Goal: Information Seeking & Learning: Check status

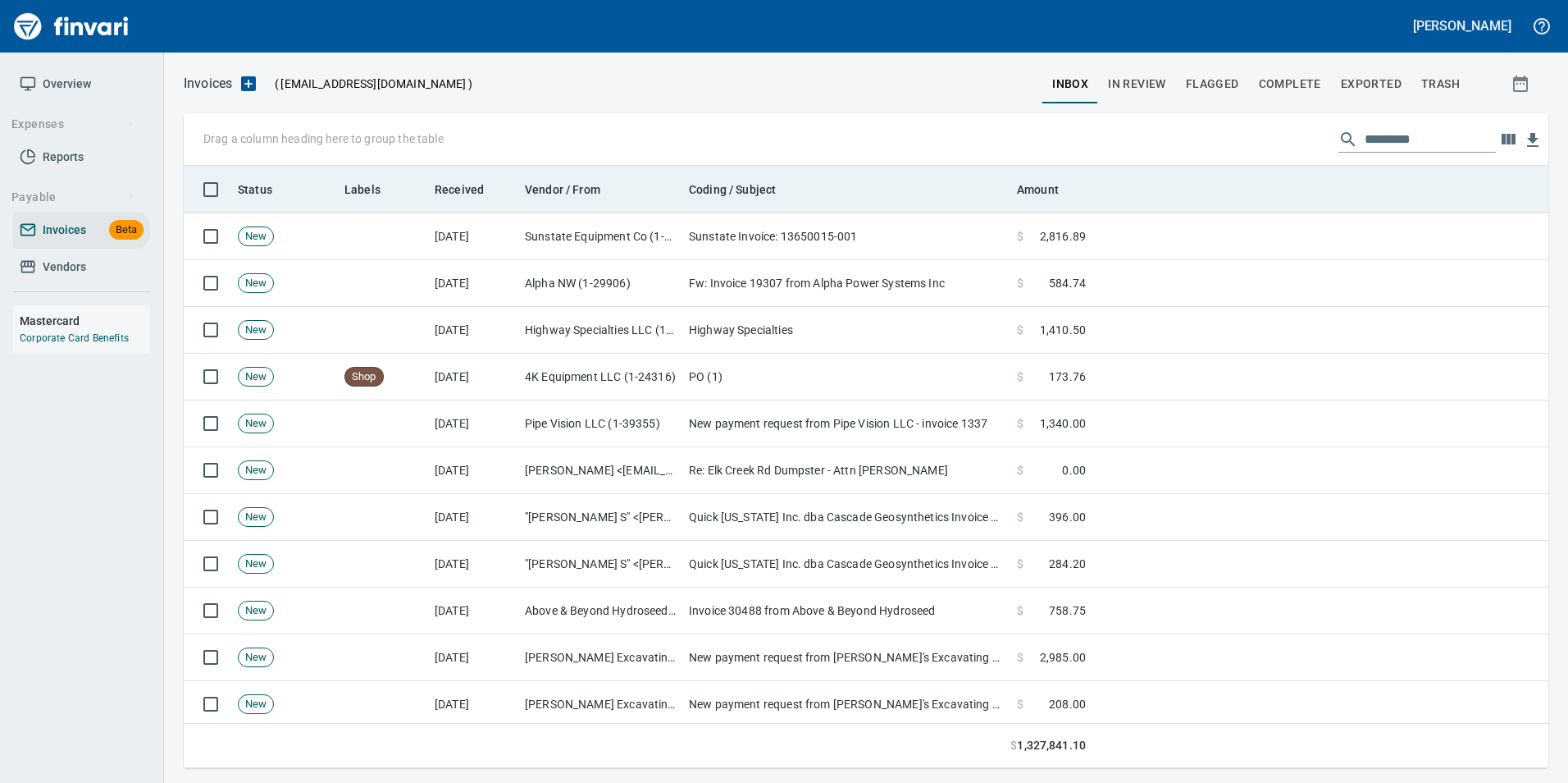
scroll to position [590, 1340]
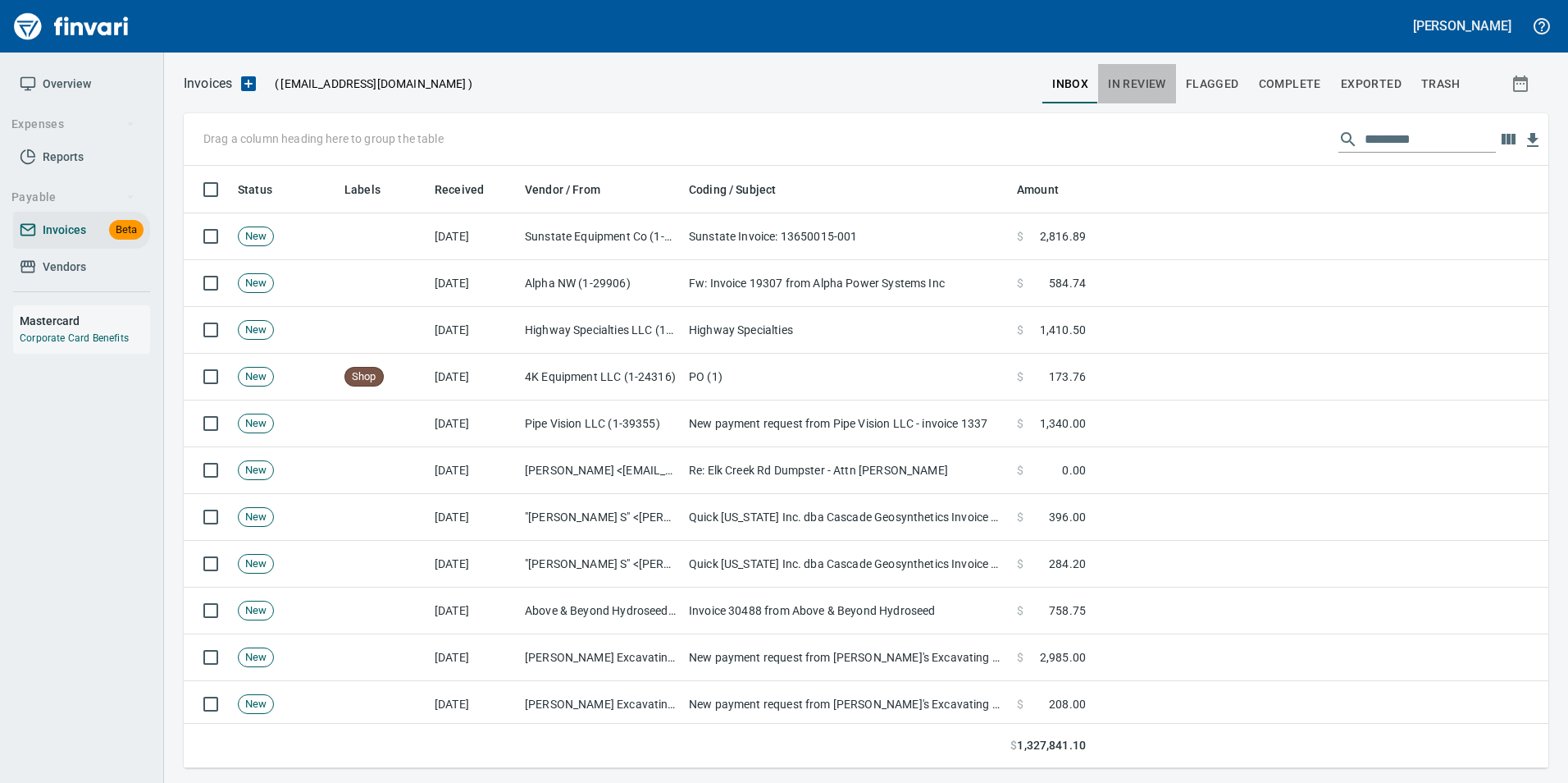
click at [1137, 94] on button "In Review" at bounding box center [1137, 84] width 78 height 40
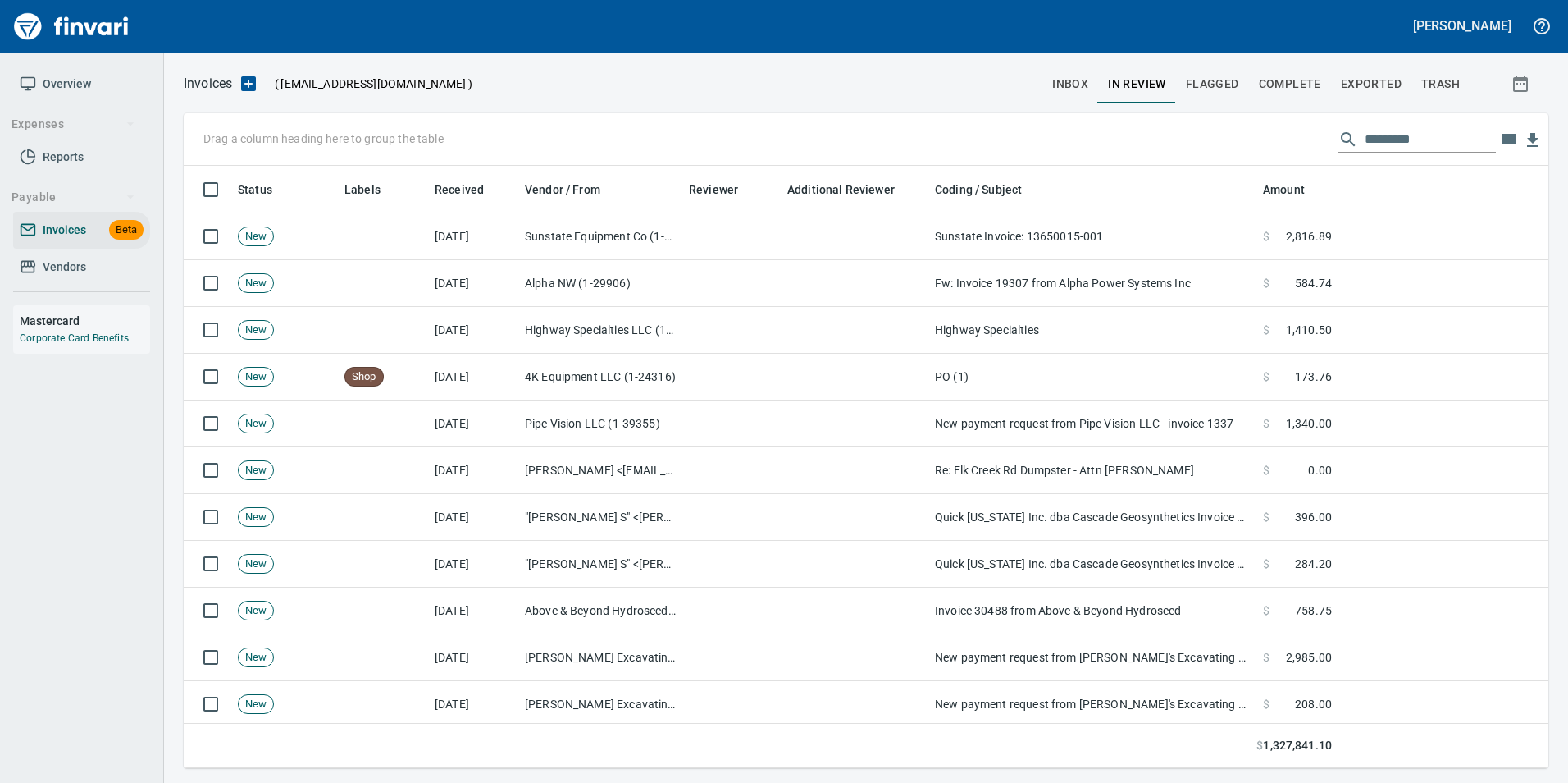
scroll to position [590, 1340]
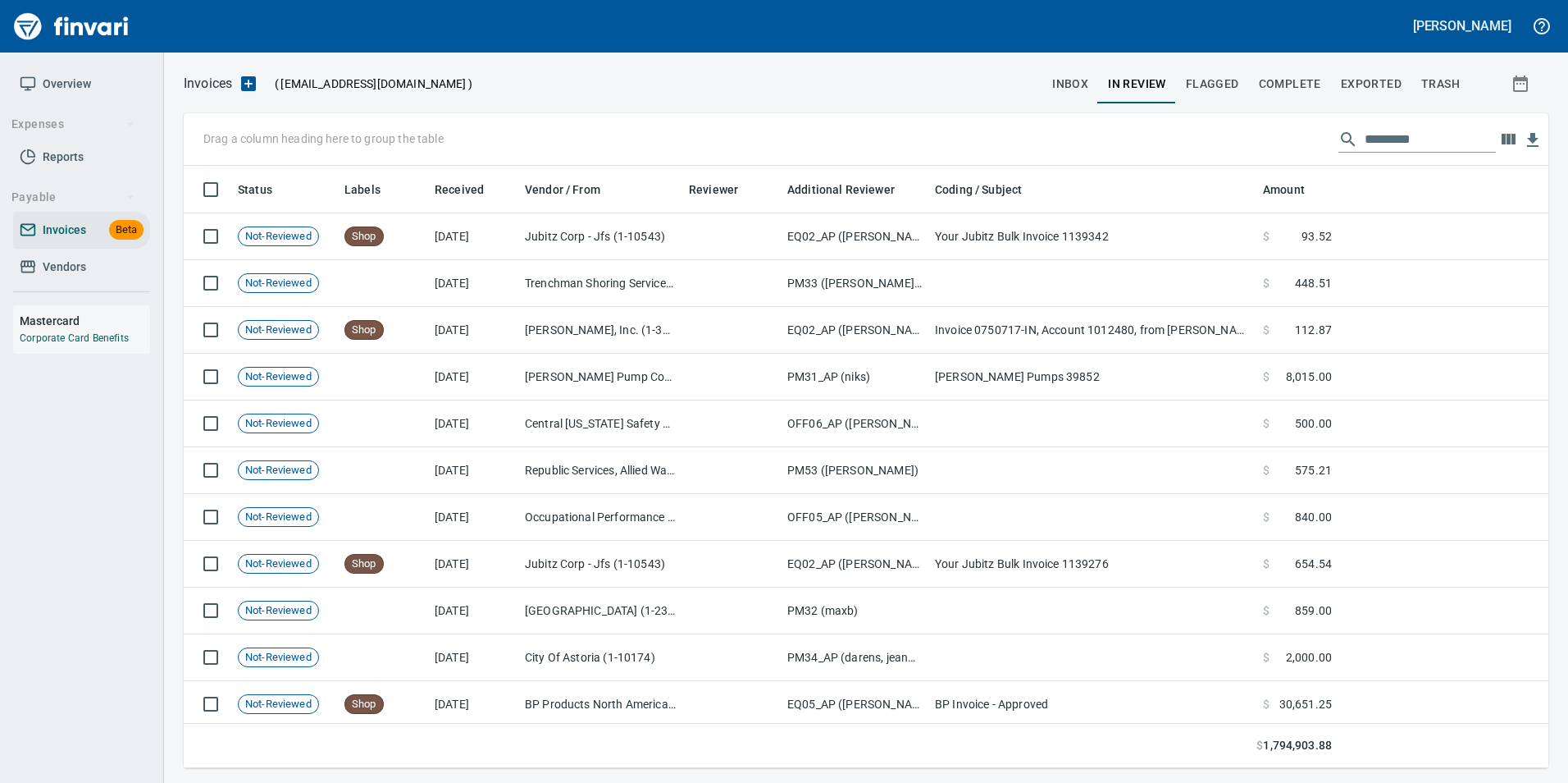
click at [1365, 143] on input "text" at bounding box center [1430, 139] width 131 height 26
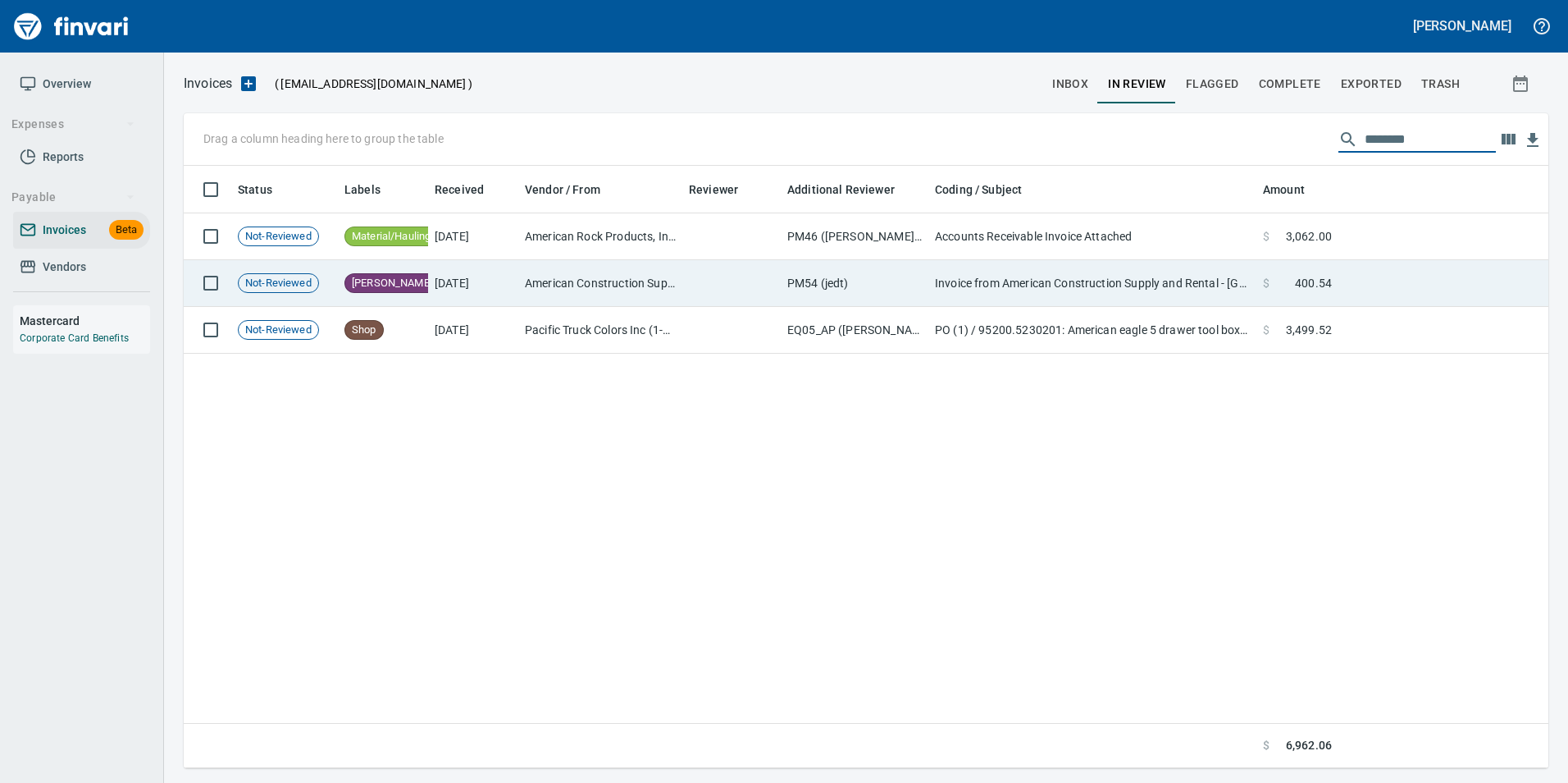
type input "********"
click at [1370, 280] on td at bounding box center [1443, 283] width 210 height 47
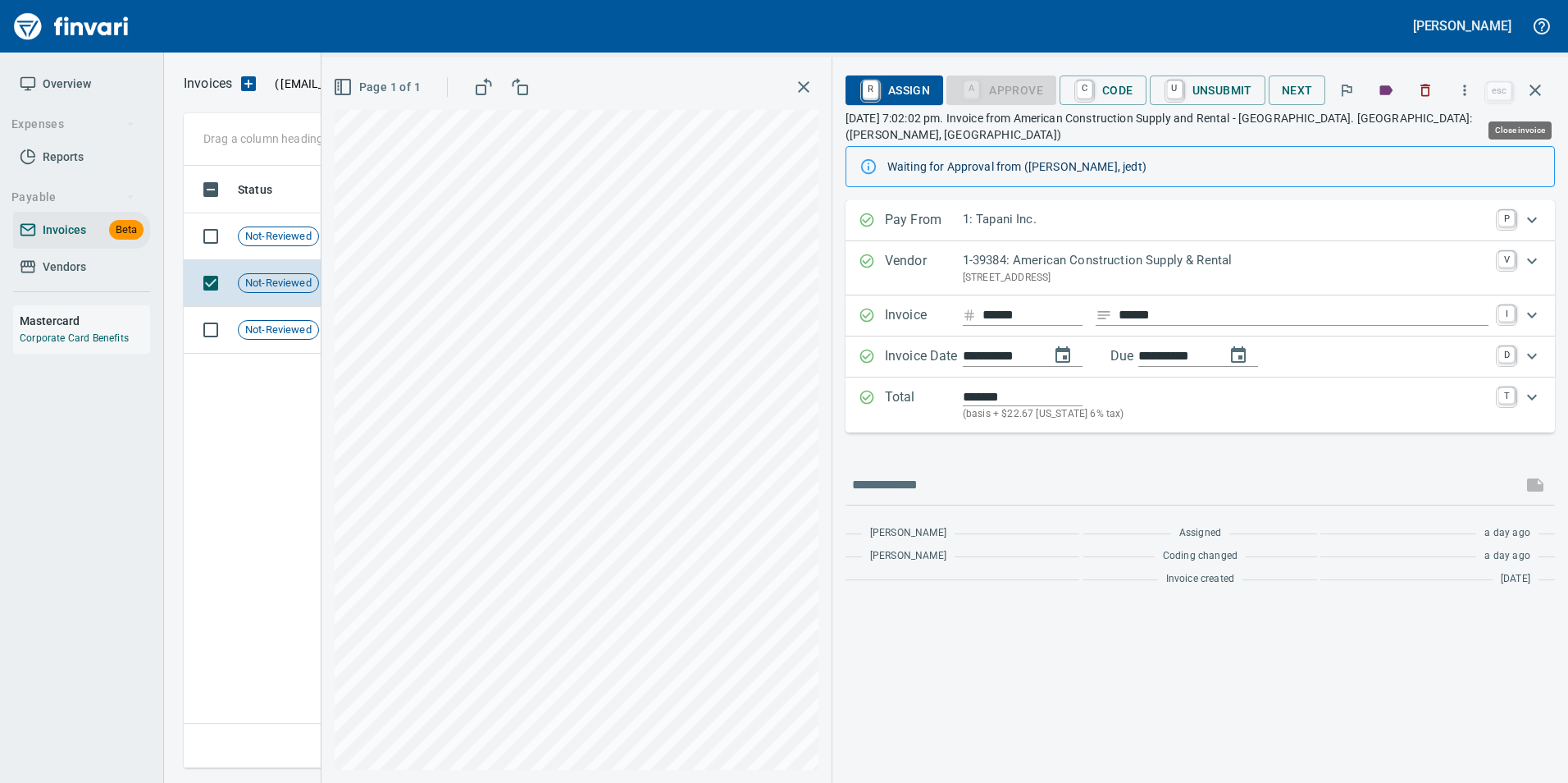
click at [1532, 92] on icon "button" at bounding box center [1535, 90] width 12 height 12
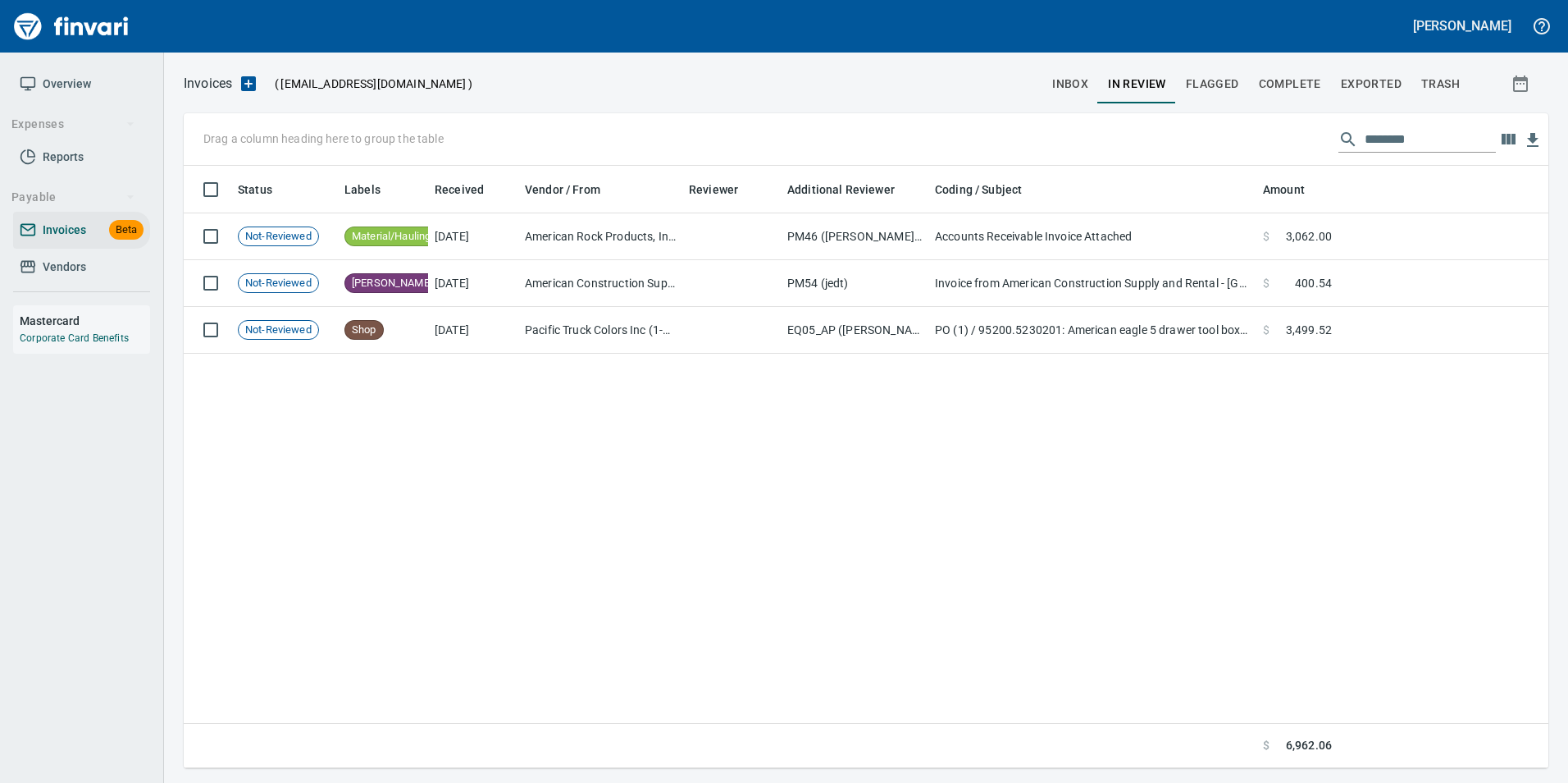
scroll to position [590, 1352]
click at [1396, 132] on input "********" at bounding box center [1430, 139] width 131 height 26
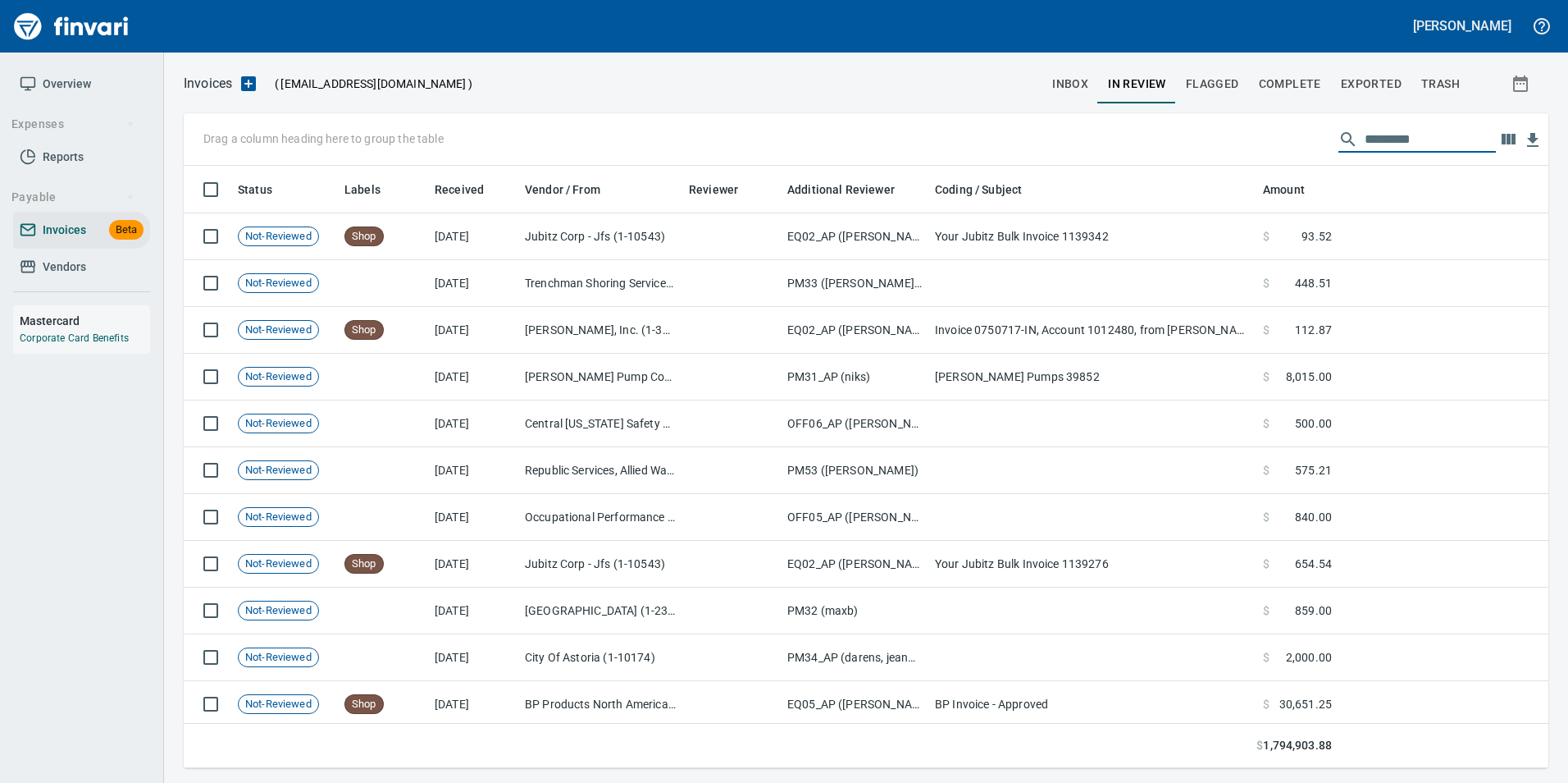
scroll to position [590, 1340]
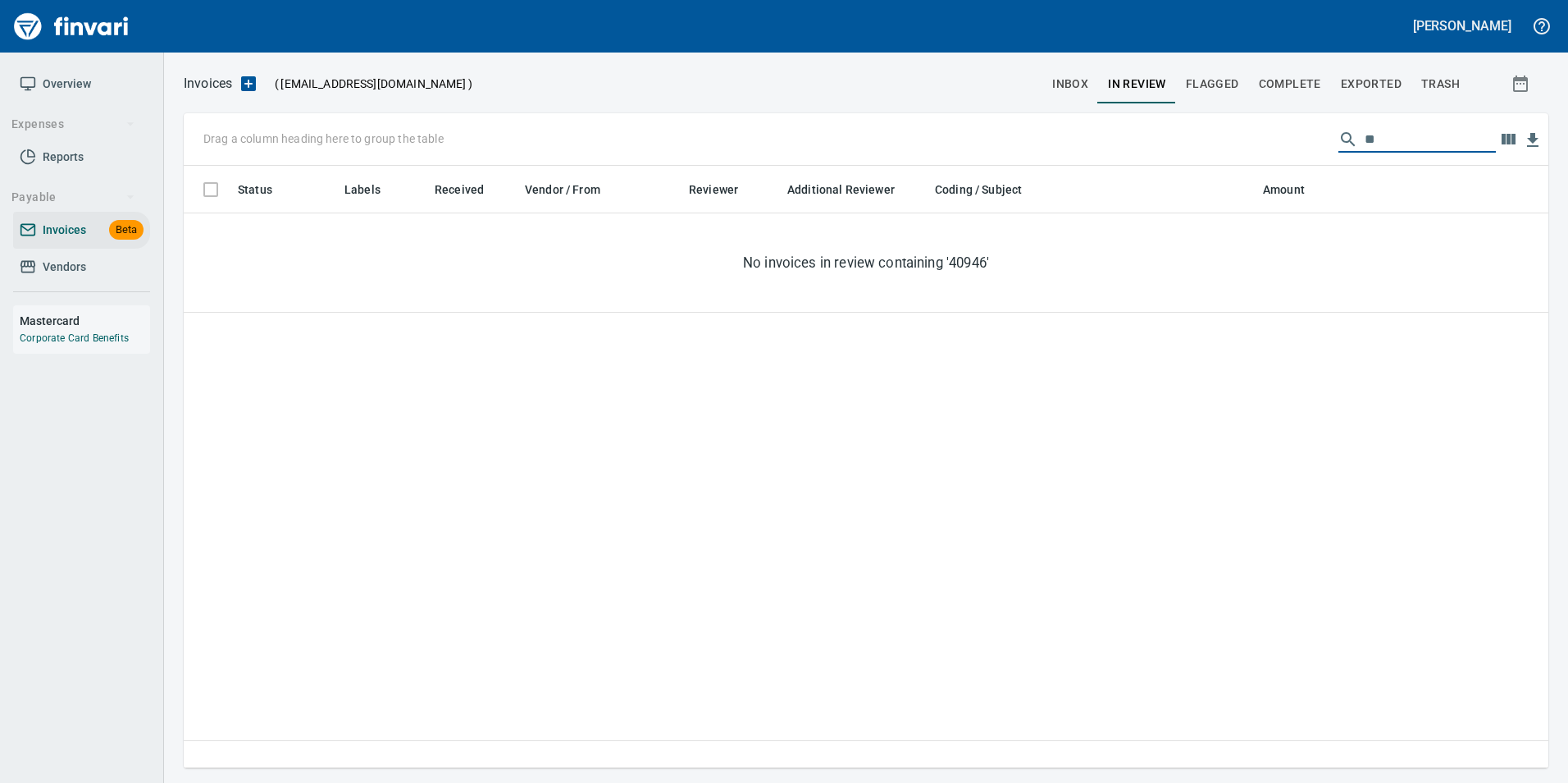
type input "*"
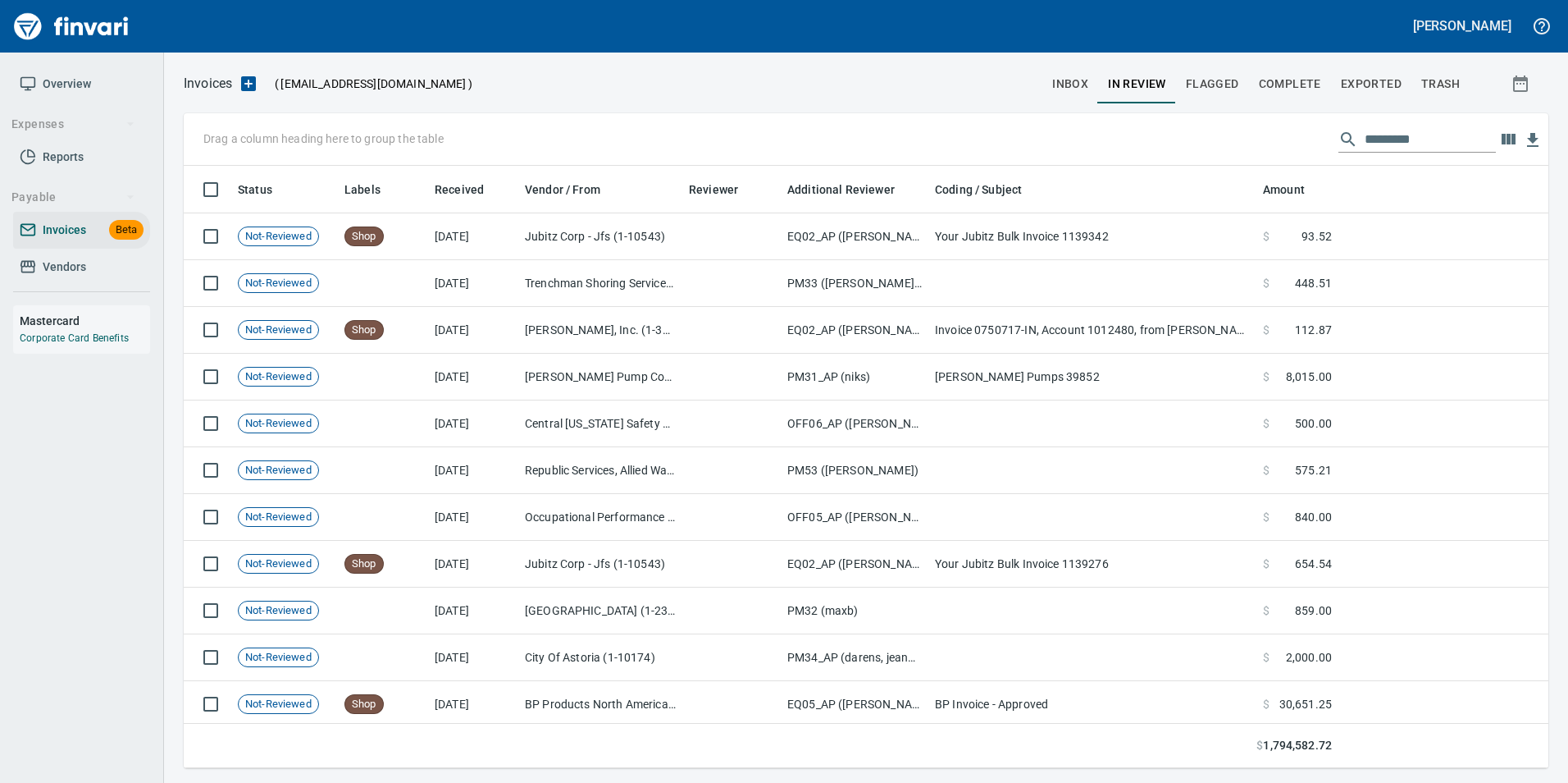
click at [1389, 141] on input "text" at bounding box center [1430, 139] width 131 height 26
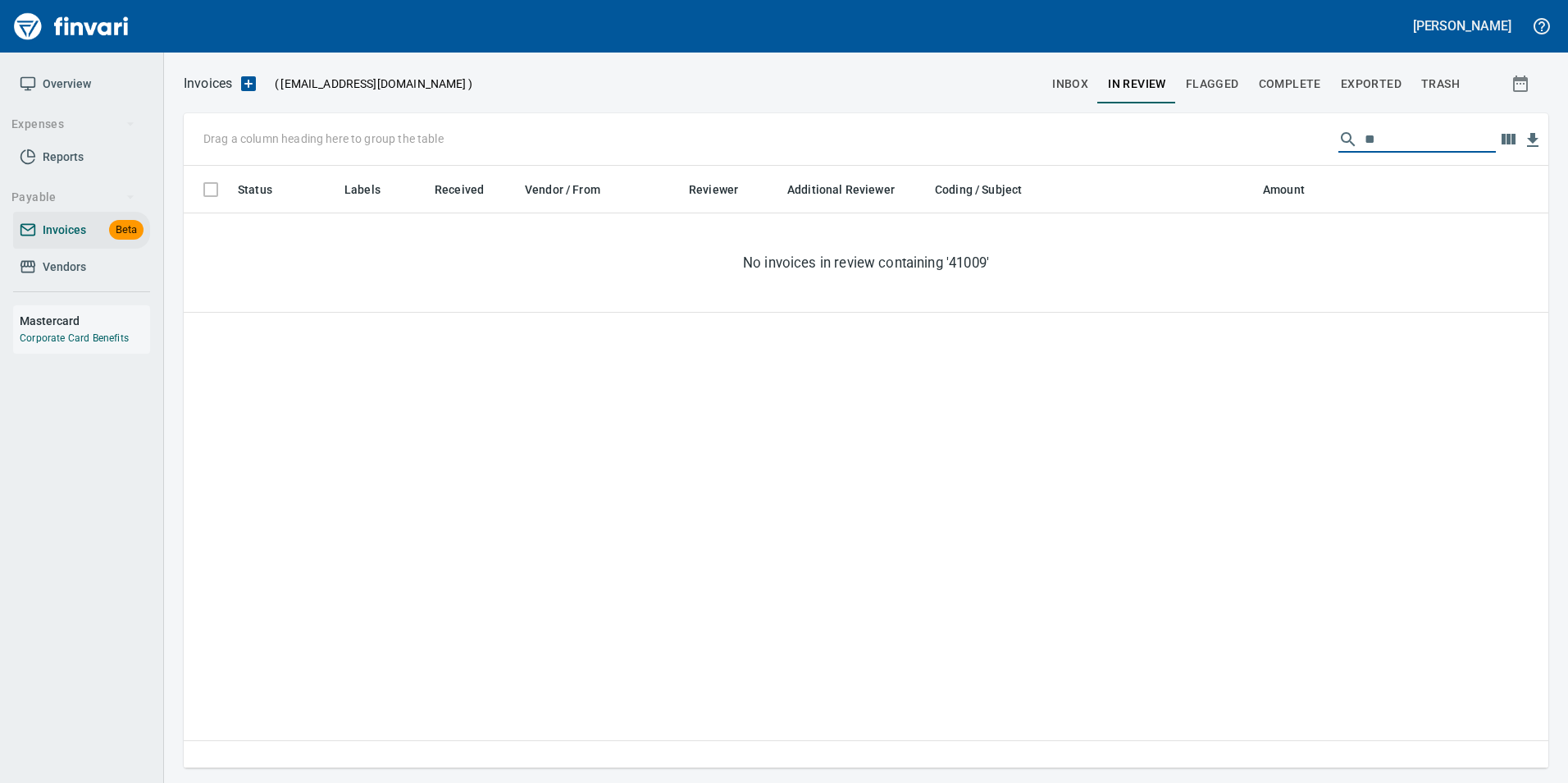
type input "*"
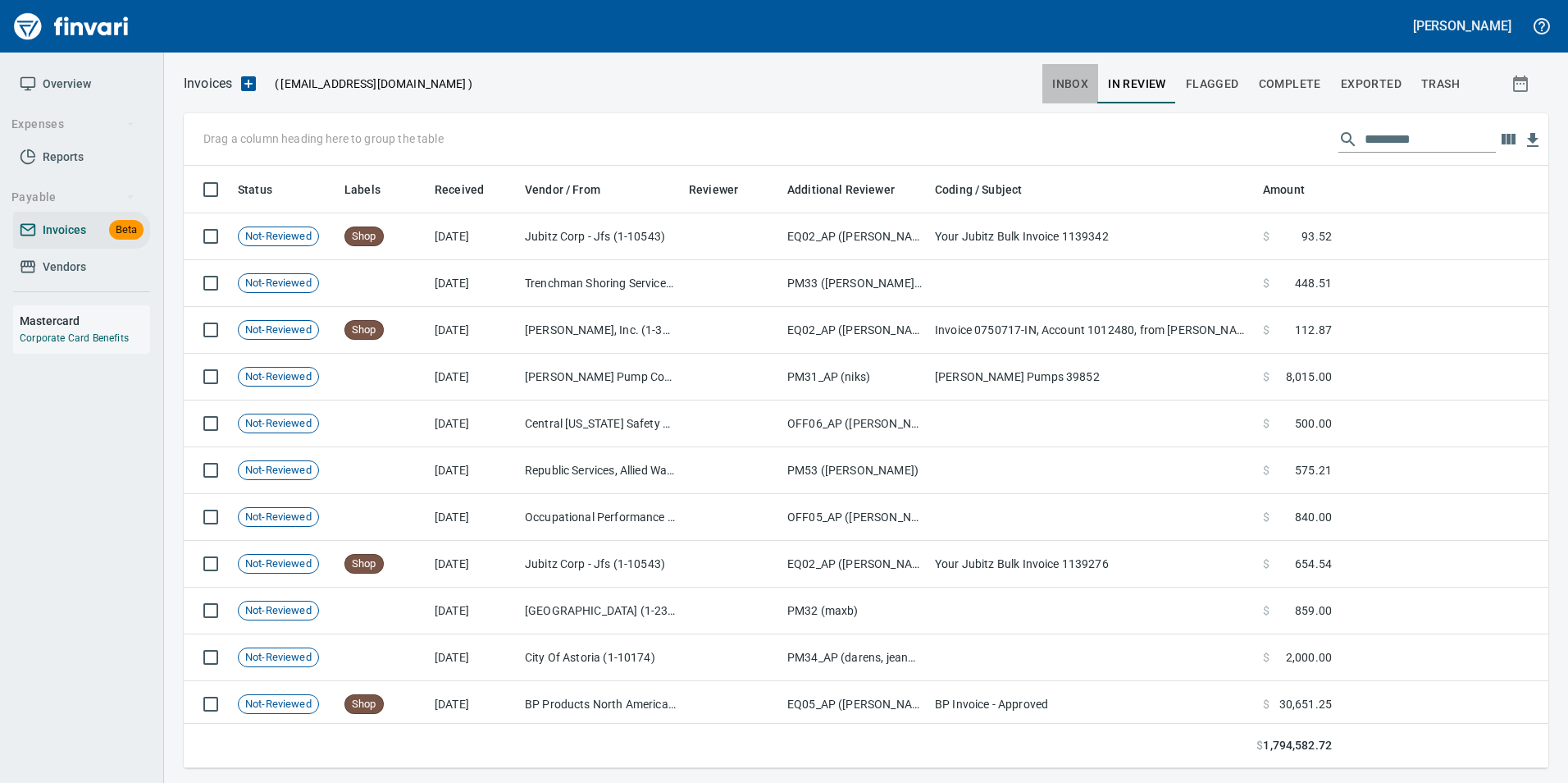
click at [1073, 92] on span "inbox" at bounding box center [1071, 83] width 36 height 21
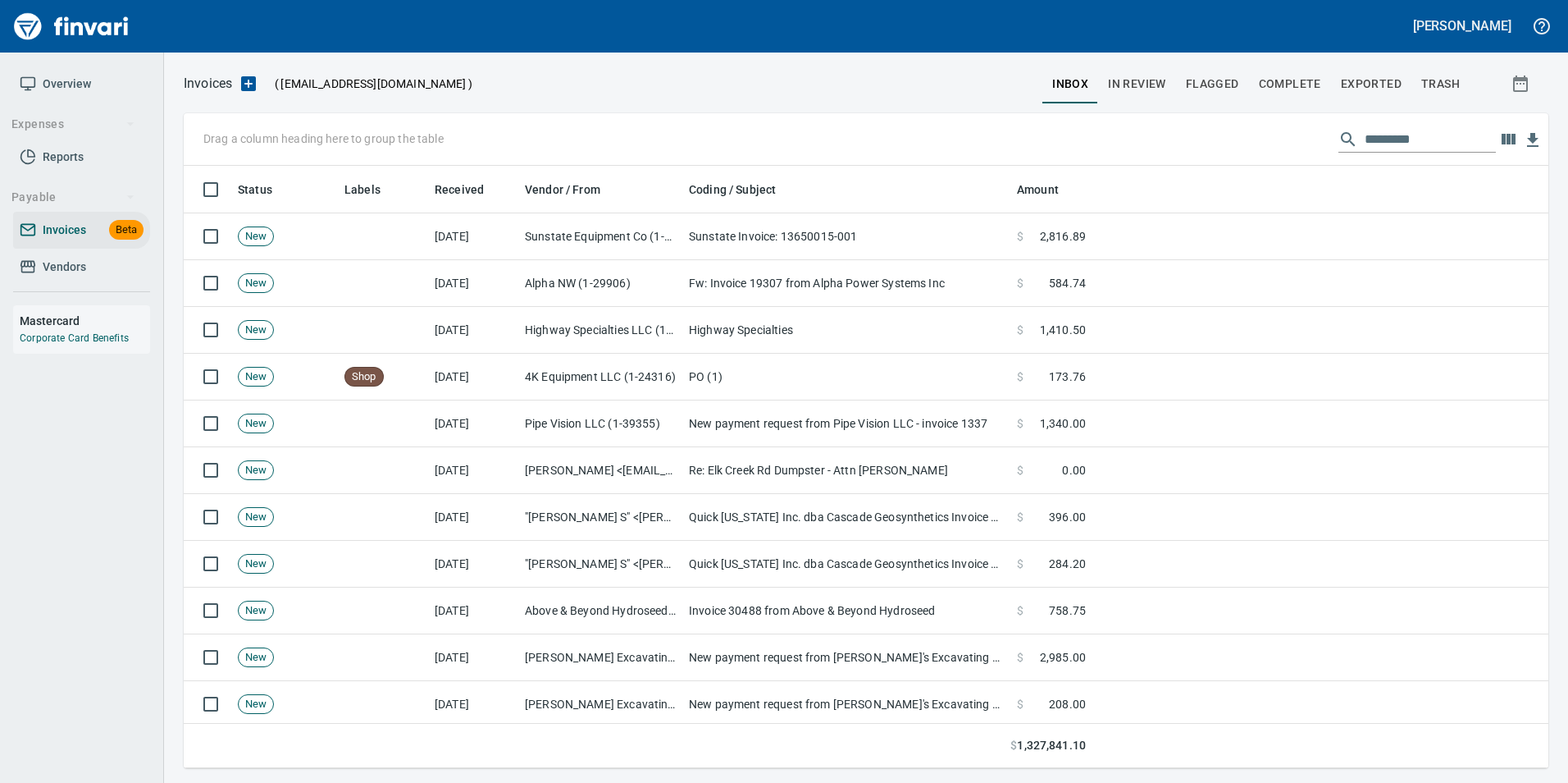
scroll to position [590, 1340]
click at [1373, 145] on input "text" at bounding box center [1430, 139] width 131 height 26
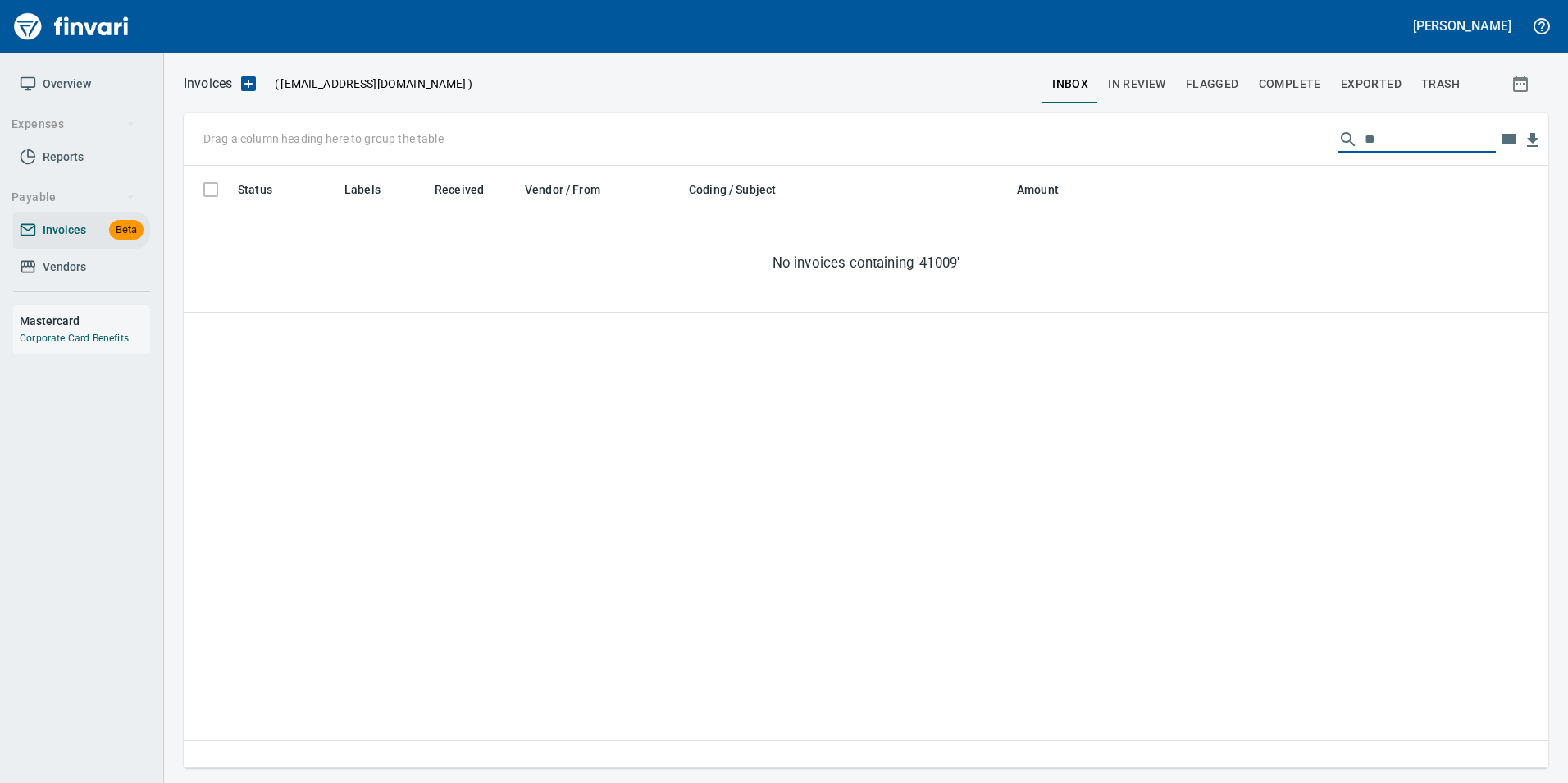
type input "*"
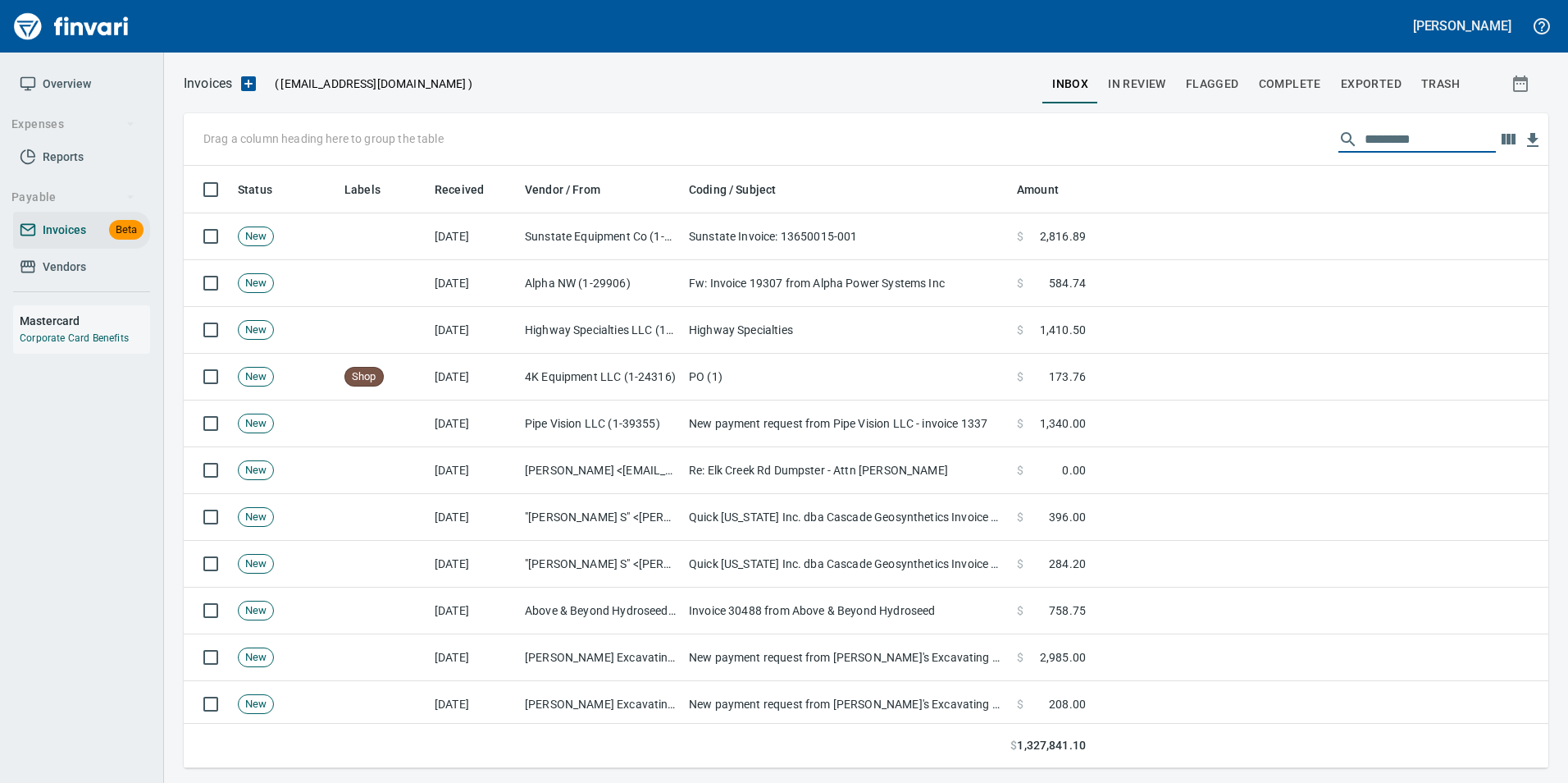
click at [1303, 83] on span "Complete" at bounding box center [1290, 83] width 63 height 21
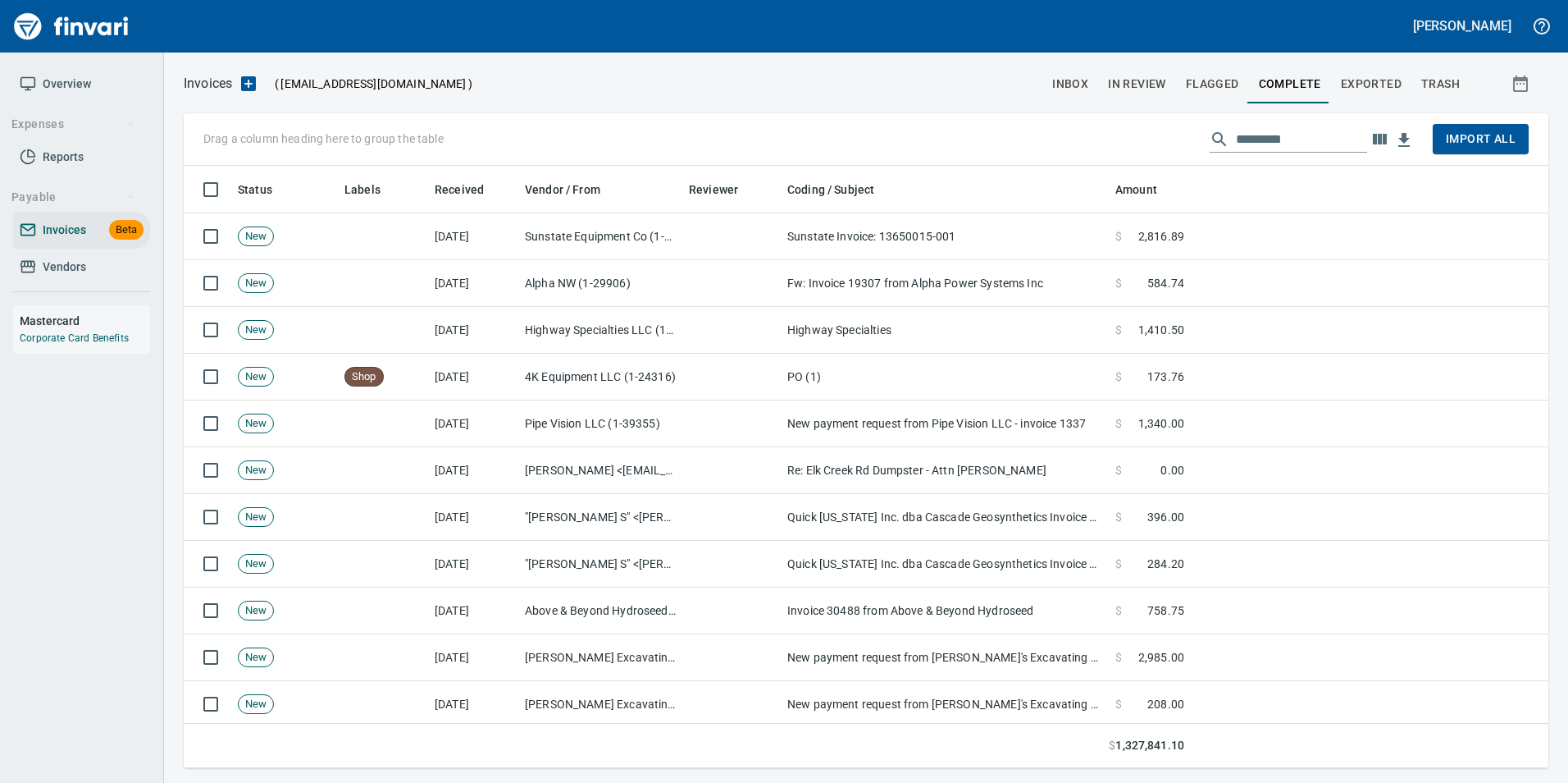
scroll to position [590, 1340]
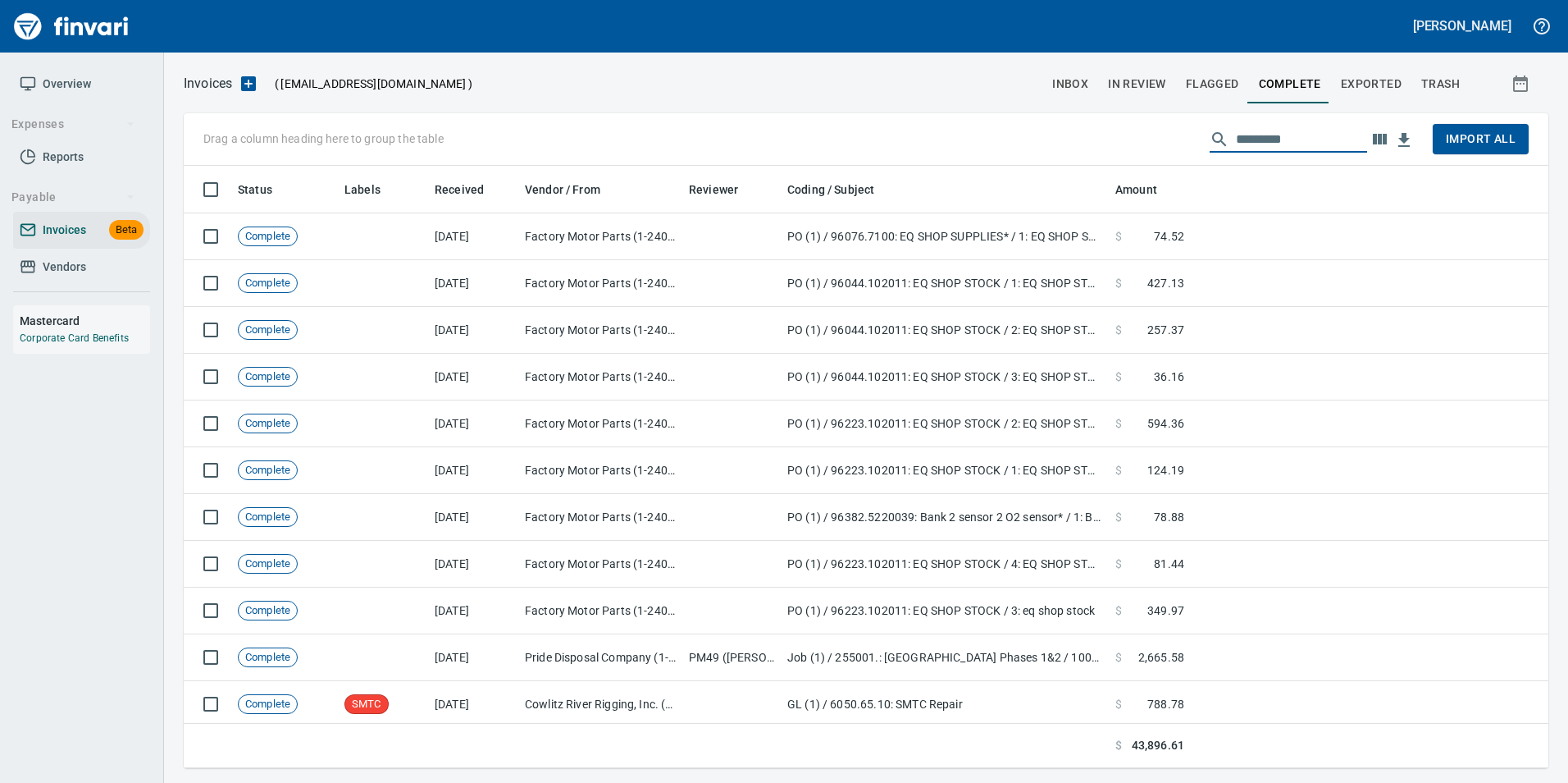
click at [1258, 128] on input "text" at bounding box center [1302, 139] width 131 height 26
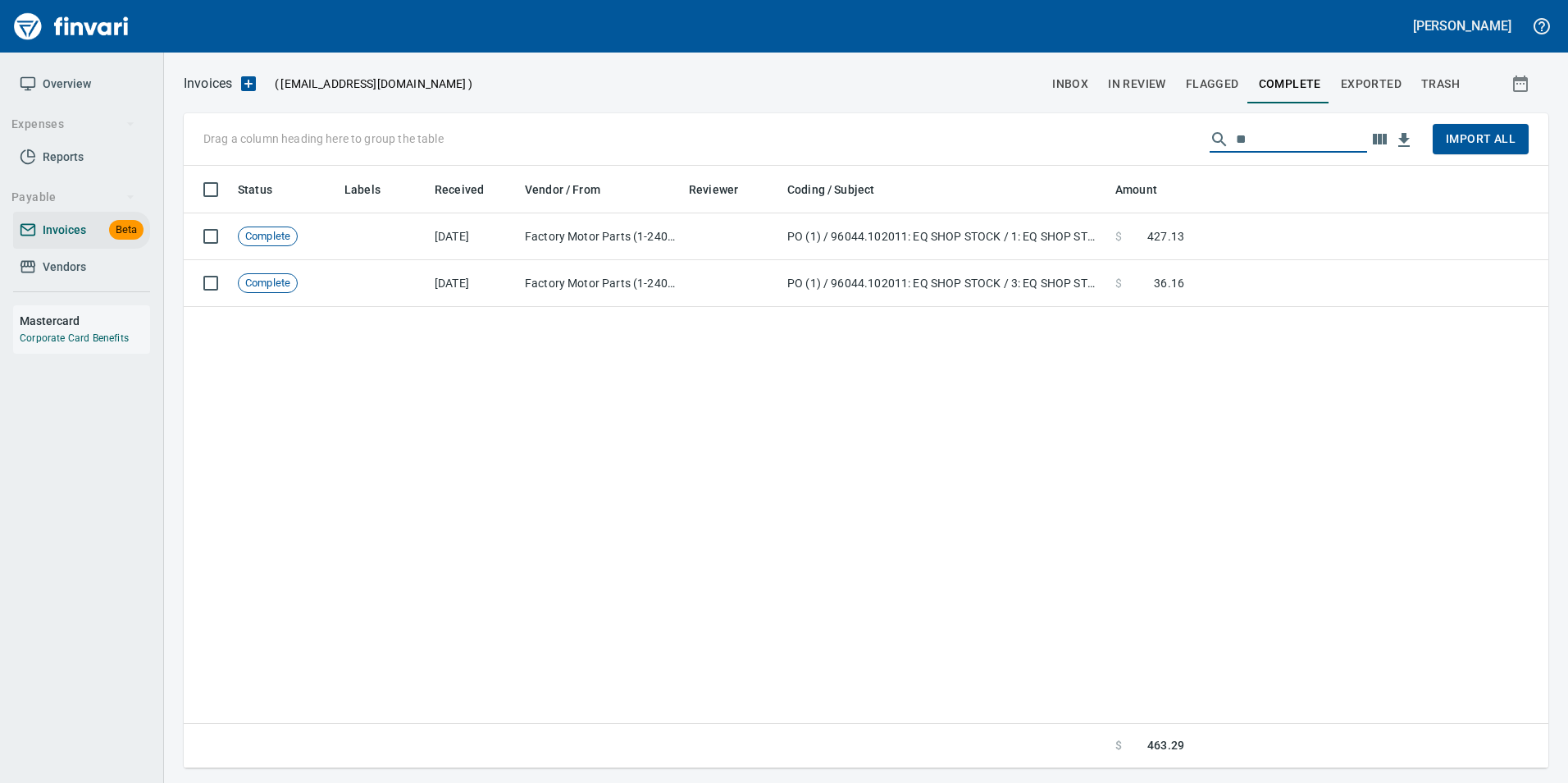
type input "*"
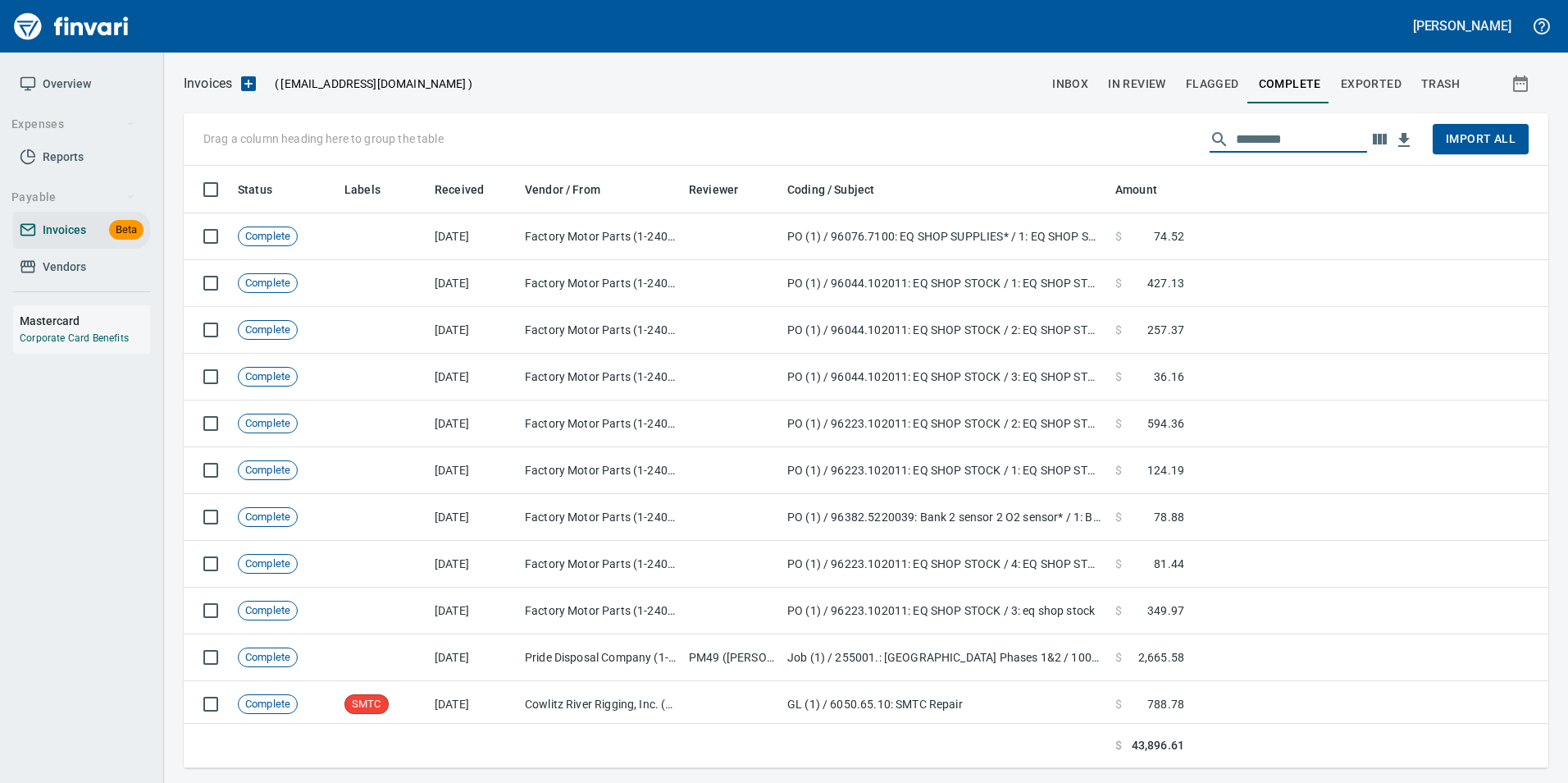
click at [1385, 80] on span "Exported" at bounding box center [1372, 83] width 61 height 21
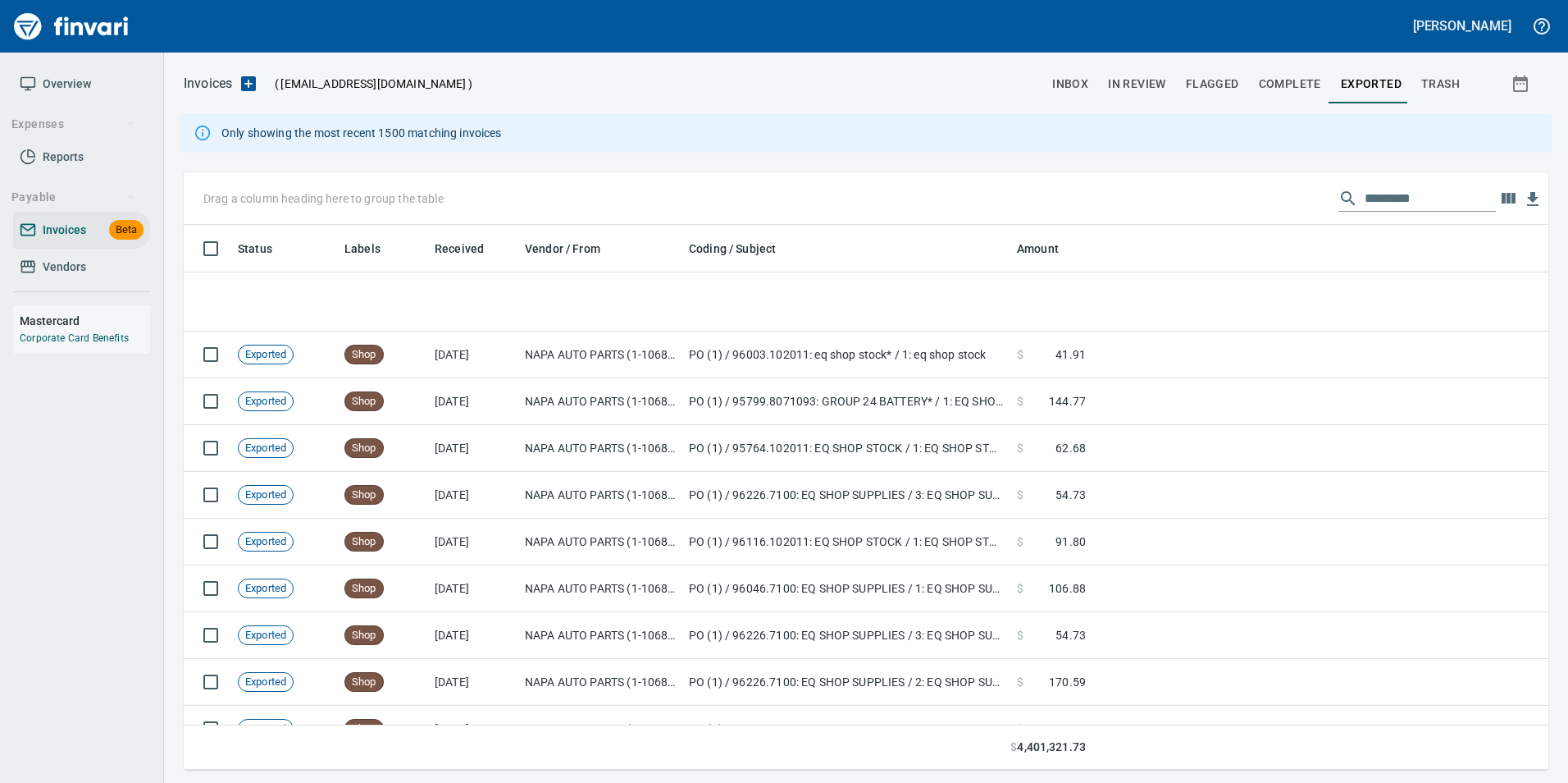
scroll to position [532, 1340]
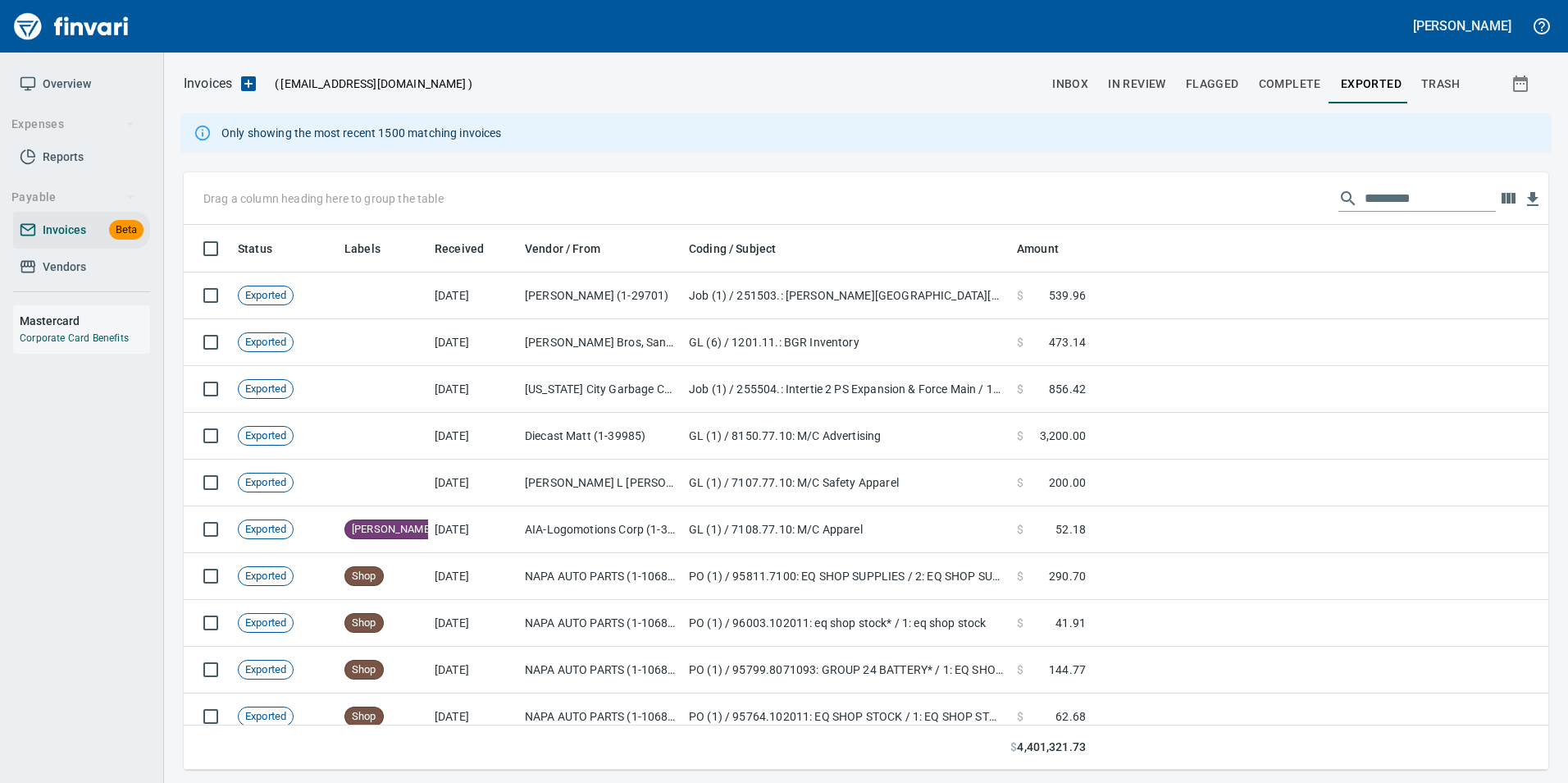
click at [1385, 189] on input "text" at bounding box center [1430, 199] width 131 height 26
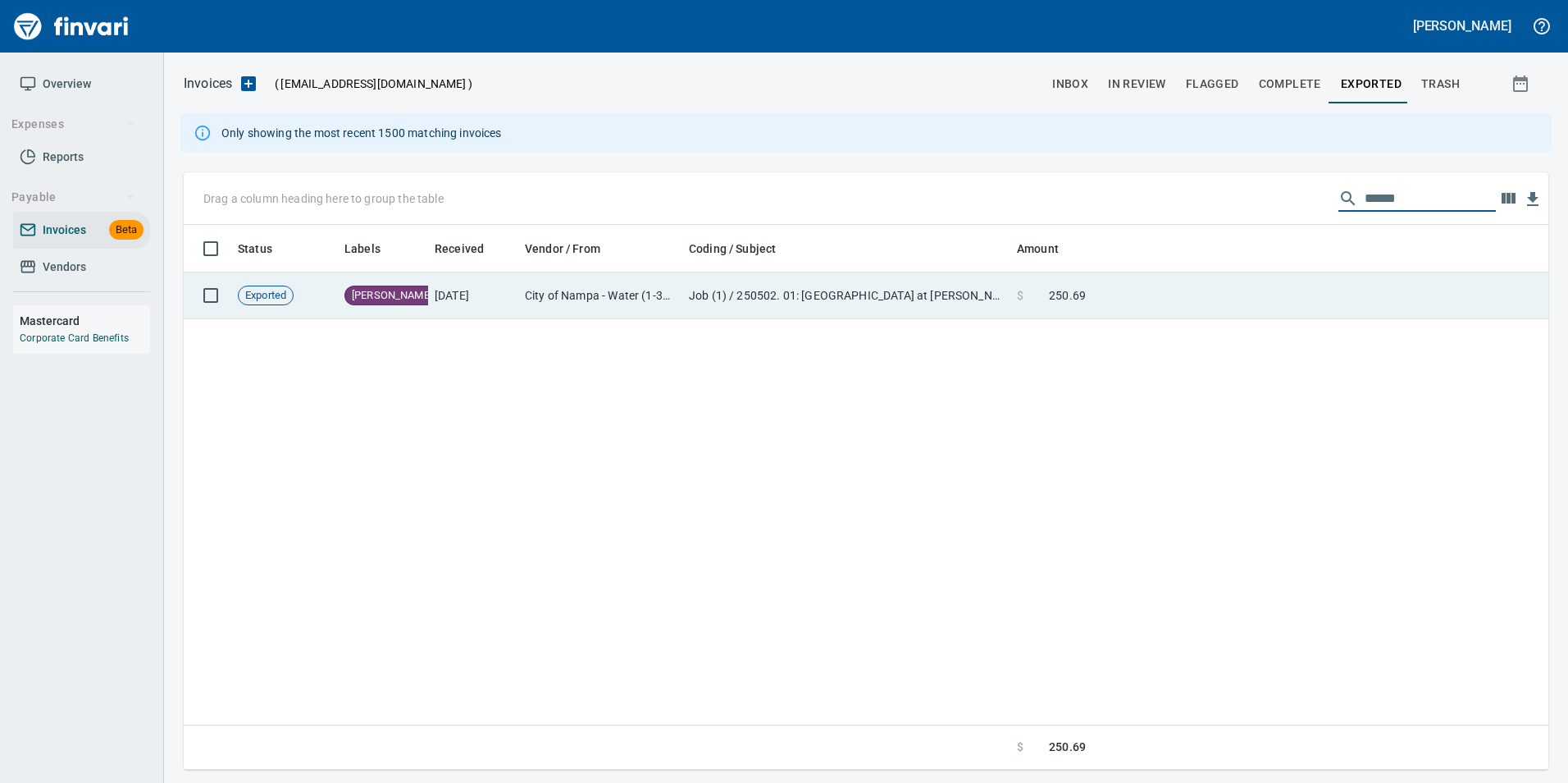
click at [1104, 273] on td at bounding box center [1320, 295] width 456 height 47
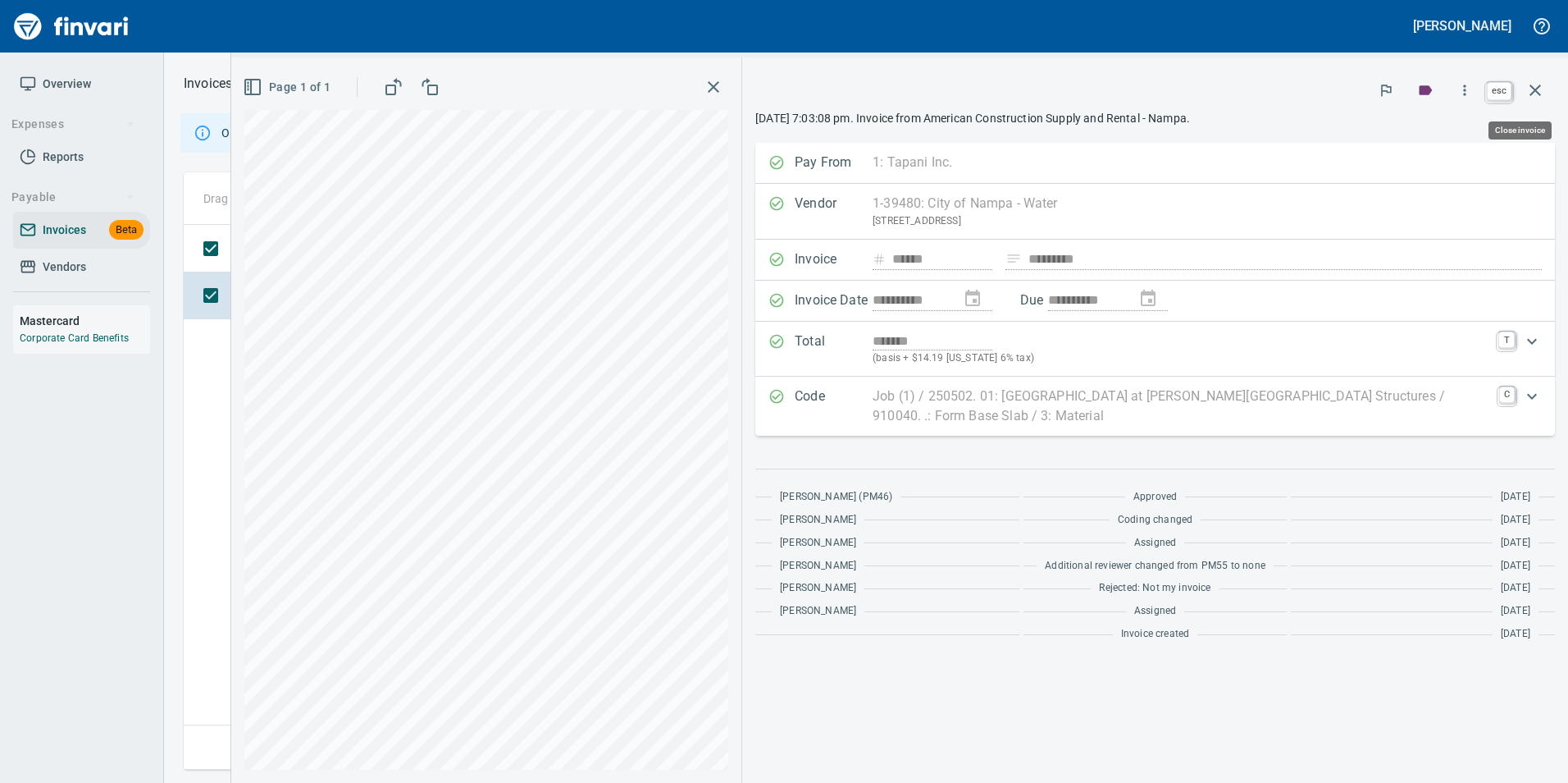
click at [1546, 89] on button "button" at bounding box center [1536, 91] width 40 height 40
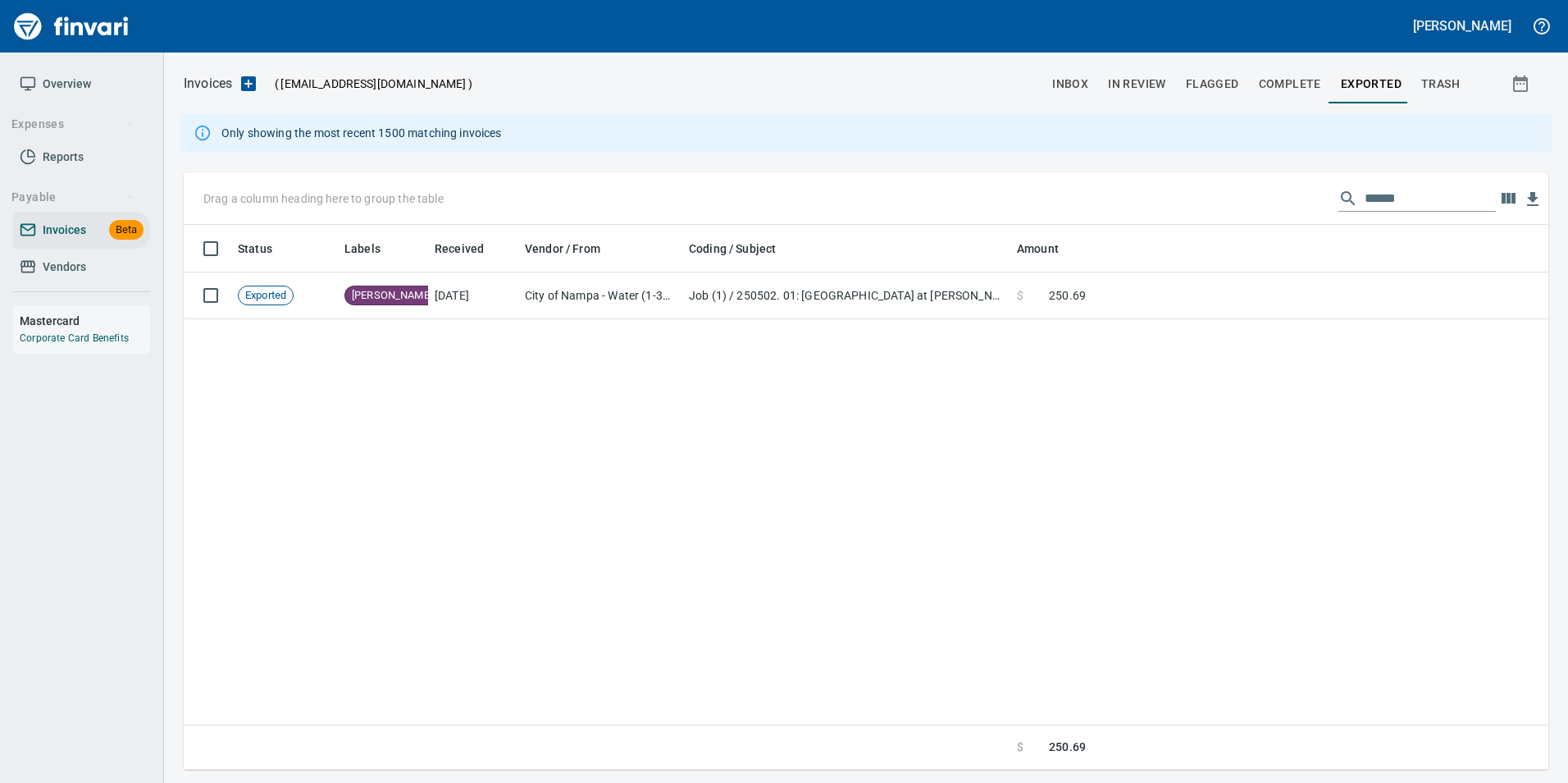
scroll to position [532, 1353]
click at [1419, 196] on input "******" at bounding box center [1430, 199] width 131 height 26
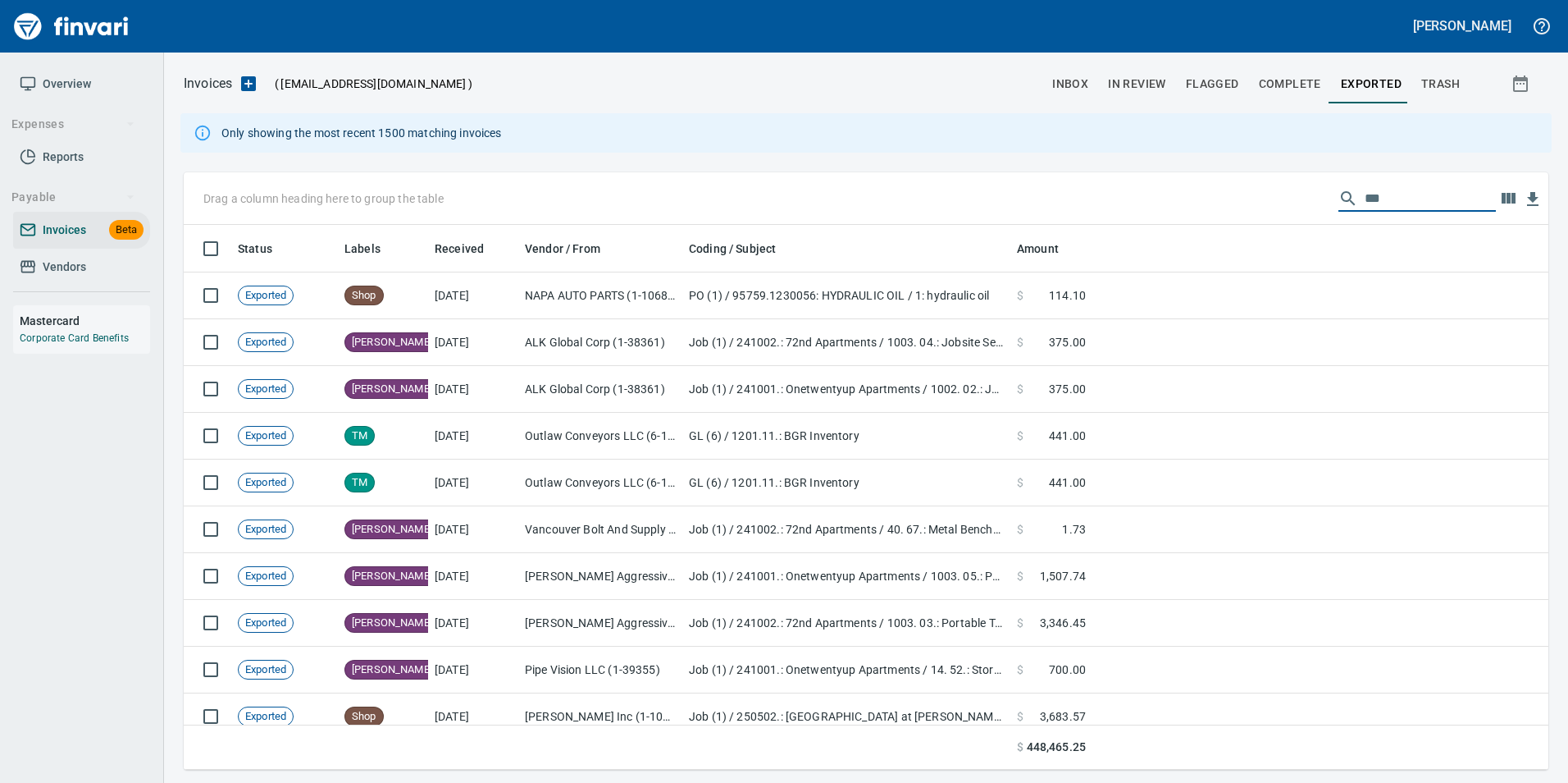
scroll to position [532, 1340]
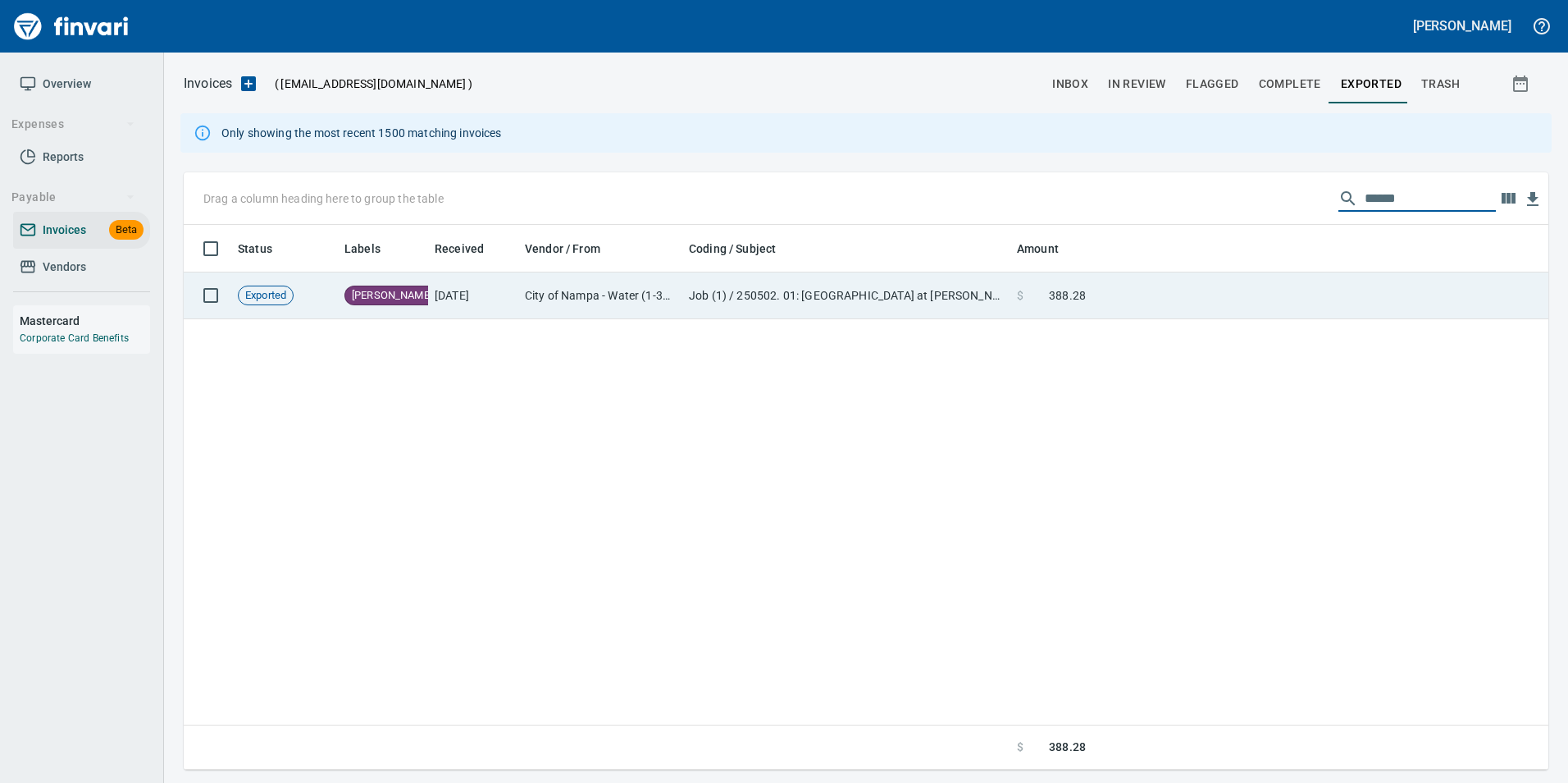
type input "******"
click at [1265, 288] on td at bounding box center [1320, 295] width 456 height 47
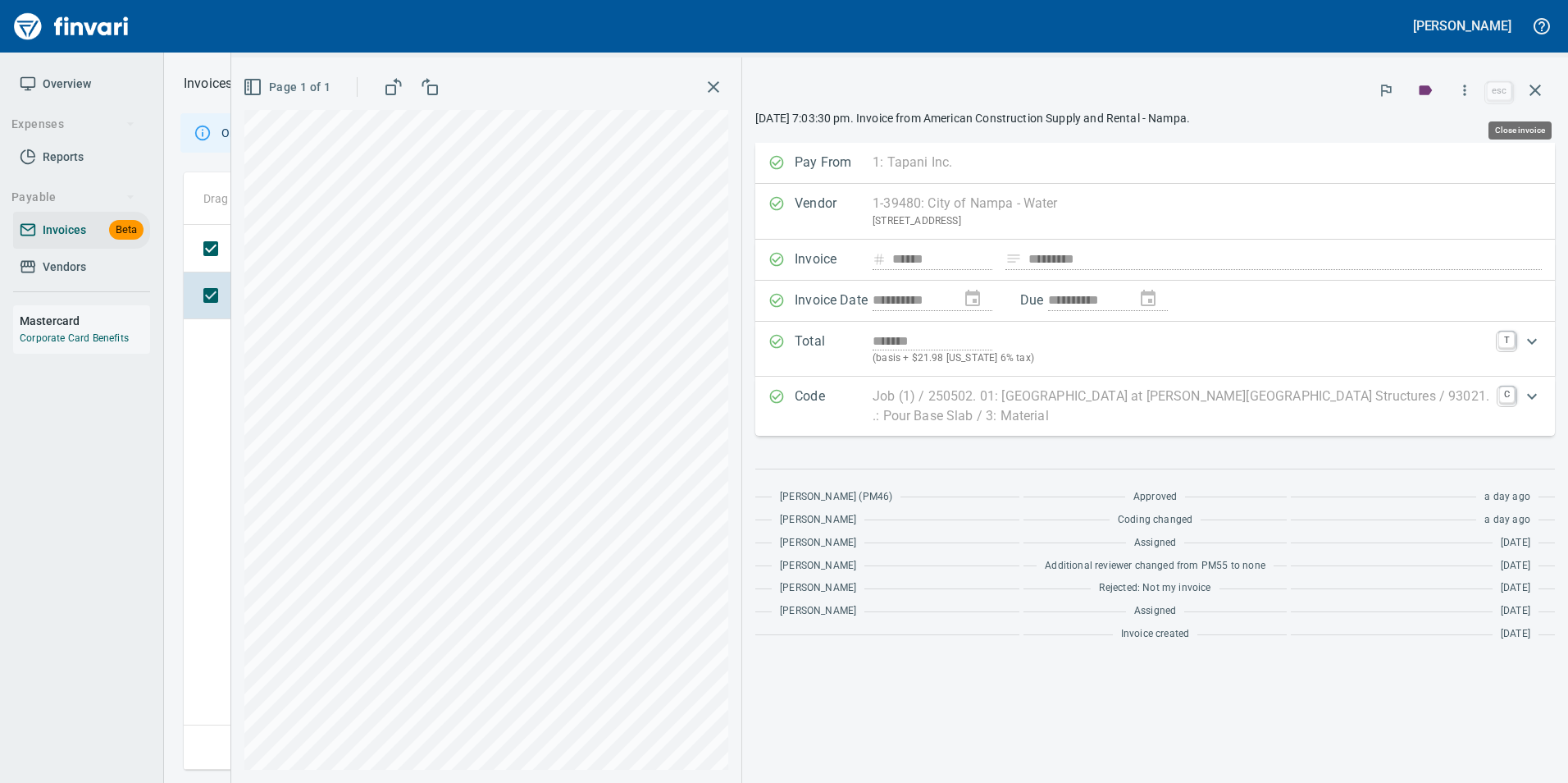
click at [1540, 93] on icon "button" at bounding box center [1536, 90] width 20 height 20
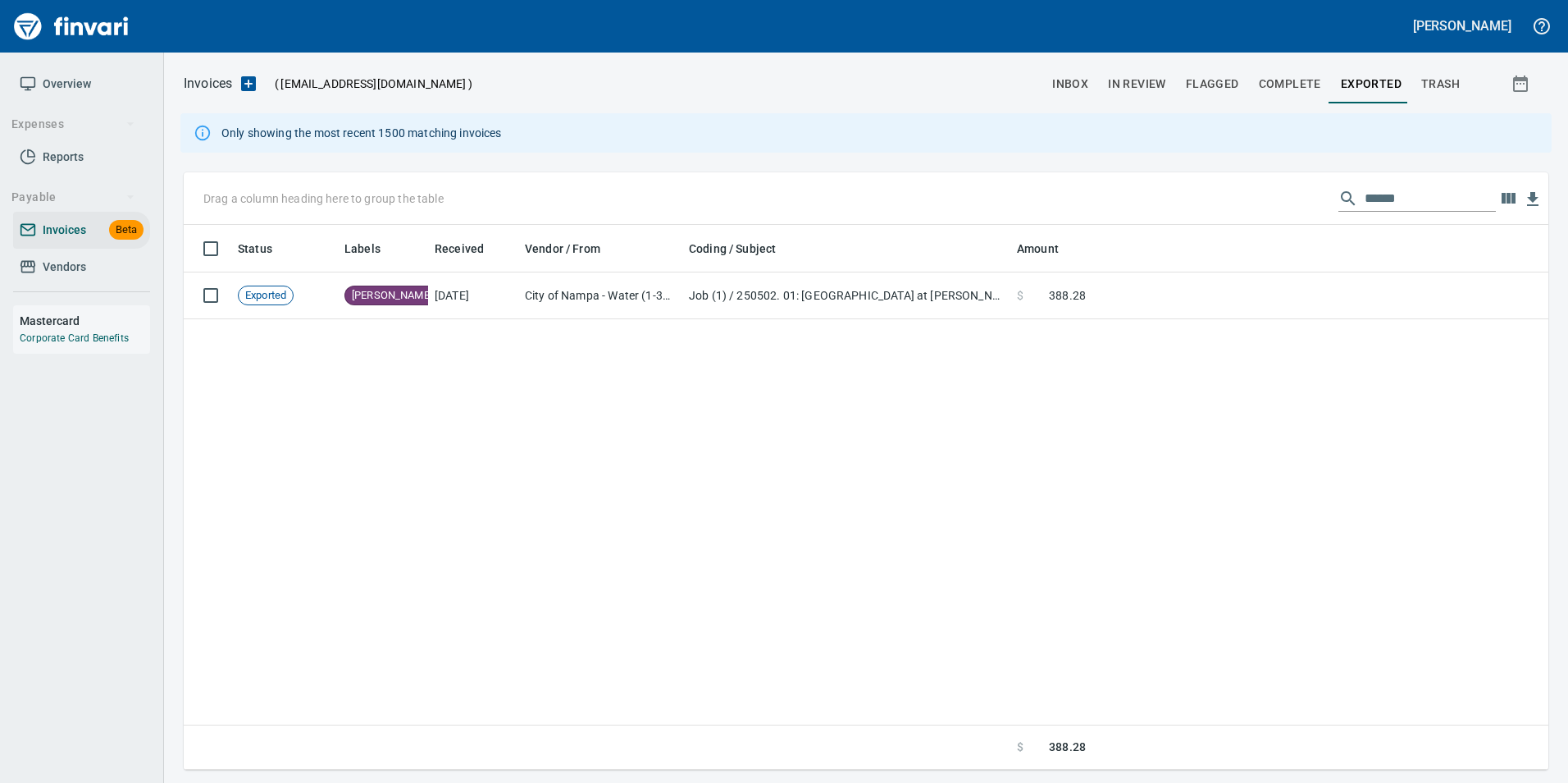
click at [1382, 194] on input "******" at bounding box center [1430, 199] width 131 height 26
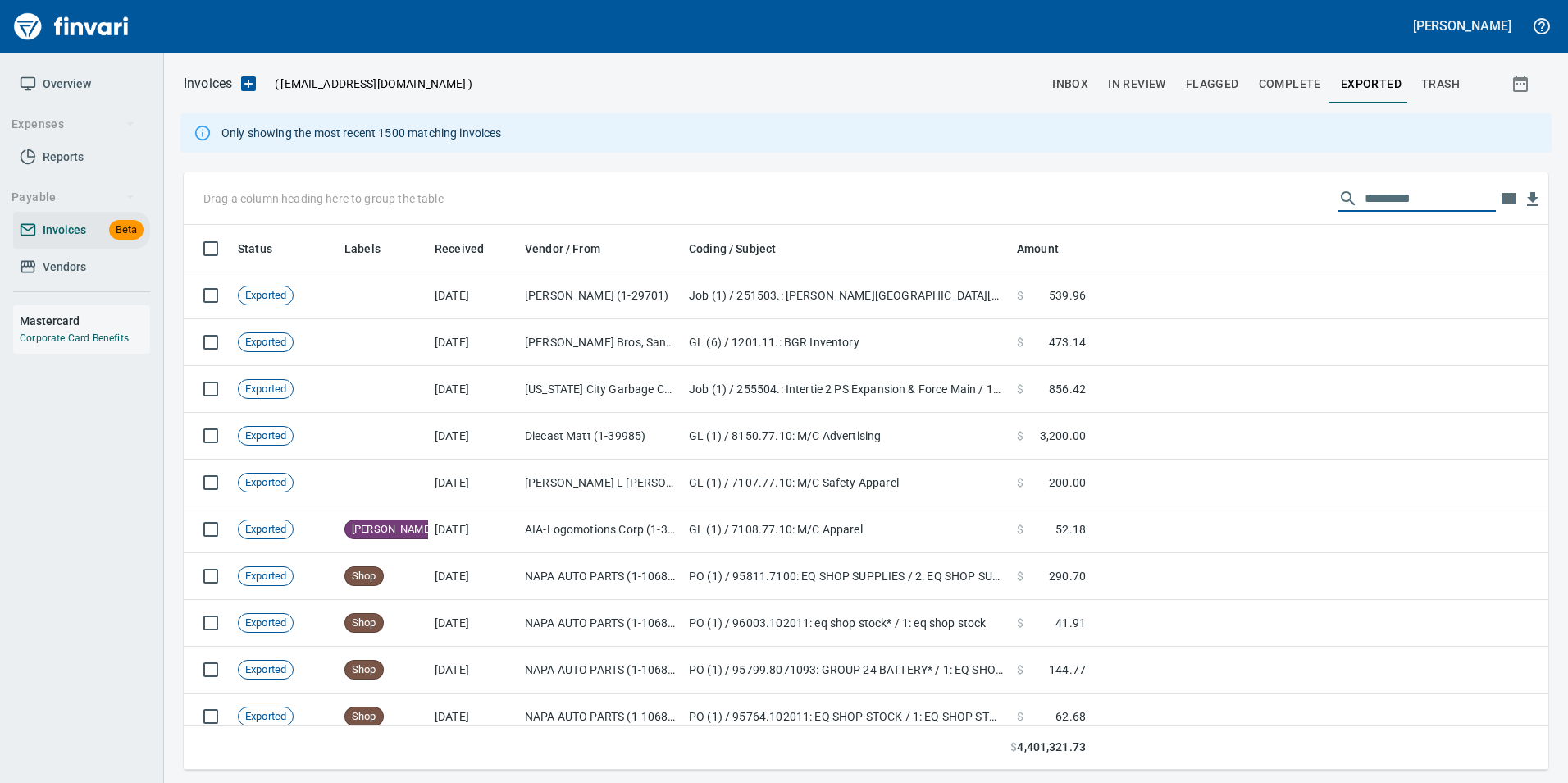
scroll to position [532, 1340]
click at [1119, 80] on span "In Review" at bounding box center [1137, 83] width 59 height 21
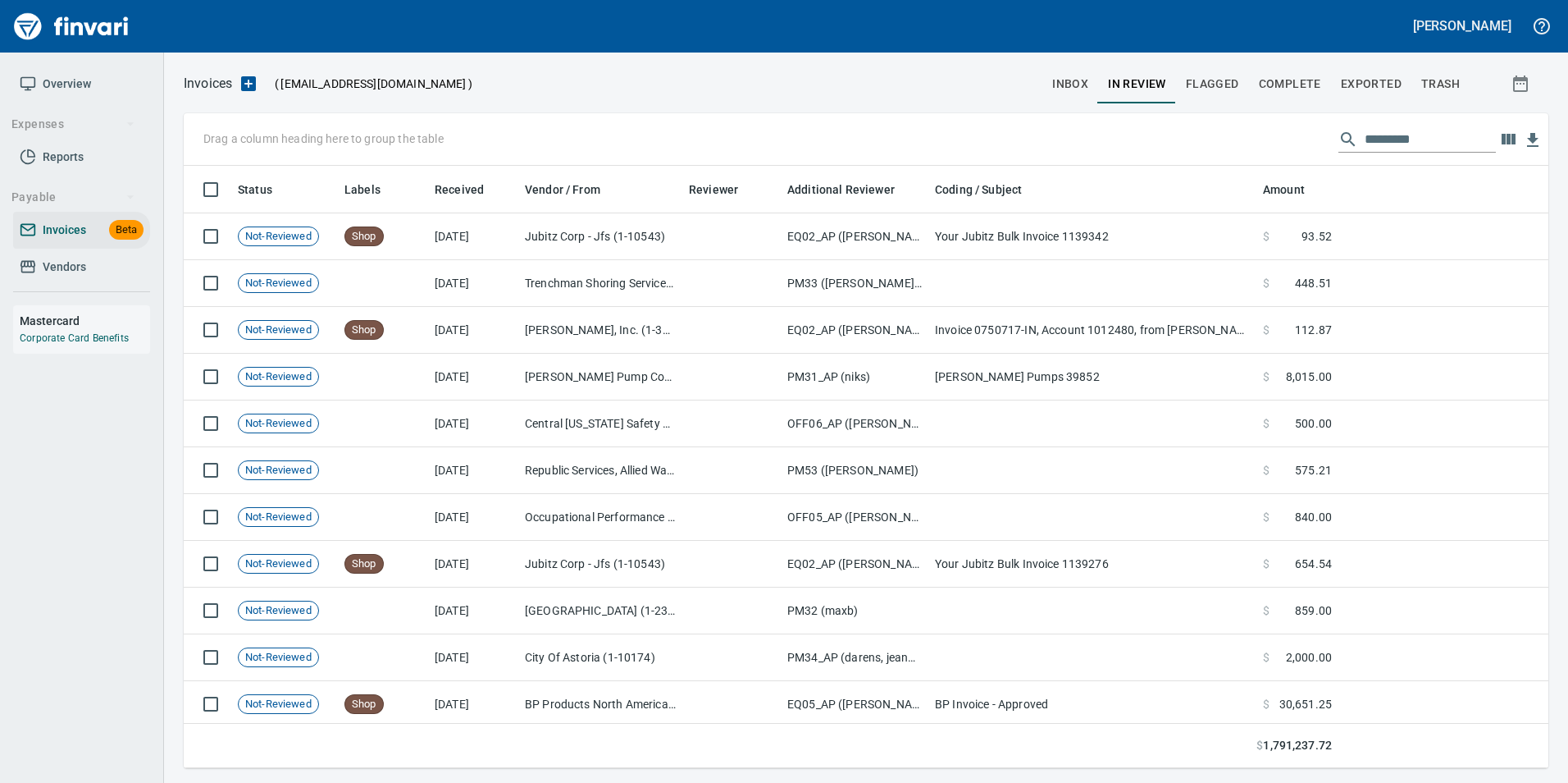
scroll to position [590, 1340]
click at [1421, 125] on div "Drag a column heading here to group the table" at bounding box center [866, 139] width 1365 height 53
click at [1417, 135] on input "text" at bounding box center [1430, 139] width 131 height 26
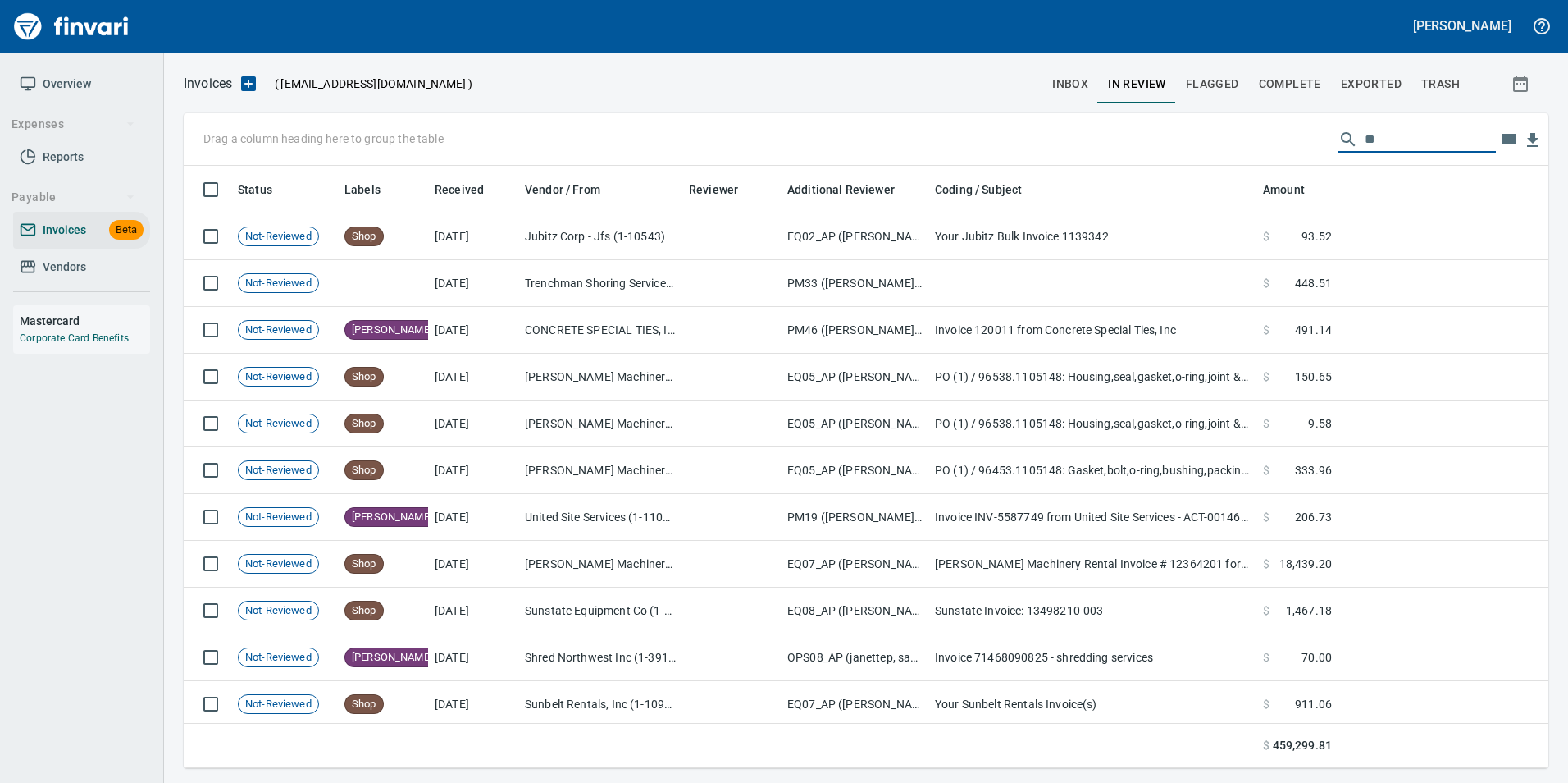
type input "*"
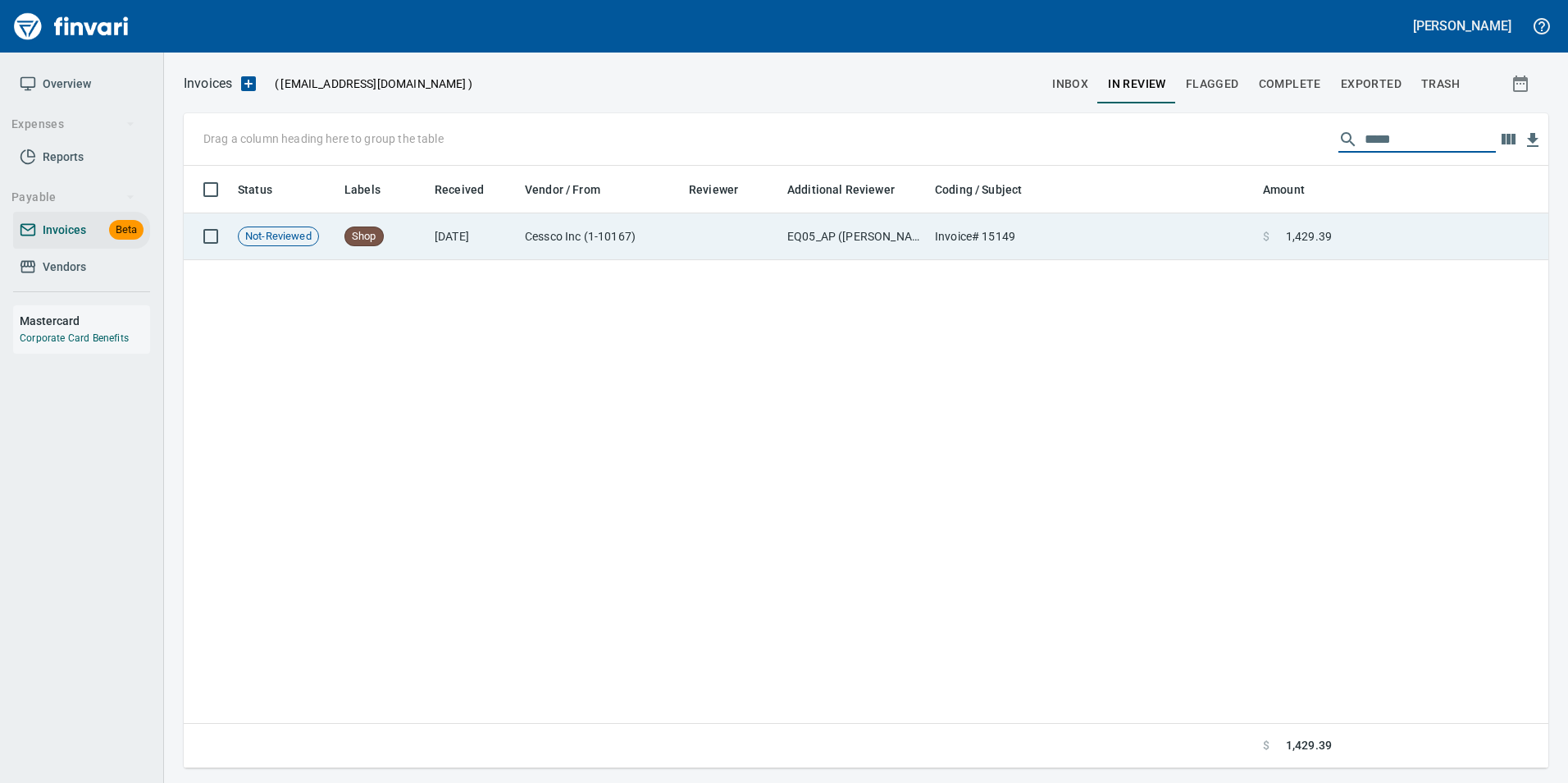
click at [1174, 231] on td "Invoice# 15149" at bounding box center [1093, 237] width 328 height 47
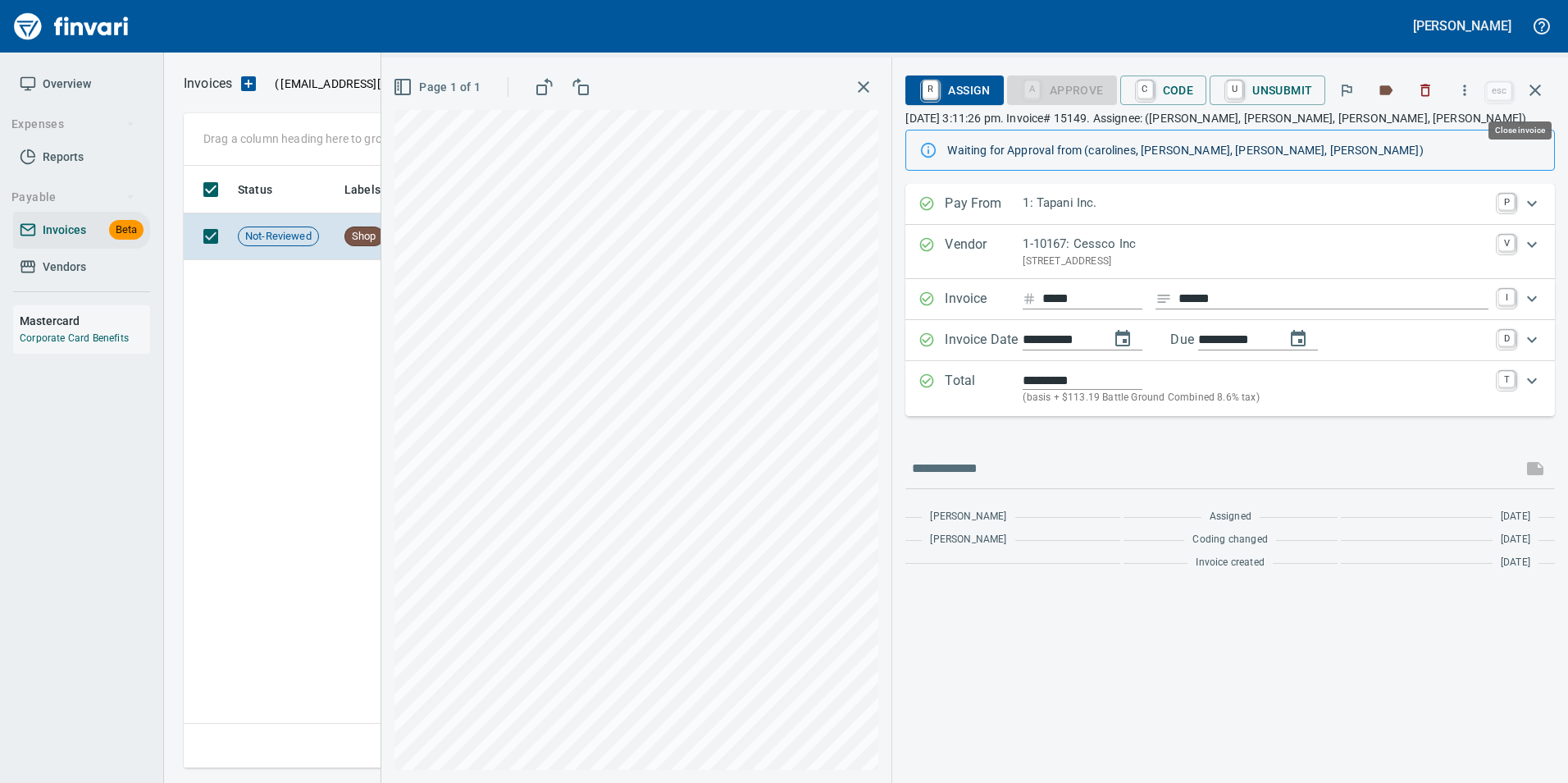
click at [1542, 78] on button "button" at bounding box center [1536, 91] width 40 height 40
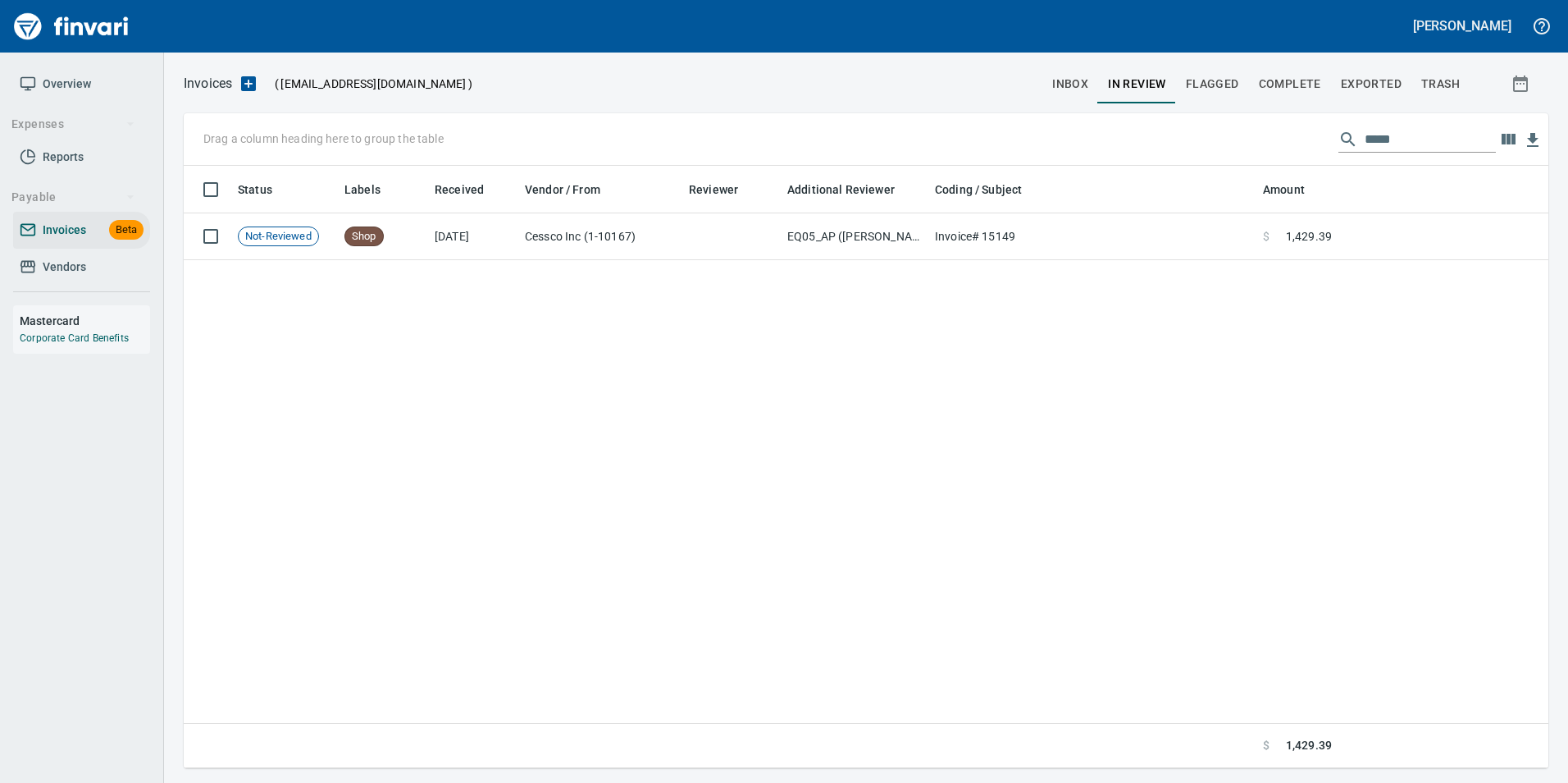
scroll to position [590, 1353]
click at [1404, 134] on input "*****" at bounding box center [1430, 139] width 131 height 26
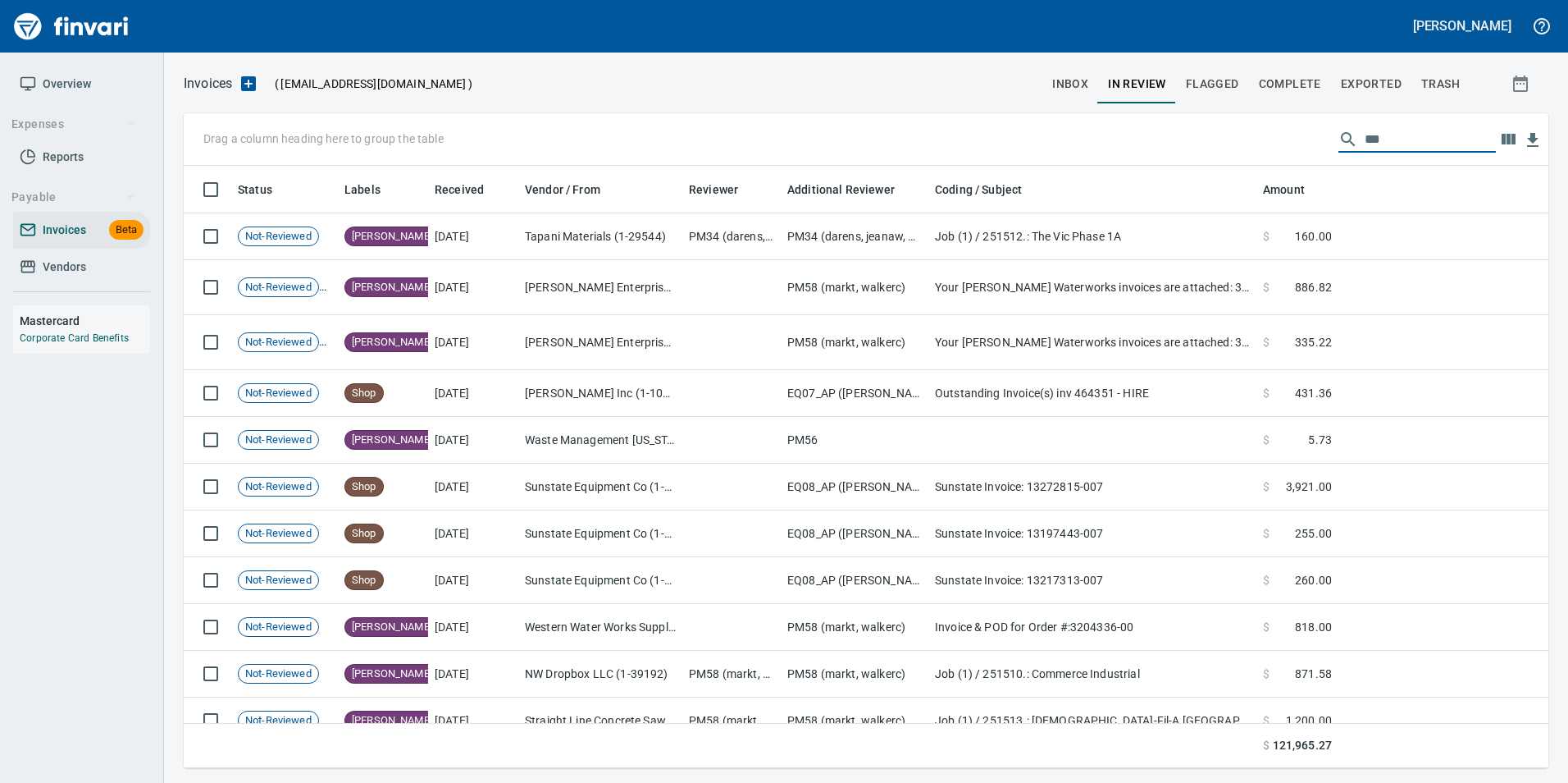
scroll to position [590, 1340]
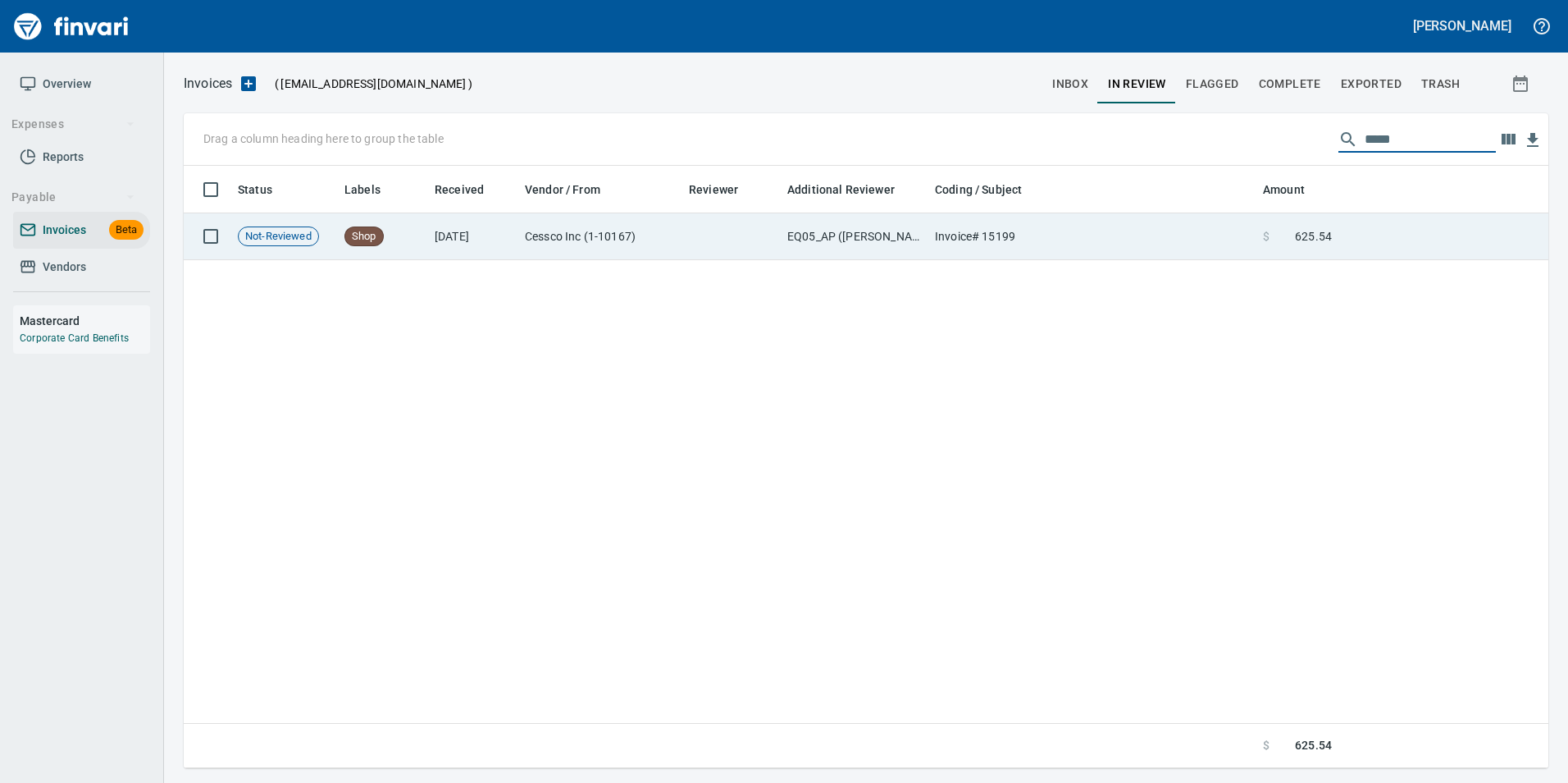
type input "*****"
click at [1180, 229] on td "Invoice# 15199" at bounding box center [1093, 237] width 328 height 47
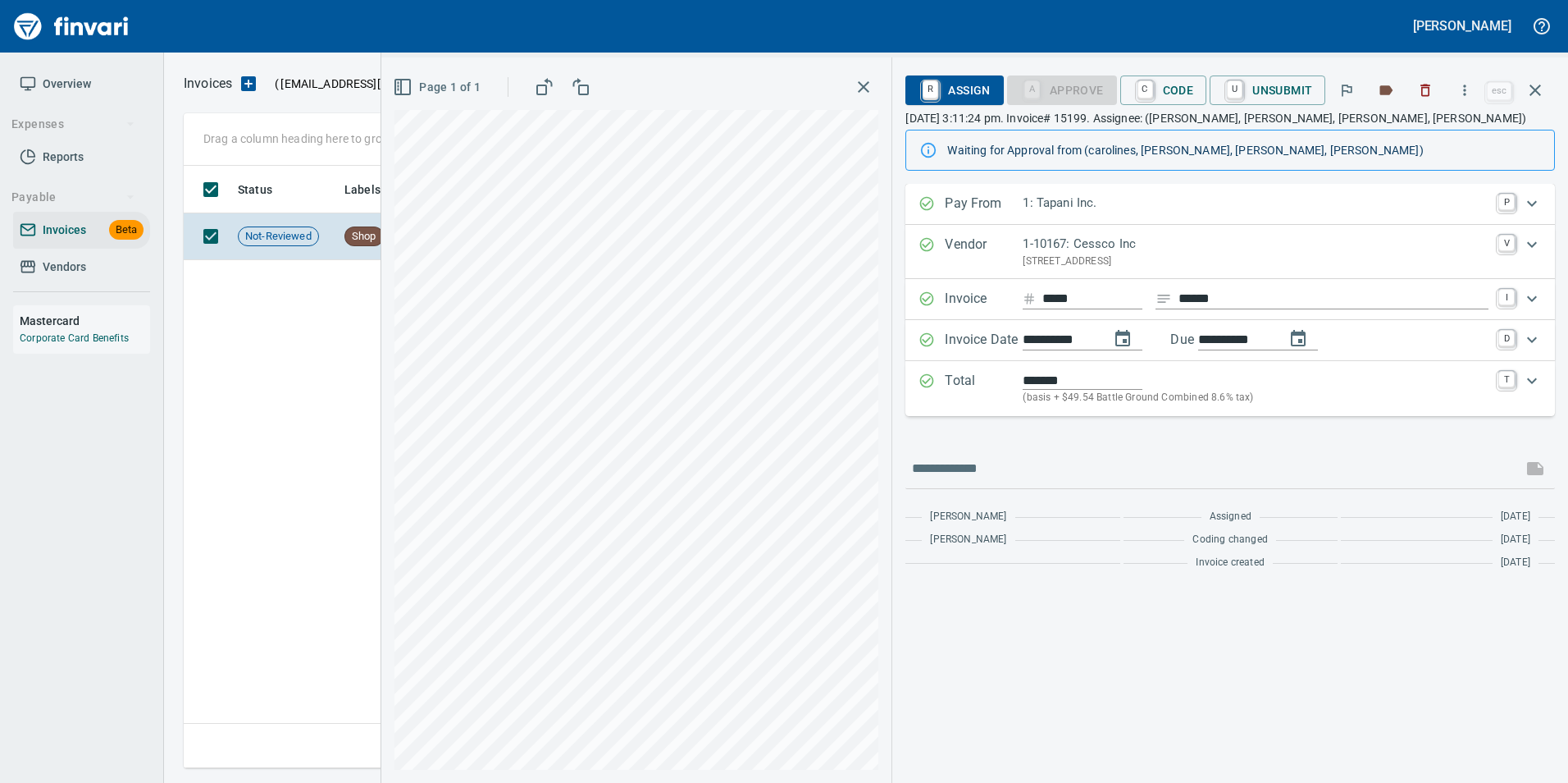
click at [1534, 80] on icon "button" at bounding box center [1536, 90] width 20 height 20
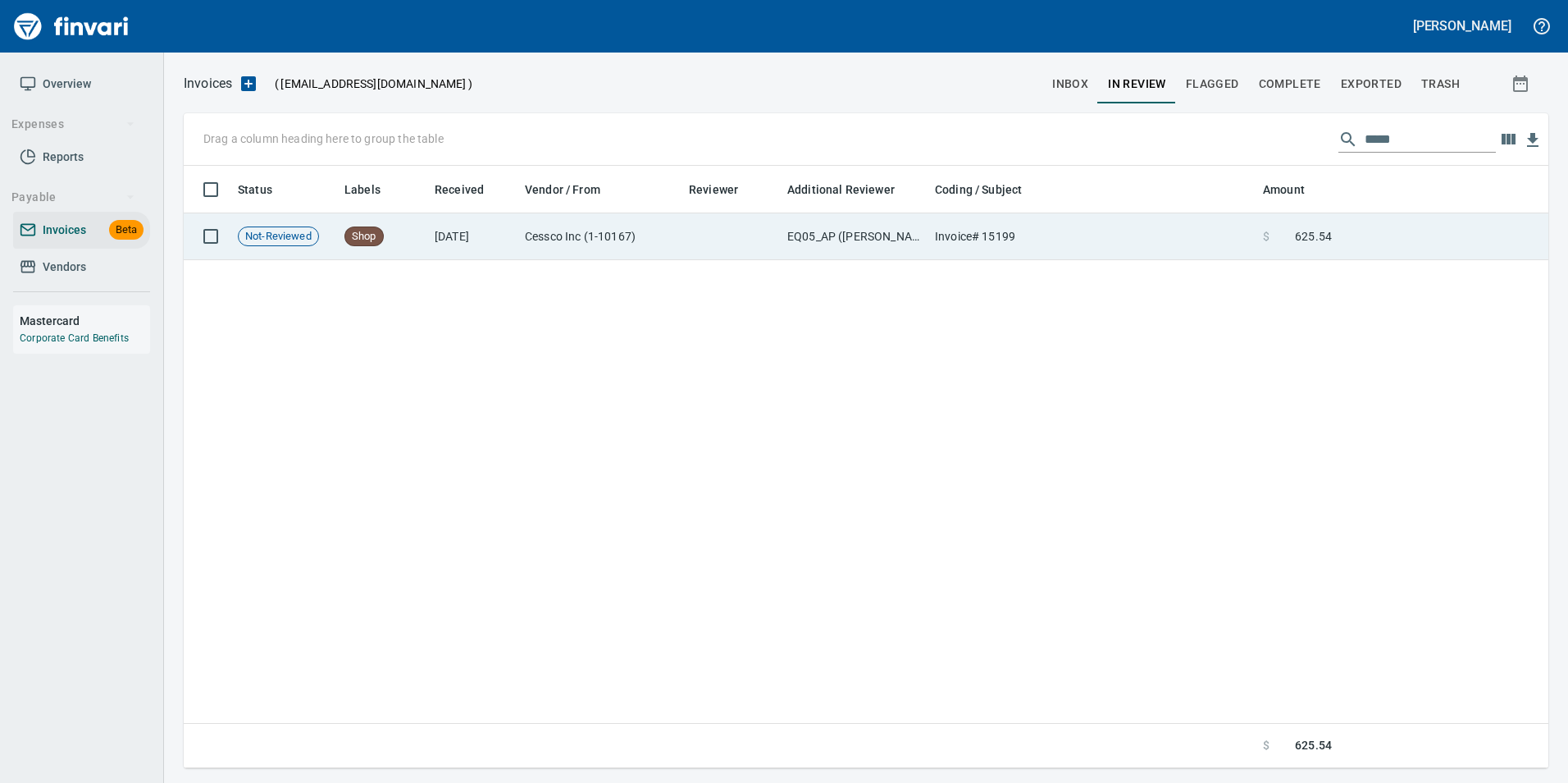
scroll to position [590, 1352]
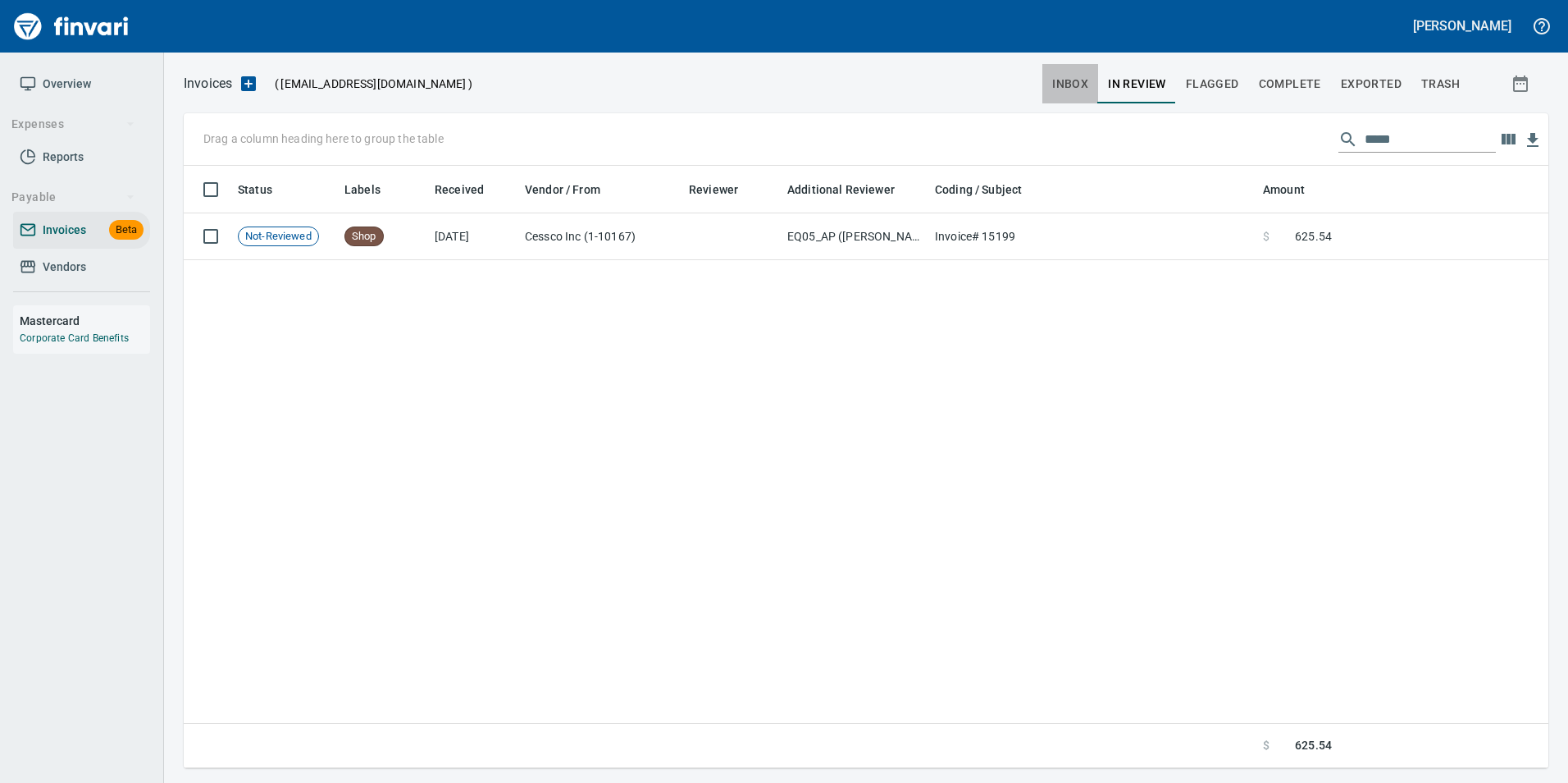
click at [1070, 85] on span "inbox" at bounding box center [1071, 83] width 36 height 21
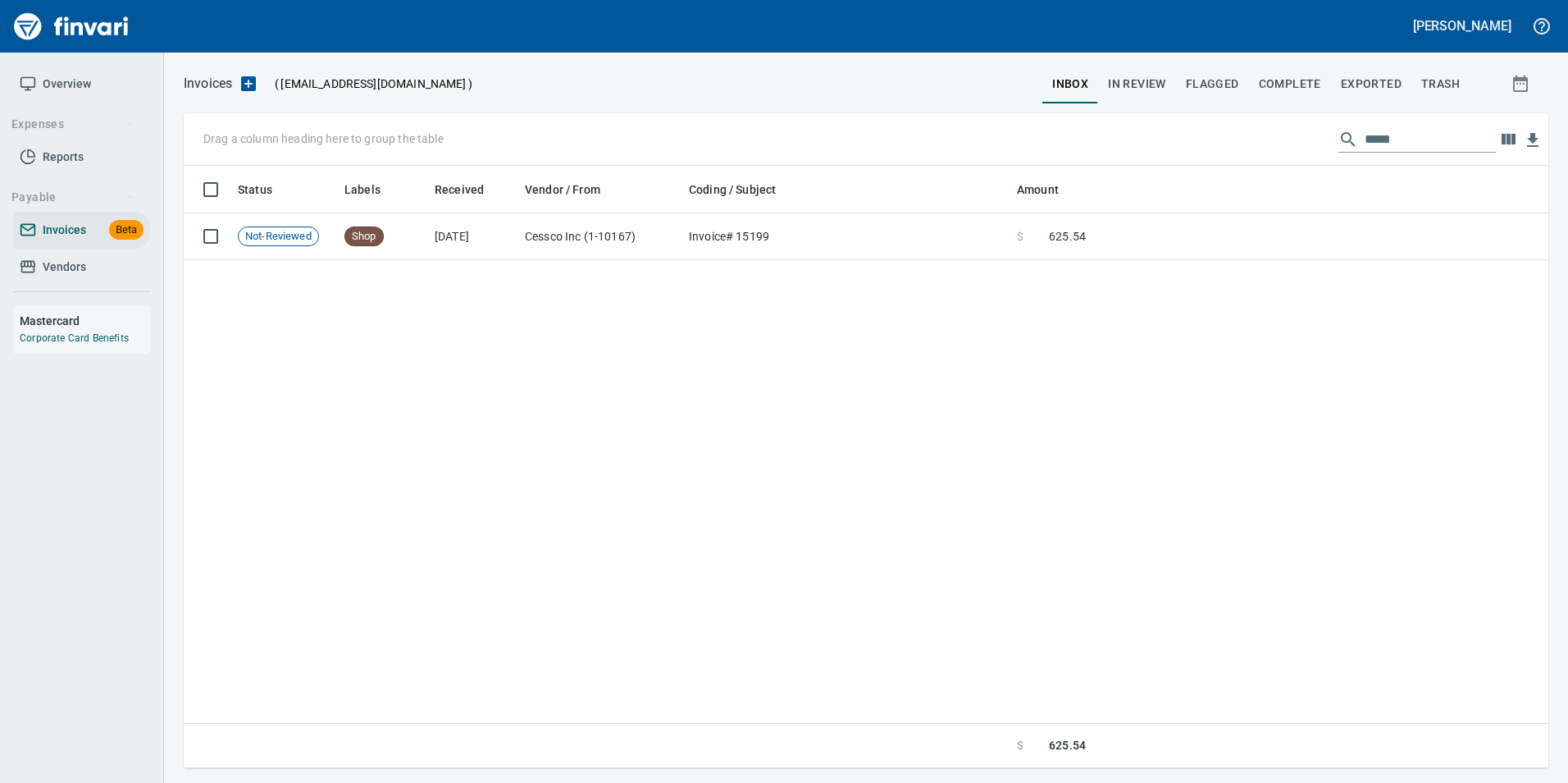
scroll to position [590, 1353]
click at [1365, 134] on input "*****" at bounding box center [1430, 139] width 131 height 26
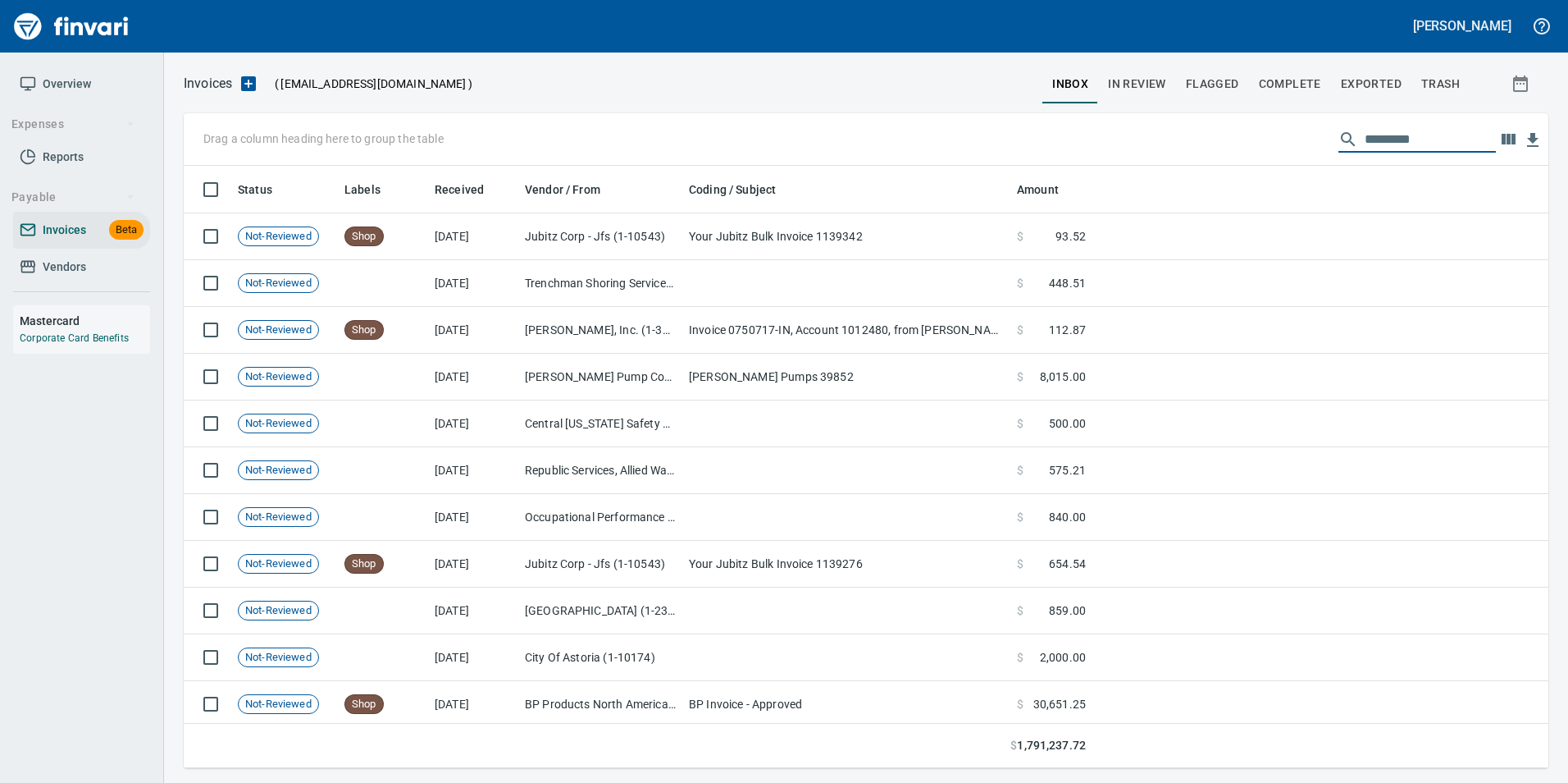
scroll to position [590, 1340]
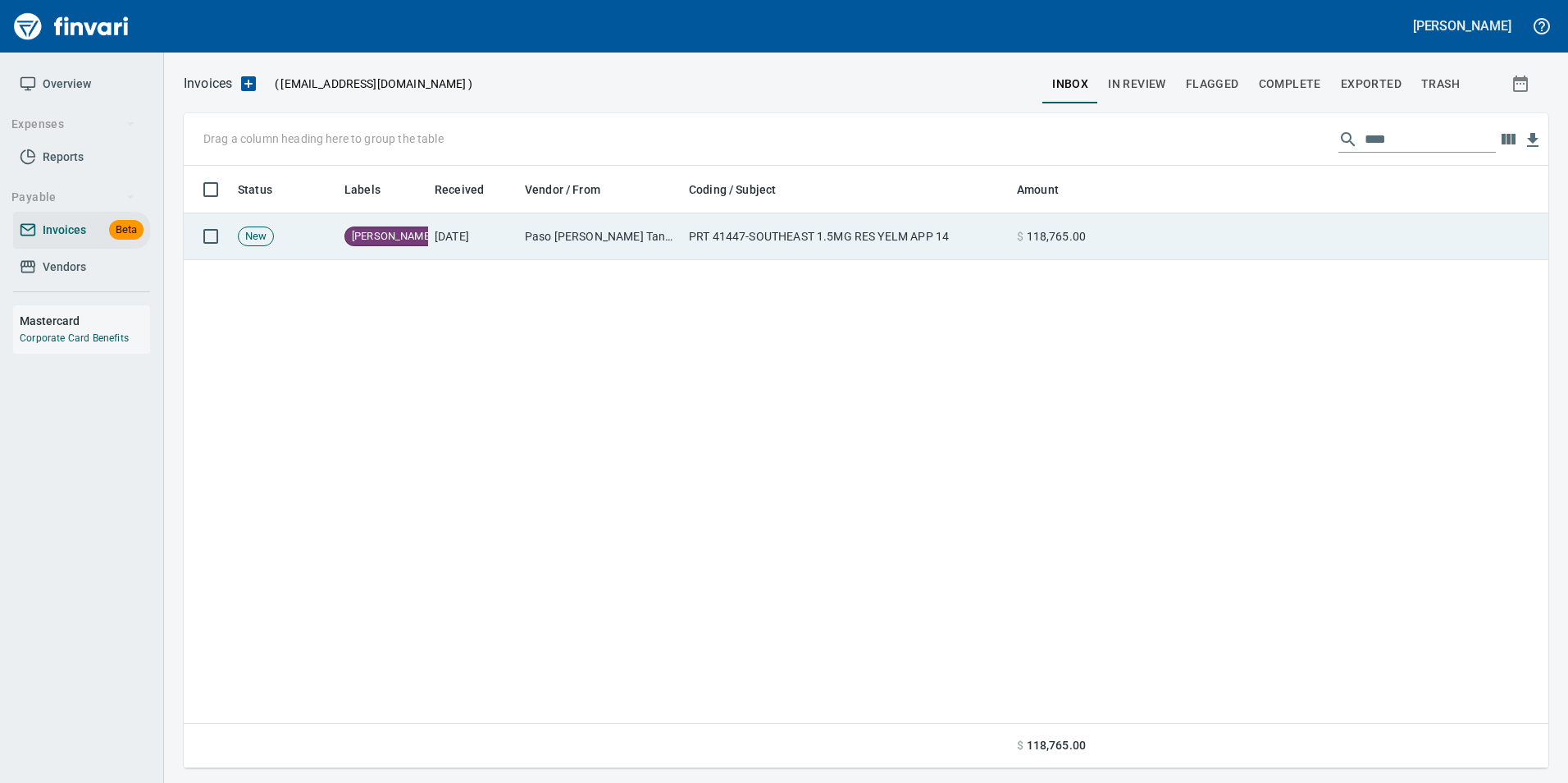
click at [1222, 250] on td at bounding box center [1320, 237] width 456 height 47
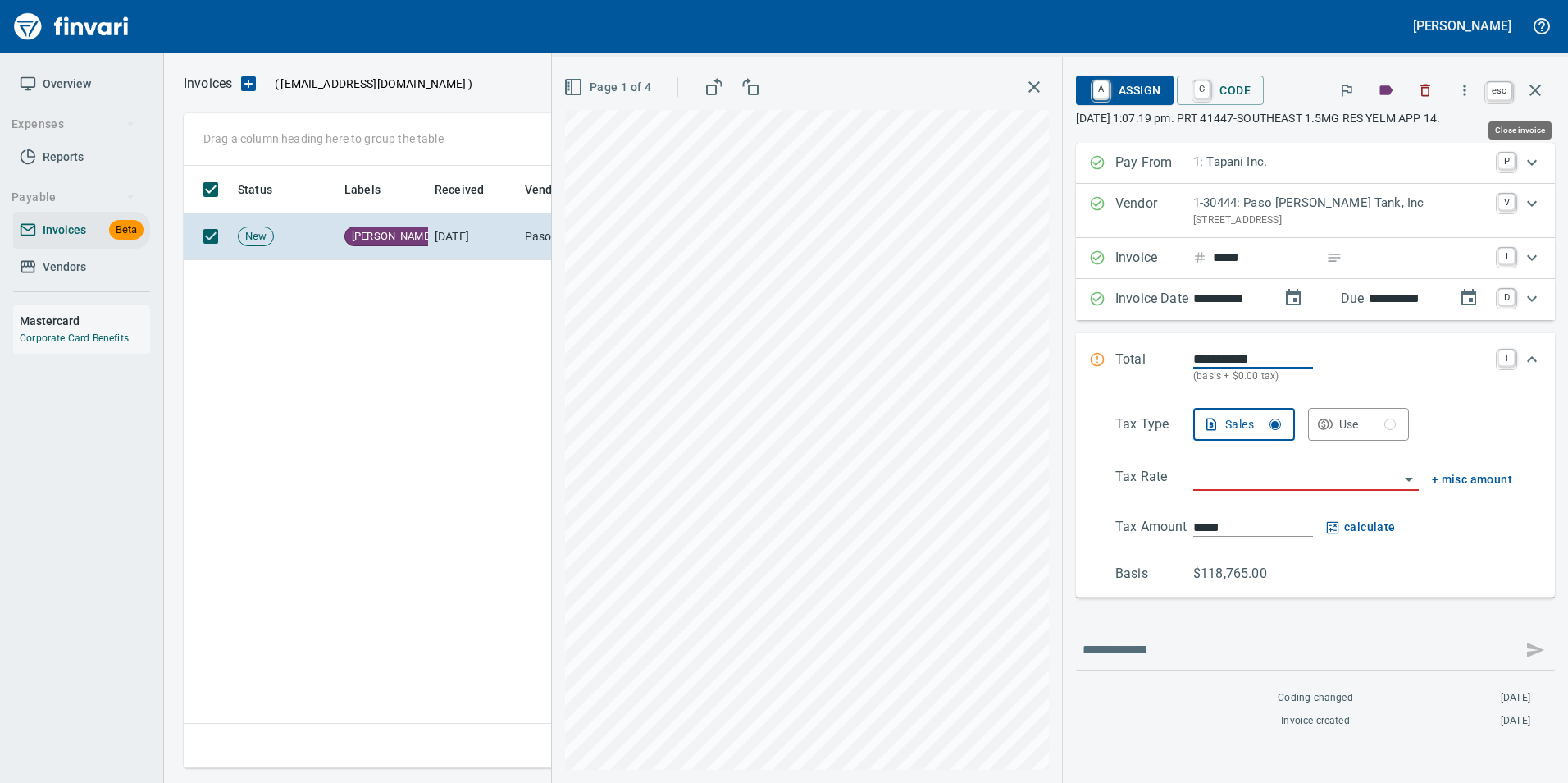
click at [1546, 87] on button "button" at bounding box center [1536, 91] width 40 height 40
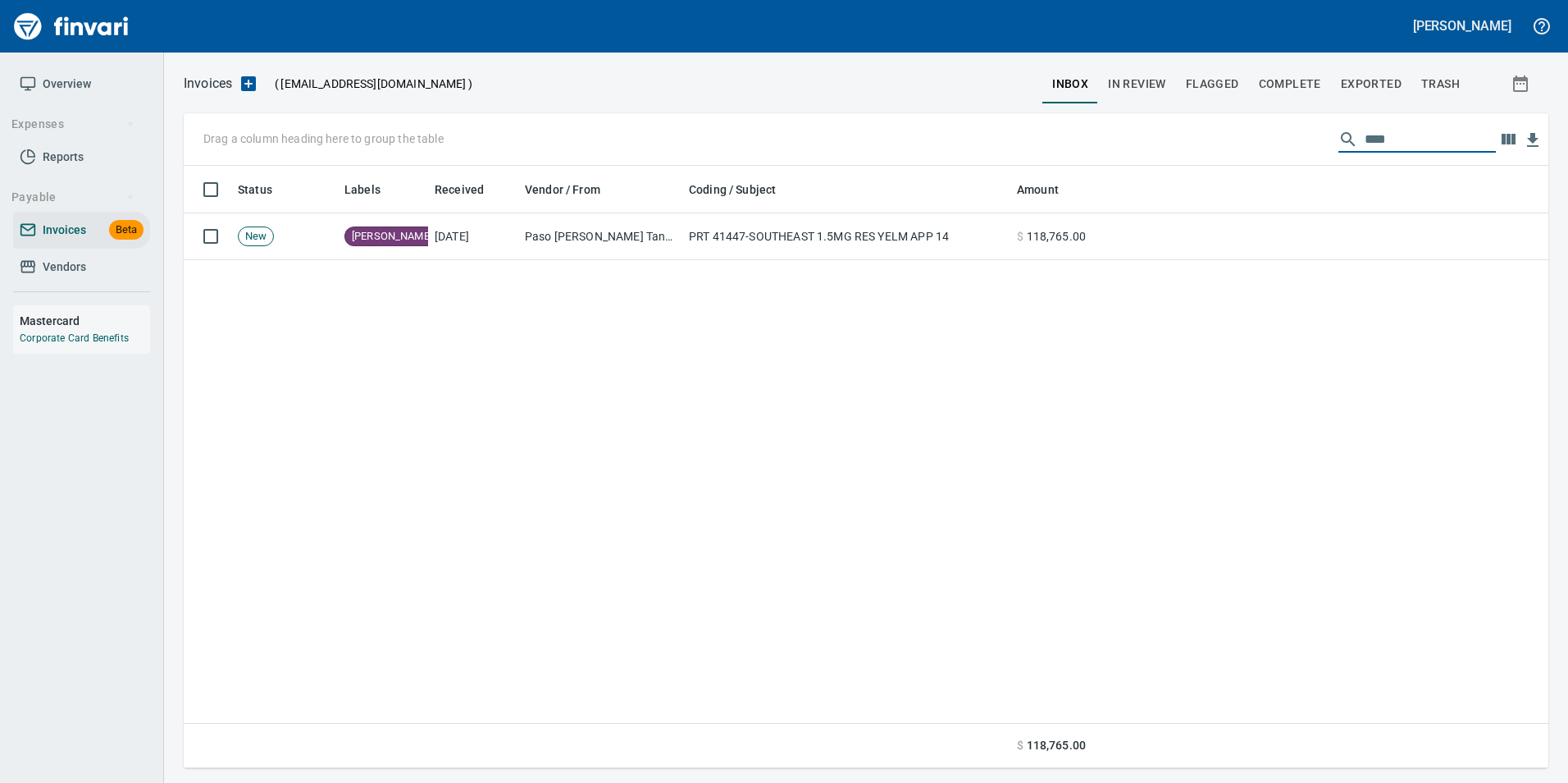
click at [1407, 131] on input "****" at bounding box center [1430, 139] width 131 height 26
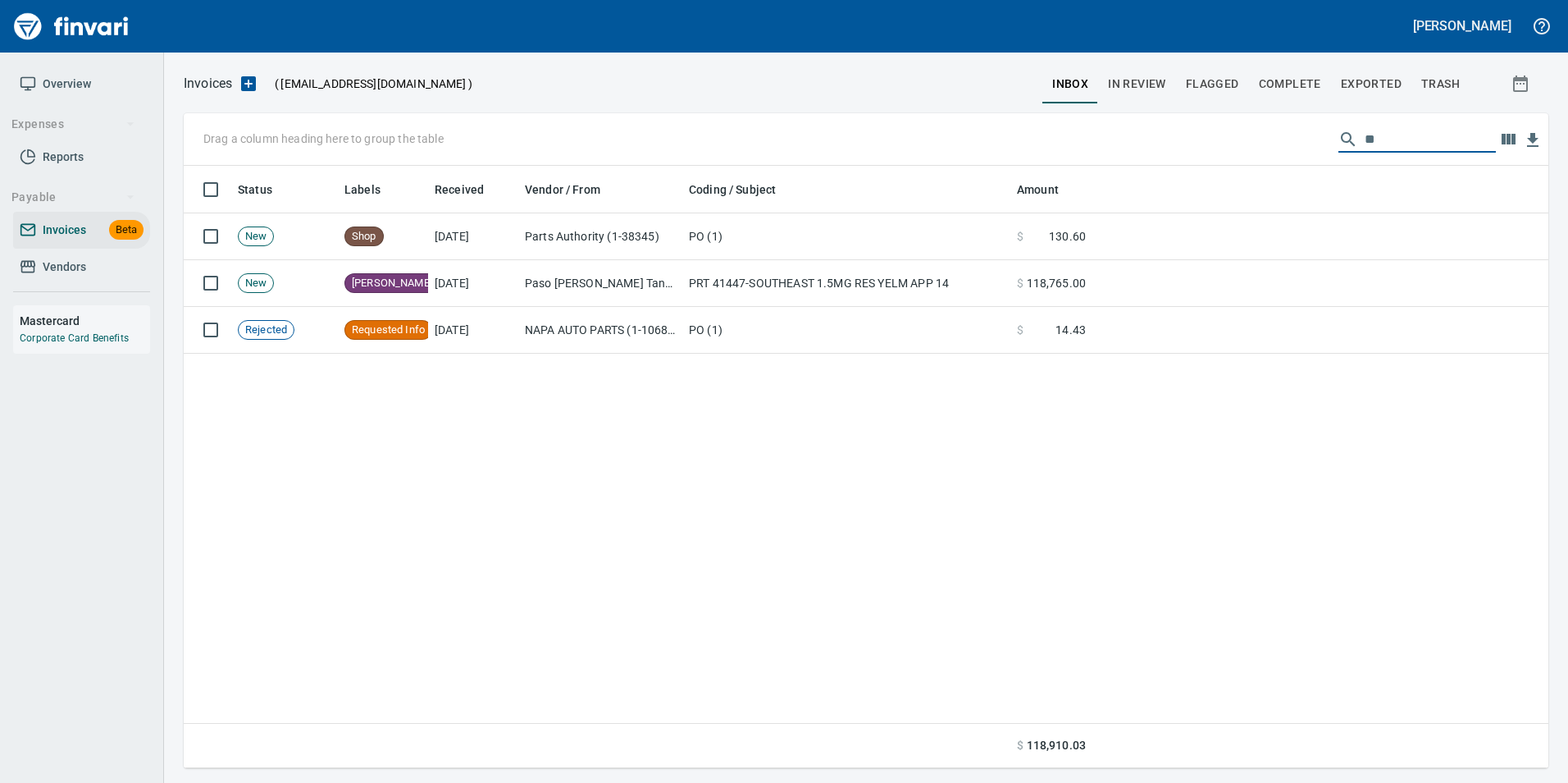
type input "*"
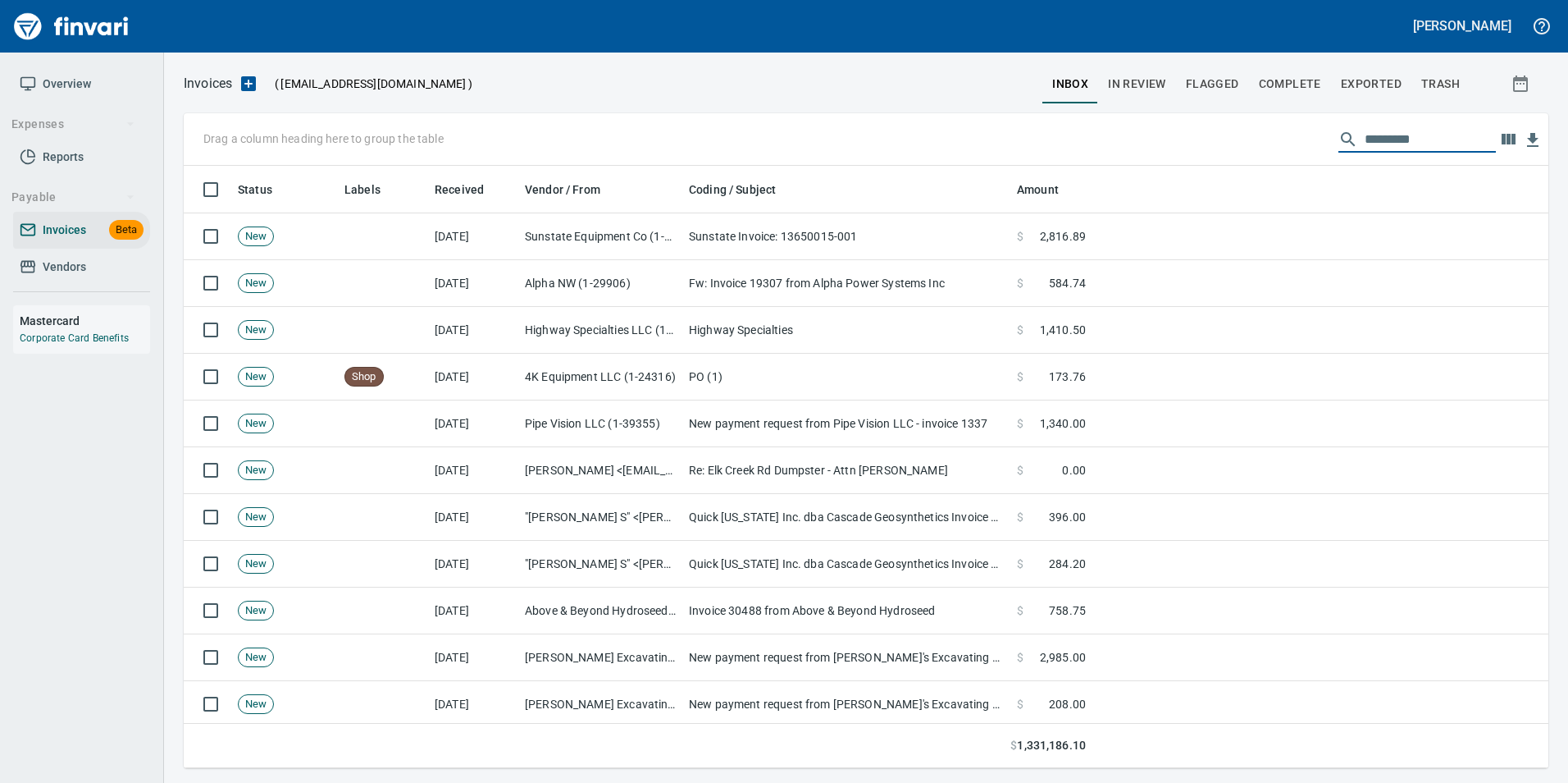
scroll to position [590, 1340]
click at [1375, 143] on input "text" at bounding box center [1430, 139] width 131 height 26
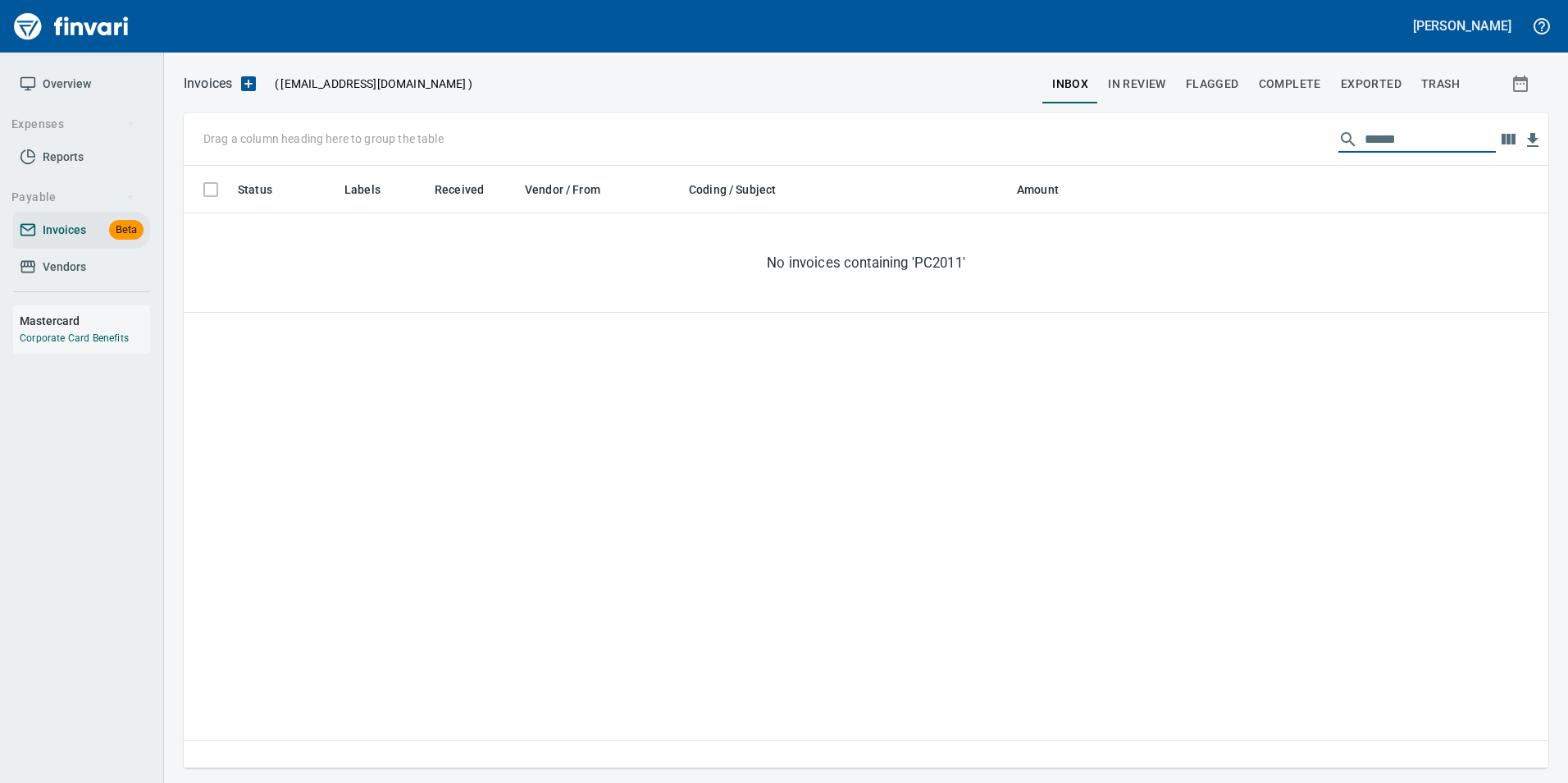
type input "******"
click at [1373, 81] on span "Exported" at bounding box center [1372, 83] width 61 height 21
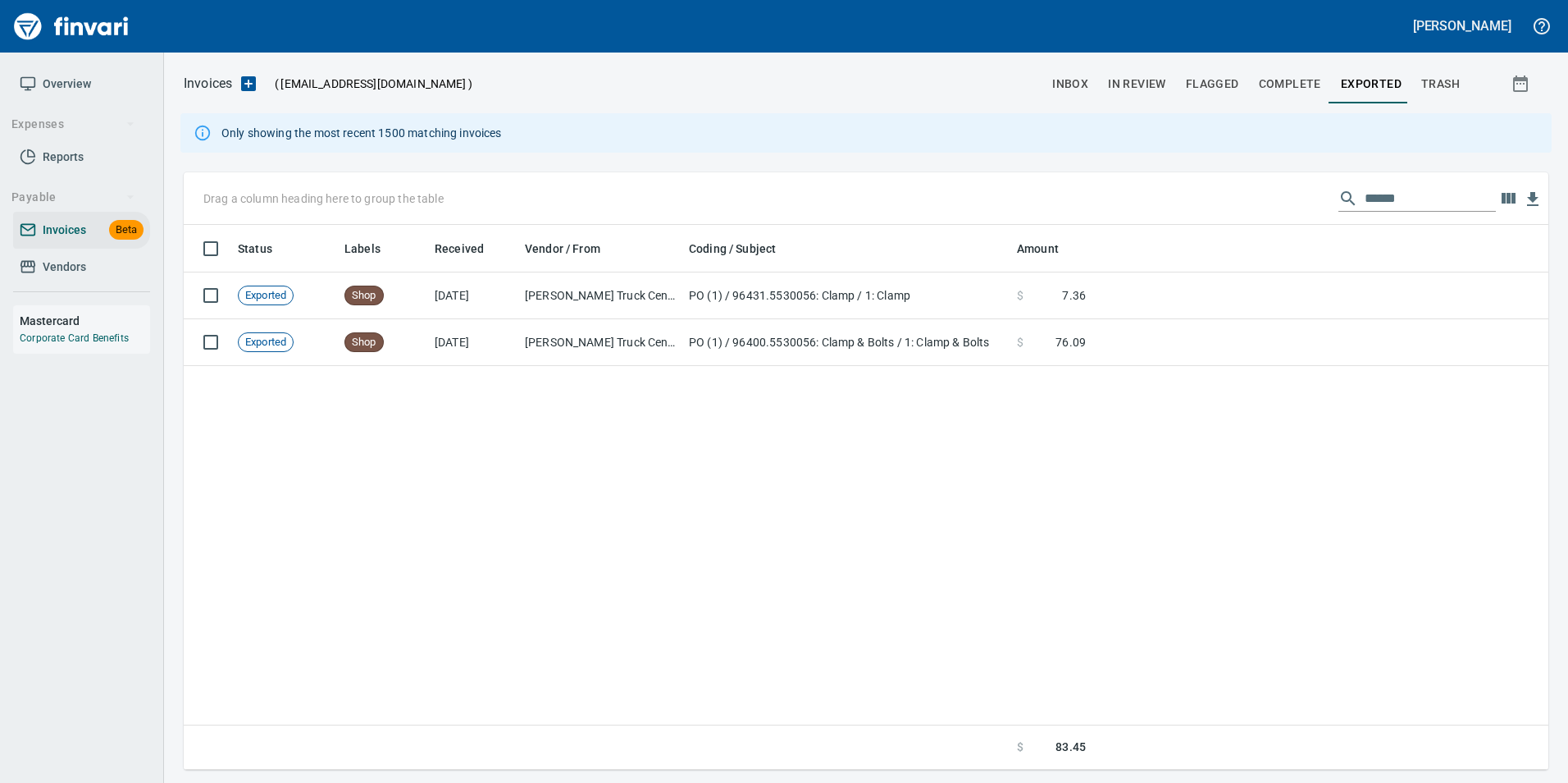
scroll to position [532, 1353]
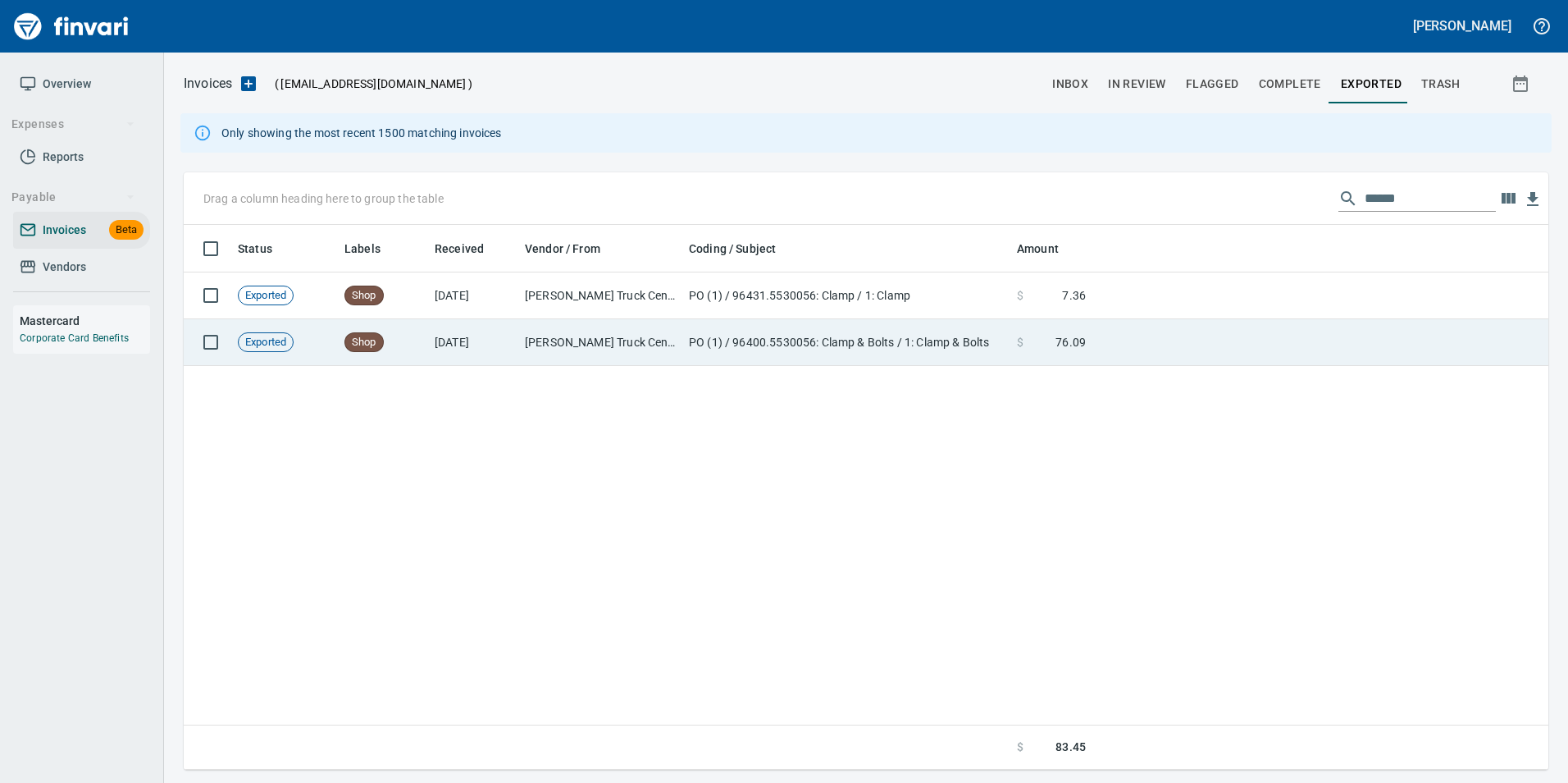
click at [1241, 337] on td at bounding box center [1320, 342] width 456 height 47
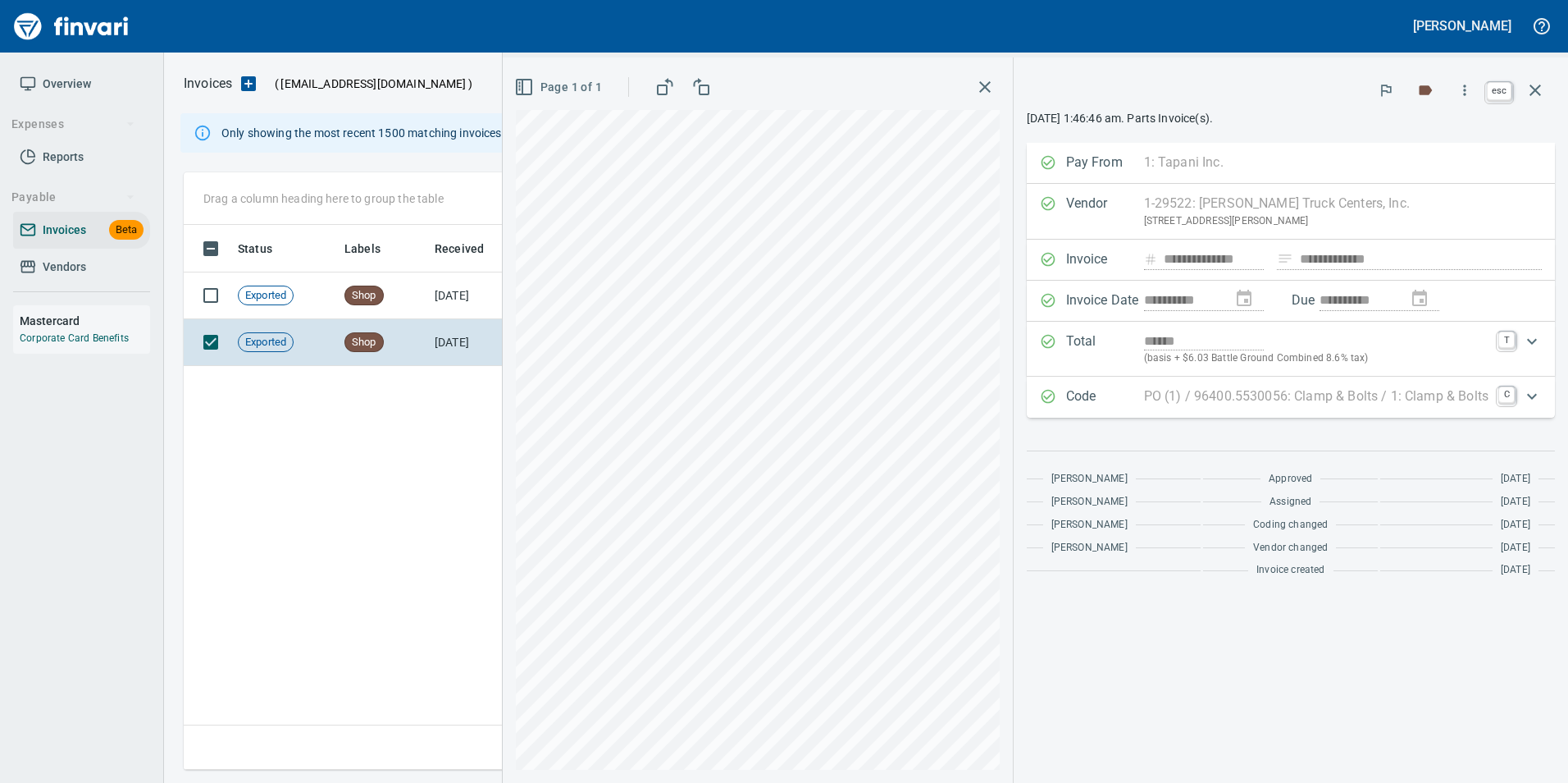
scroll to position [532, 1352]
drag, startPoint x: 1546, startPoint y: 84, endPoint x: 1312, endPoint y: 177, distance: 251.8
click at [1546, 84] on button "button" at bounding box center [1536, 91] width 40 height 40
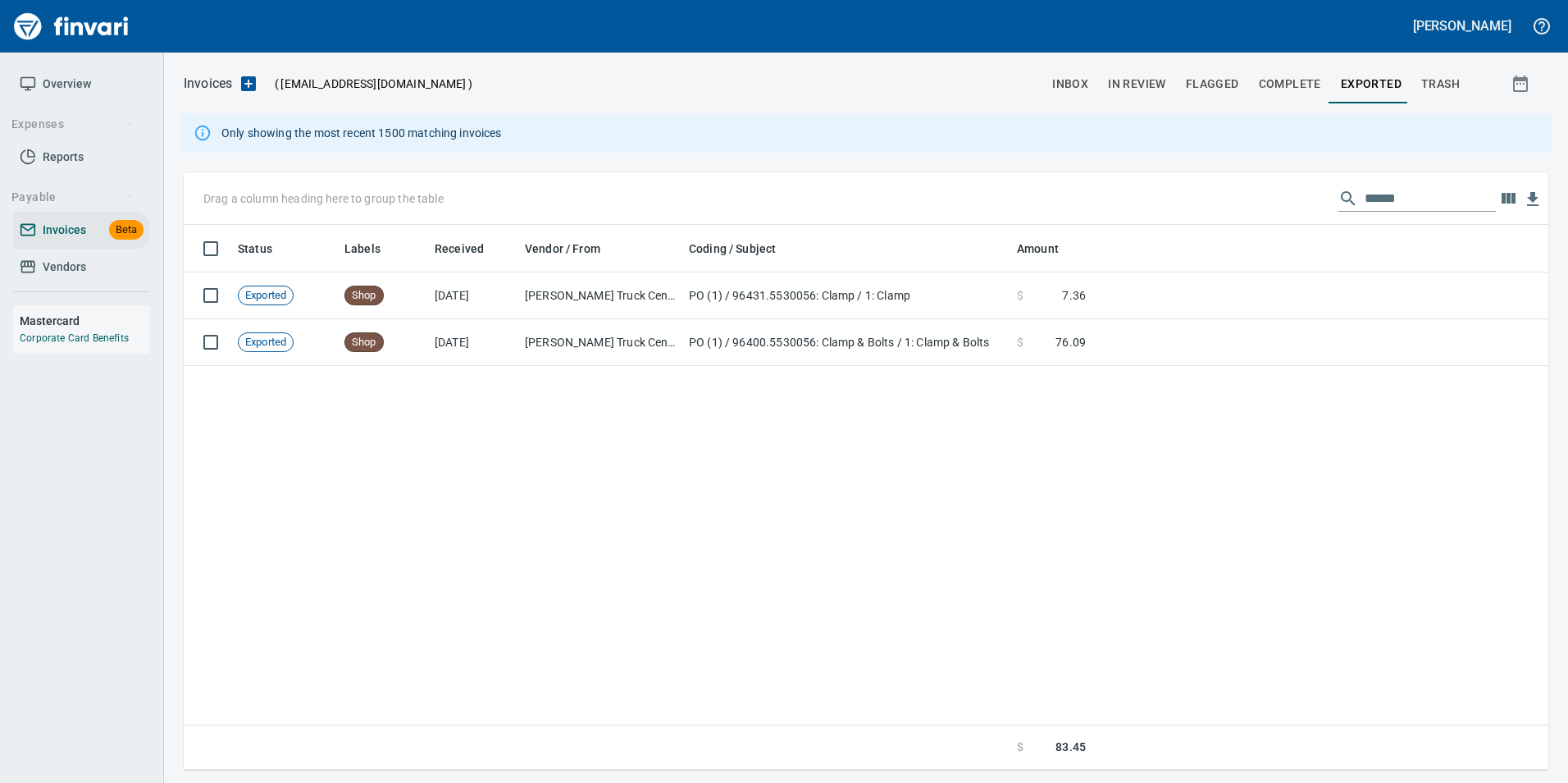
scroll to position [532, 1352]
click at [1368, 196] on input "******" at bounding box center [1430, 199] width 131 height 26
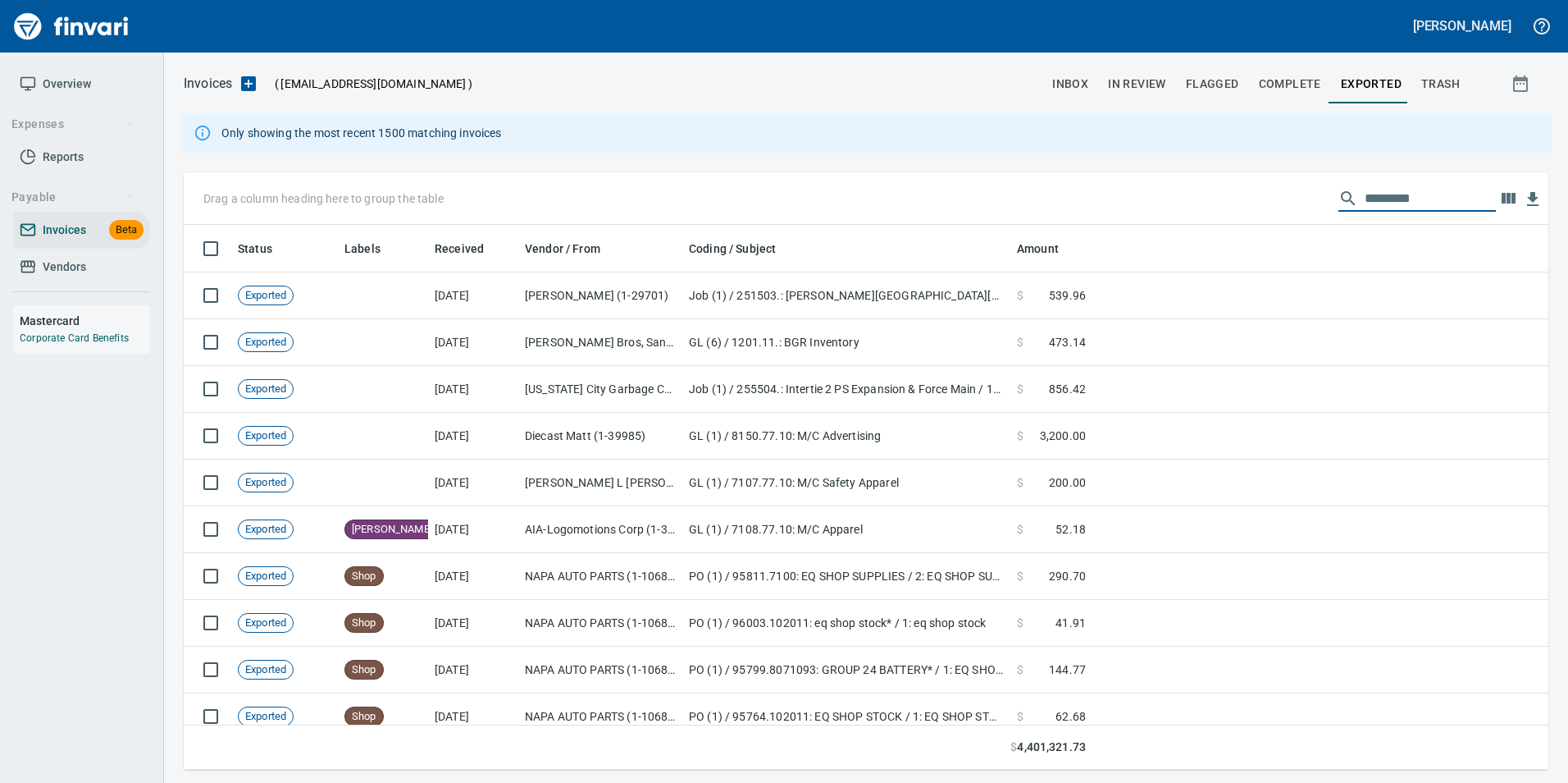
scroll to position [532, 1340]
click at [1161, 93] on span "In Review" at bounding box center [1137, 83] width 59 height 21
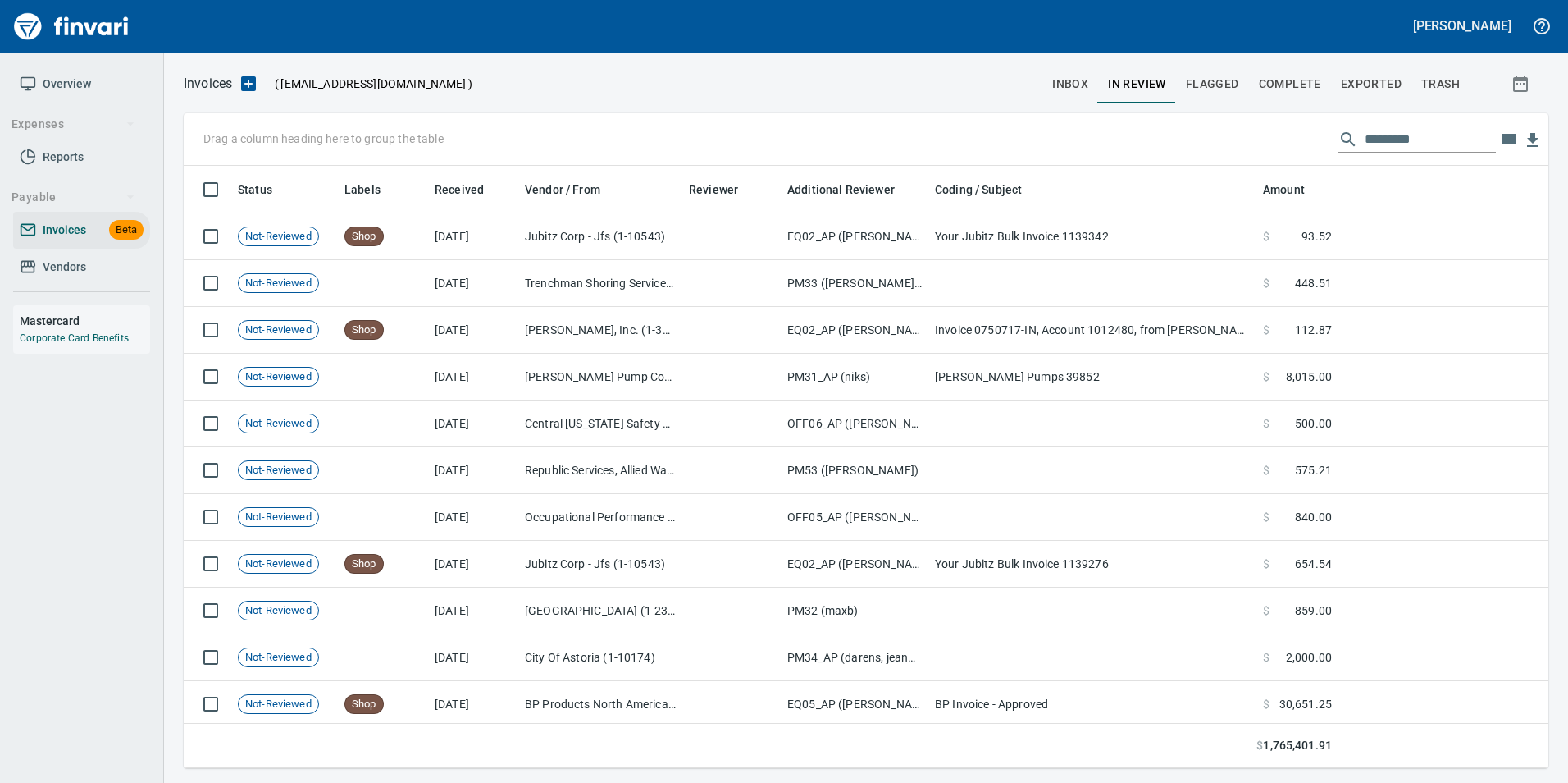
scroll to position [590, 1340]
click at [1373, 136] on input "text" at bounding box center [1430, 139] width 131 height 26
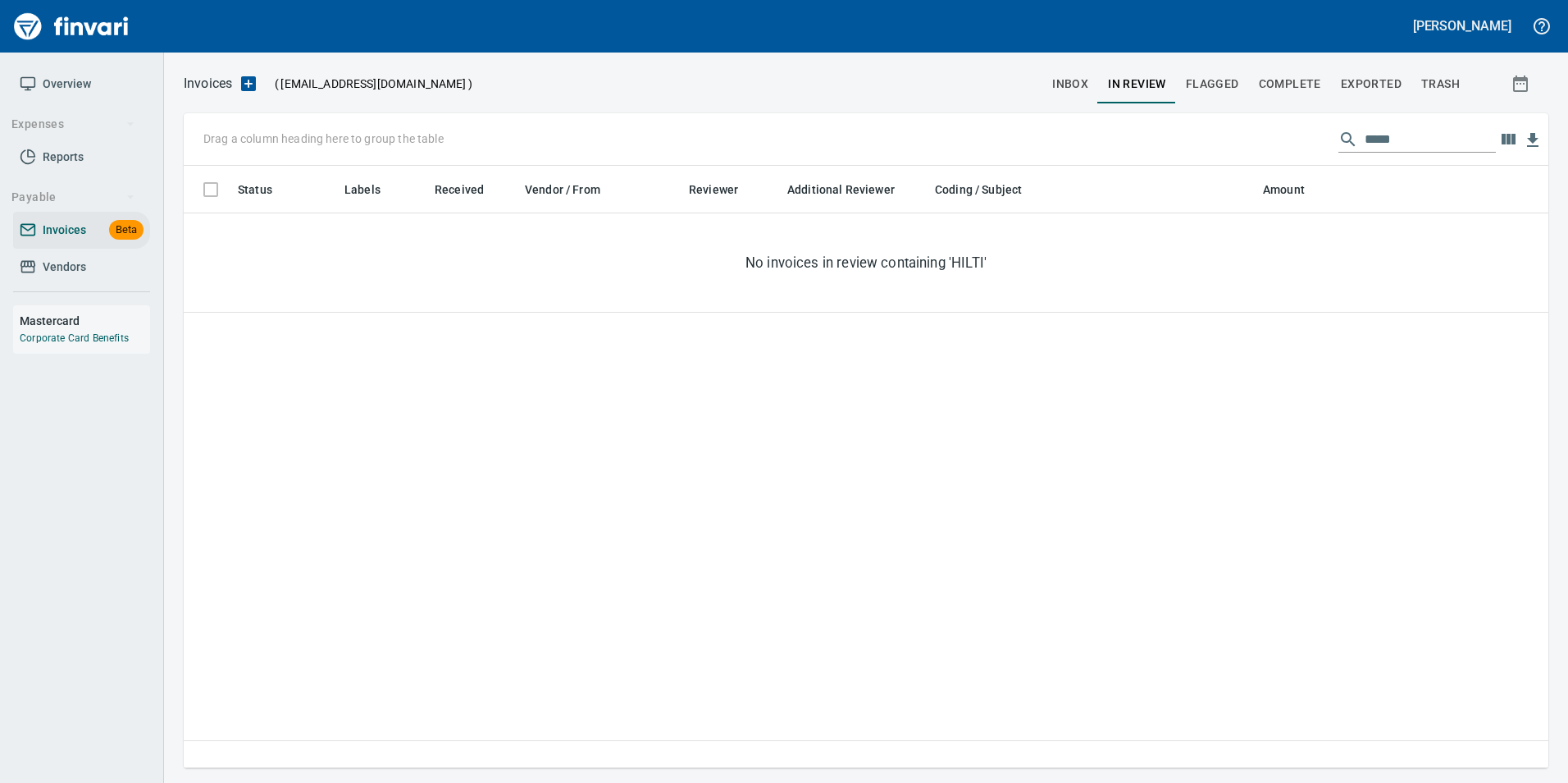
click at [1376, 138] on input "*****" at bounding box center [1430, 139] width 131 height 26
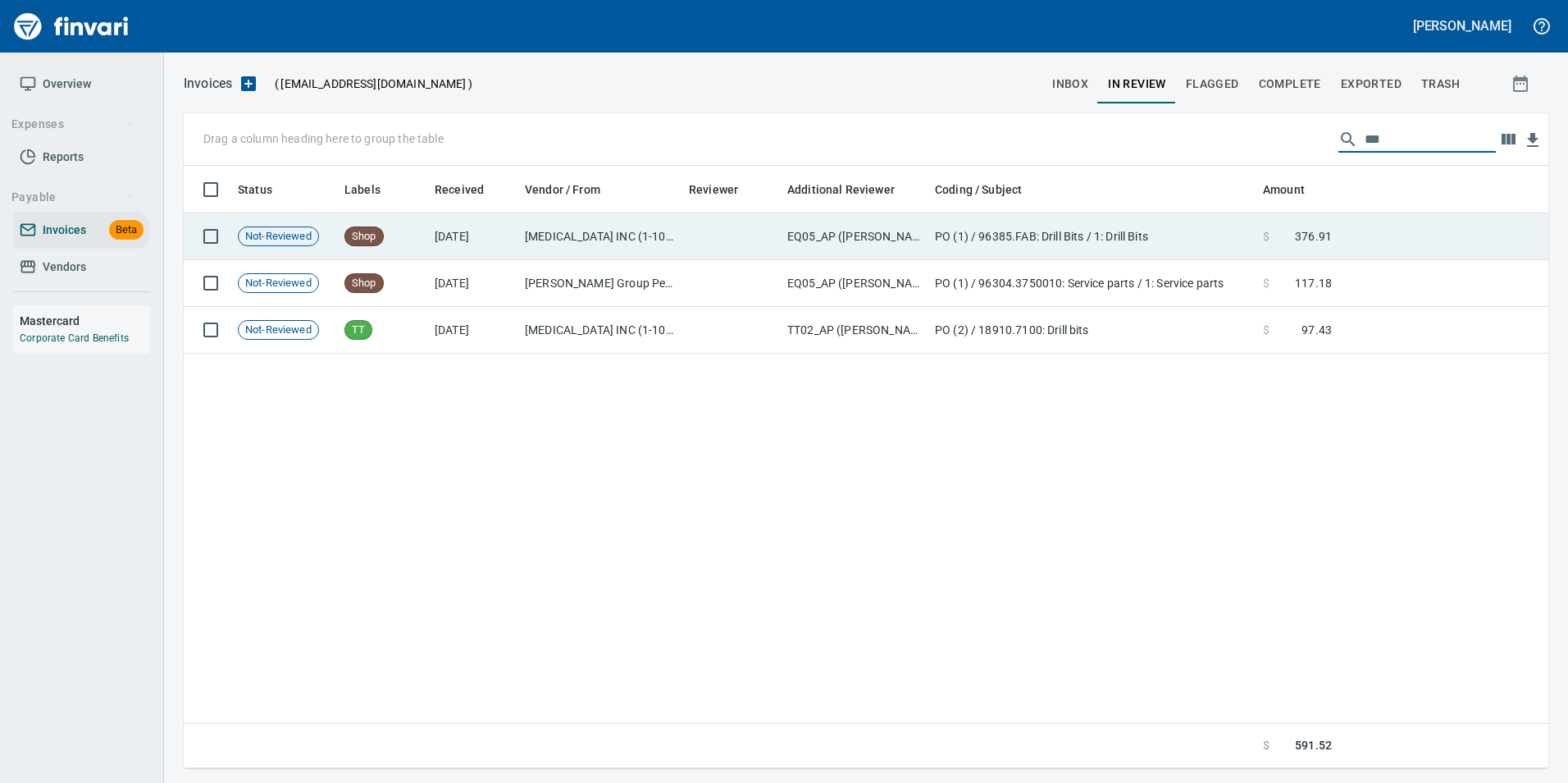
click at [1328, 224] on td "$ 376.91" at bounding box center [1297, 237] width 82 height 47
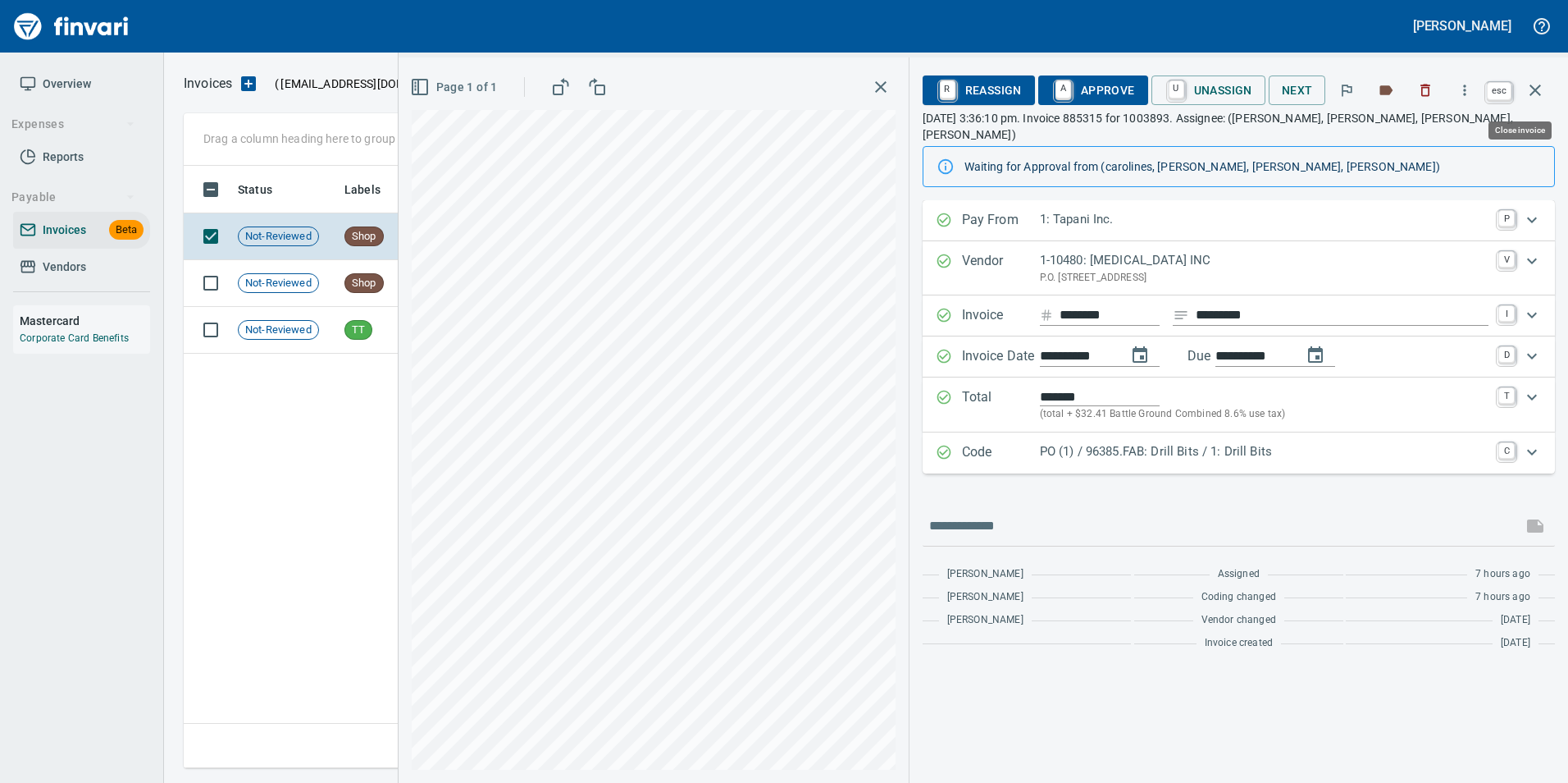
click at [1533, 79] on button "button" at bounding box center [1536, 91] width 40 height 40
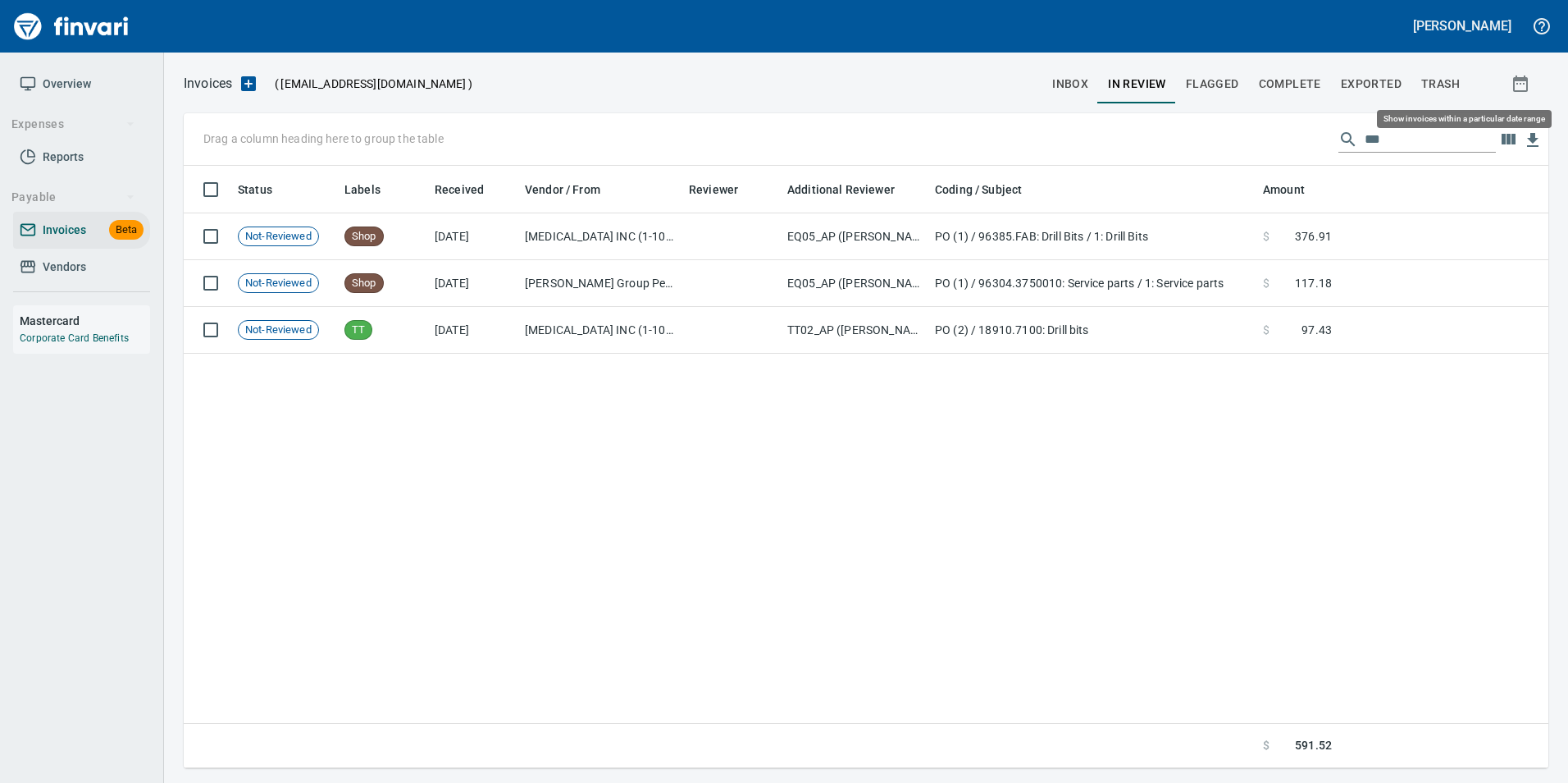
scroll to position [590, 1353]
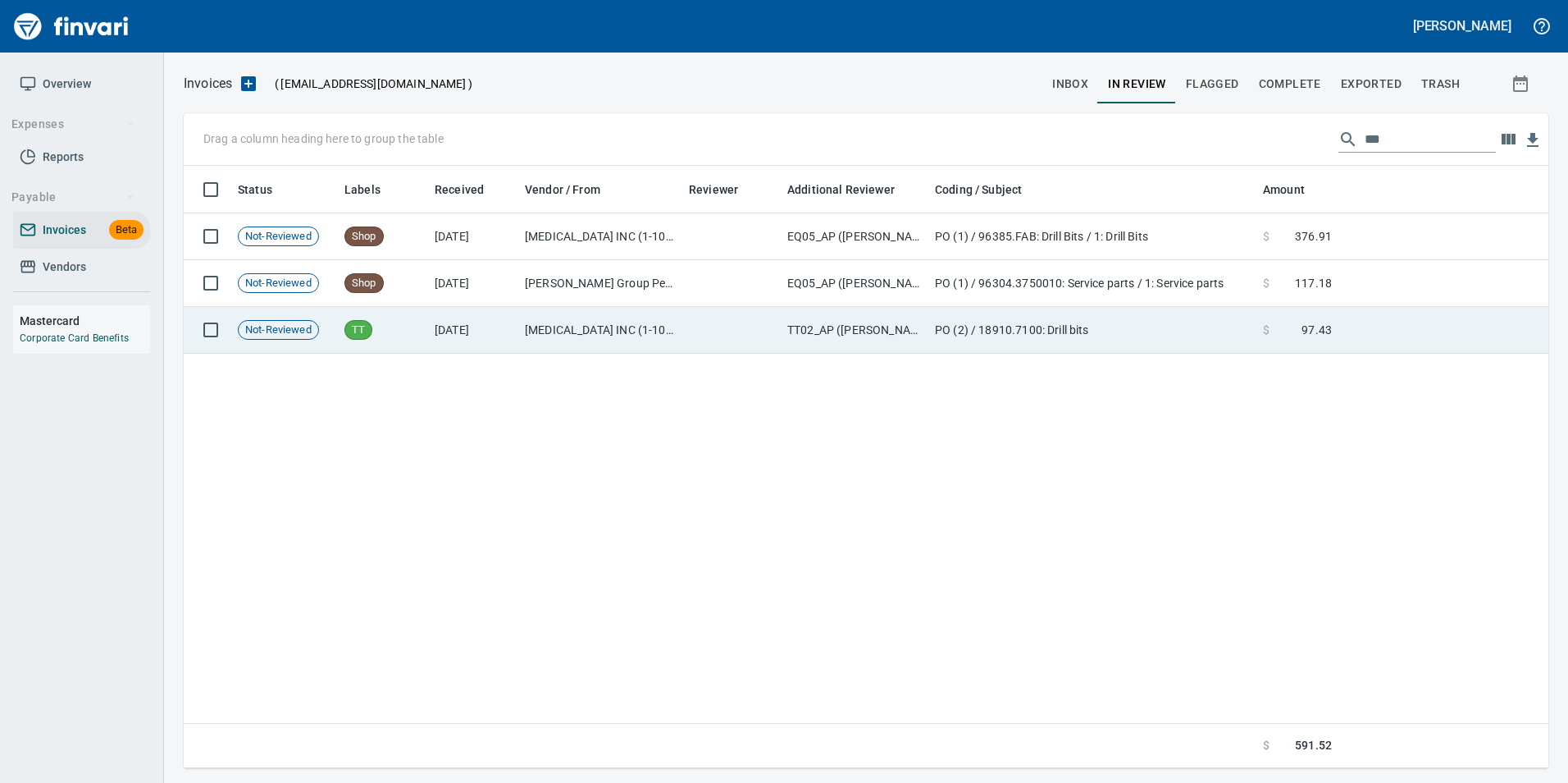
click at [1223, 323] on td "PO (2) / 18910.7100: Drill bits" at bounding box center [1093, 330] width 328 height 47
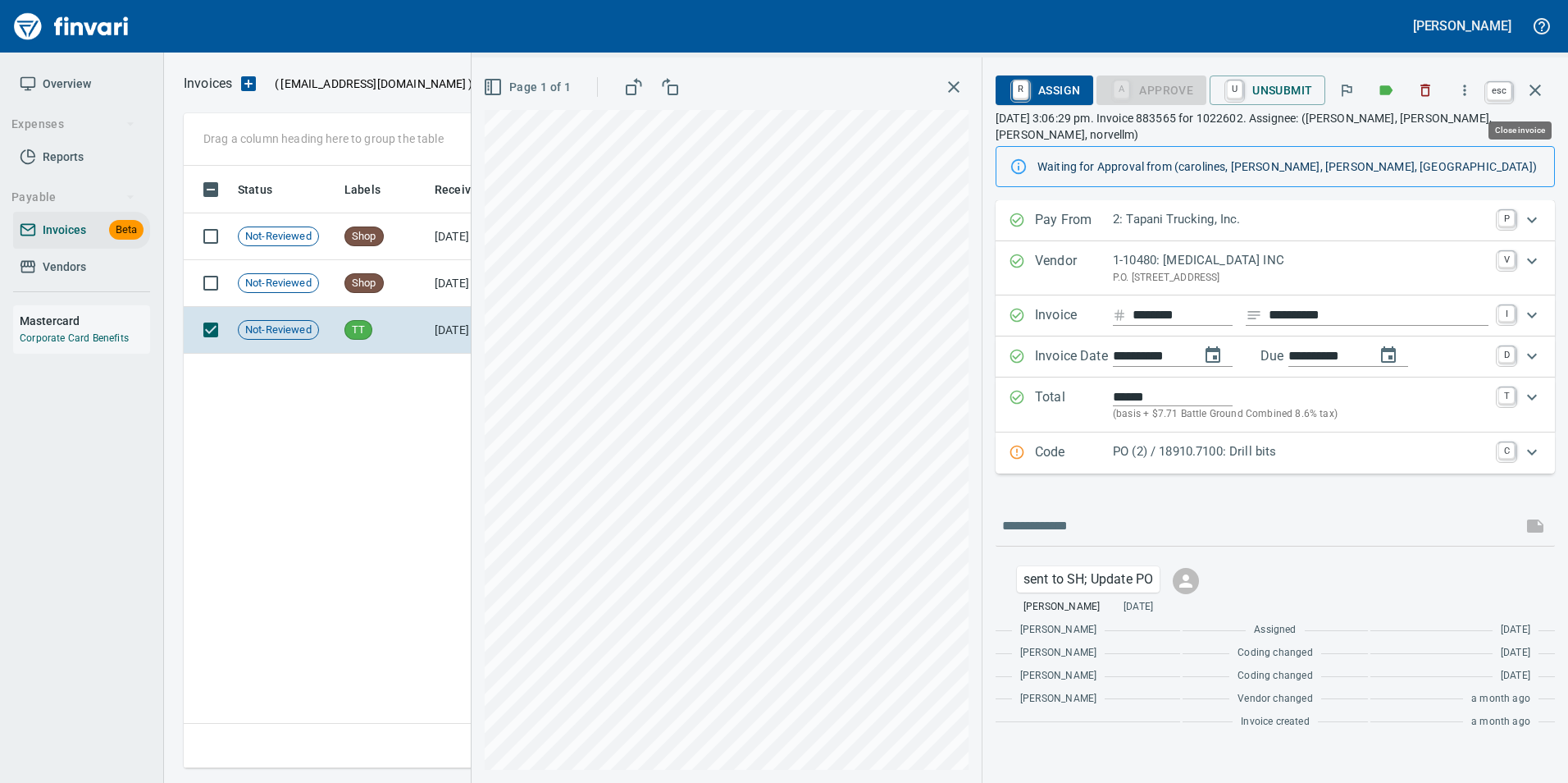
scroll to position [590, 1352]
click at [1542, 78] on button "button" at bounding box center [1536, 91] width 40 height 40
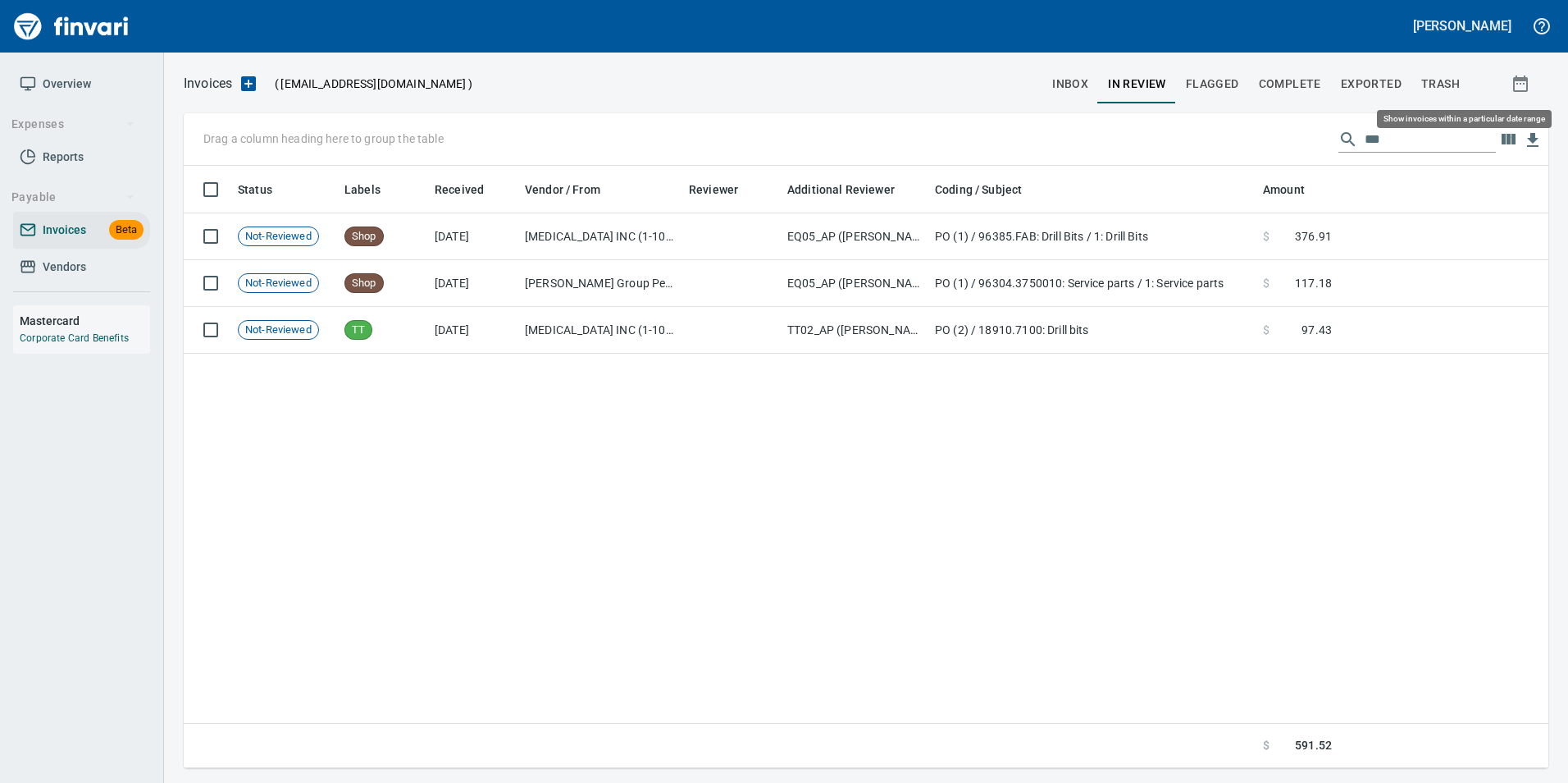
scroll to position [590, 1353]
click at [1382, 144] on input "***" at bounding box center [1430, 139] width 131 height 26
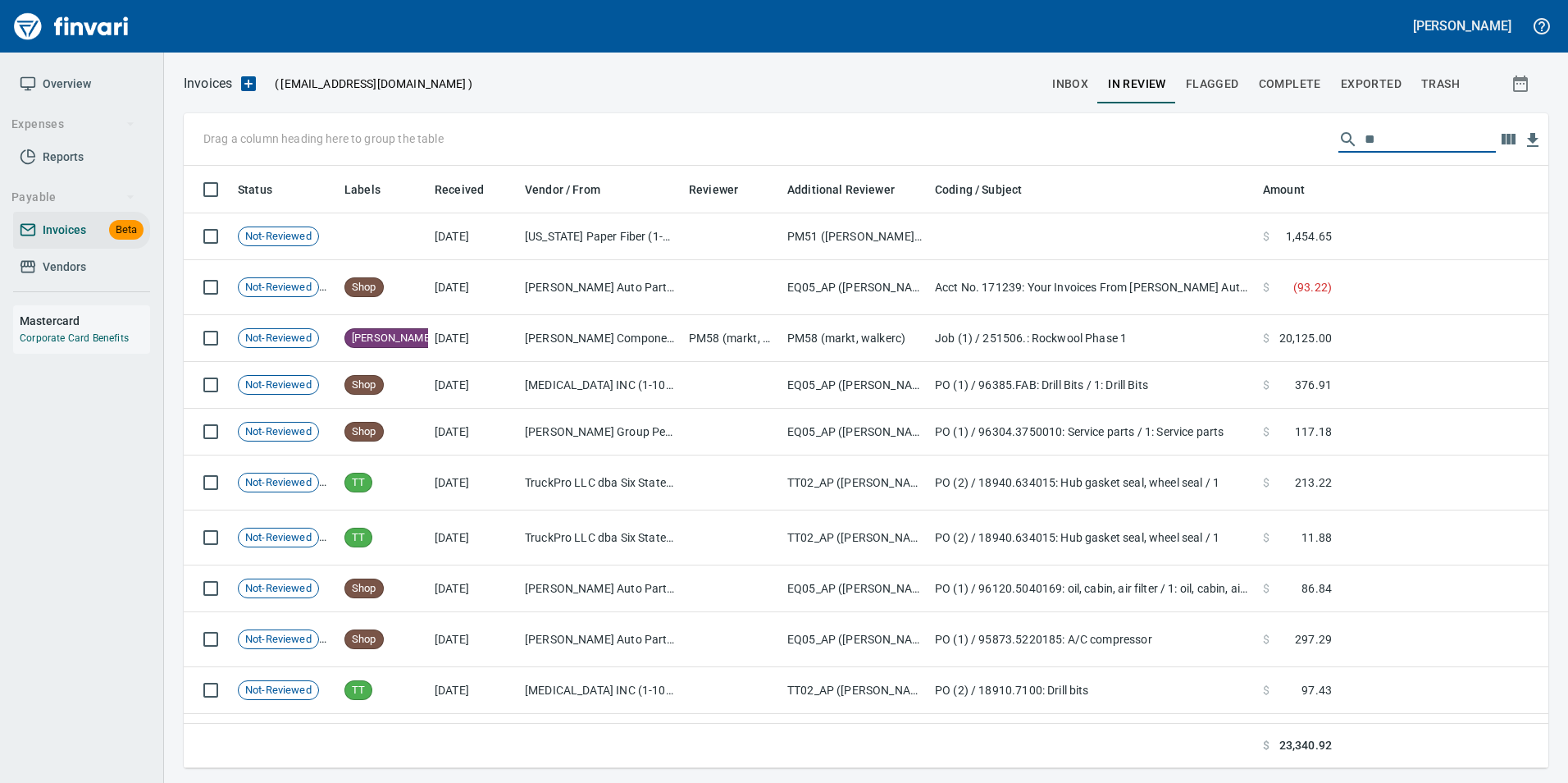
type input "*"
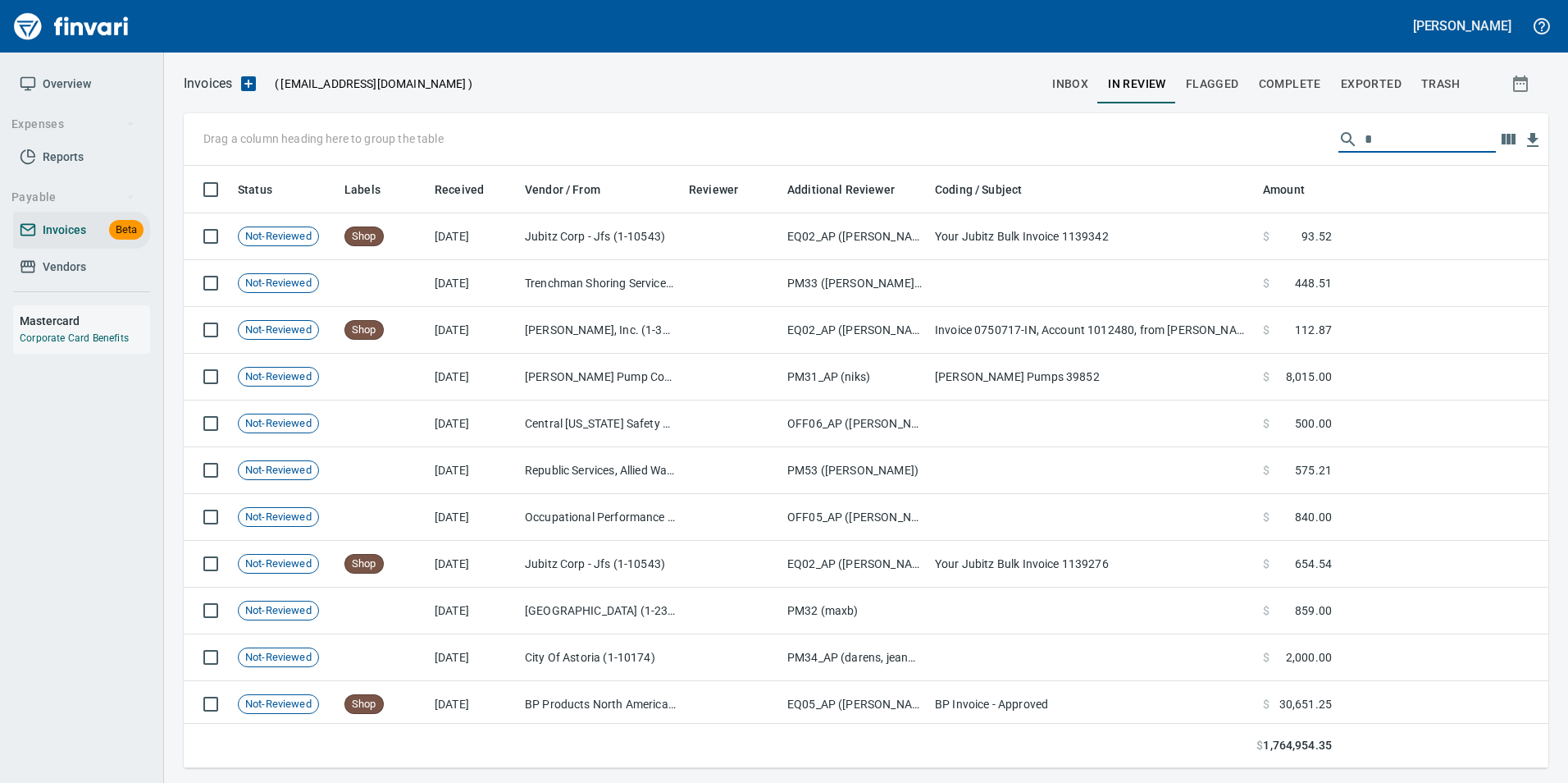
scroll to position [590, 1340]
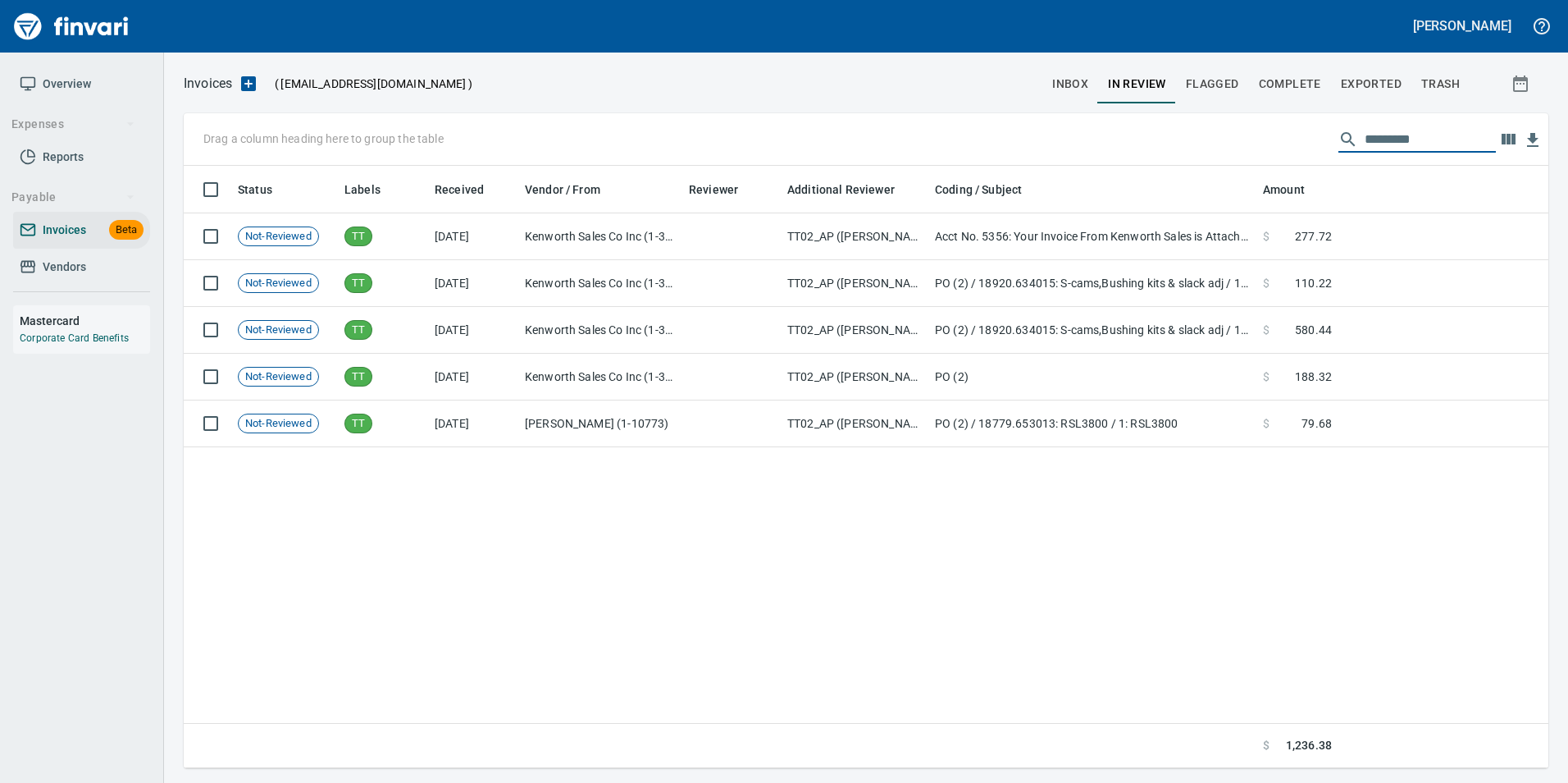
type input "********"
click at [1367, 145] on input "********" at bounding box center [1430, 139] width 131 height 26
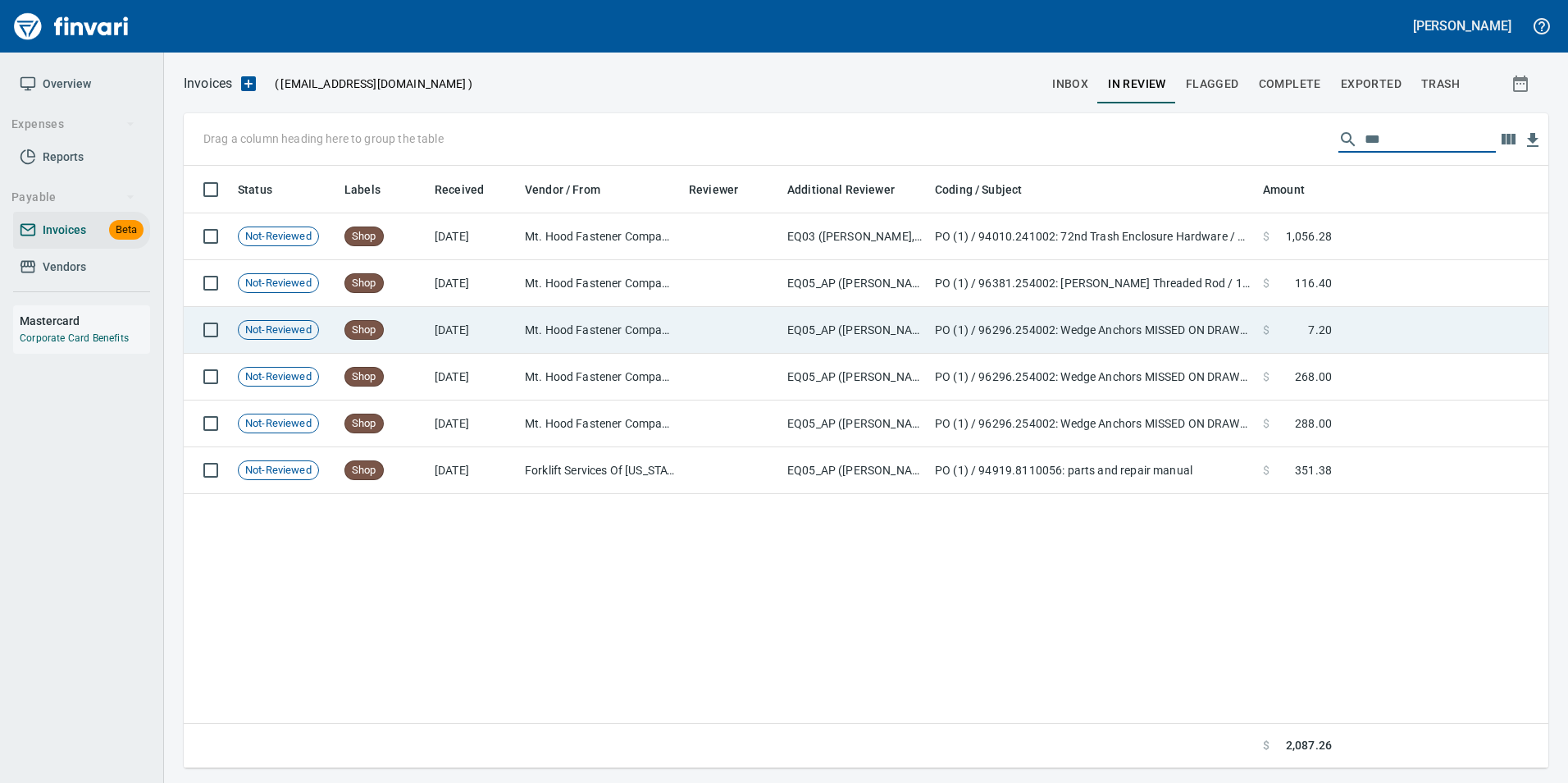
click at [1256, 325] on td "$ 7.20" at bounding box center [1297, 330] width 82 height 47
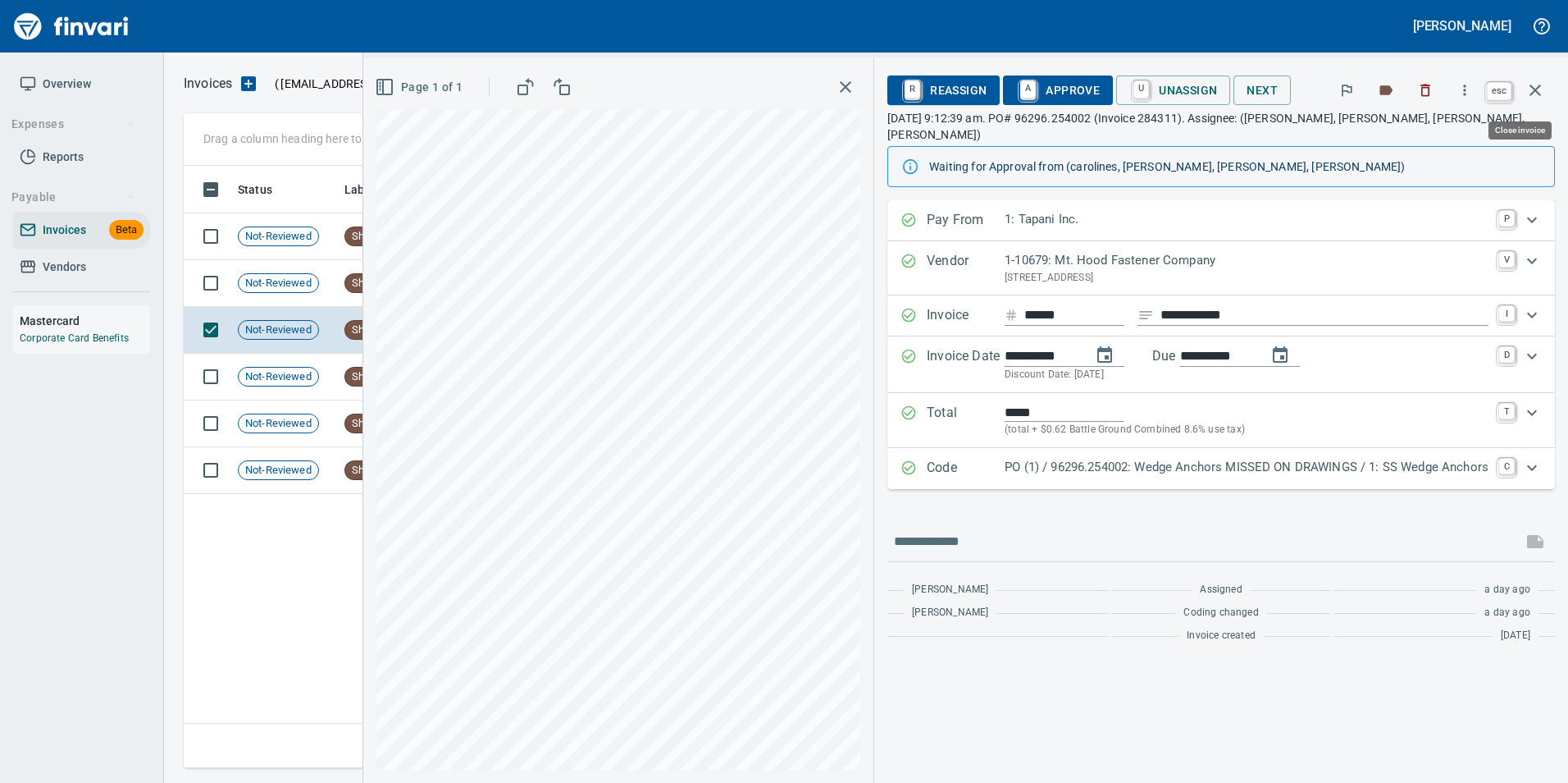
click at [1524, 87] on button "button" at bounding box center [1536, 91] width 40 height 40
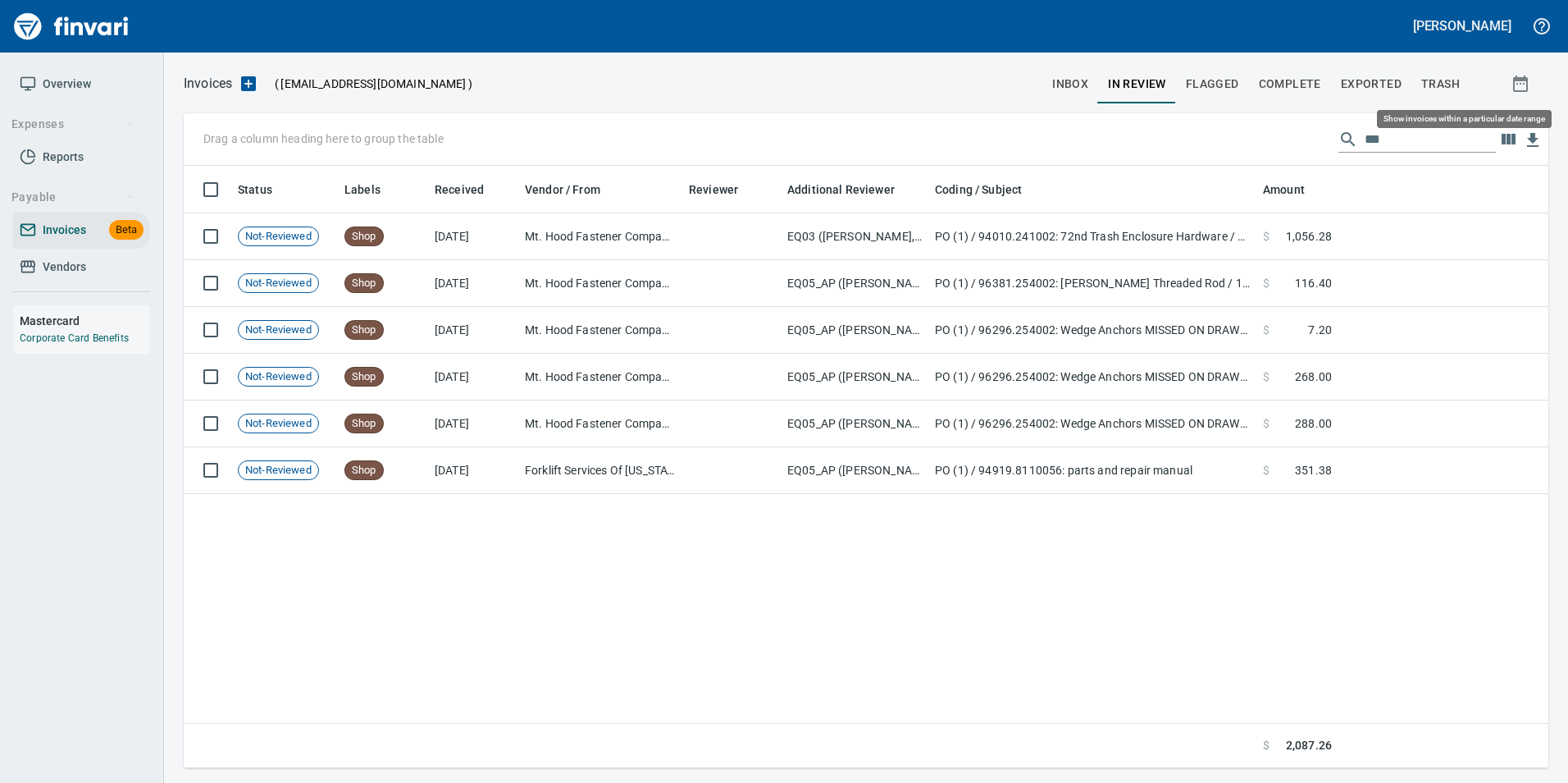
scroll to position [590, 1353]
click at [1387, 143] on input "***" at bounding box center [1430, 139] width 131 height 26
type input "*"
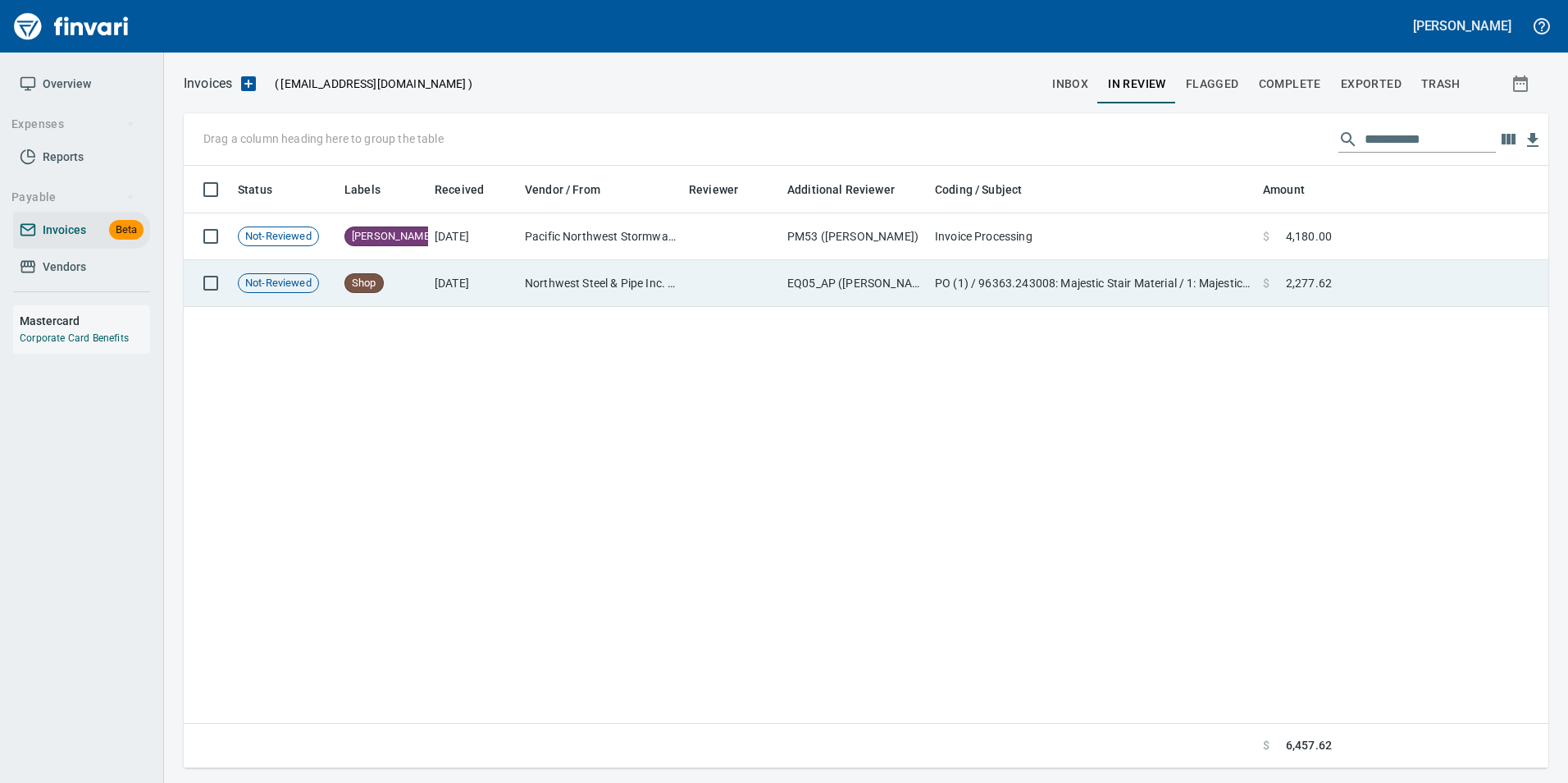
click at [1255, 282] on td "PO (1) / 96363.243008: Majestic Stair Material / 1: Majestic Stair Material" at bounding box center [1093, 283] width 328 height 47
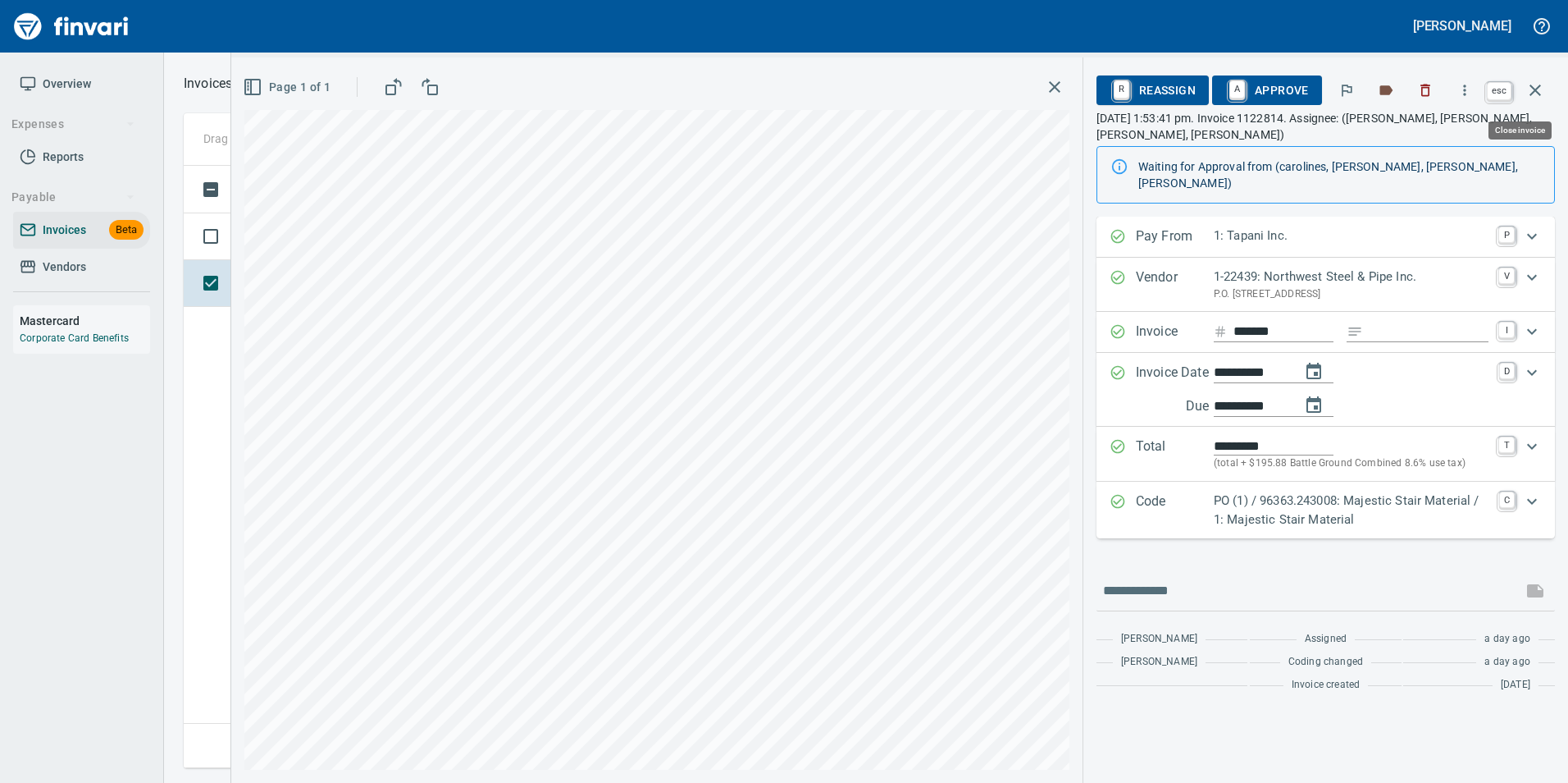
click at [1532, 101] on button "button" at bounding box center [1536, 91] width 40 height 40
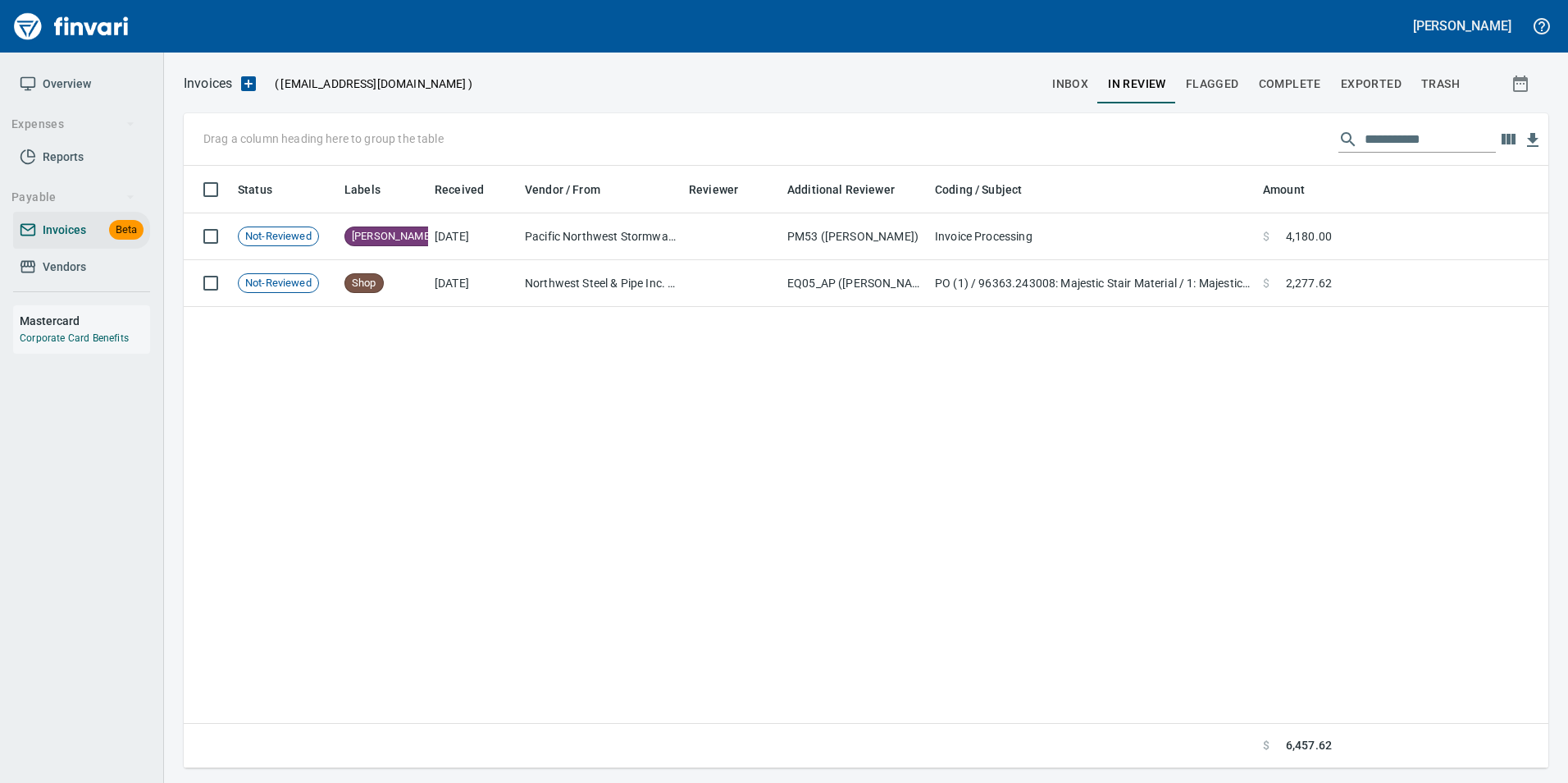
scroll to position [590, 1352]
click at [1438, 139] on input "**********" at bounding box center [1430, 139] width 131 height 26
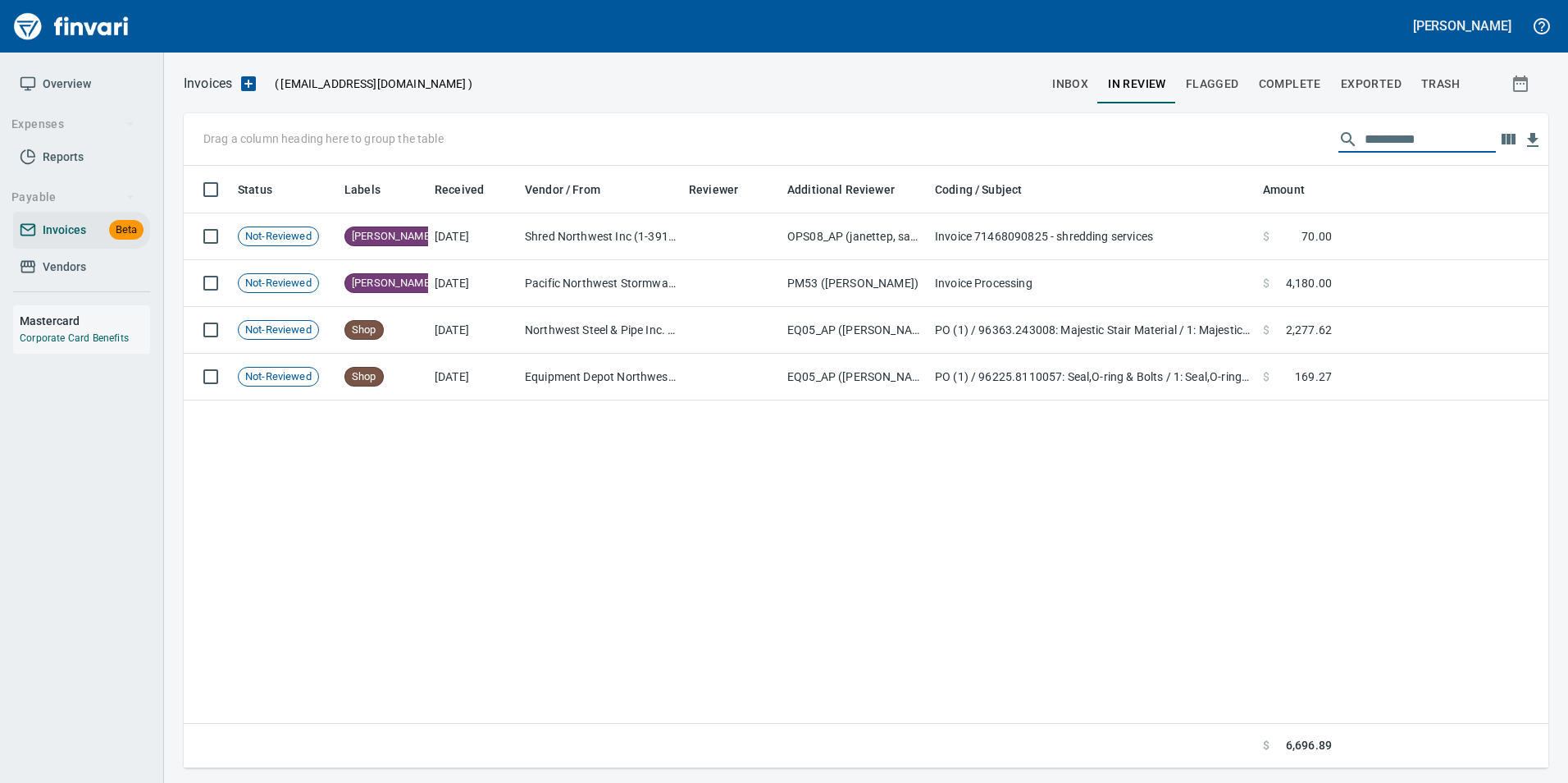
scroll to position [590, 1353]
type input "*"
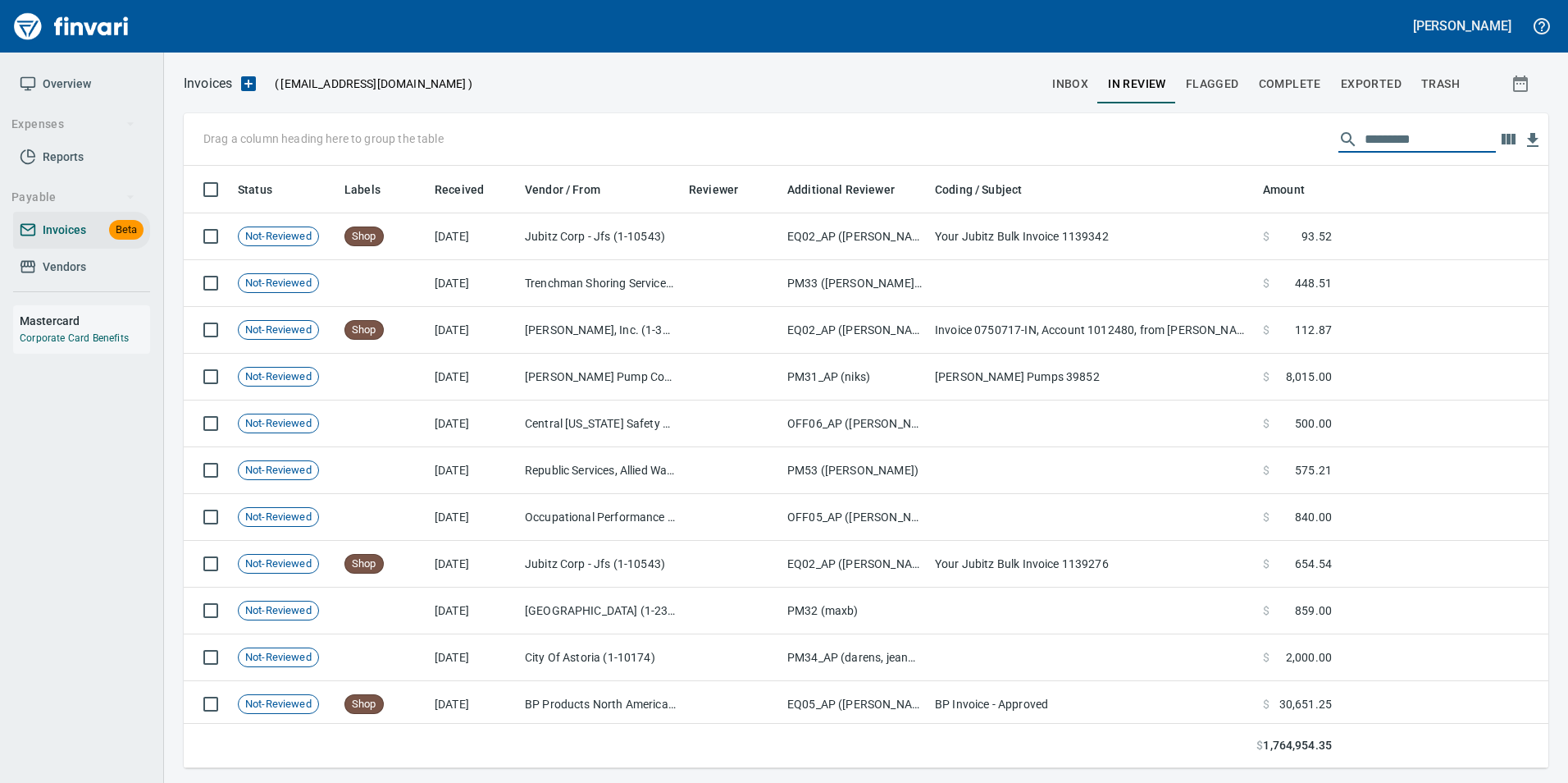
scroll to position [590, 1340]
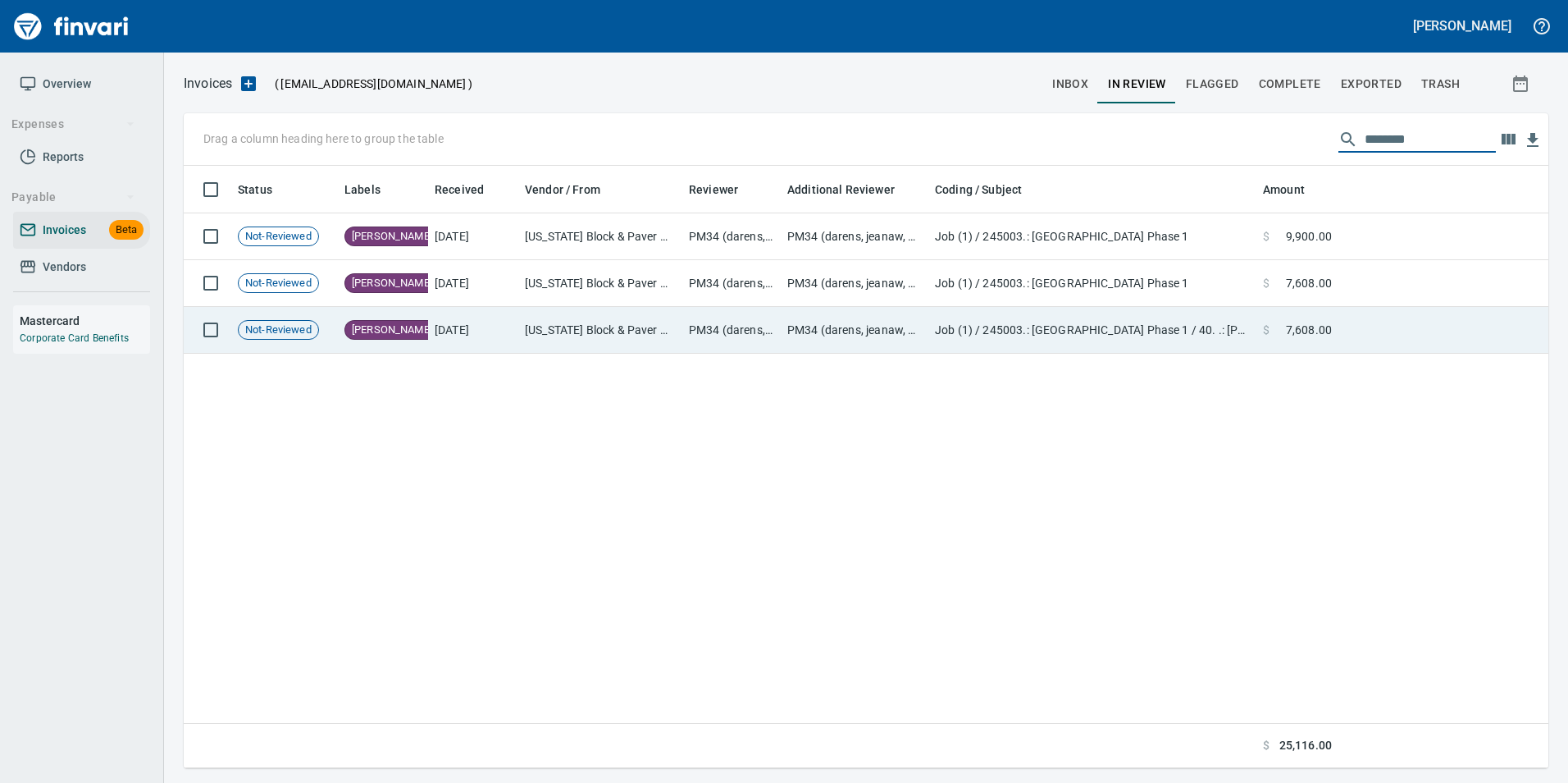
click at [1344, 311] on td at bounding box center [1443, 330] width 210 height 47
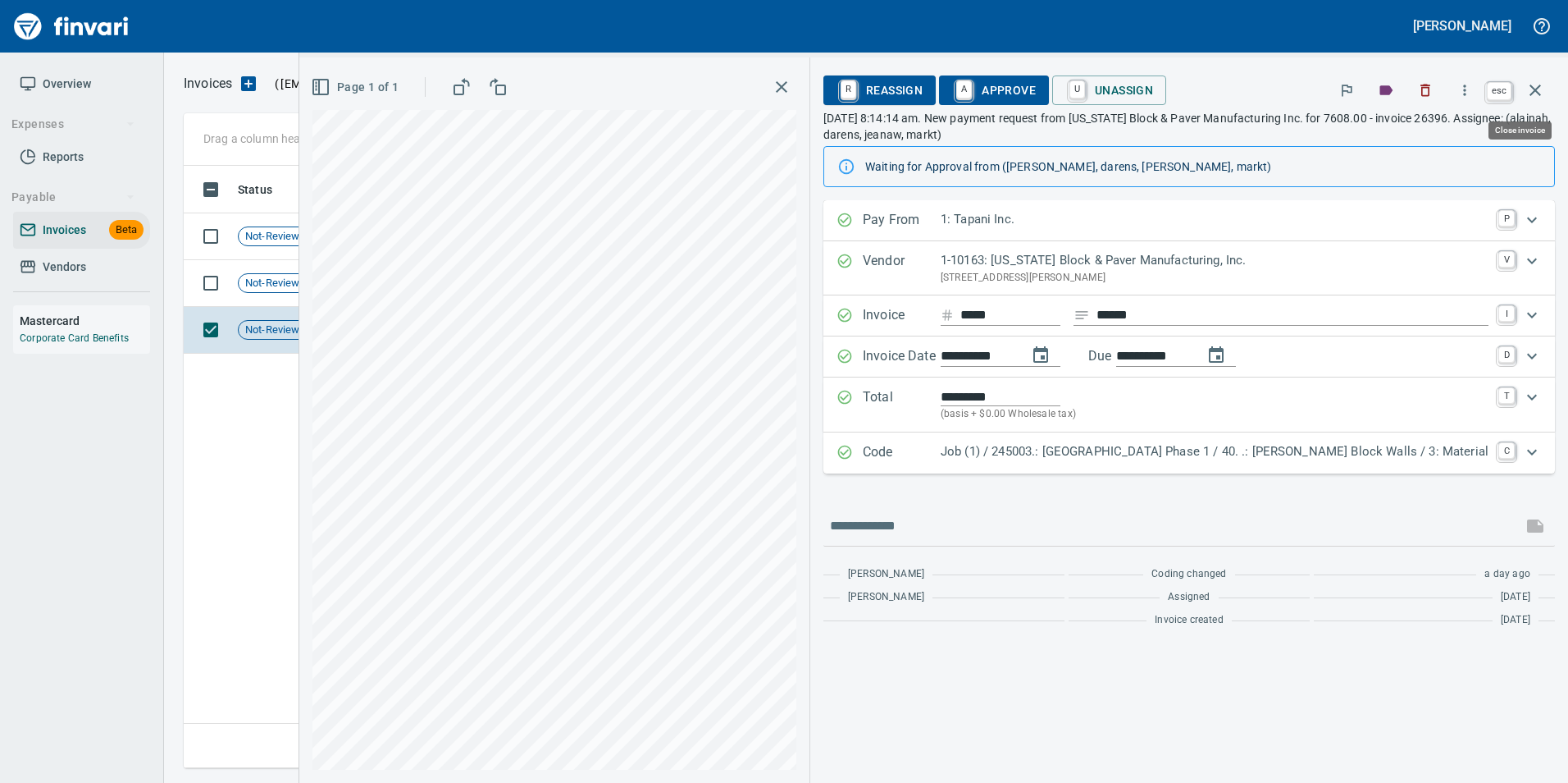
click at [1537, 87] on icon "button" at bounding box center [1535, 90] width 12 height 12
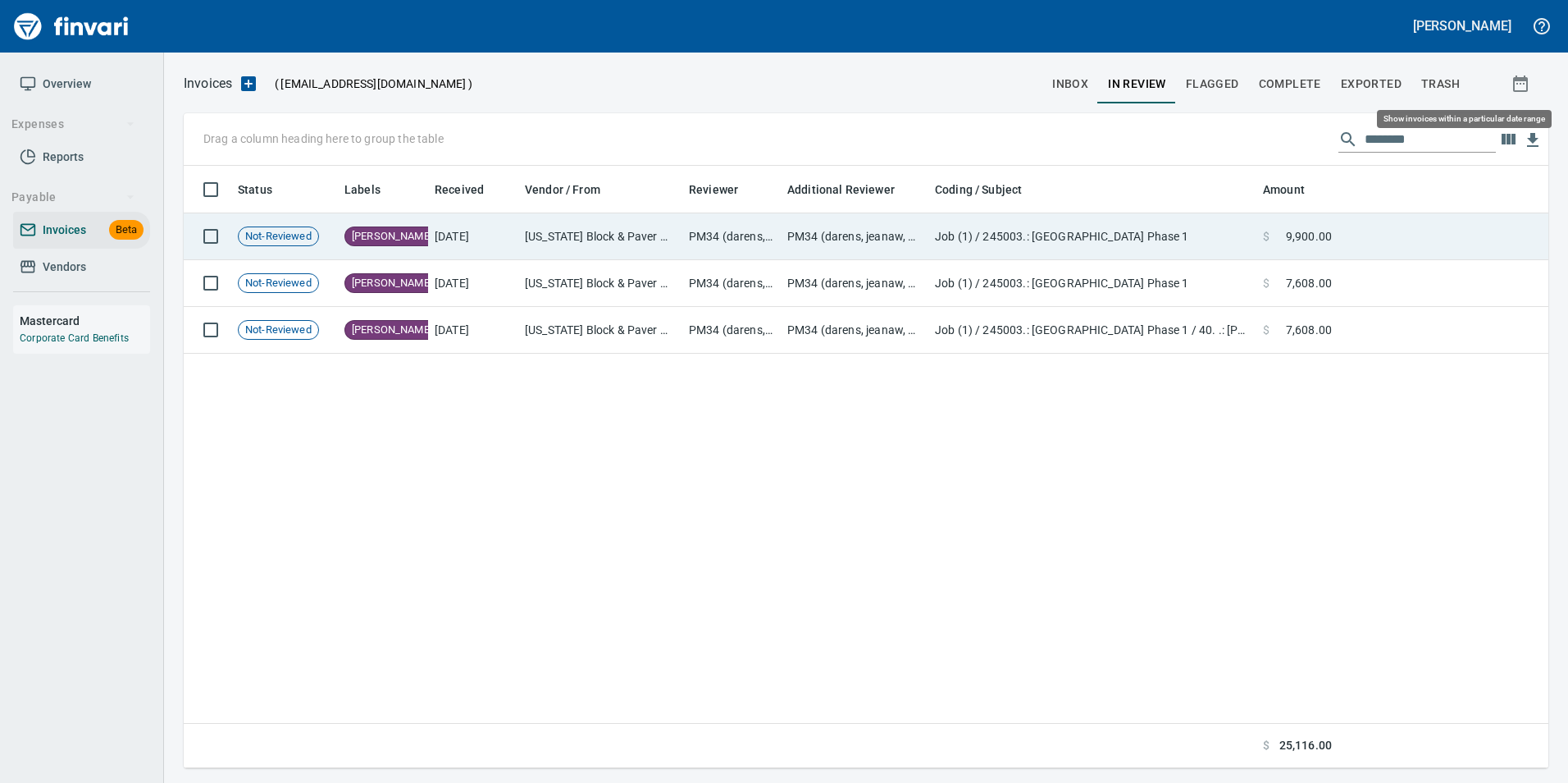
scroll to position [590, 1352]
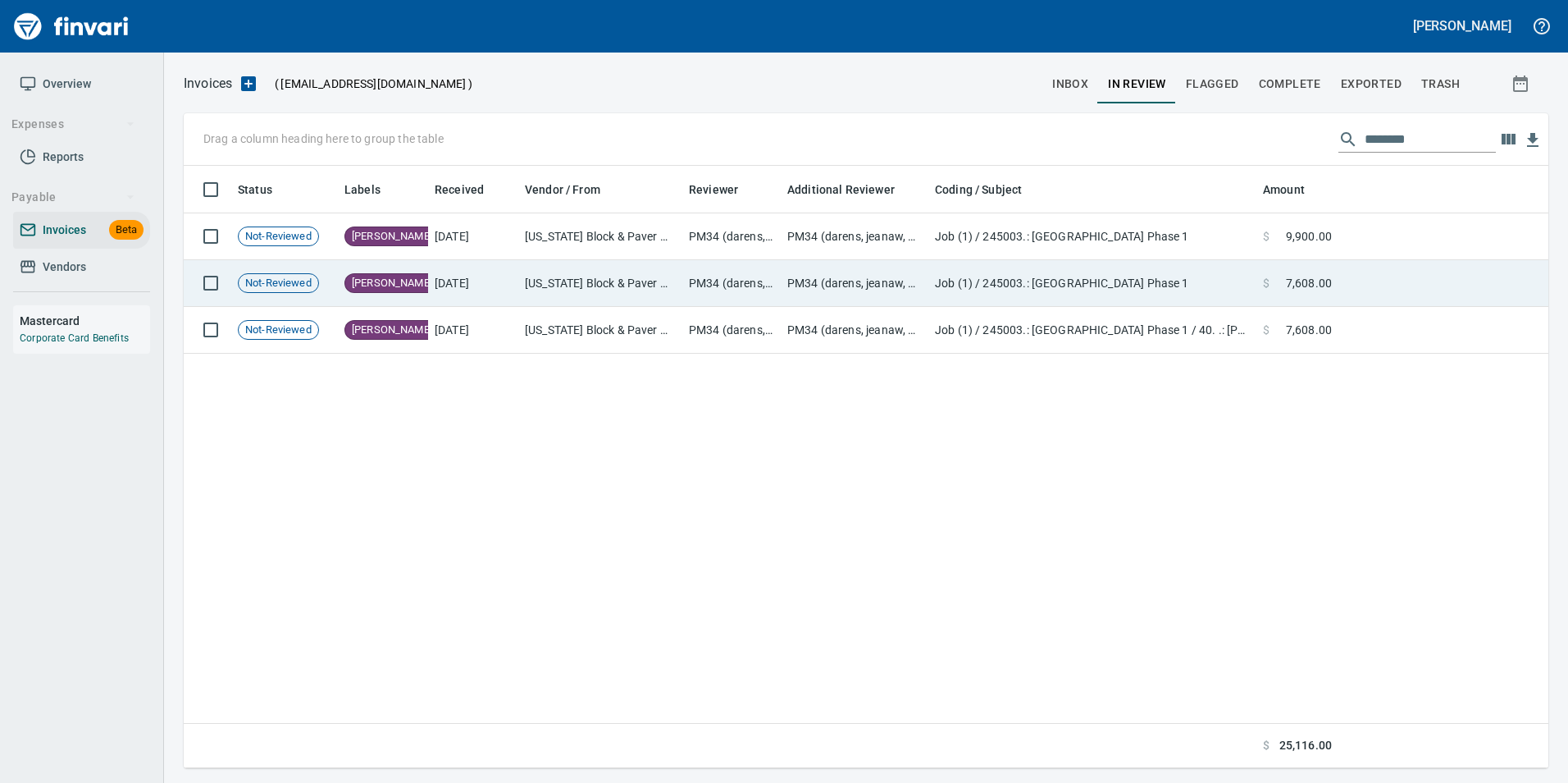
click at [1380, 290] on td at bounding box center [1443, 283] width 210 height 47
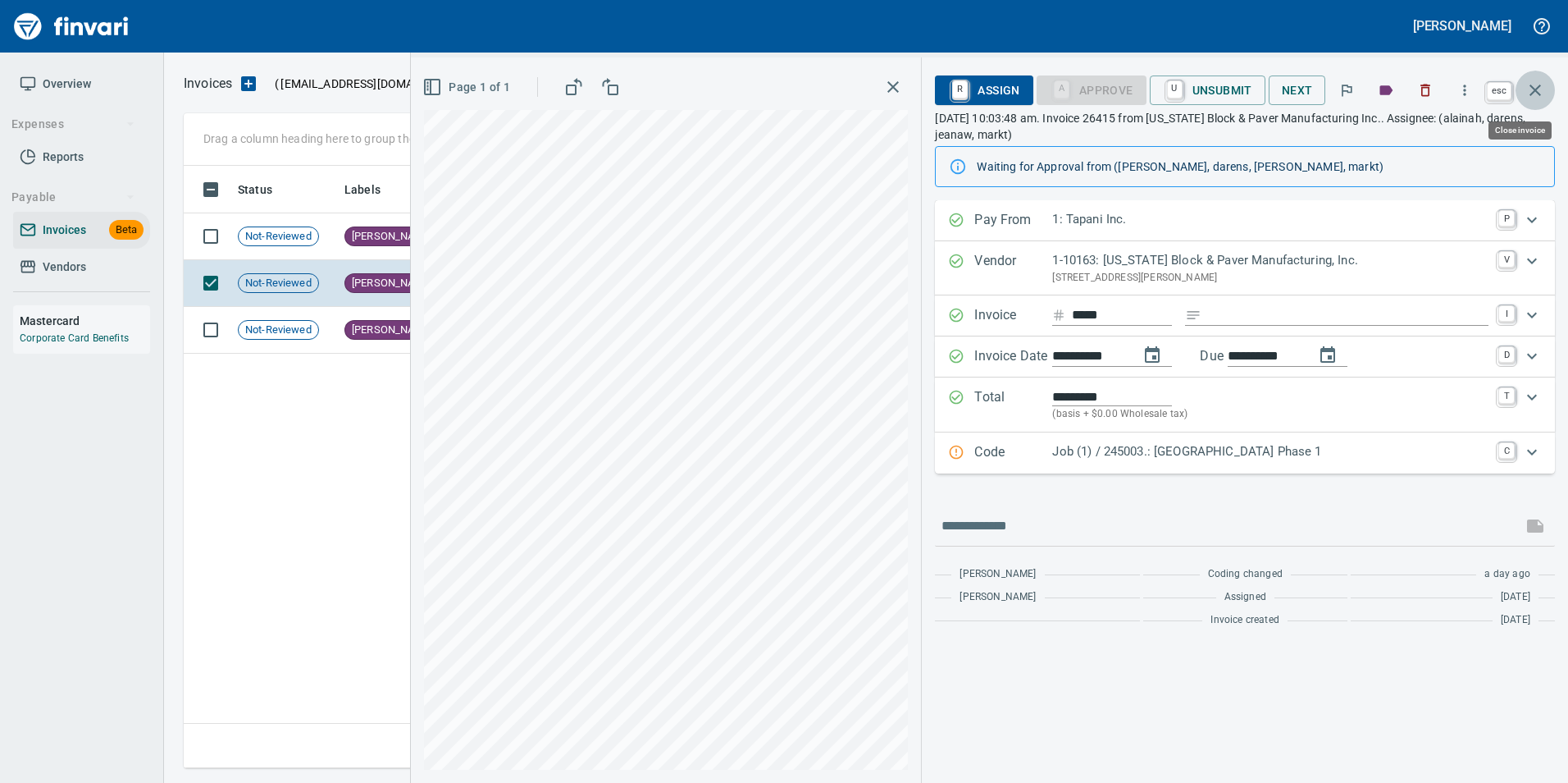
click at [1540, 92] on icon "button" at bounding box center [1536, 90] width 20 height 20
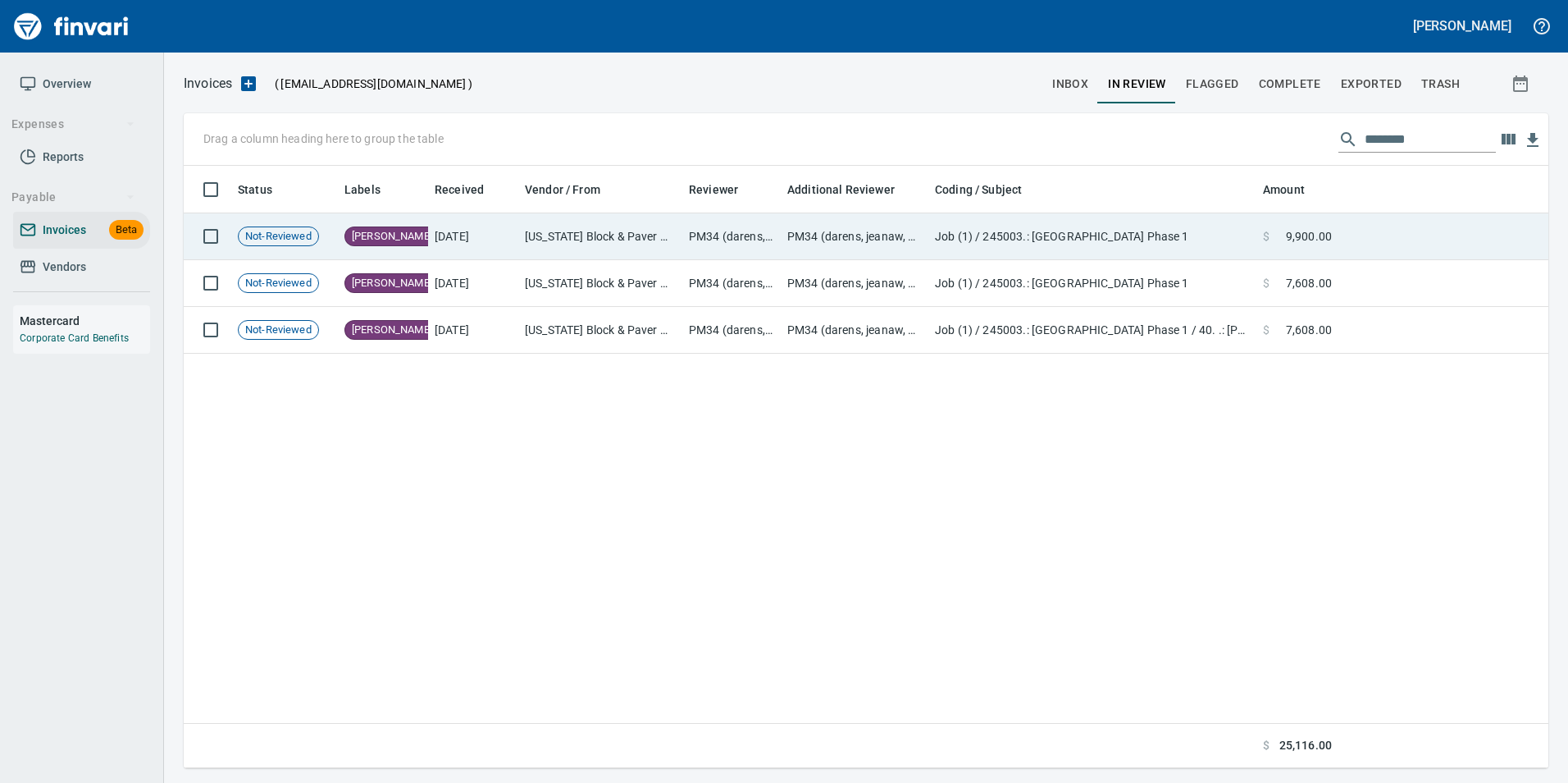
scroll to position [590, 1353]
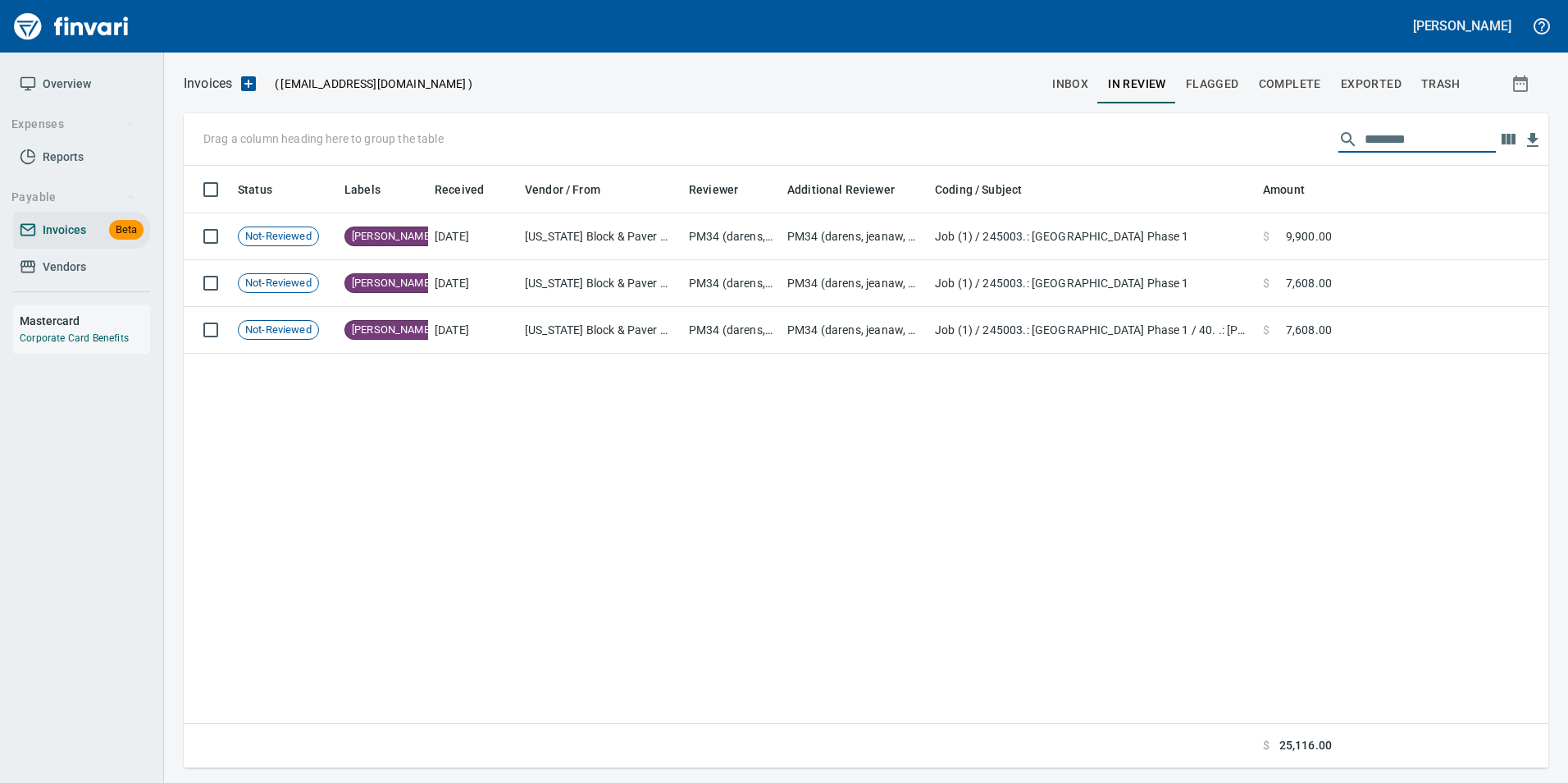
click at [1440, 141] on input "********" at bounding box center [1430, 139] width 131 height 26
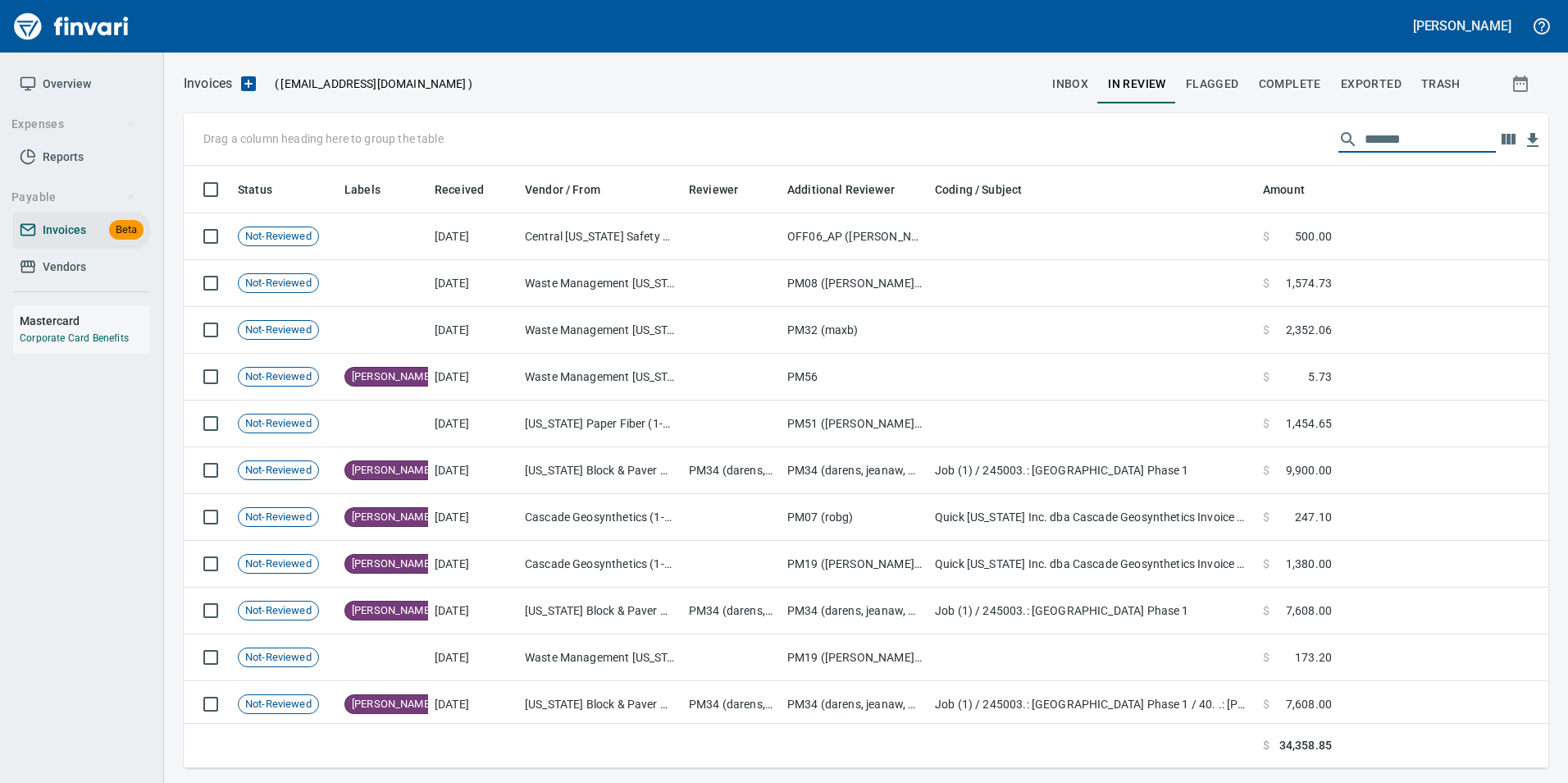
scroll to position [590, 1340]
type input "*"
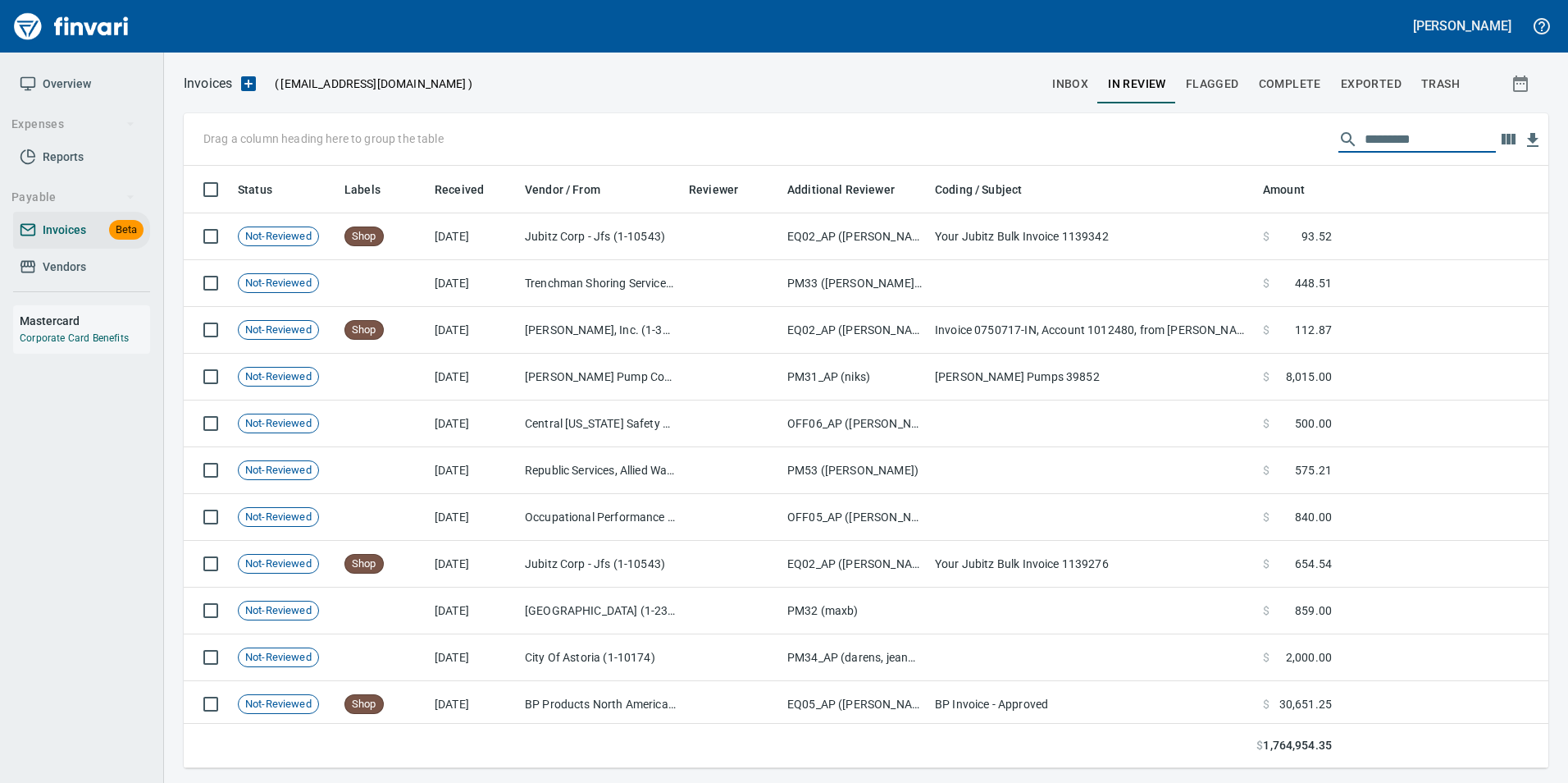
click at [1386, 137] on input "text" at bounding box center [1430, 139] width 131 height 26
click at [1392, 70] on button "Exported" at bounding box center [1371, 84] width 80 height 40
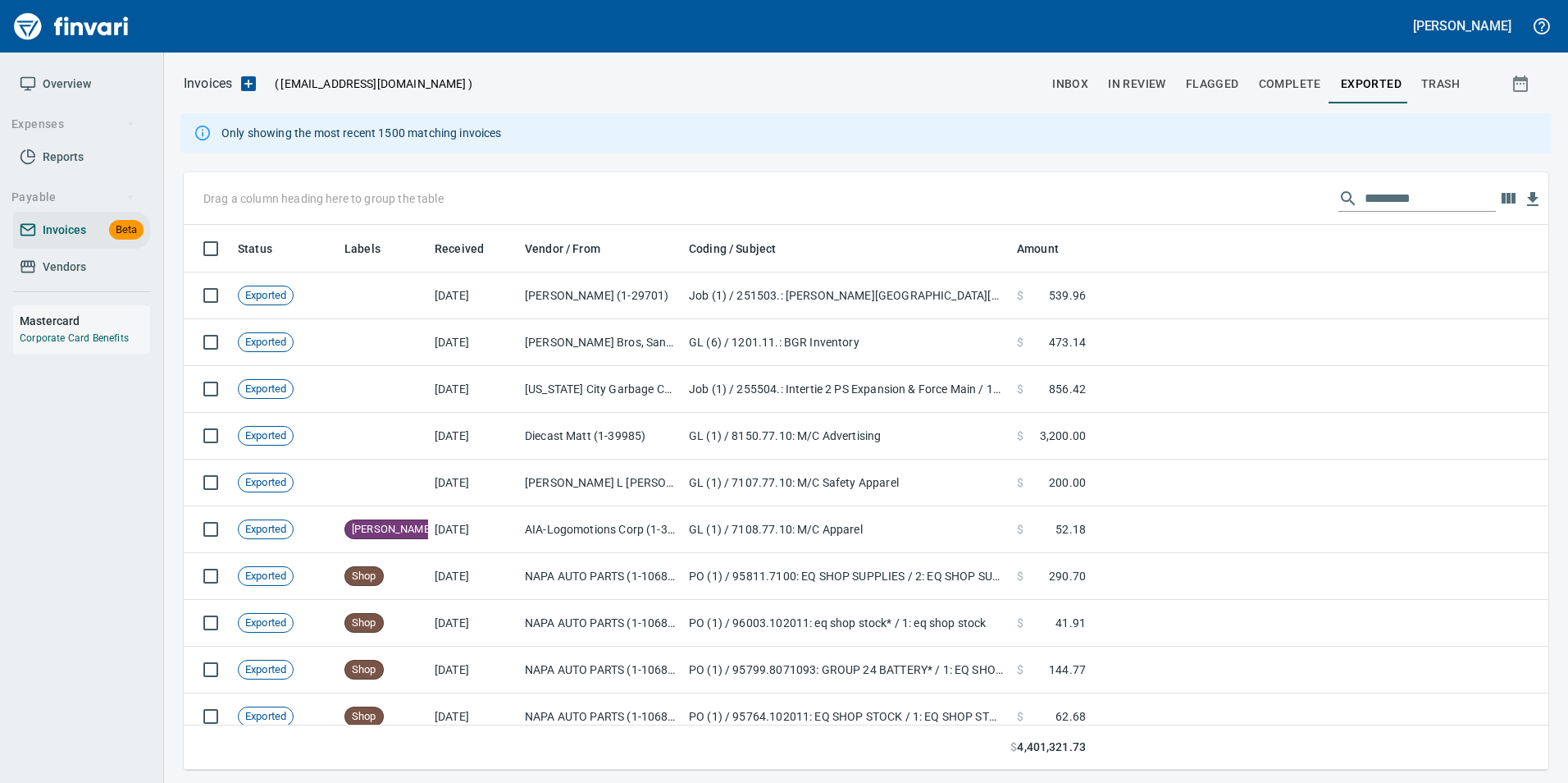
scroll to position [532, 1340]
click at [1365, 209] on input "text" at bounding box center [1430, 199] width 131 height 26
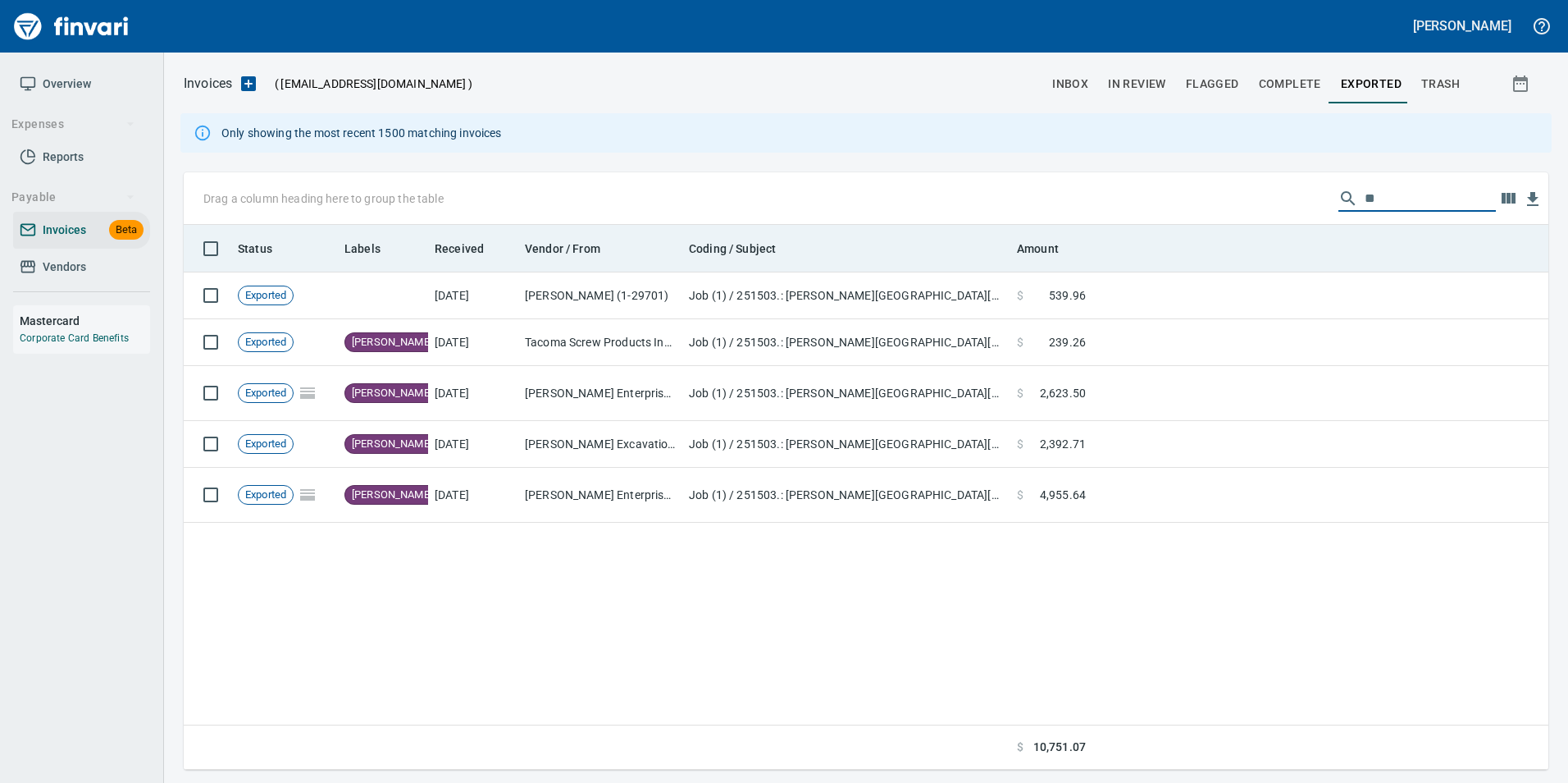
type input "*"
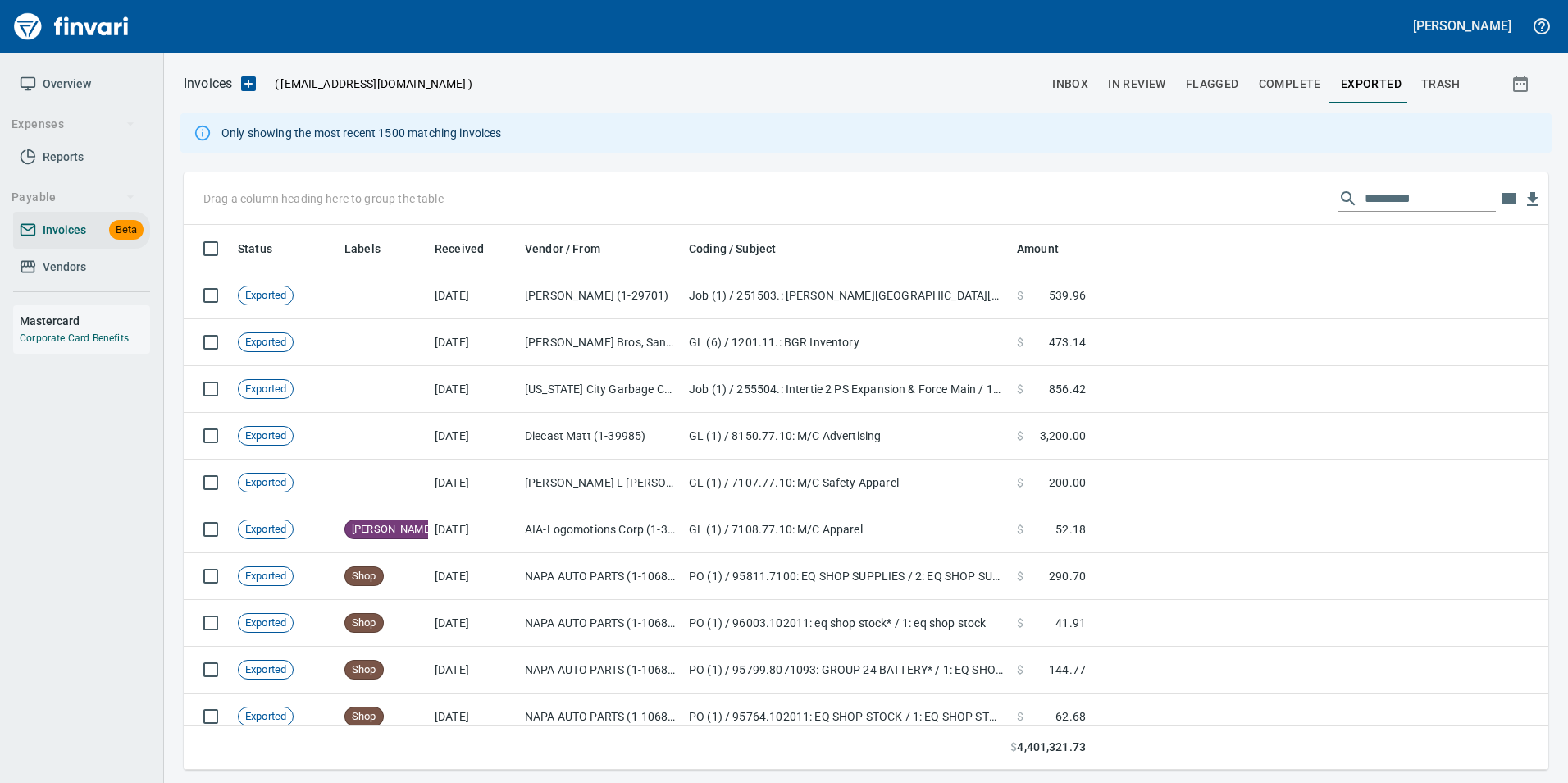
click at [1416, 209] on input "text" at bounding box center [1430, 199] width 131 height 26
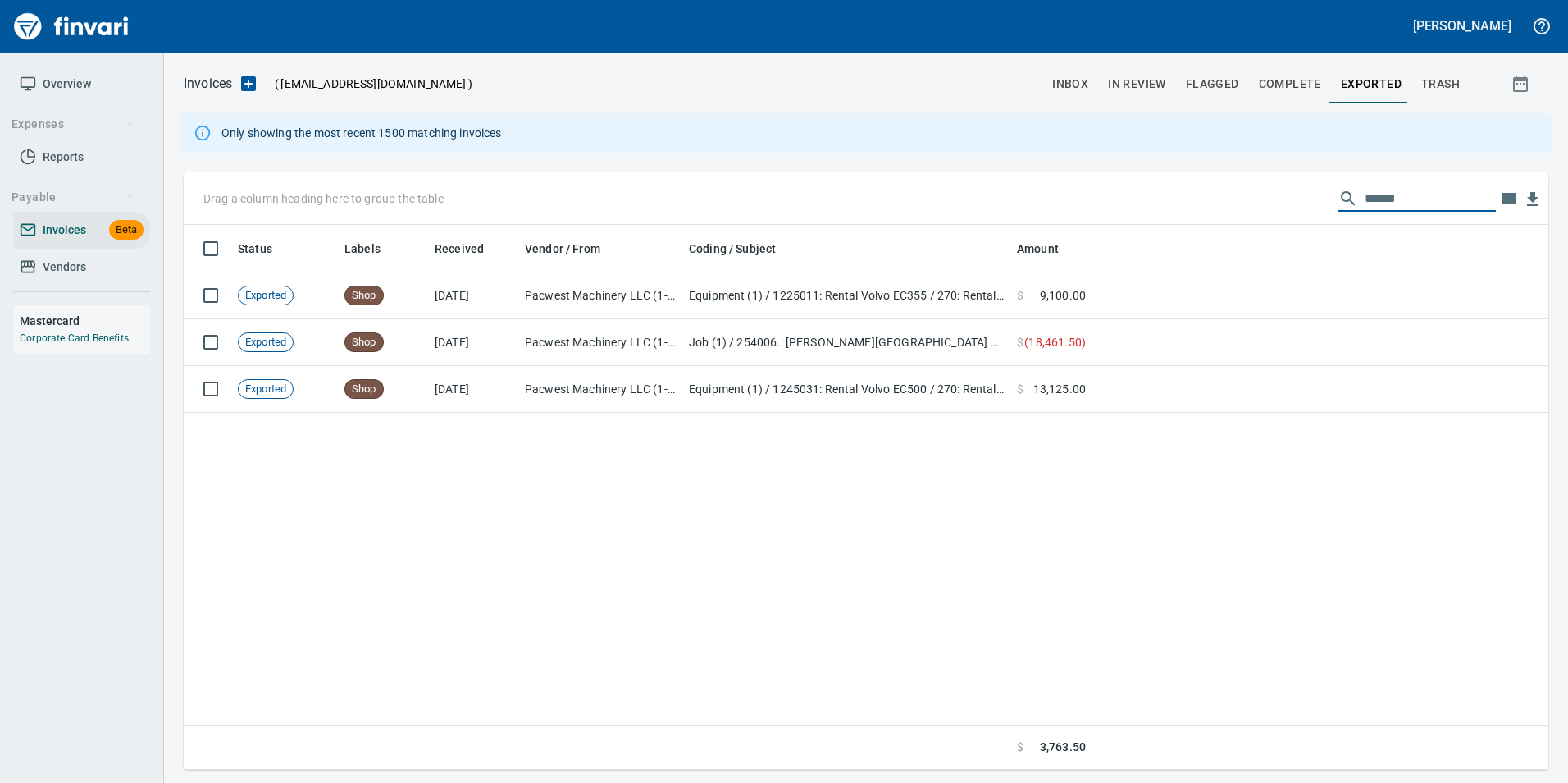
type input "*******"
click at [1142, 87] on span "In Review" at bounding box center [1137, 83] width 59 height 21
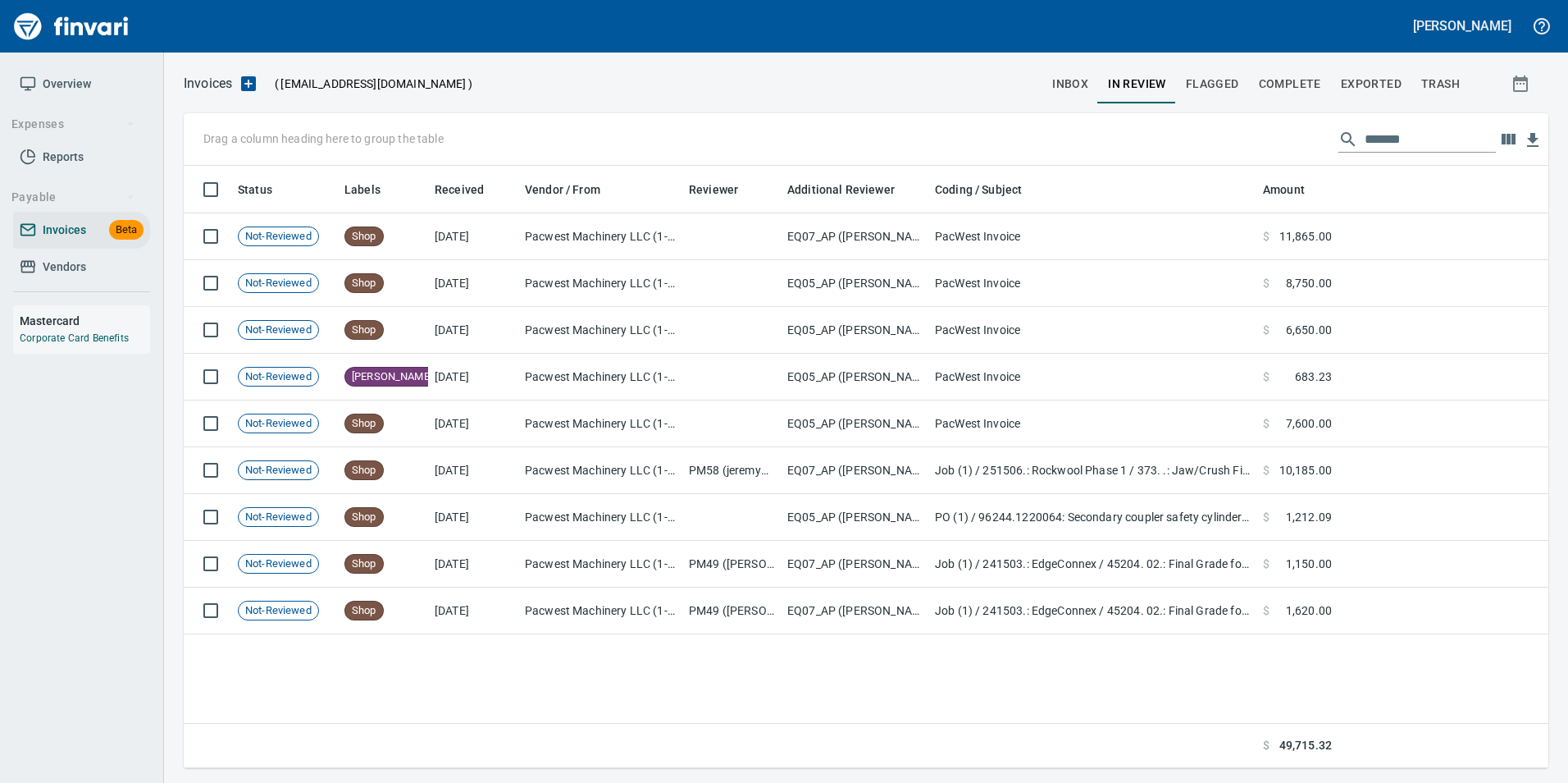
scroll to position [590, 1353]
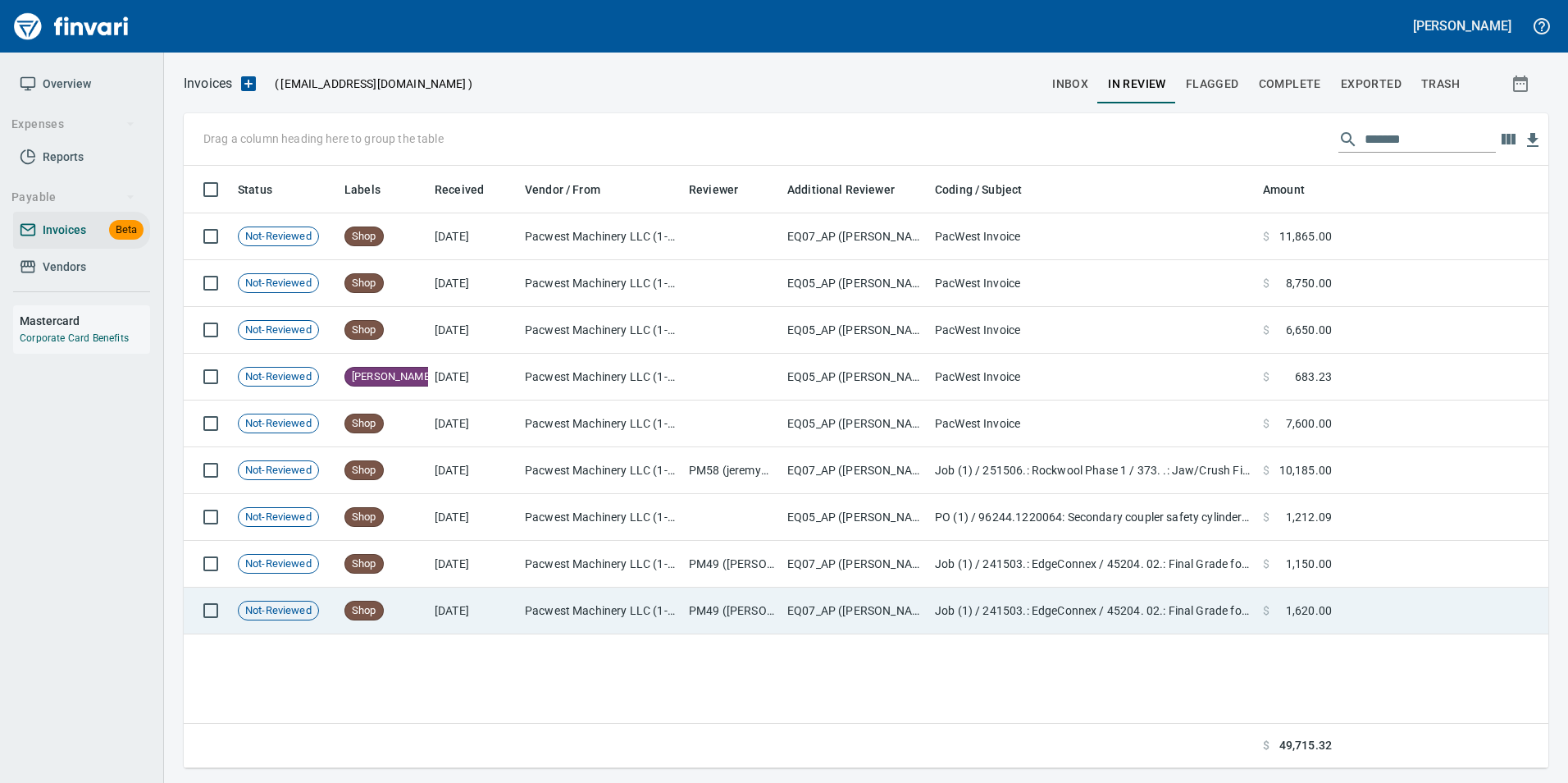
click at [1190, 609] on td "Job (1) / 241503.: EdgeConnex / 45204. 02.: Final Grade for Asphalt Pavement / …" at bounding box center [1093, 611] width 328 height 47
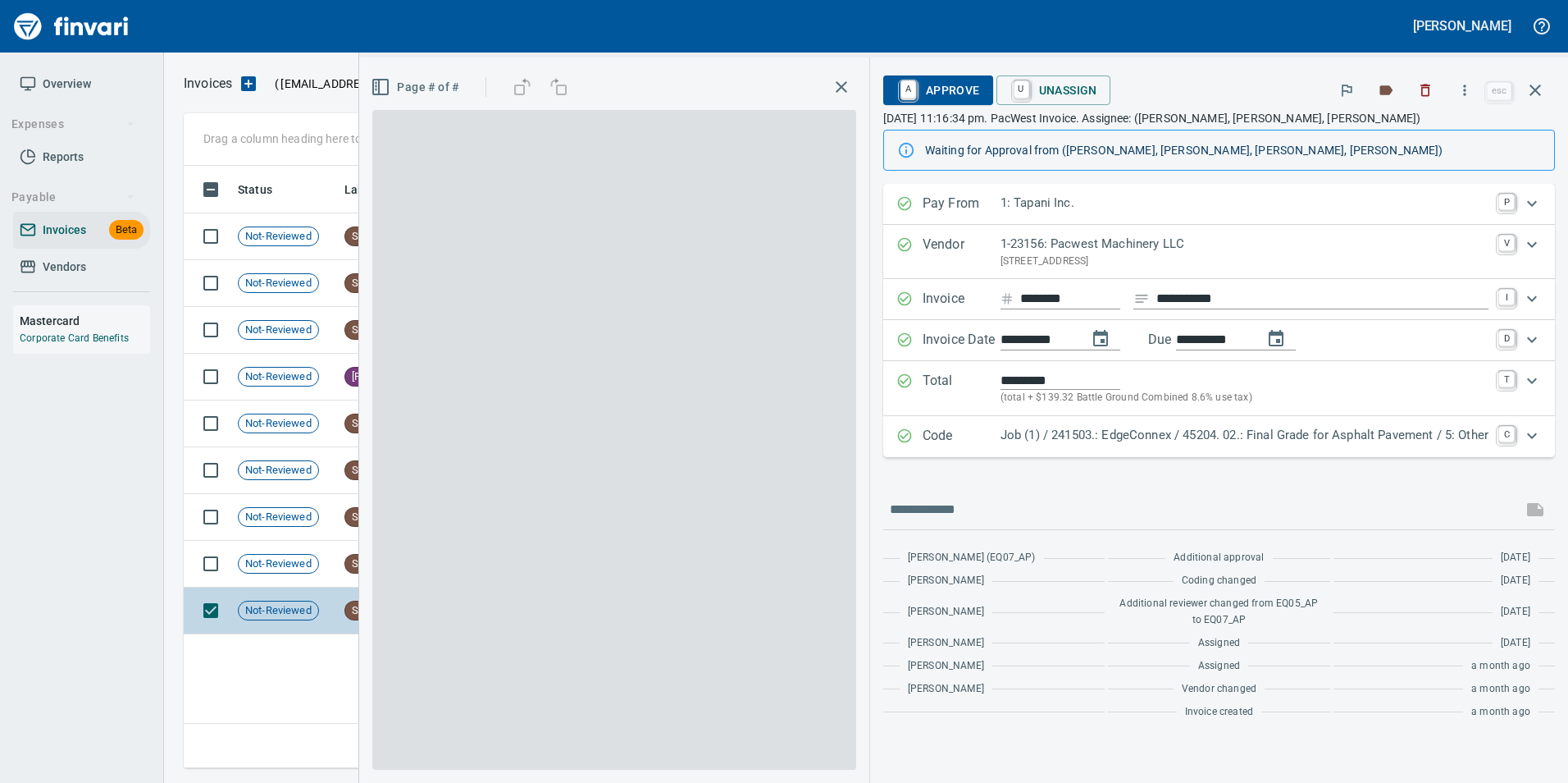
scroll to position [590, 1352]
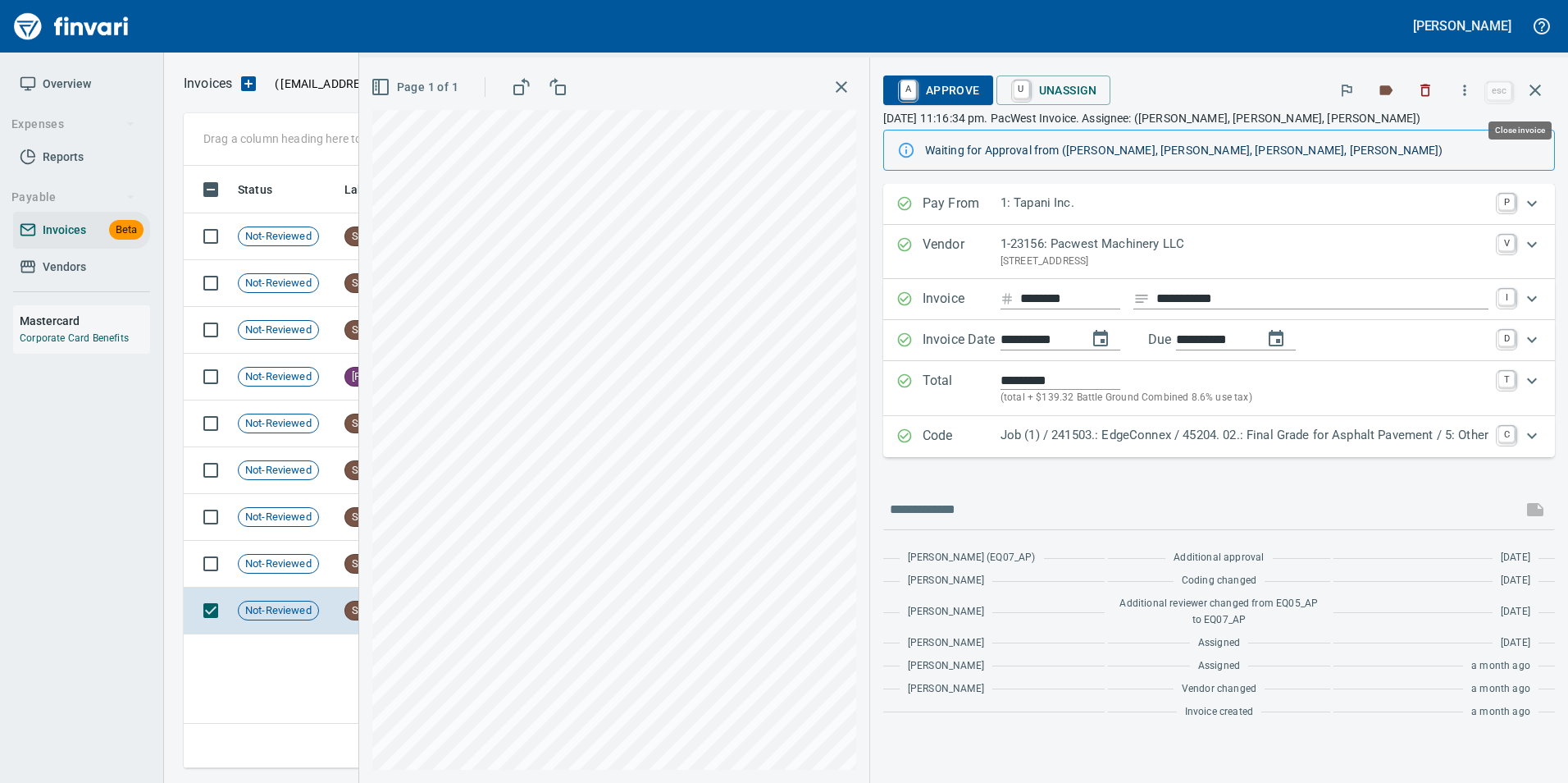
drag, startPoint x: 1544, startPoint y: 85, endPoint x: 1527, endPoint y: 116, distance: 35.4
click at [1544, 84] on icon "button" at bounding box center [1536, 90] width 20 height 20
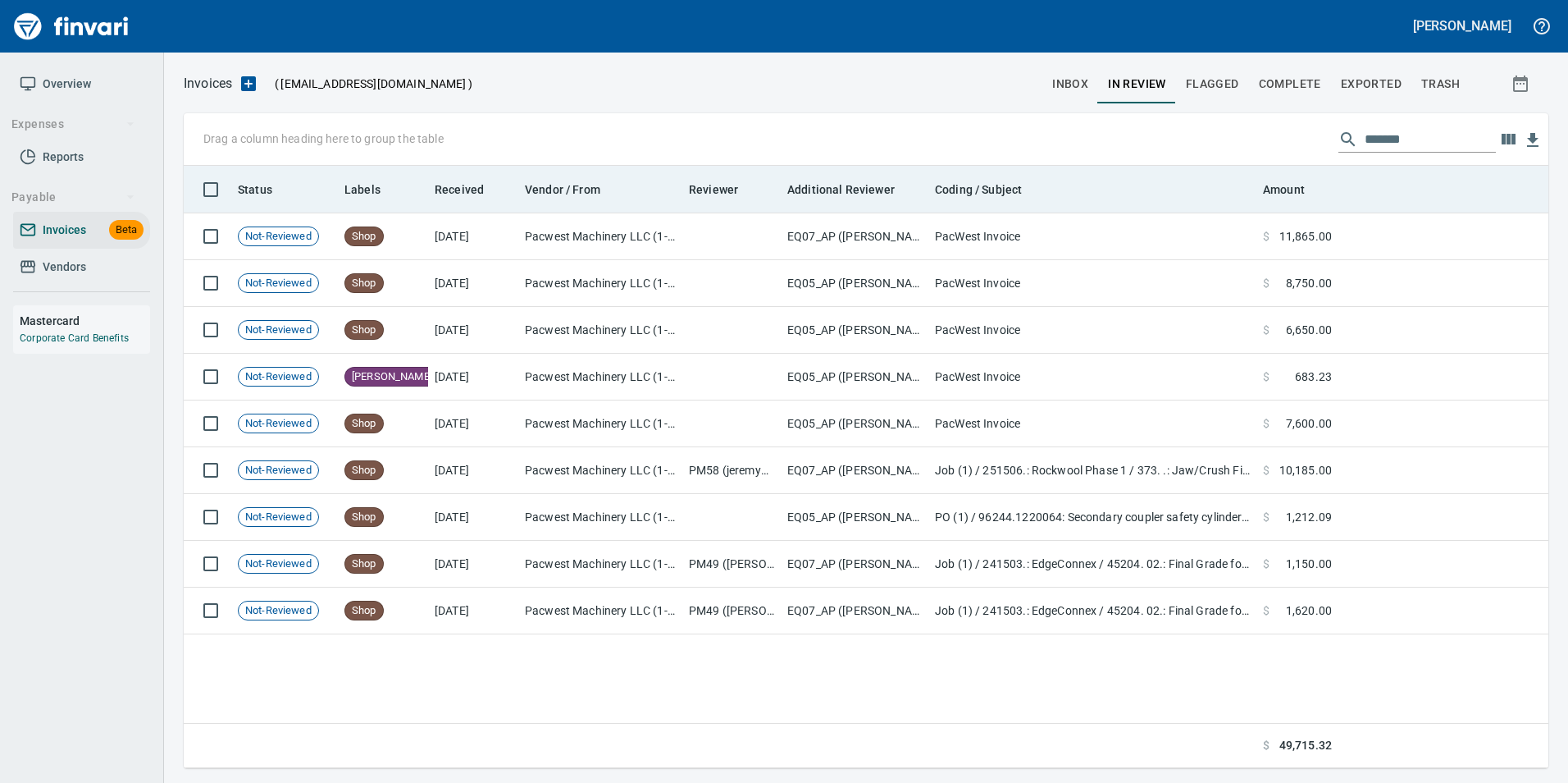
scroll to position [590, 1352]
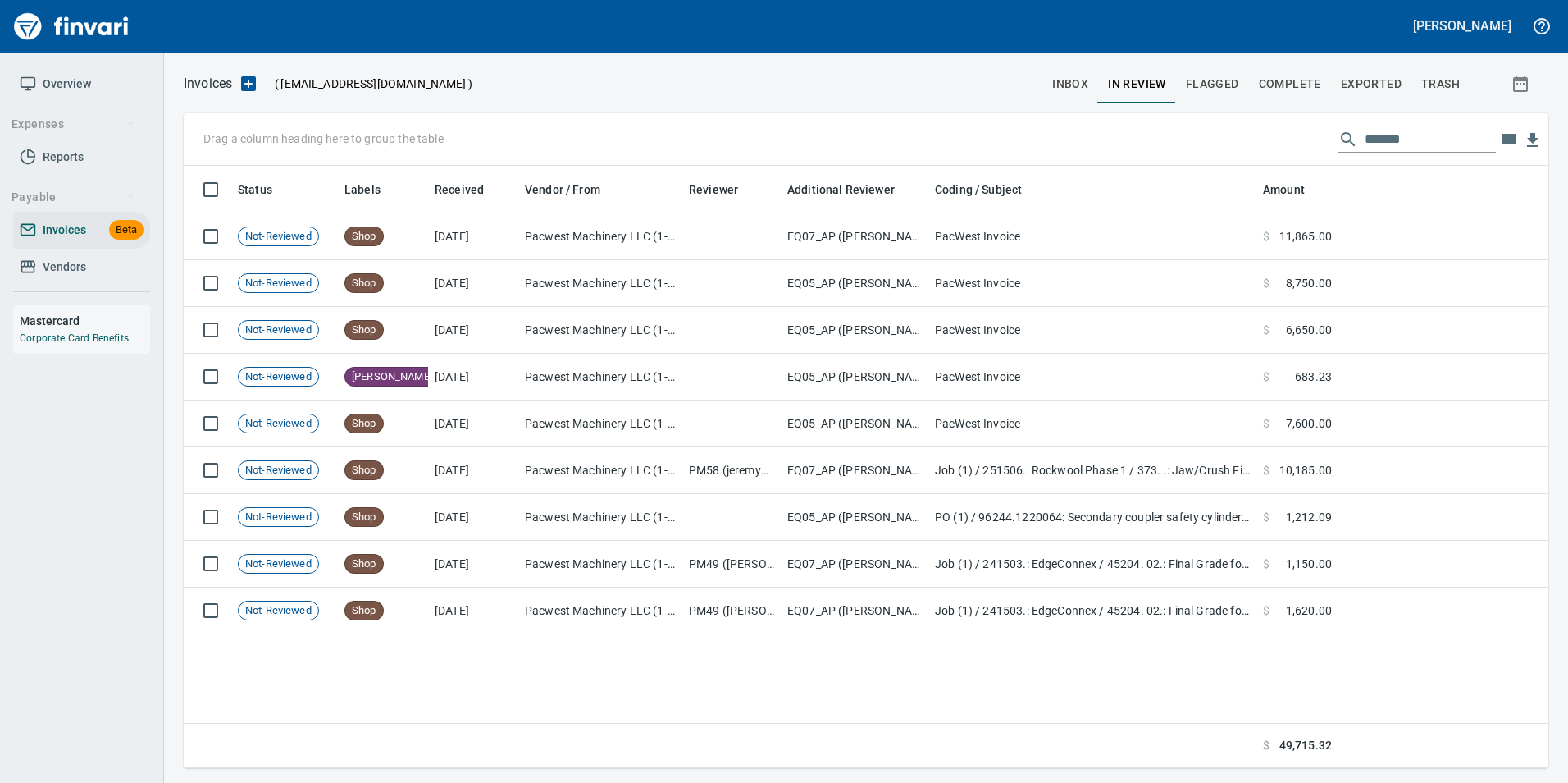
click at [1411, 134] on input "*******" at bounding box center [1430, 139] width 131 height 26
type input "*"
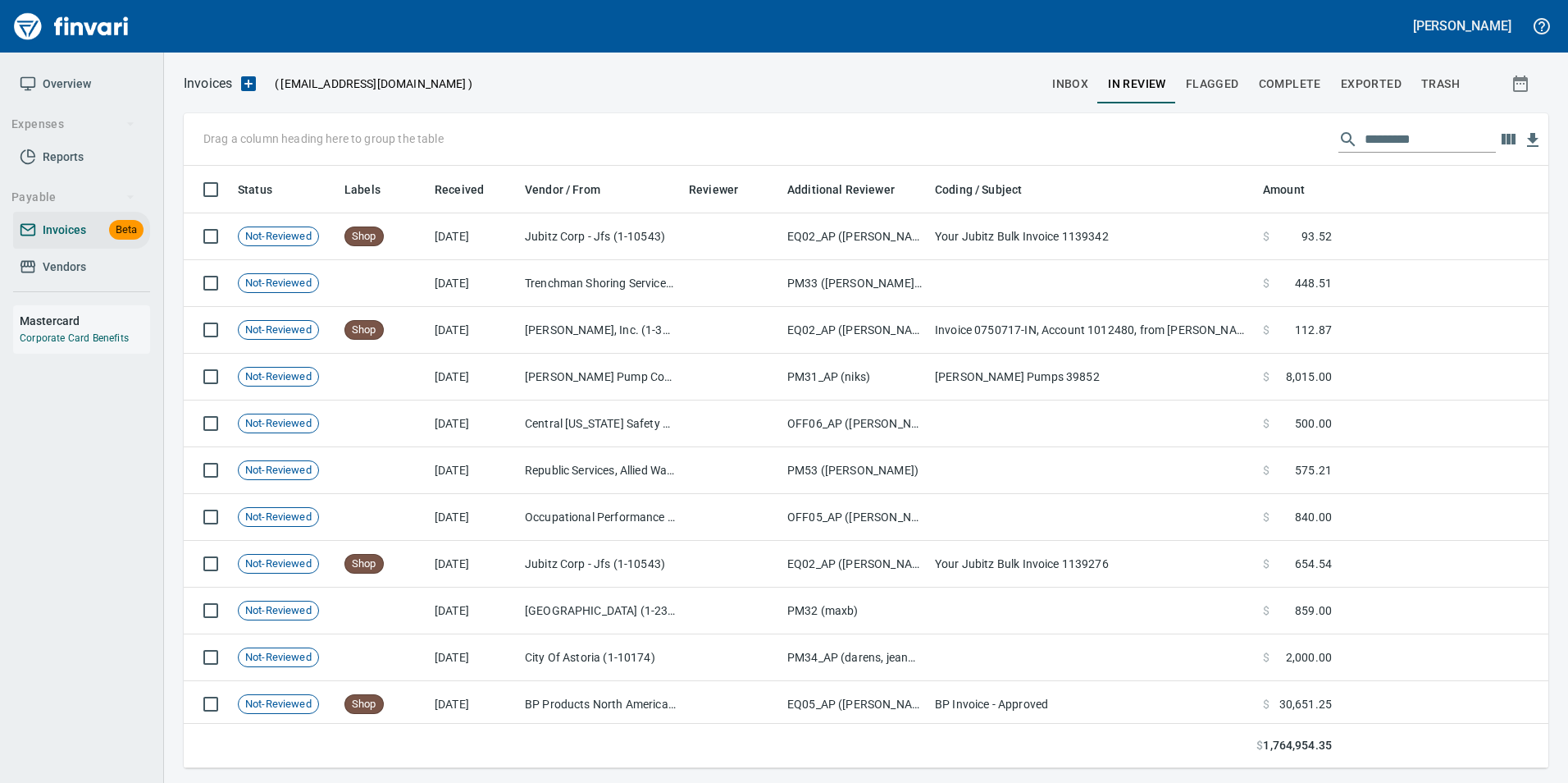
scroll to position [590, 1340]
click at [1420, 139] on input "text" at bounding box center [1430, 139] width 131 height 26
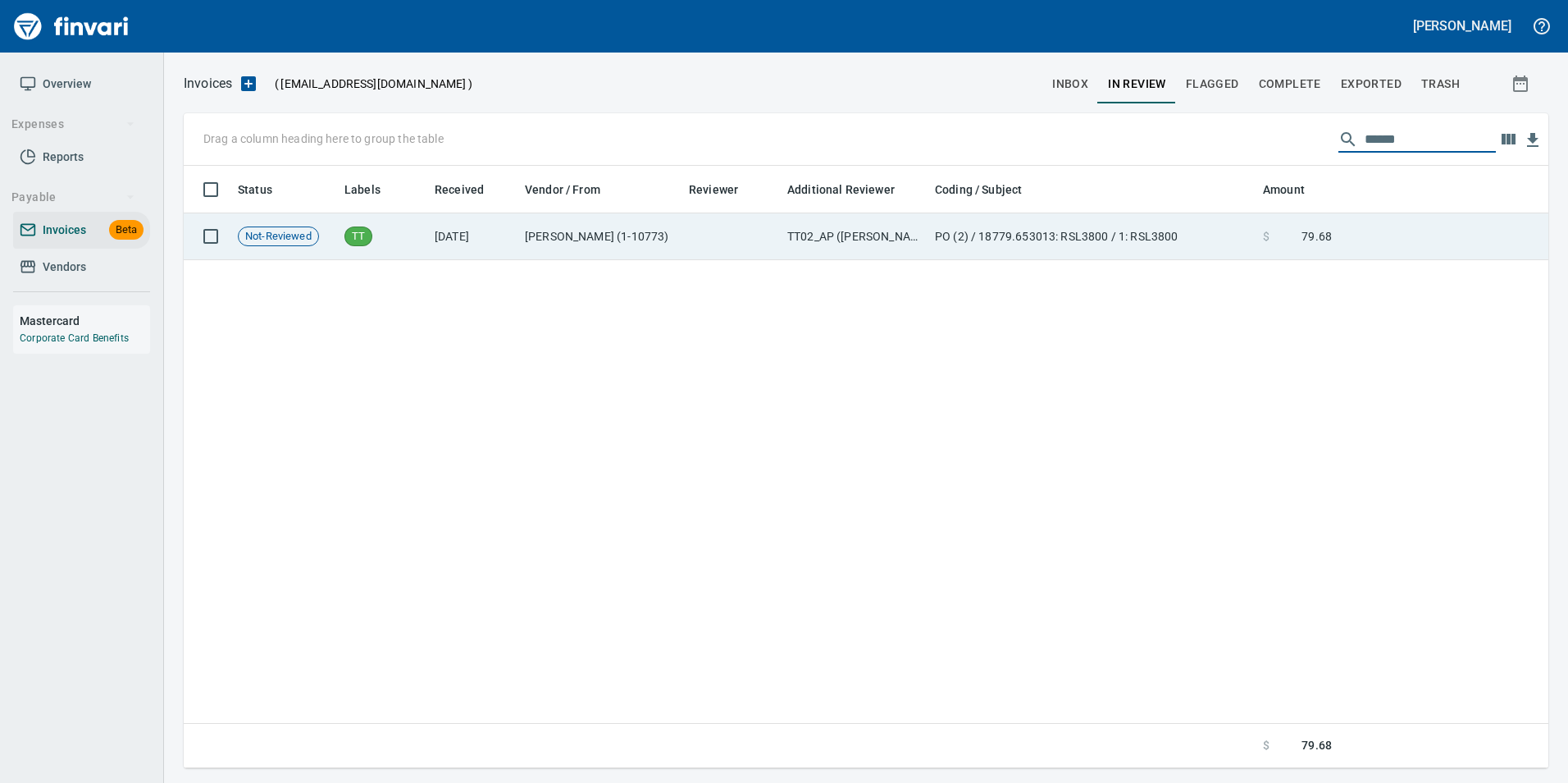
click at [1370, 232] on td at bounding box center [1443, 237] width 210 height 47
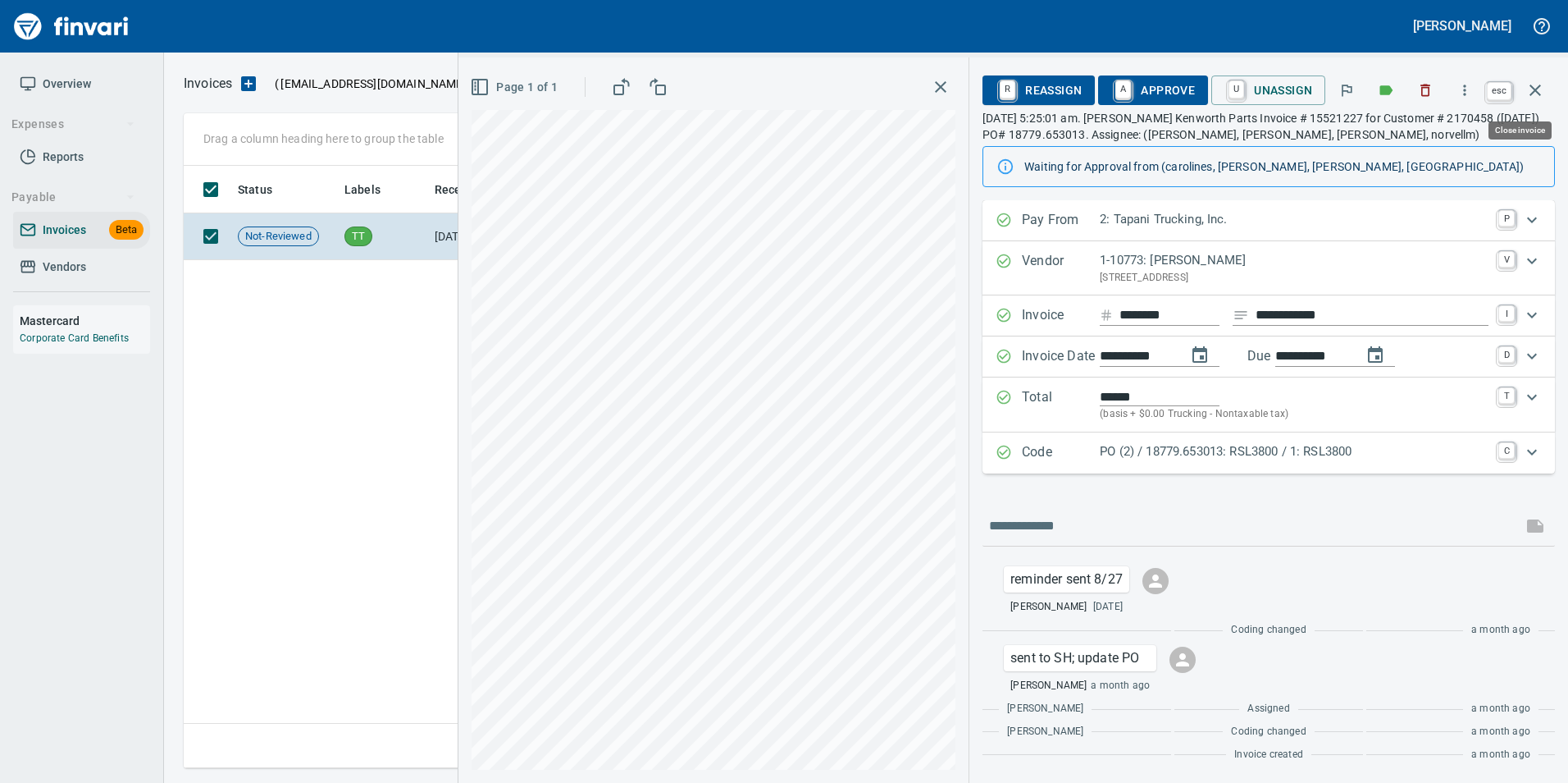
click at [1548, 84] on button "button" at bounding box center [1536, 91] width 40 height 40
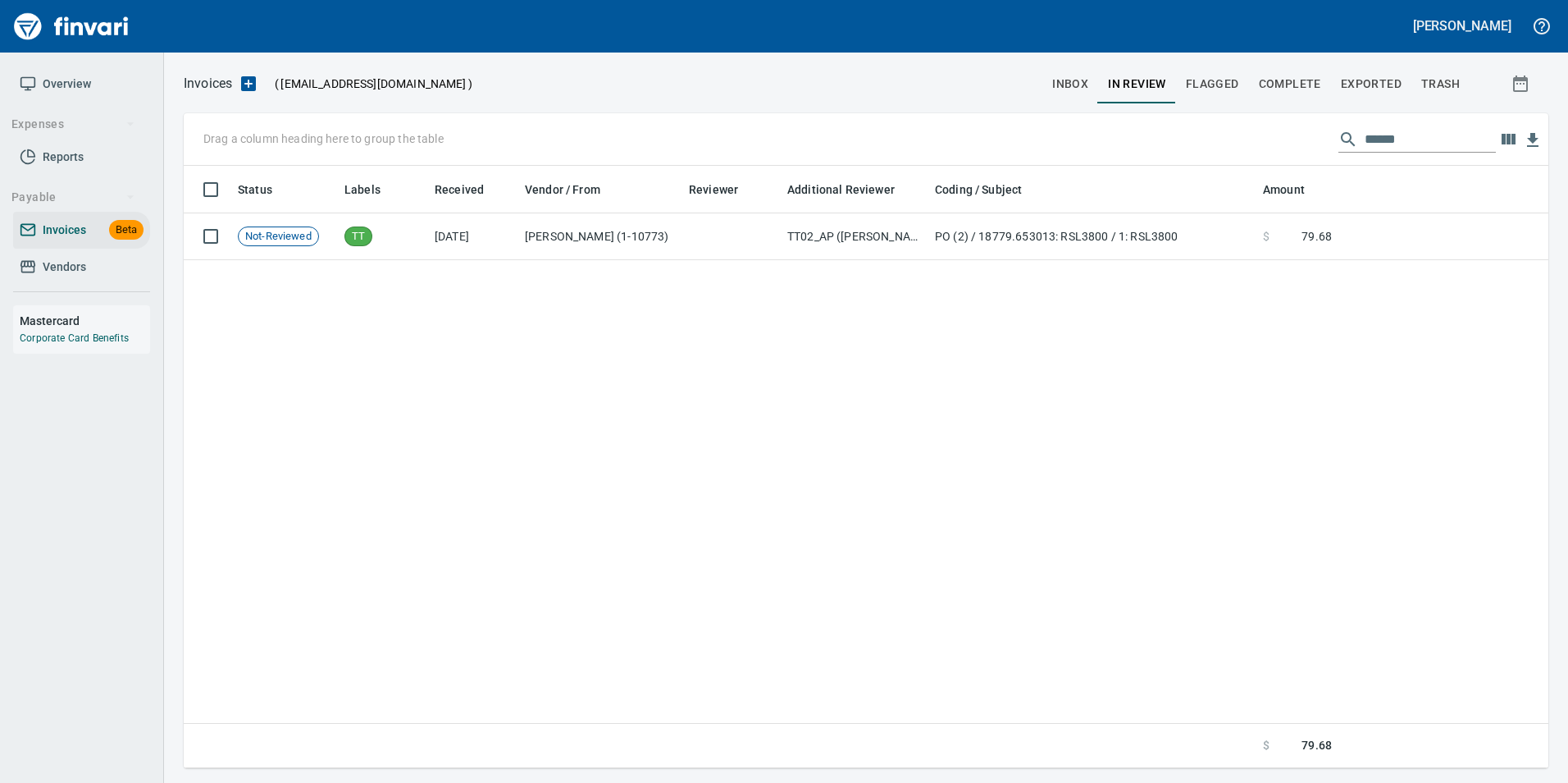
scroll to position [590, 1352]
click at [1412, 139] on input "******" at bounding box center [1430, 139] width 131 height 26
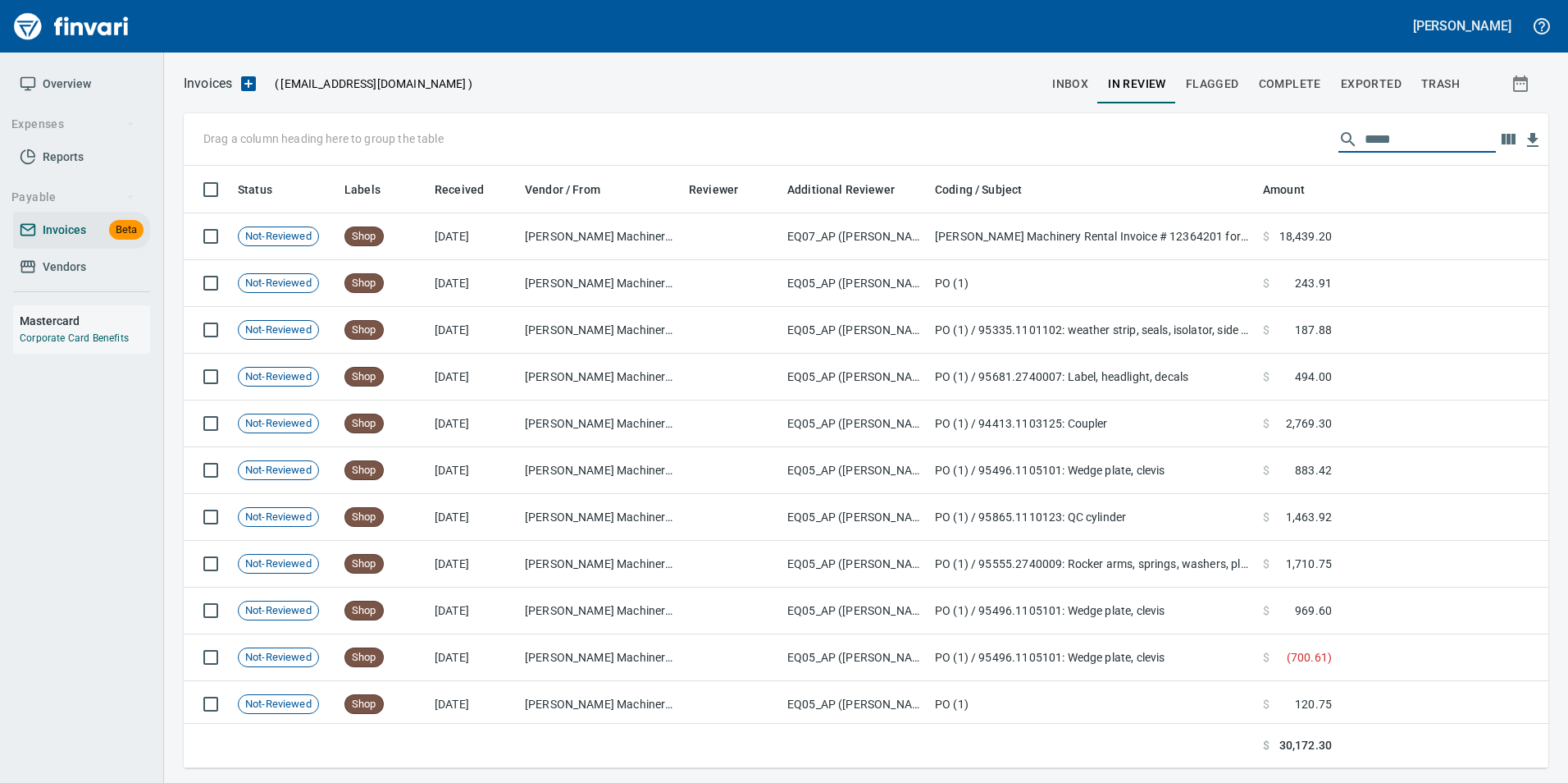
scroll to position [590, 1340]
type input "*"
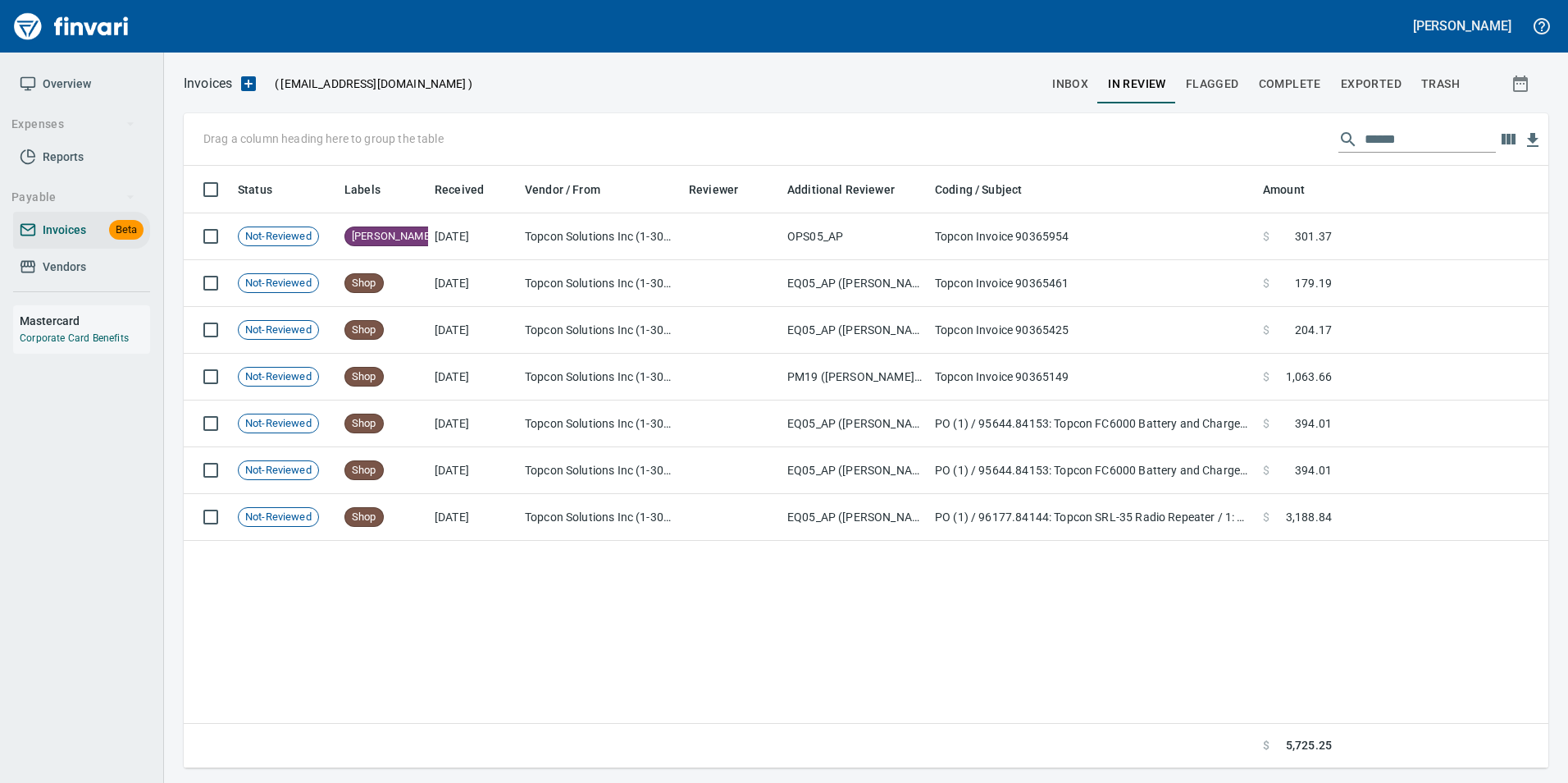
click at [1399, 147] on input "******" at bounding box center [1430, 139] width 131 height 26
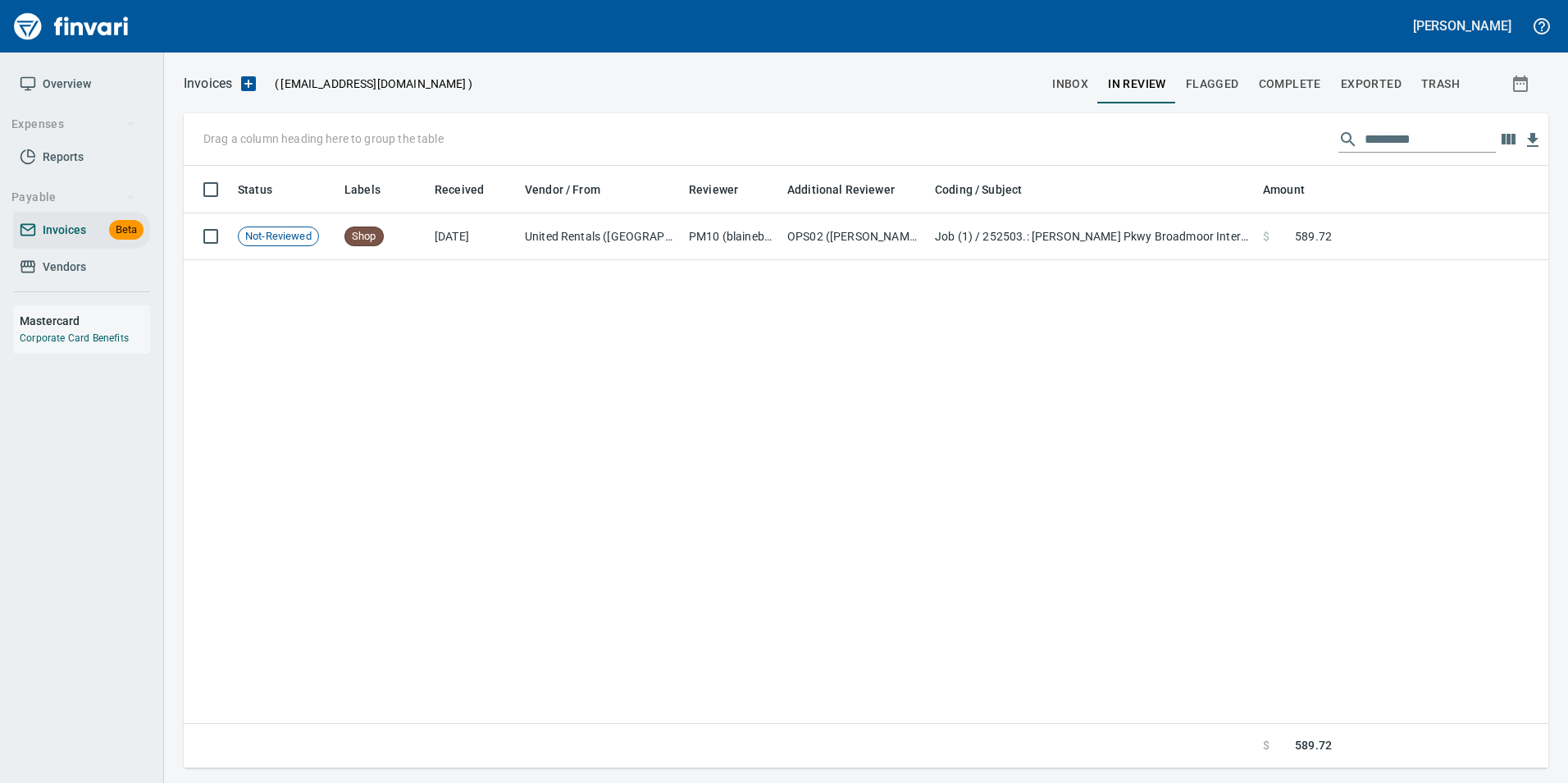
click at [1438, 137] on input "*********" at bounding box center [1430, 139] width 131 height 26
type input "*"
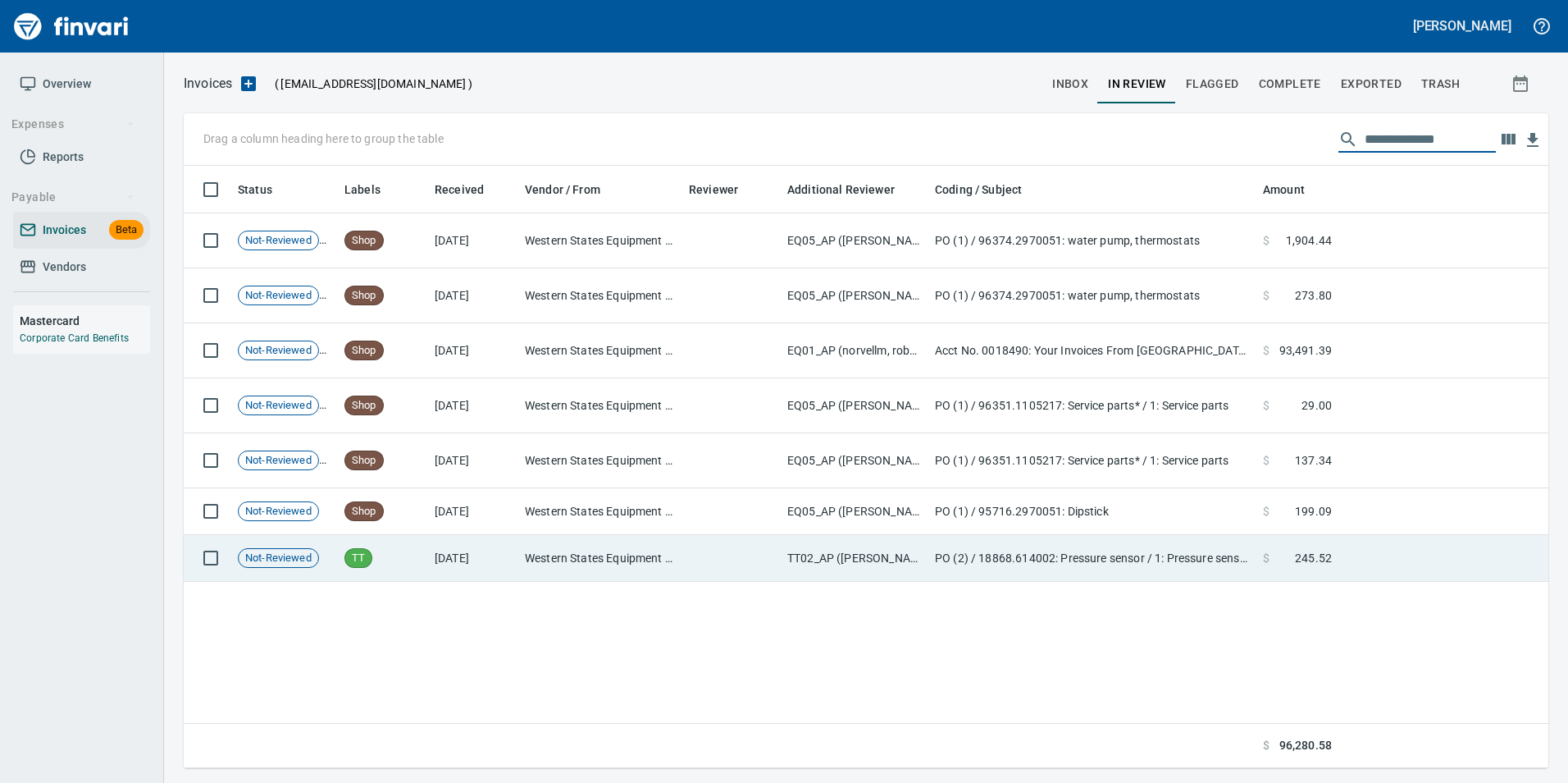
type input "**********"
click at [1270, 572] on td "$ 245.52" at bounding box center [1297, 558] width 82 height 47
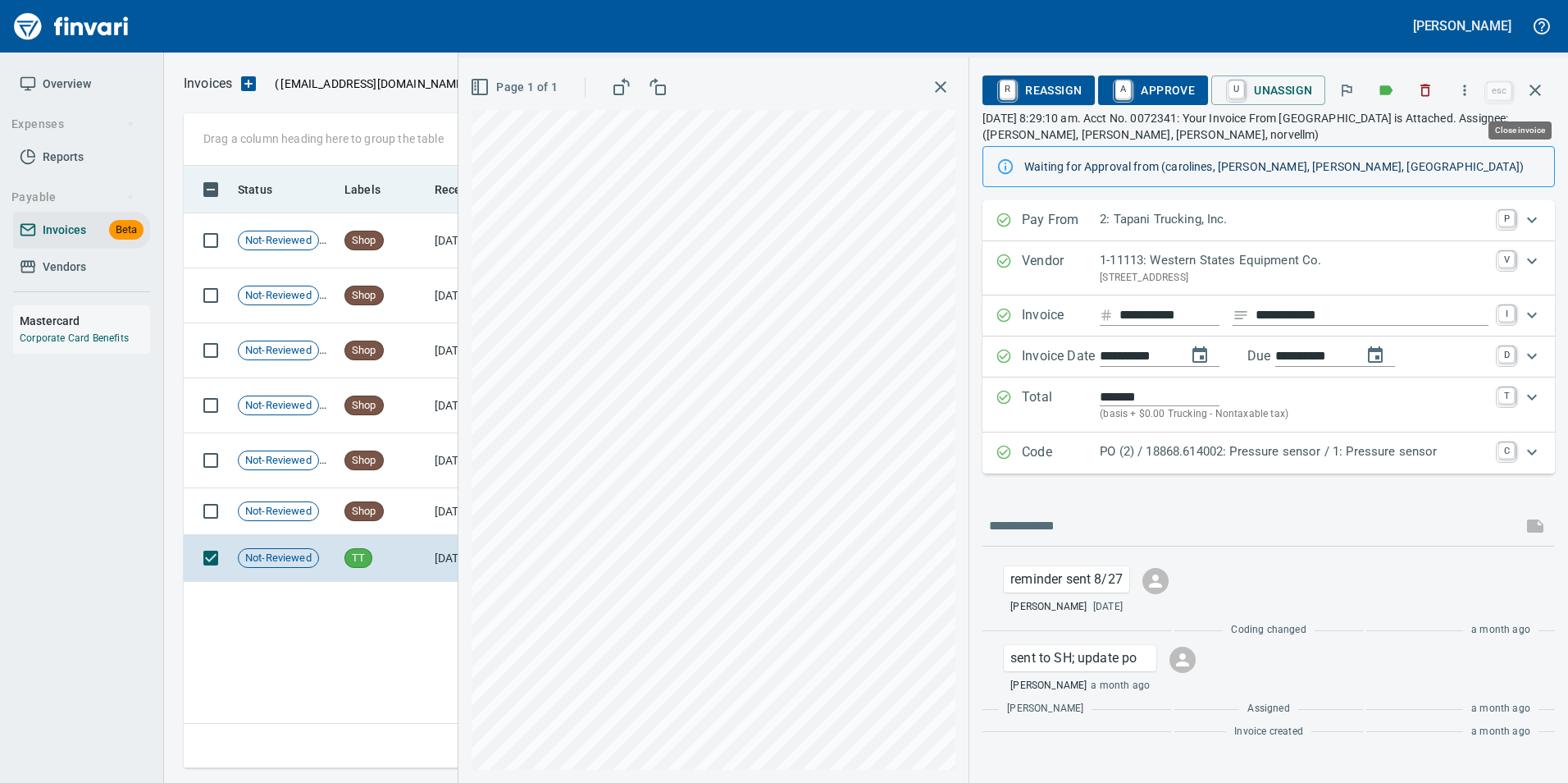
click at [1525, 102] on button "button" at bounding box center [1536, 91] width 40 height 40
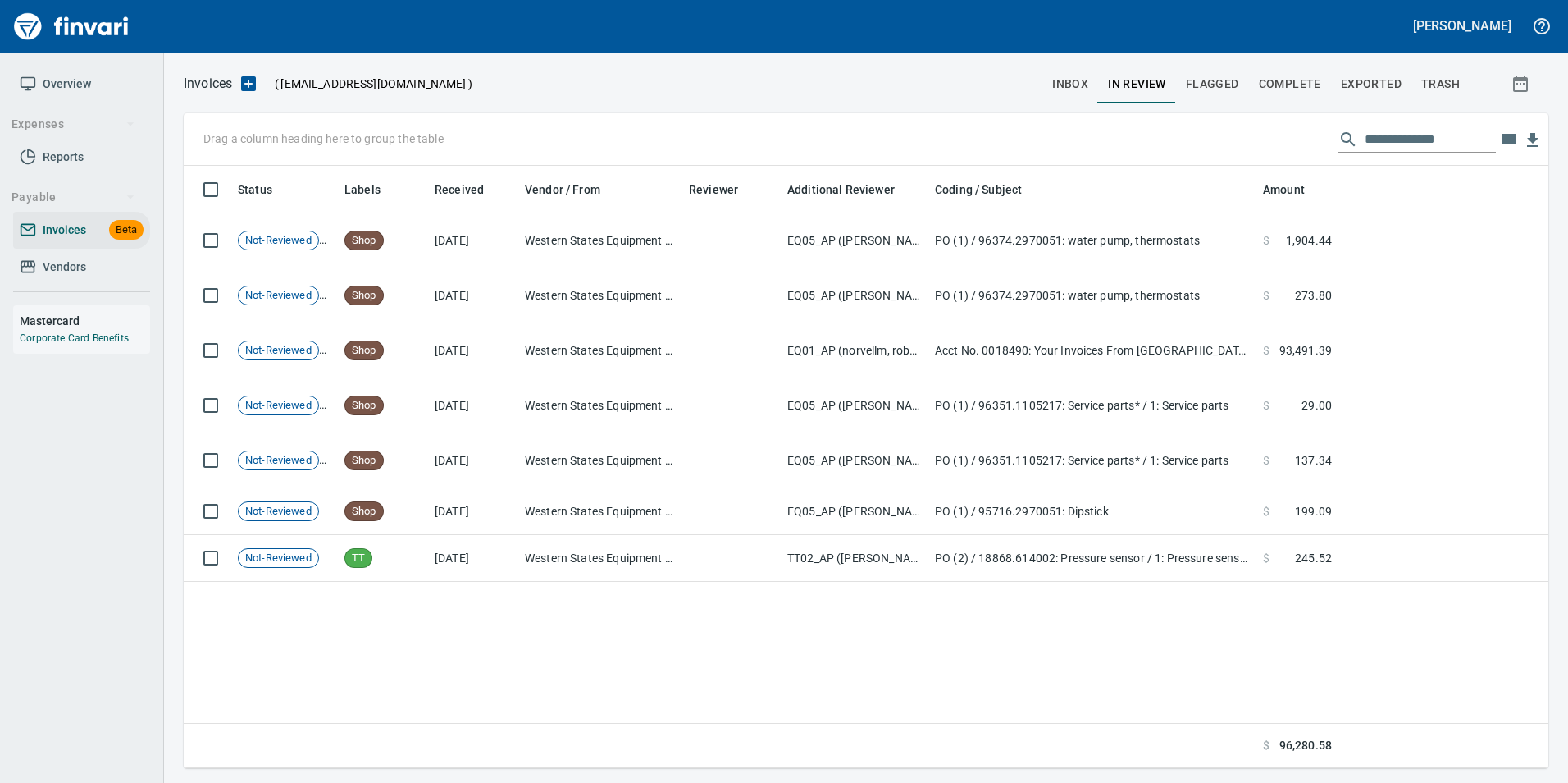
scroll to position [590, 1353]
click at [1423, 141] on input "**********" at bounding box center [1430, 139] width 131 height 26
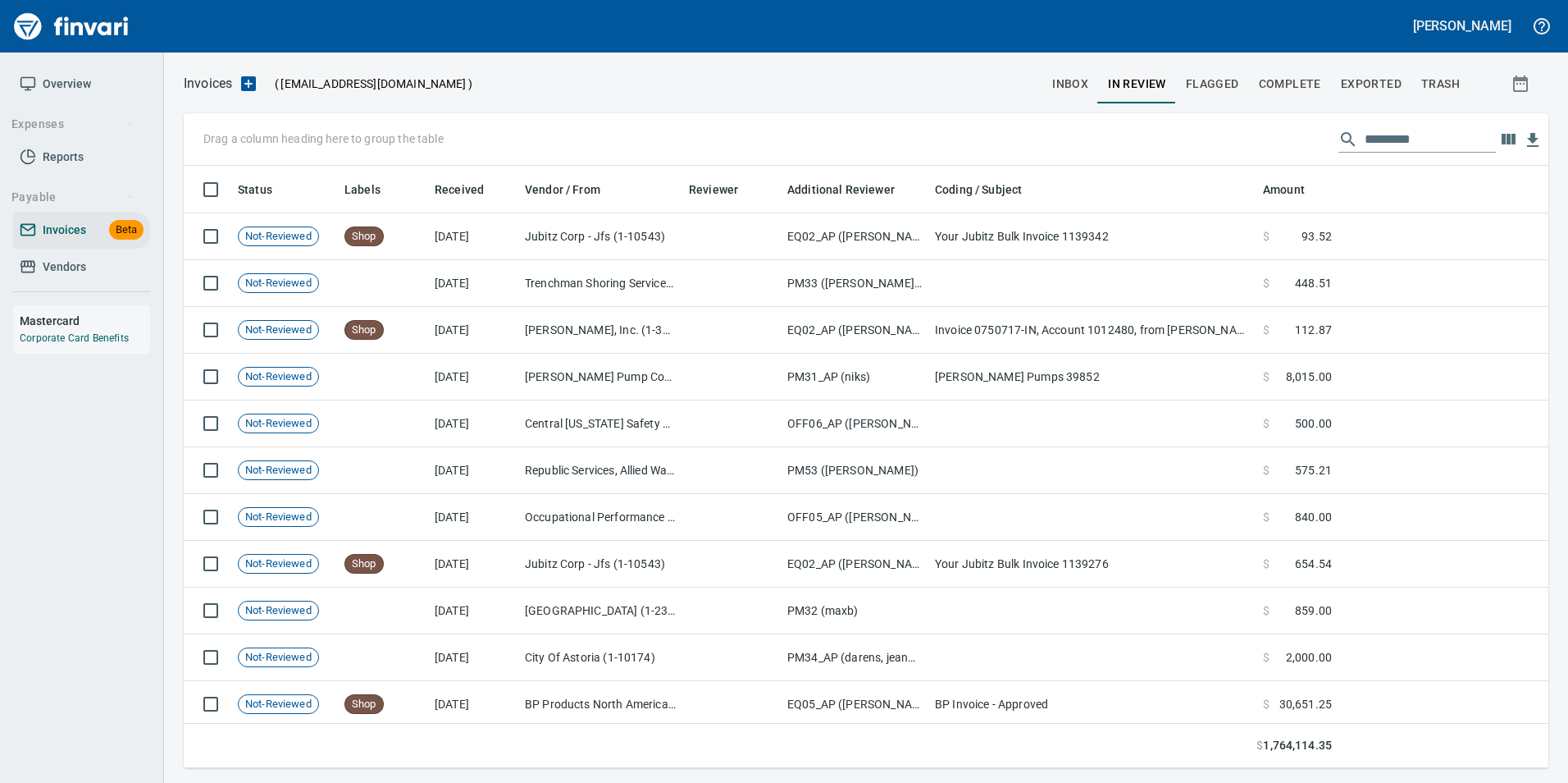
click at [1377, 146] on input "text" at bounding box center [1430, 139] width 131 height 26
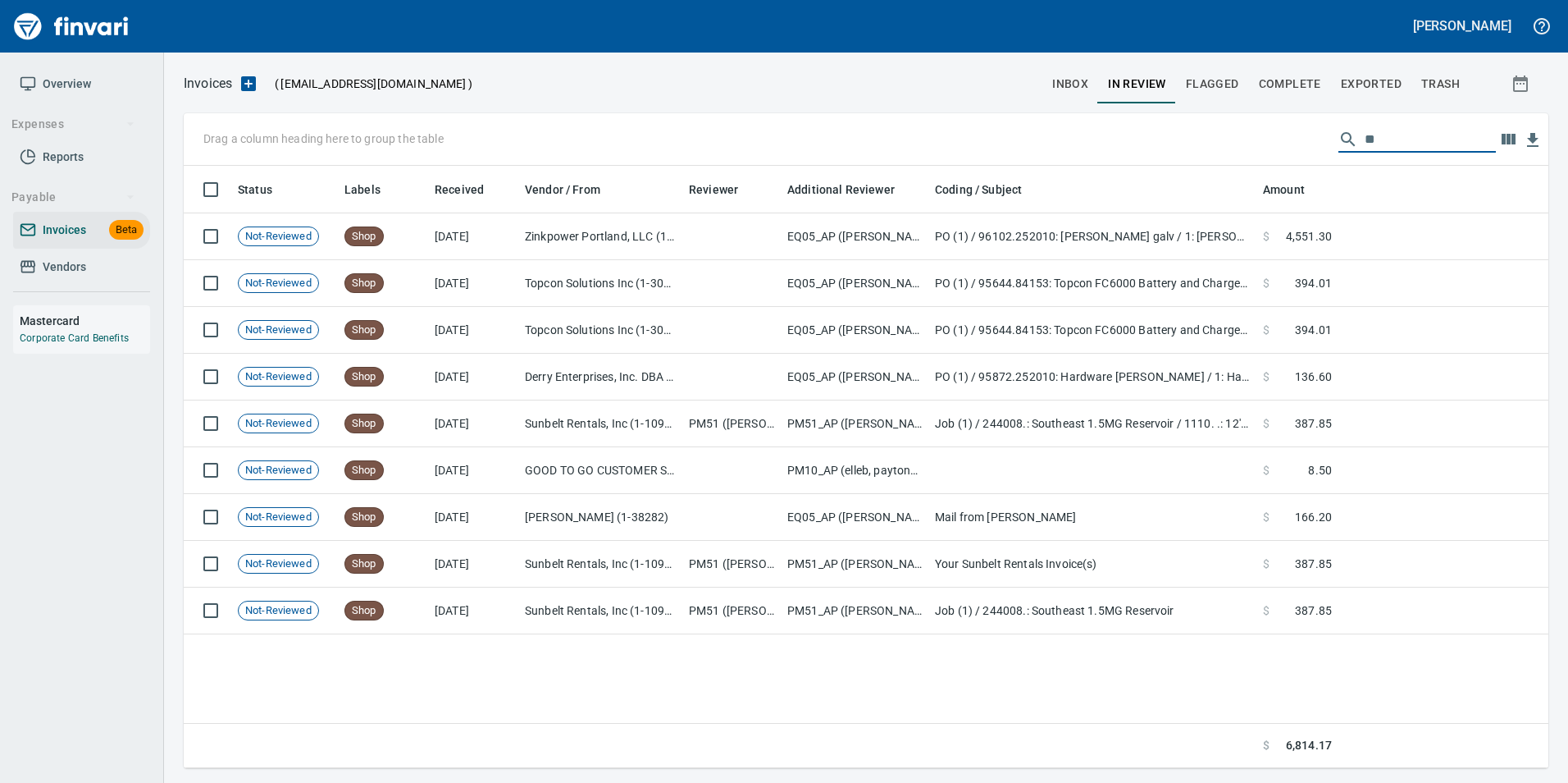
type input "*"
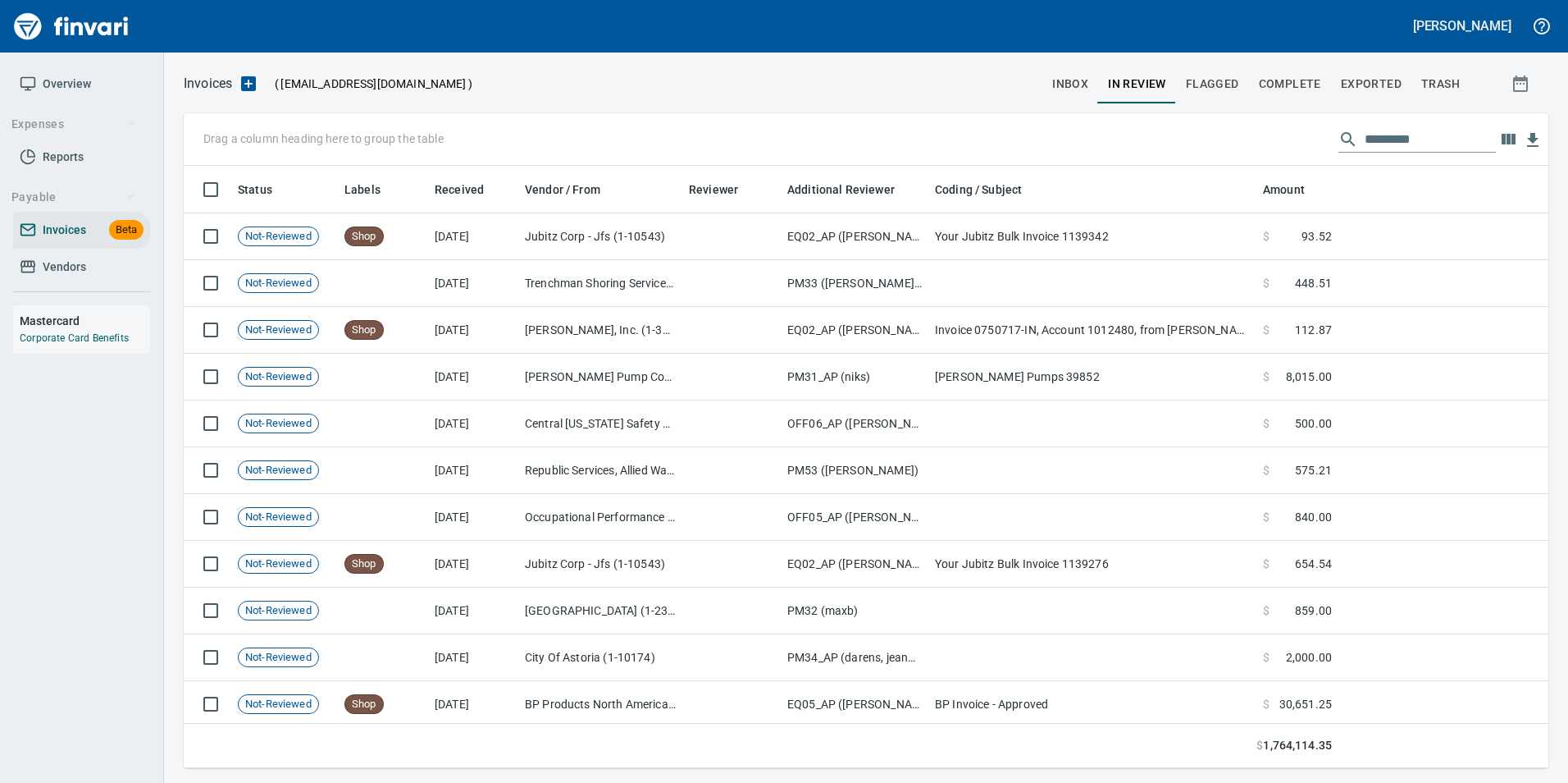
click at [1451, 142] on input "text" at bounding box center [1430, 139] width 131 height 26
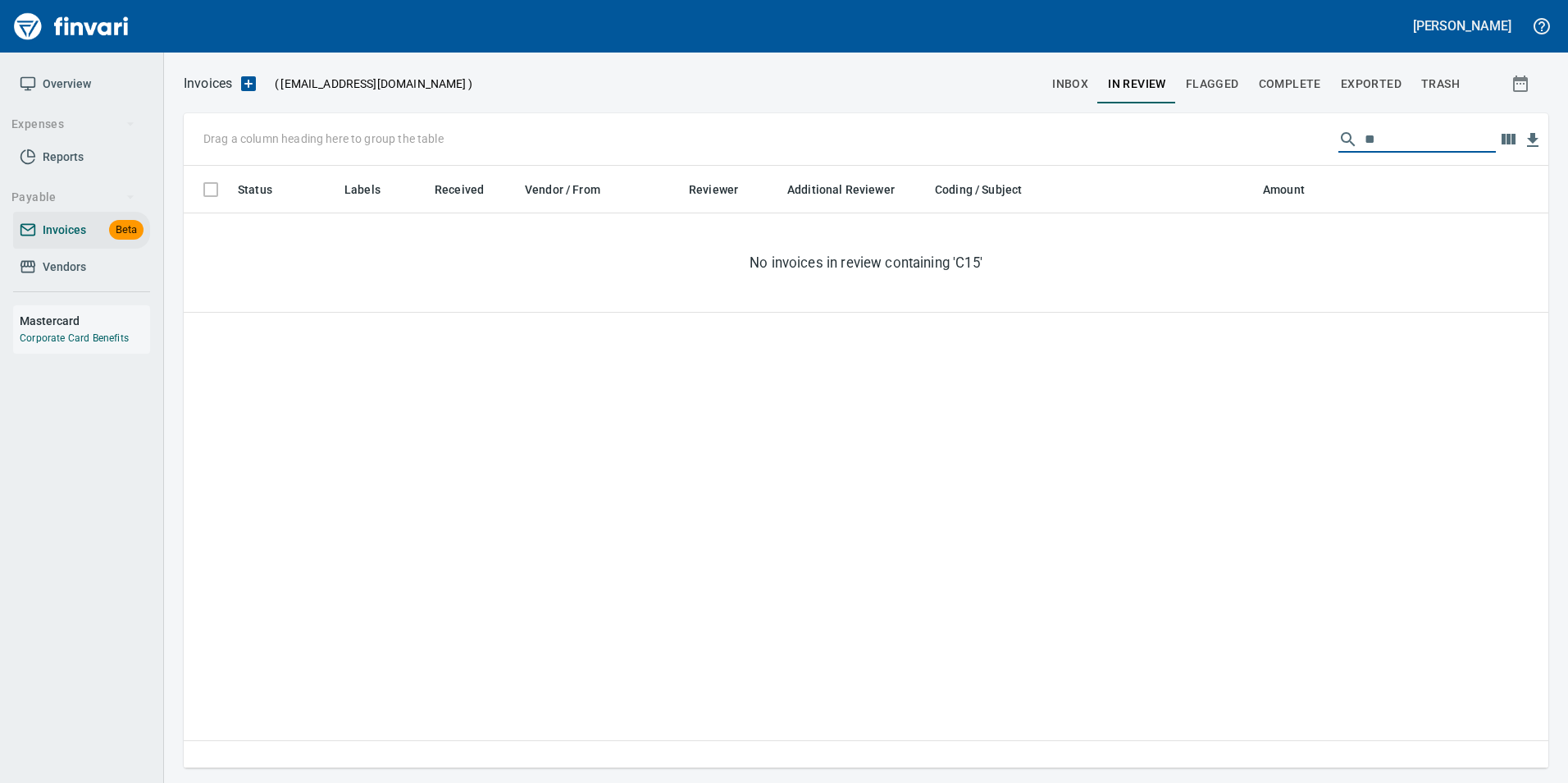
type input "*"
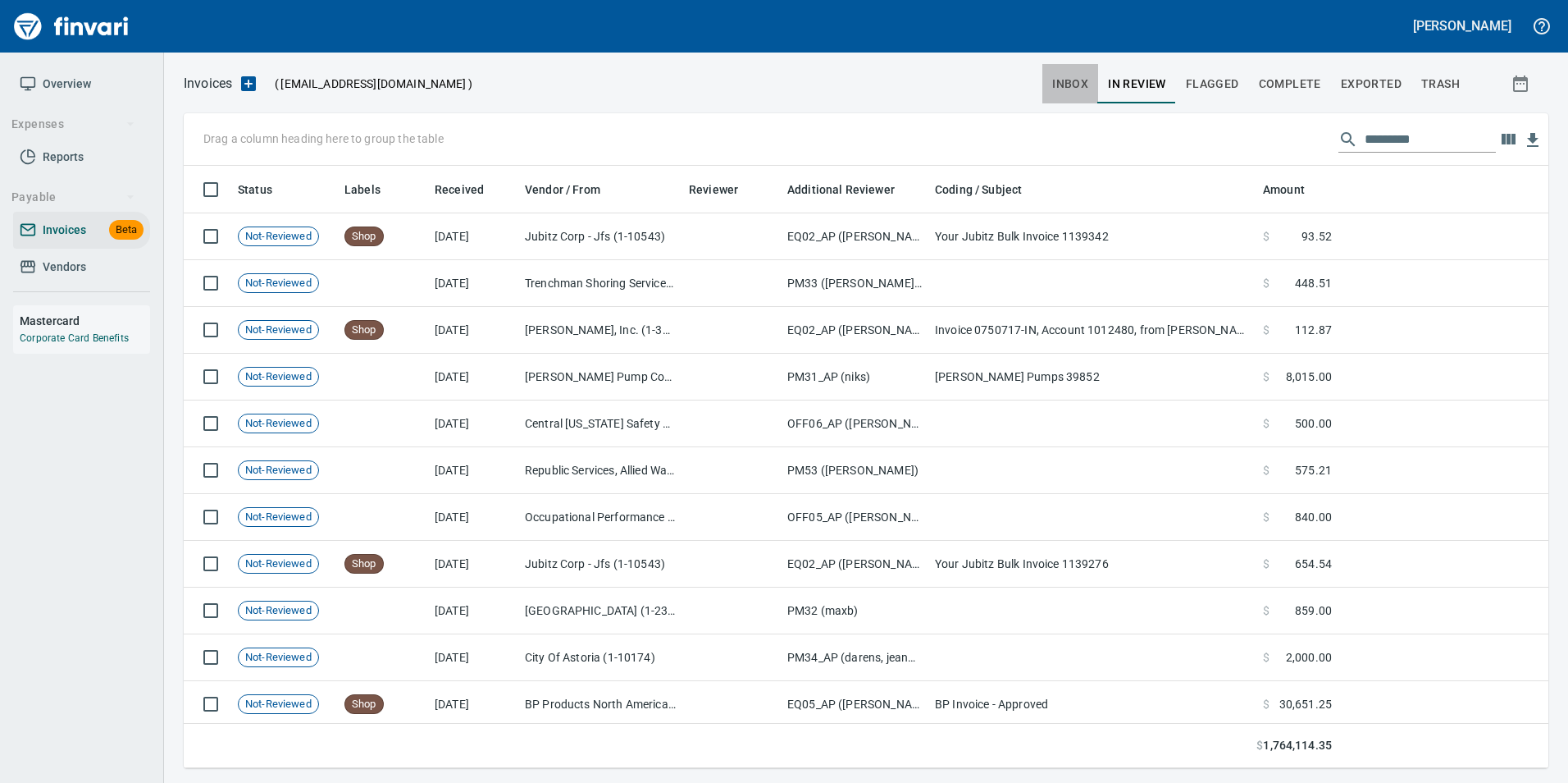
click at [1072, 78] on span "inbox" at bounding box center [1071, 83] width 36 height 21
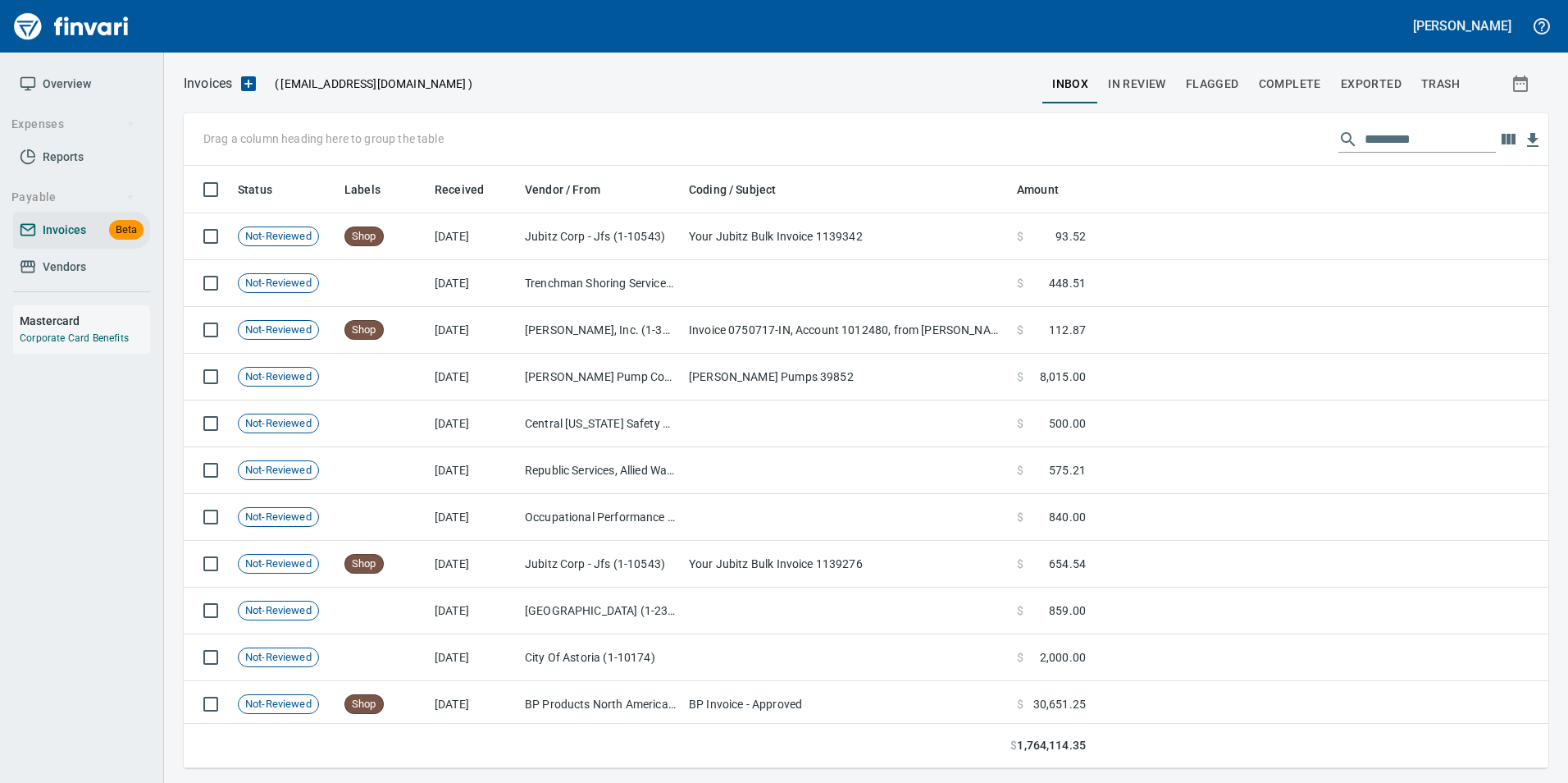
scroll to position [590, 1340]
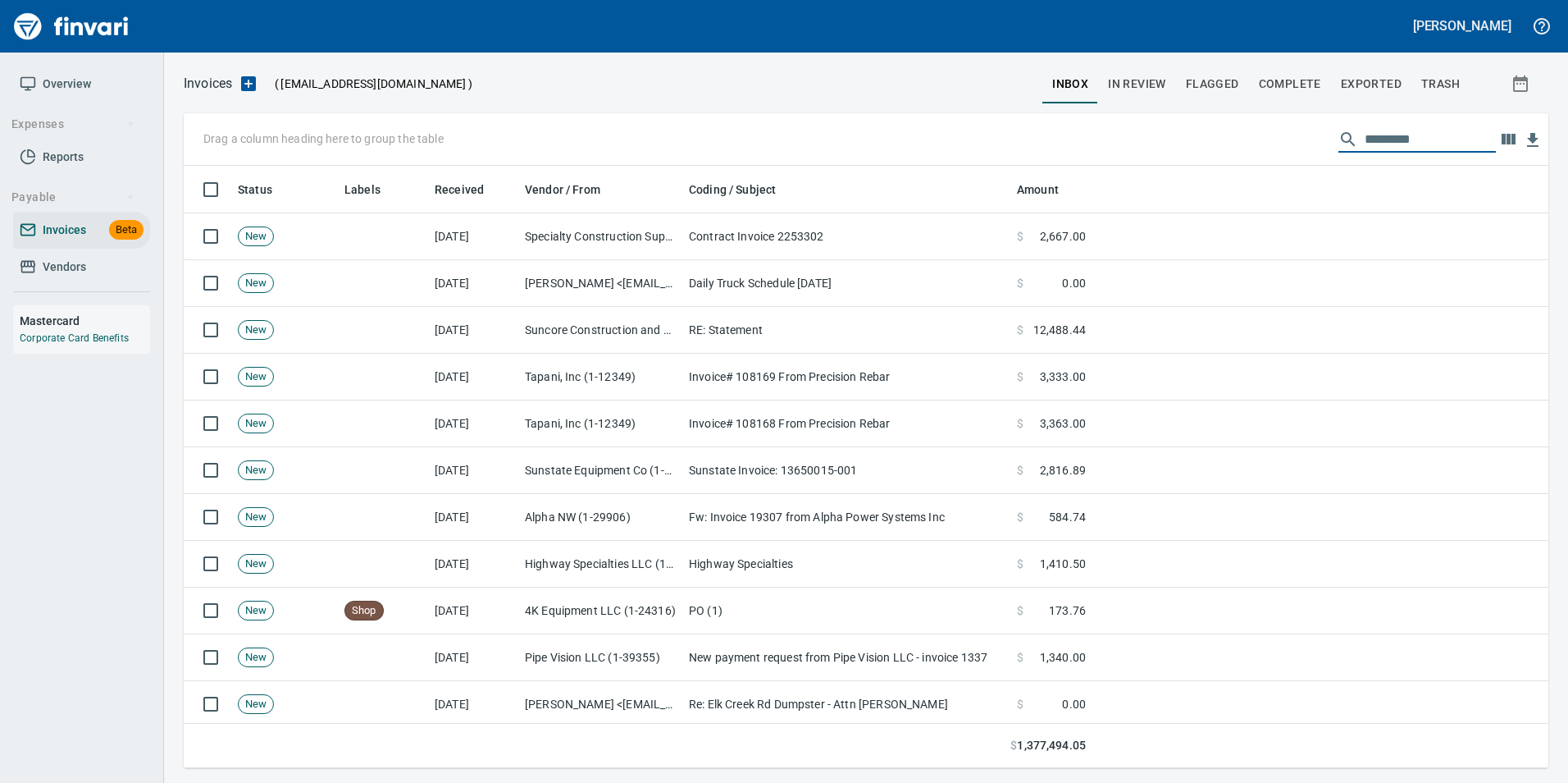
click at [1365, 141] on input "text" at bounding box center [1430, 139] width 131 height 26
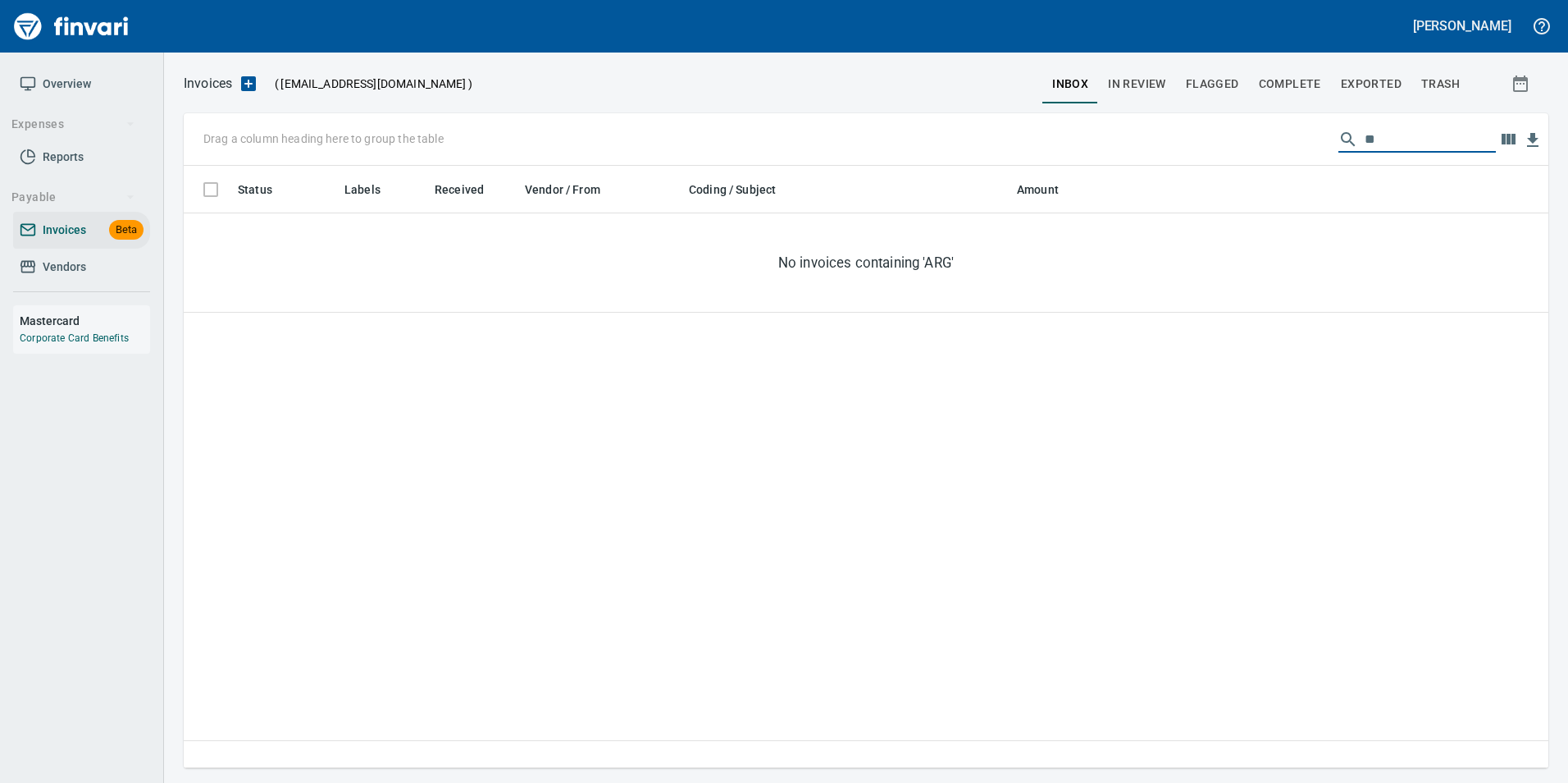
type input "*"
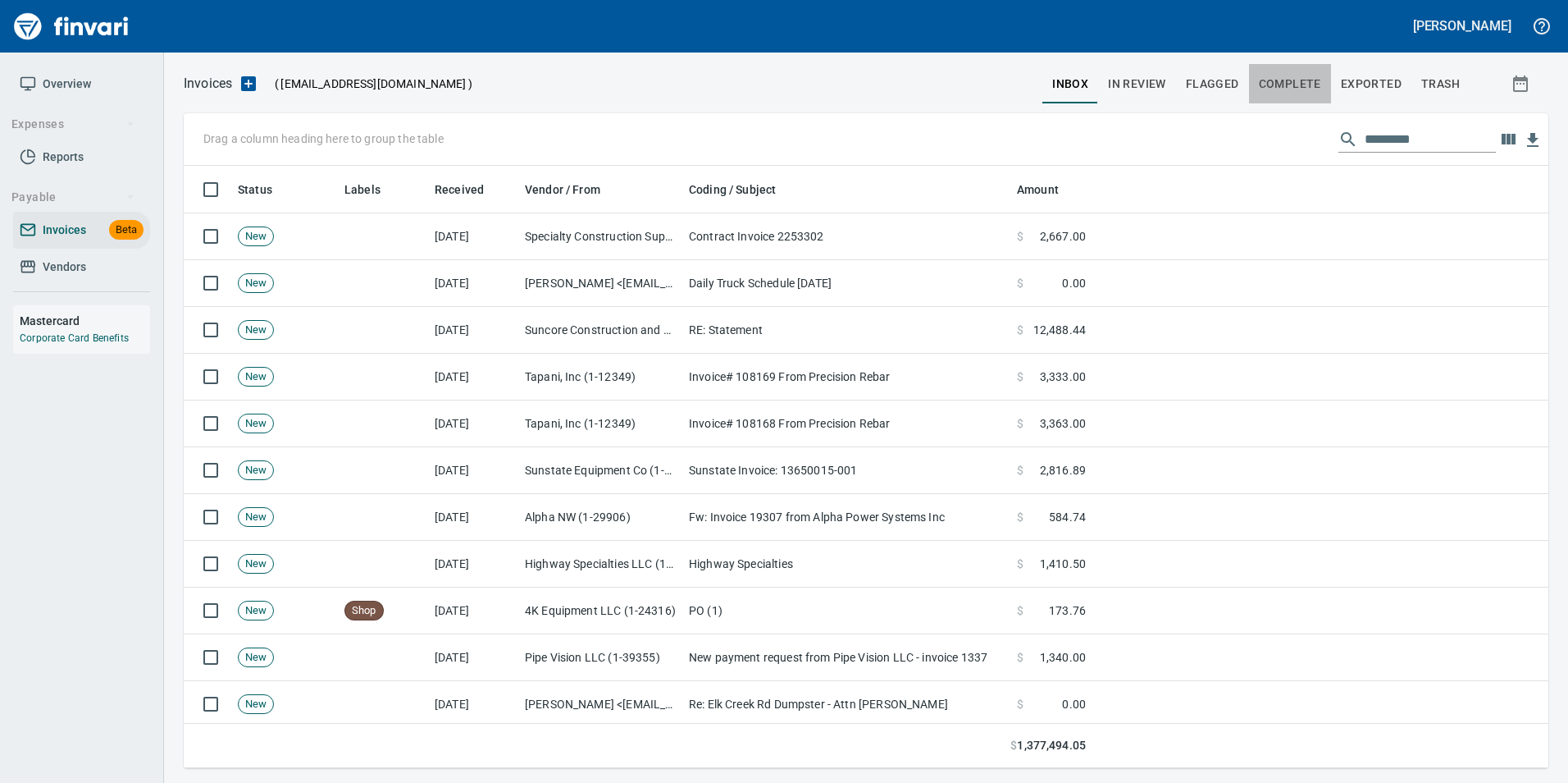
click at [1321, 80] on span "Complete" at bounding box center [1290, 83] width 63 height 21
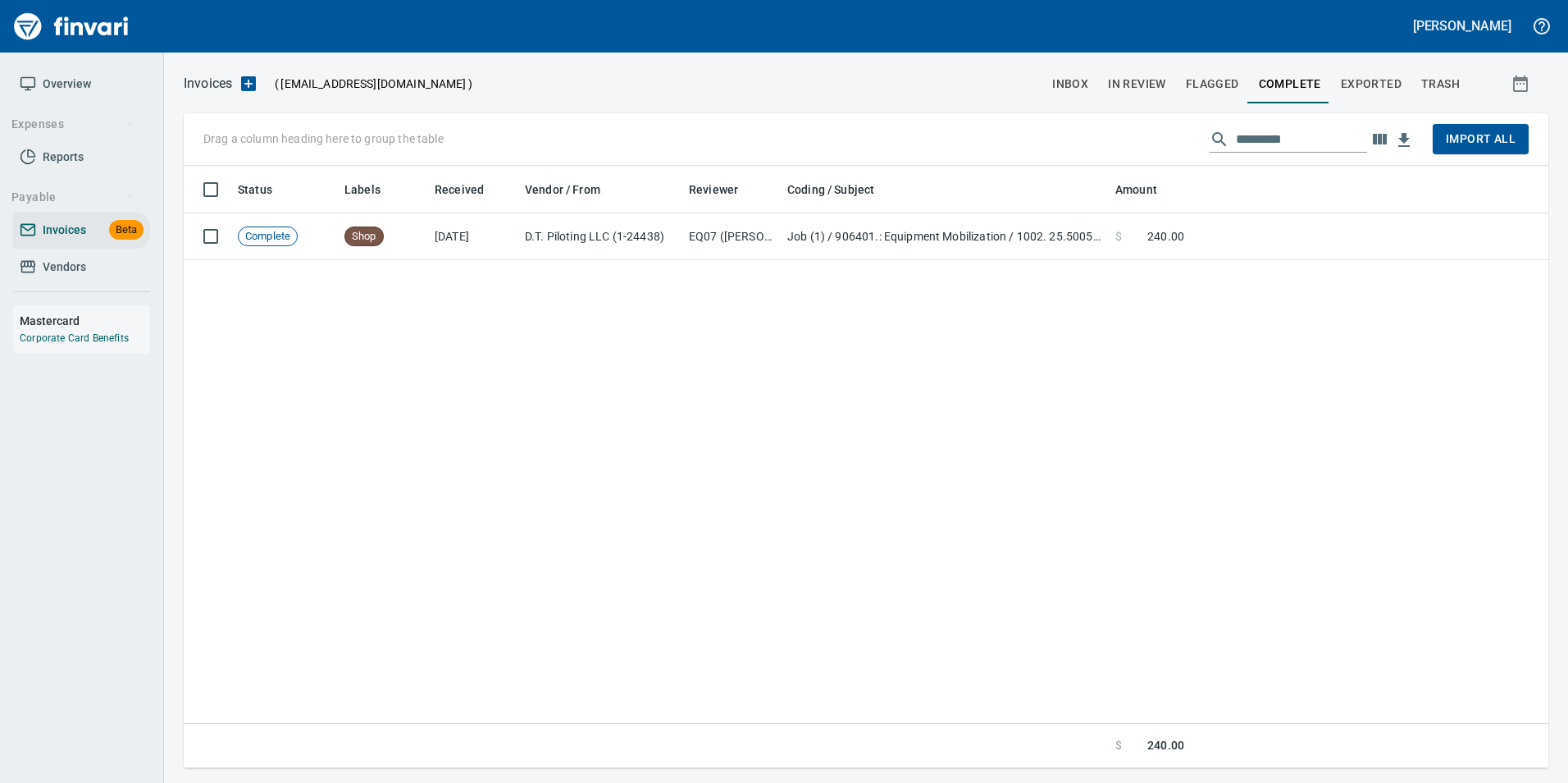
scroll to position [590, 1340]
click at [1297, 149] on input "text" at bounding box center [1302, 139] width 131 height 26
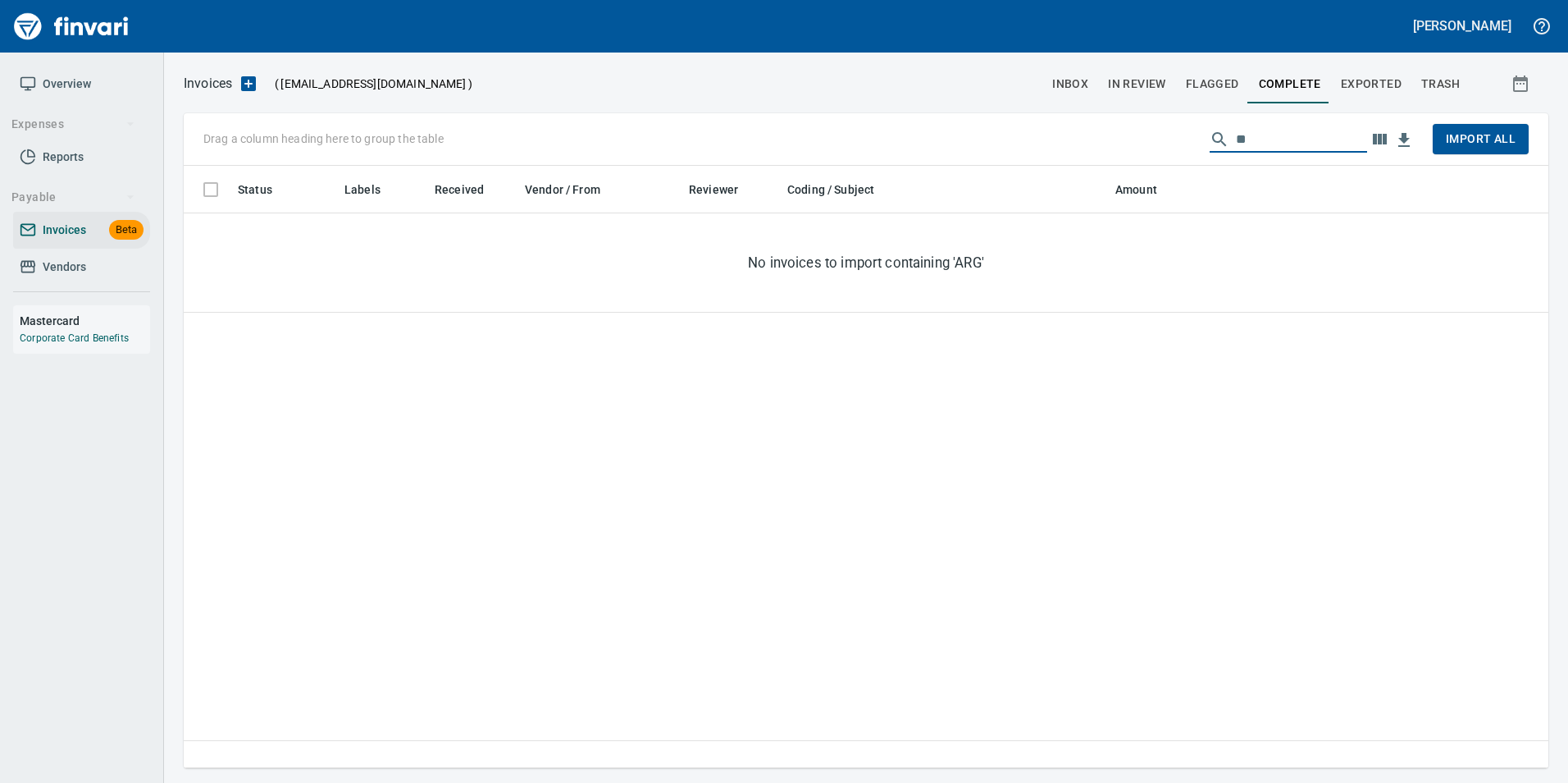
type input "*"
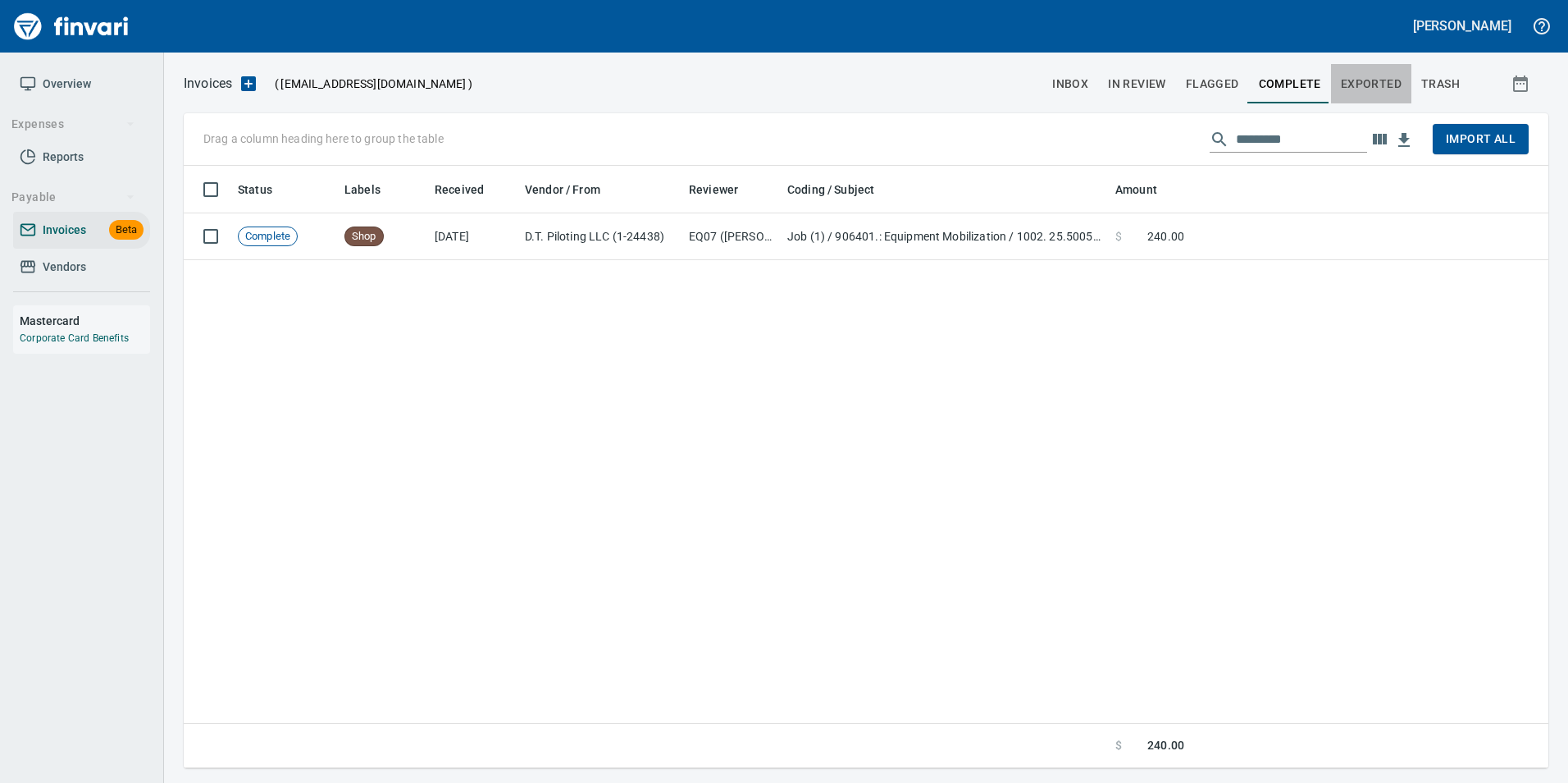
click at [1371, 89] on span "Exported" at bounding box center [1372, 83] width 61 height 21
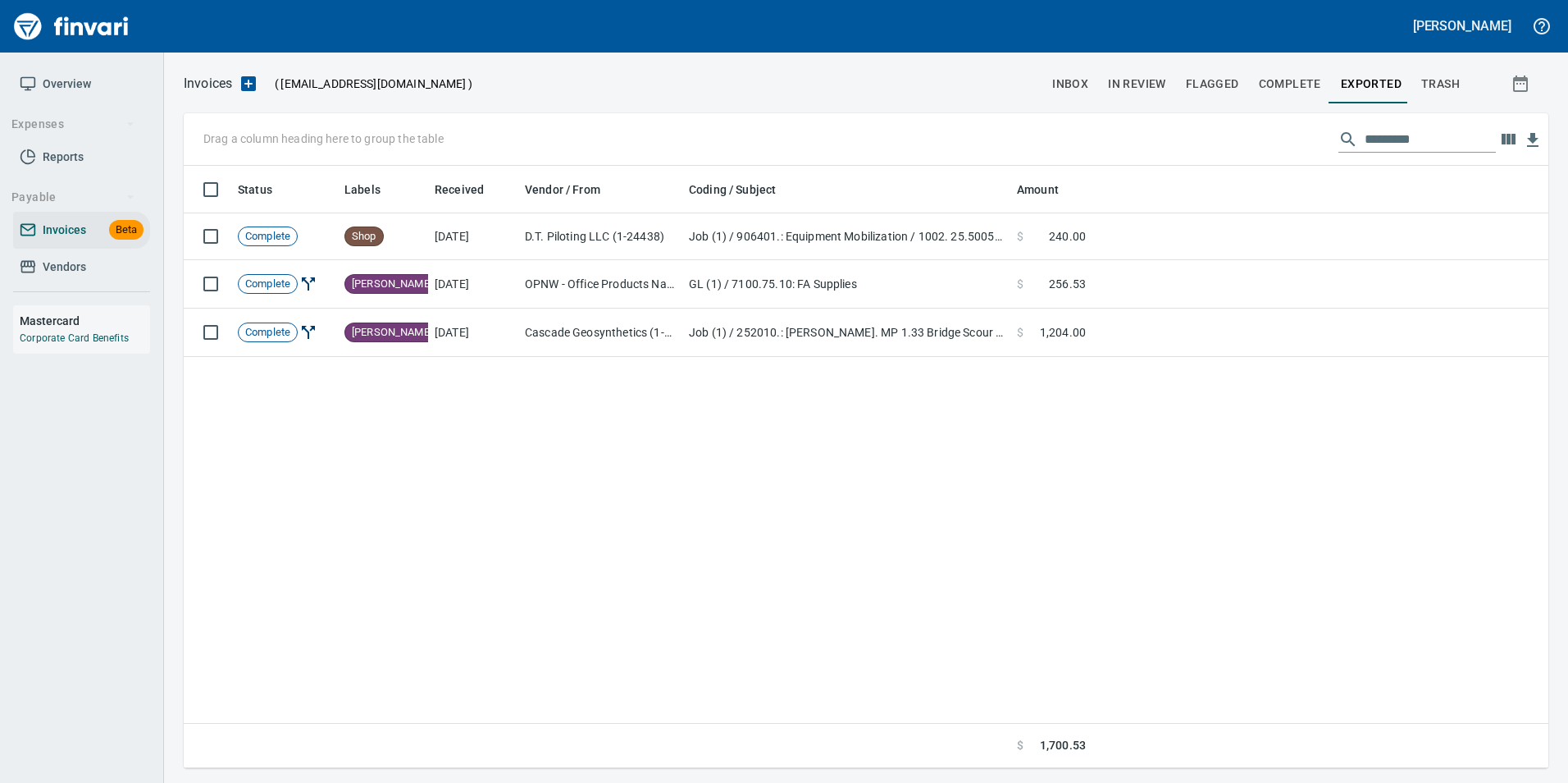
scroll to position [590, 1353]
click at [1399, 132] on input "text" at bounding box center [1430, 139] width 131 height 26
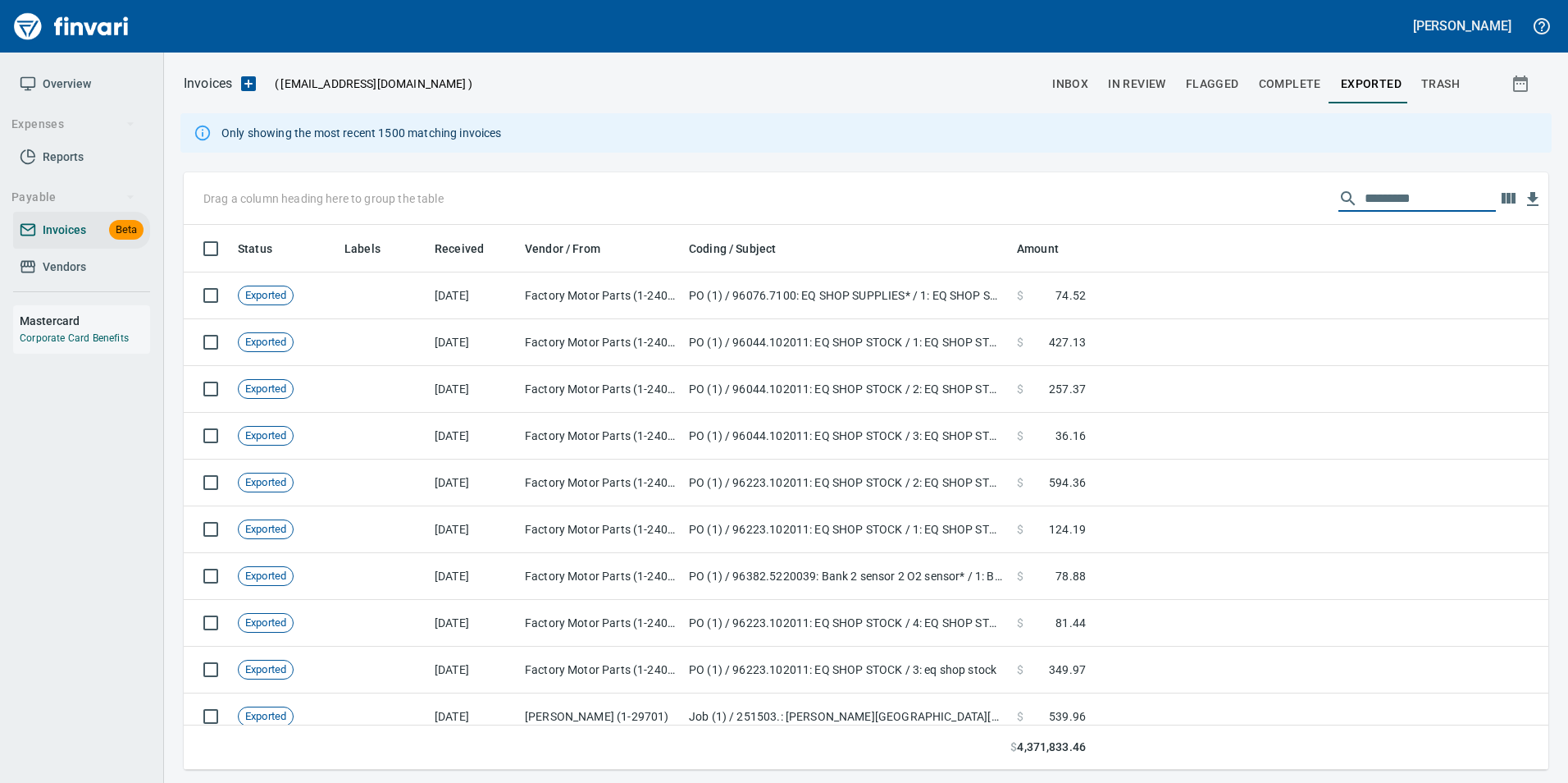
scroll to position [532, 1340]
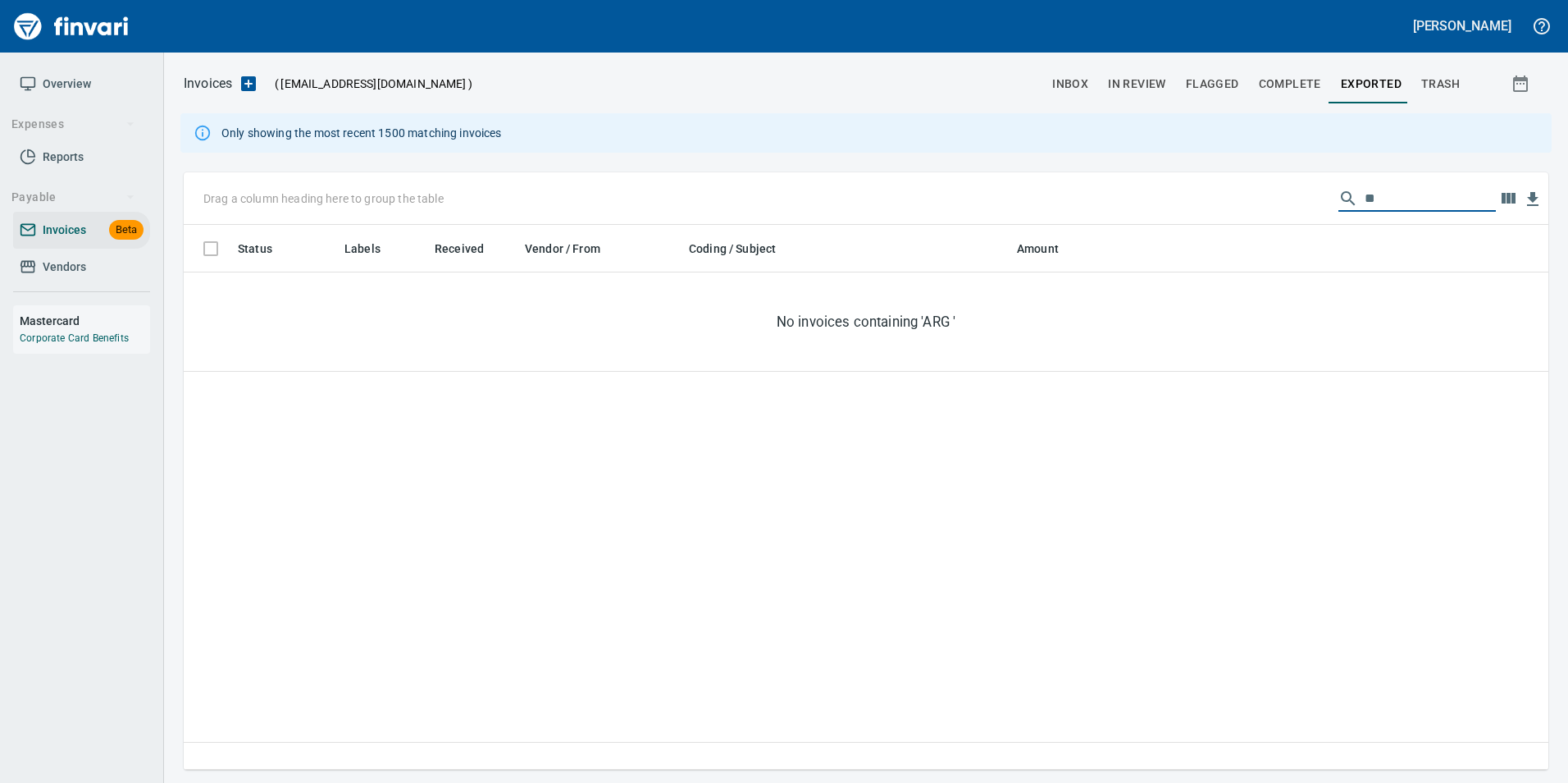
type input "*"
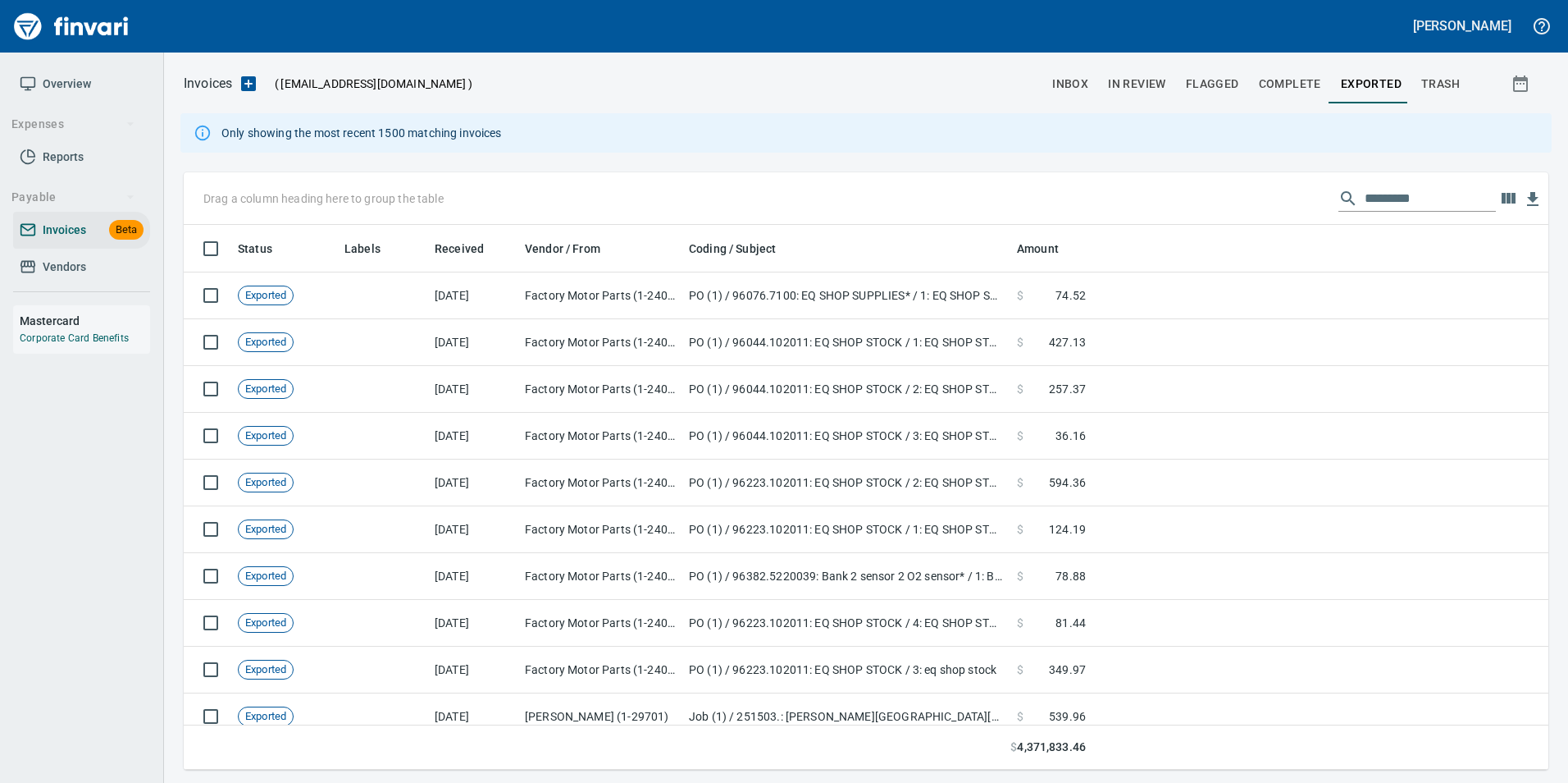
click at [1156, 73] on span "In Review" at bounding box center [1137, 83] width 59 height 21
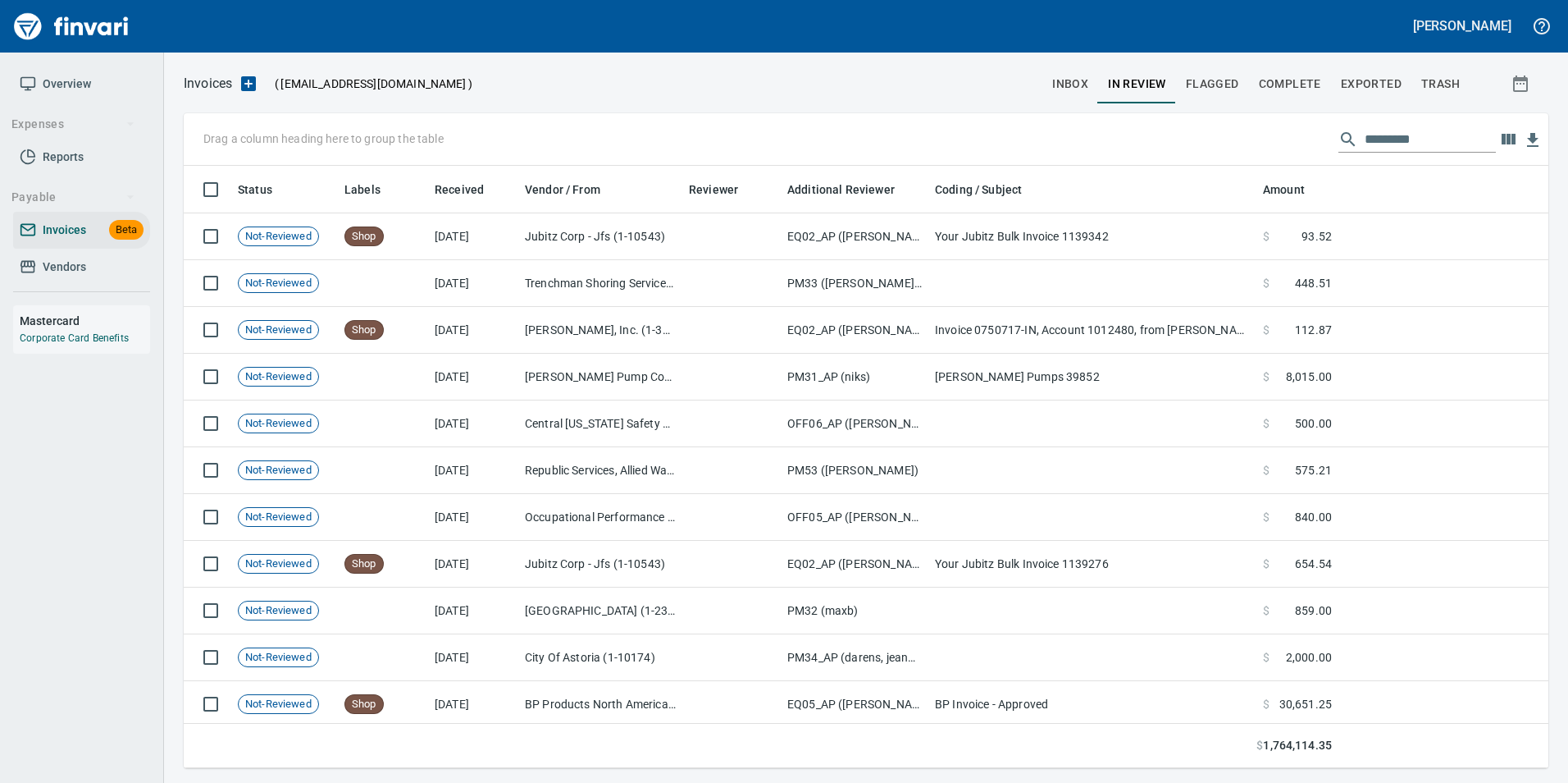
scroll to position [590, 1340]
click at [1476, 147] on input "text" at bounding box center [1430, 139] width 131 height 26
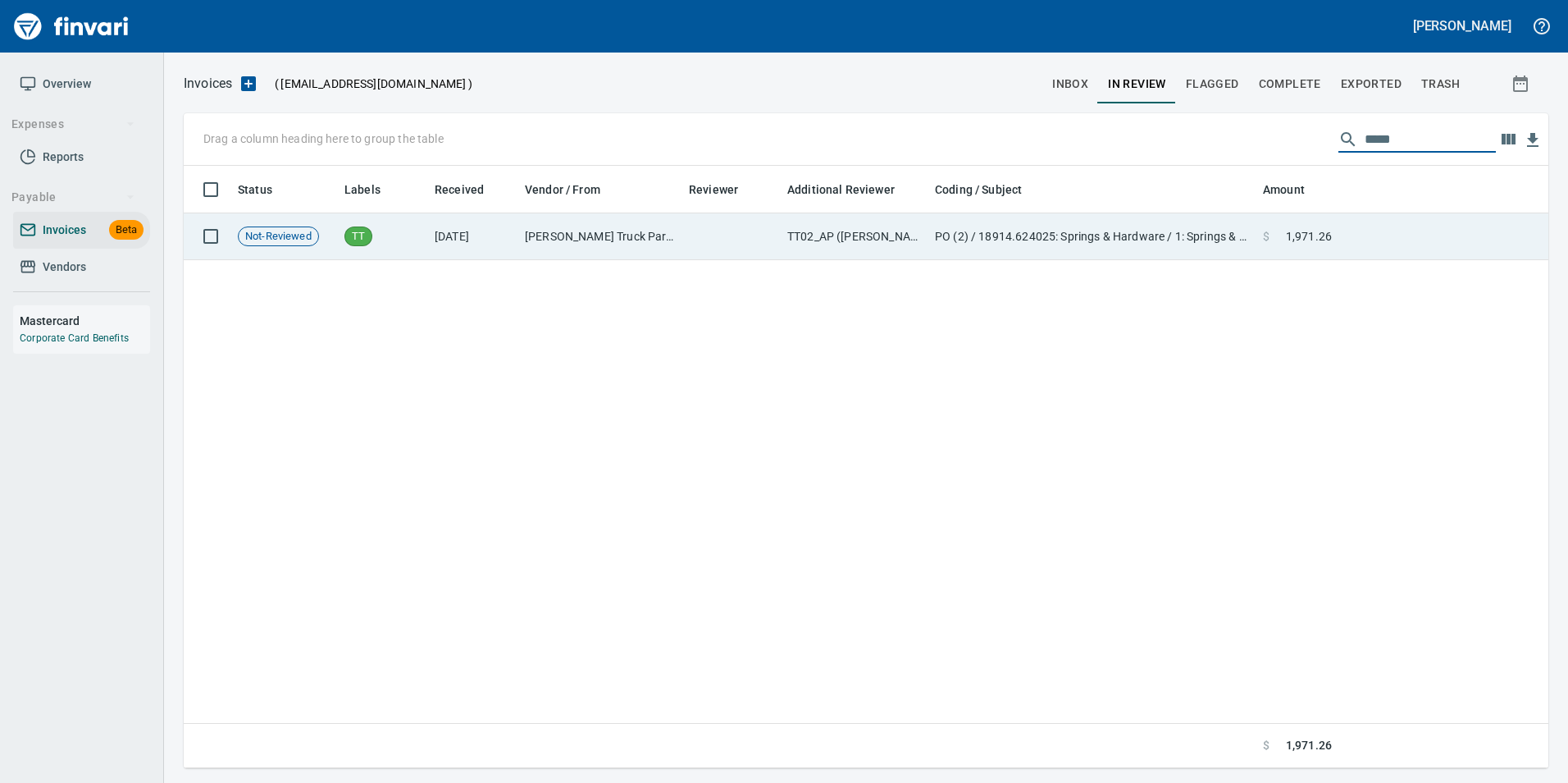
click at [1398, 242] on td at bounding box center [1443, 237] width 210 height 47
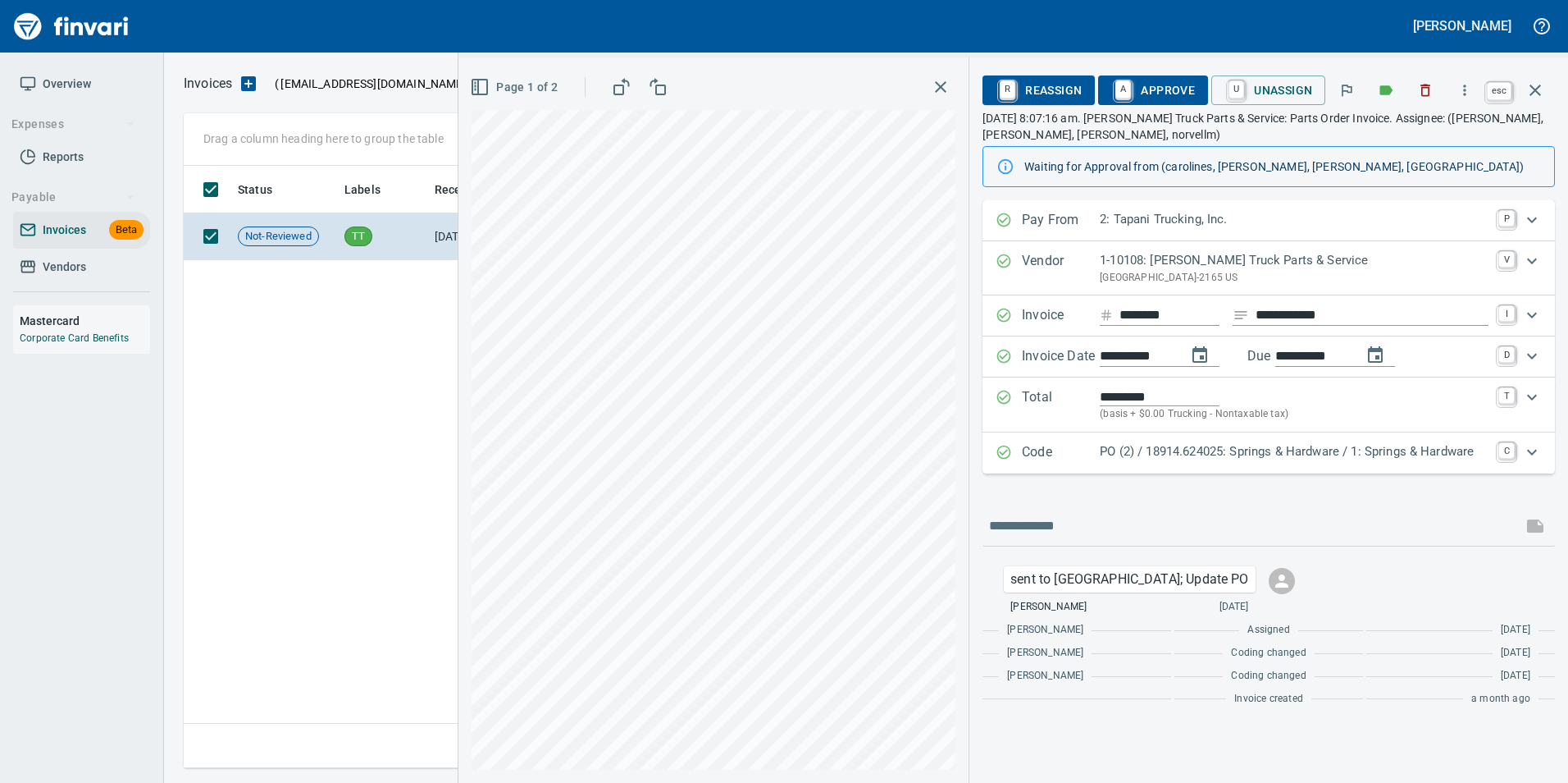
click at [1528, 93] on icon "button" at bounding box center [1536, 90] width 20 height 20
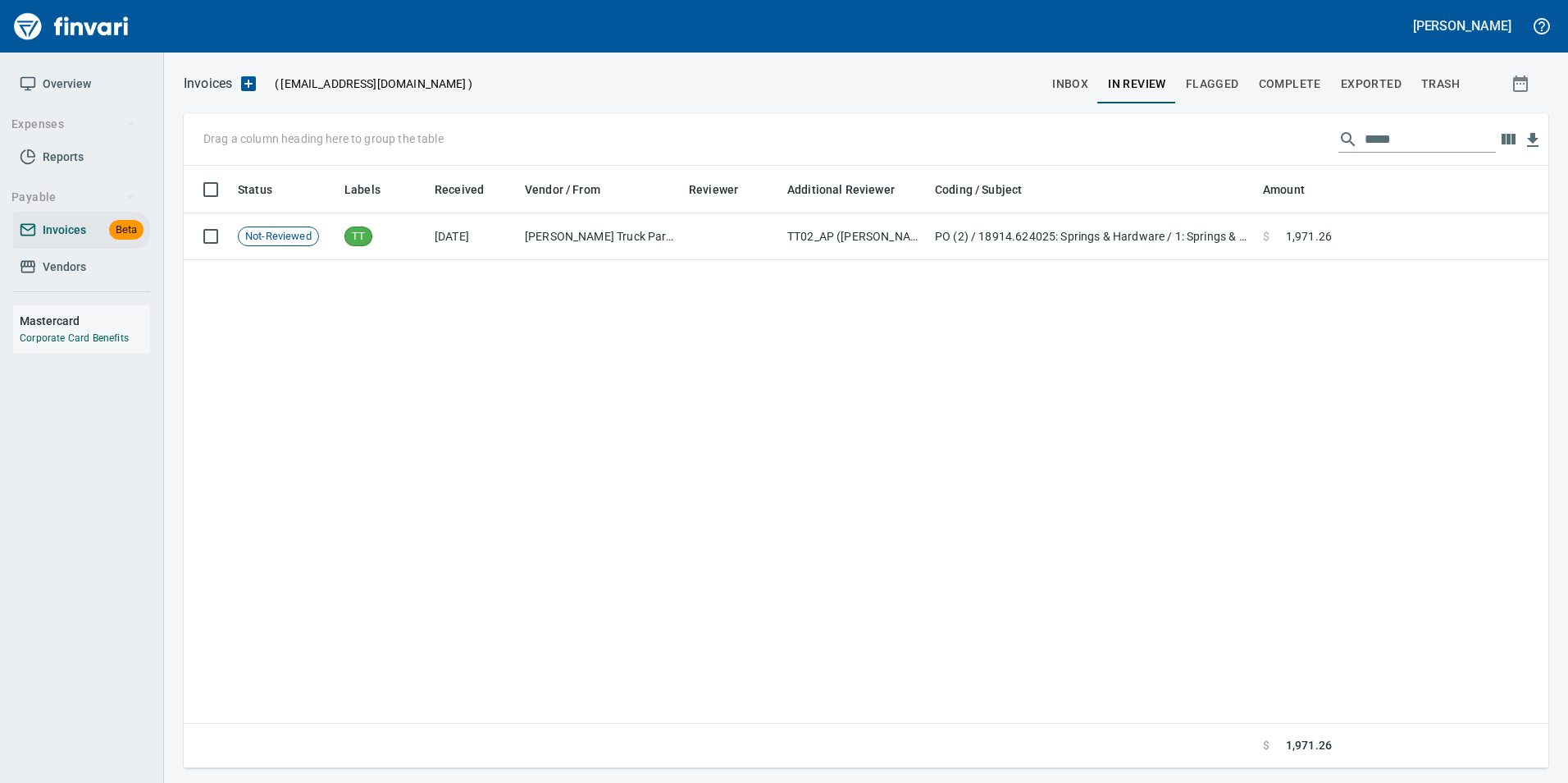
scroll to position [590, 1352]
click at [1382, 137] on input "*****" at bounding box center [1430, 139] width 131 height 26
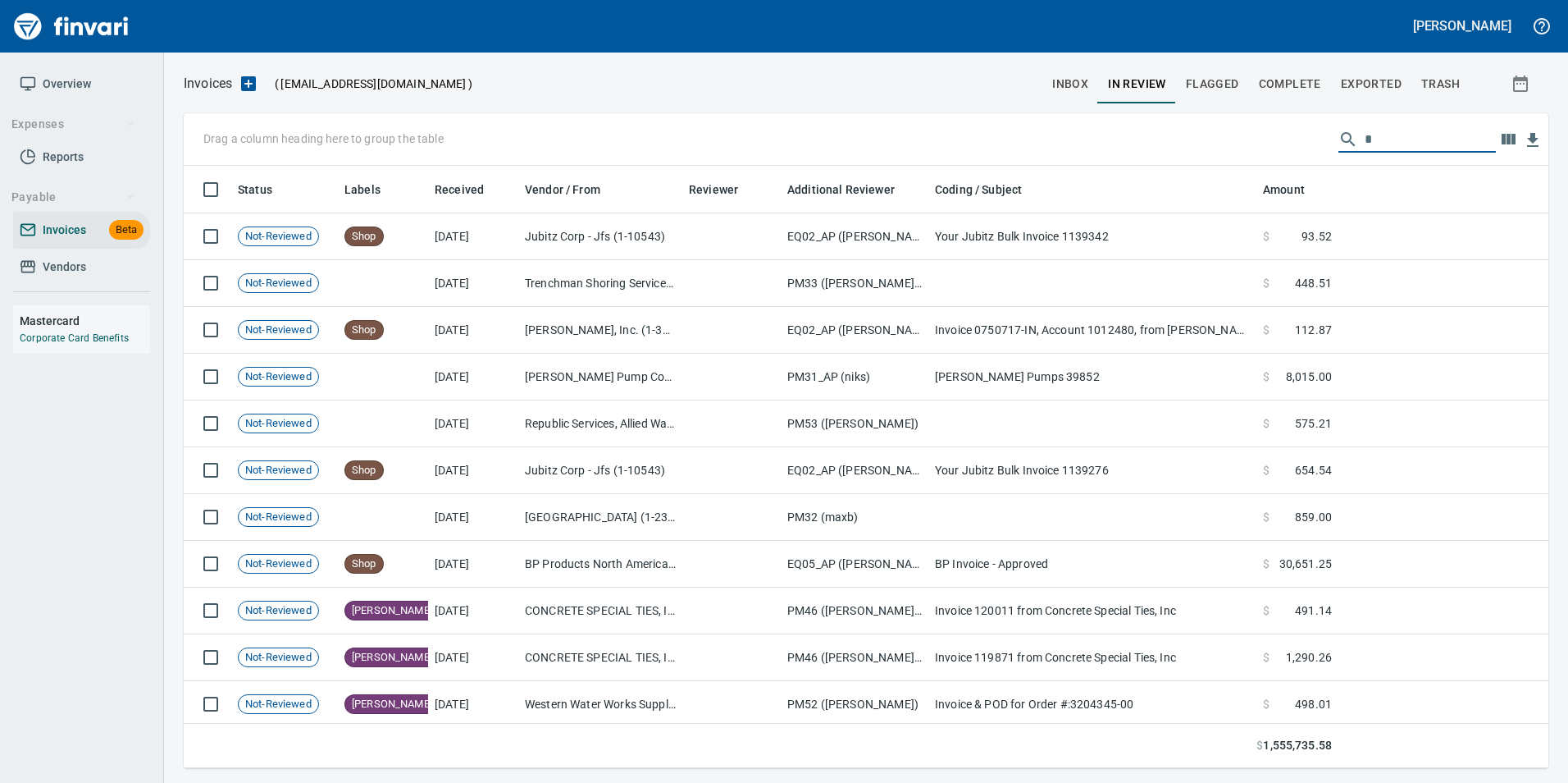
scroll to position [590, 1340]
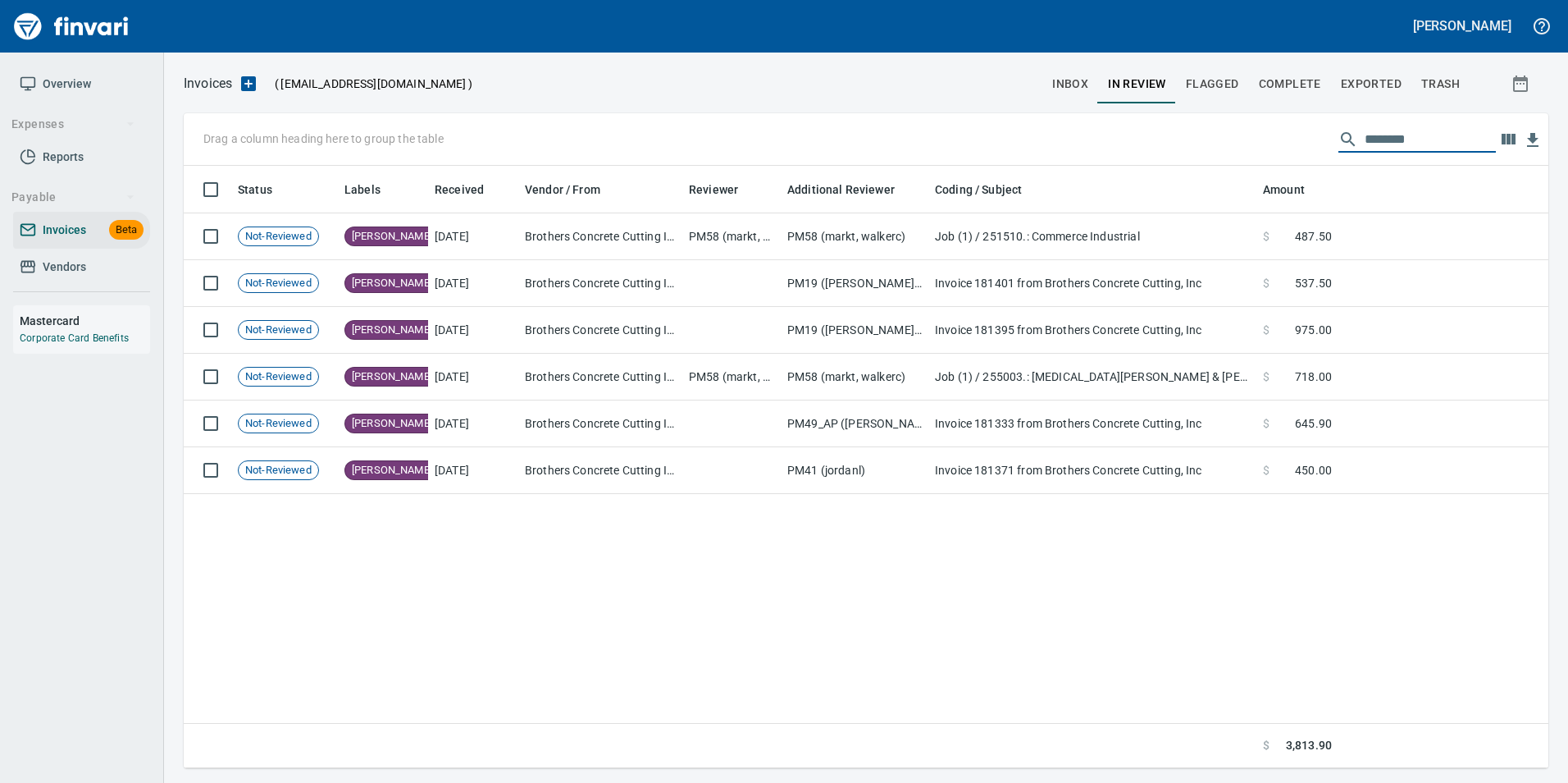
type input "********"
click at [1394, 145] on input "********" at bounding box center [1430, 139] width 131 height 26
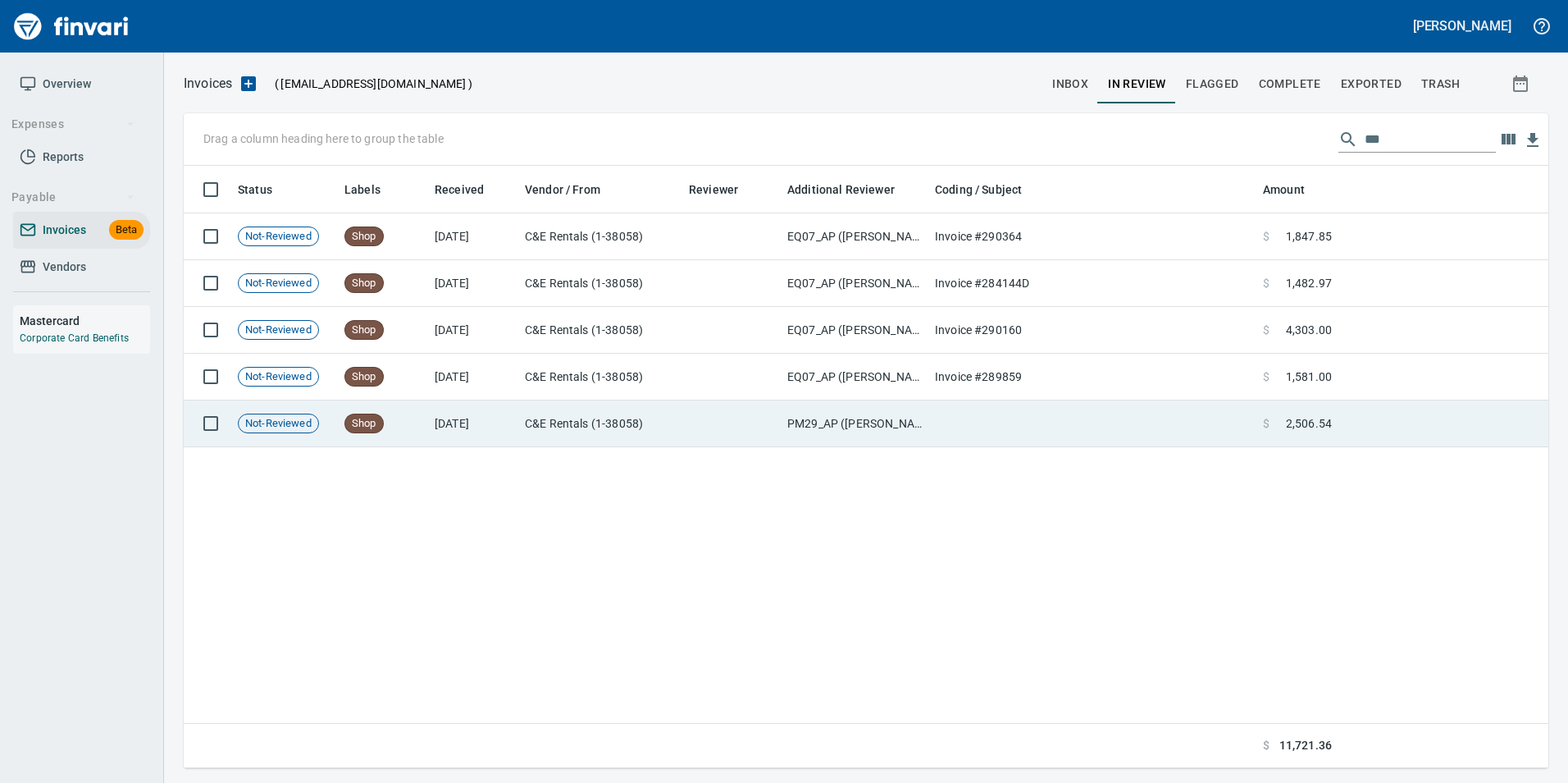
click at [1401, 420] on td at bounding box center [1443, 423] width 210 height 47
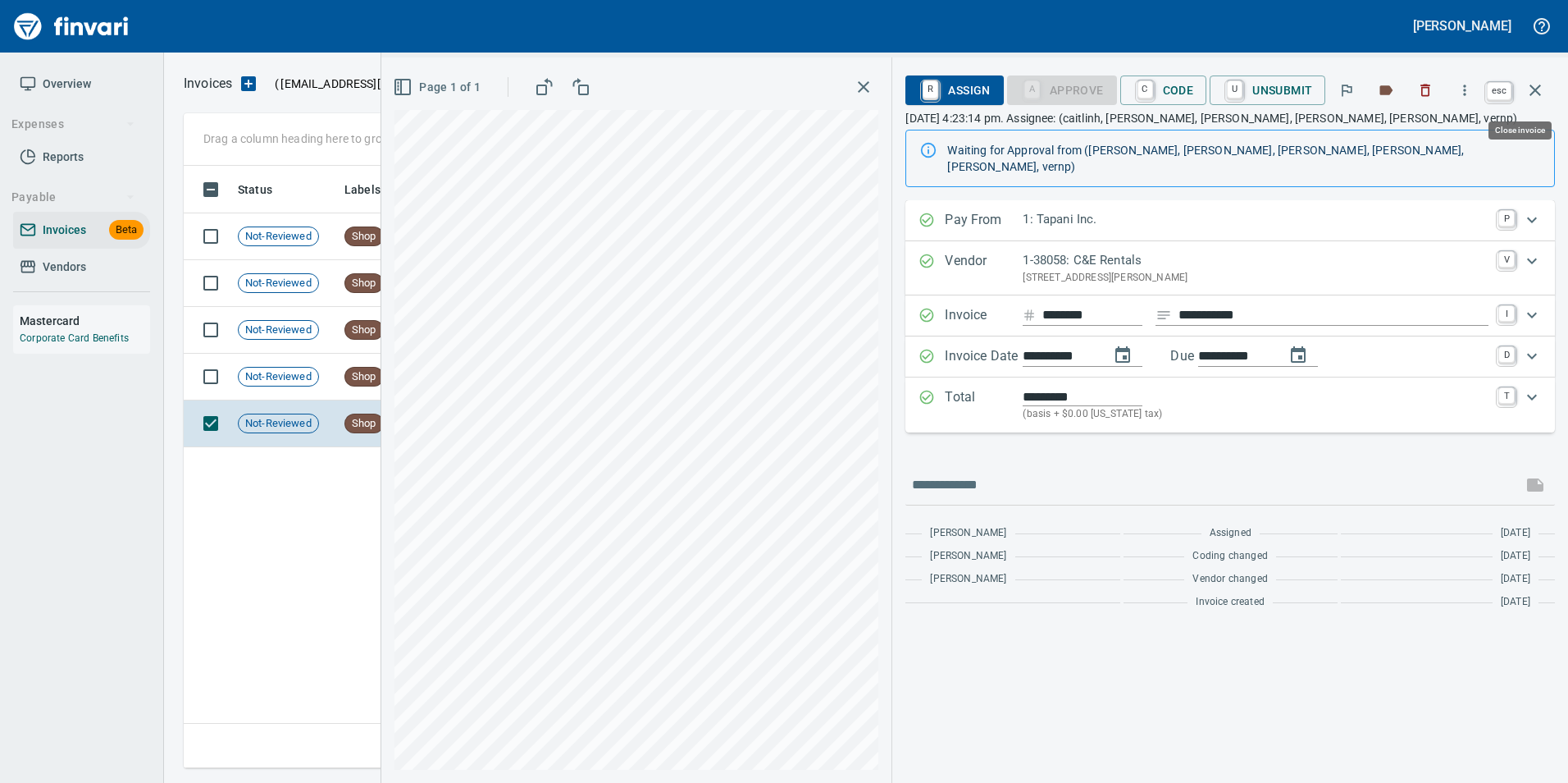
click at [1525, 89] on button "button" at bounding box center [1536, 91] width 40 height 40
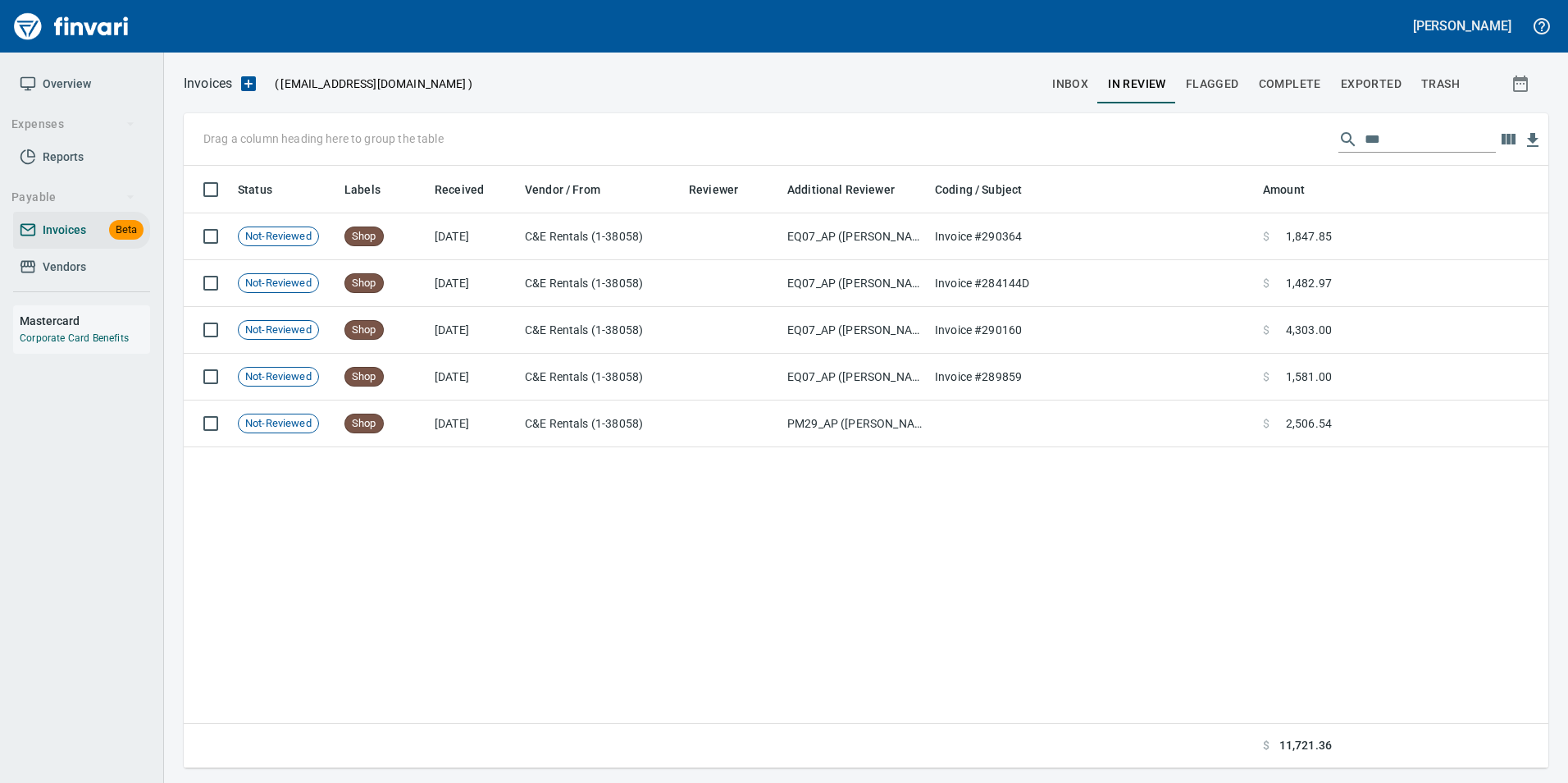
scroll to position [590, 1352]
click at [1396, 130] on input "***" at bounding box center [1430, 139] width 131 height 26
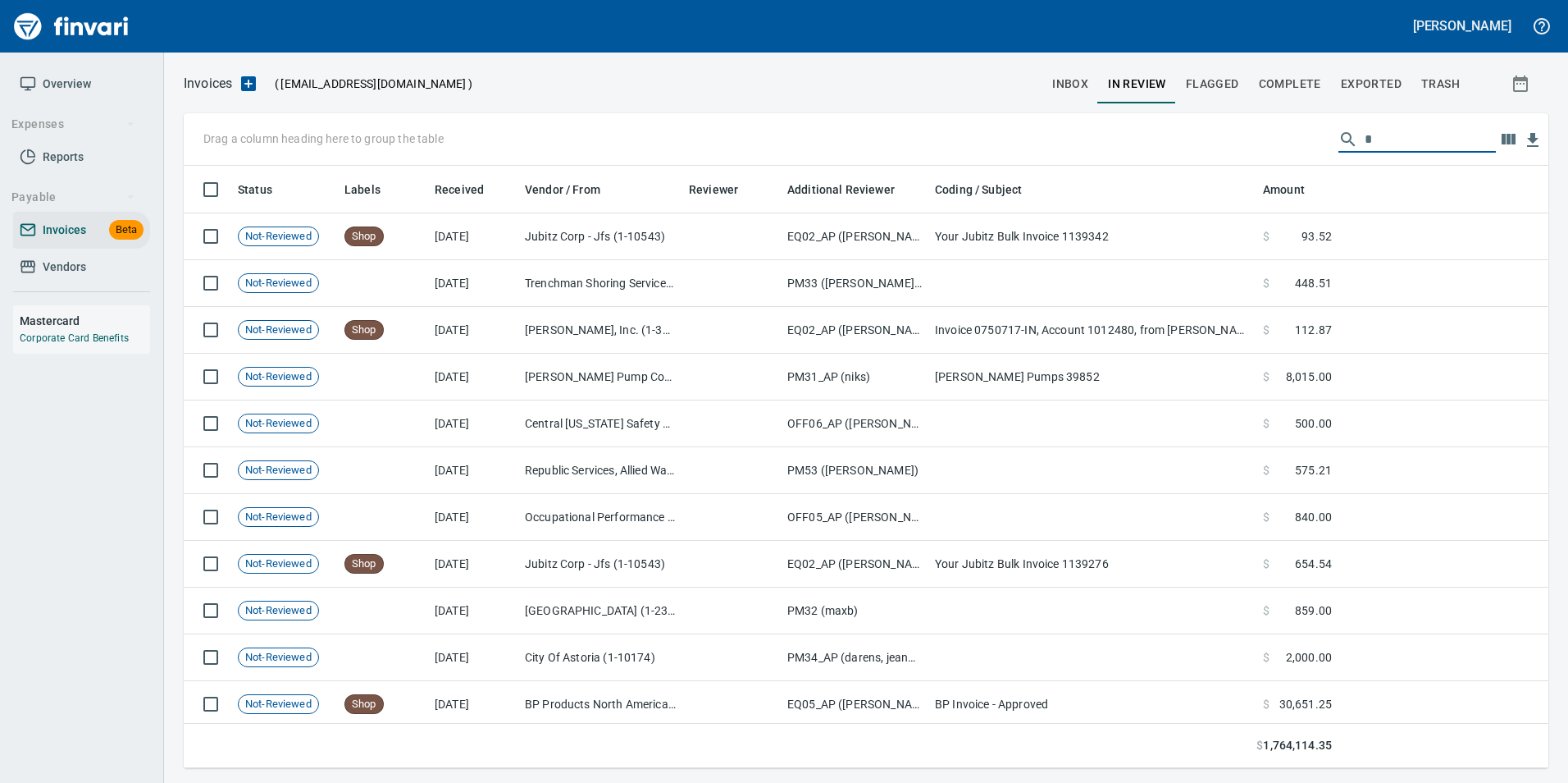
scroll to position [590, 1340]
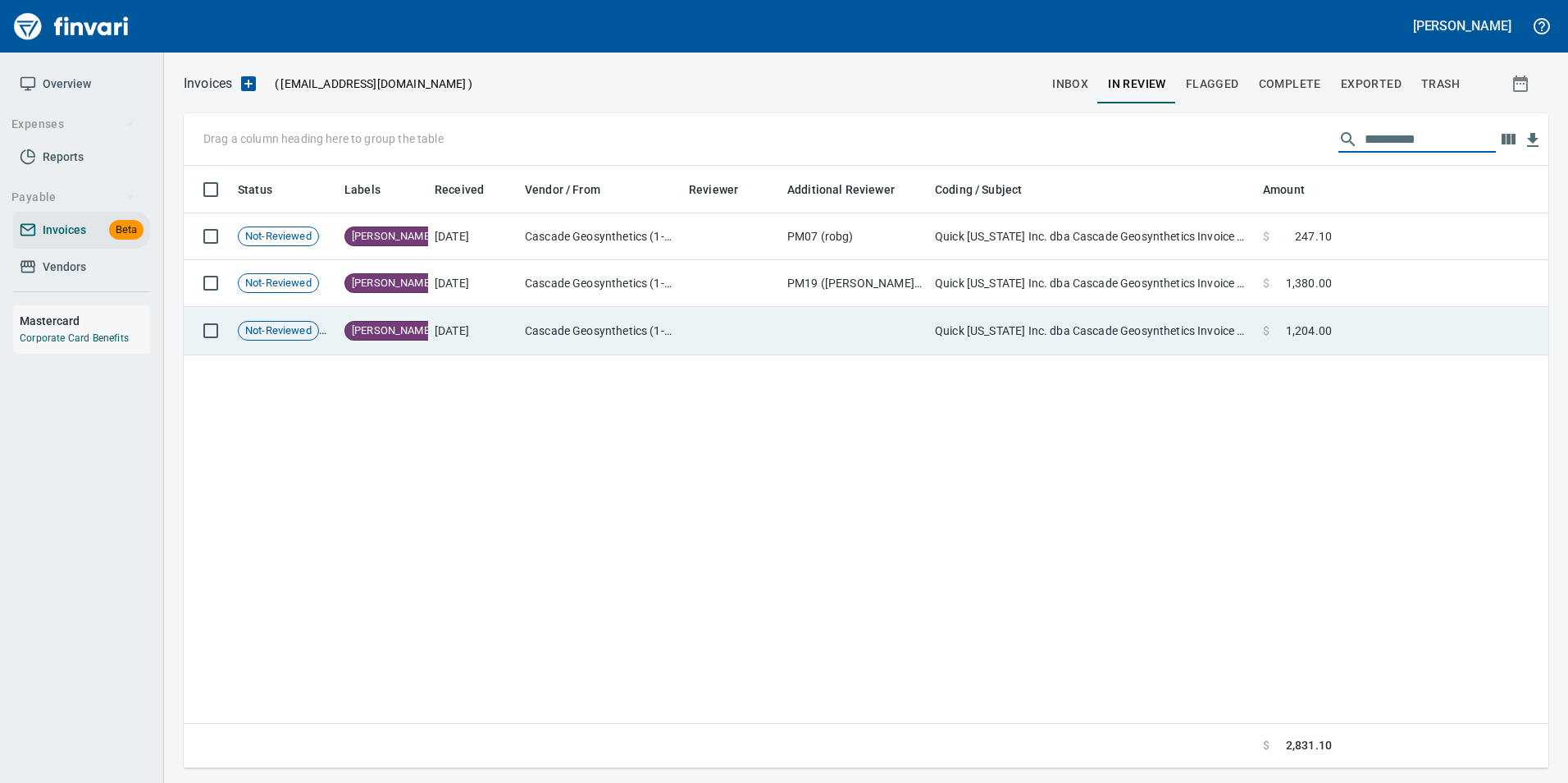
click at [1363, 340] on td at bounding box center [1443, 331] width 210 height 49
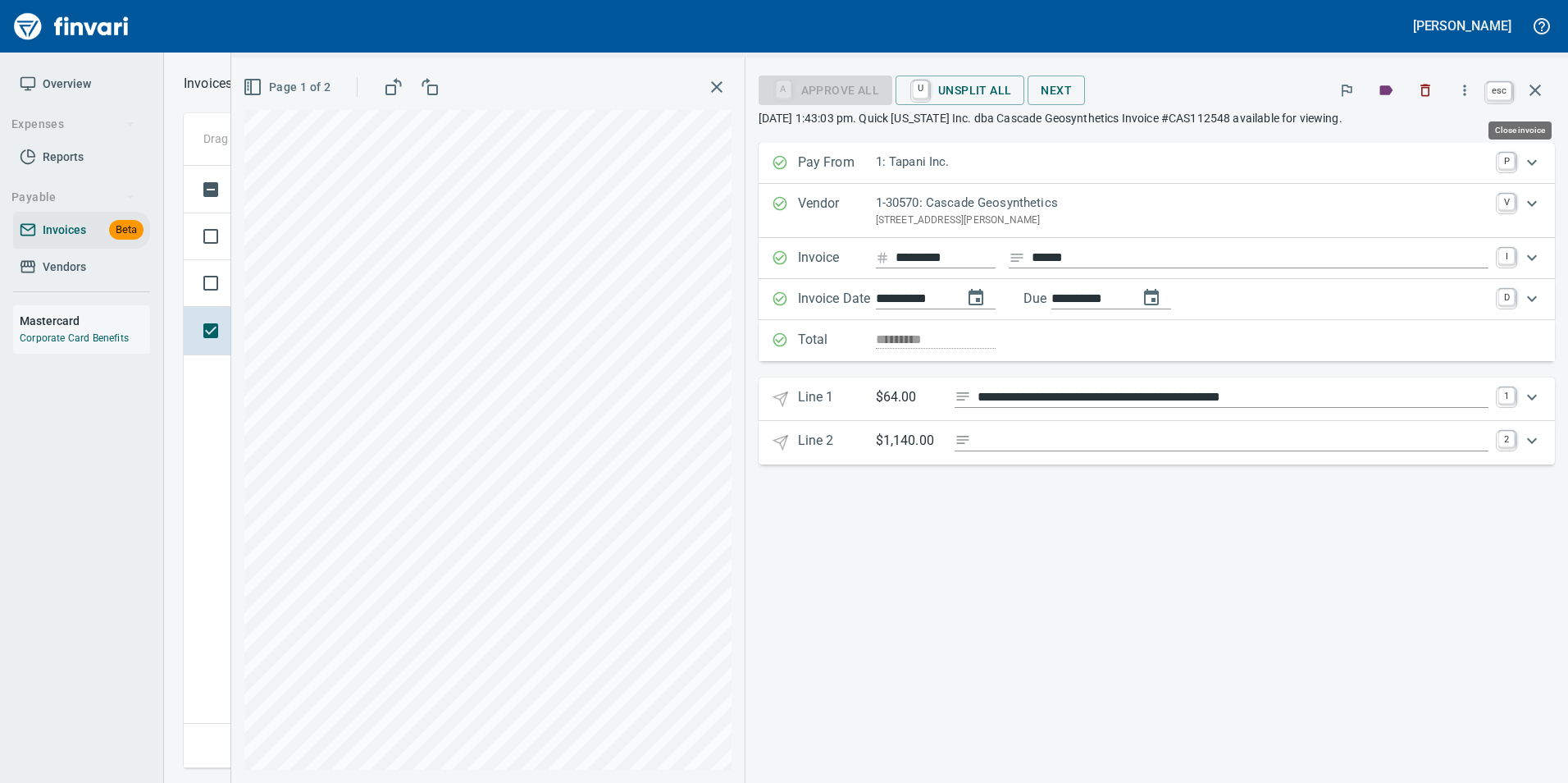
scroll to position [590, 1352]
click at [1537, 88] on icon "button" at bounding box center [1535, 90] width 12 height 12
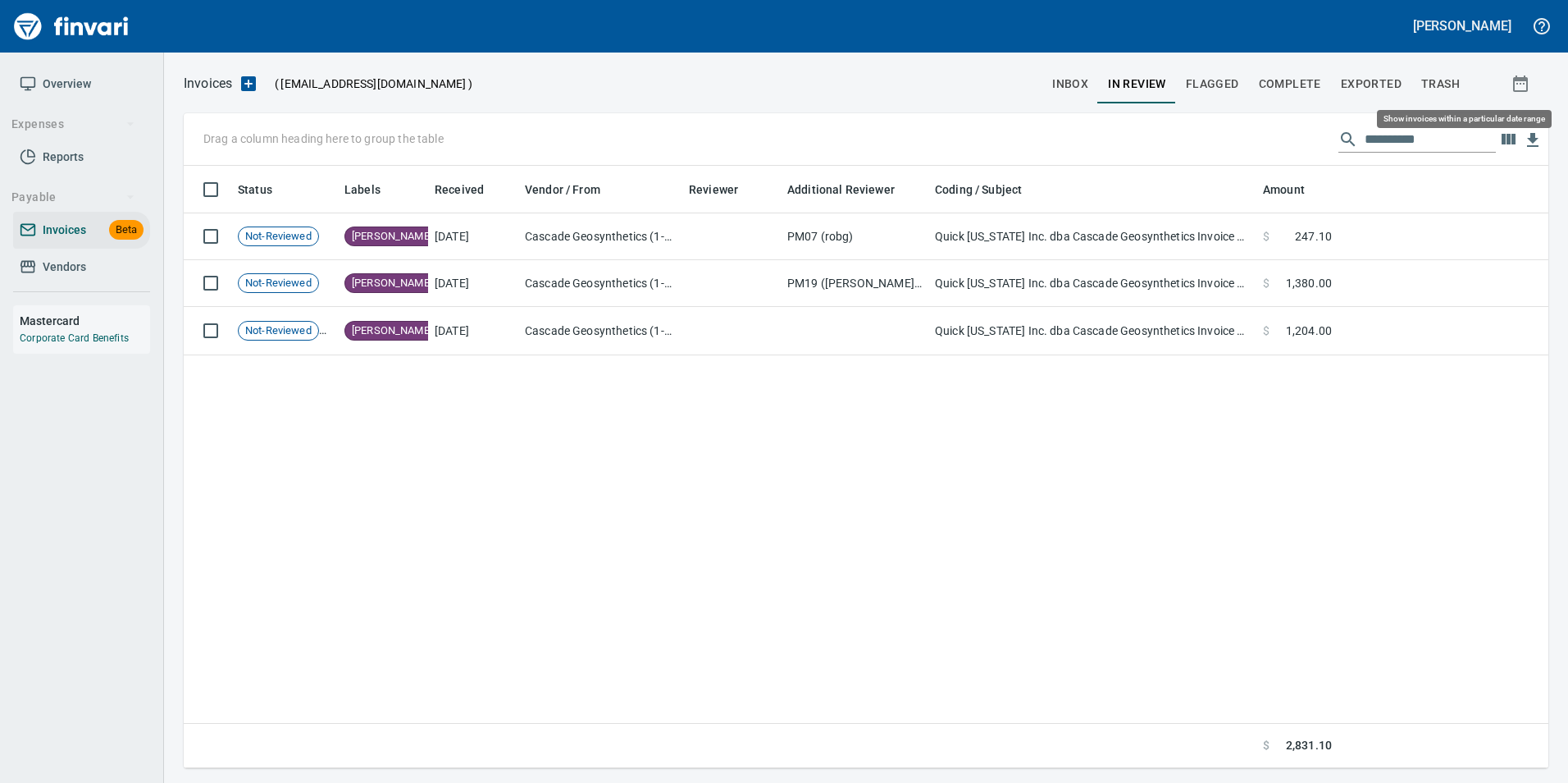
scroll to position [590, 1353]
click at [1439, 131] on input "**********" at bounding box center [1430, 139] width 131 height 26
type input "*"
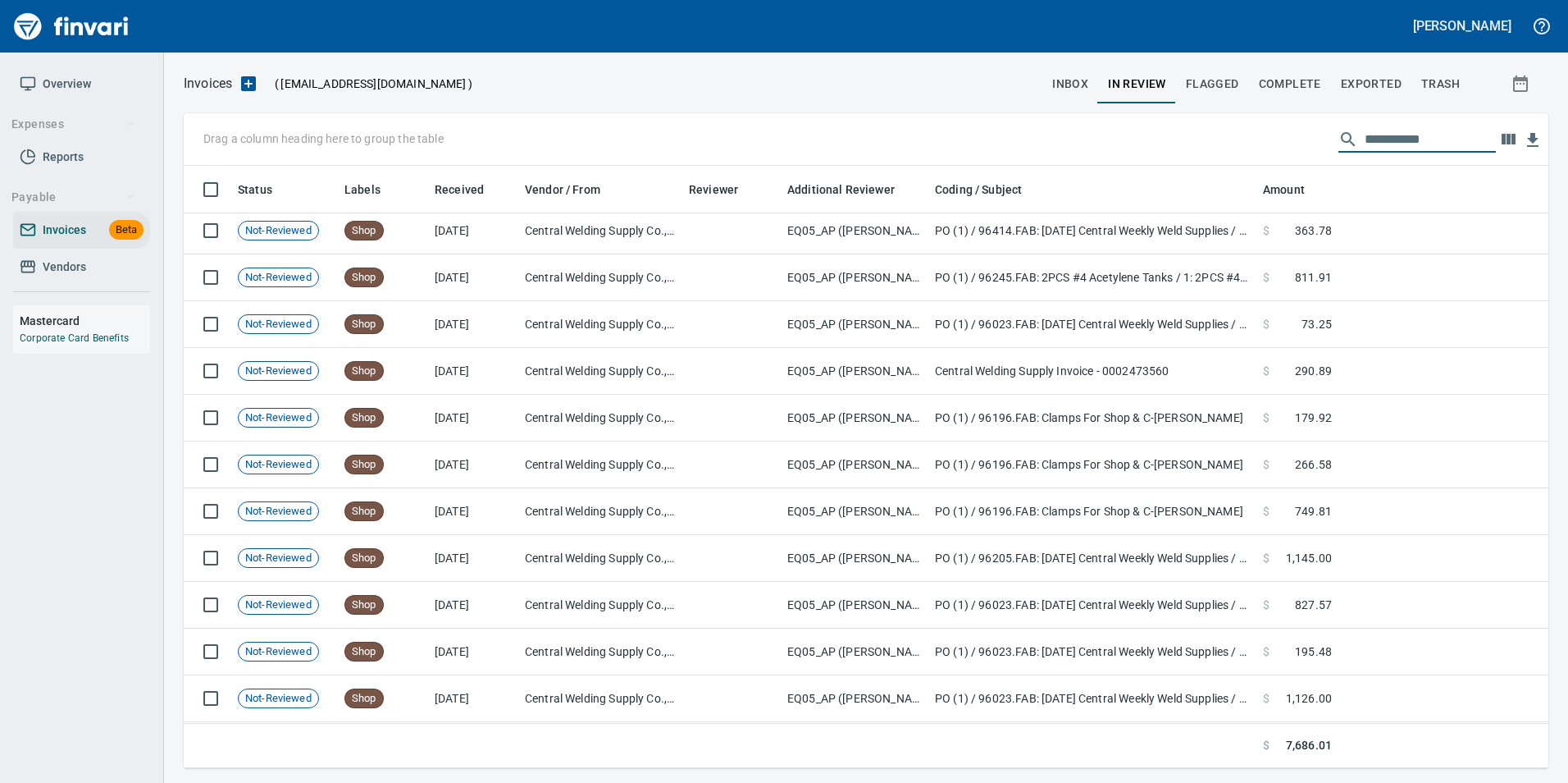
scroll to position [0, 0]
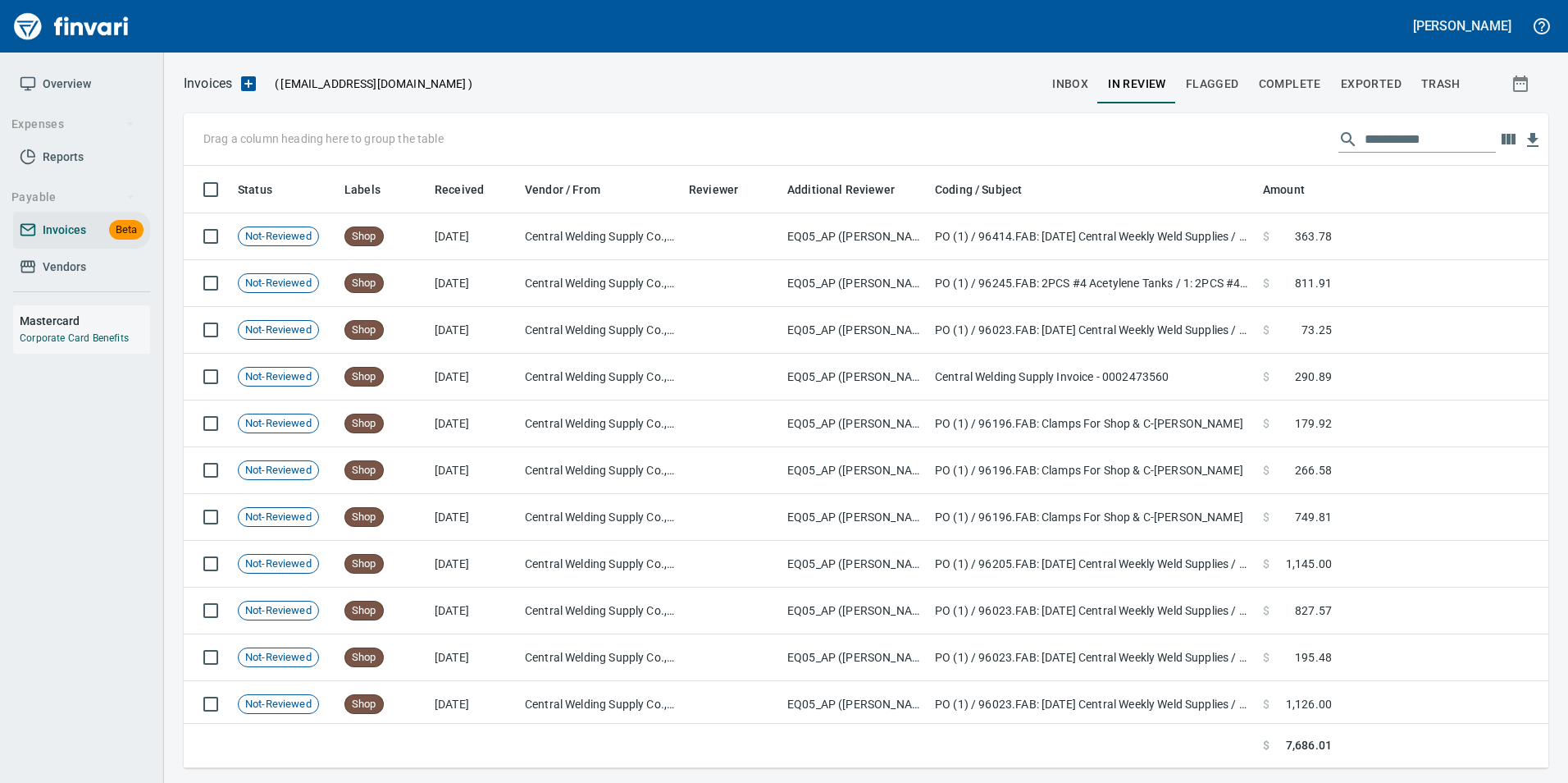
click at [1462, 144] on input "**********" at bounding box center [1430, 139] width 131 height 26
type input "*"
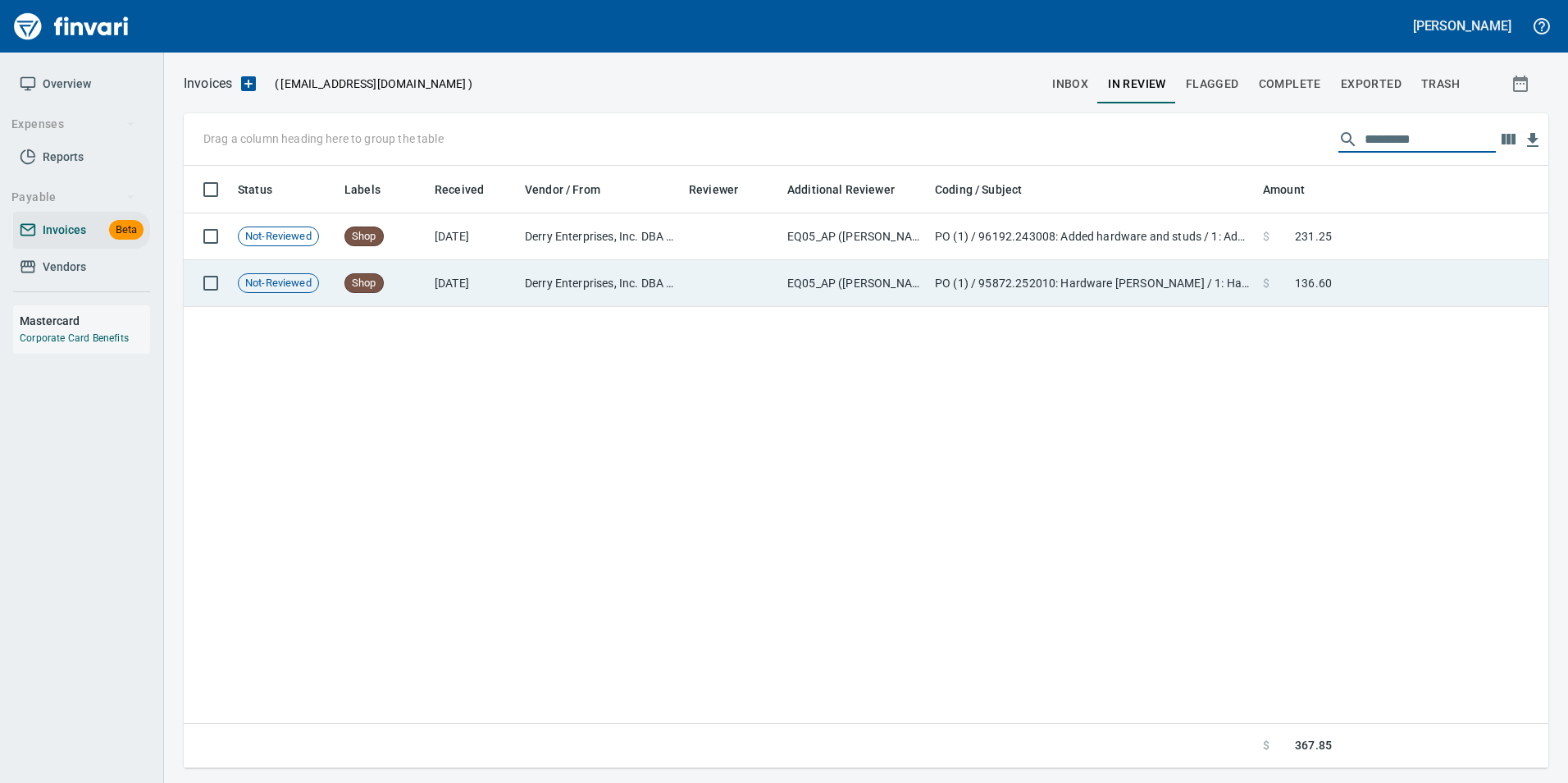
click at [1338, 295] on td "$ 136.60" at bounding box center [1297, 283] width 82 height 47
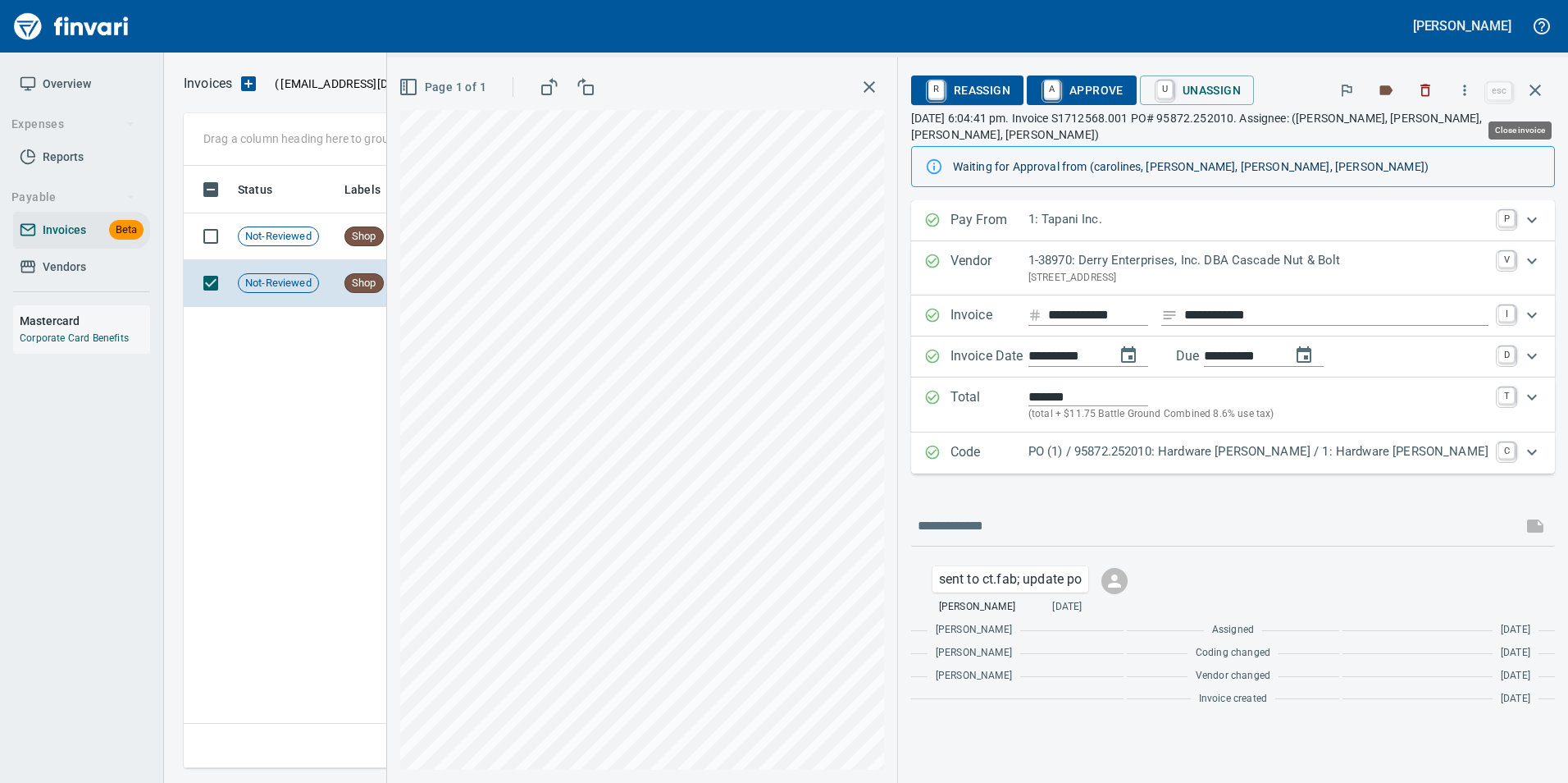
click at [1537, 101] on button "button" at bounding box center [1536, 91] width 40 height 40
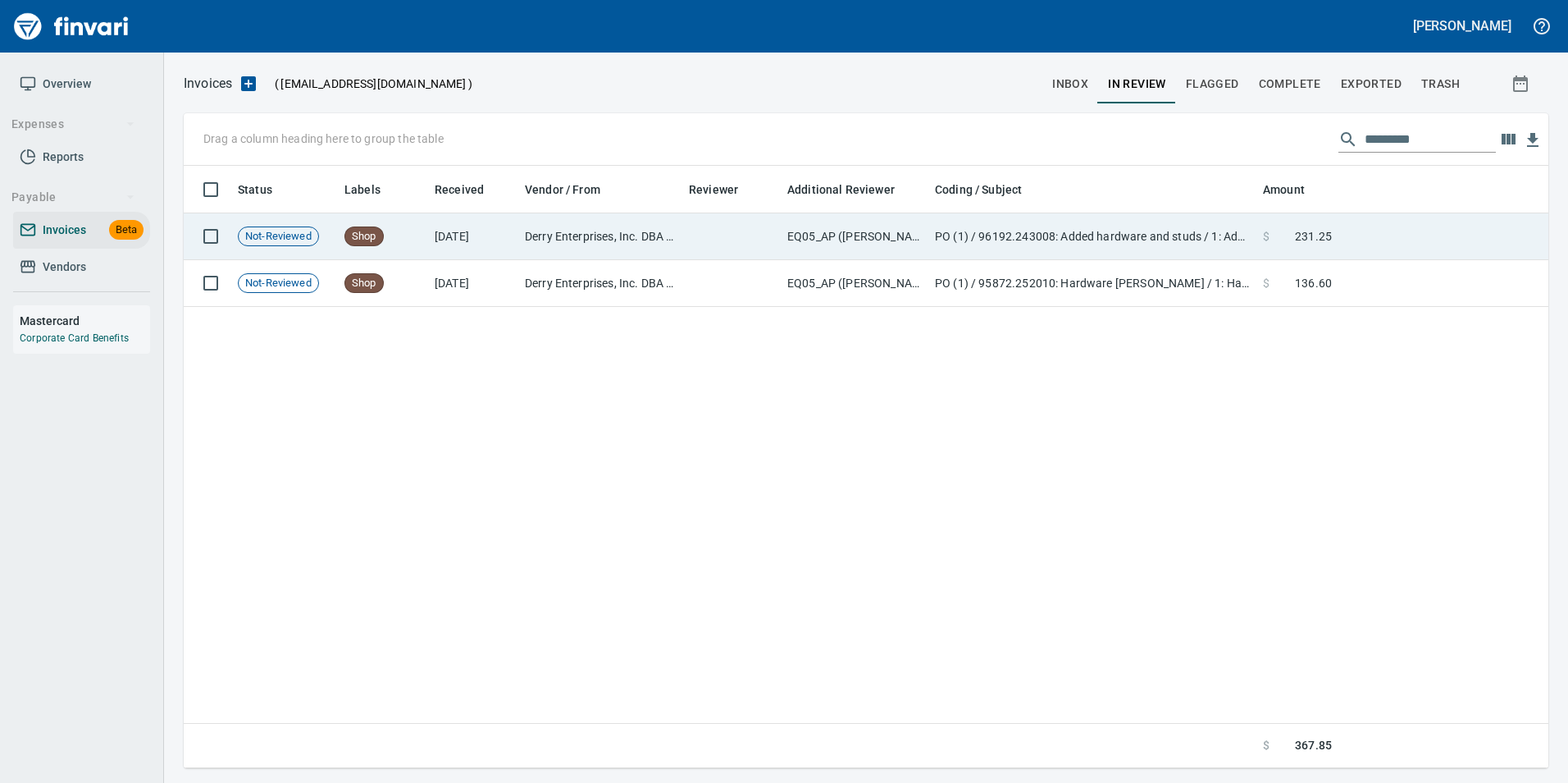
click at [1436, 224] on td at bounding box center [1443, 237] width 210 height 47
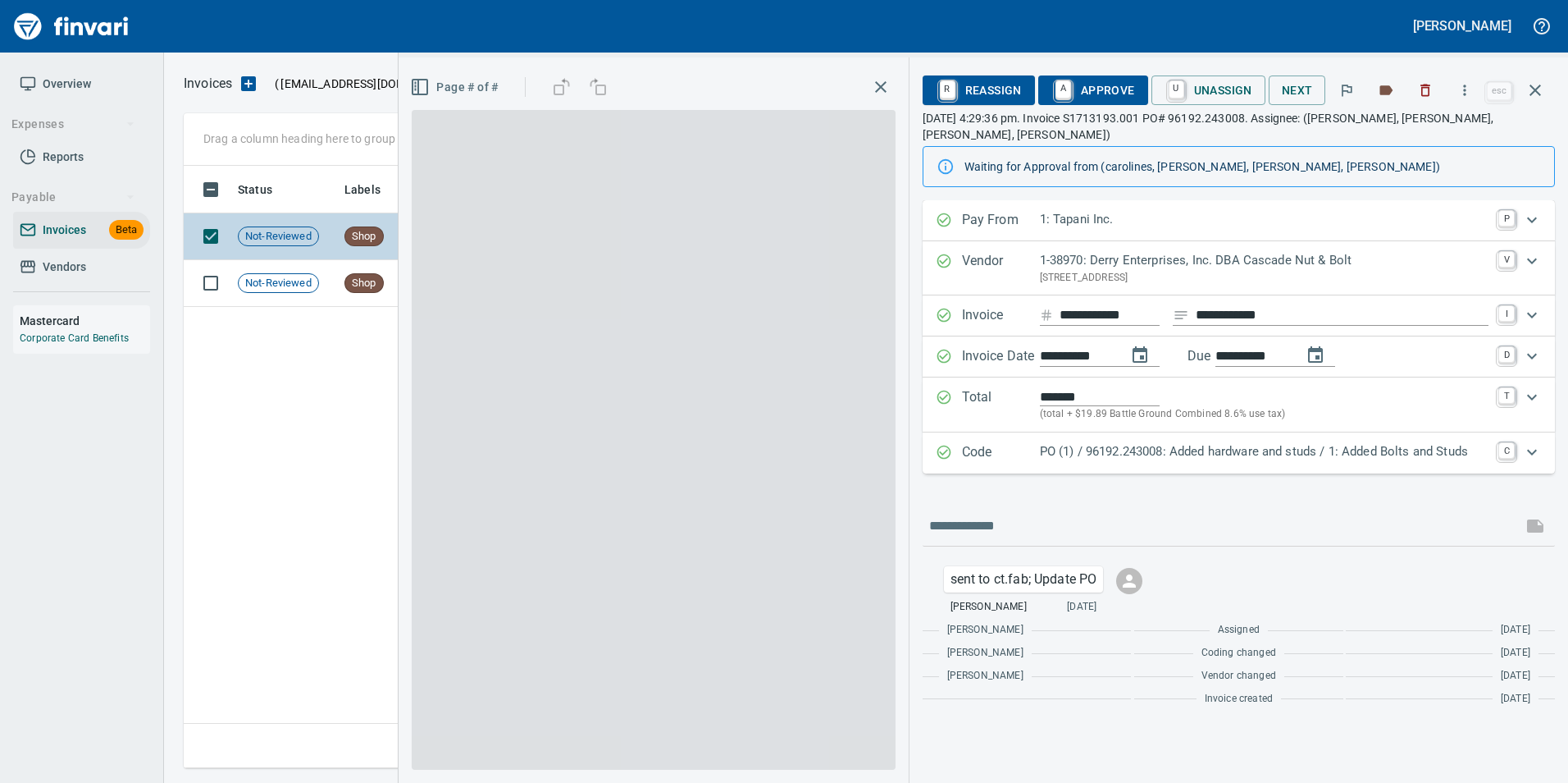
scroll to position [590, 1352]
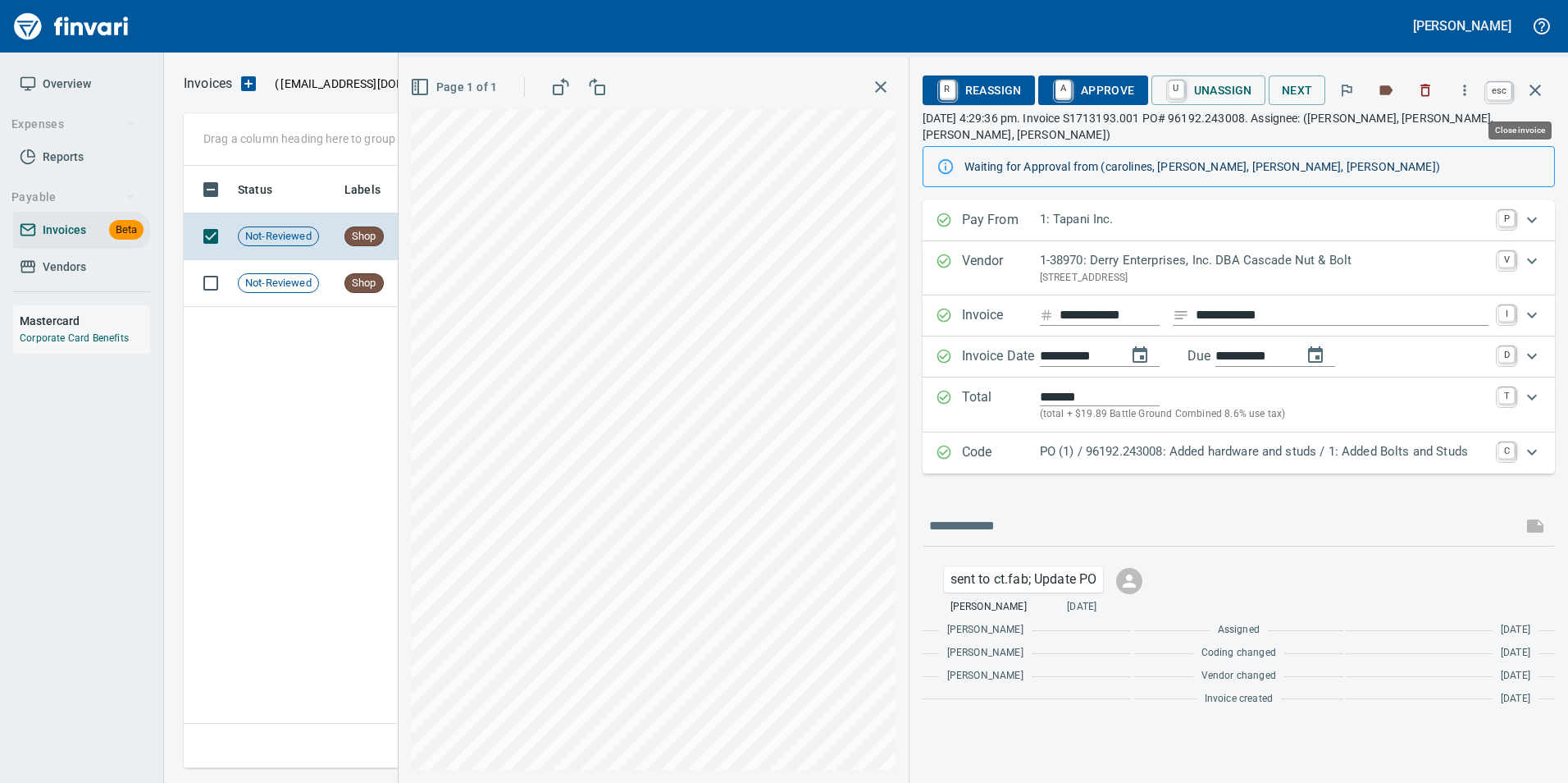
click at [1548, 79] on button "button" at bounding box center [1536, 91] width 40 height 40
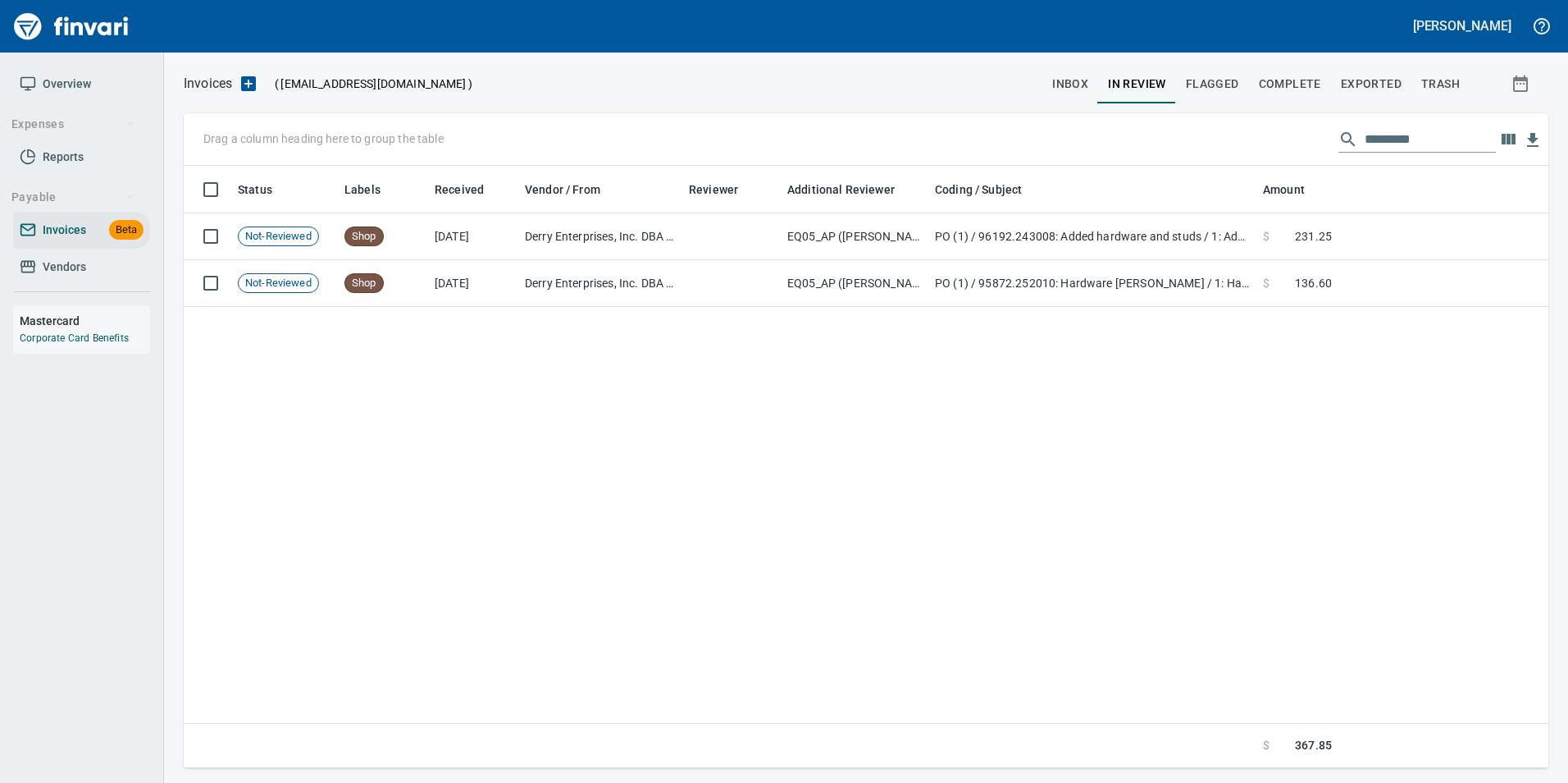
scroll to position [590, 1352]
click at [1439, 149] on input "*********" at bounding box center [1430, 139] width 131 height 26
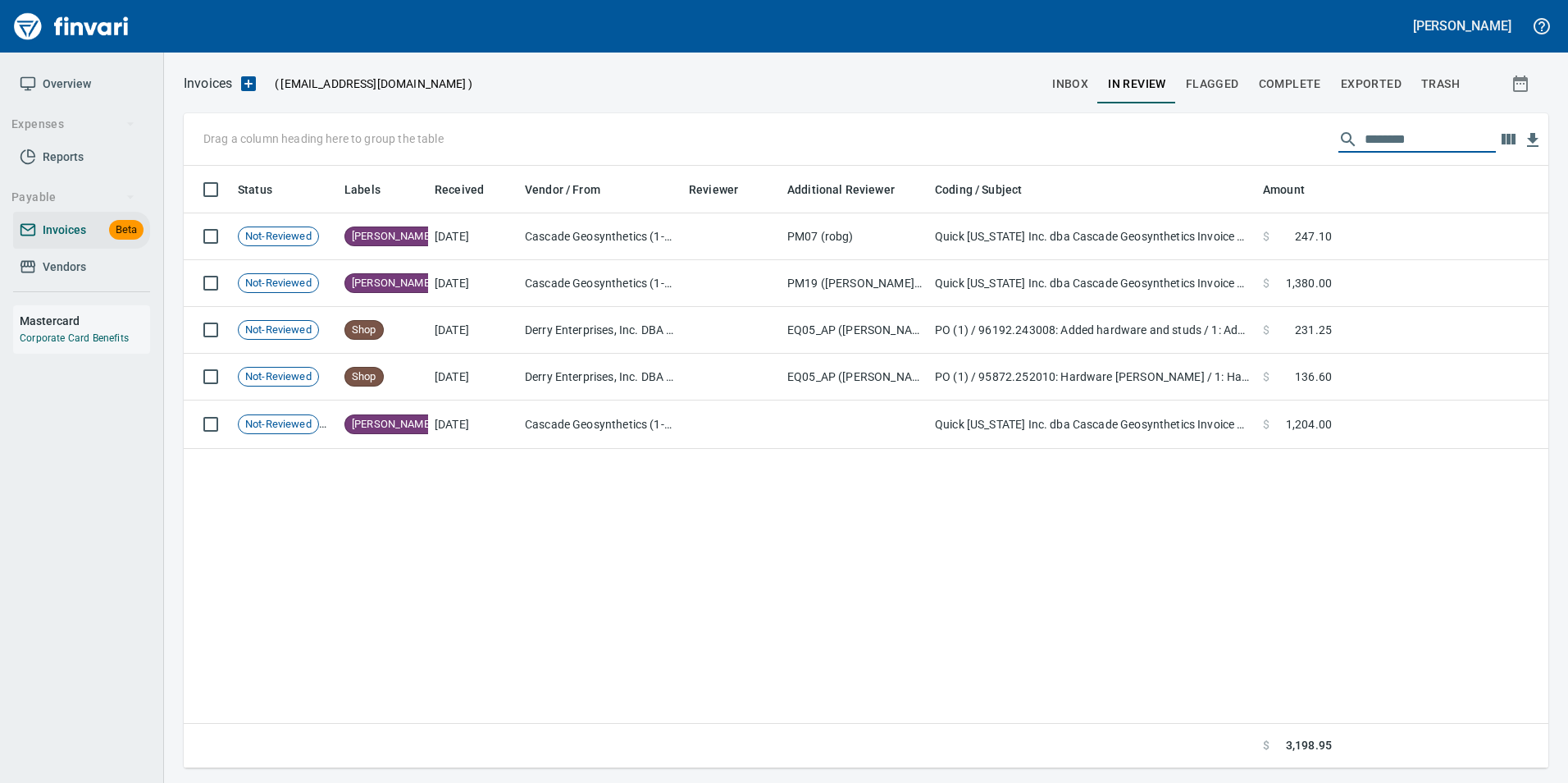
scroll to position [590, 1353]
click at [1426, 139] on input "******" at bounding box center [1430, 139] width 131 height 26
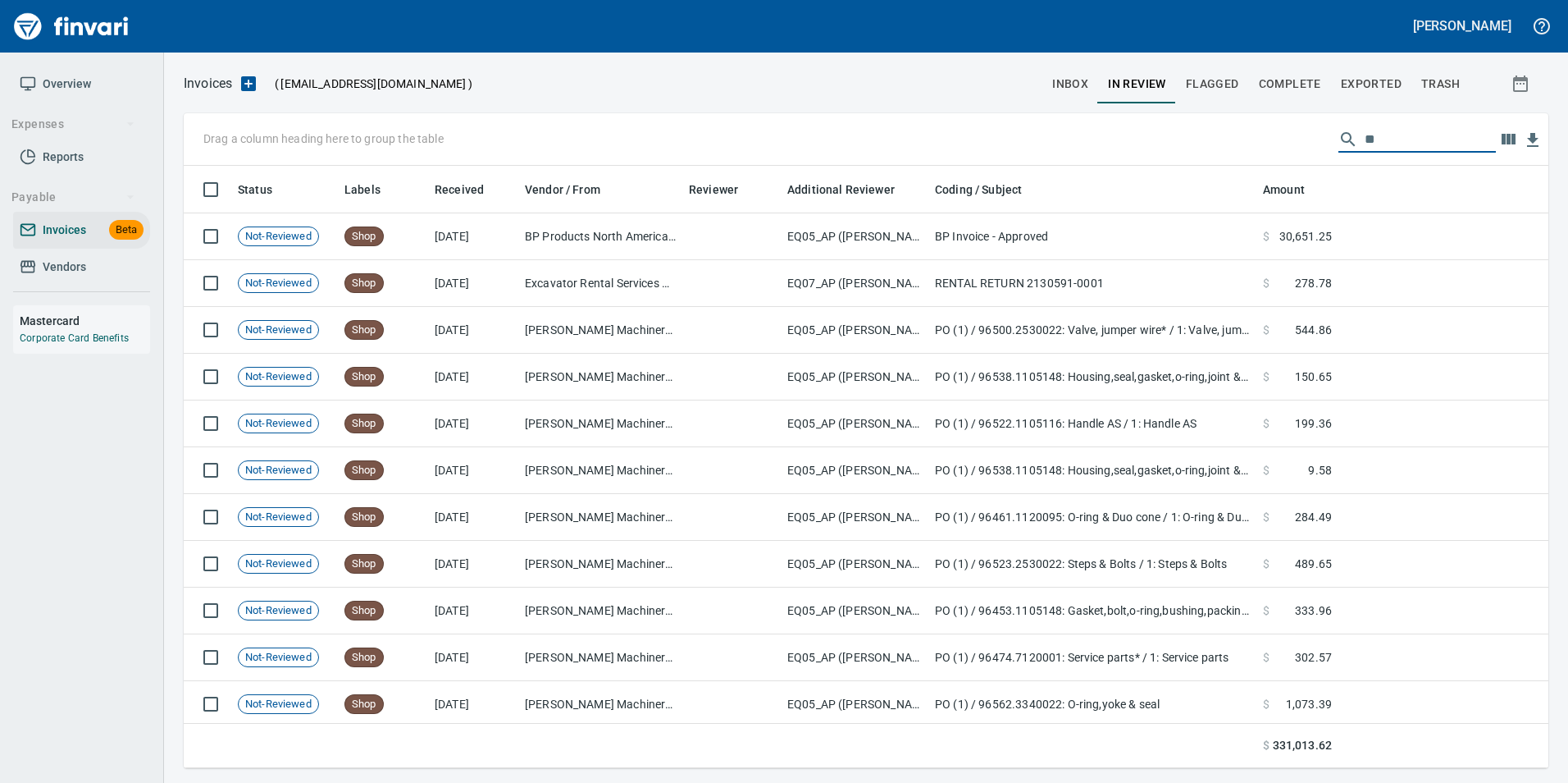
scroll to position [590, 1340]
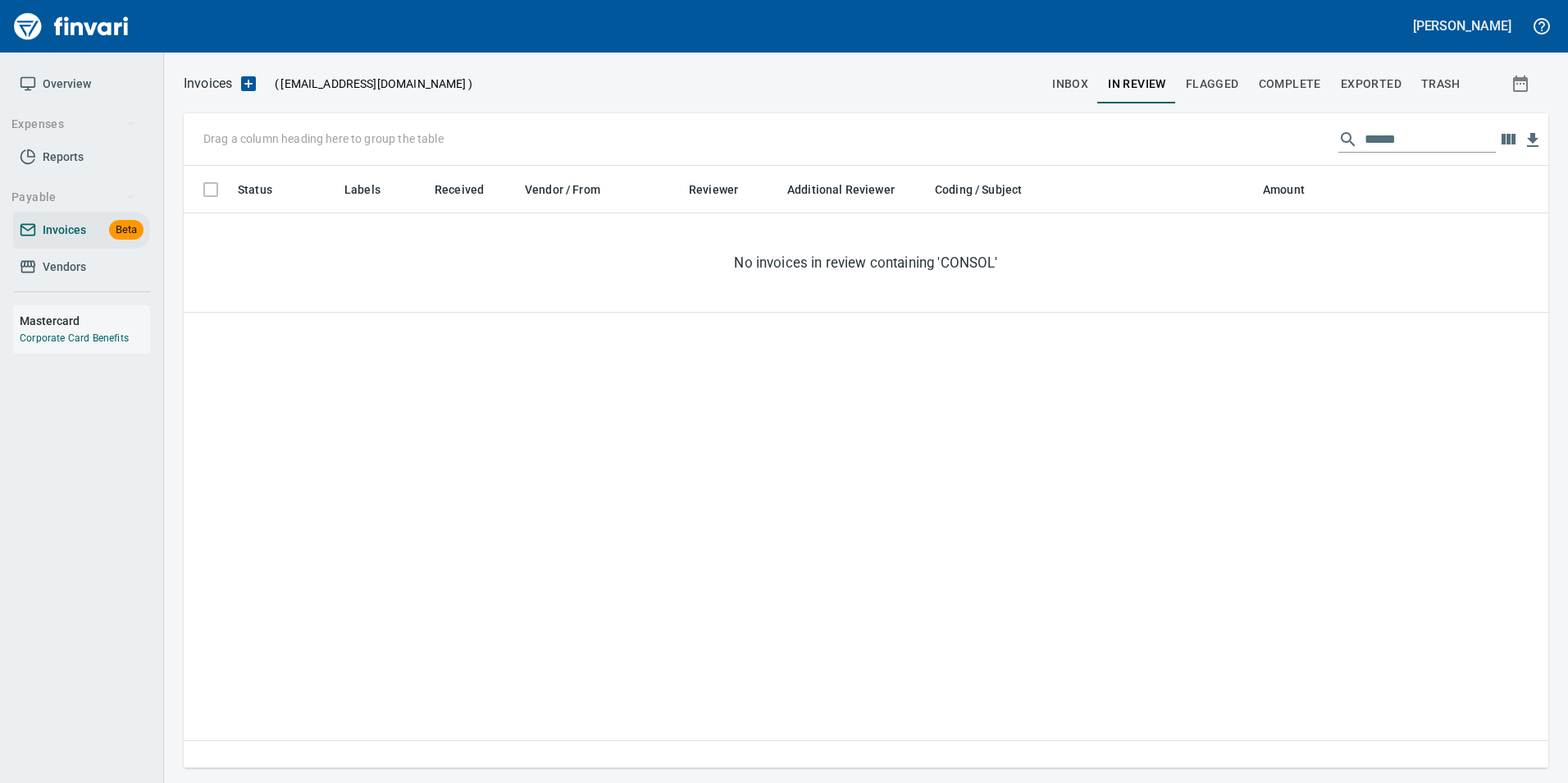
click at [1390, 135] on input "******" at bounding box center [1430, 139] width 131 height 26
click at [1388, 134] on input "******" at bounding box center [1430, 139] width 131 height 26
click at [1396, 138] on input "******" at bounding box center [1430, 139] width 131 height 26
click at [1396, 137] on input "******" at bounding box center [1430, 139] width 131 height 26
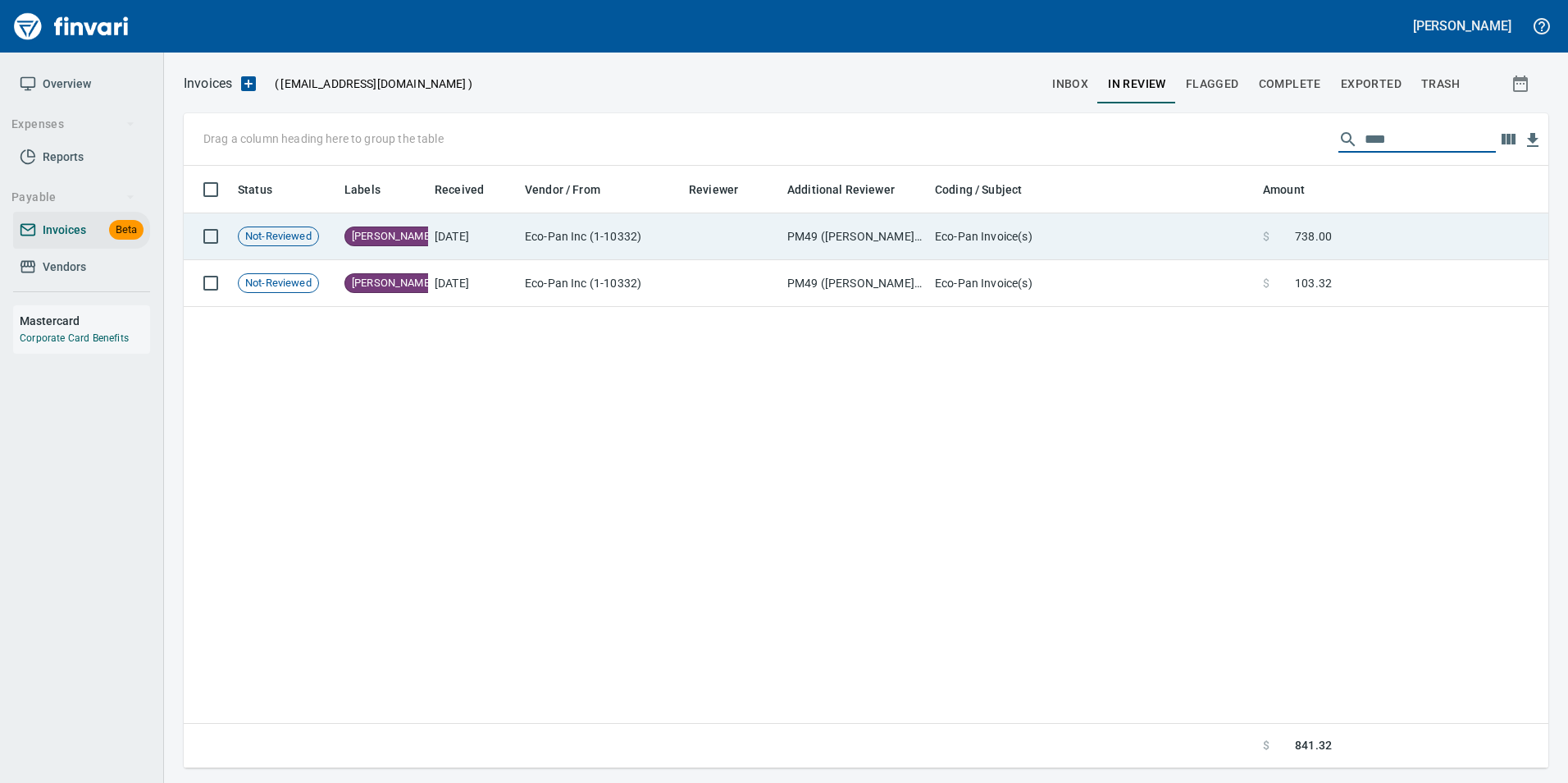
click at [1311, 218] on td "$ 738.00" at bounding box center [1297, 237] width 82 height 47
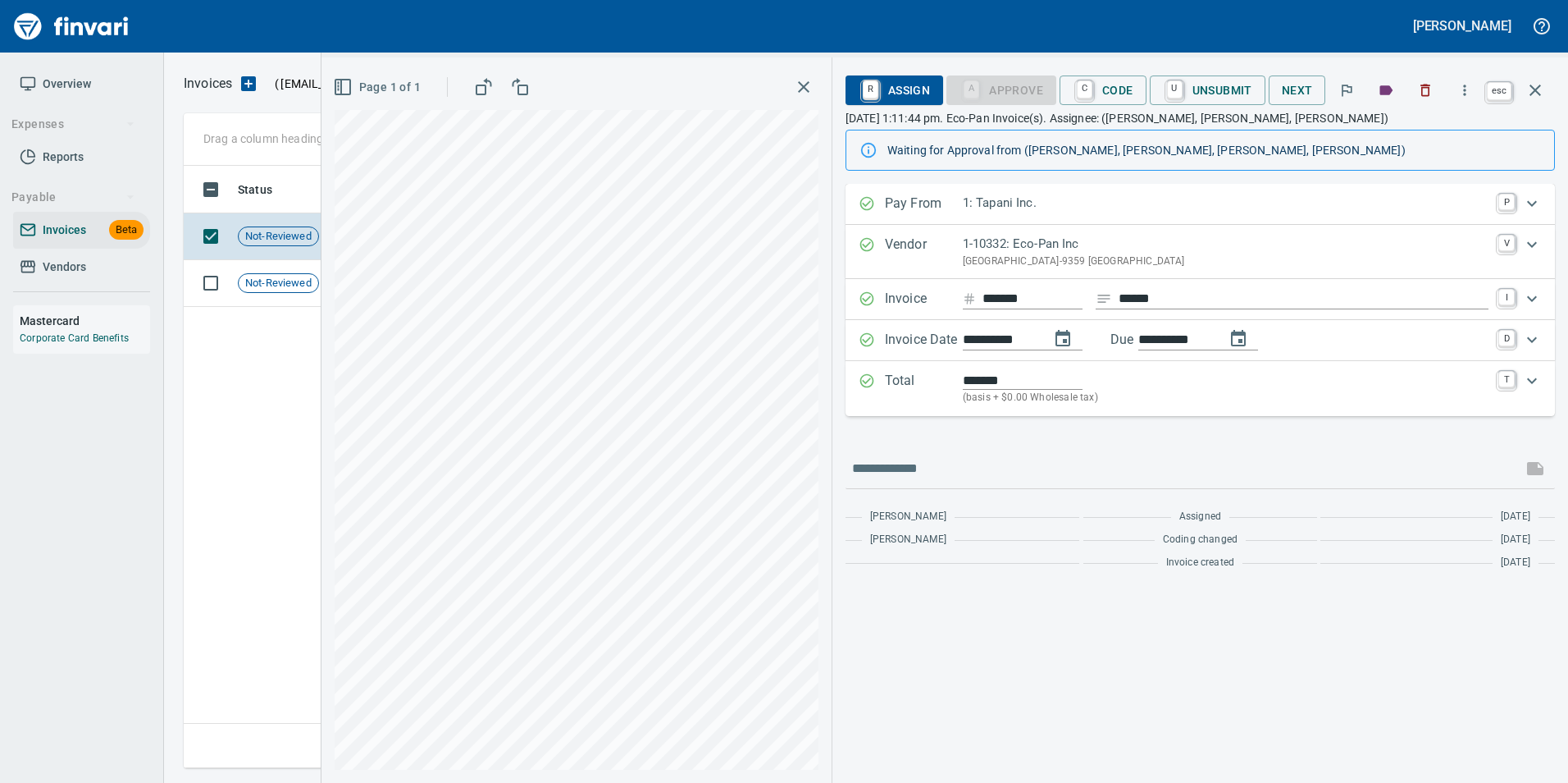
click at [1532, 91] on icon "button" at bounding box center [1536, 90] width 20 height 20
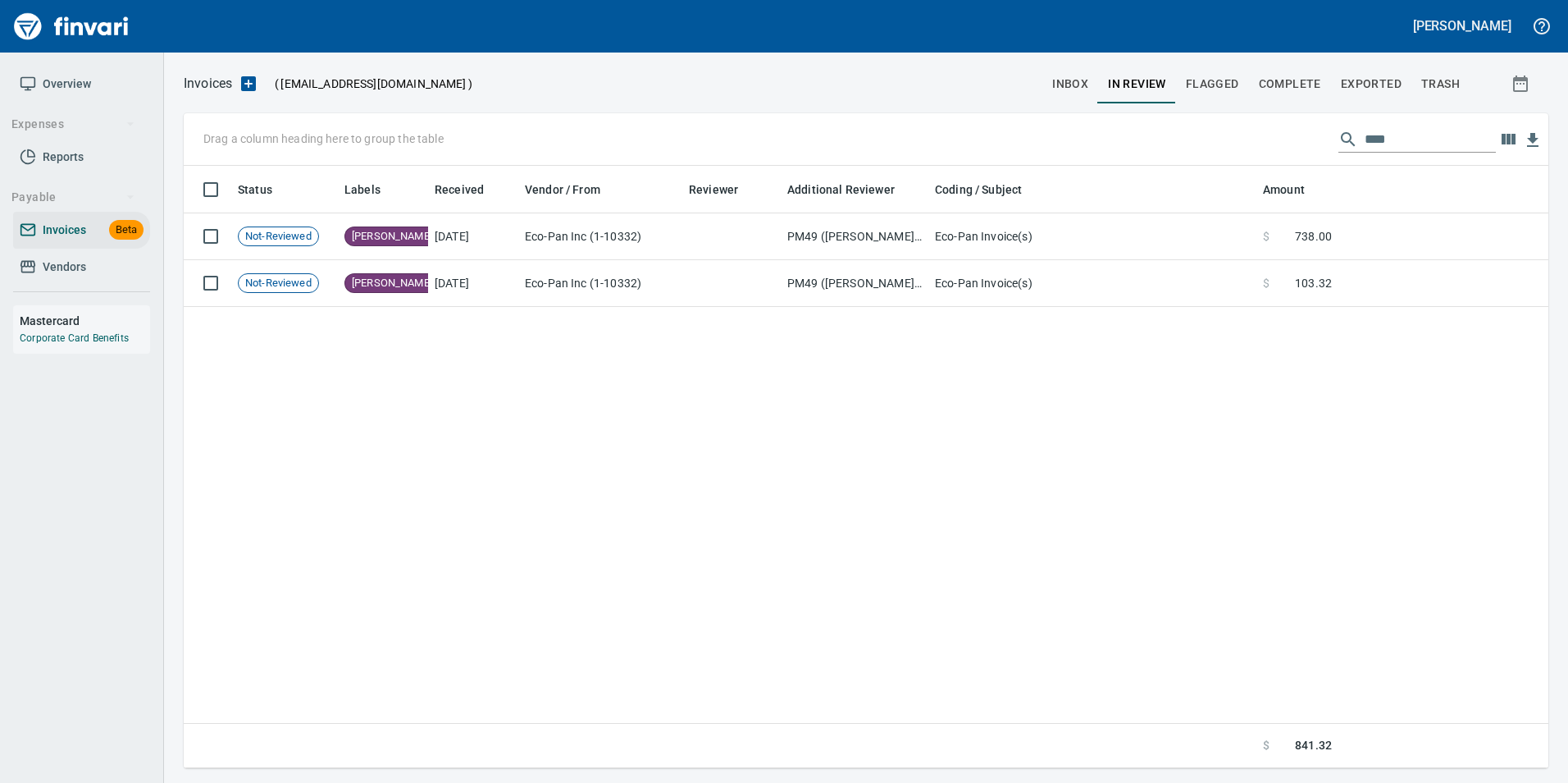
scroll to position [590, 1352]
click at [1384, 136] on input "****" at bounding box center [1430, 139] width 131 height 26
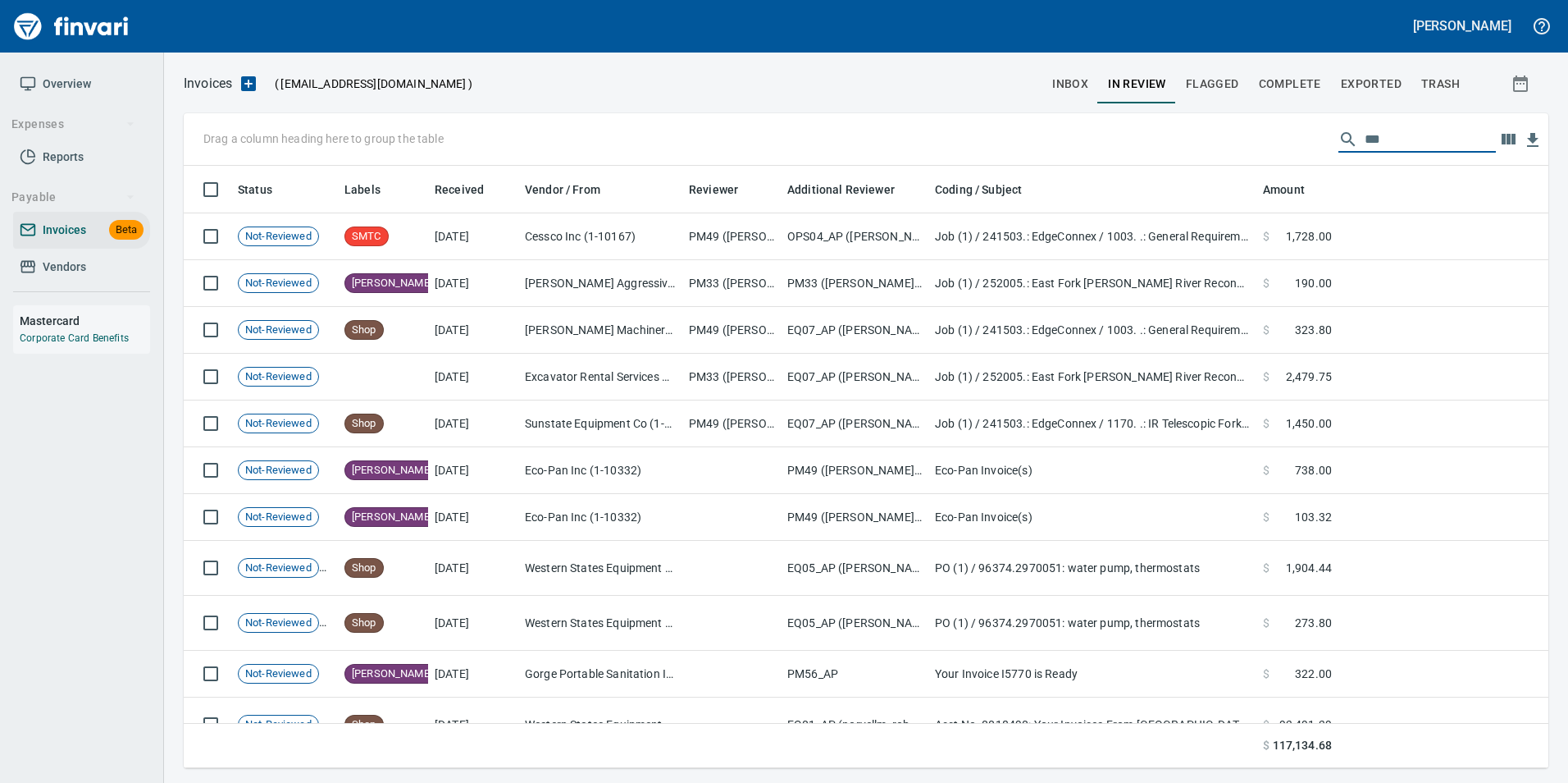
scroll to position [590, 1340]
type input "*"
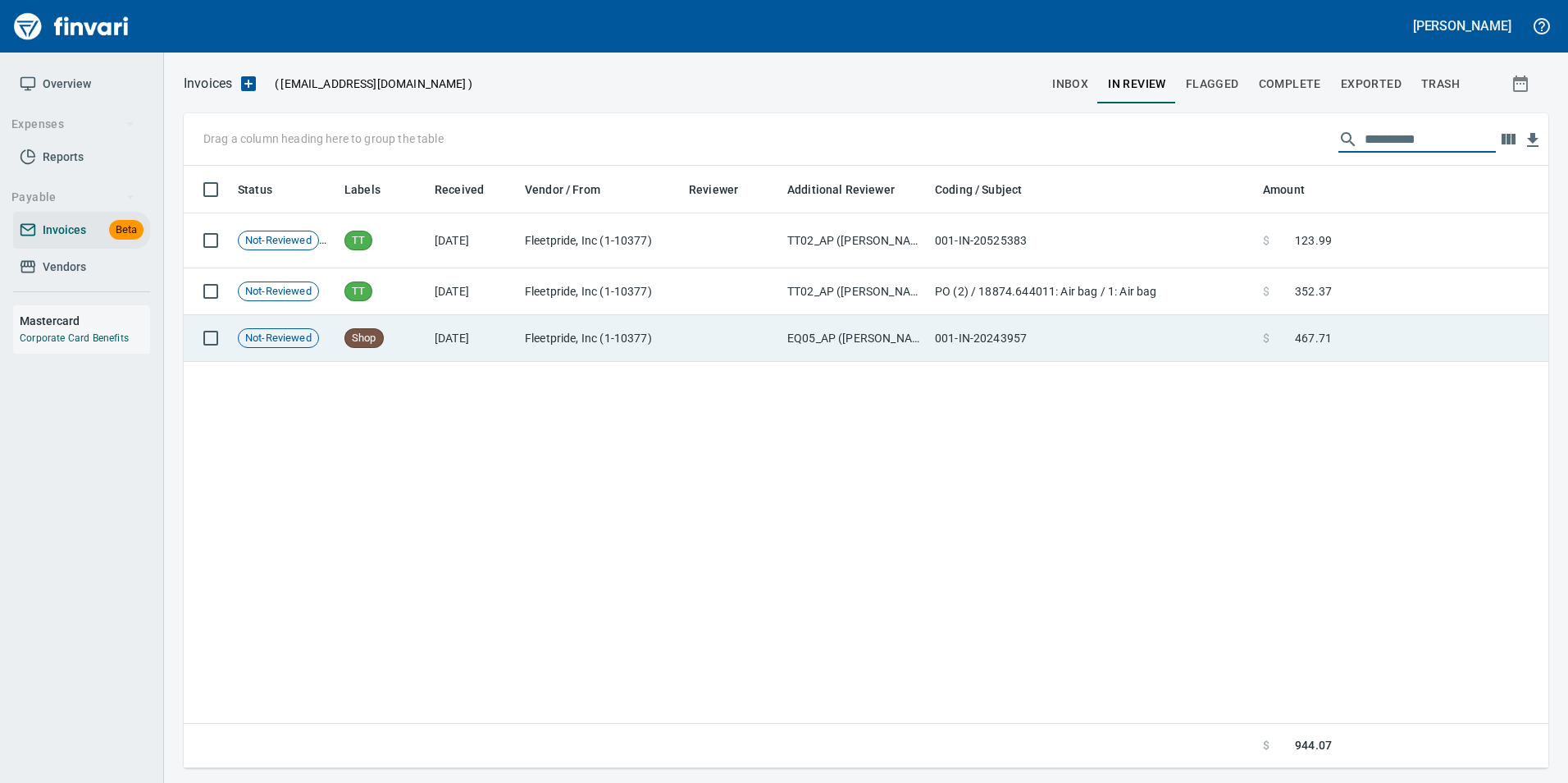
type input "**********"
click at [1245, 351] on td "001-IN-20243957" at bounding box center [1093, 338] width 328 height 47
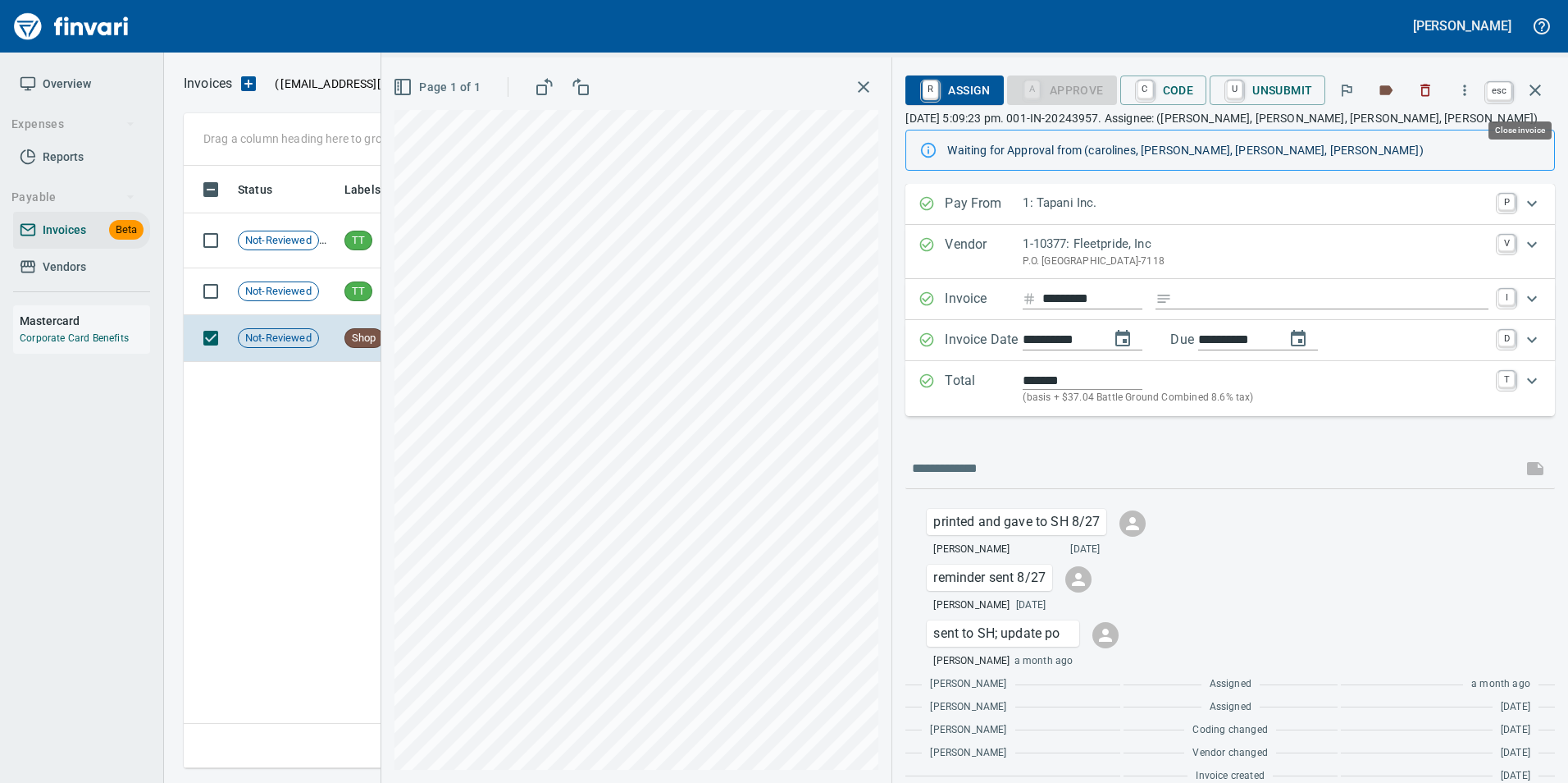
click at [1535, 95] on icon "button" at bounding box center [1536, 90] width 20 height 20
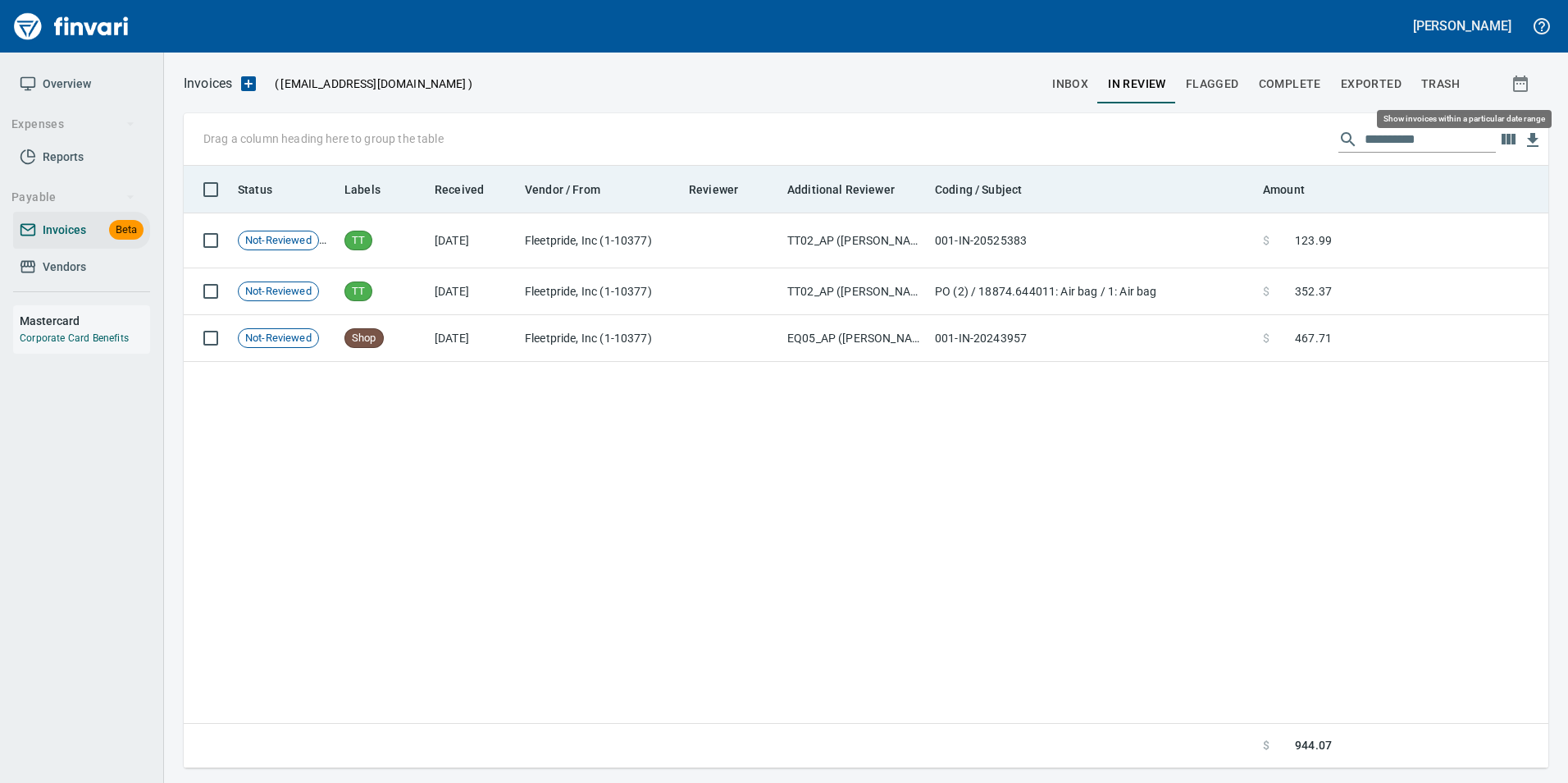
scroll to position [590, 1353]
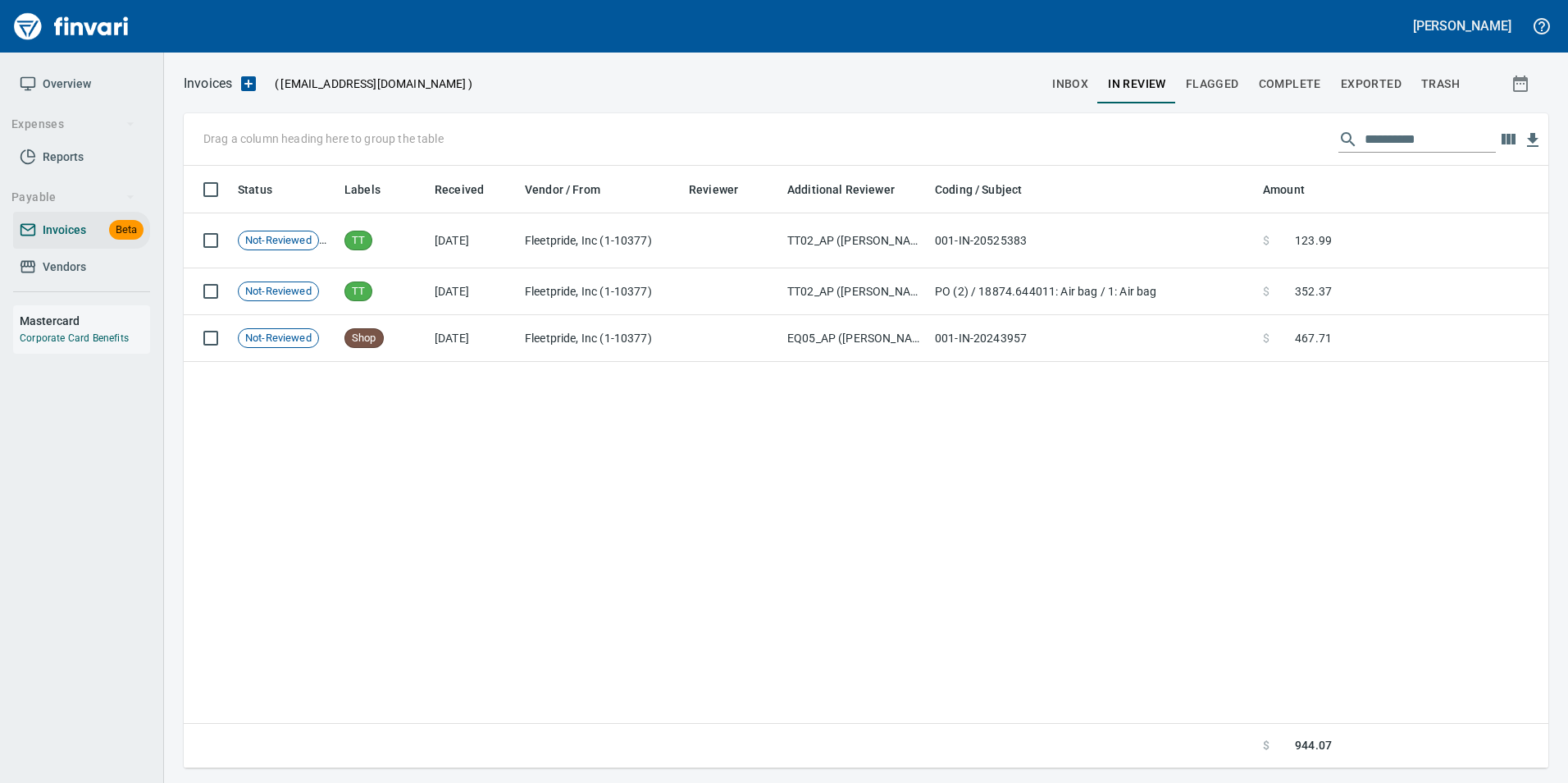
click at [1373, 129] on input "**********" at bounding box center [1430, 139] width 131 height 26
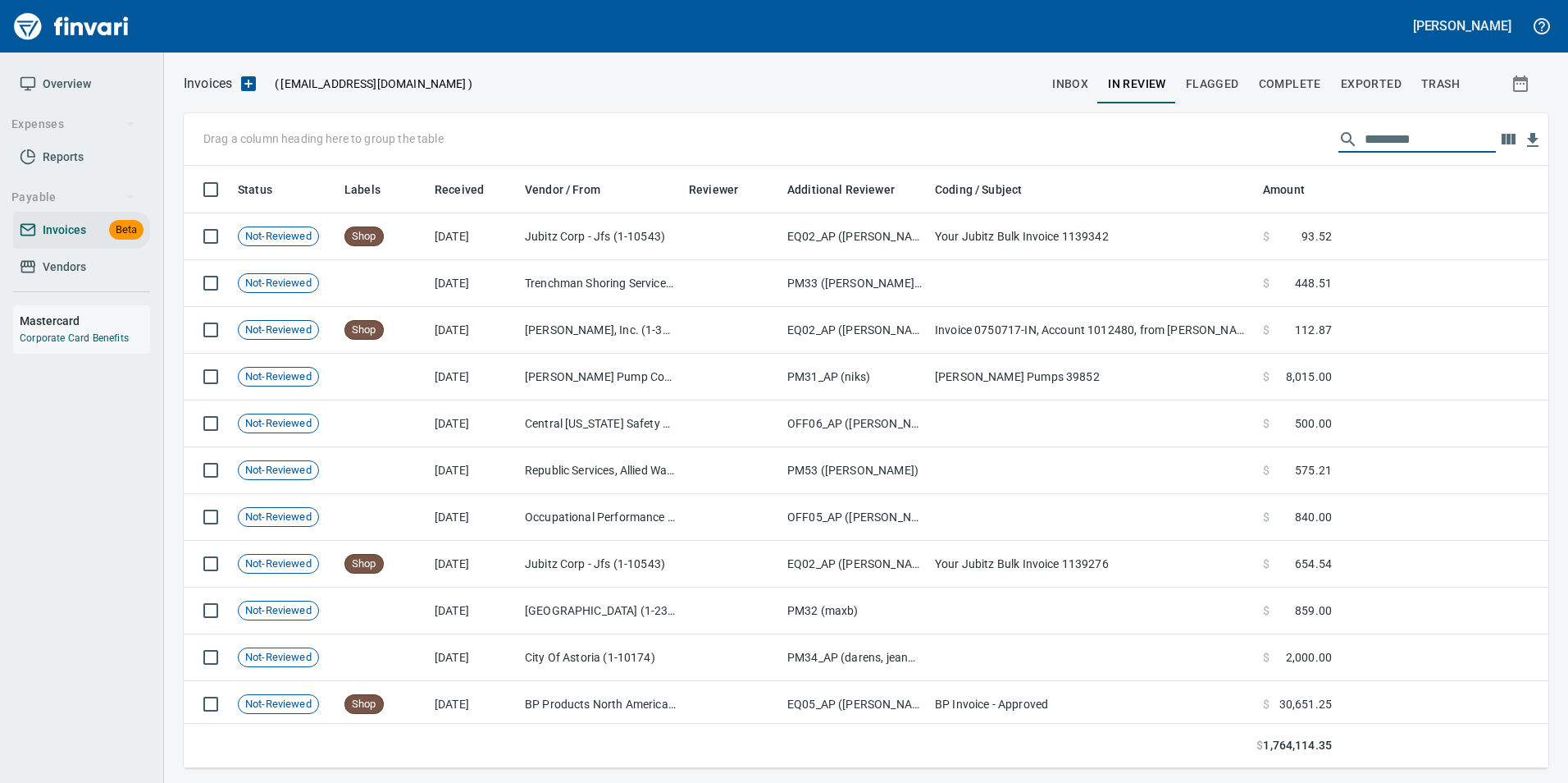
scroll to position [590, 1340]
click at [1368, 134] on input "text" at bounding box center [1430, 139] width 131 height 26
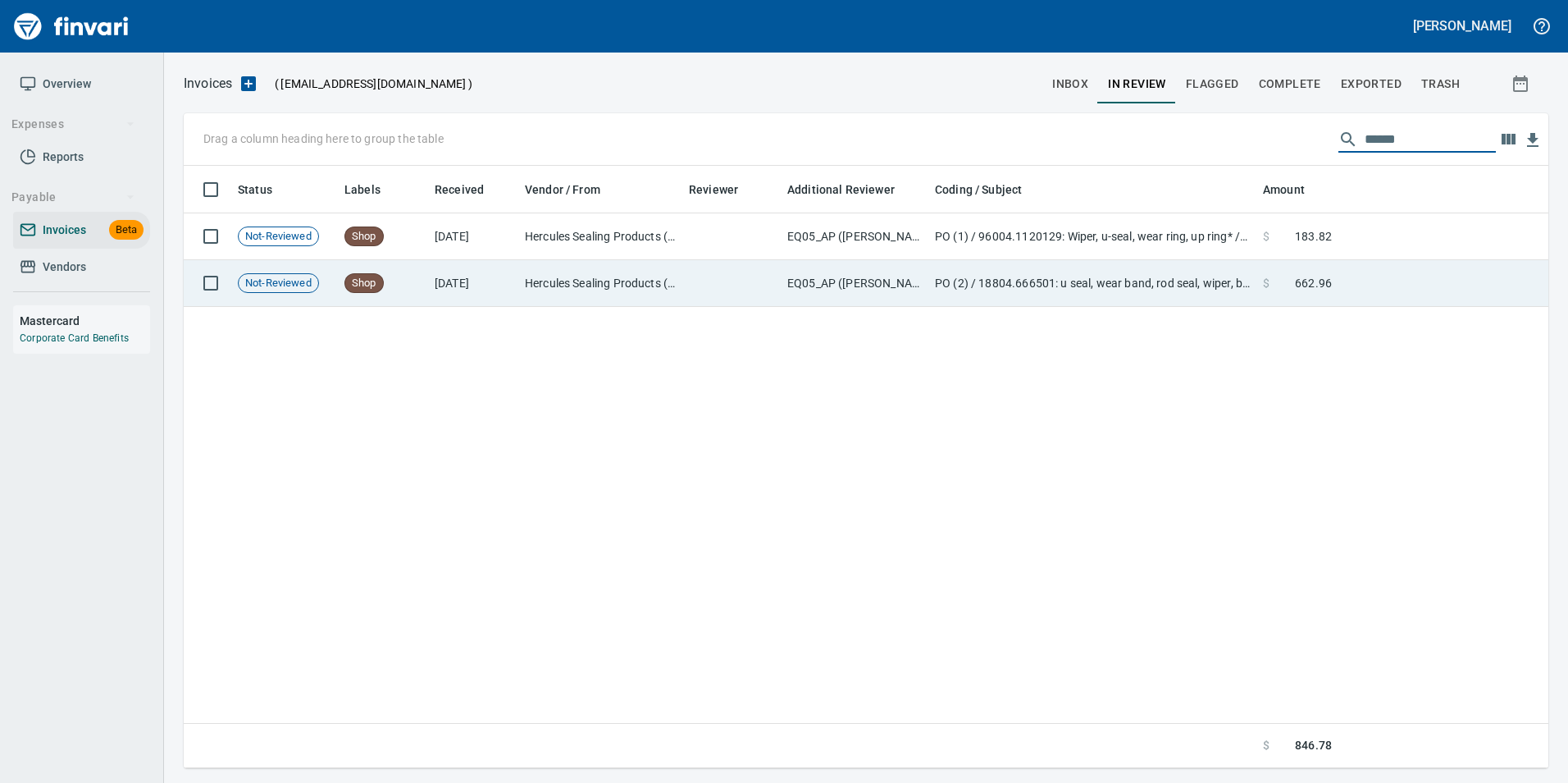
click at [1260, 291] on td "$ 662.96" at bounding box center [1297, 283] width 82 height 47
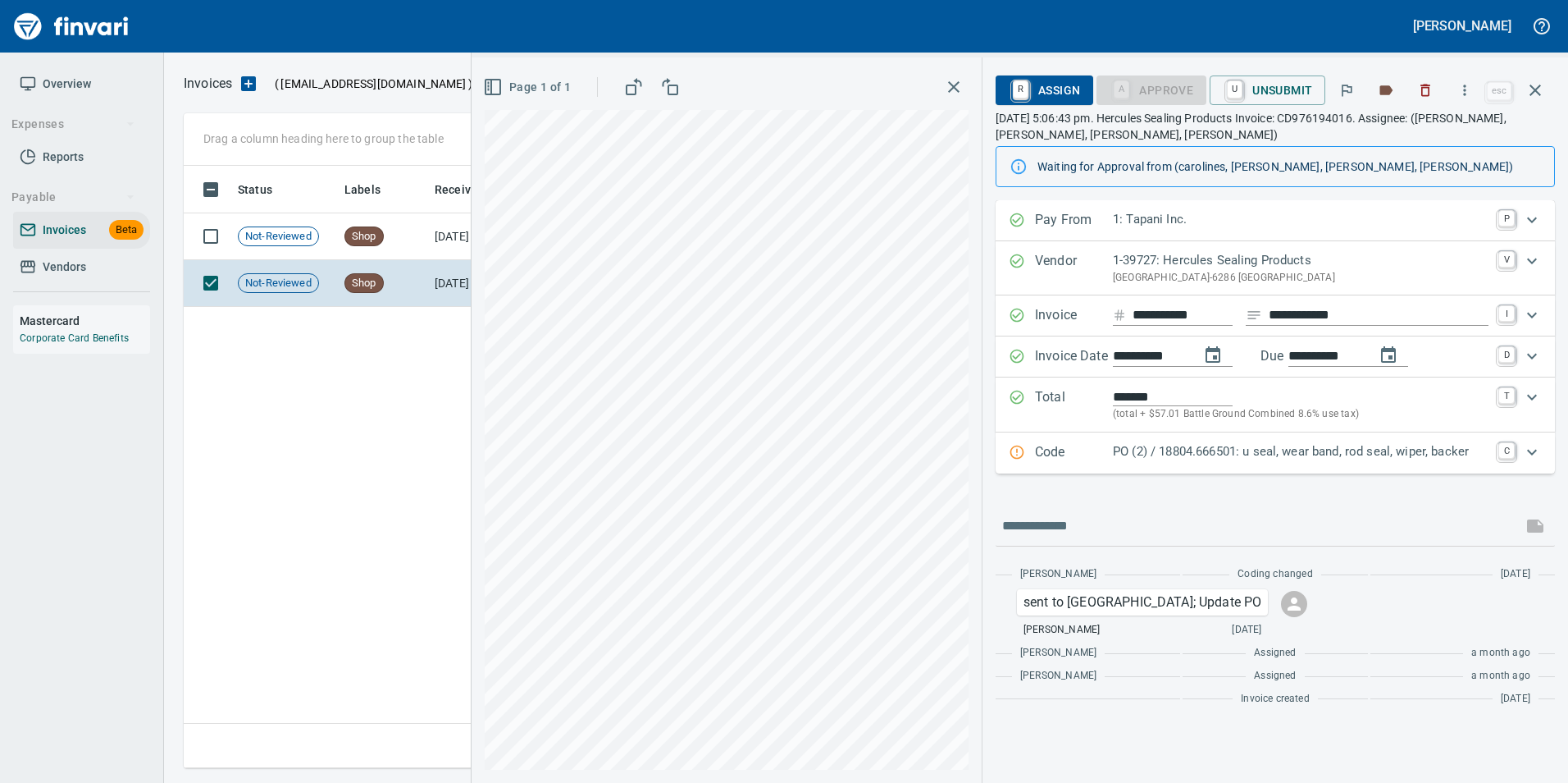
click at [1401, 445] on p "PO (2) / 18804.666501: u seal, wear band, rod seal, wiper, backer" at bounding box center [1300, 451] width 375 height 19
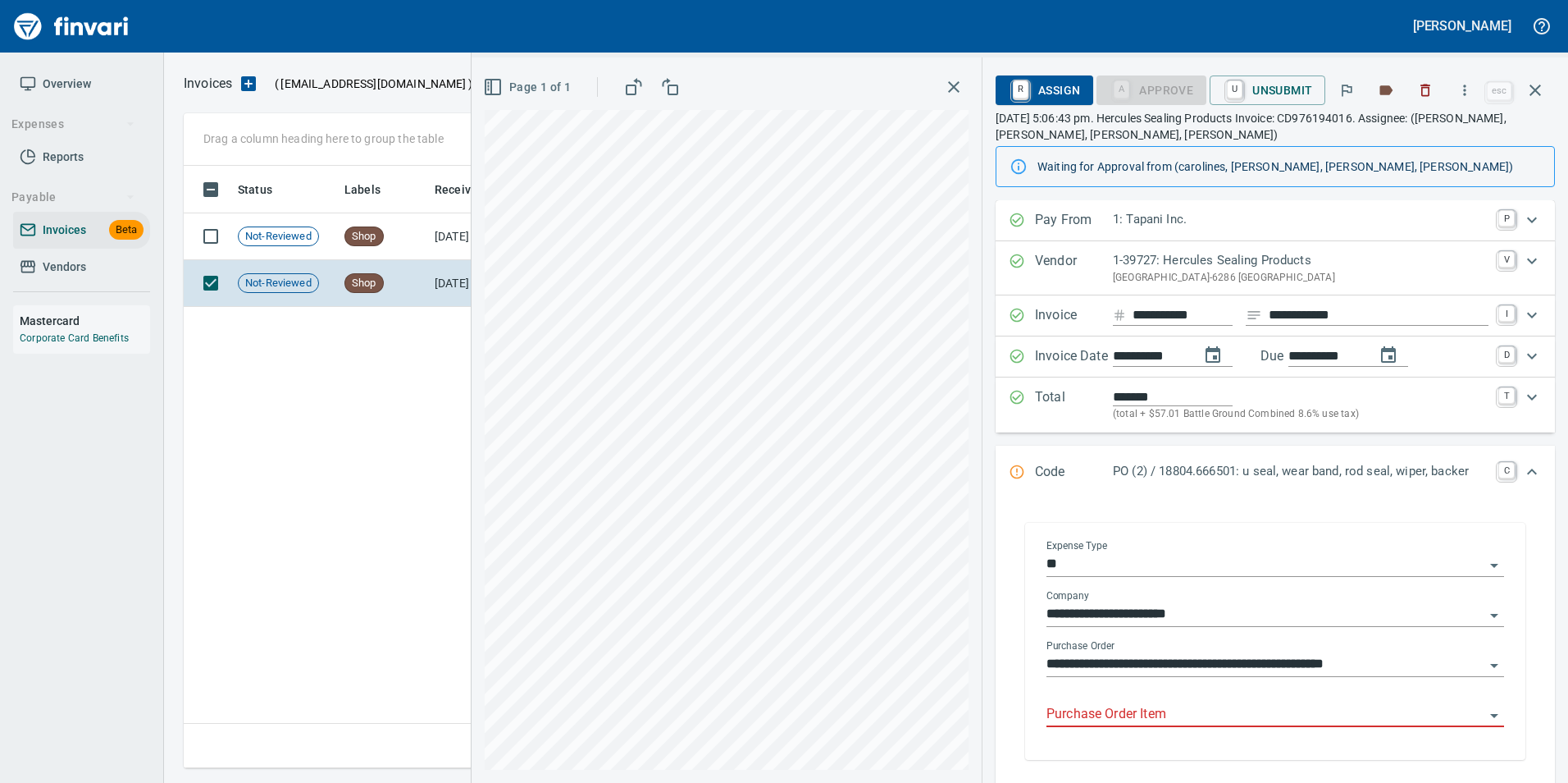
click at [1233, 716] on input "Purchase Order Item" at bounding box center [1265, 715] width 438 height 23
click at [1216, 714] on input "Purchase Order Item" at bounding box center [1265, 715] width 438 height 23
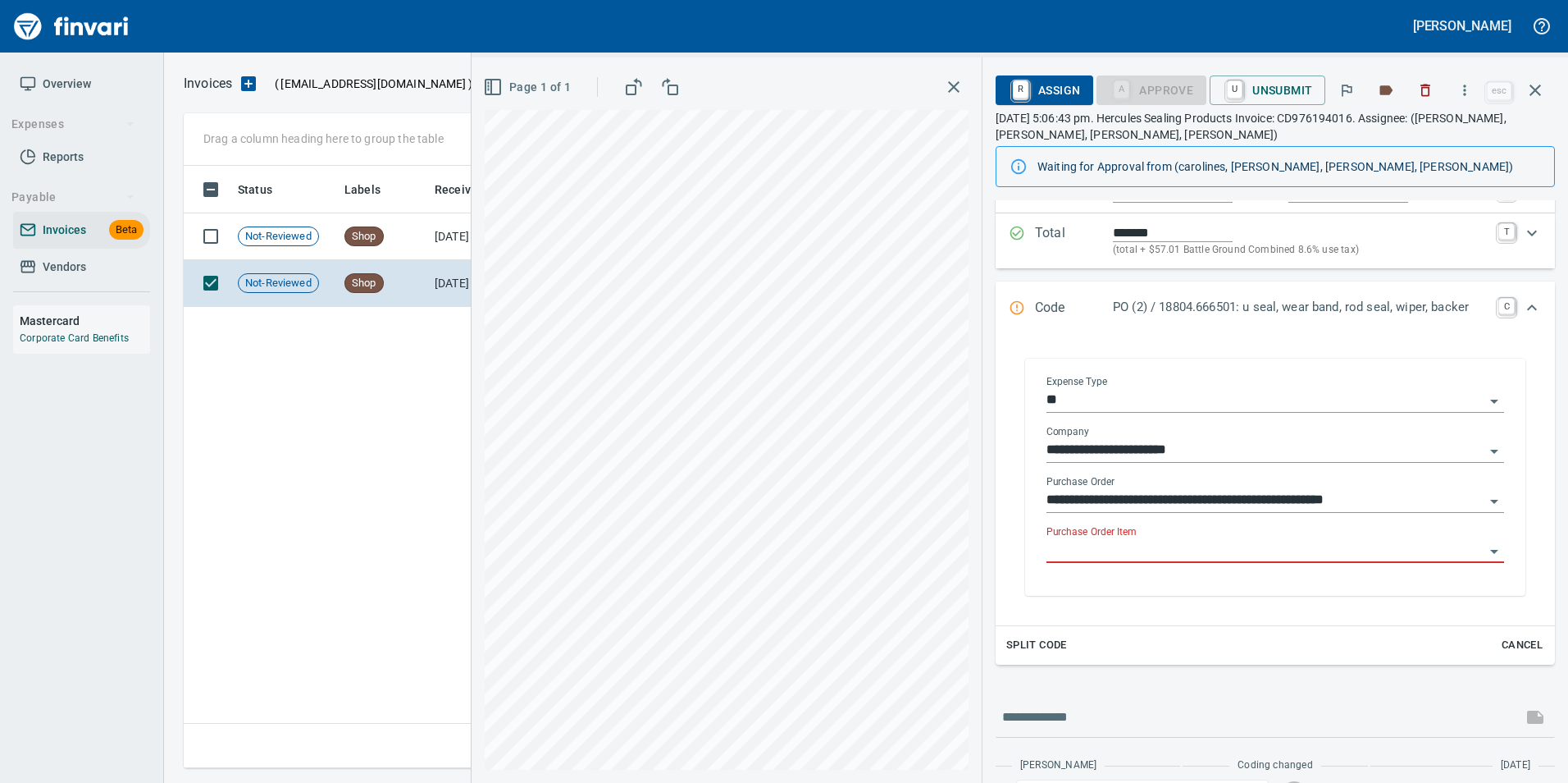
scroll to position [590, 1352]
click at [1160, 550] on input "Purchase Order Item" at bounding box center [1265, 550] width 438 height 23
click at [1542, 95] on icon "button" at bounding box center [1536, 90] width 20 height 20
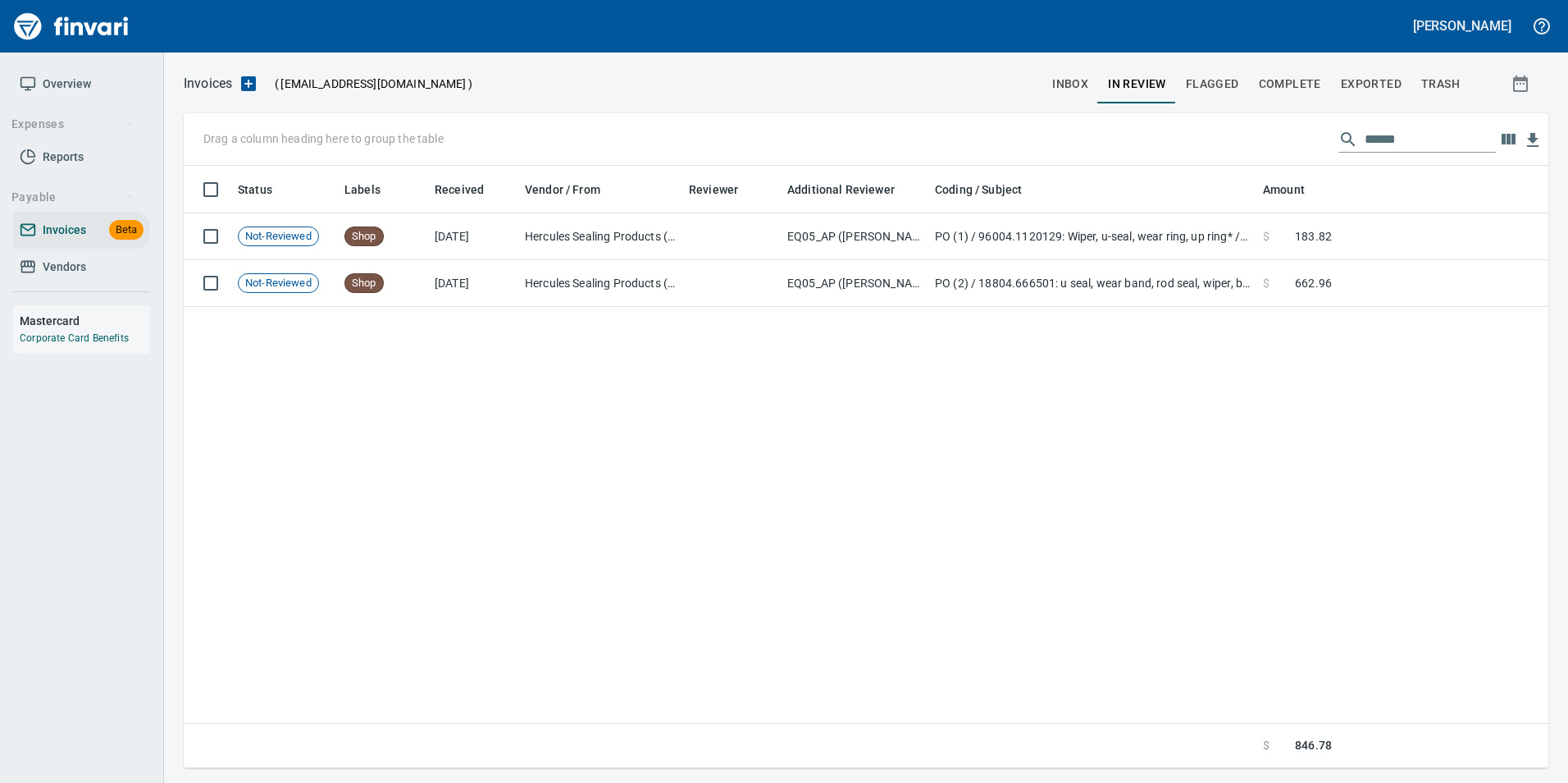
scroll to position [590, 1352]
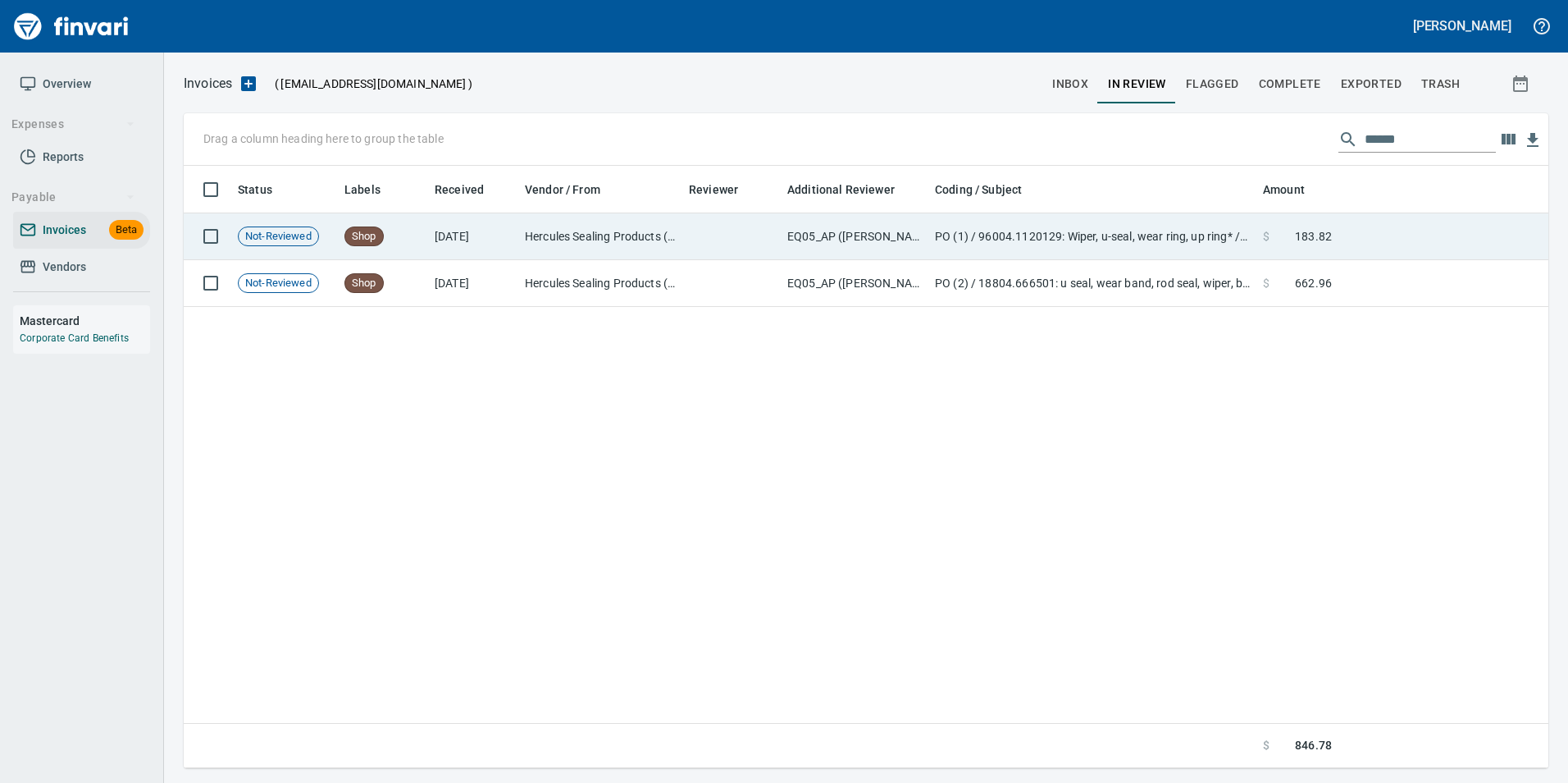
click at [1338, 237] on td "$ 183.82" at bounding box center [1297, 237] width 82 height 47
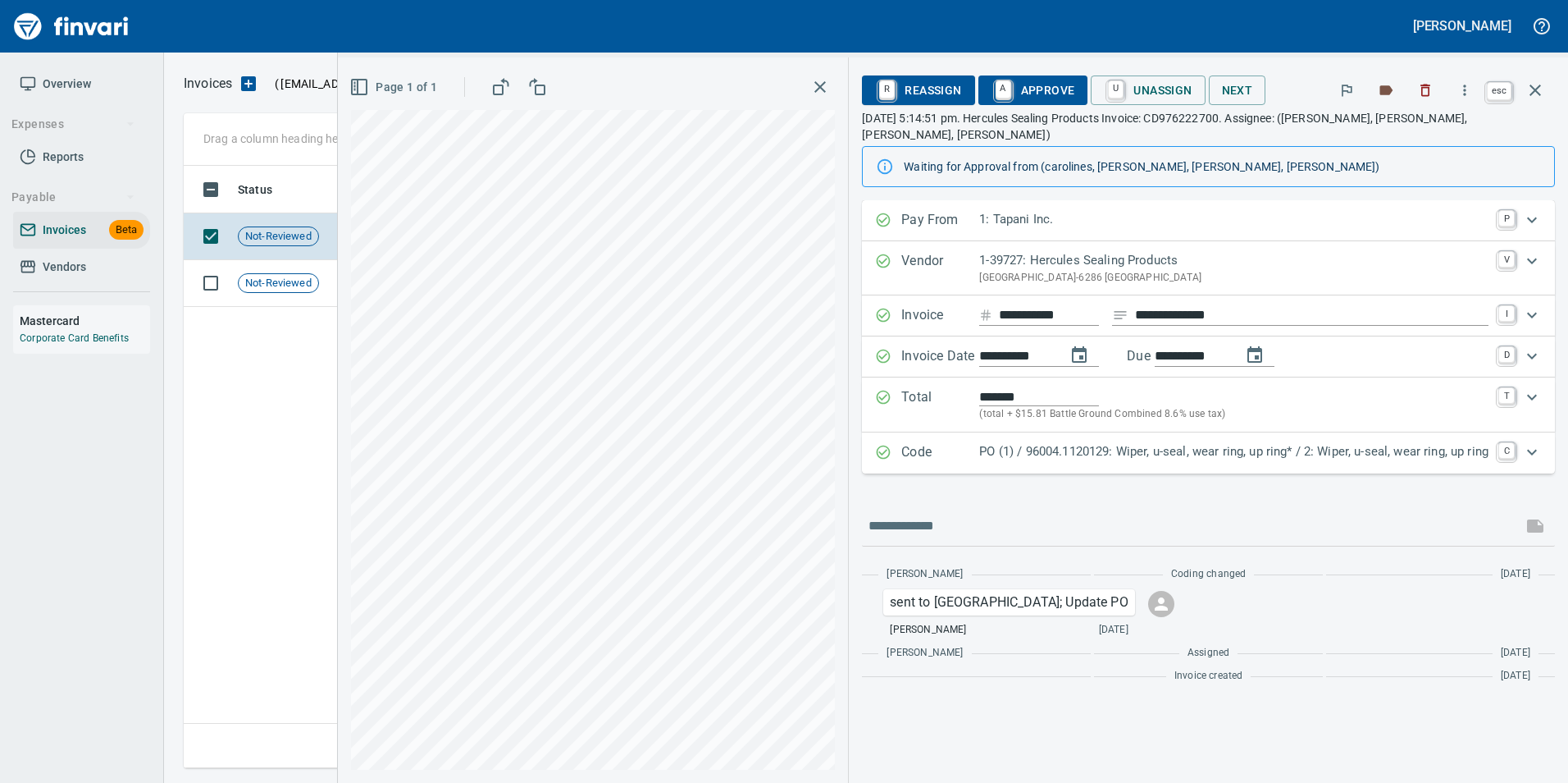
scroll to position [590, 1352]
click at [1533, 97] on icon "button" at bounding box center [1536, 90] width 20 height 20
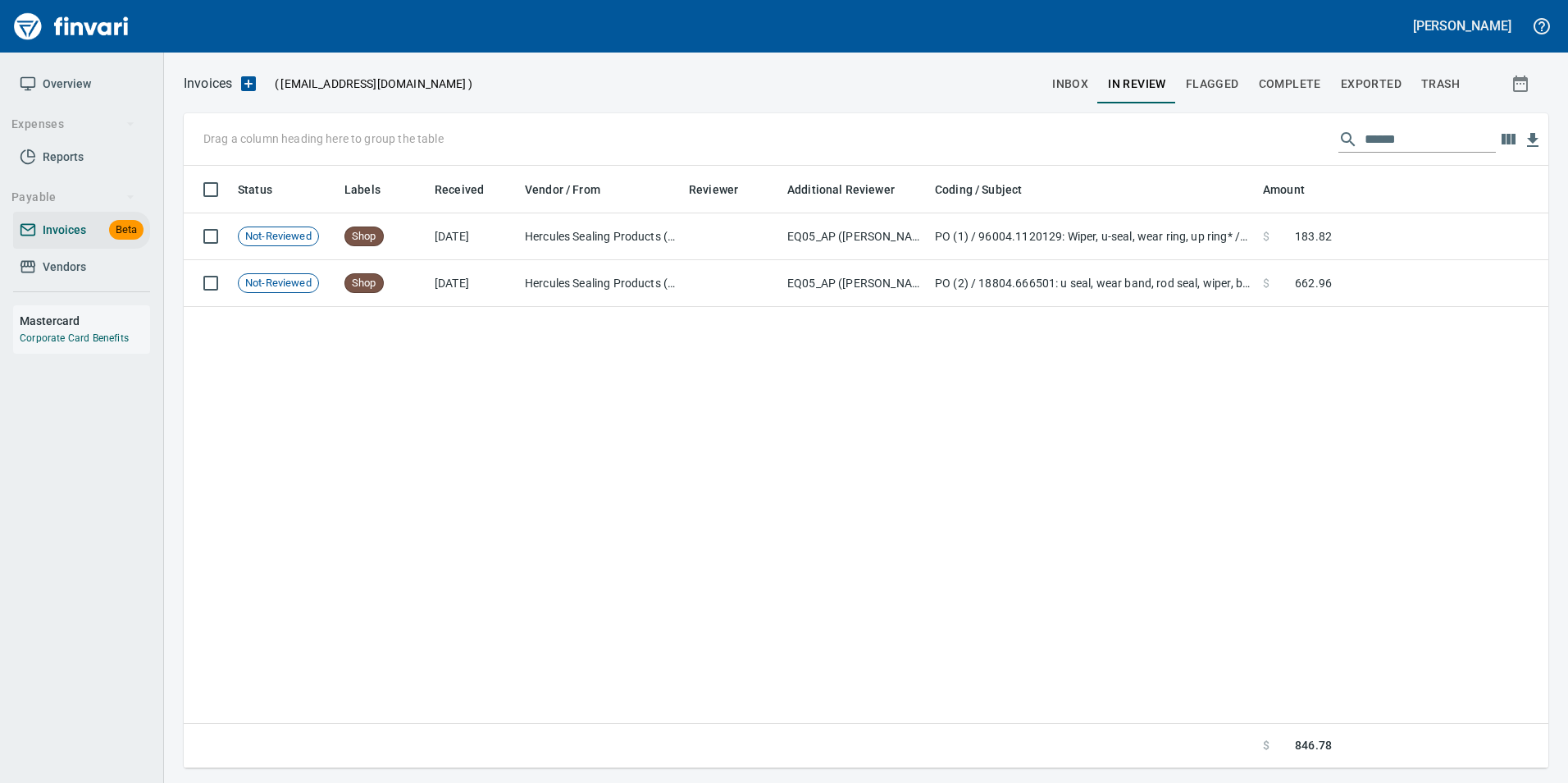
scroll to position [590, 1352]
click at [1412, 137] on input "******" at bounding box center [1430, 139] width 131 height 26
type input "*"
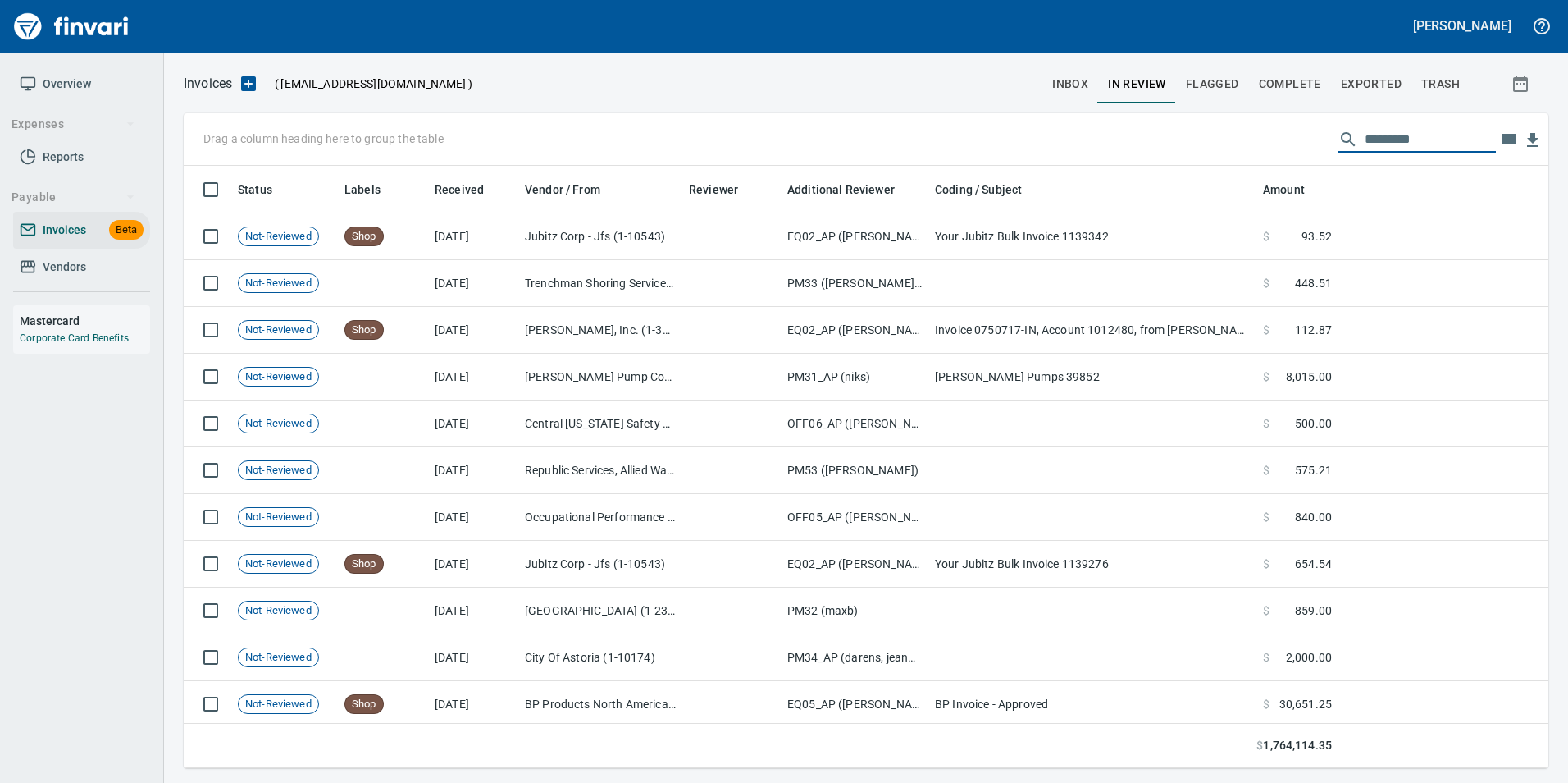
scroll to position [590, 1340]
click at [1427, 145] on input "text" at bounding box center [1430, 139] width 131 height 26
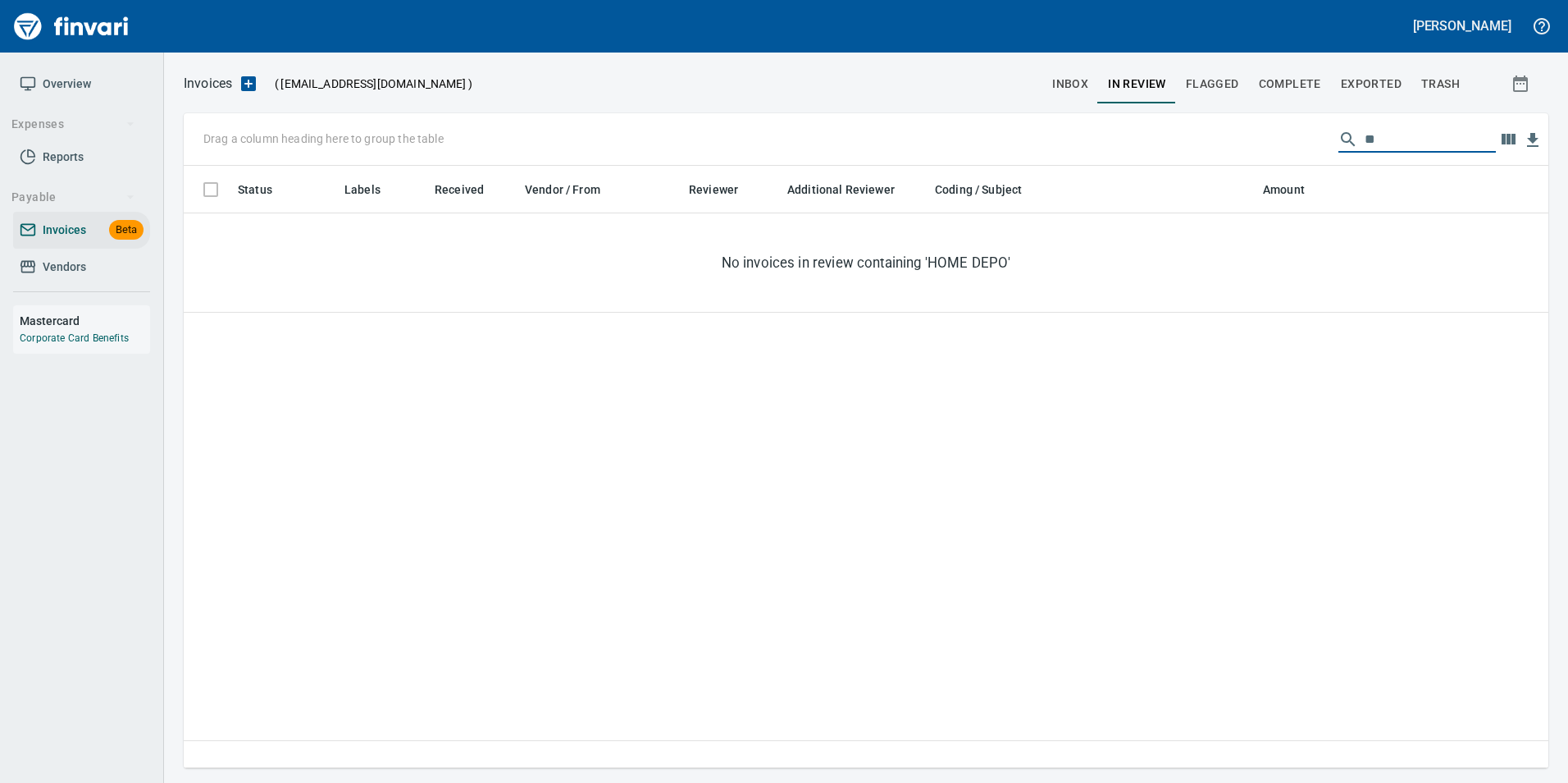
type input "*"
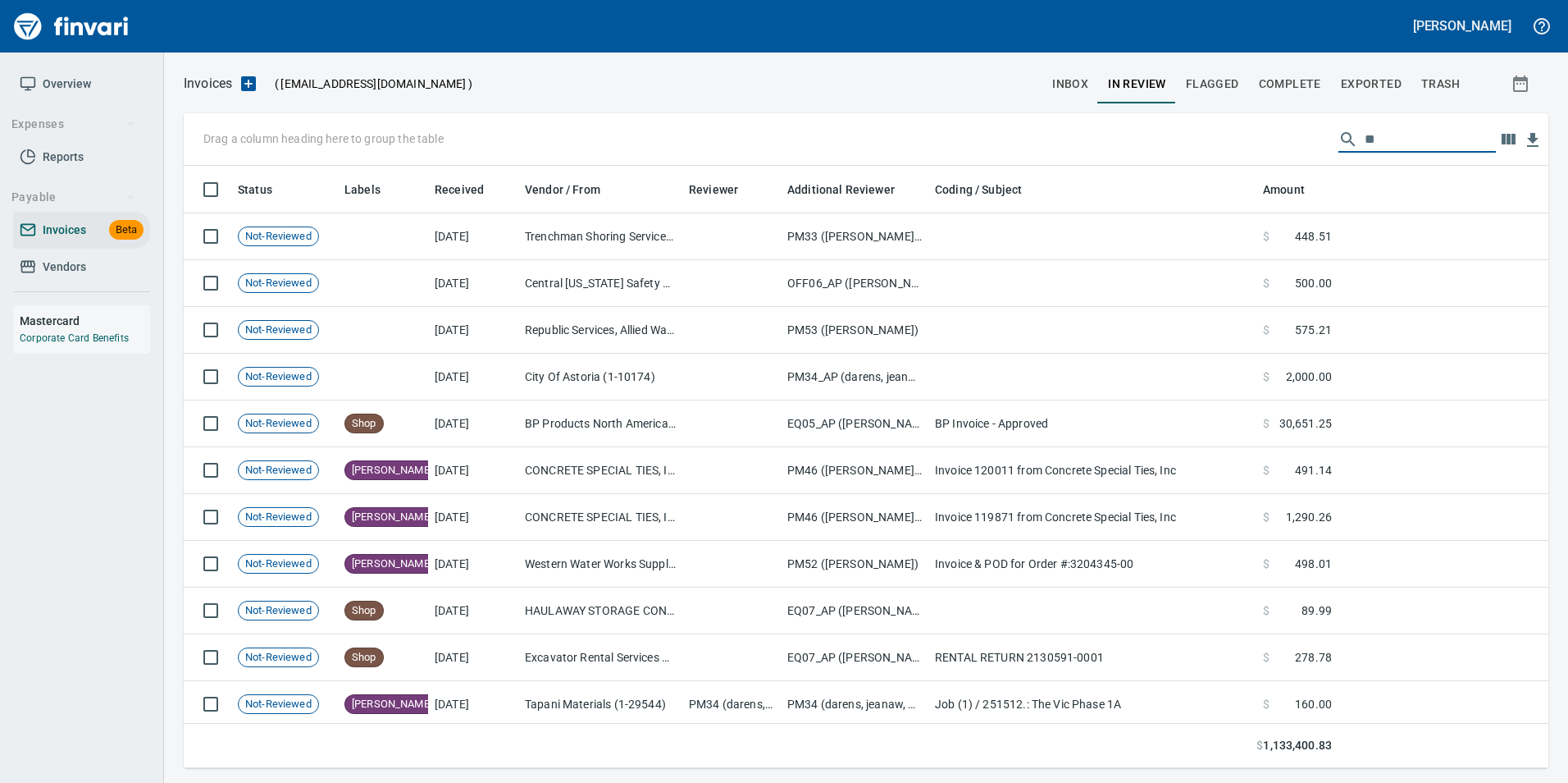
type input "*"
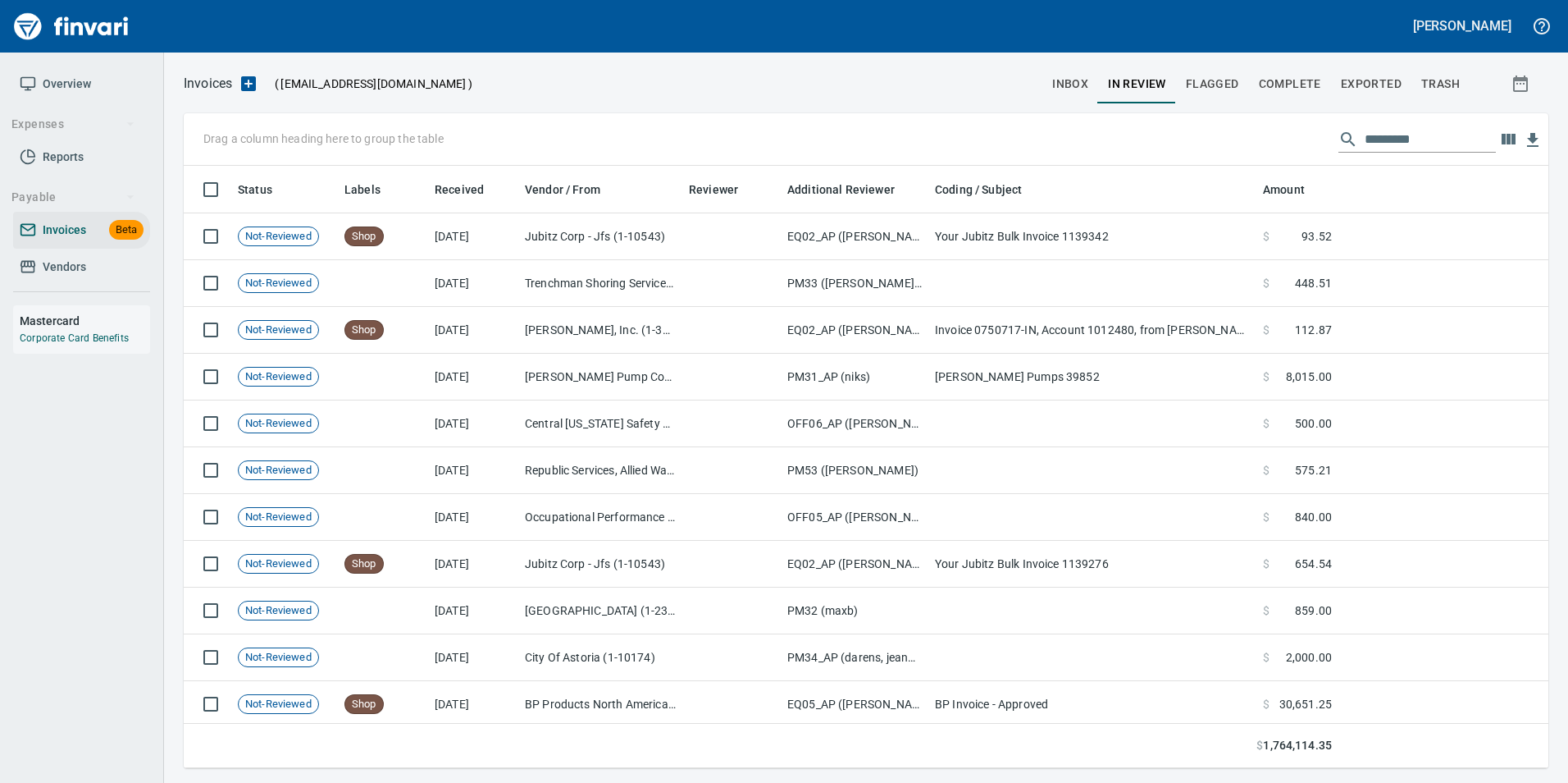
click at [1369, 124] on div "Drag a column heading here to group the table" at bounding box center [866, 139] width 1365 height 53
click at [1368, 134] on input "text" at bounding box center [1430, 139] width 131 height 26
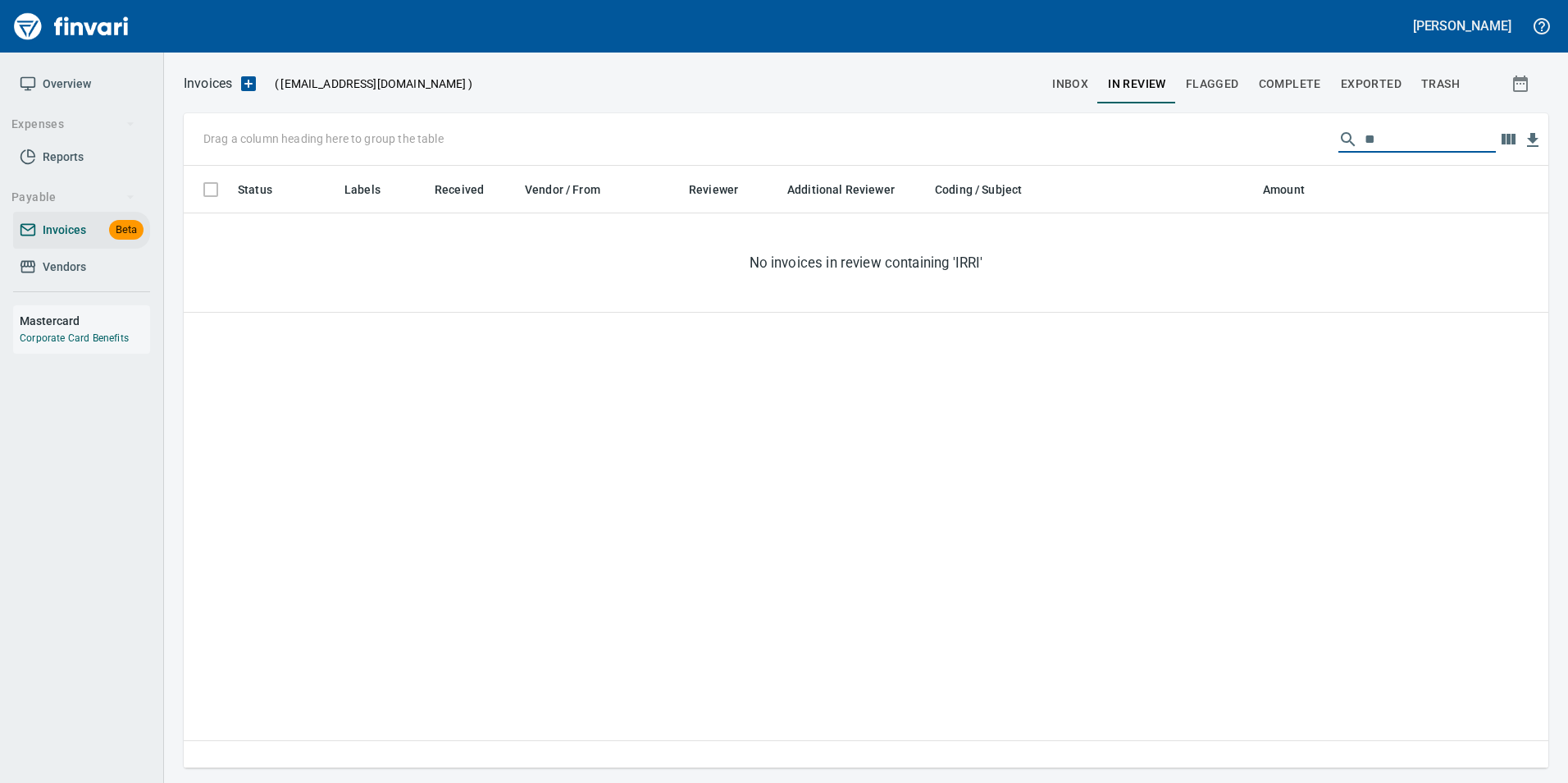
type input "*"
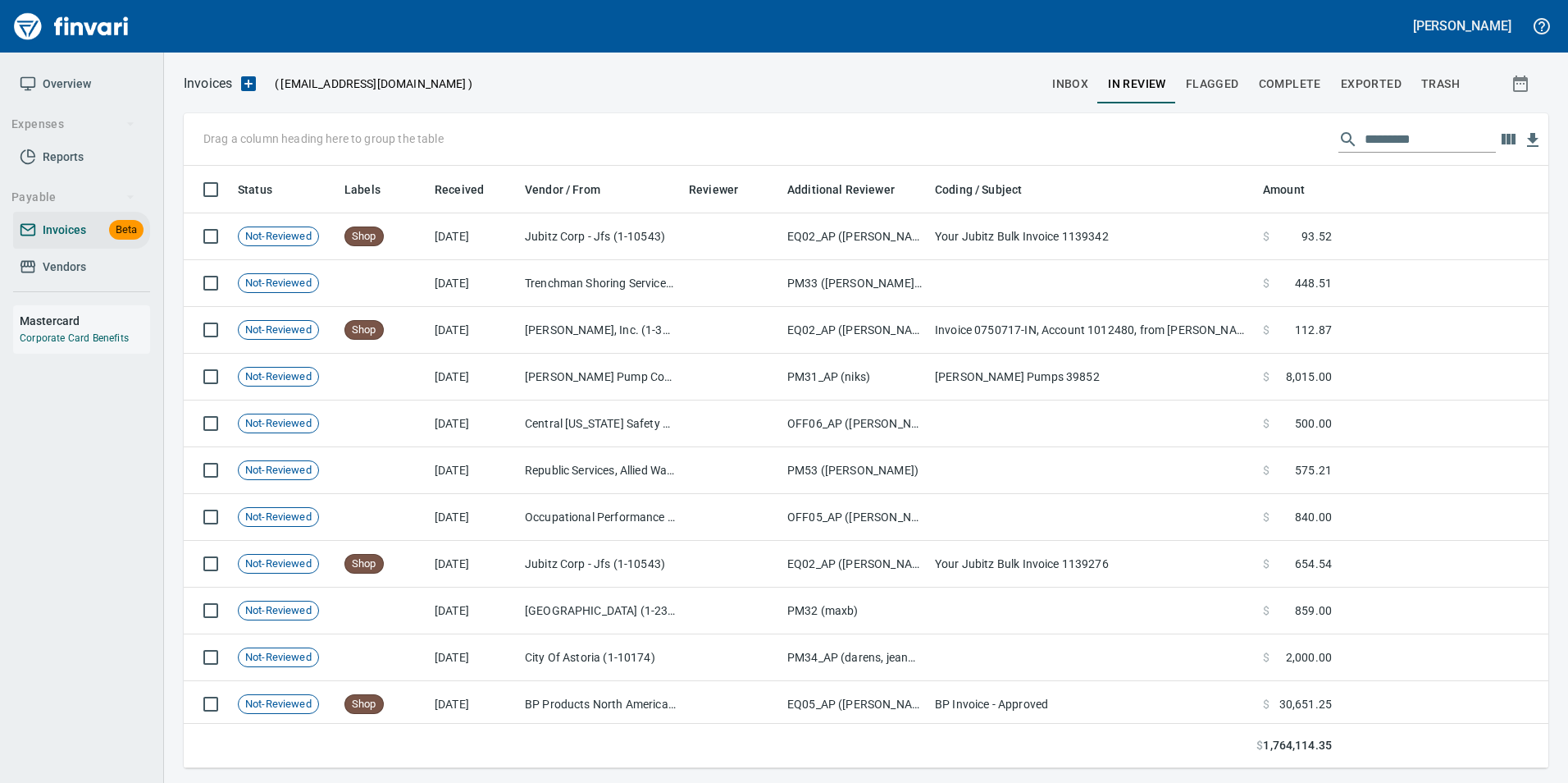
click at [1320, 83] on span "Complete" at bounding box center [1290, 83] width 63 height 21
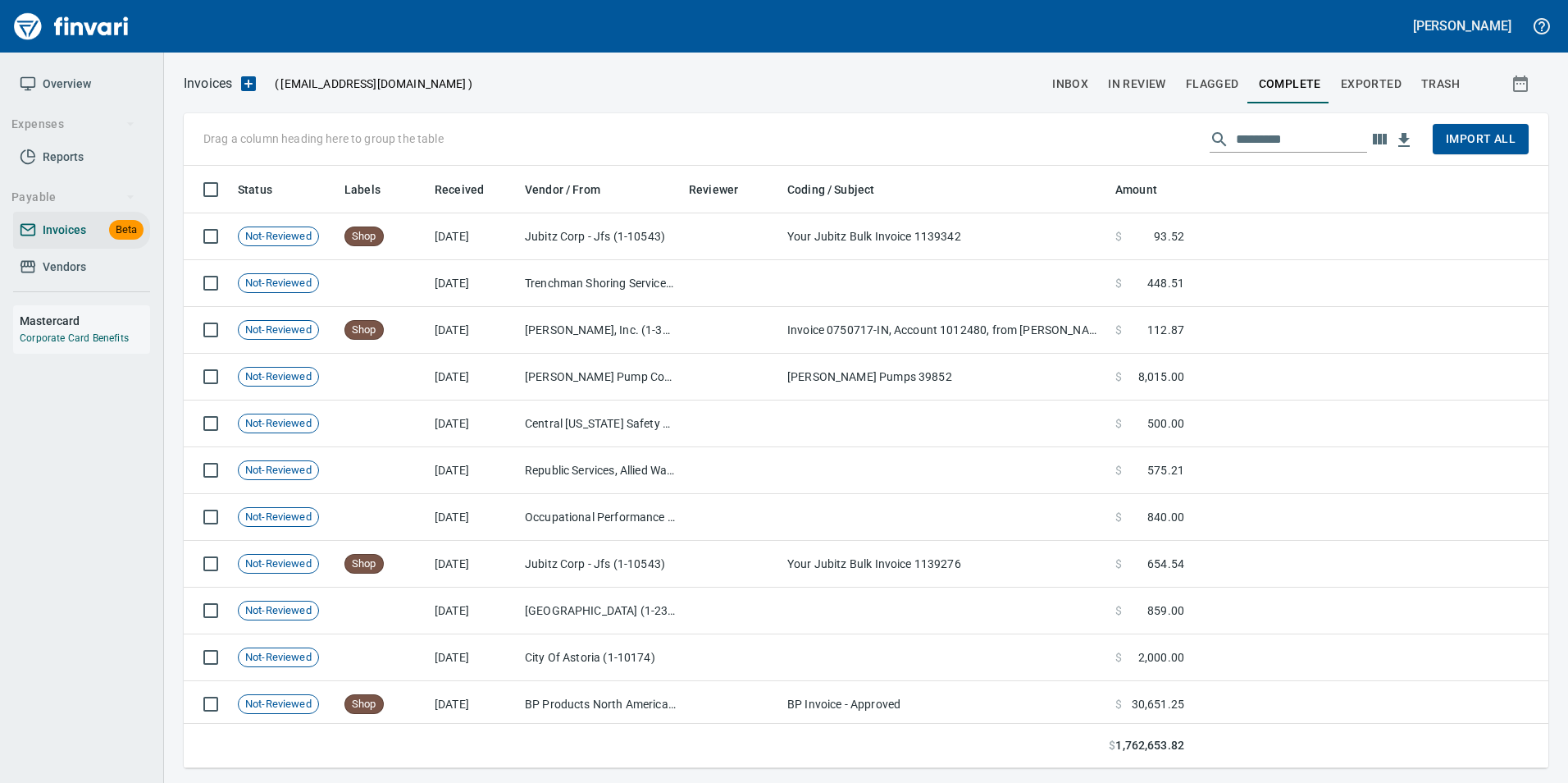
scroll to position [590, 1340]
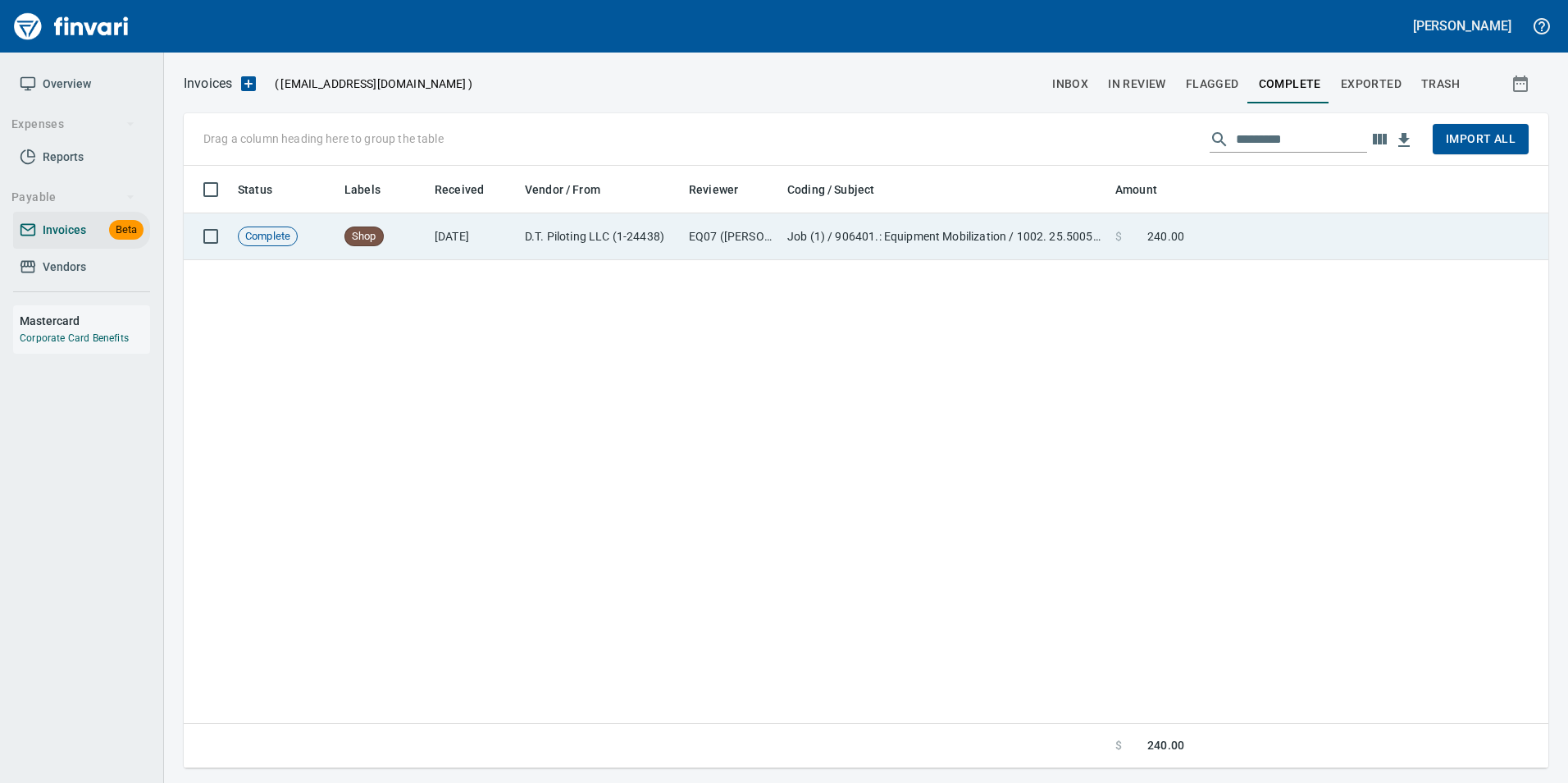
click at [1246, 231] on td at bounding box center [1370, 237] width 358 height 47
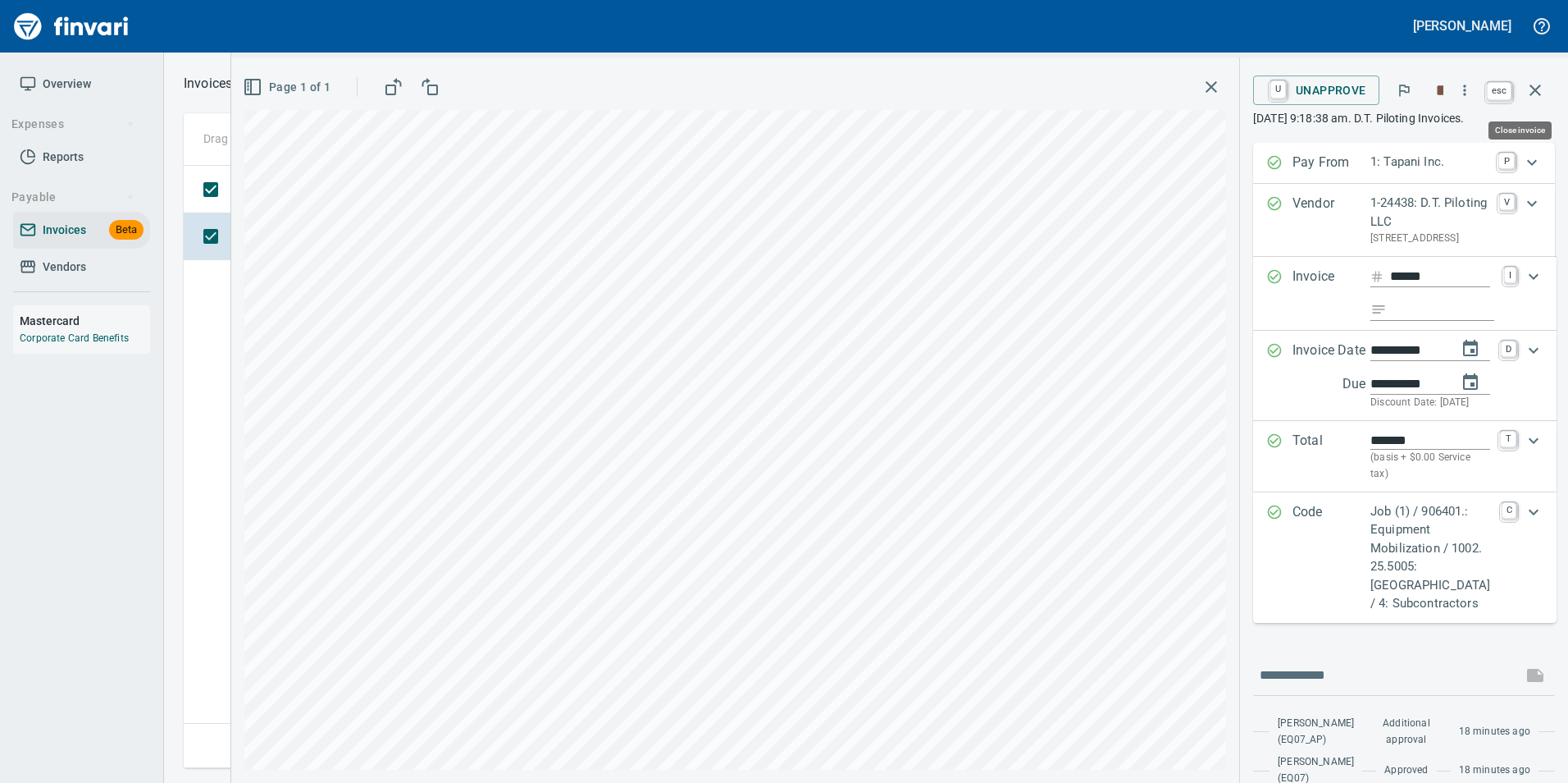
click at [1537, 84] on icon "button" at bounding box center [1536, 90] width 20 height 20
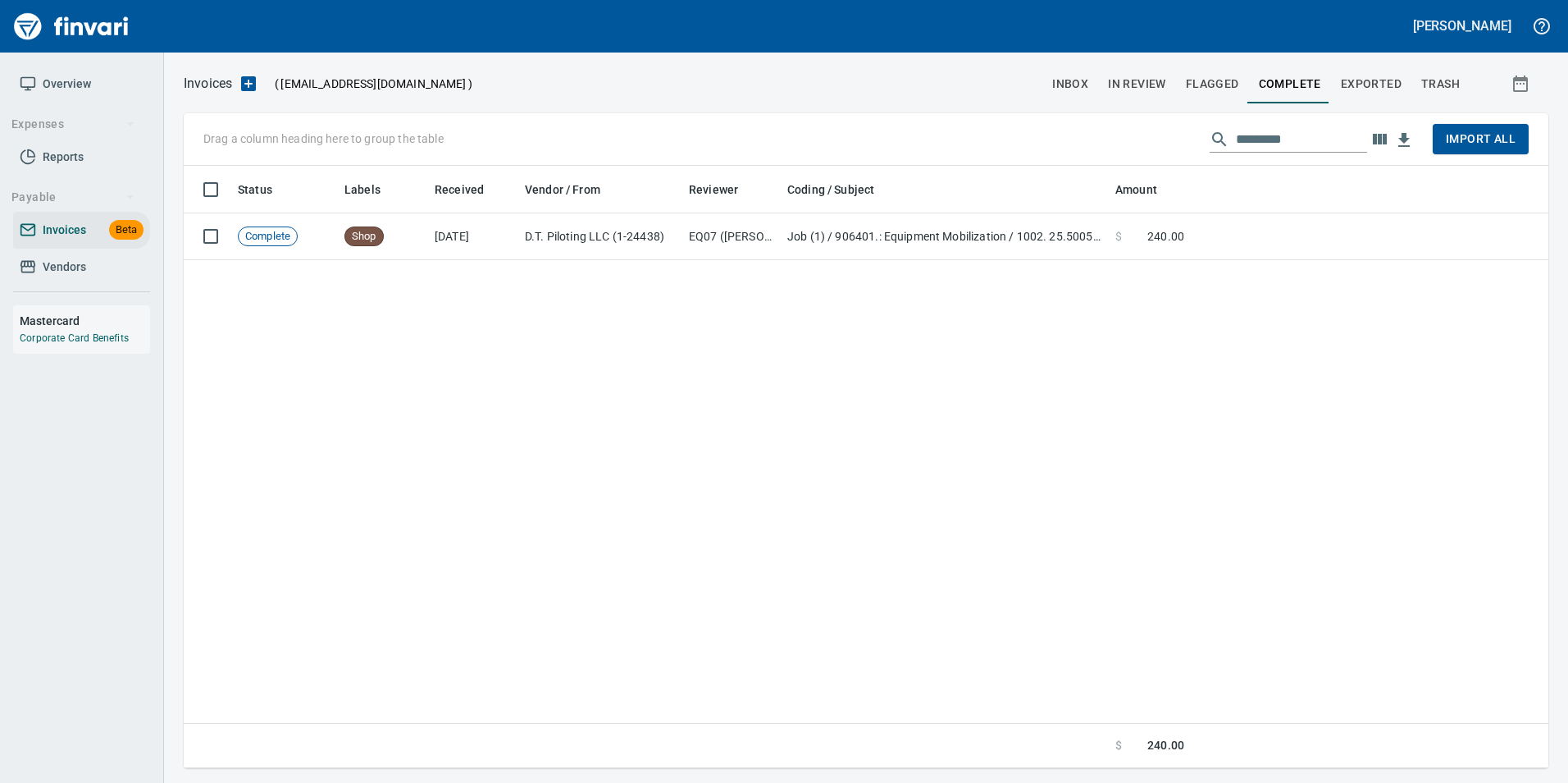
scroll to position [590, 1353]
click at [1388, 94] on button "Exported" at bounding box center [1371, 84] width 80 height 40
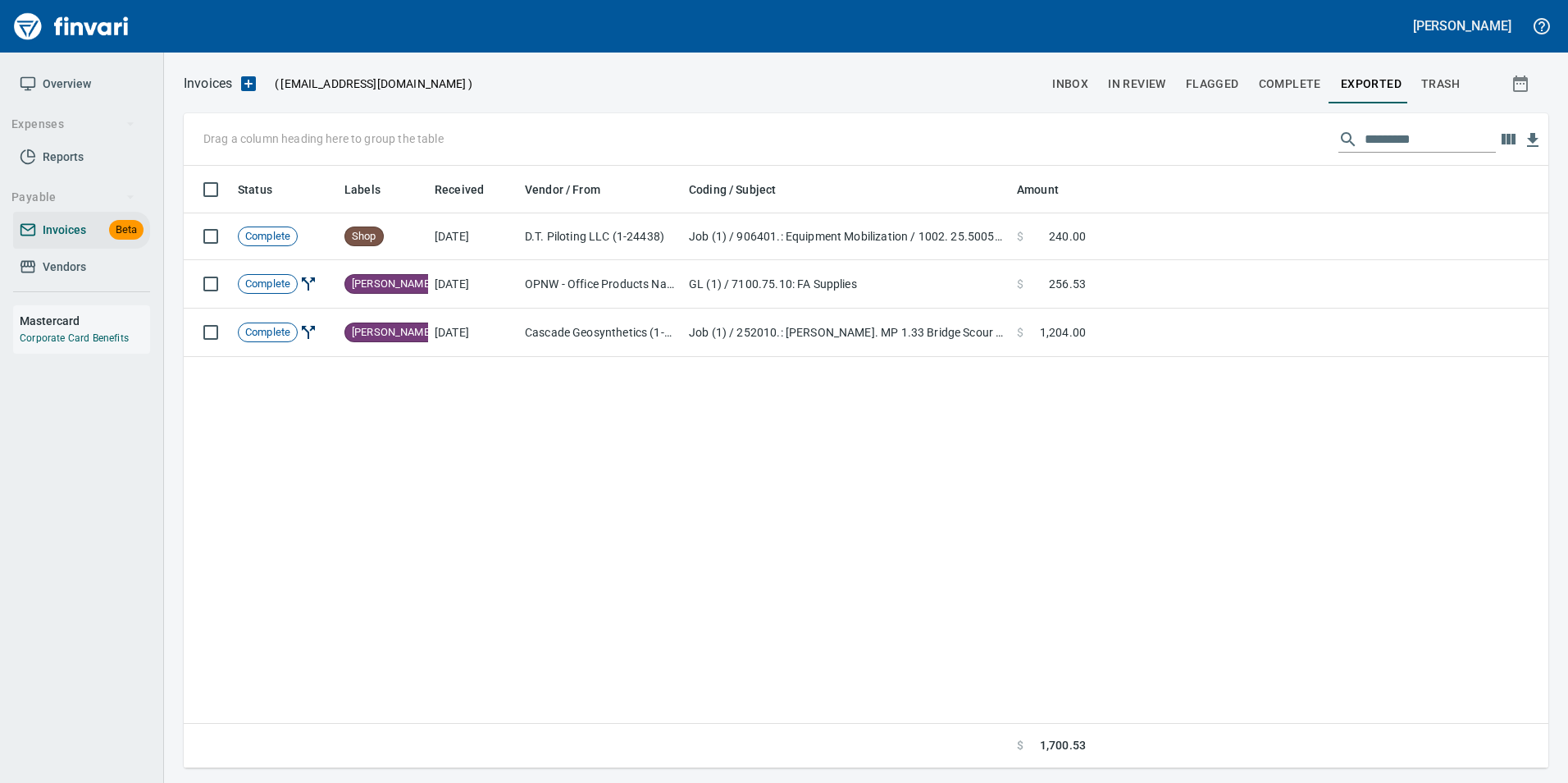
scroll to position [590, 1353]
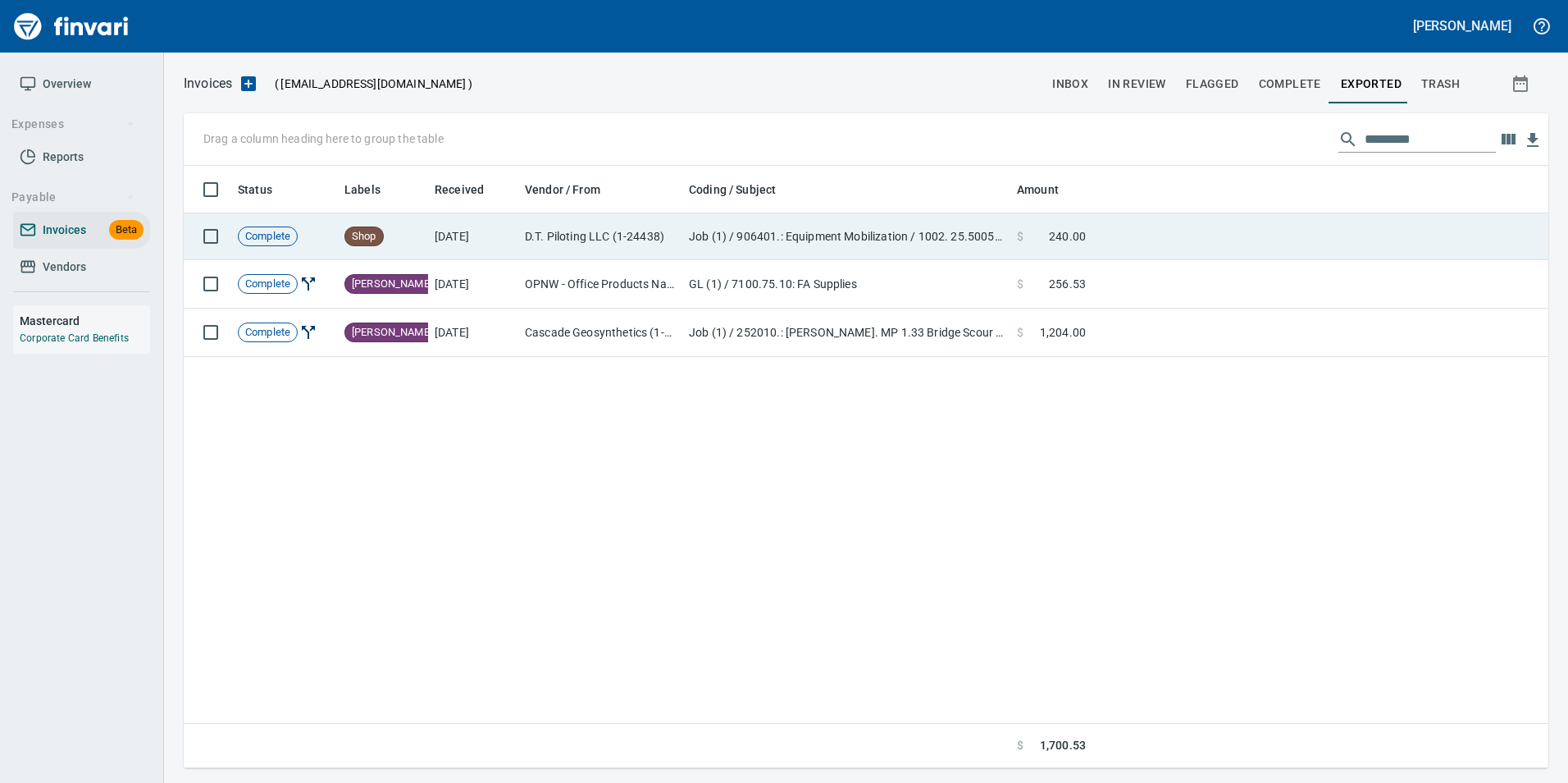
drag, startPoint x: 1272, startPoint y: 276, endPoint x: 1349, endPoint y: 256, distance: 79.6
click at [1270, 274] on td at bounding box center [1320, 284] width 456 height 49
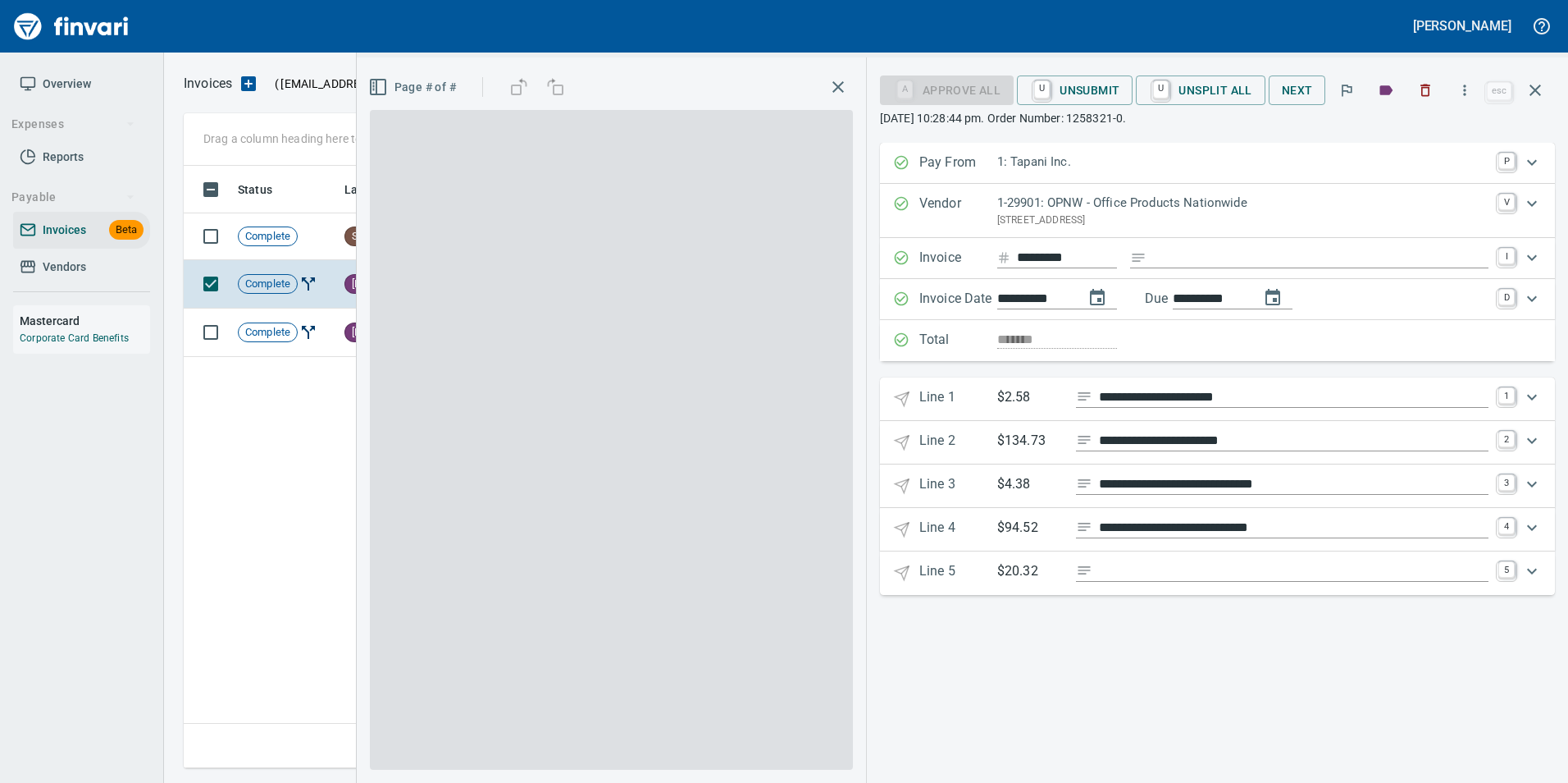
click at [1537, 89] on icon "button" at bounding box center [1536, 90] width 20 height 20
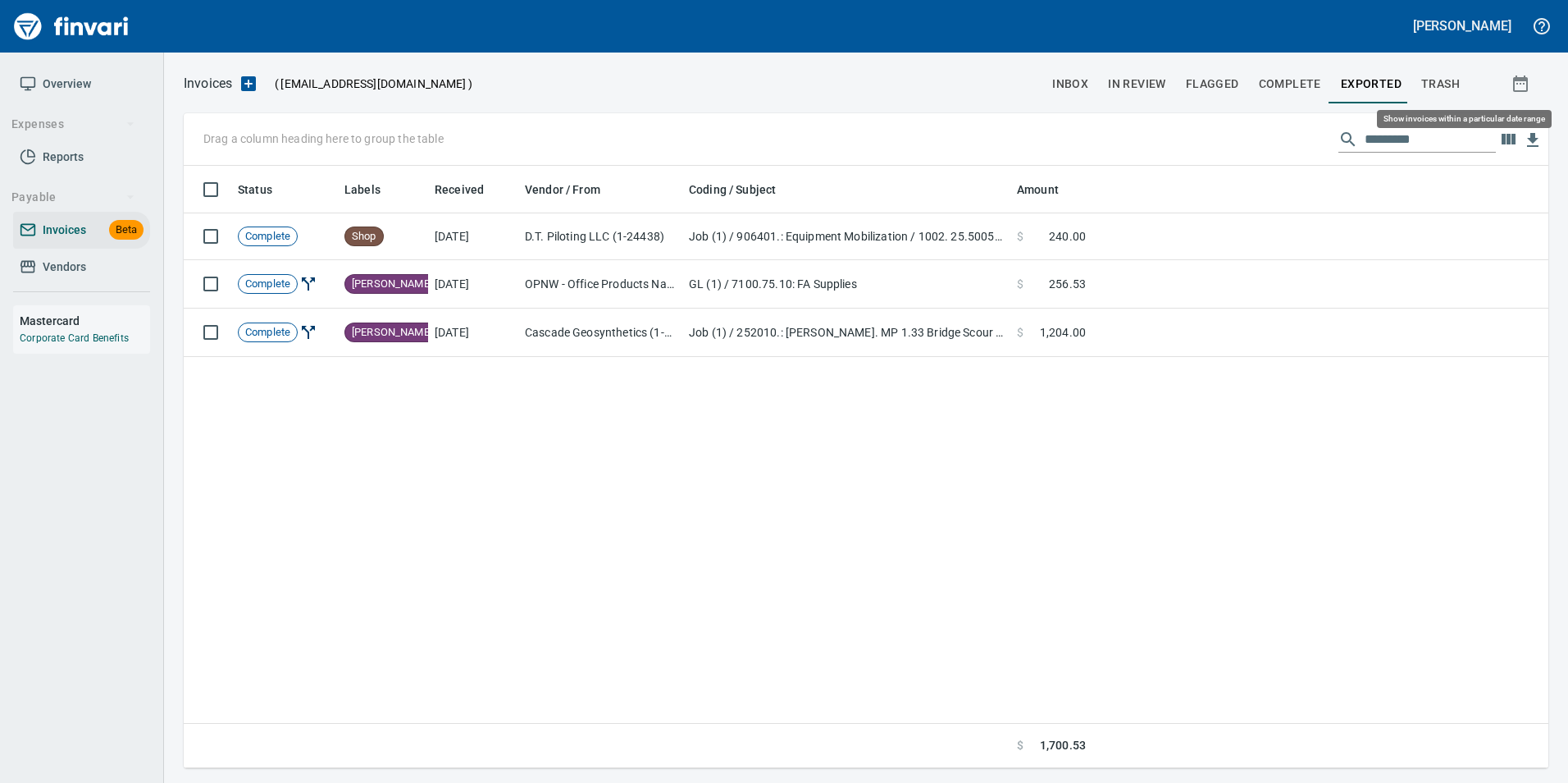
scroll to position [590, 1353]
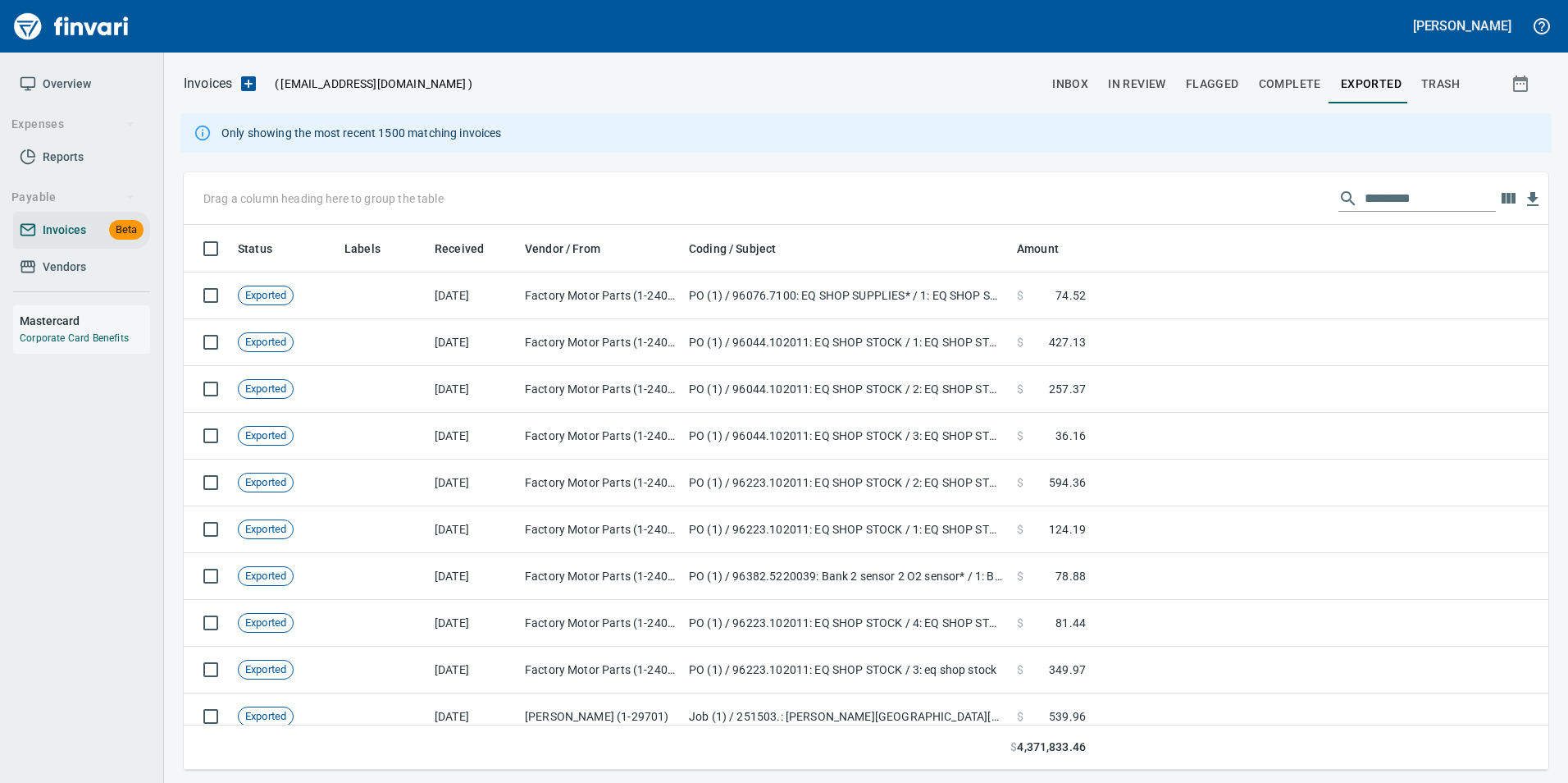
scroll to position [532, 1340]
click at [1394, 203] on input "text" at bounding box center [1430, 199] width 131 height 26
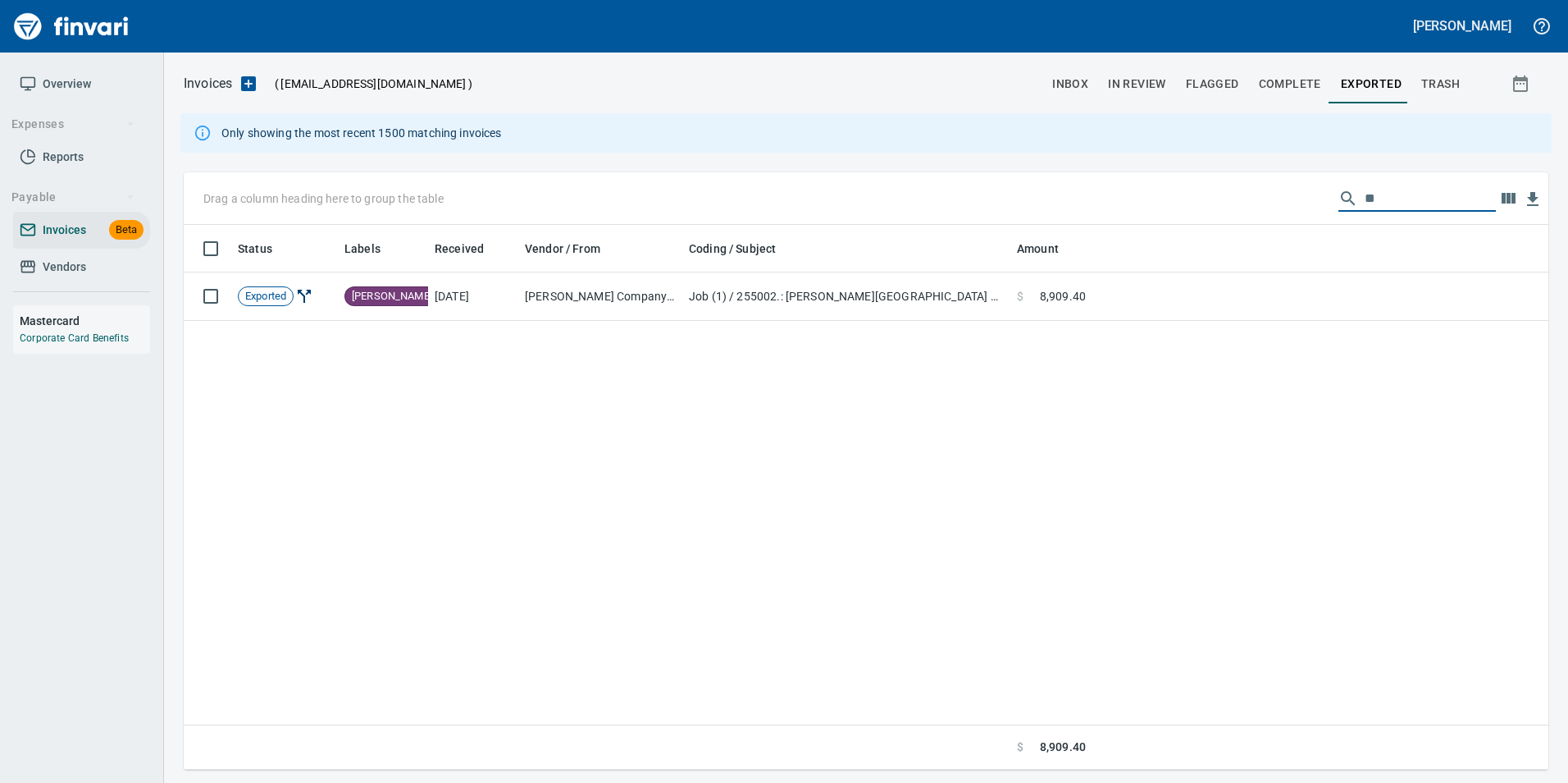
type input "*"
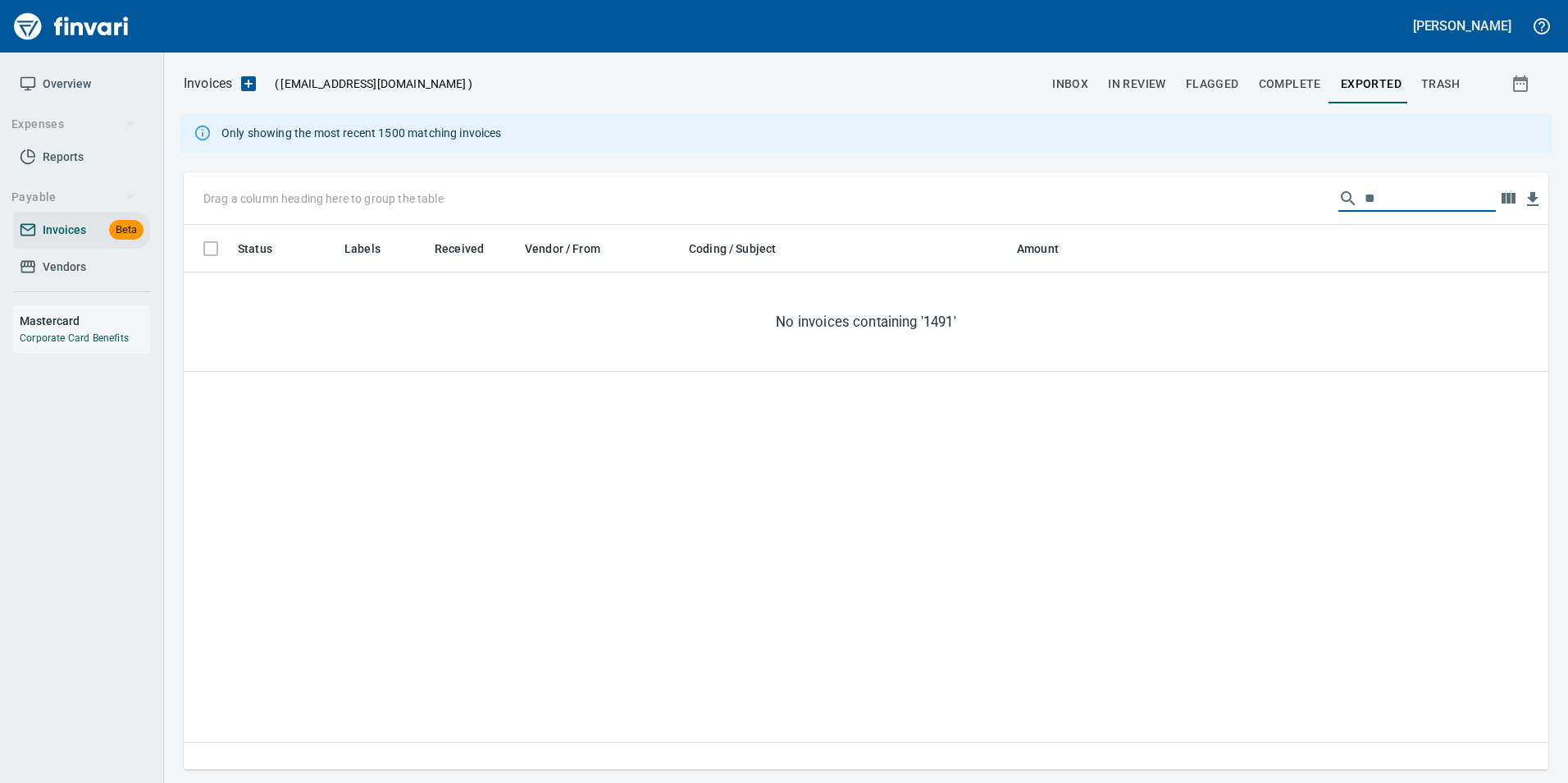
type input "*"
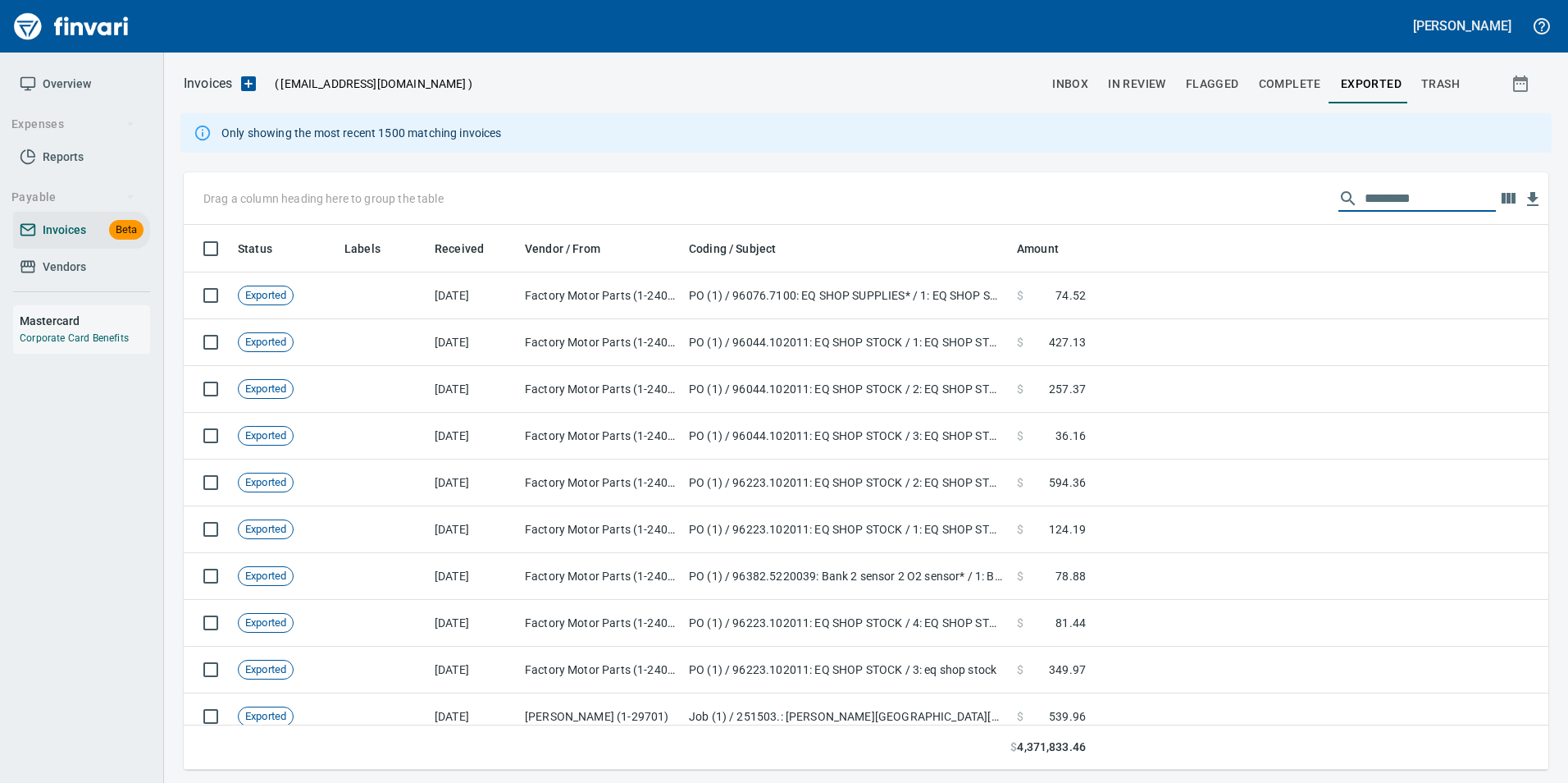
click at [1134, 87] on span "In Review" at bounding box center [1137, 83] width 59 height 21
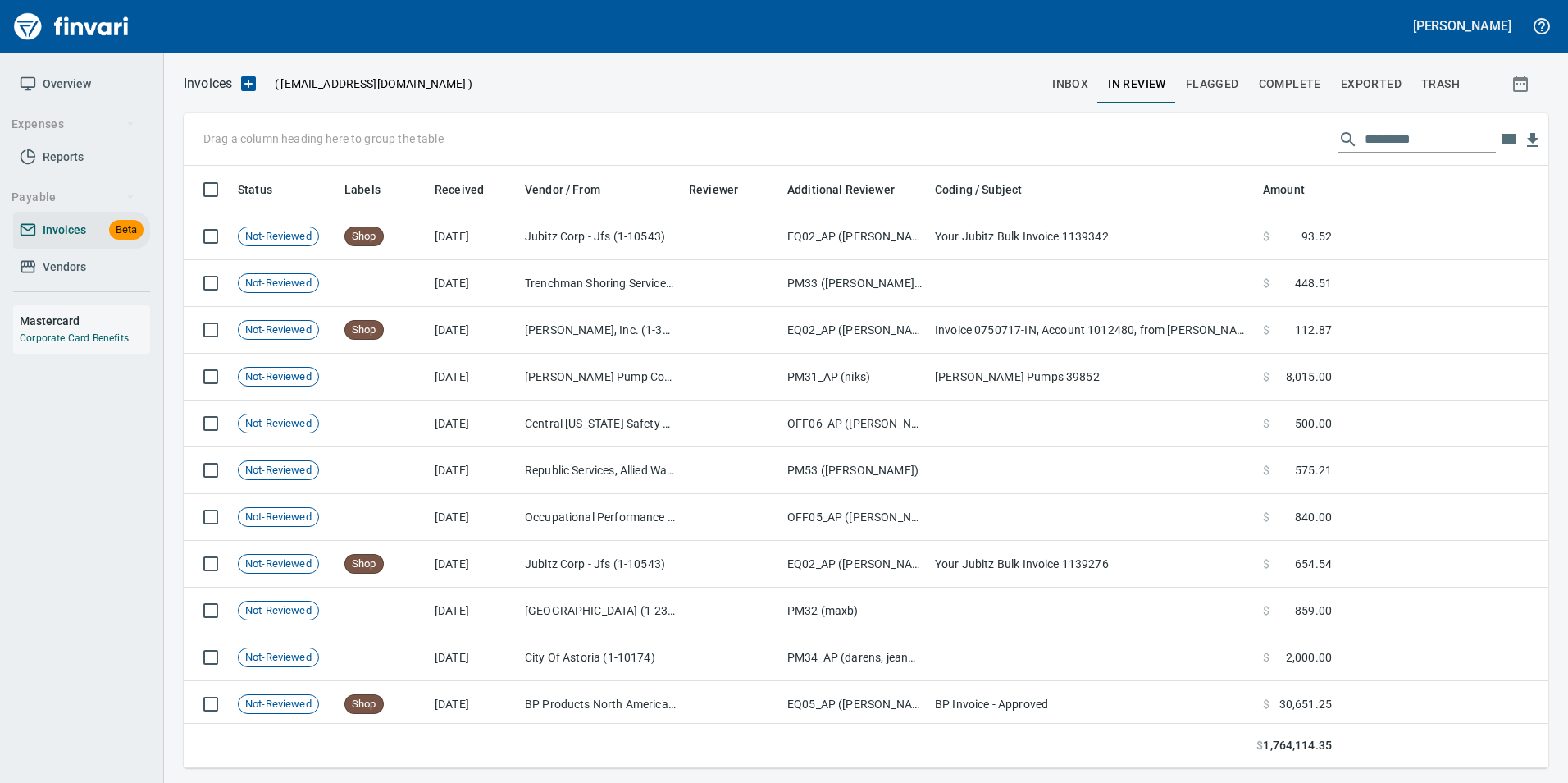
scroll to position [590, 1340]
click at [1400, 135] on input "text" at bounding box center [1430, 139] width 131 height 26
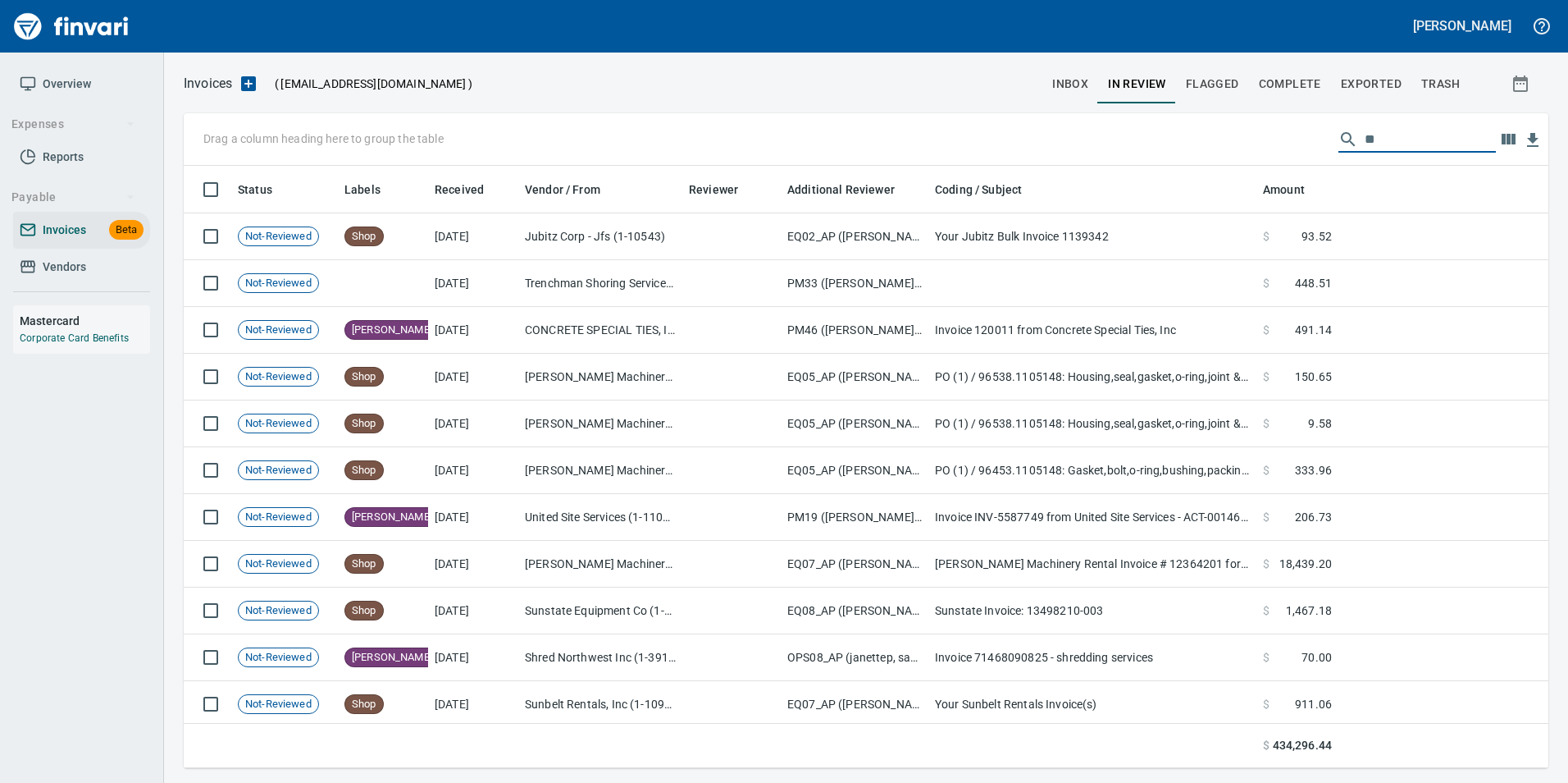
type input "*"
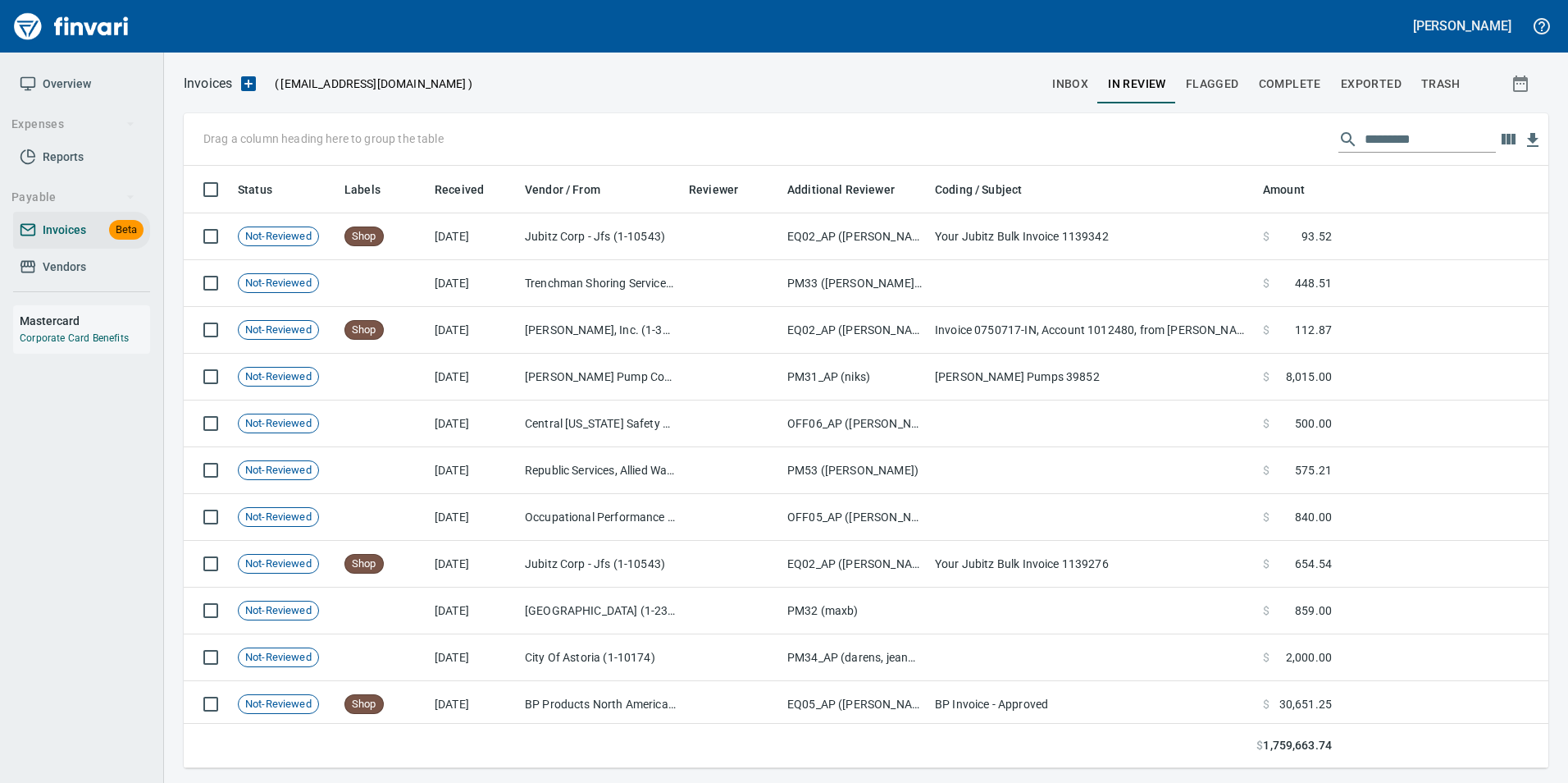
click at [1395, 134] on input "text" at bounding box center [1430, 139] width 131 height 26
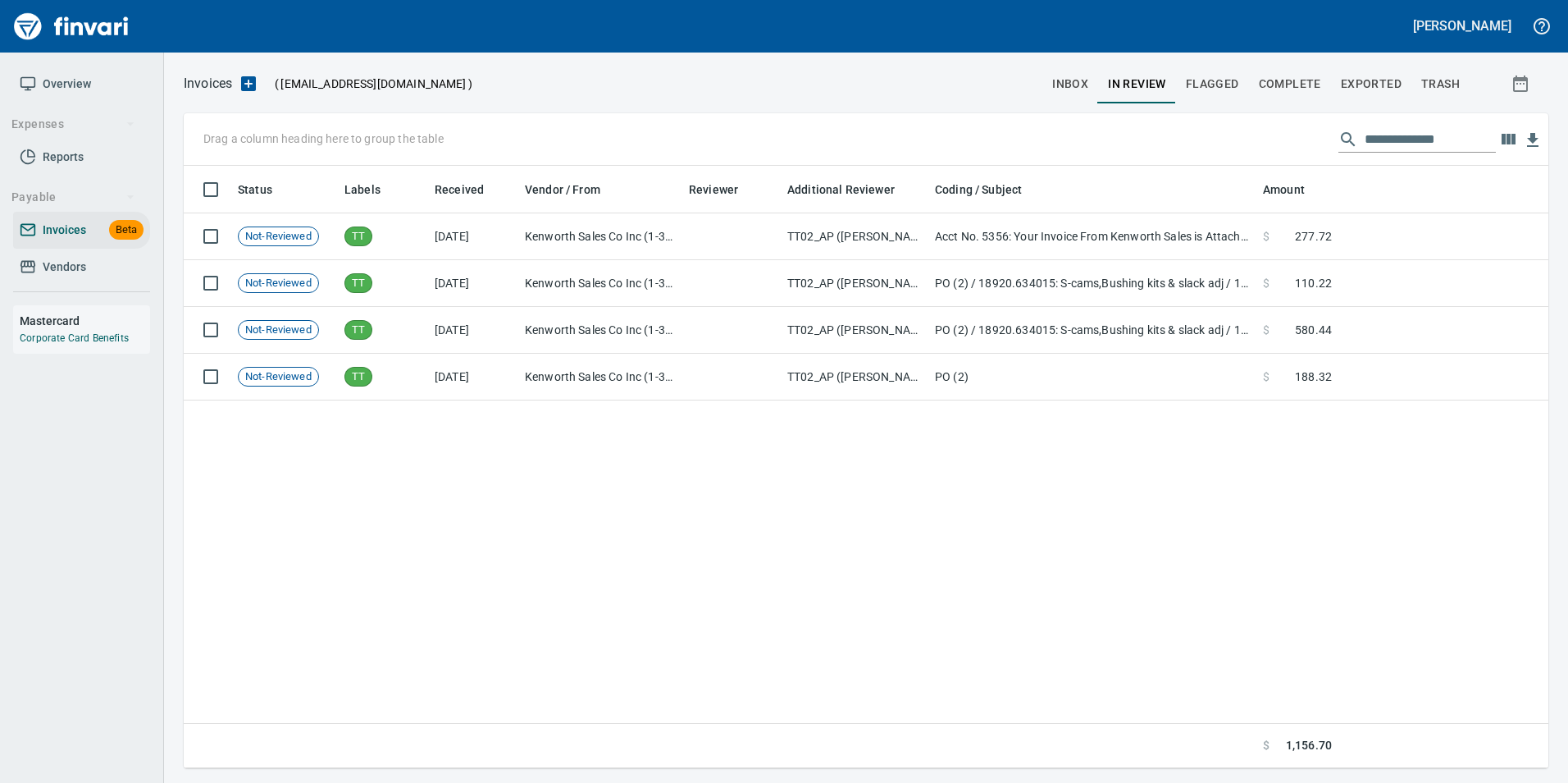
click at [1445, 139] on input "**********" at bounding box center [1430, 139] width 131 height 26
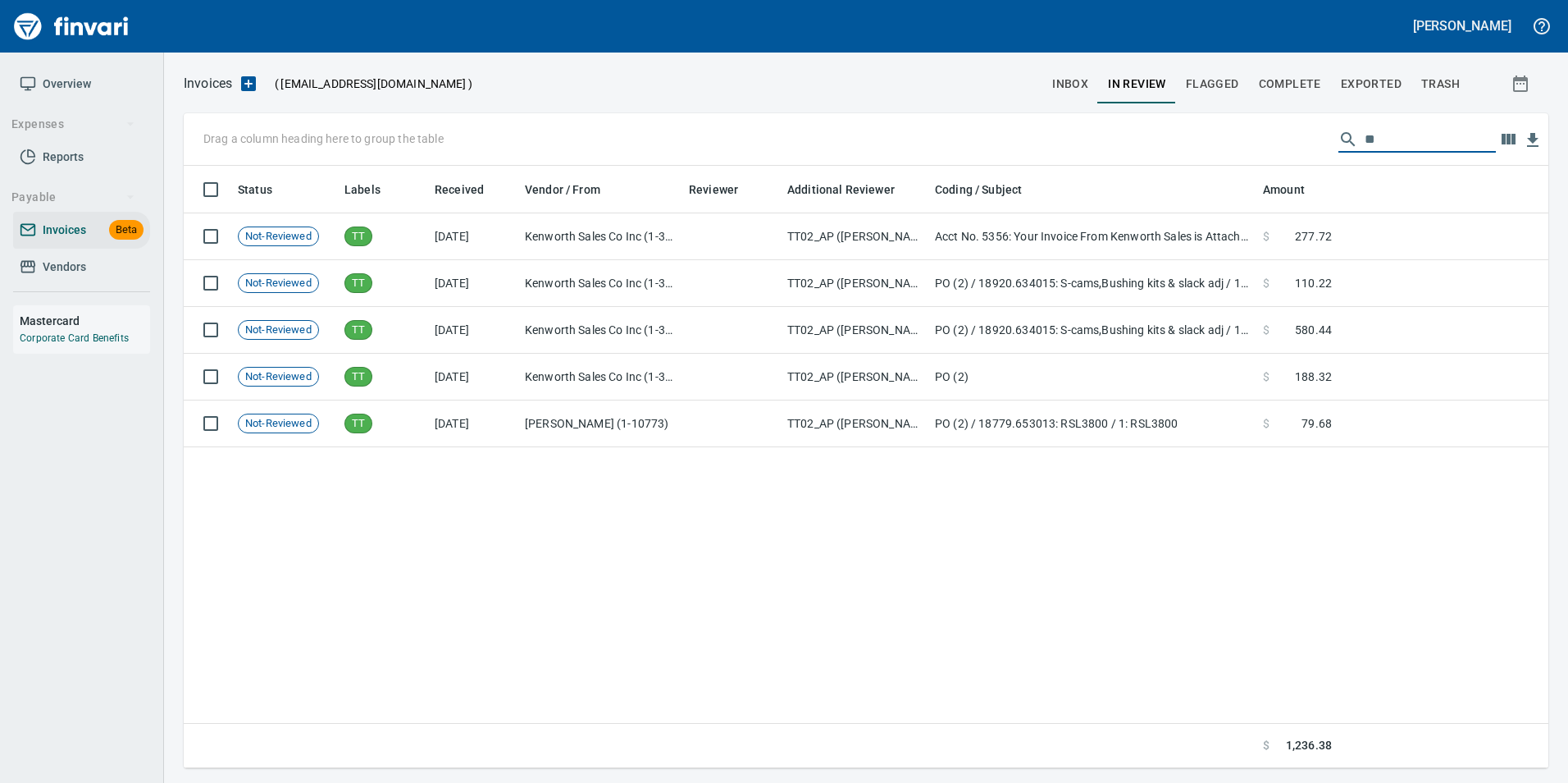
type input "*"
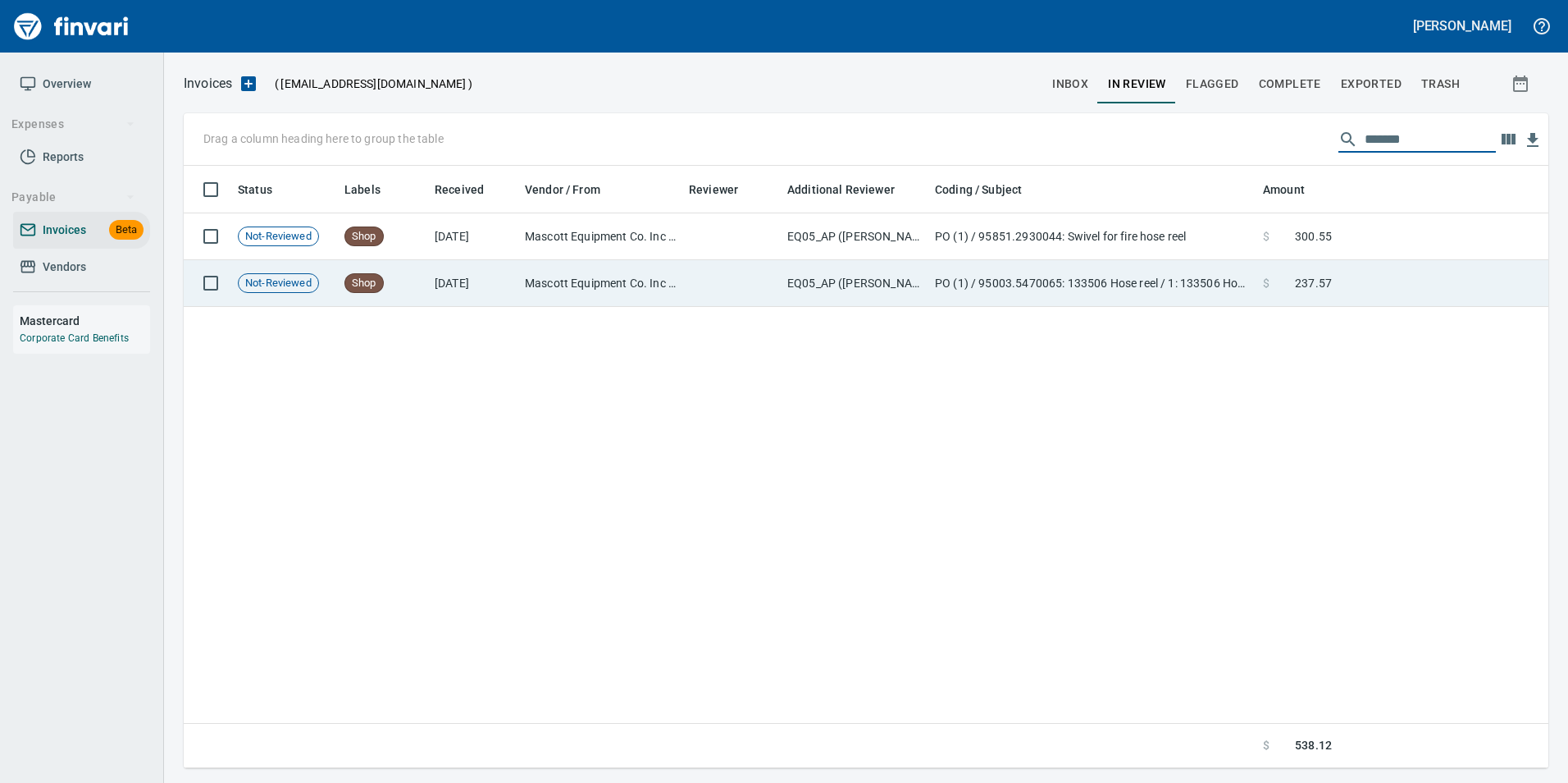
click at [1268, 276] on span "$" at bounding box center [1266, 283] width 7 height 17
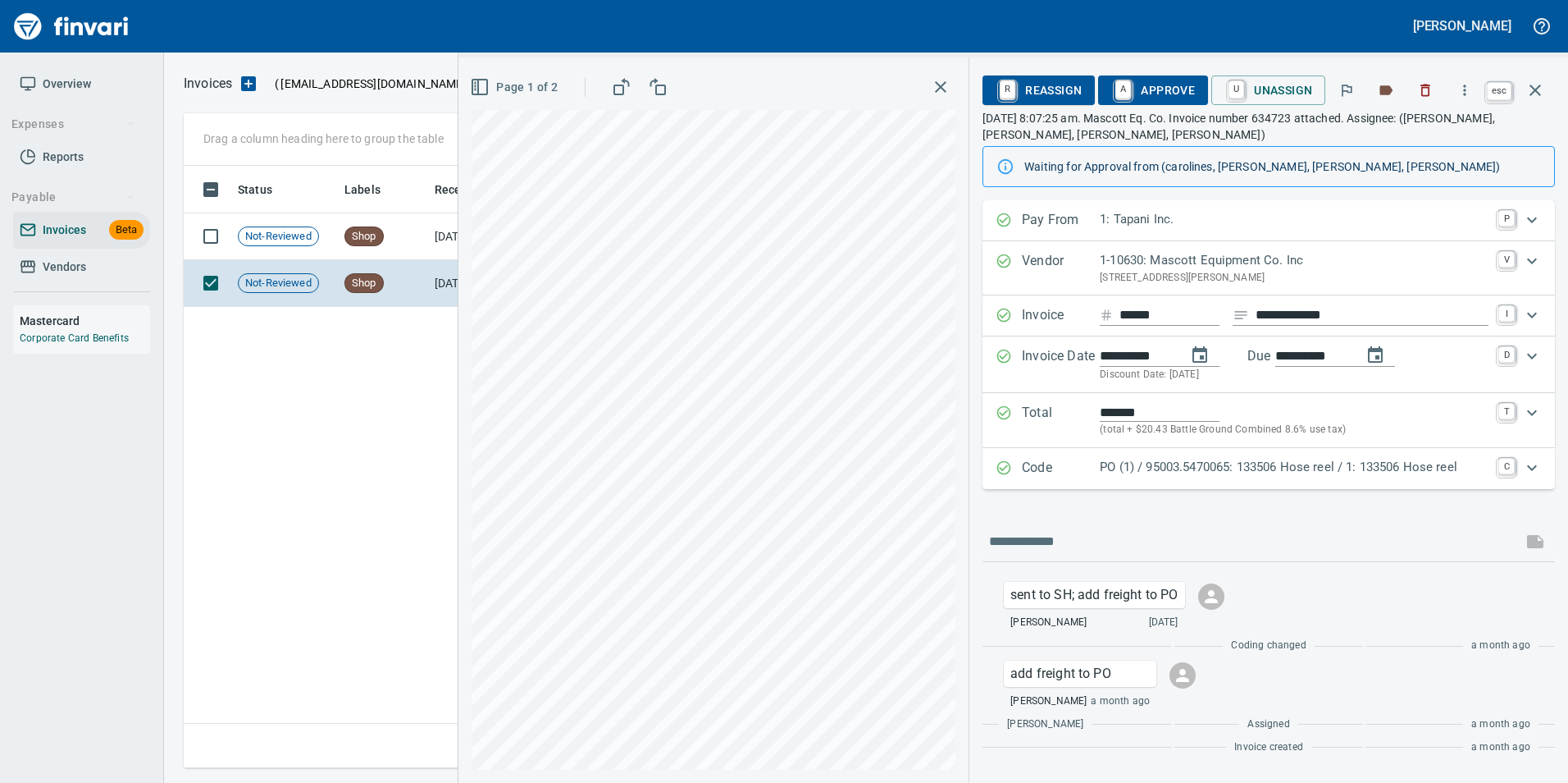
click at [1541, 92] on icon "button" at bounding box center [1536, 90] width 20 height 20
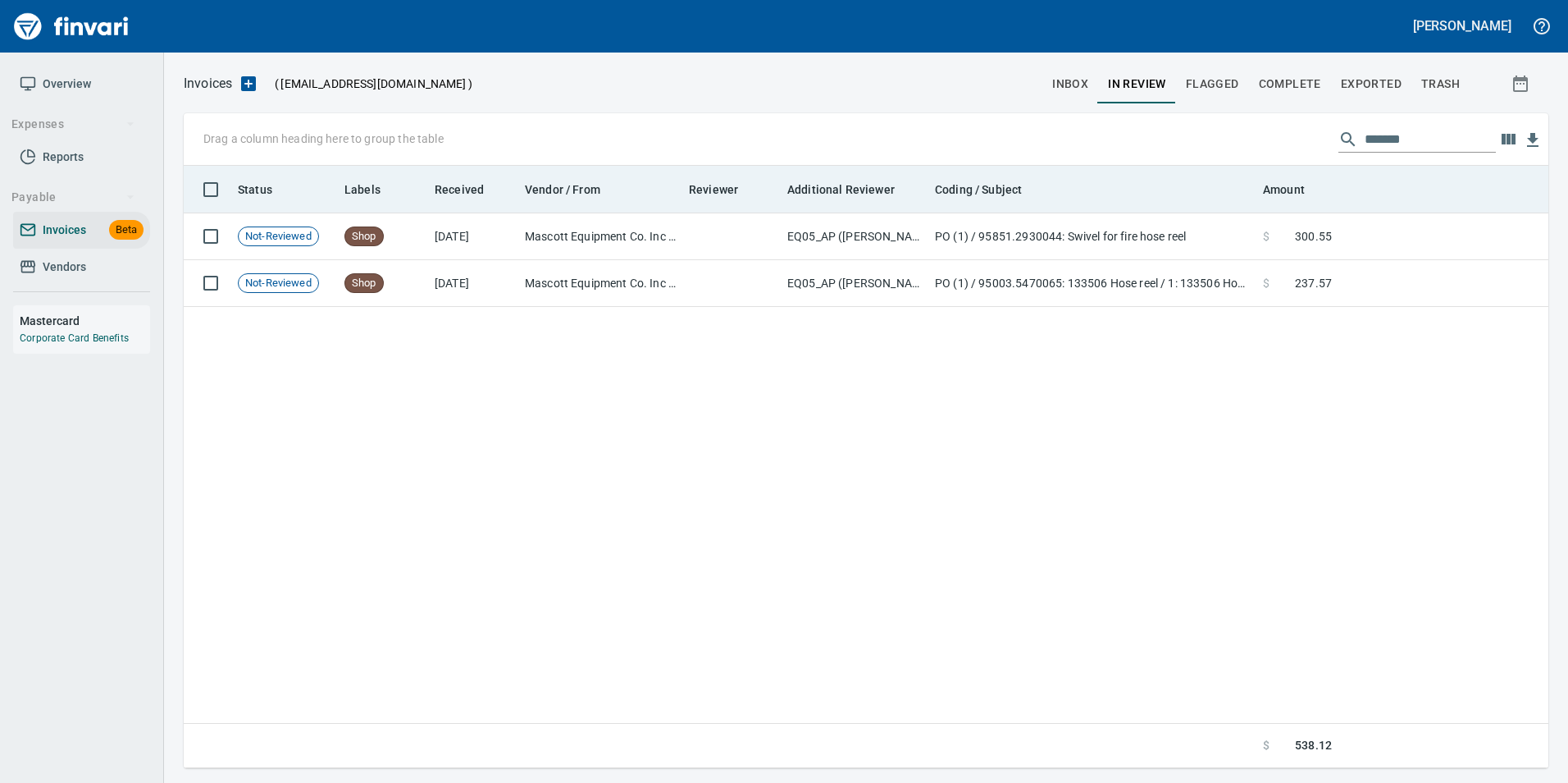
scroll to position [590, 1352]
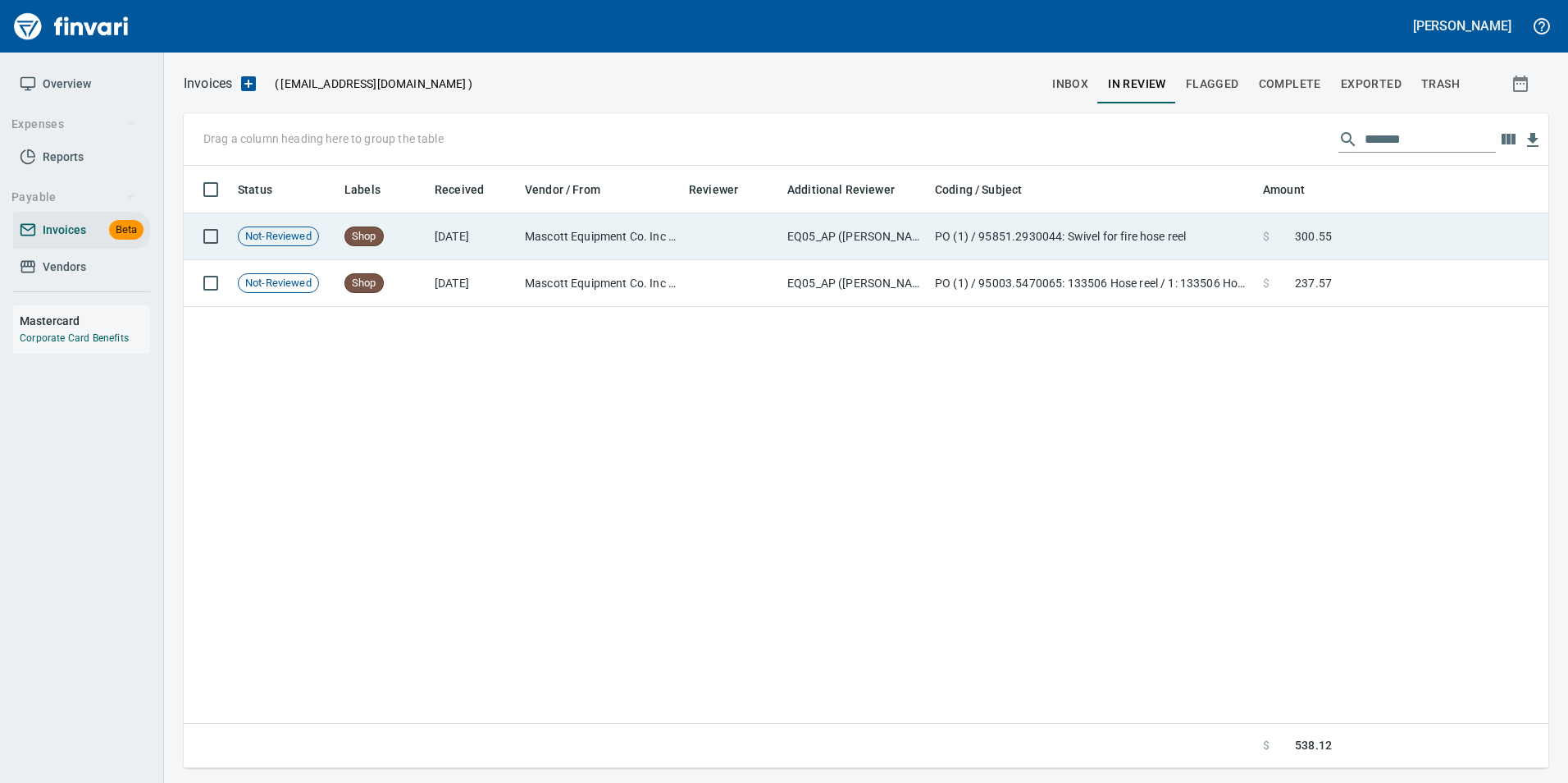
click at [1363, 218] on td at bounding box center [1443, 237] width 210 height 47
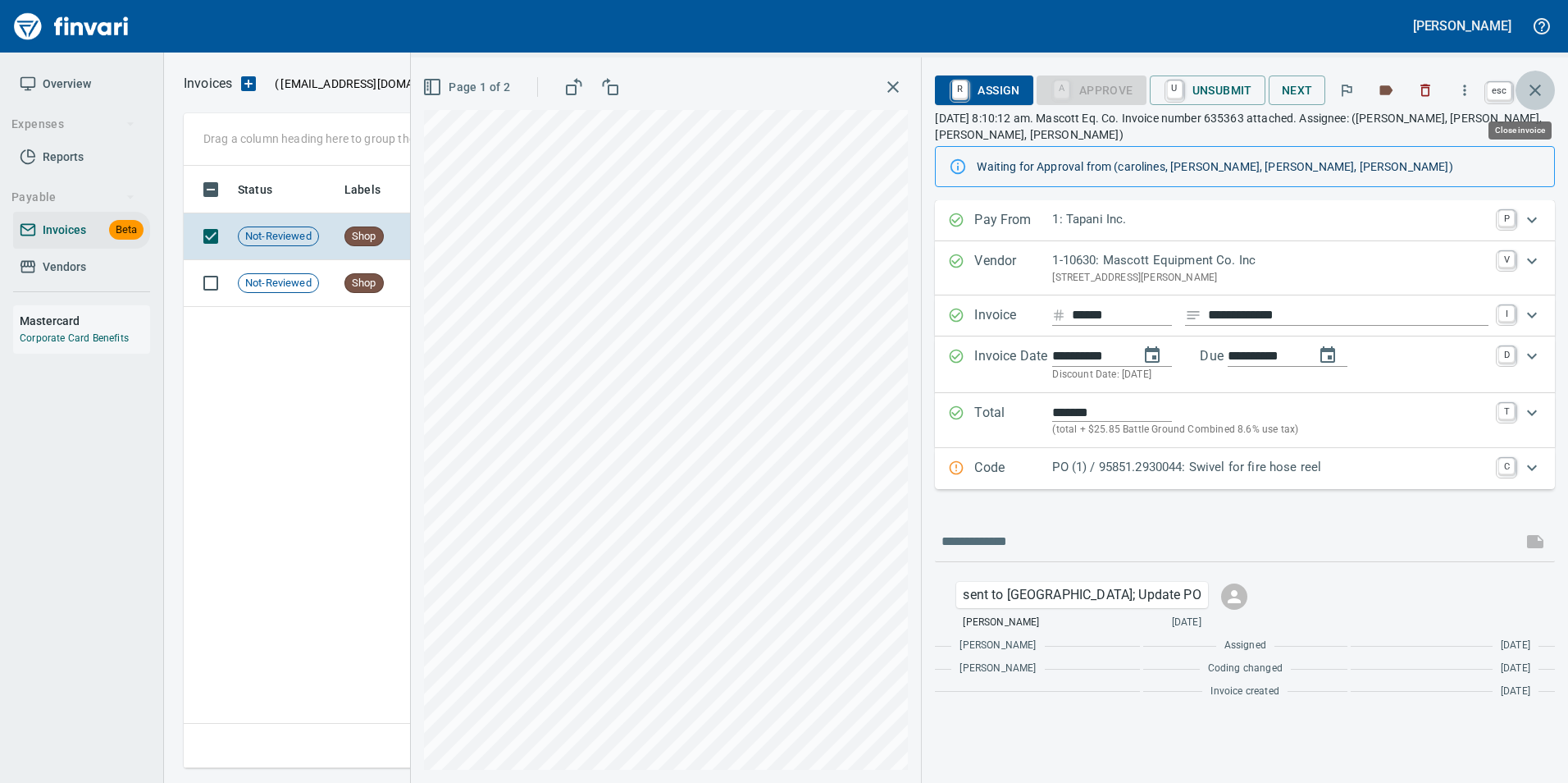
click at [1541, 91] on icon "button" at bounding box center [1536, 90] width 20 height 20
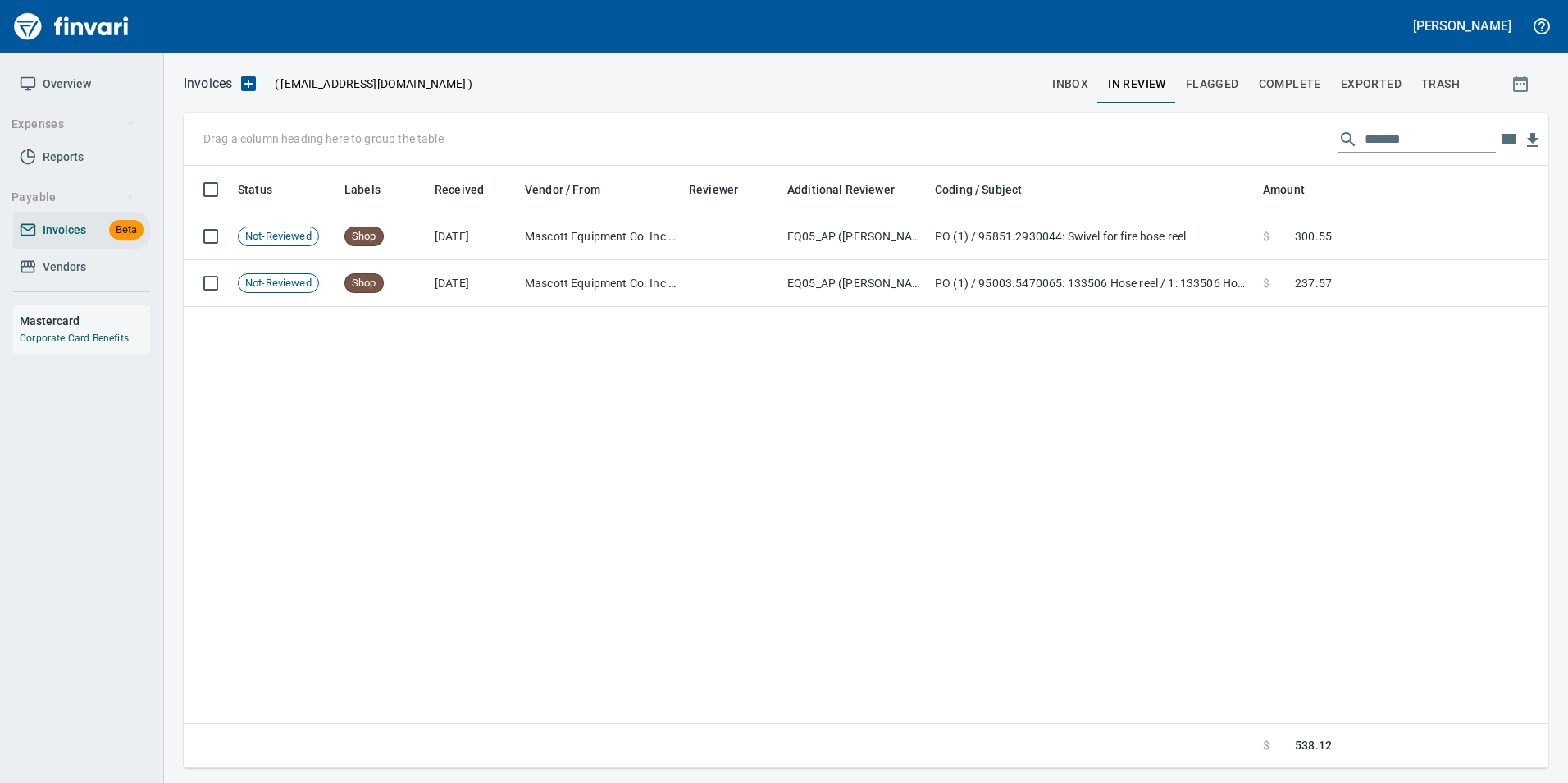
scroll to position [590, 1353]
click at [1395, 130] on input "*******" at bounding box center [1430, 139] width 131 height 26
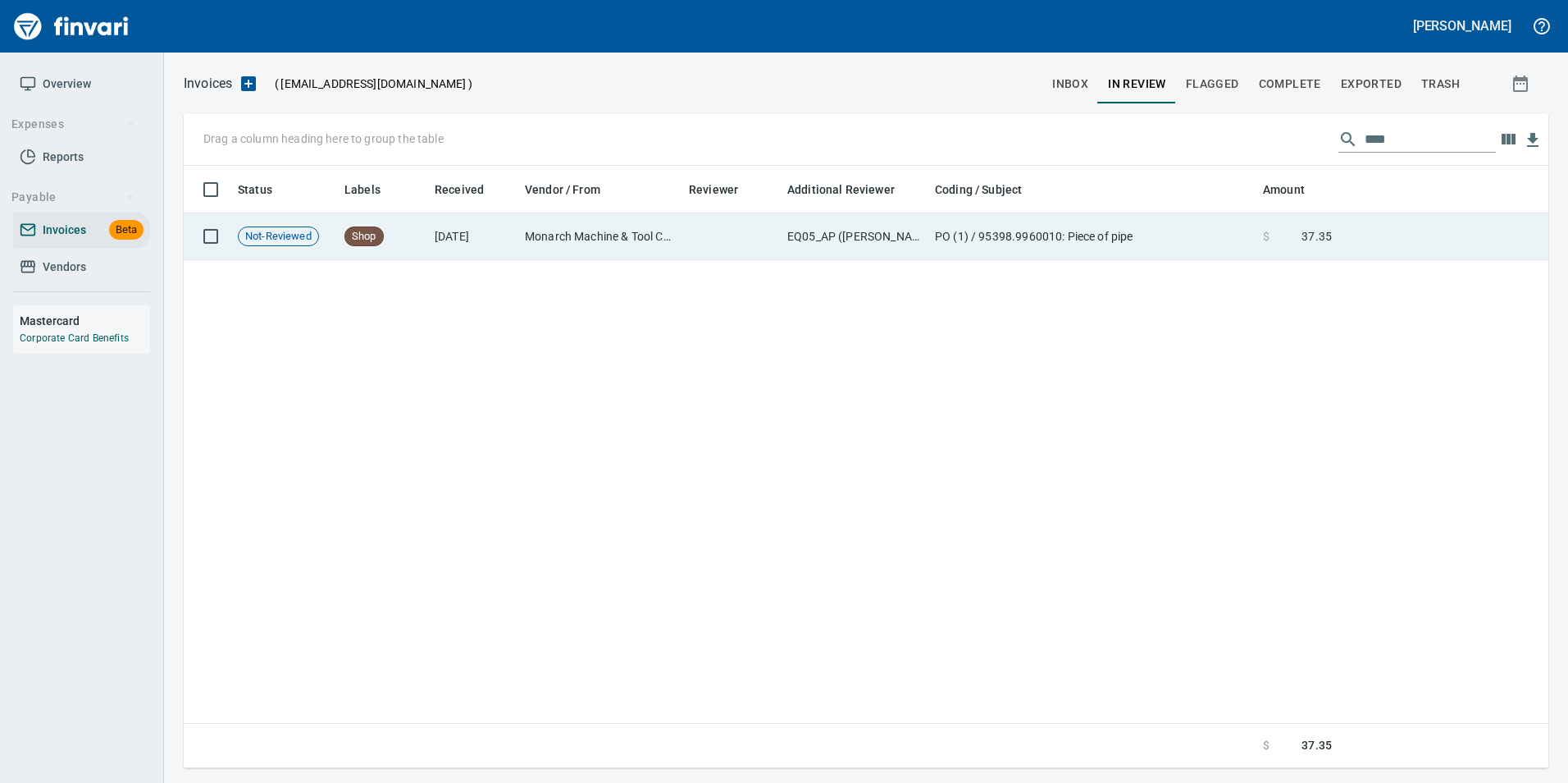
click at [1361, 243] on td at bounding box center [1443, 237] width 210 height 47
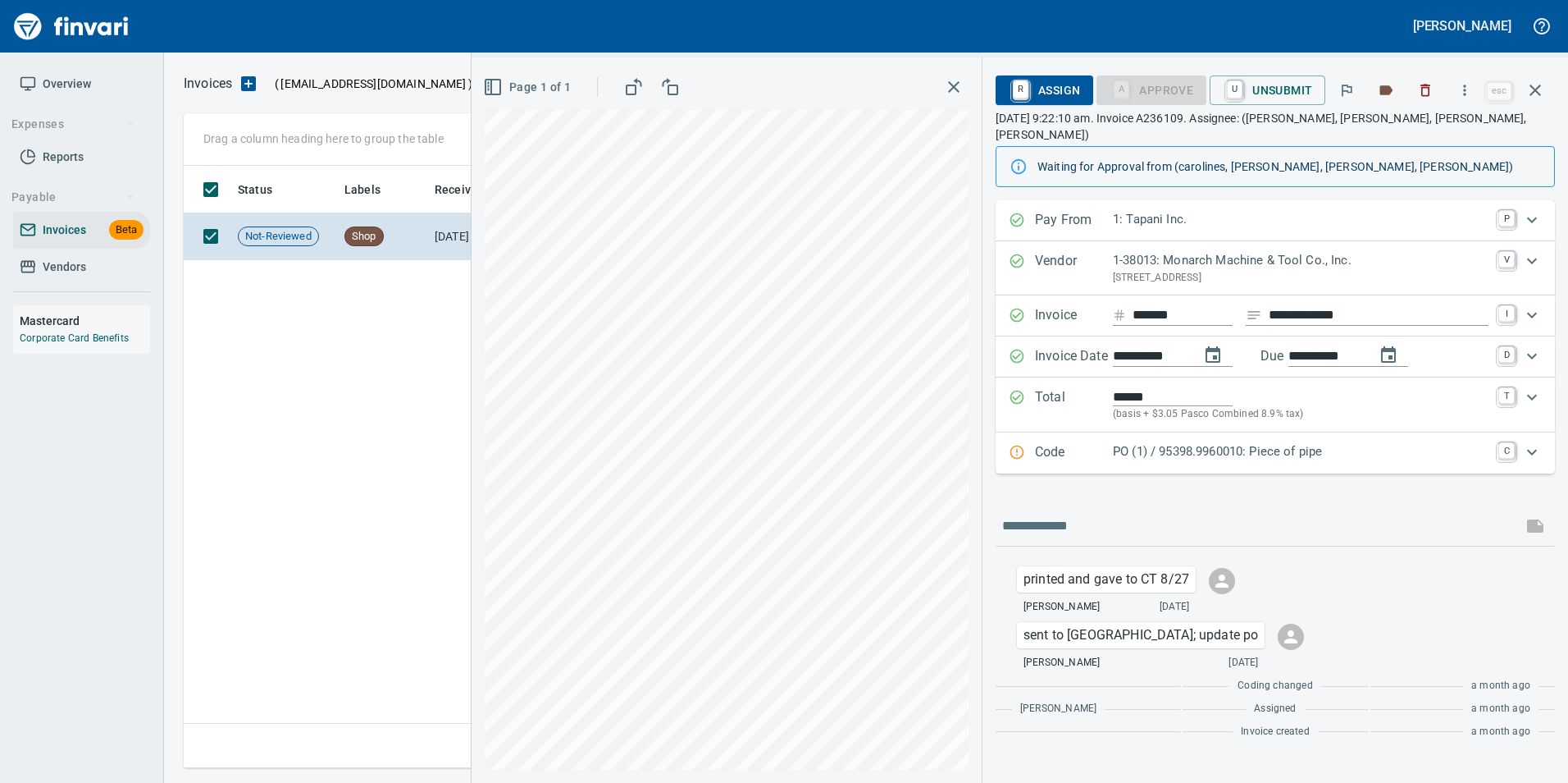
drag, startPoint x: 1537, startPoint y: 95, endPoint x: 1469, endPoint y: 155, distance: 90.7
click at [1537, 94] on icon "button" at bounding box center [1536, 90] width 20 height 20
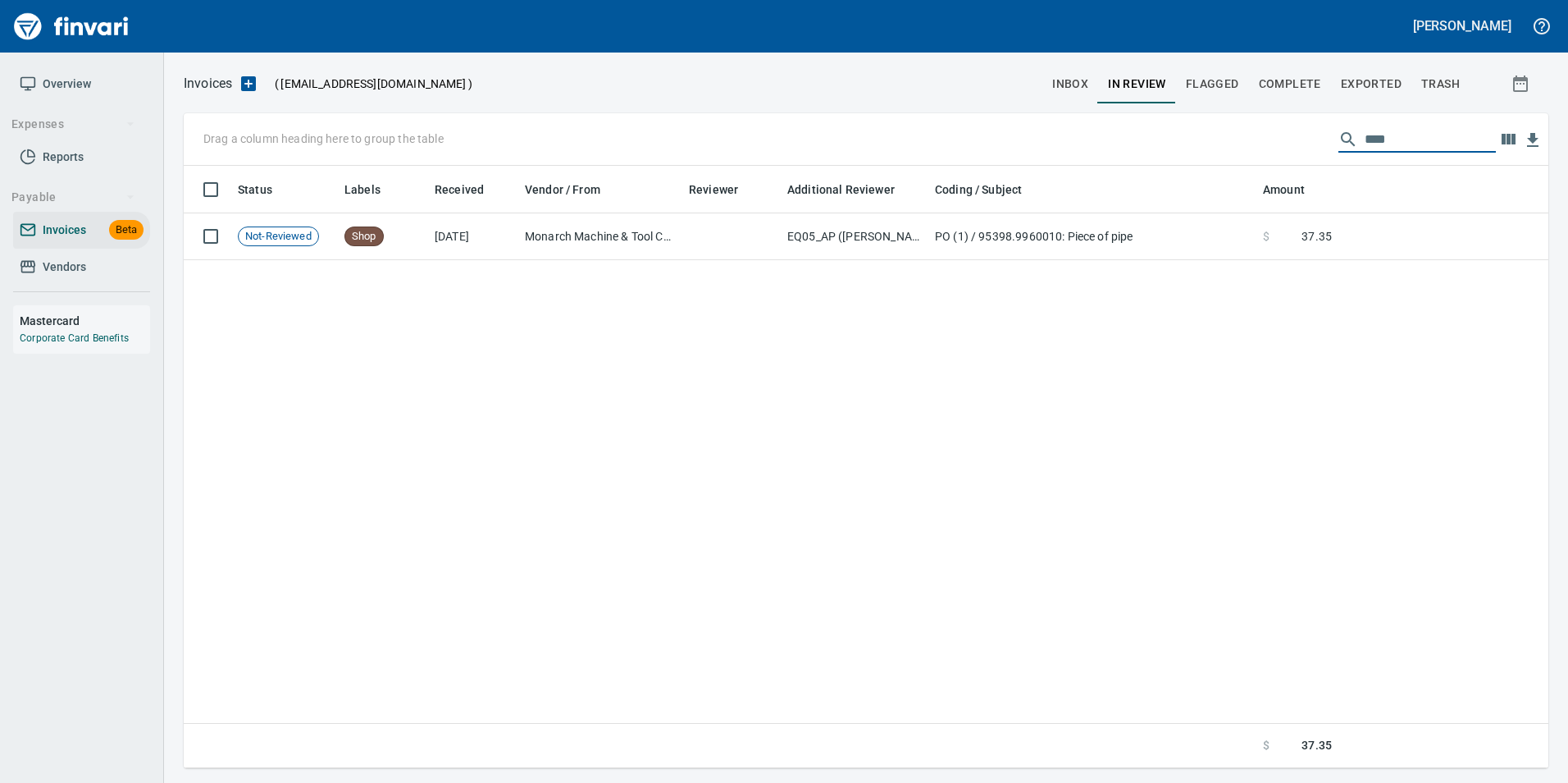
click at [1418, 137] on input "****" at bounding box center [1430, 139] width 131 height 26
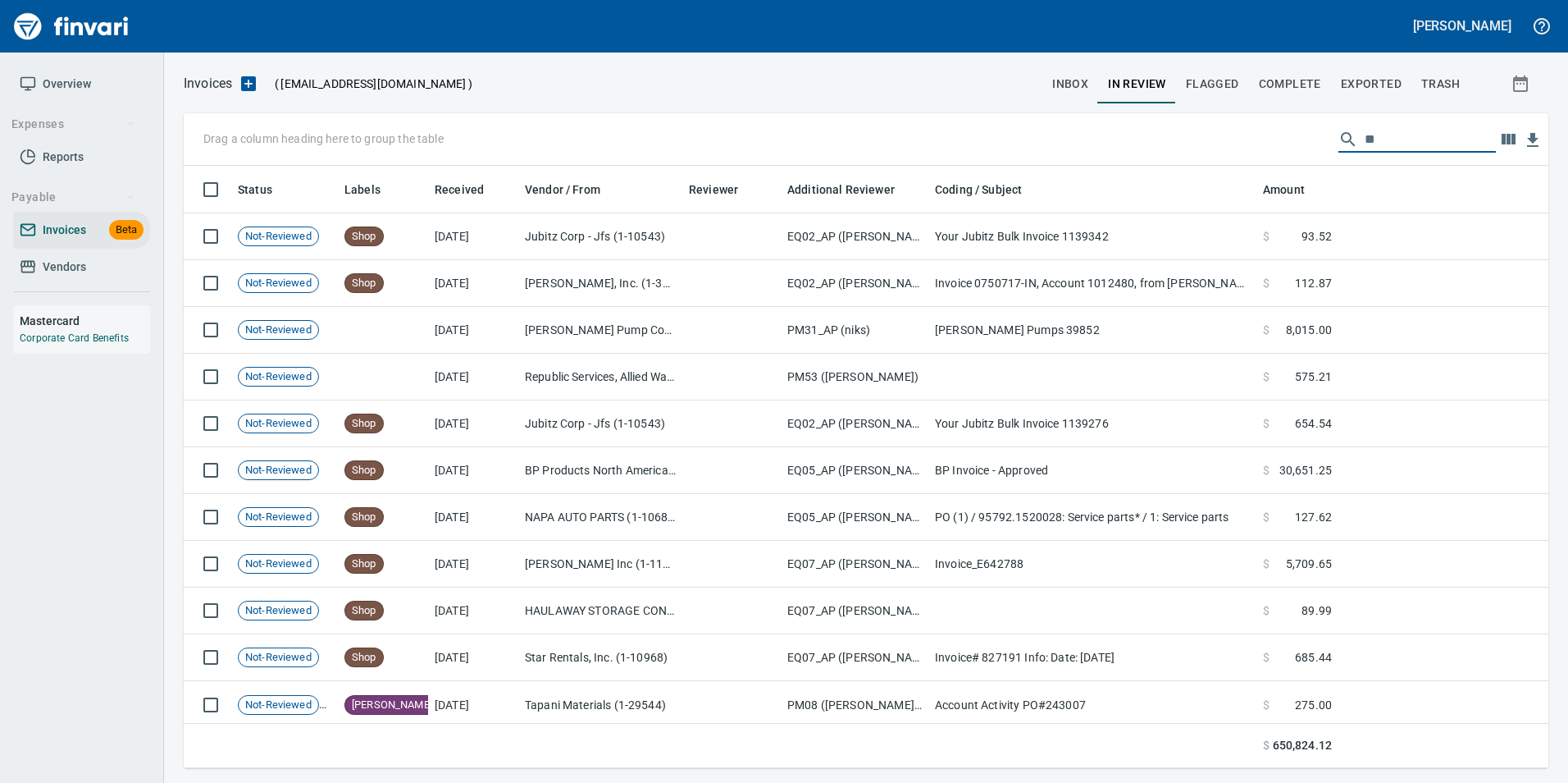
type input "*"
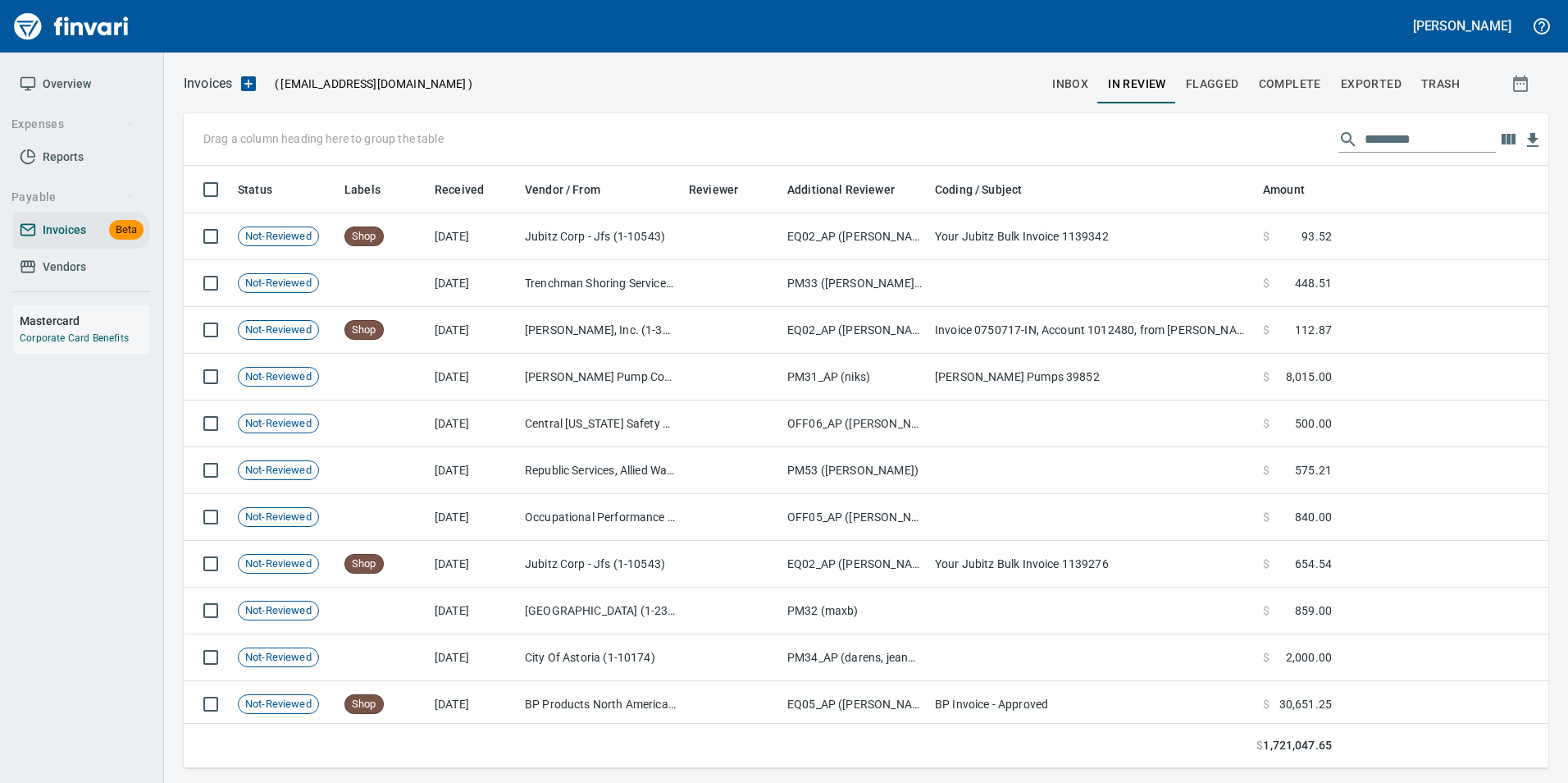
click at [1422, 136] on input "text" at bounding box center [1430, 139] width 131 height 26
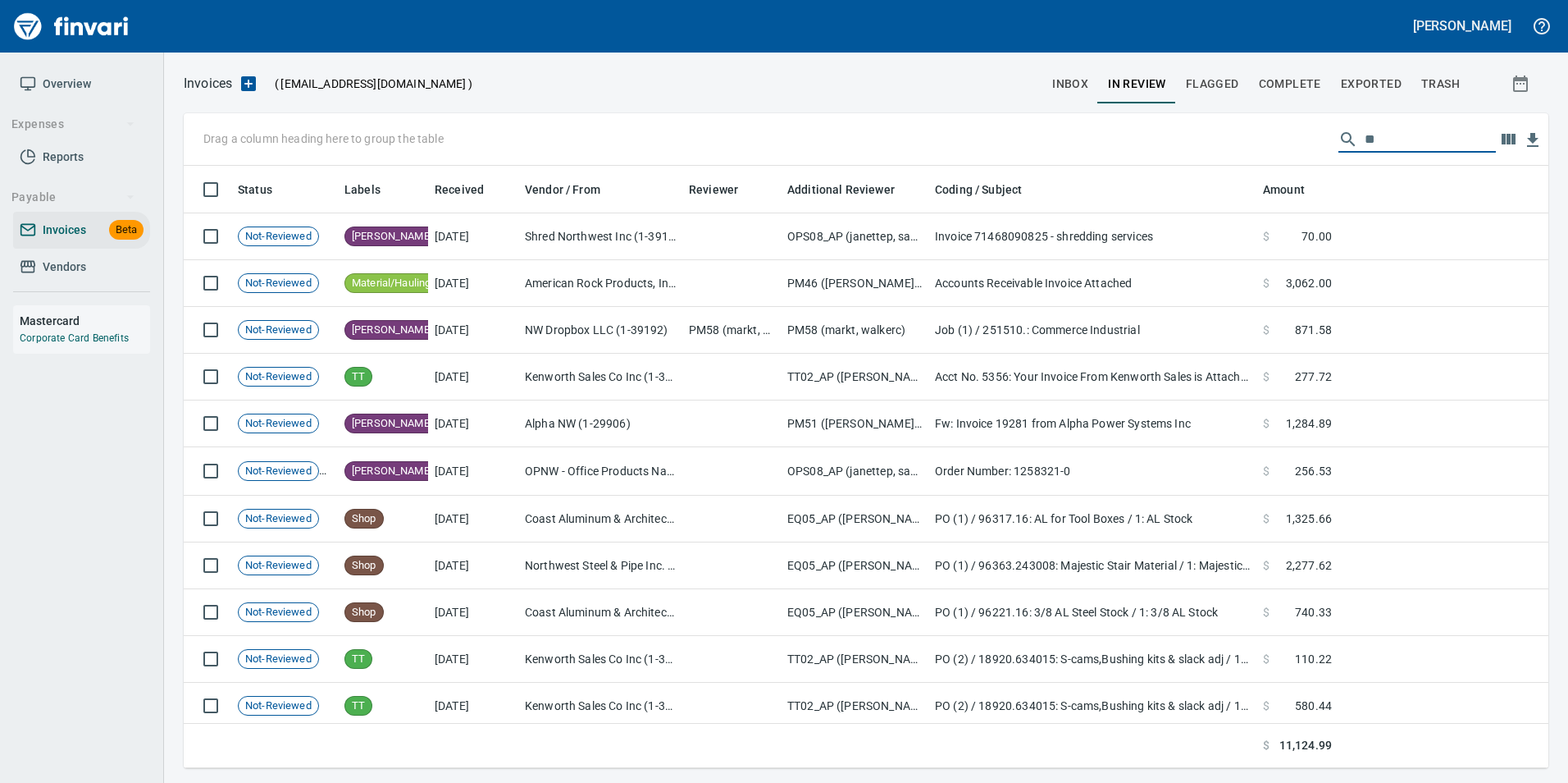
type input "*"
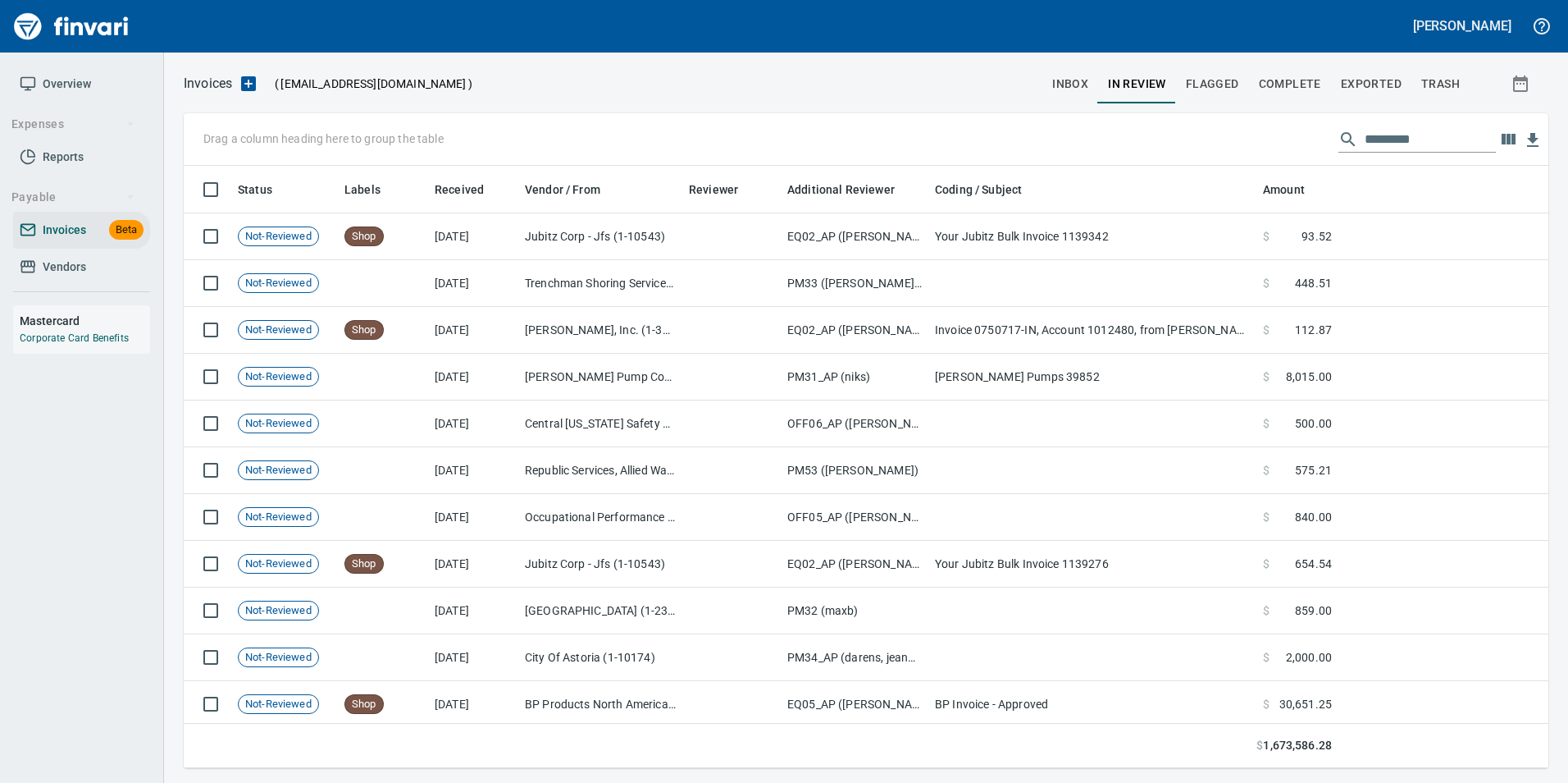
click at [1406, 137] on input "text" at bounding box center [1430, 139] width 131 height 26
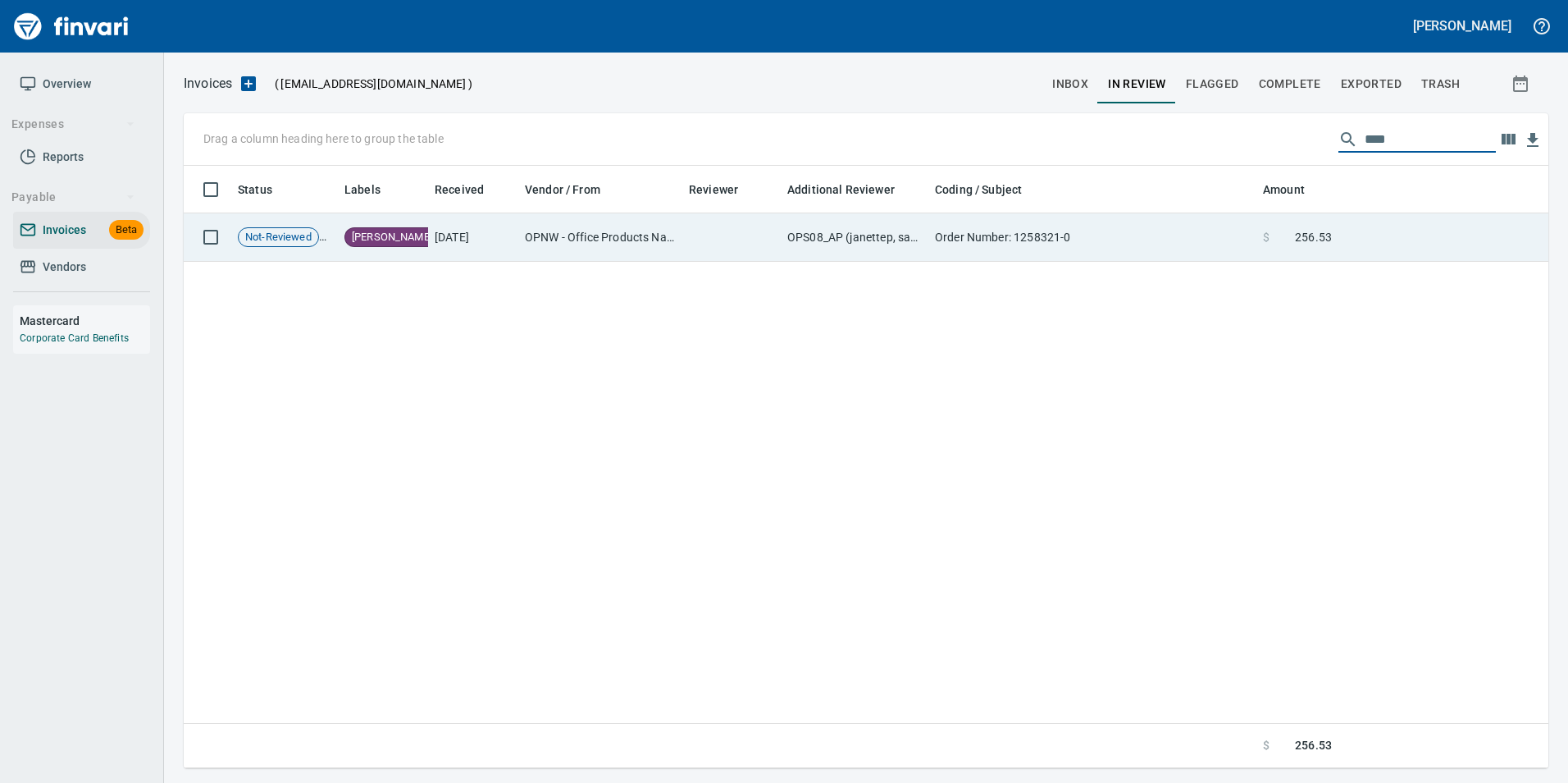
click at [1286, 233] on span at bounding box center [1282, 237] width 26 height 17
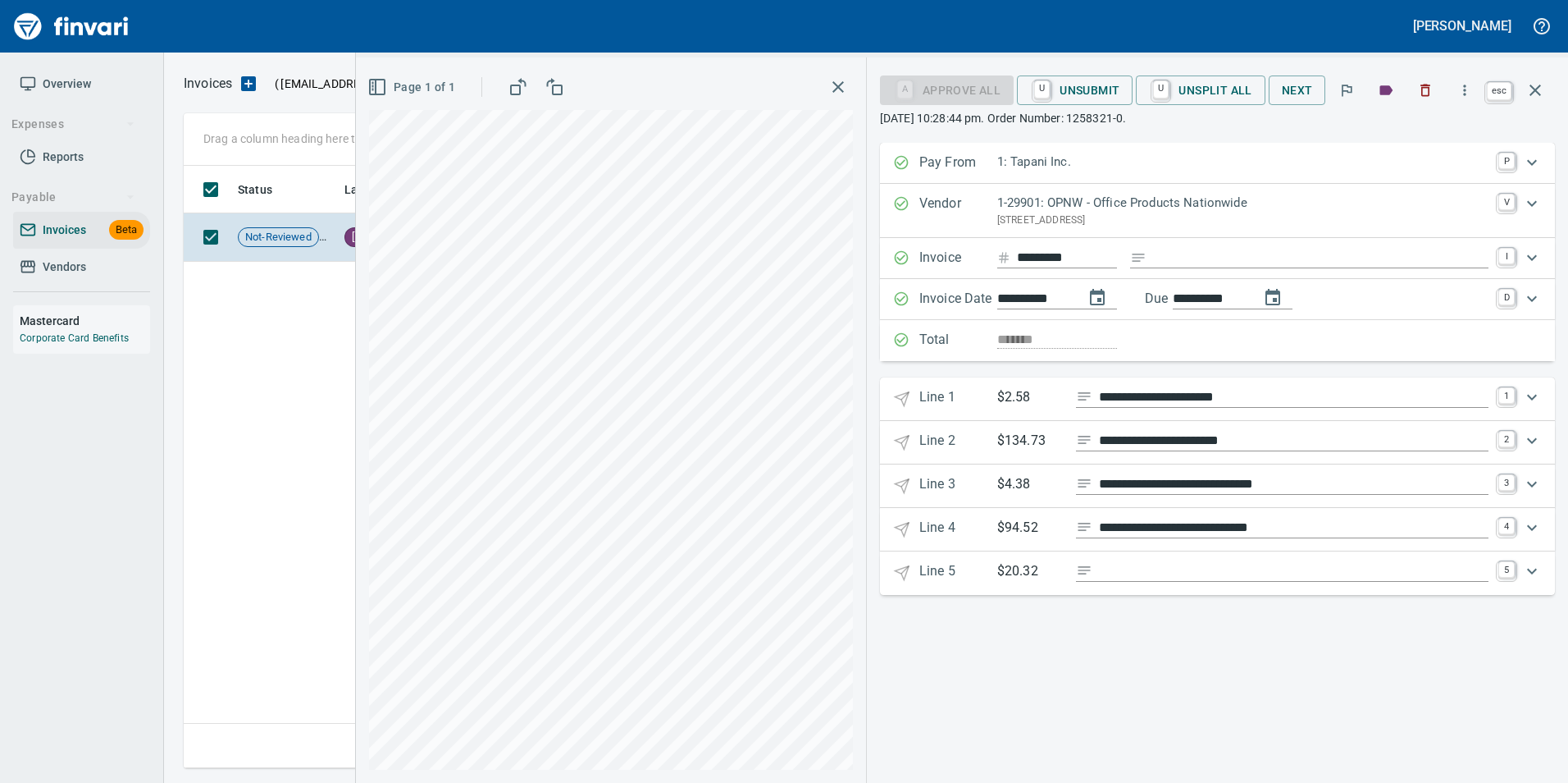
scroll to position [590, 1352]
click at [1537, 90] on icon "button" at bounding box center [1536, 90] width 20 height 20
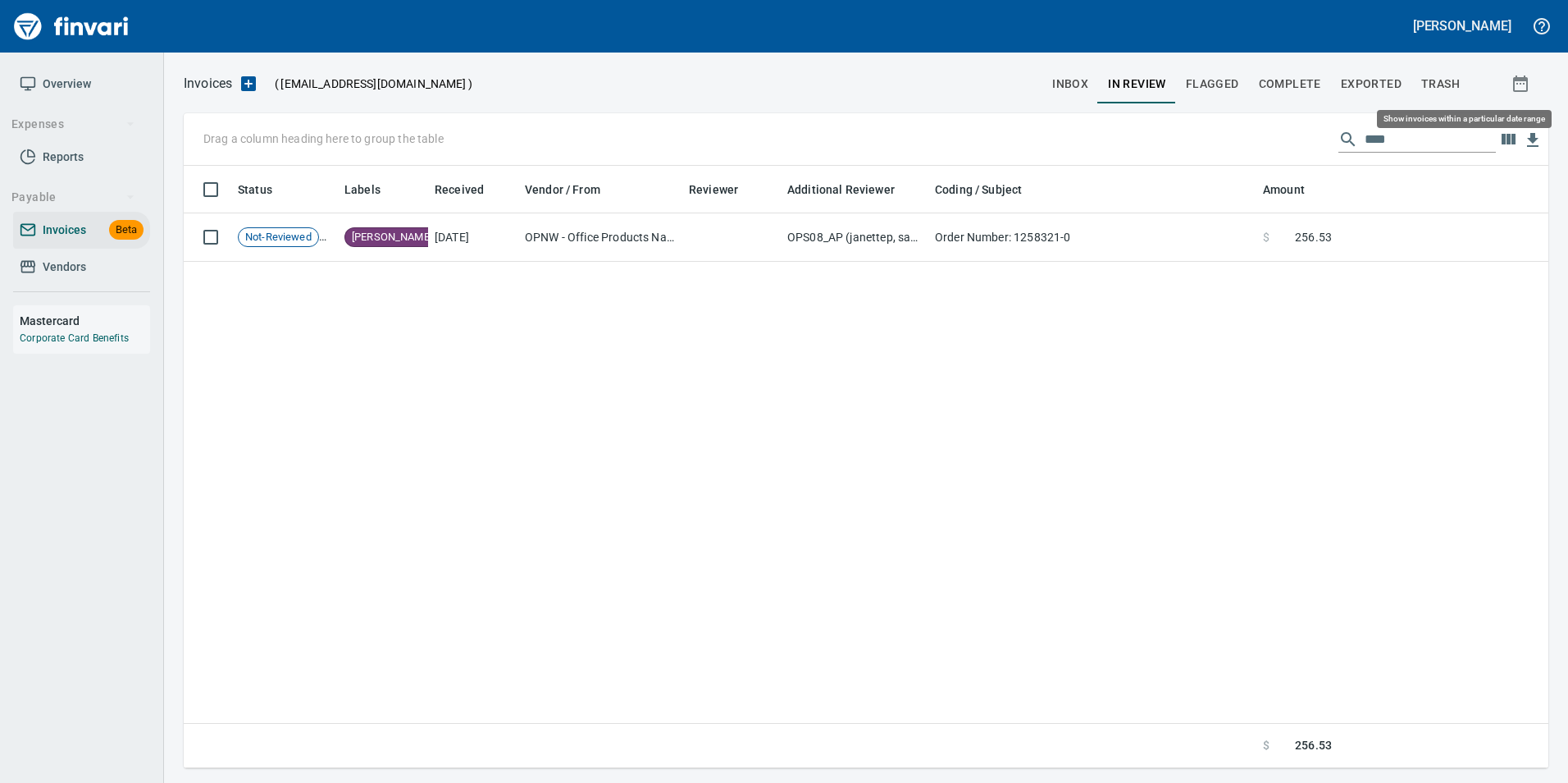
scroll to position [590, 1353]
click at [1406, 136] on input "****" at bounding box center [1430, 139] width 131 height 26
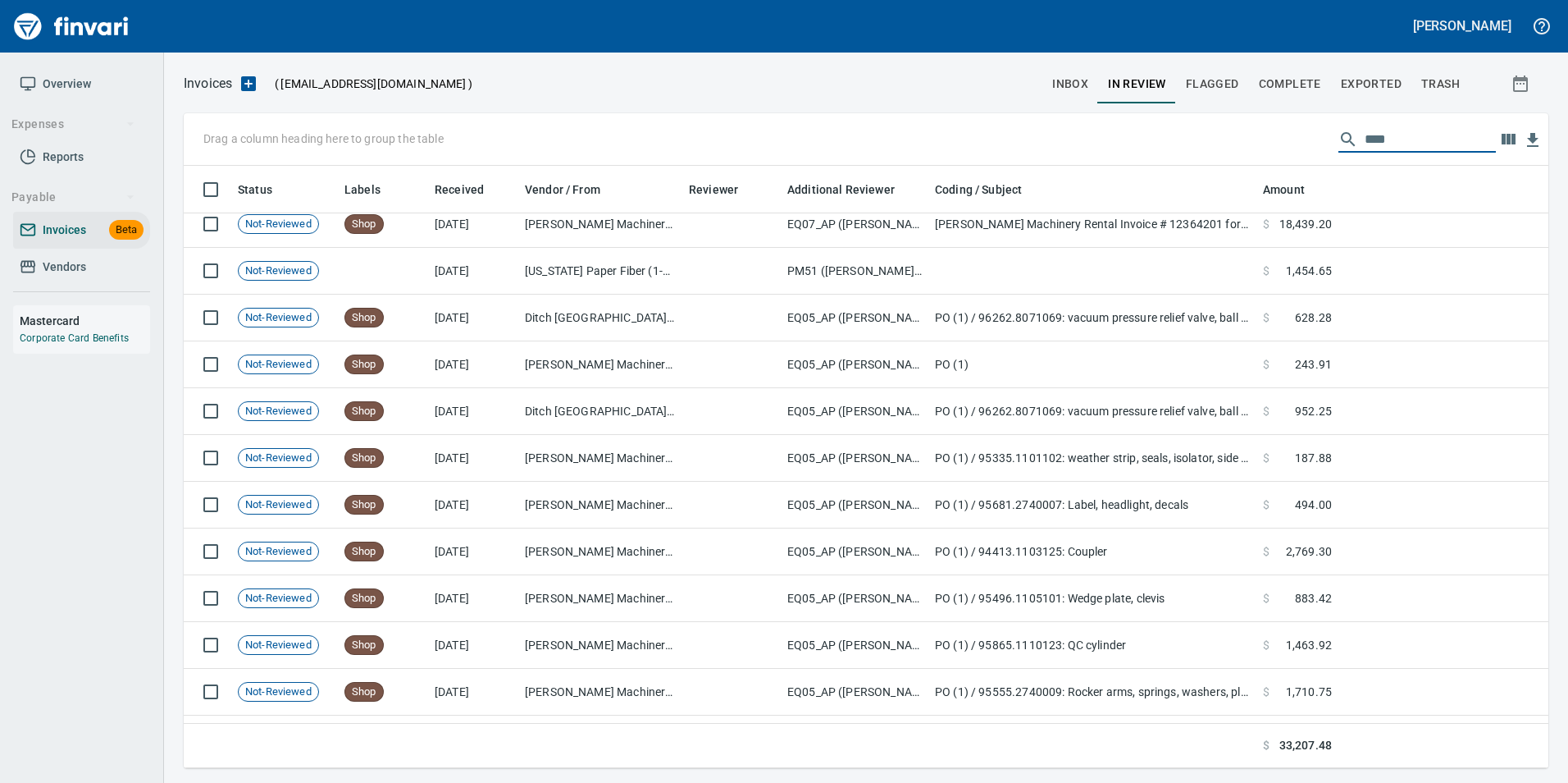
scroll to position [0, 0]
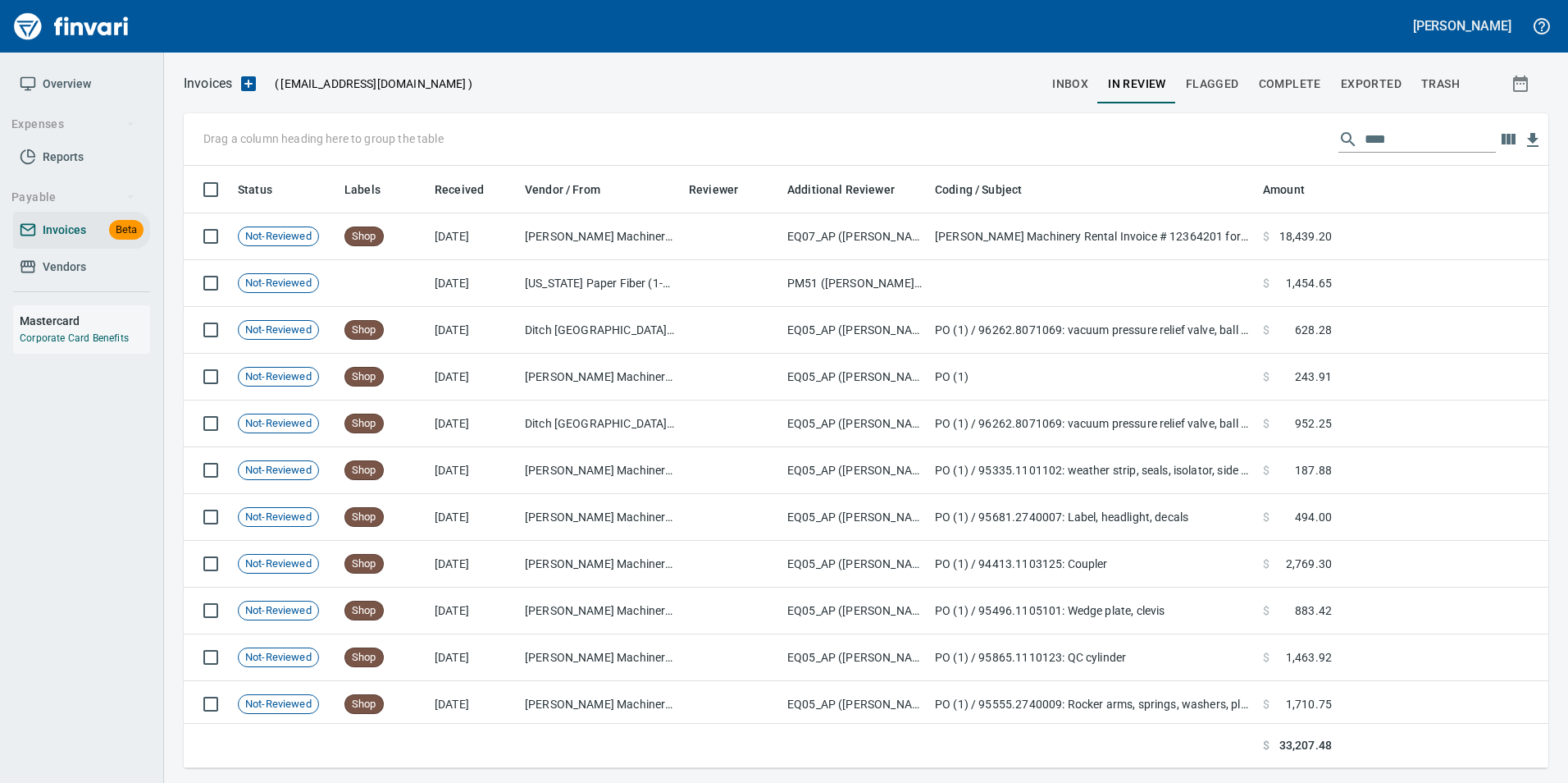
click at [1388, 145] on input "****" at bounding box center [1430, 139] width 131 height 26
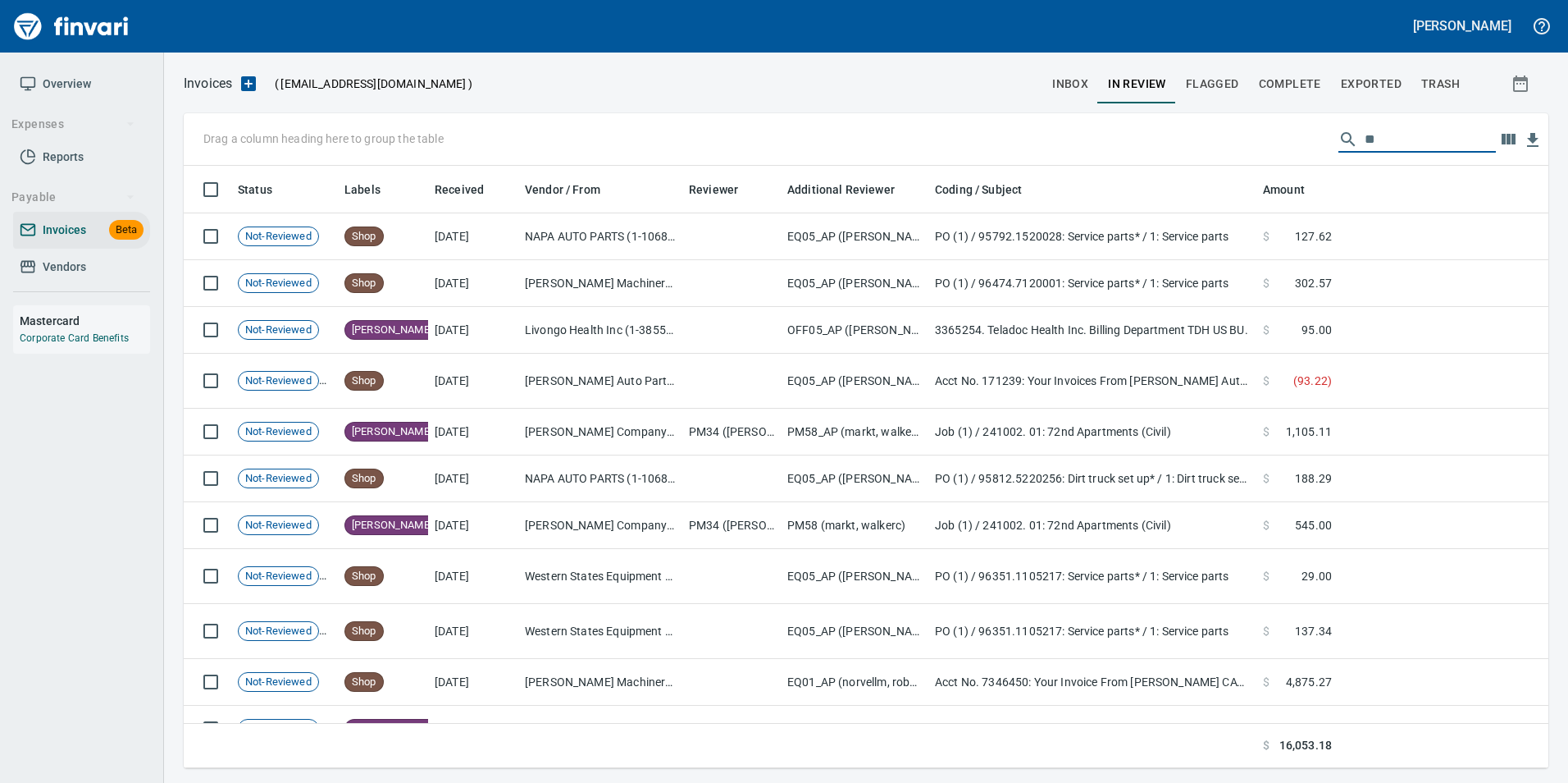
type input "*"
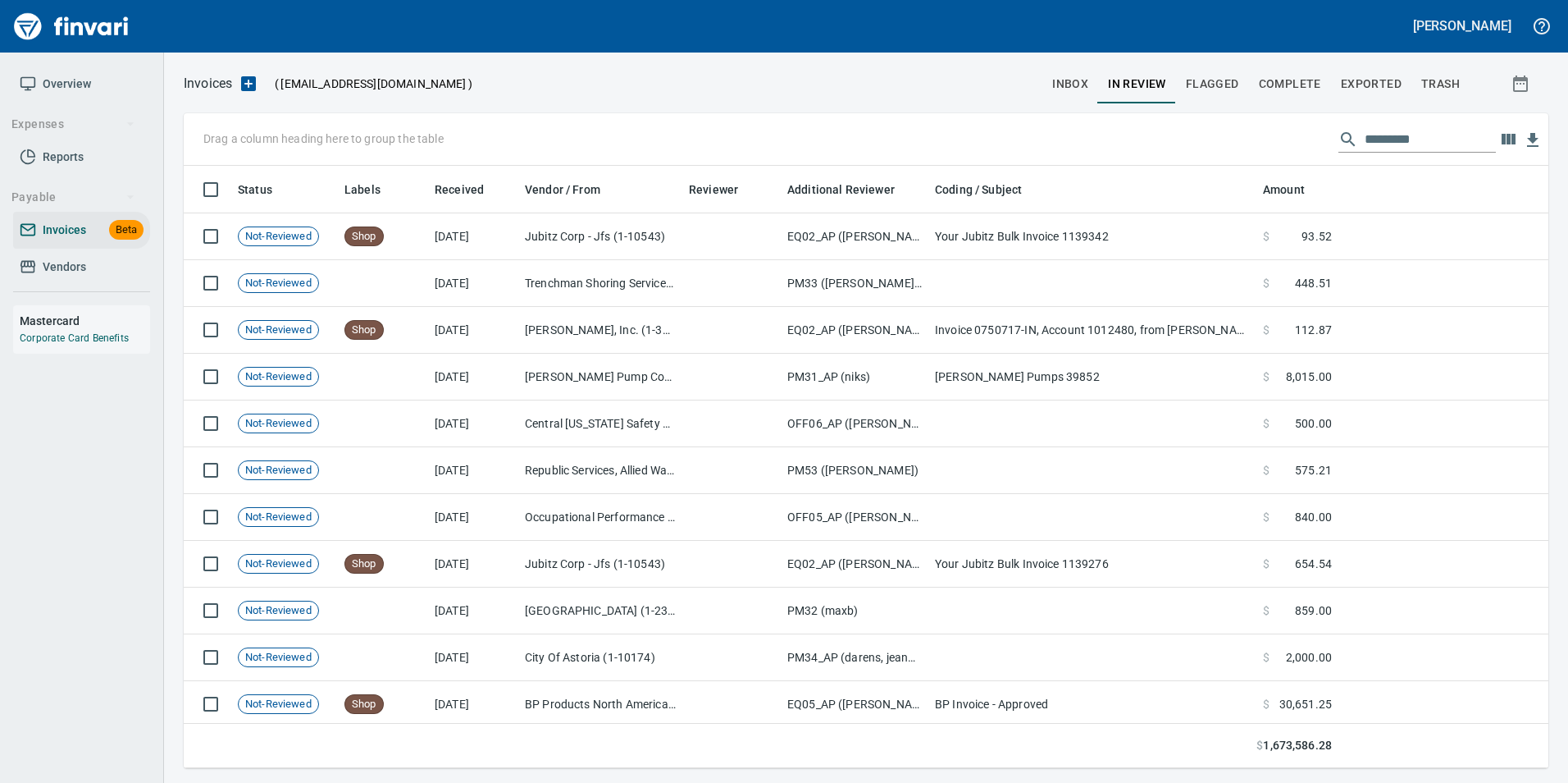
click at [1365, 130] on input "text" at bounding box center [1430, 139] width 131 height 26
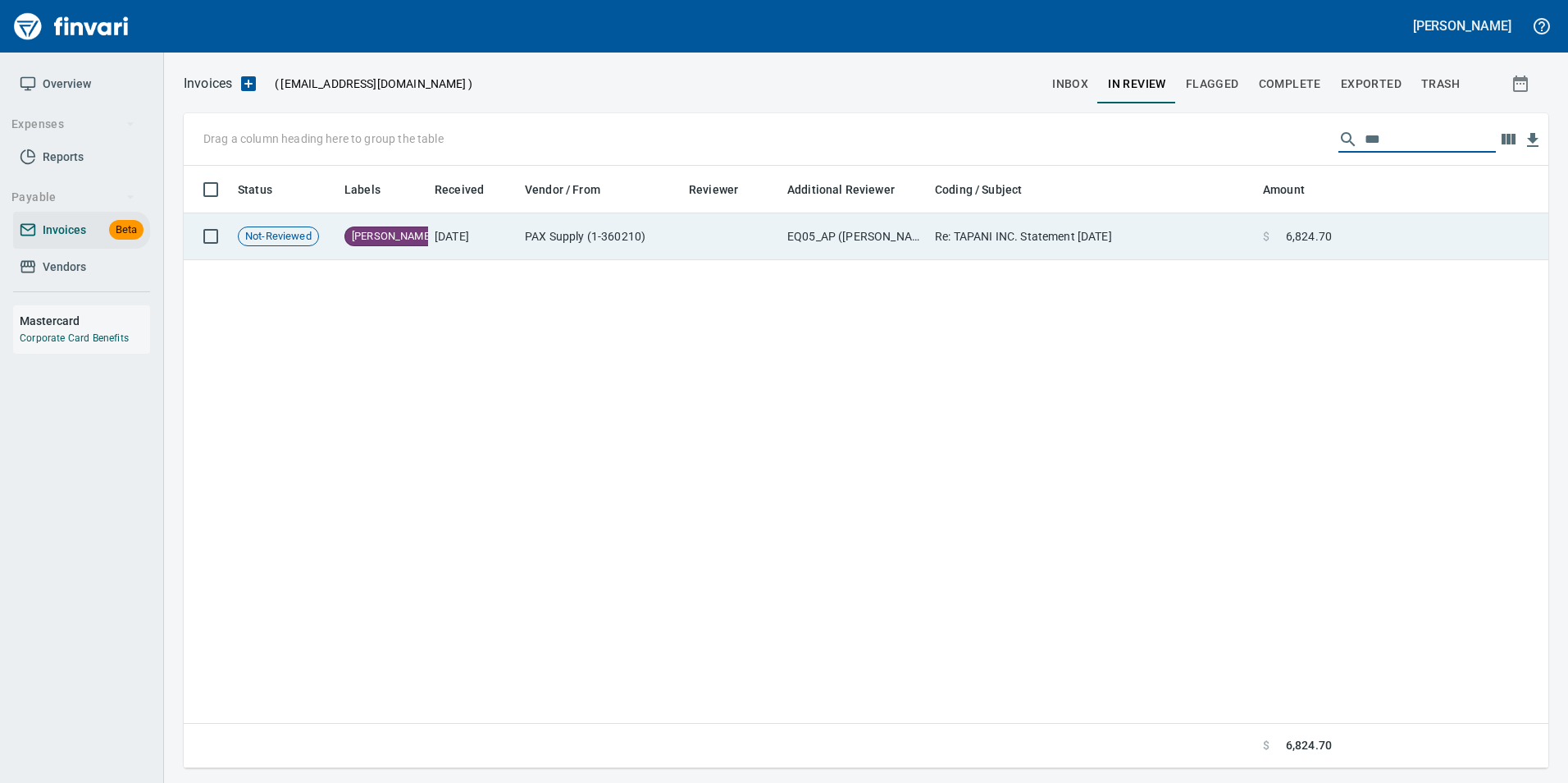
click at [1313, 235] on span "6,824.70" at bounding box center [1309, 236] width 46 height 17
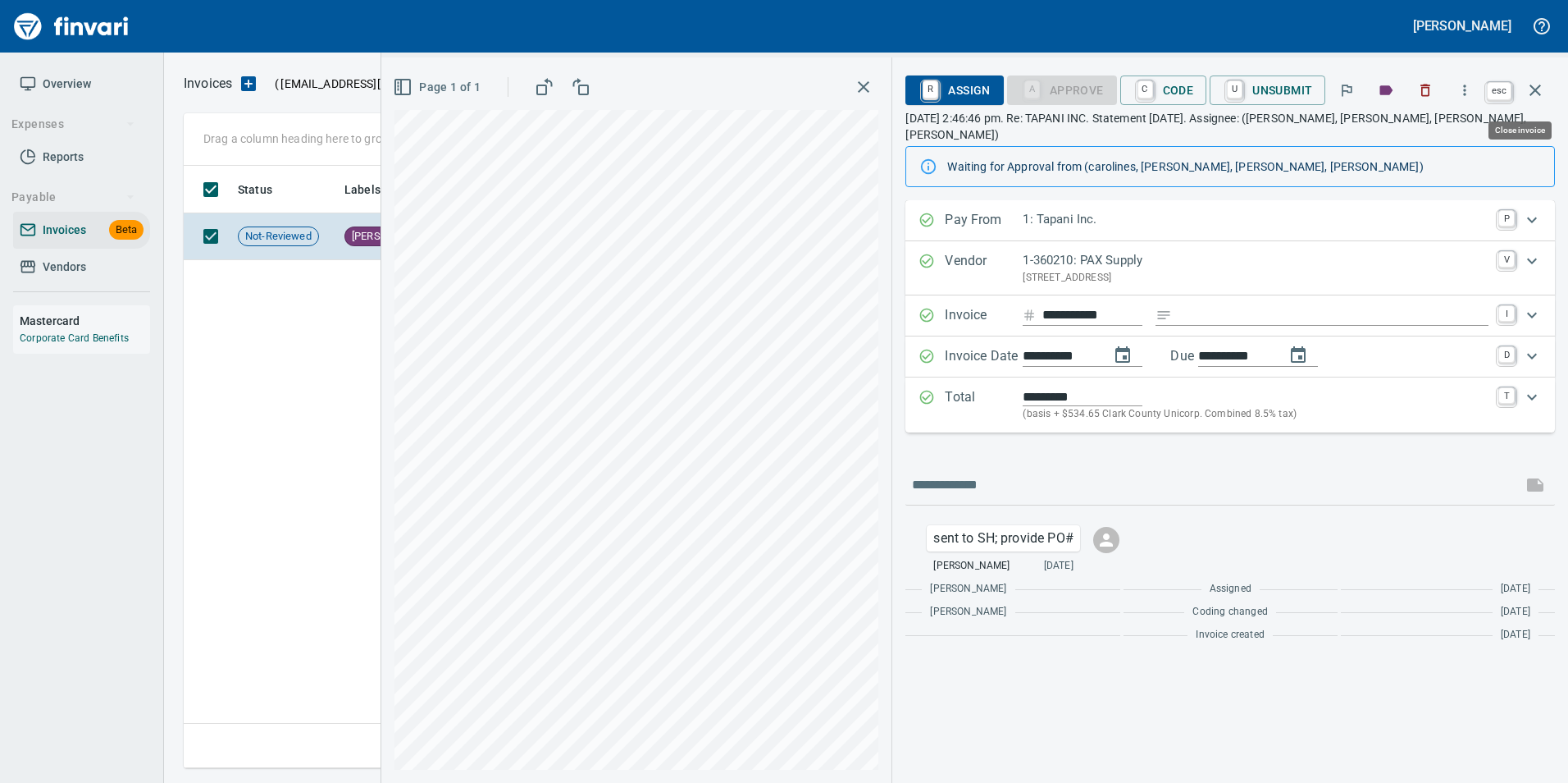
drag, startPoint x: 1532, startPoint y: 87, endPoint x: 1561, endPoint y: 258, distance: 173.4
click at [1532, 87] on icon "button" at bounding box center [1535, 90] width 12 height 12
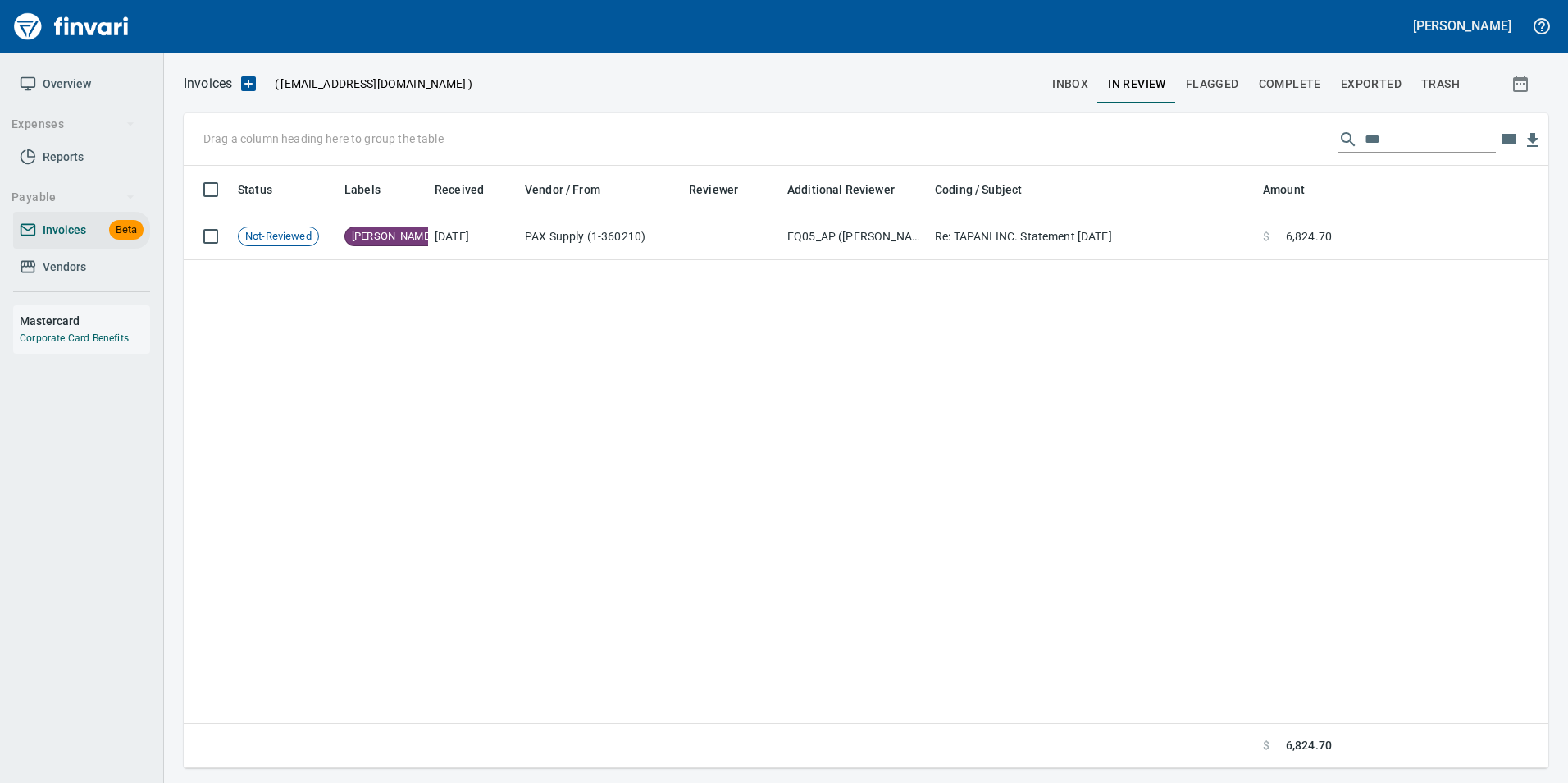
scroll to position [590, 1352]
click at [1410, 129] on input "***" at bounding box center [1430, 139] width 131 height 26
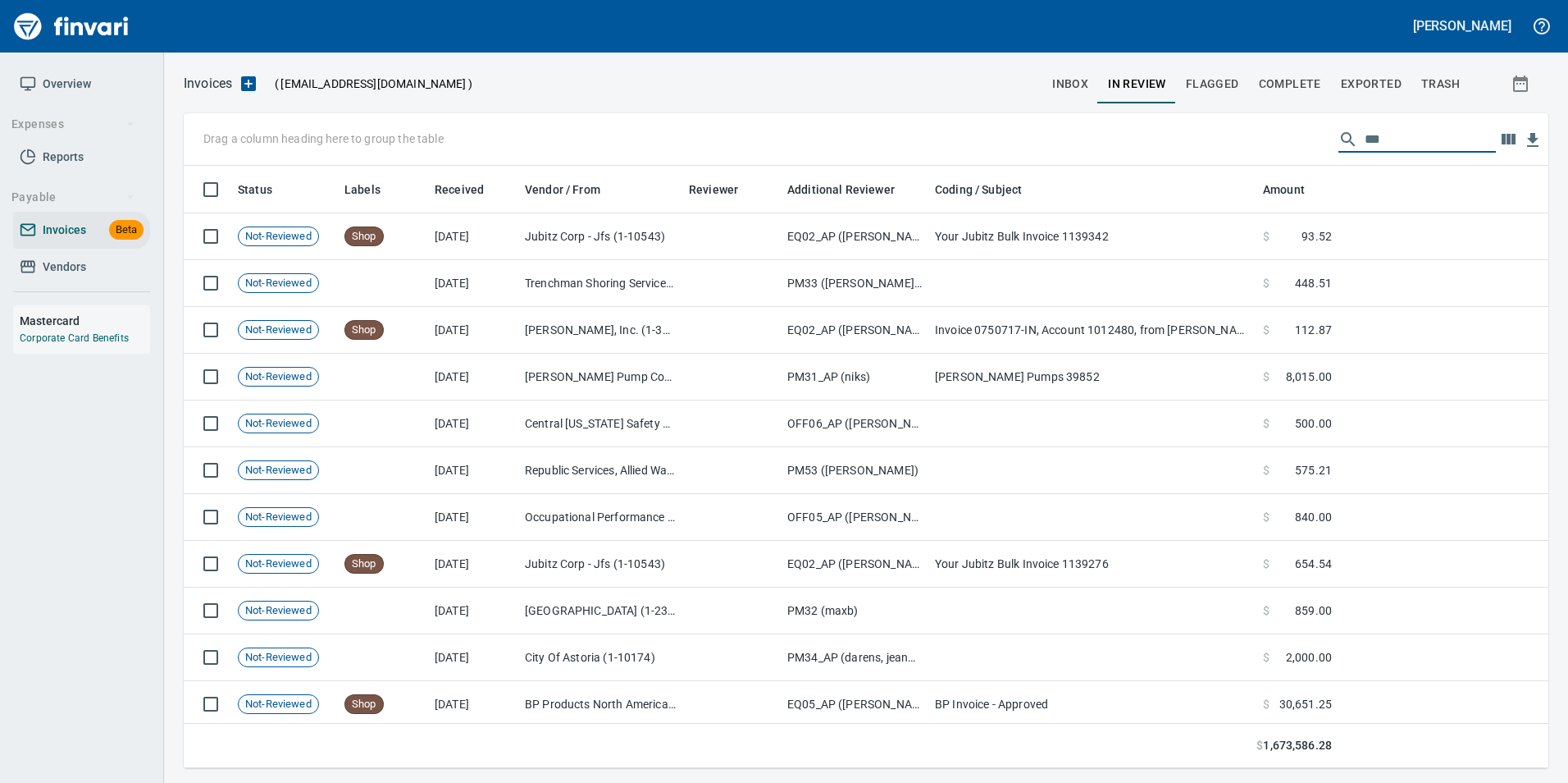
scroll to position [590, 1340]
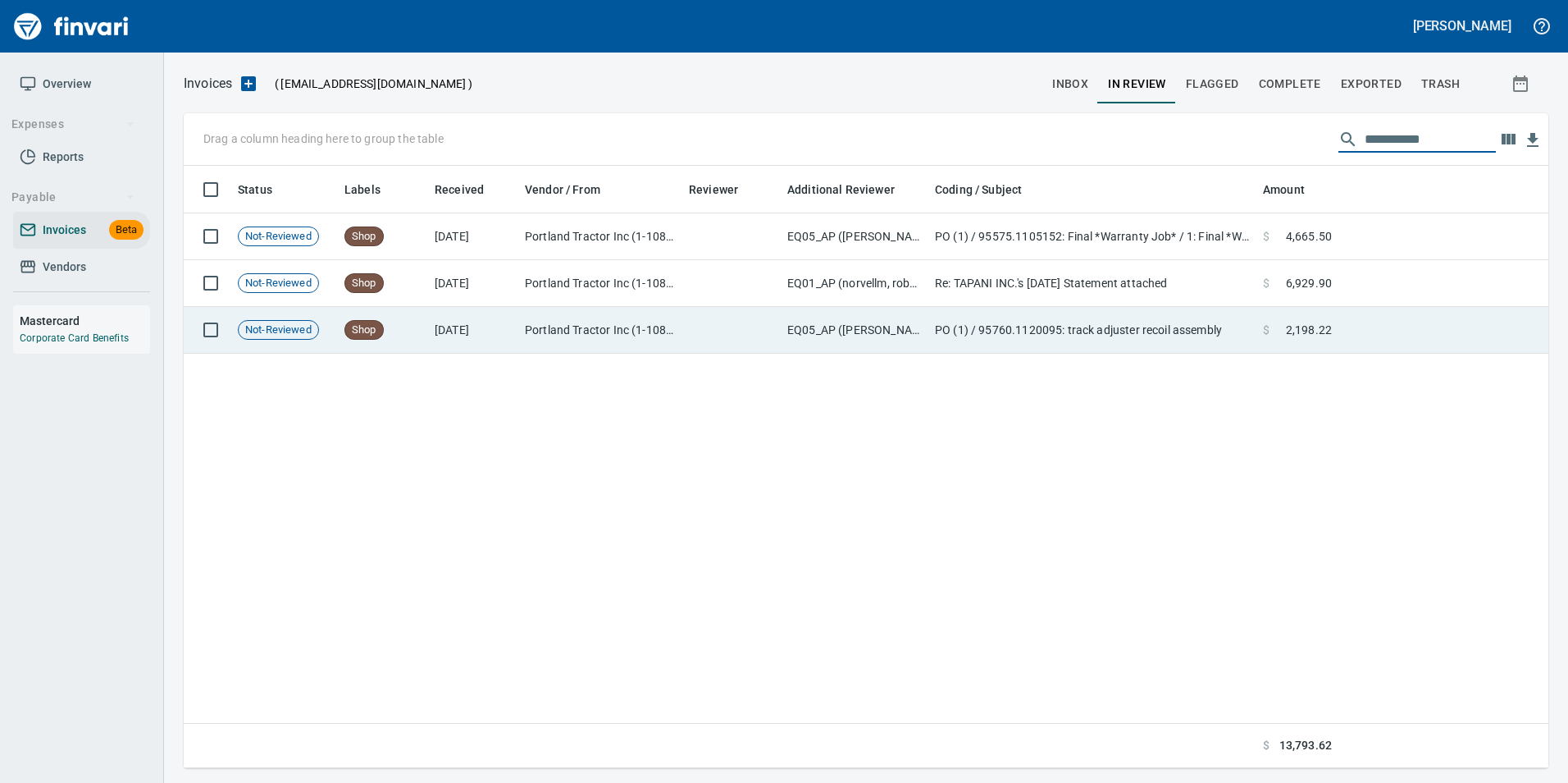
click at [1286, 343] on td "$ 2,198.22" at bounding box center [1297, 330] width 82 height 47
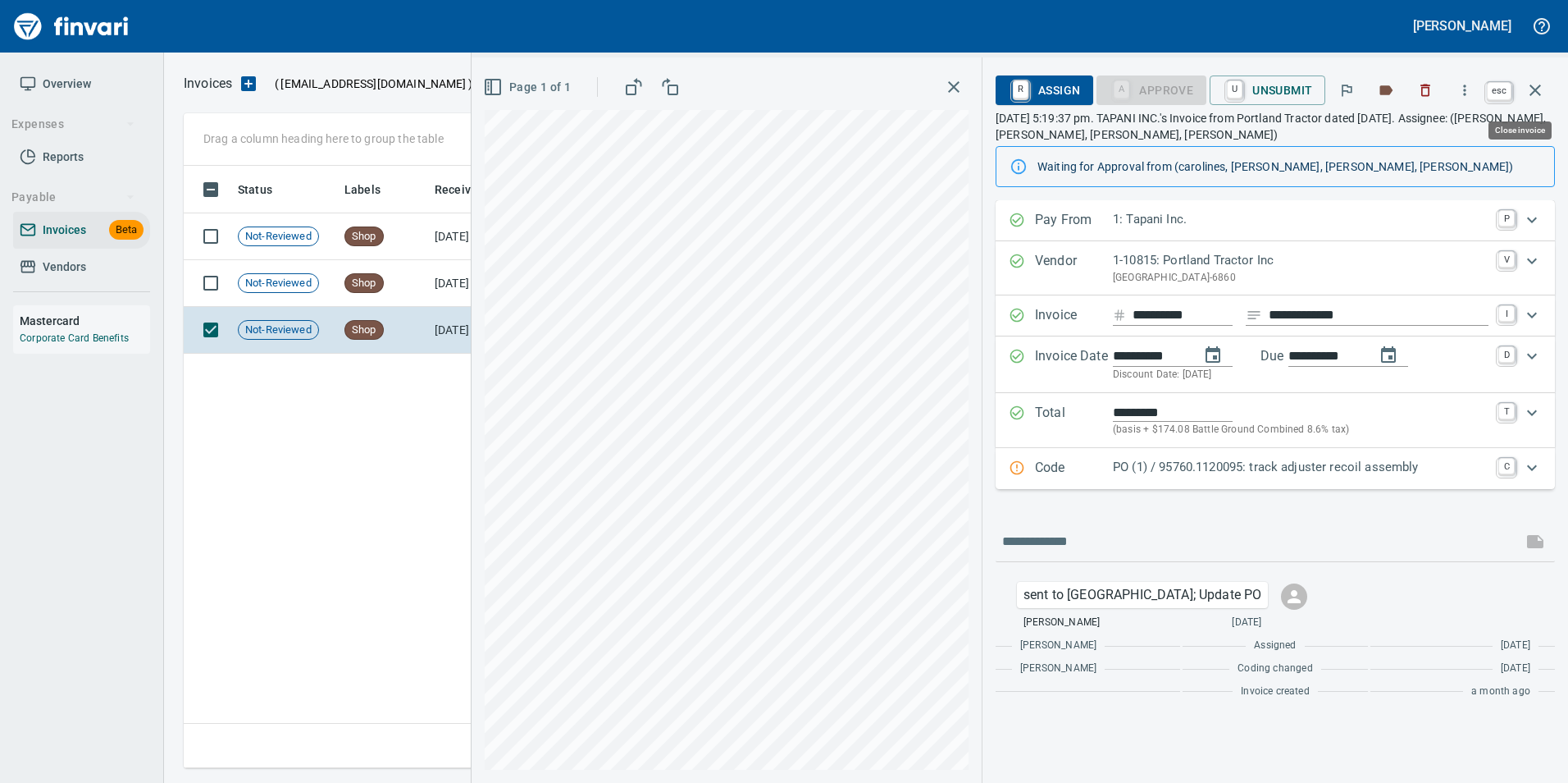
drag, startPoint x: 1532, startPoint y: 92, endPoint x: 1485, endPoint y: 181, distance: 100.6
click at [1532, 92] on icon "button" at bounding box center [1536, 90] width 20 height 20
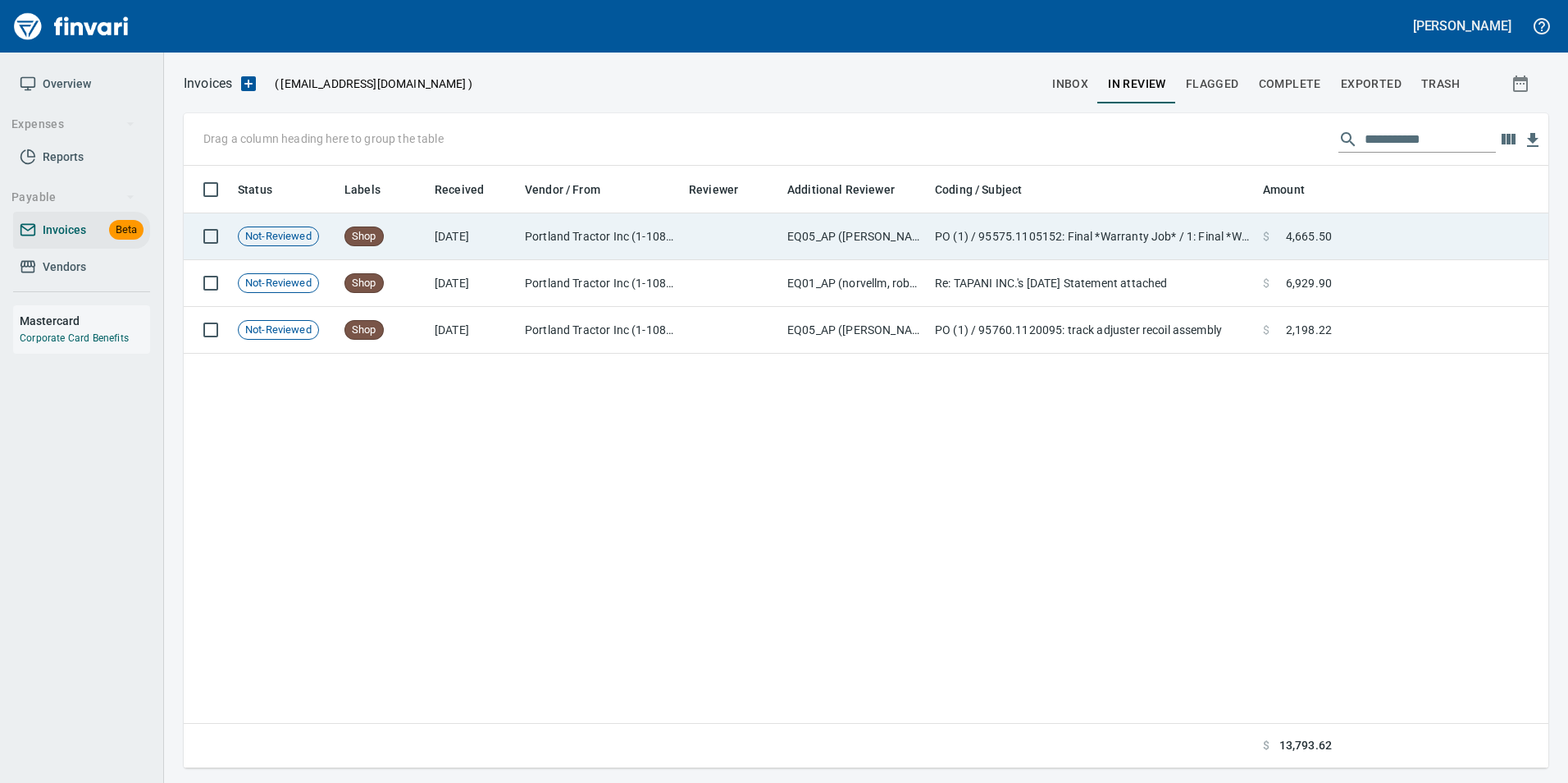
scroll to position [590, 1352]
click at [1412, 251] on td at bounding box center [1443, 237] width 210 height 47
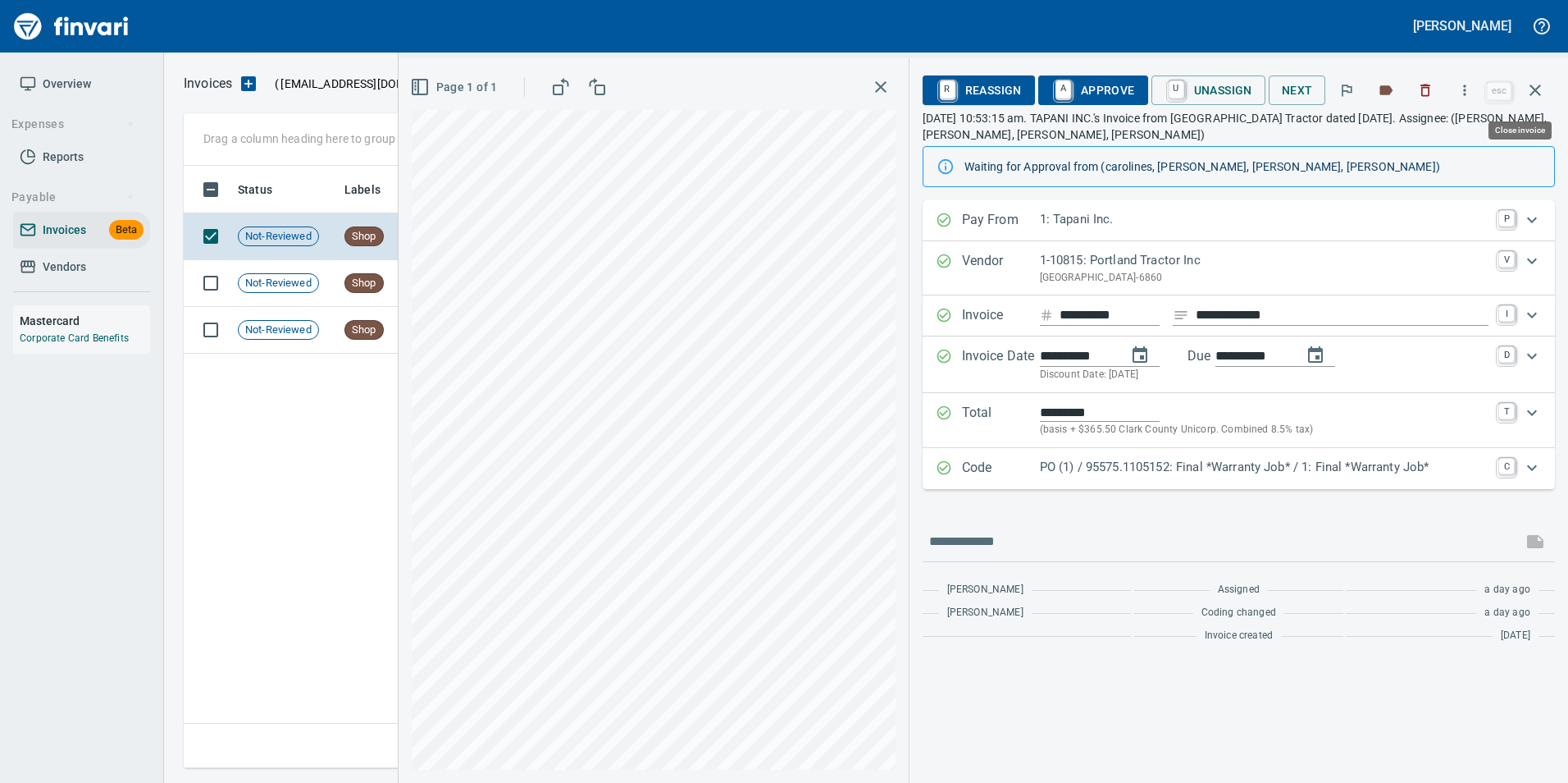
click at [1531, 98] on icon "button" at bounding box center [1536, 90] width 20 height 20
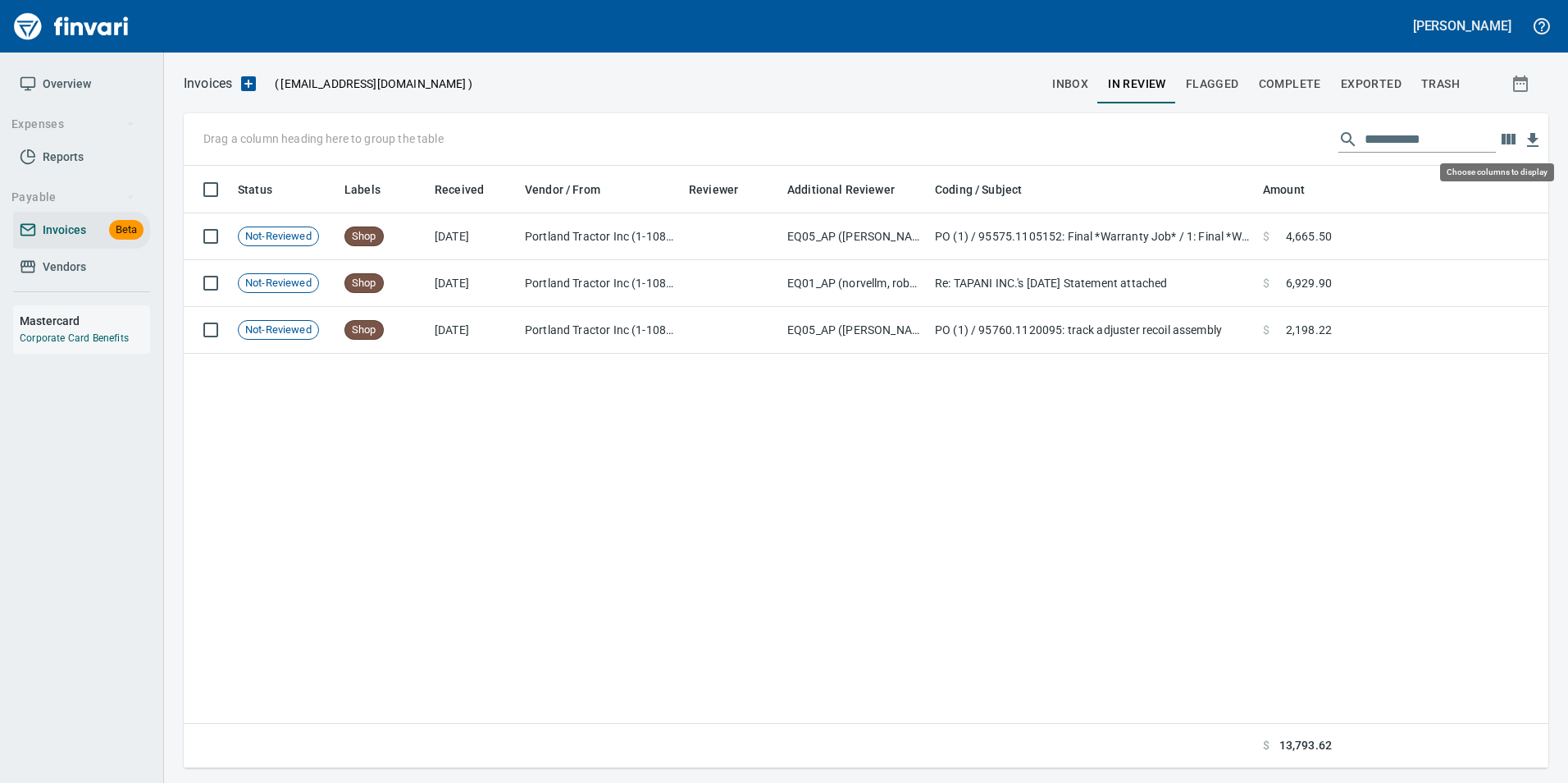
scroll to position [590, 1353]
click at [1439, 136] on input "**********" at bounding box center [1430, 139] width 131 height 26
type input "*"
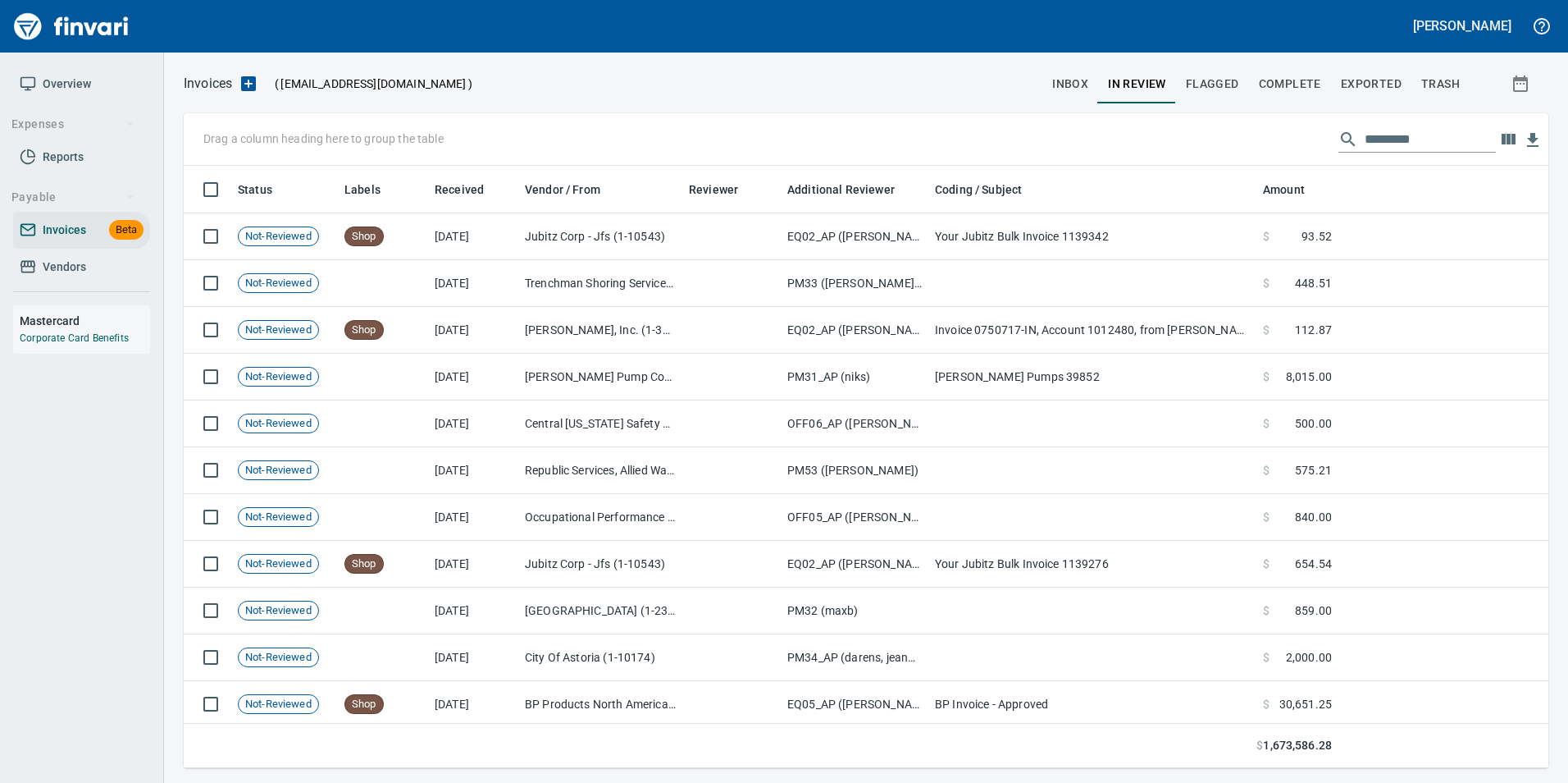
scroll to position [590, 1340]
click at [1382, 138] on input "text" at bounding box center [1430, 139] width 131 height 26
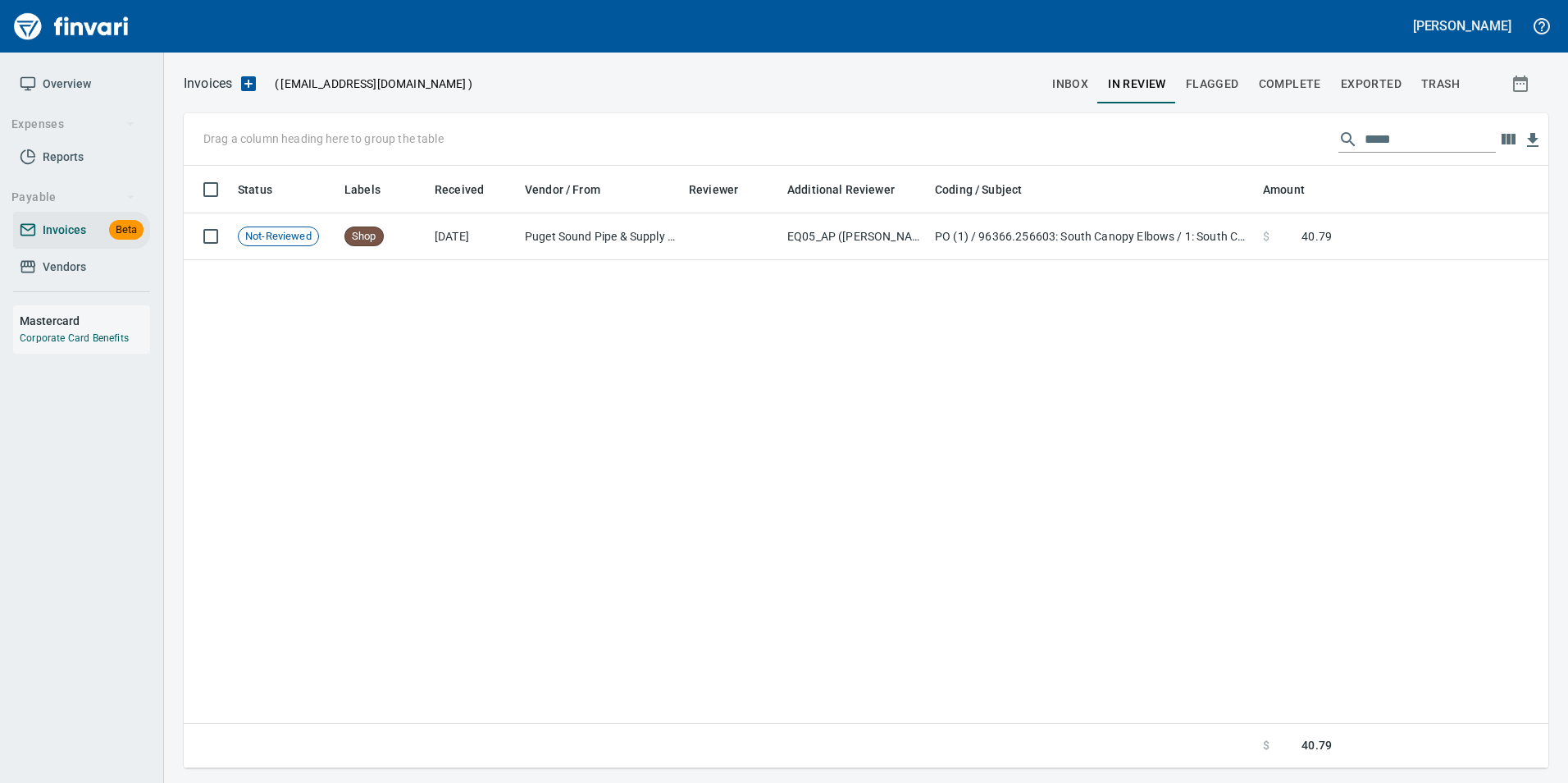
click at [1392, 144] on input "*****" at bounding box center [1430, 139] width 131 height 26
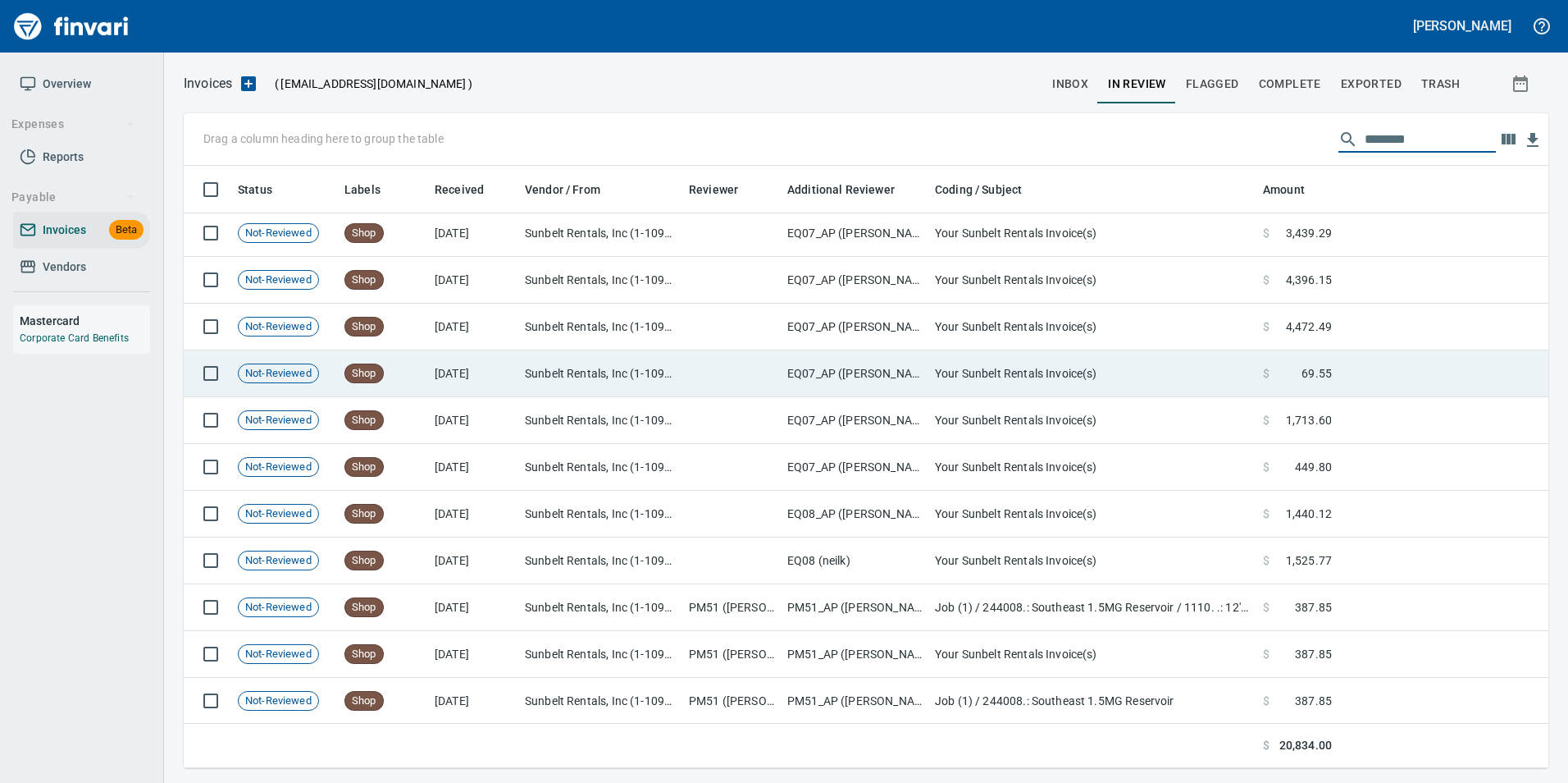
scroll to position [144, 0]
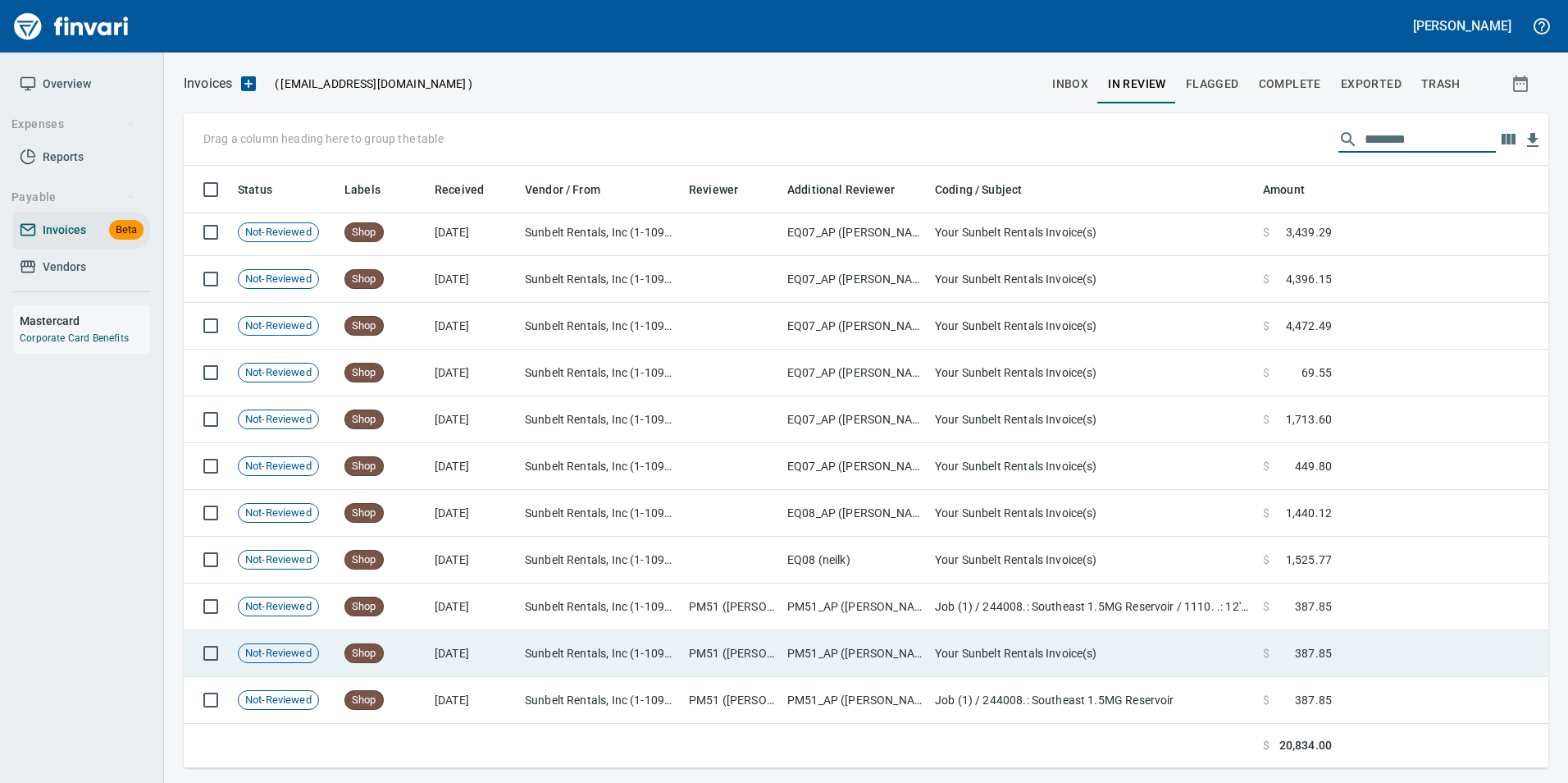
click at [1369, 650] on td at bounding box center [1443, 653] width 210 height 47
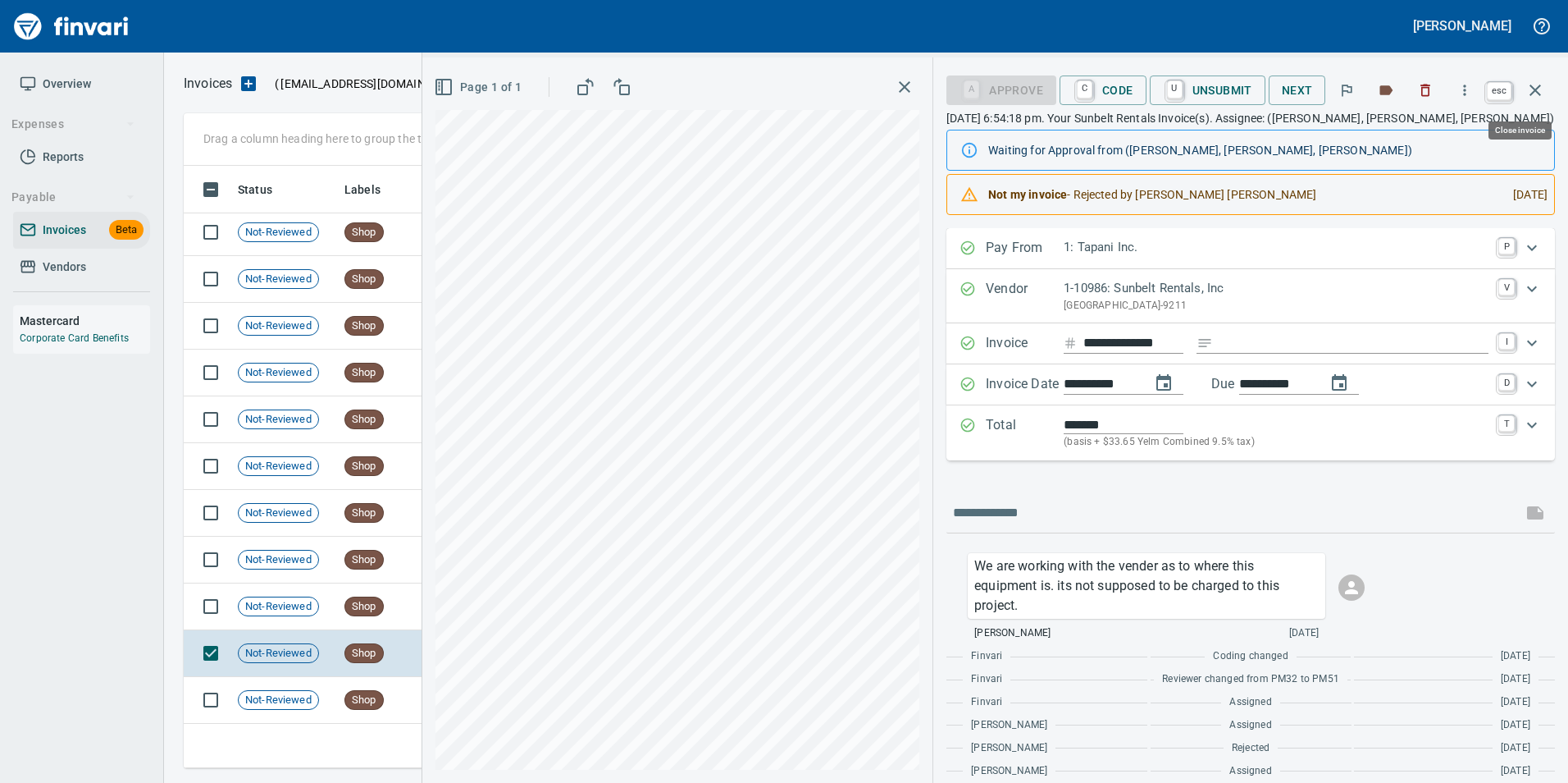
scroll to position [590, 1340]
click at [1542, 87] on icon "button" at bounding box center [1536, 90] width 20 height 20
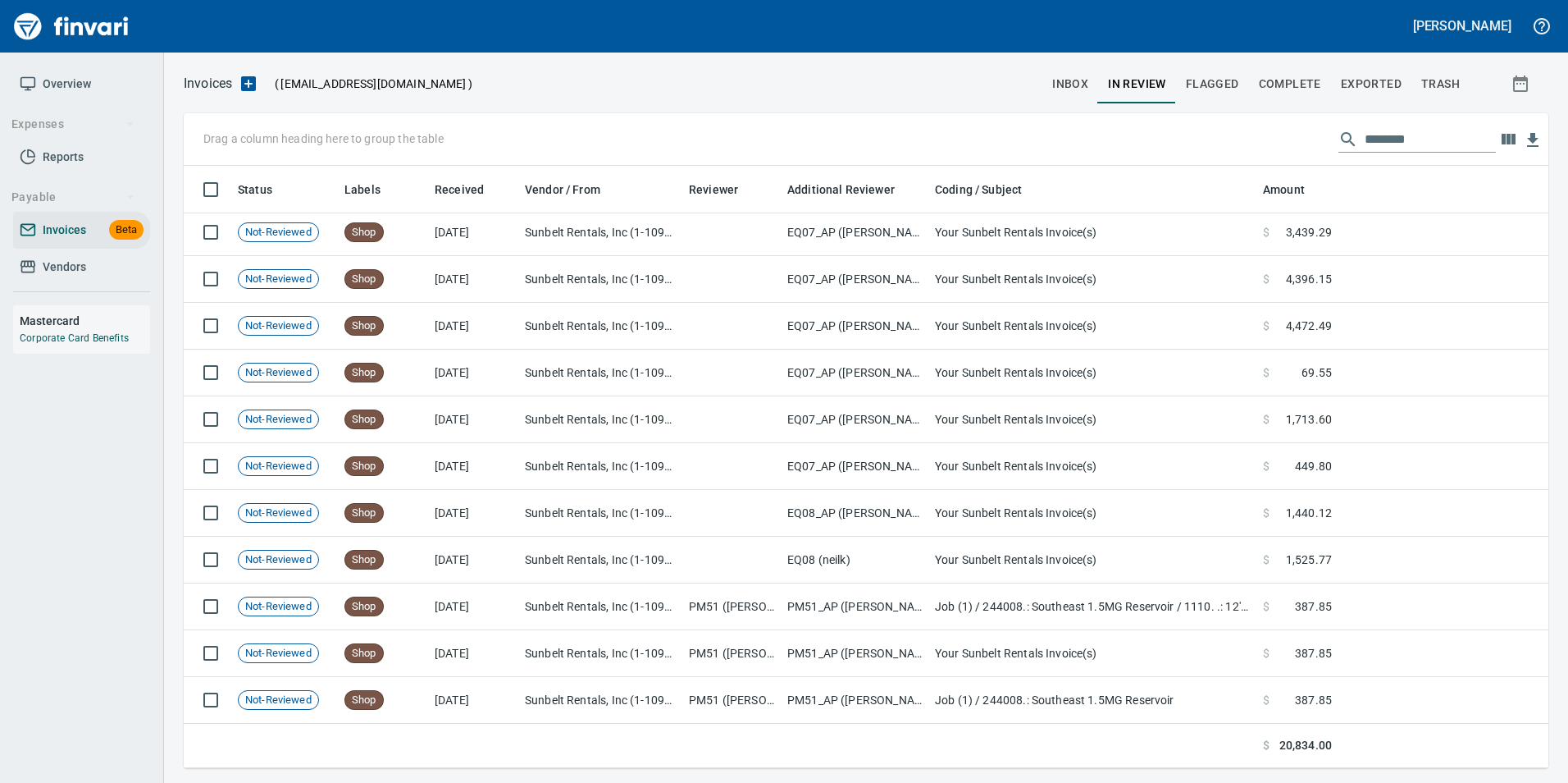
scroll to position [590, 1340]
click at [1391, 141] on input "*******" at bounding box center [1430, 139] width 131 height 26
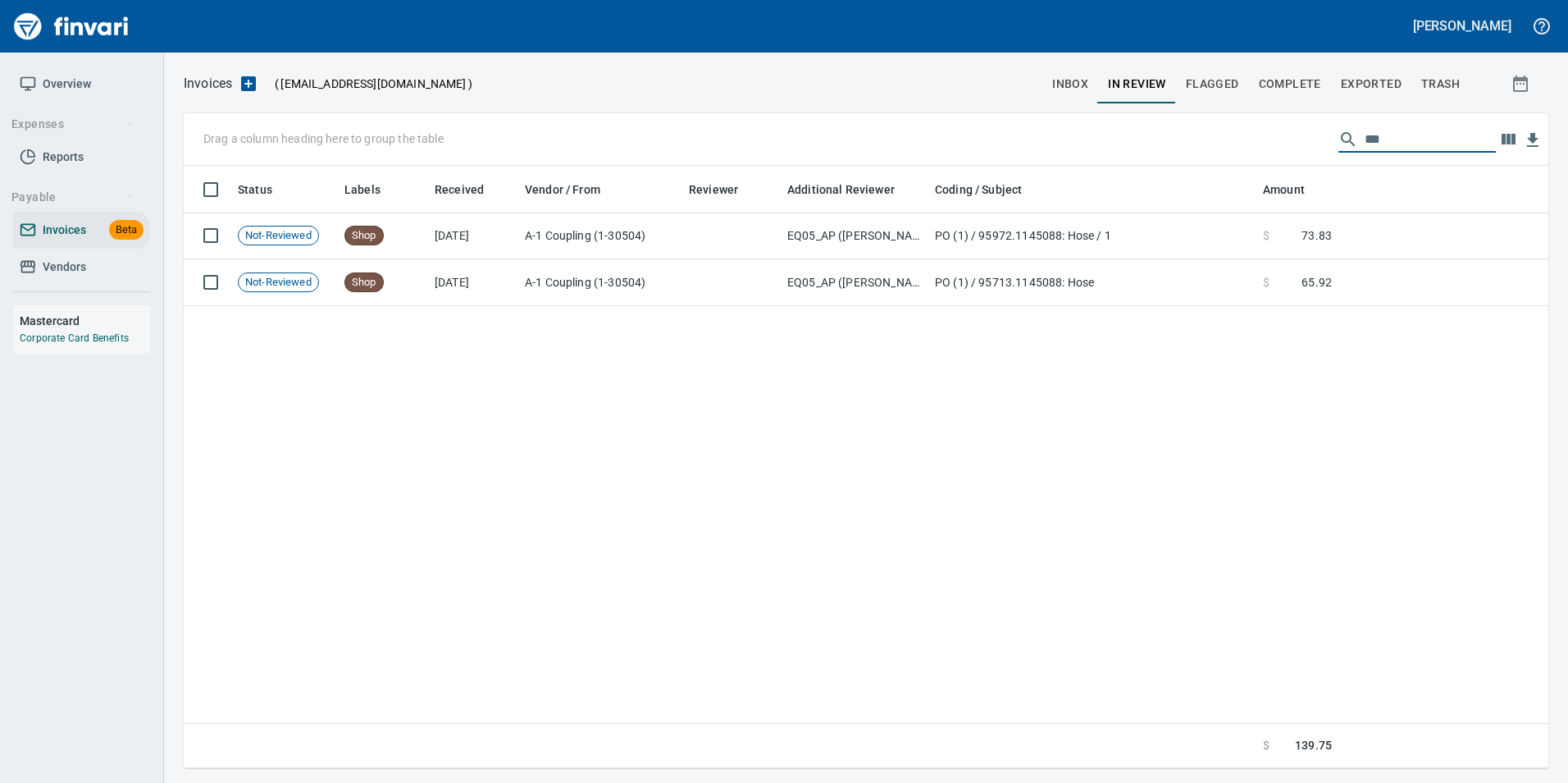
scroll to position [0, 0]
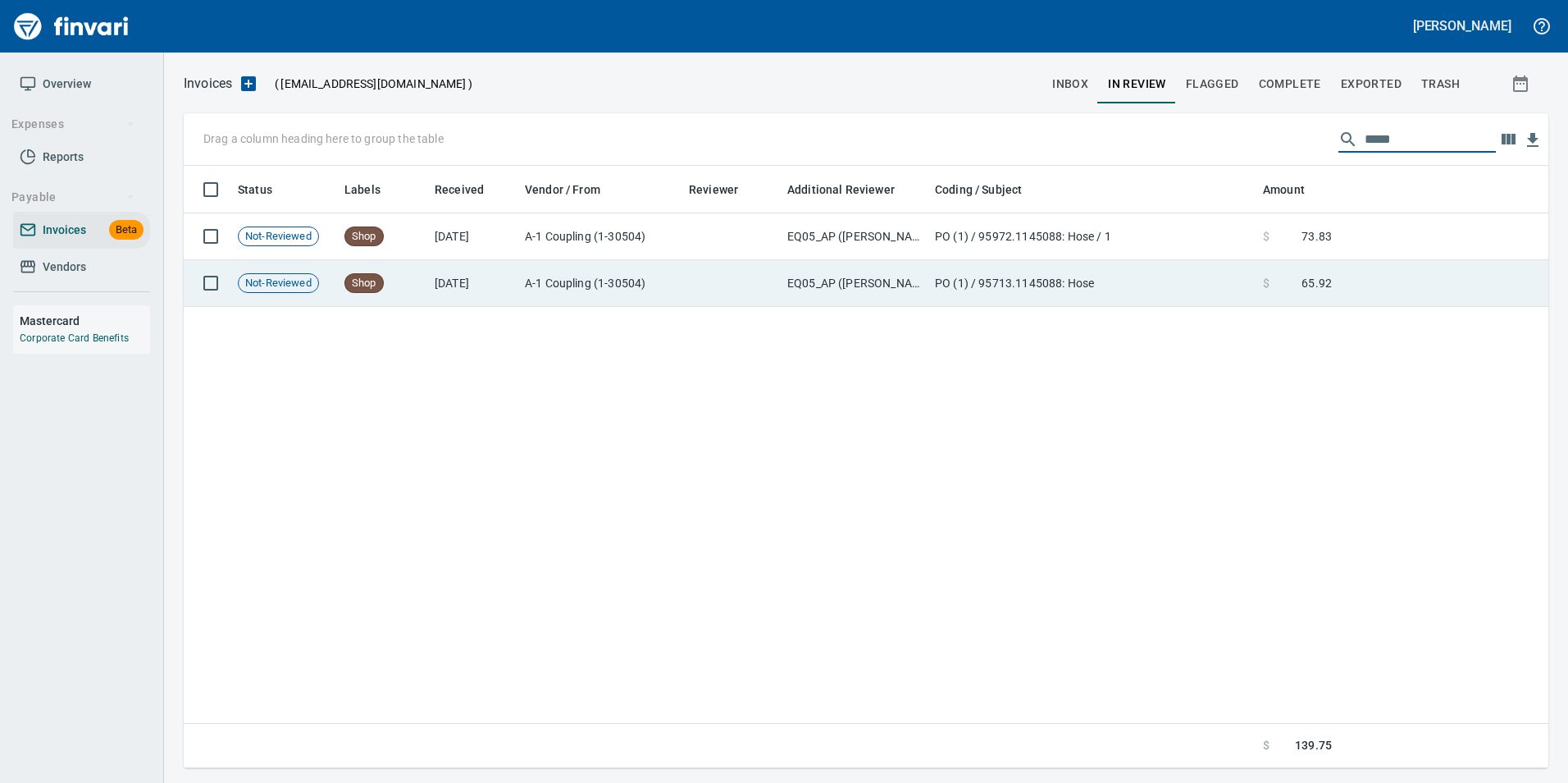
click at [1342, 264] on td at bounding box center [1443, 283] width 210 height 47
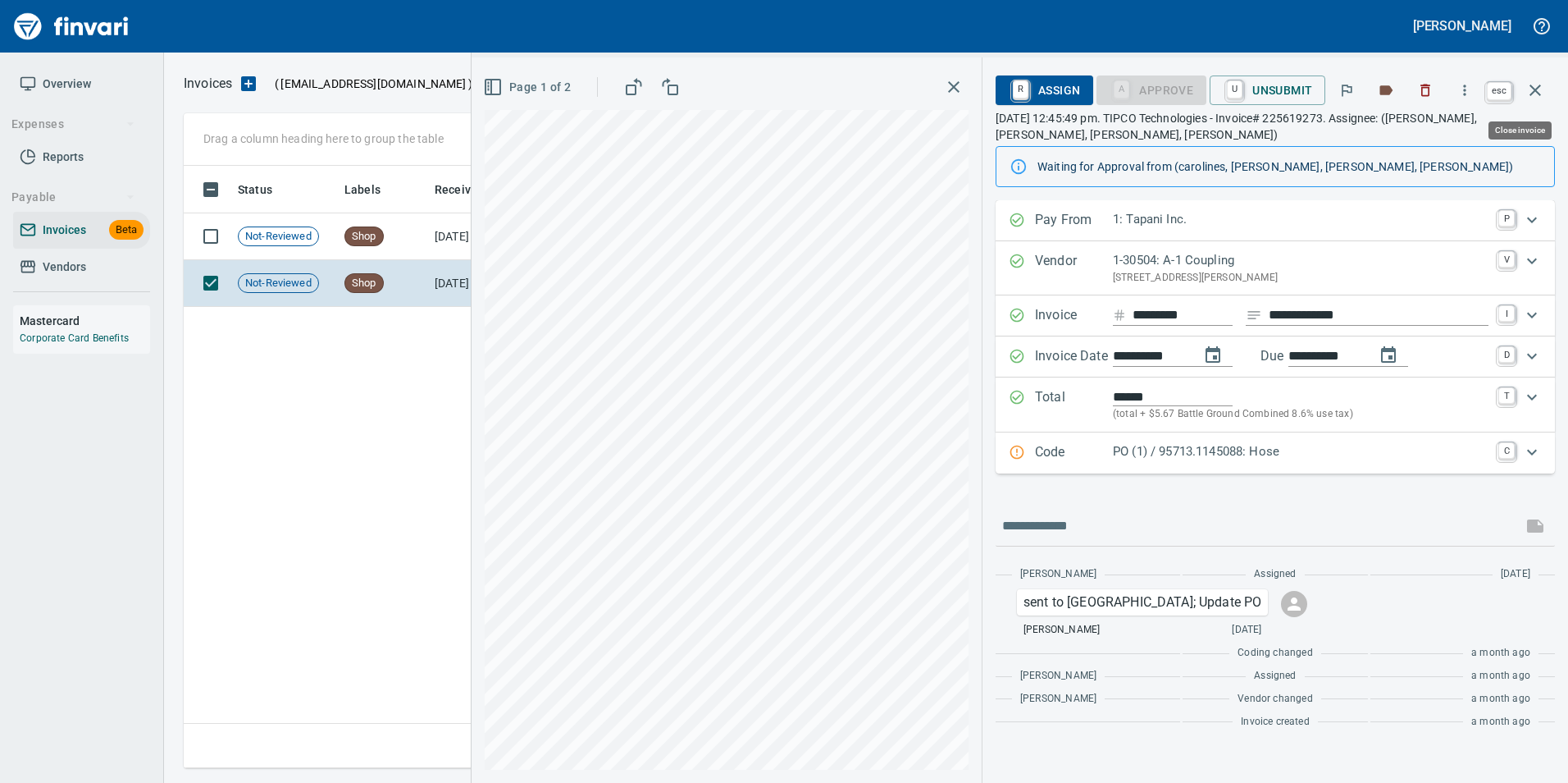
click at [1543, 86] on icon "button" at bounding box center [1536, 90] width 20 height 20
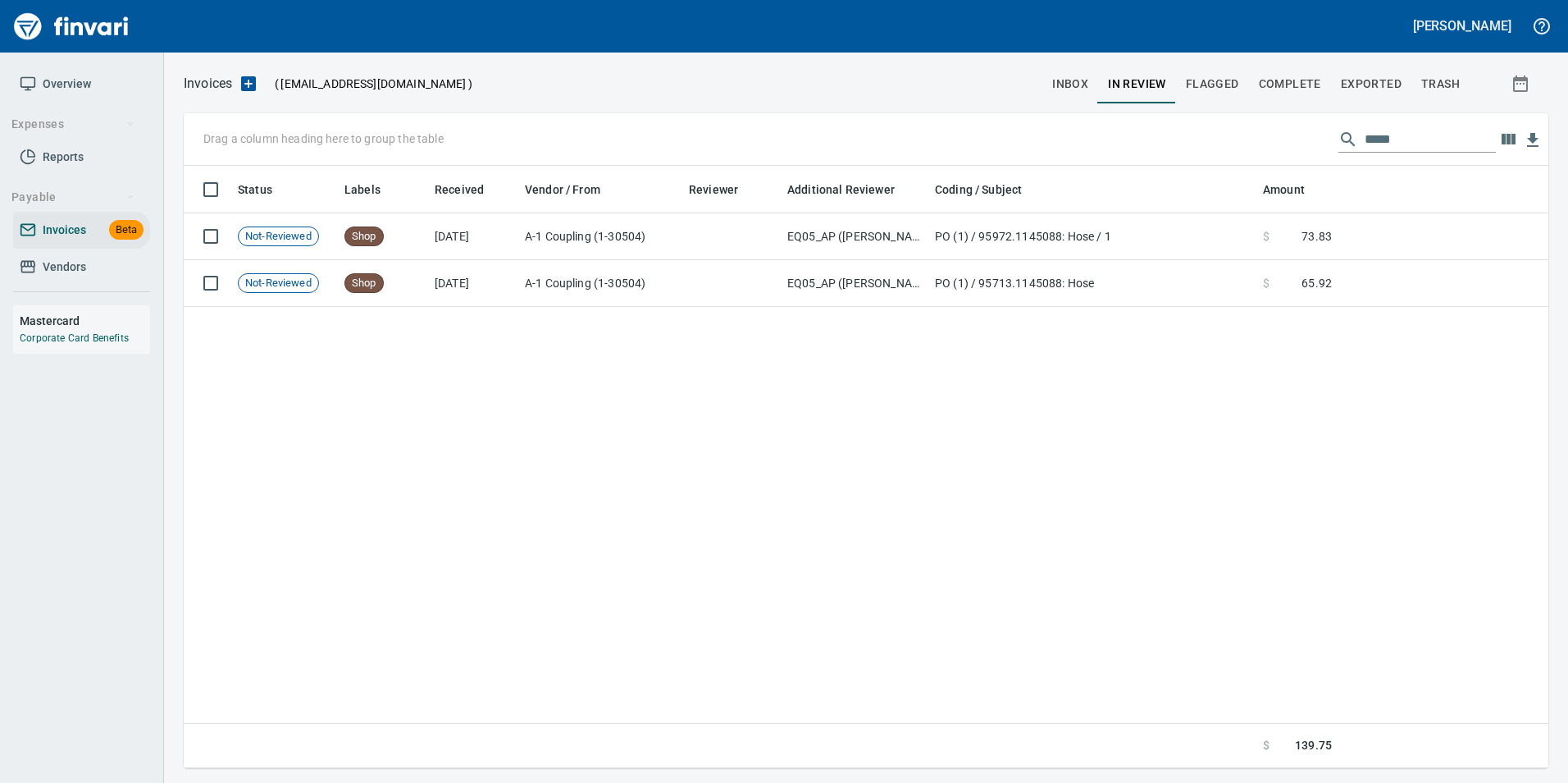
scroll to position [590, 1352]
click at [1439, 144] on input "*****" at bounding box center [1430, 139] width 131 height 26
type input "*"
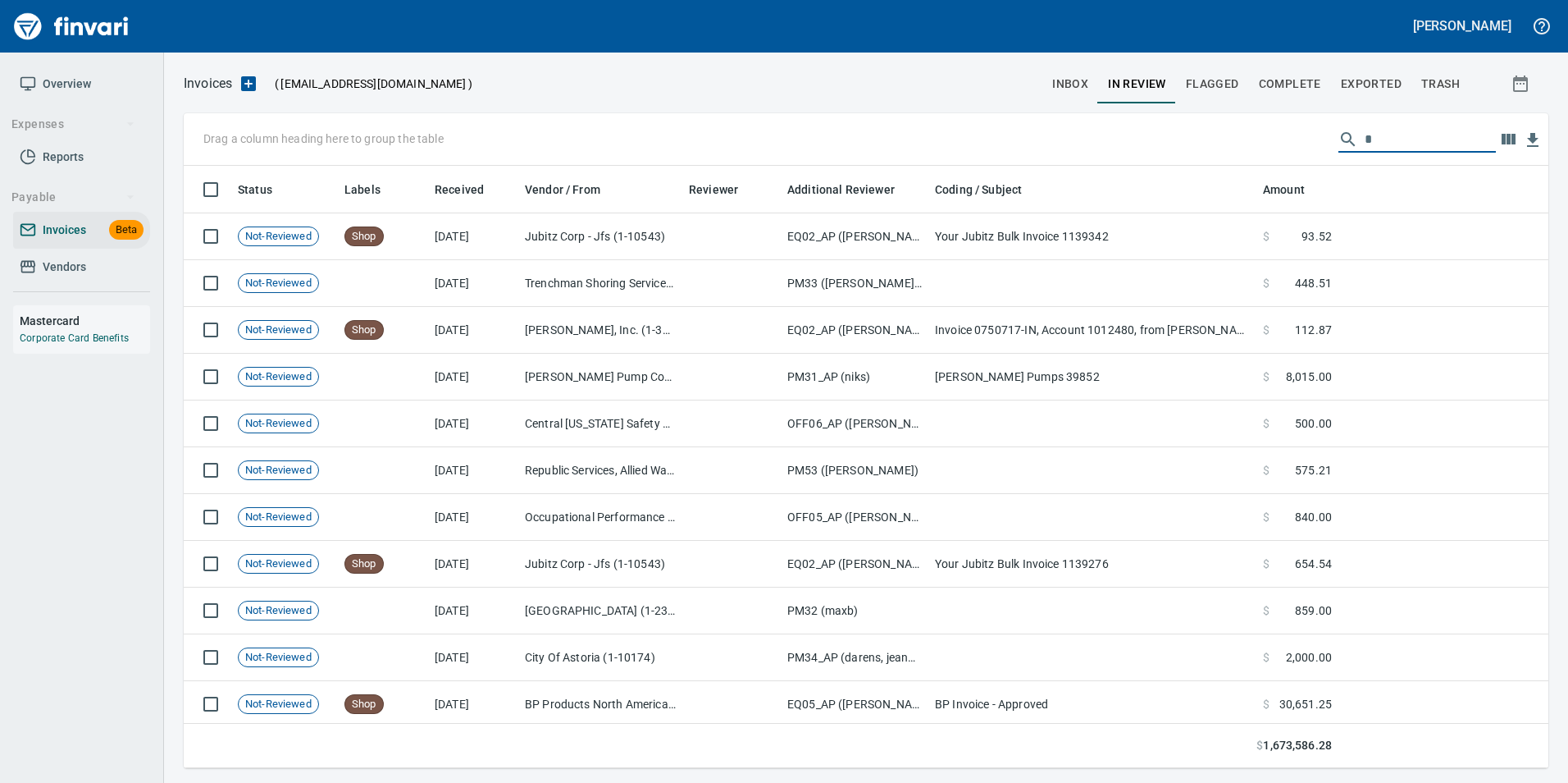
scroll to position [590, 1340]
click at [1399, 150] on input "text" at bounding box center [1430, 139] width 131 height 26
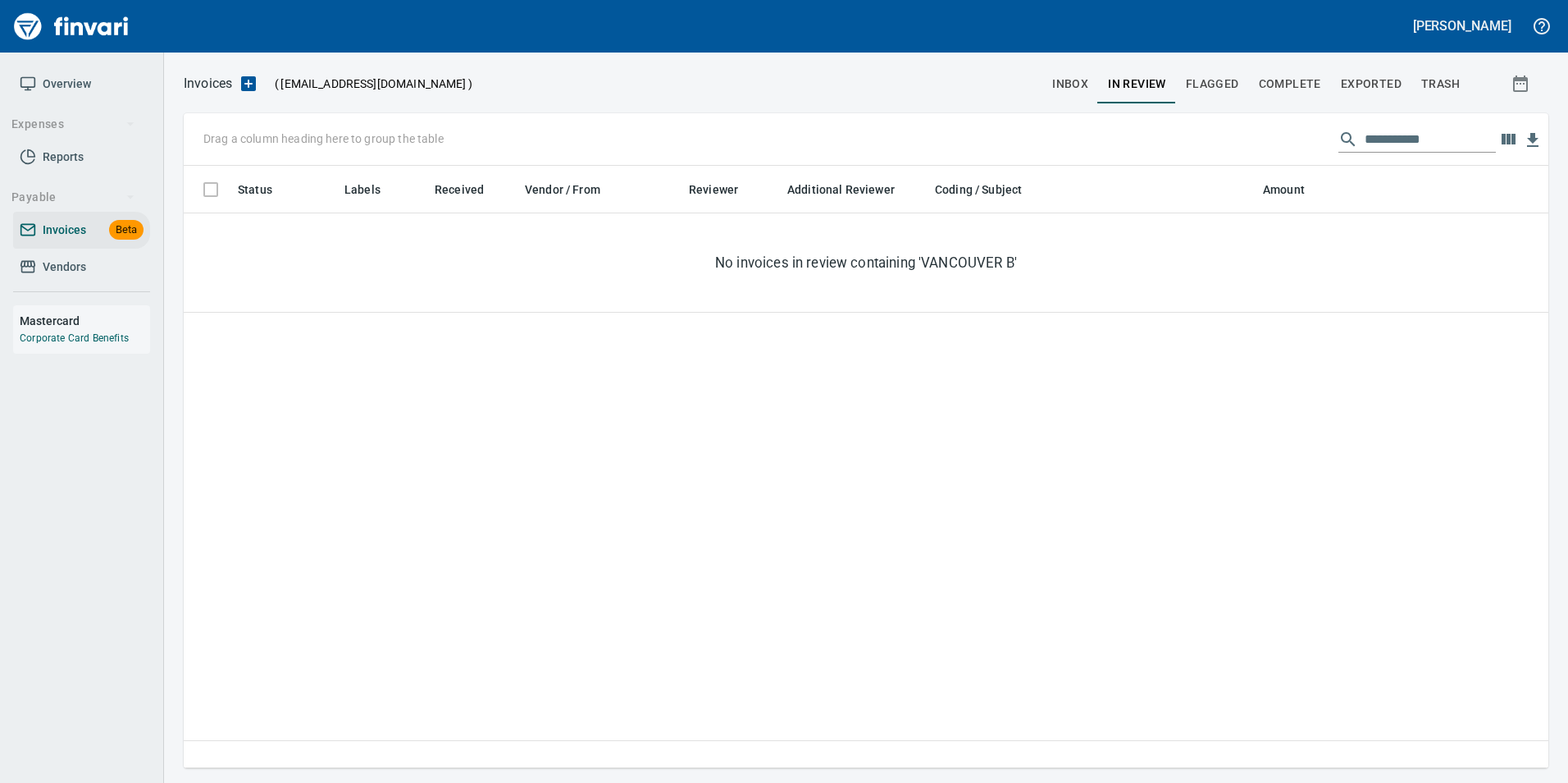
click at [1481, 131] on input "**********" at bounding box center [1430, 139] width 131 height 26
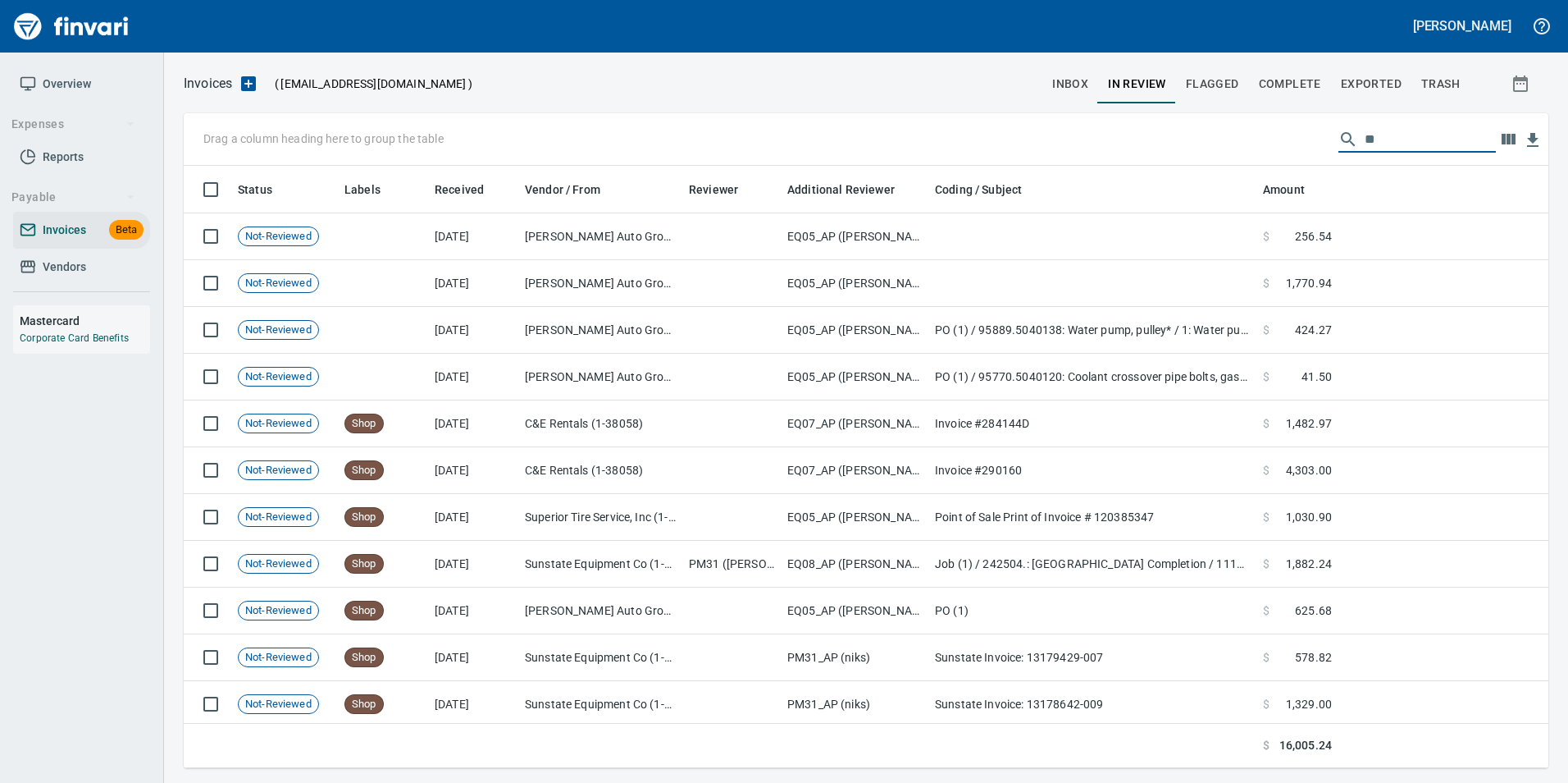
type input "*"
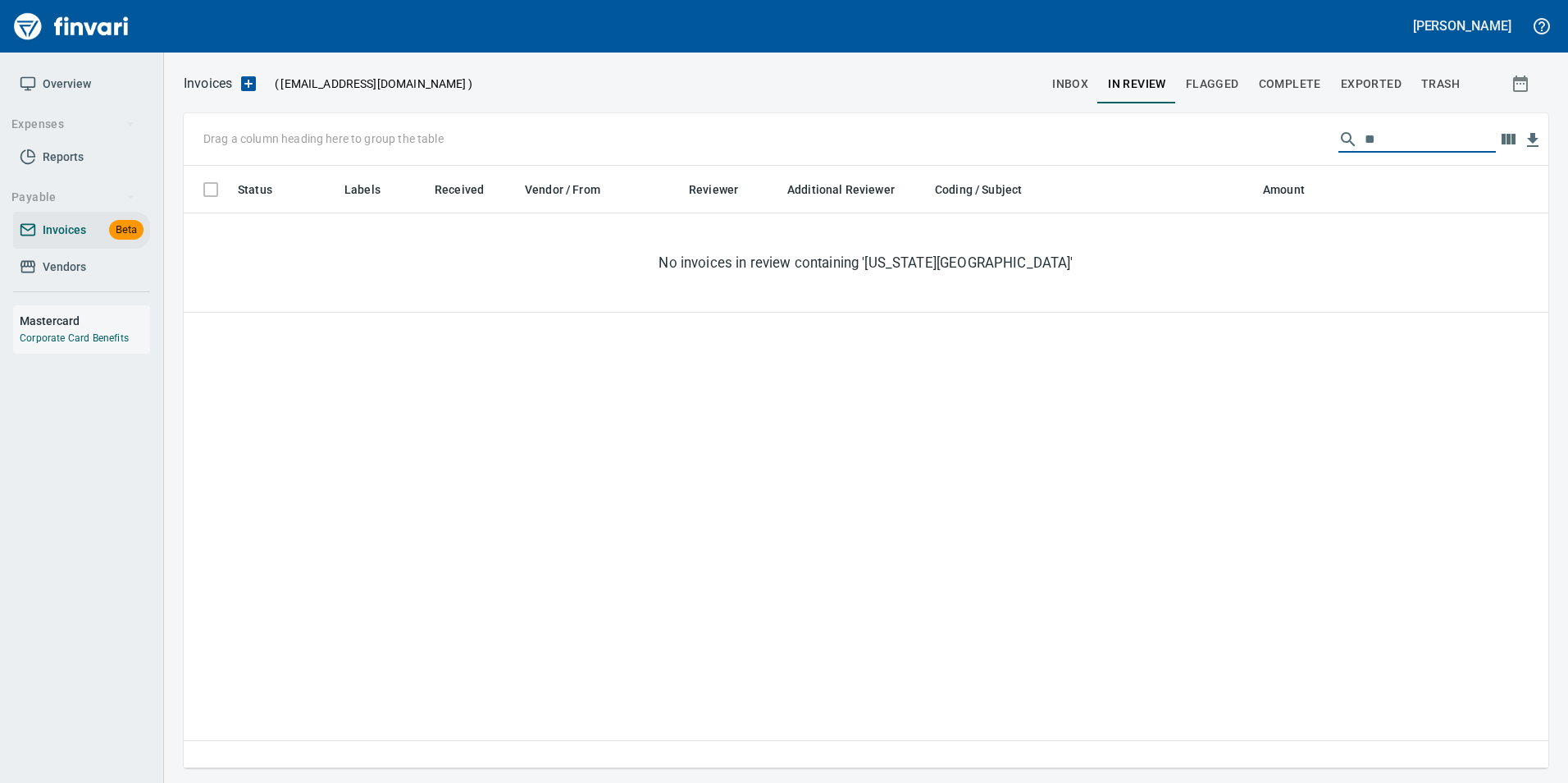
type input "*"
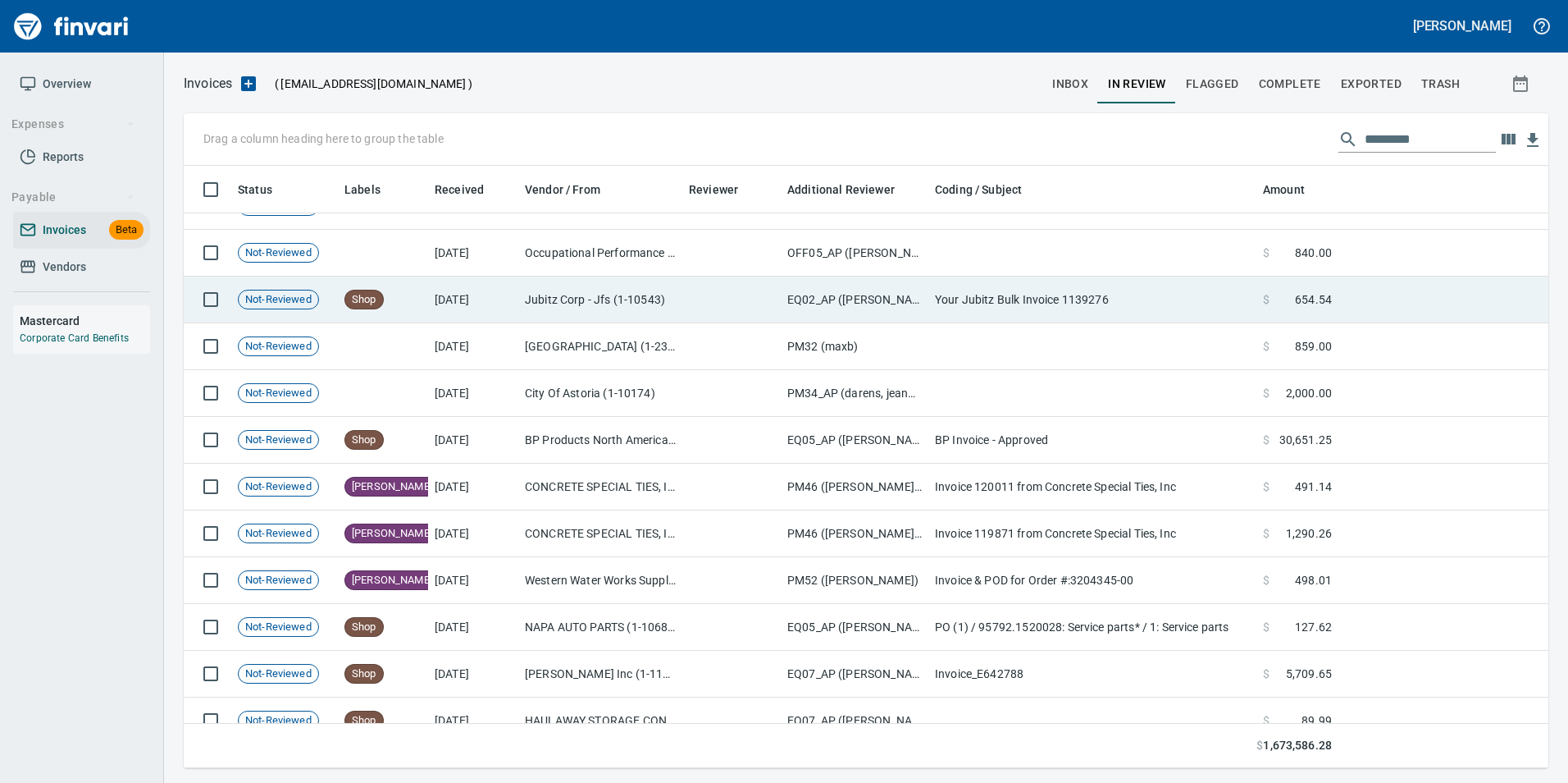
scroll to position [328, 0]
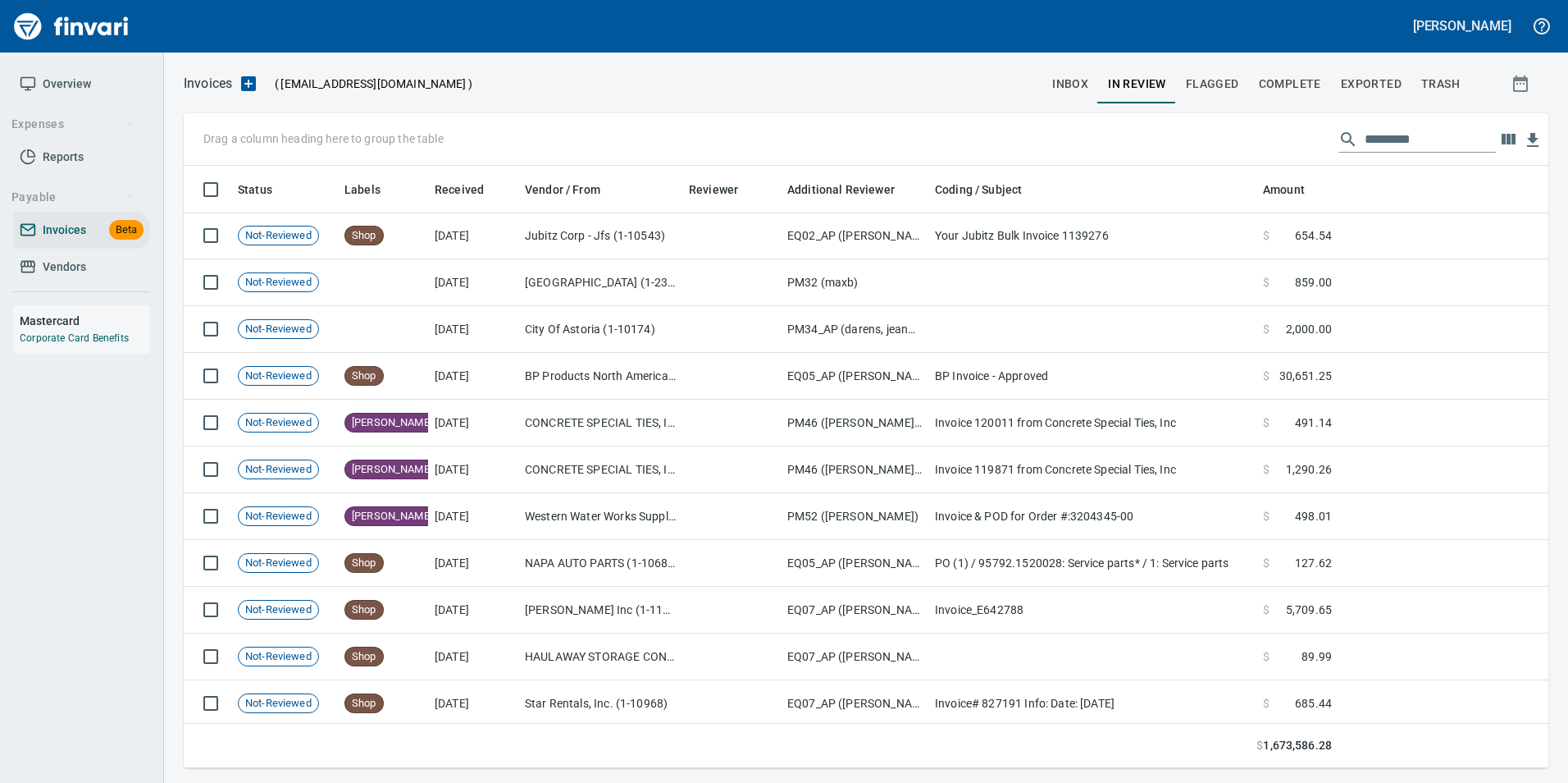
click at [1385, 144] on input "text" at bounding box center [1430, 139] width 131 height 26
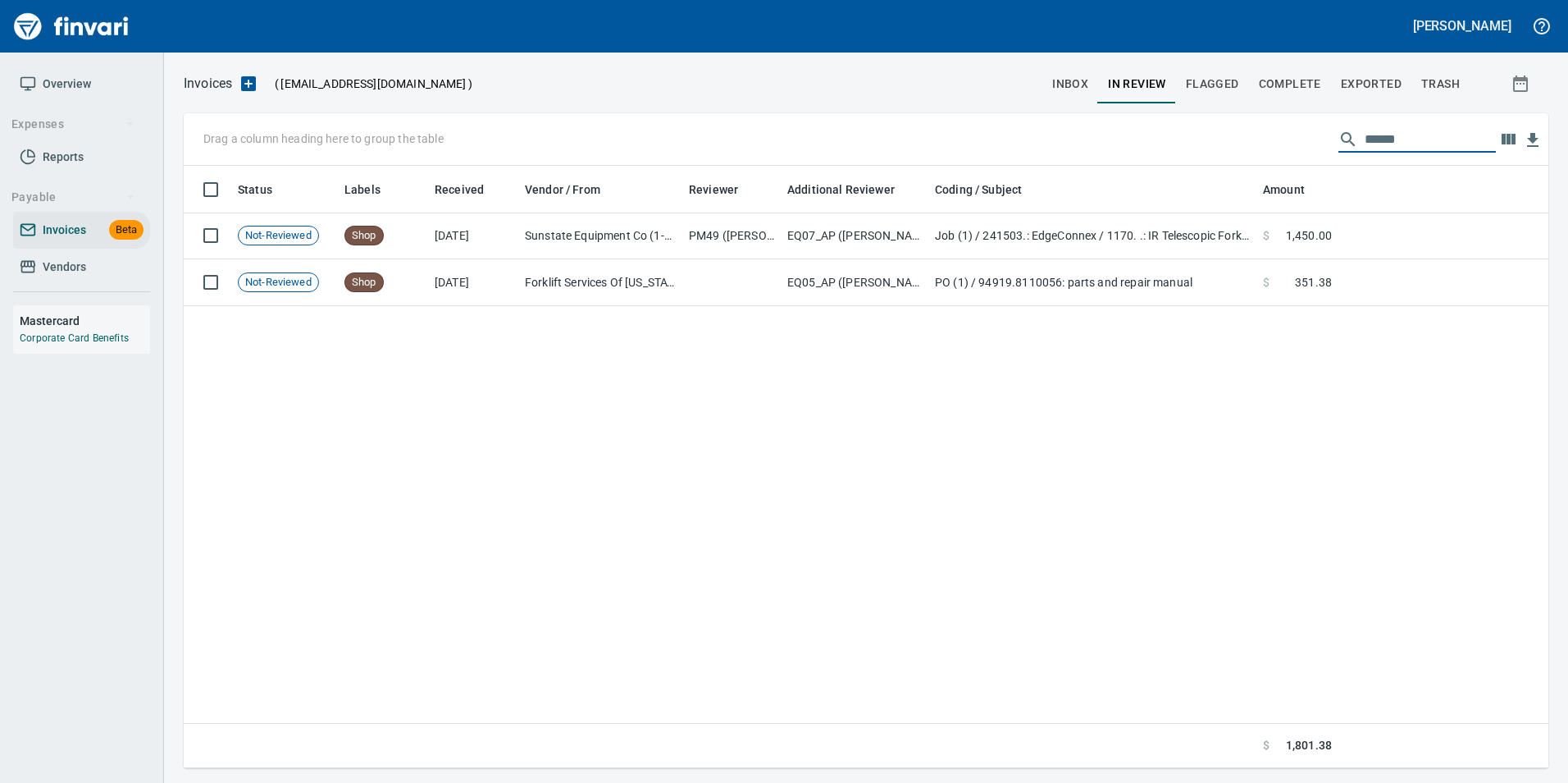
scroll to position [0, 0]
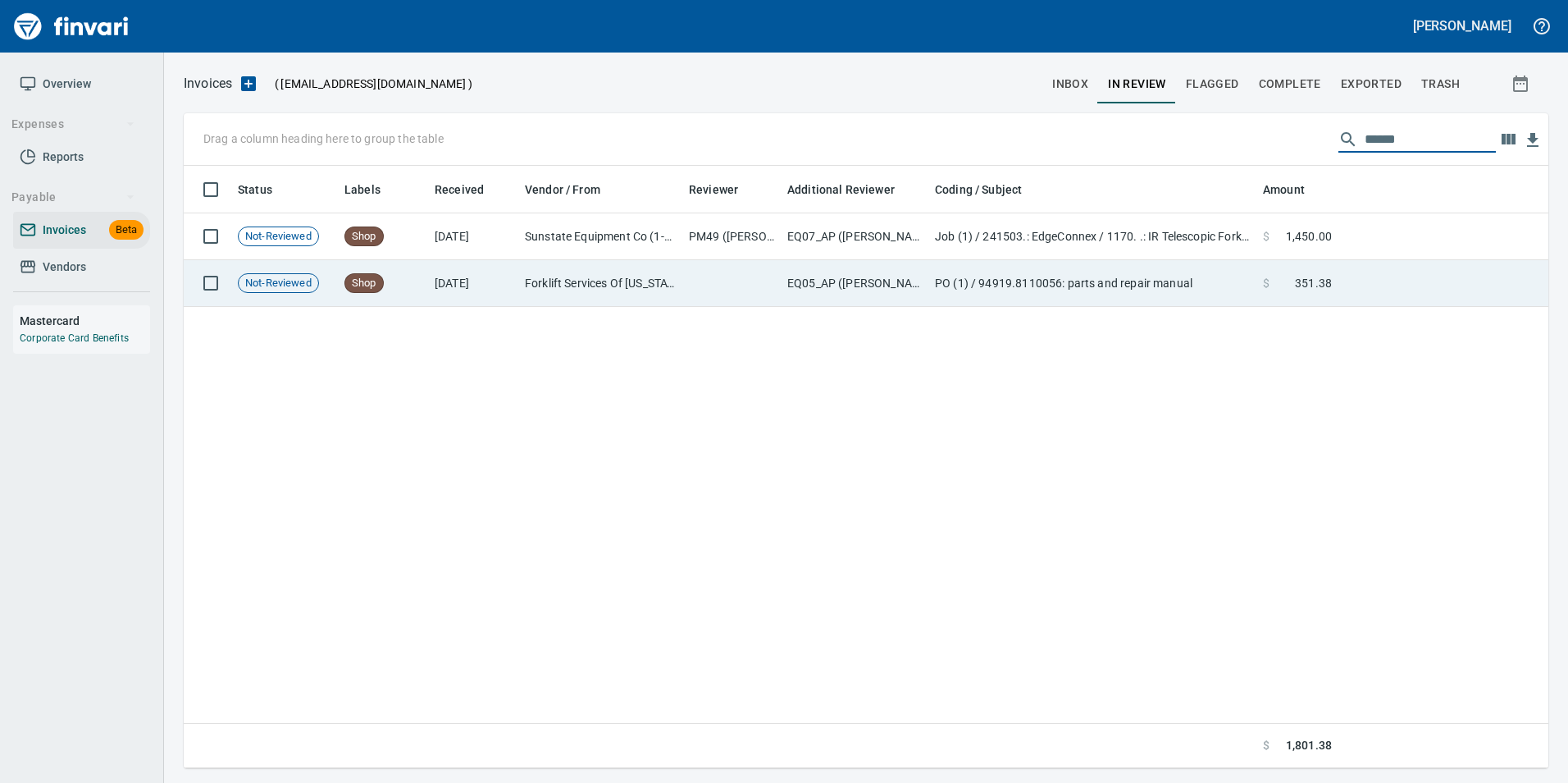
click at [1272, 286] on span at bounding box center [1282, 283] width 26 height 17
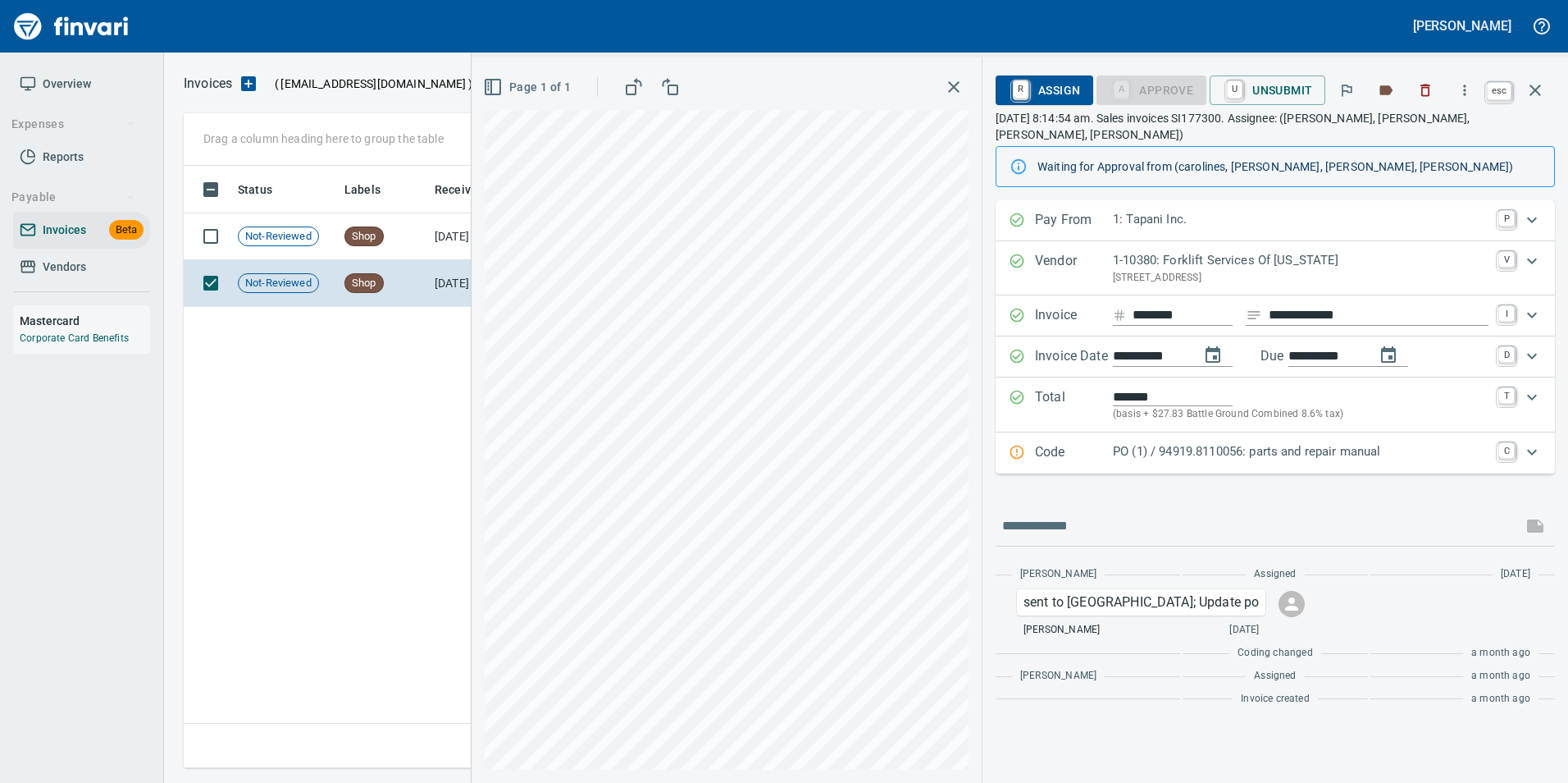
scroll to position [590, 1352]
click at [1537, 84] on icon "button" at bounding box center [1536, 90] width 20 height 20
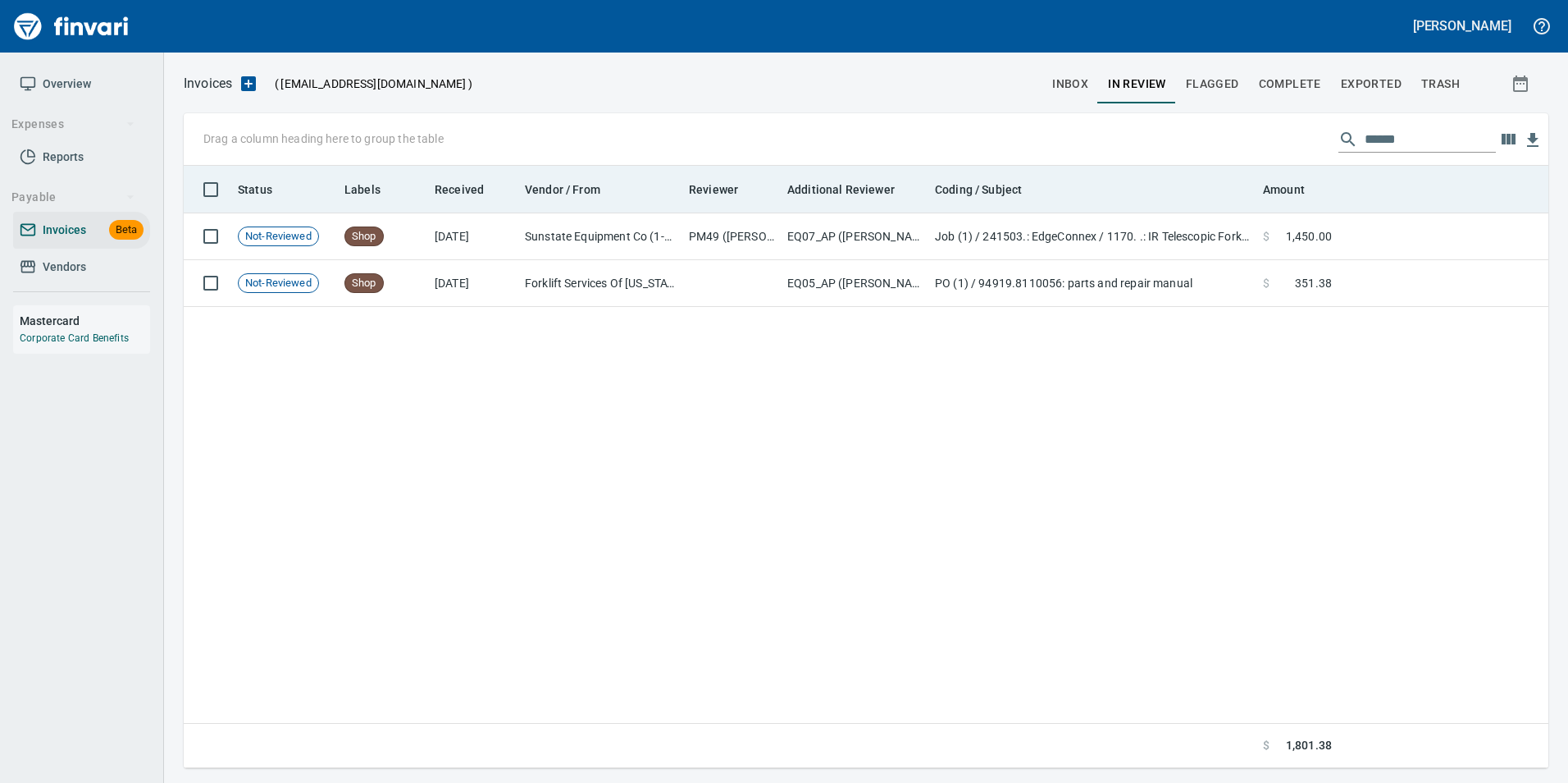
scroll to position [590, 1353]
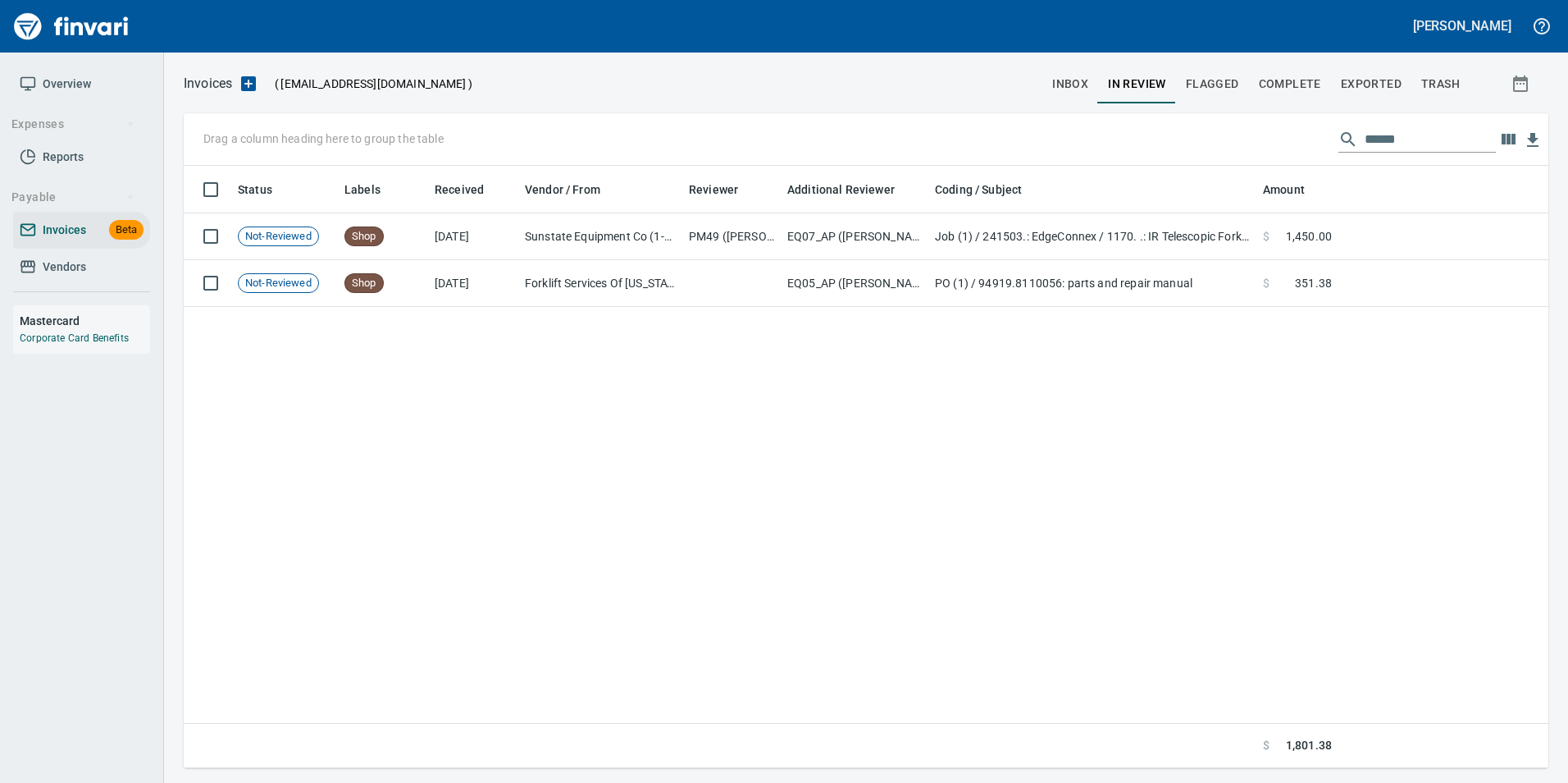
click at [1383, 127] on input "******" at bounding box center [1430, 139] width 131 height 26
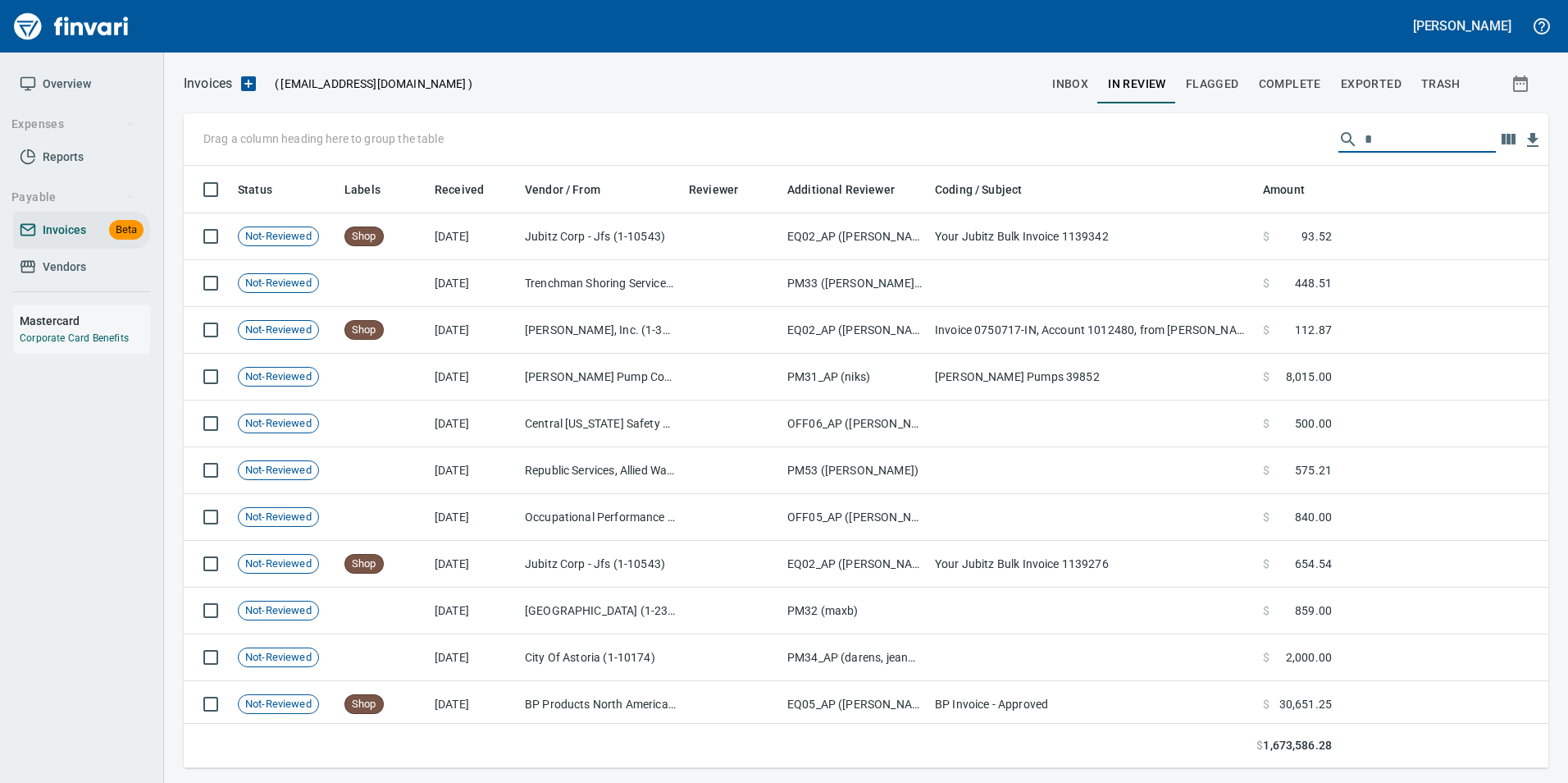
scroll to position [590, 1340]
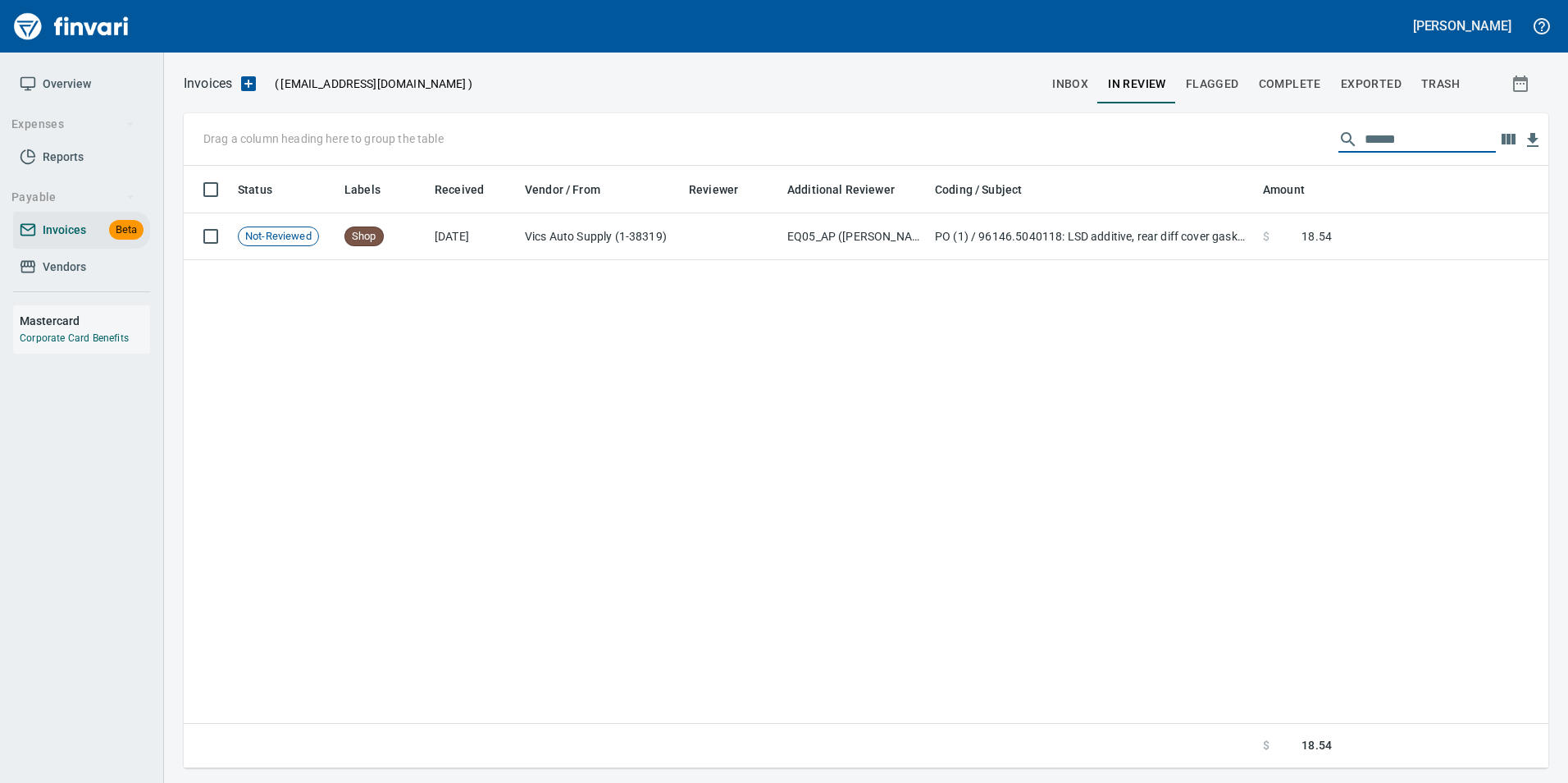
type input "******"
click at [1375, 140] on input "******" at bounding box center [1430, 139] width 131 height 26
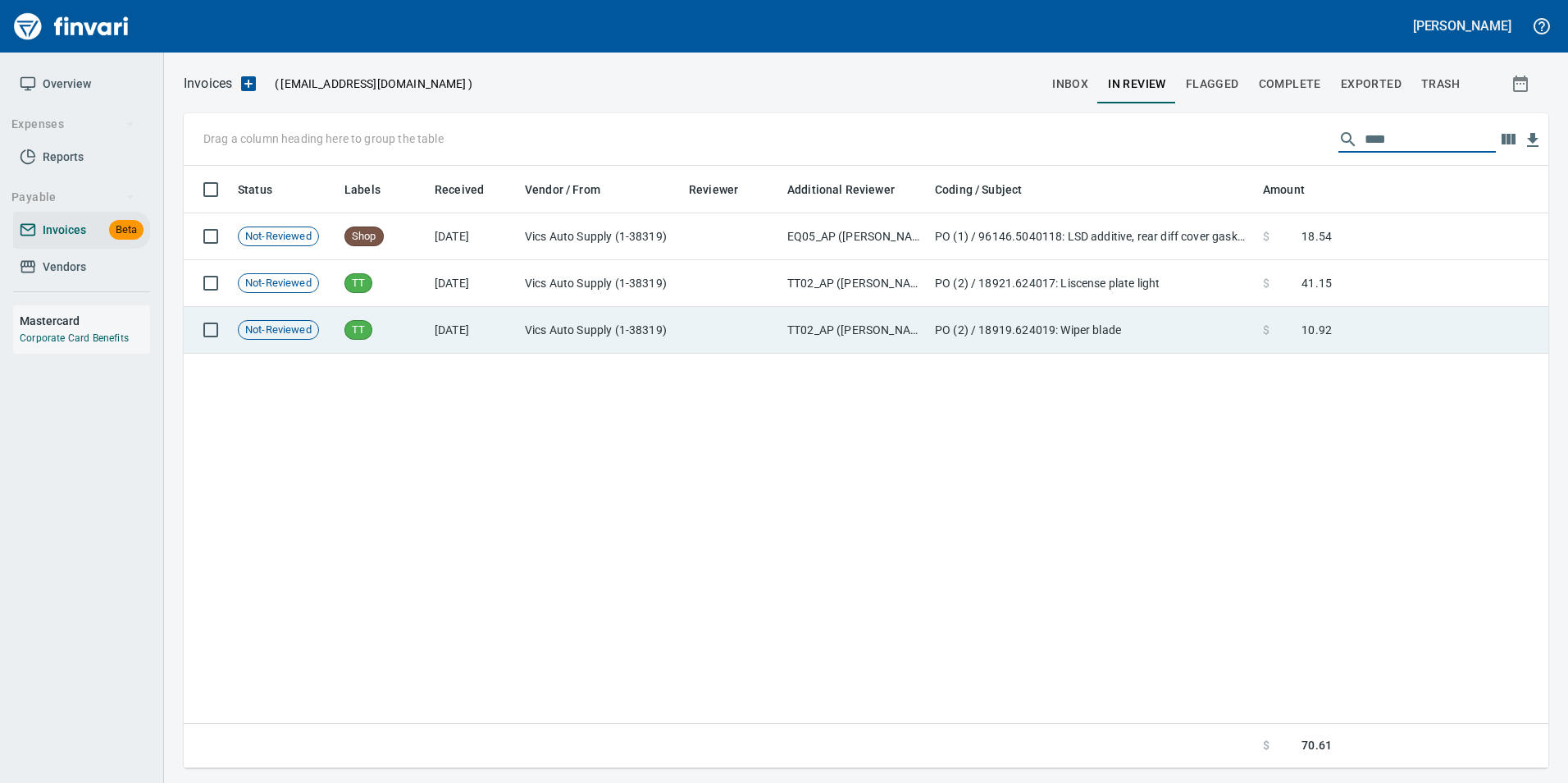
click at [1354, 353] on div "Status Labels Received Vendor / From Reviewer Additional Reviewer Coding / Subj…" at bounding box center [866, 467] width 1365 height 603
drag, startPoint x: 1354, startPoint y: 353, endPoint x: 1349, endPoint y: 335, distance: 18.7
click at [1349, 335] on td at bounding box center [1443, 330] width 210 height 47
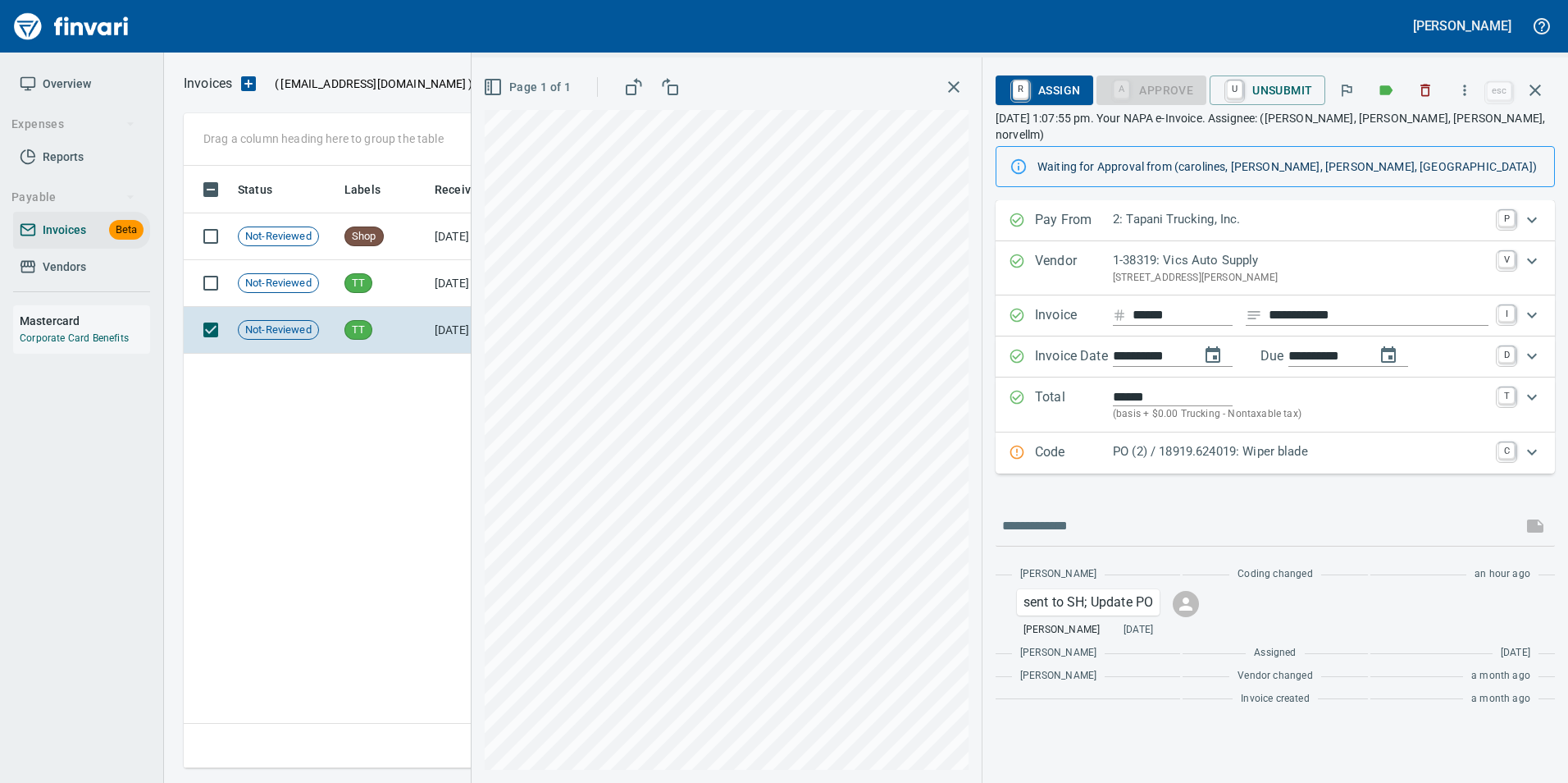
click at [1533, 89] on icon "button" at bounding box center [1536, 90] width 20 height 20
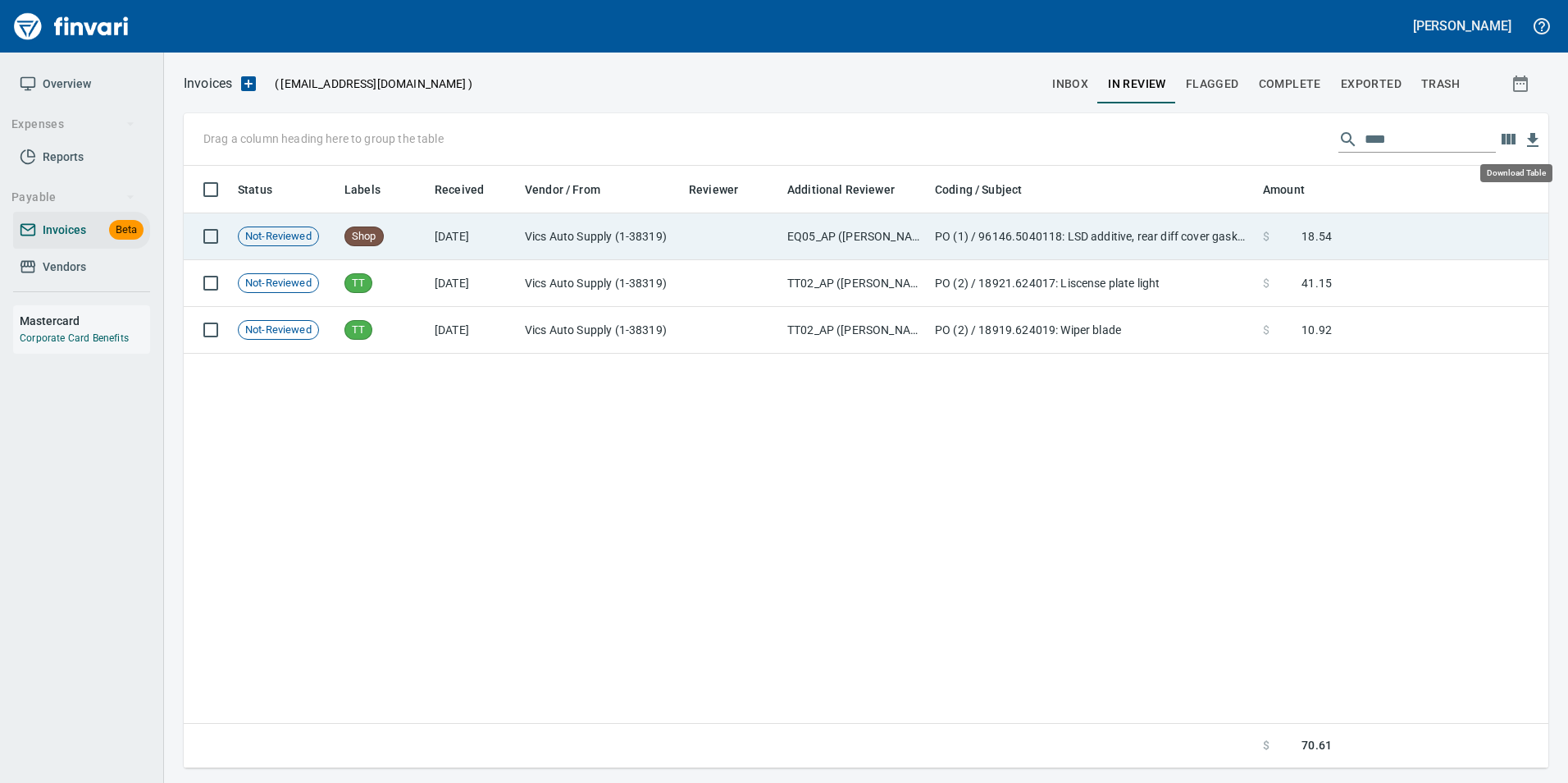
scroll to position [590, 1352]
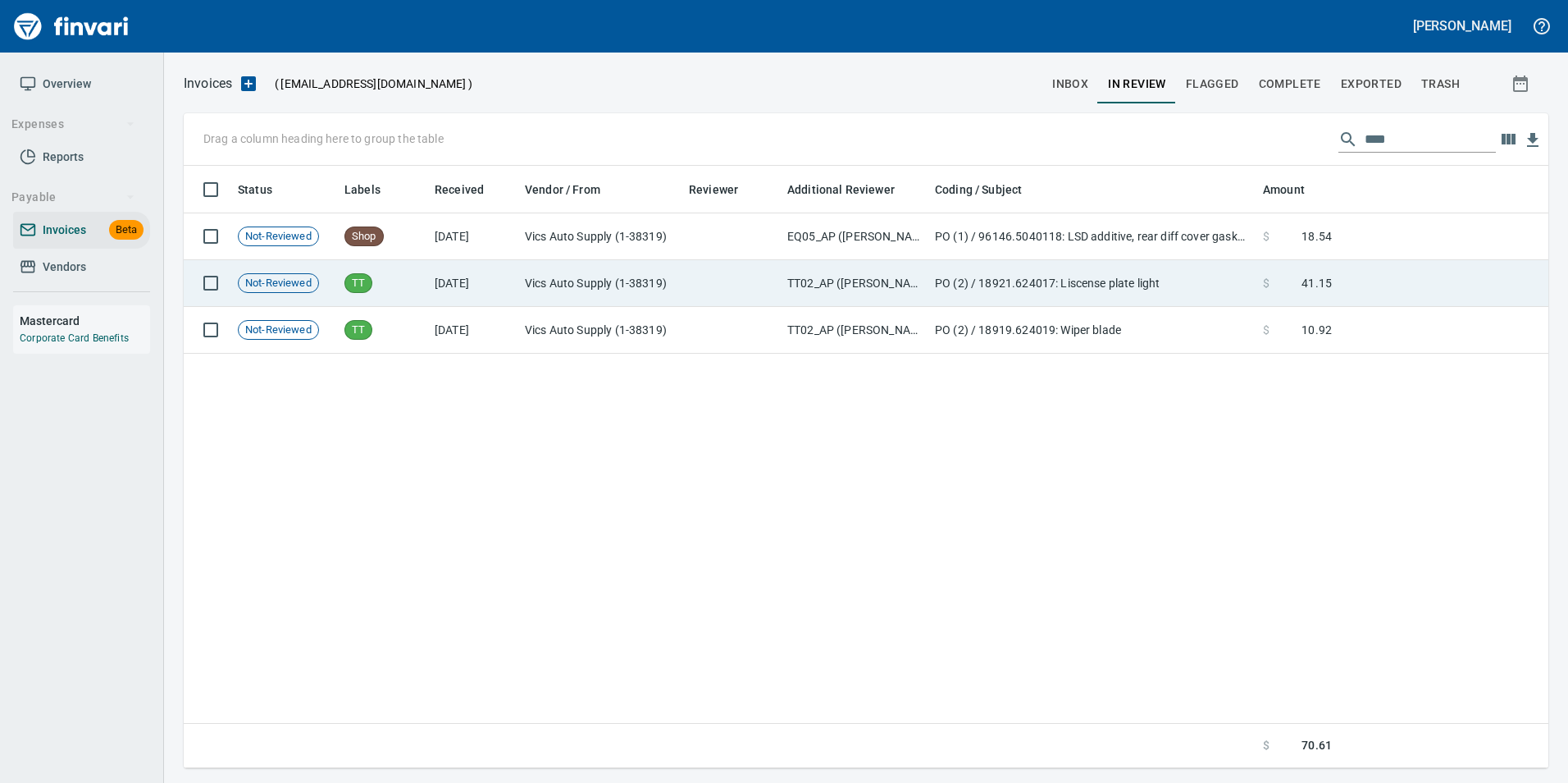
click at [1418, 285] on td at bounding box center [1443, 283] width 210 height 47
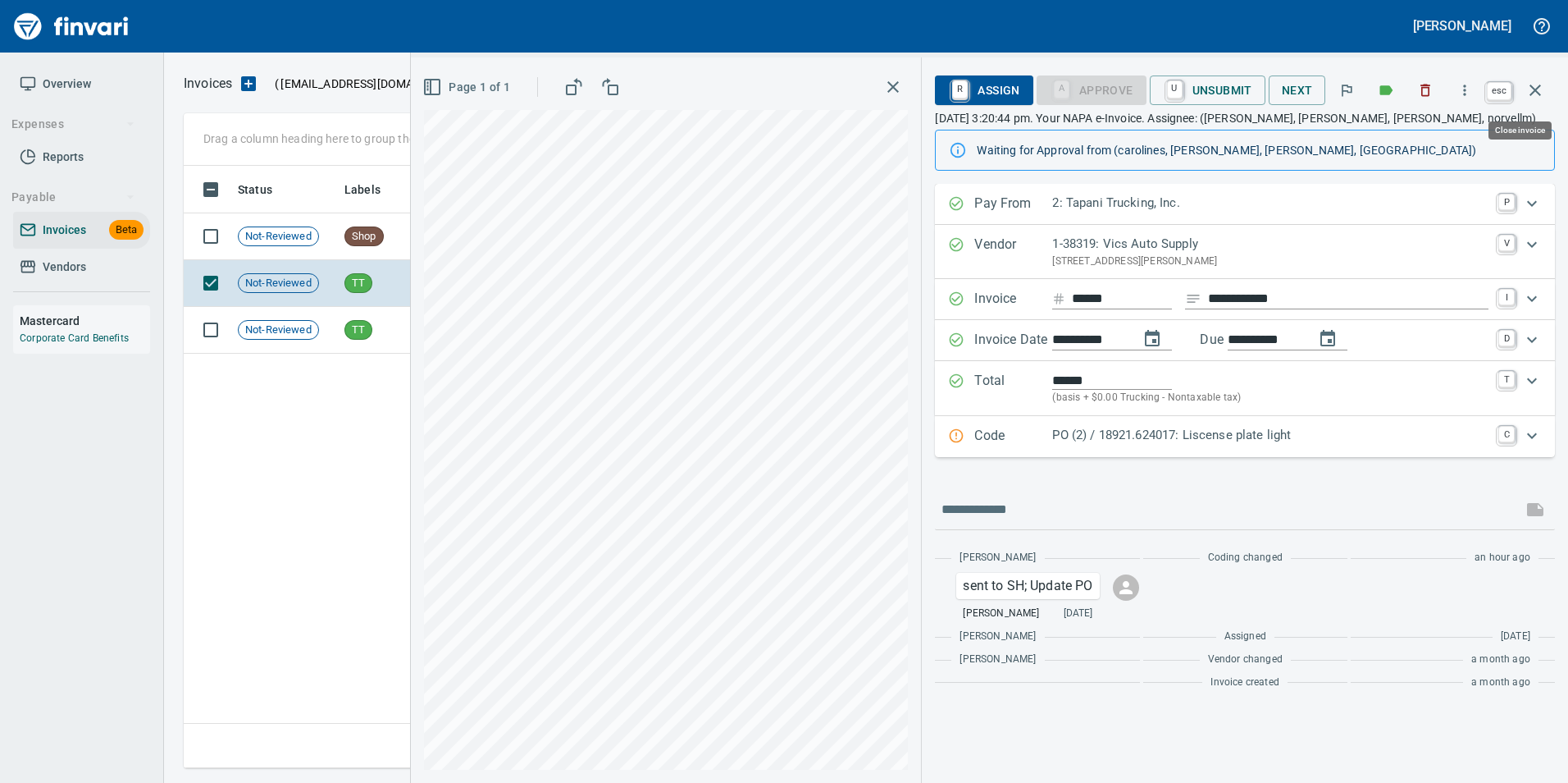
drag, startPoint x: 1537, startPoint y: 87, endPoint x: 1520, endPoint y: 120, distance: 37.1
click at [1537, 87] on icon "button" at bounding box center [1535, 90] width 12 height 12
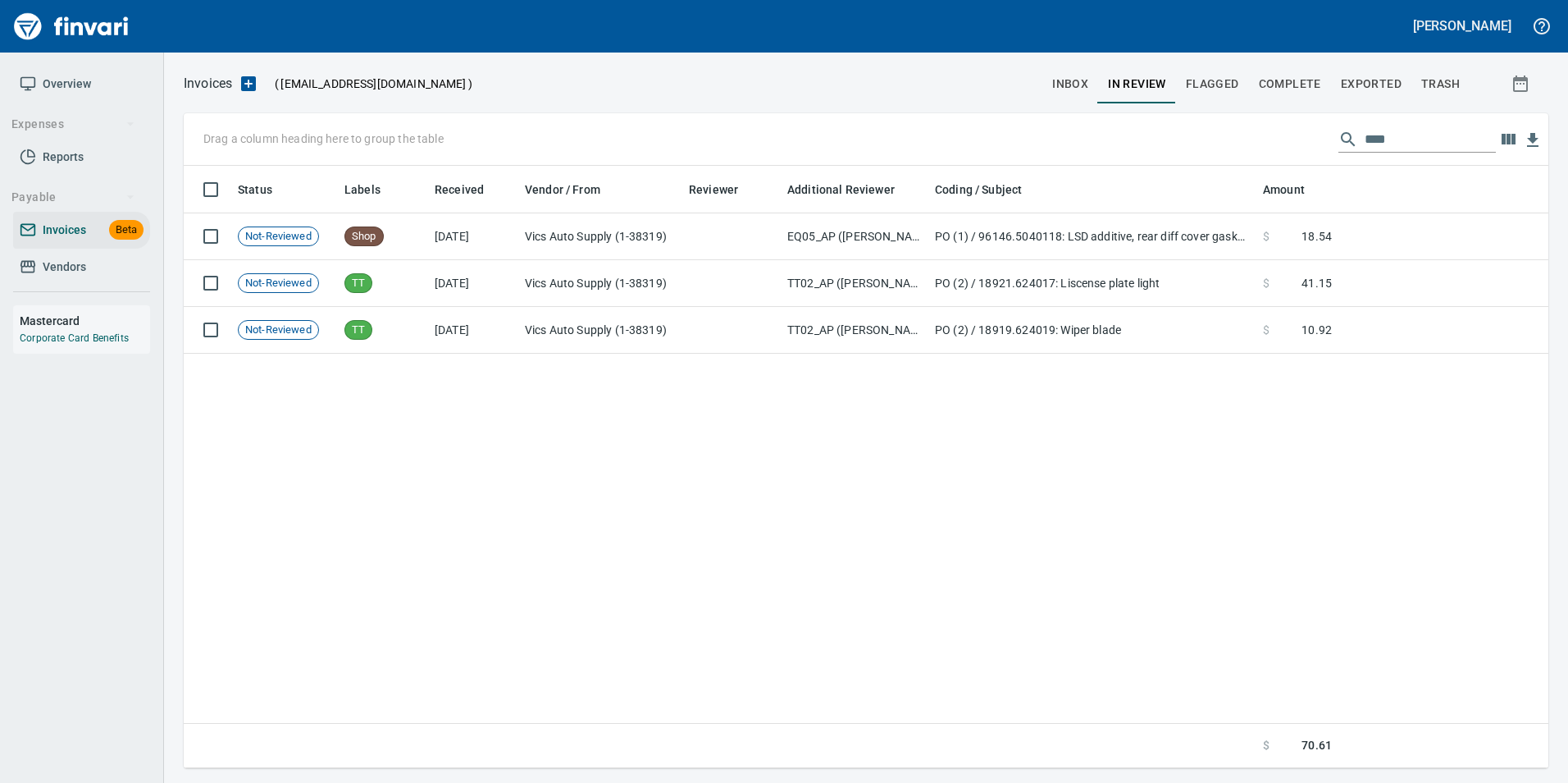
scroll to position [590, 1352]
click at [1441, 137] on input "****" at bounding box center [1430, 139] width 131 height 26
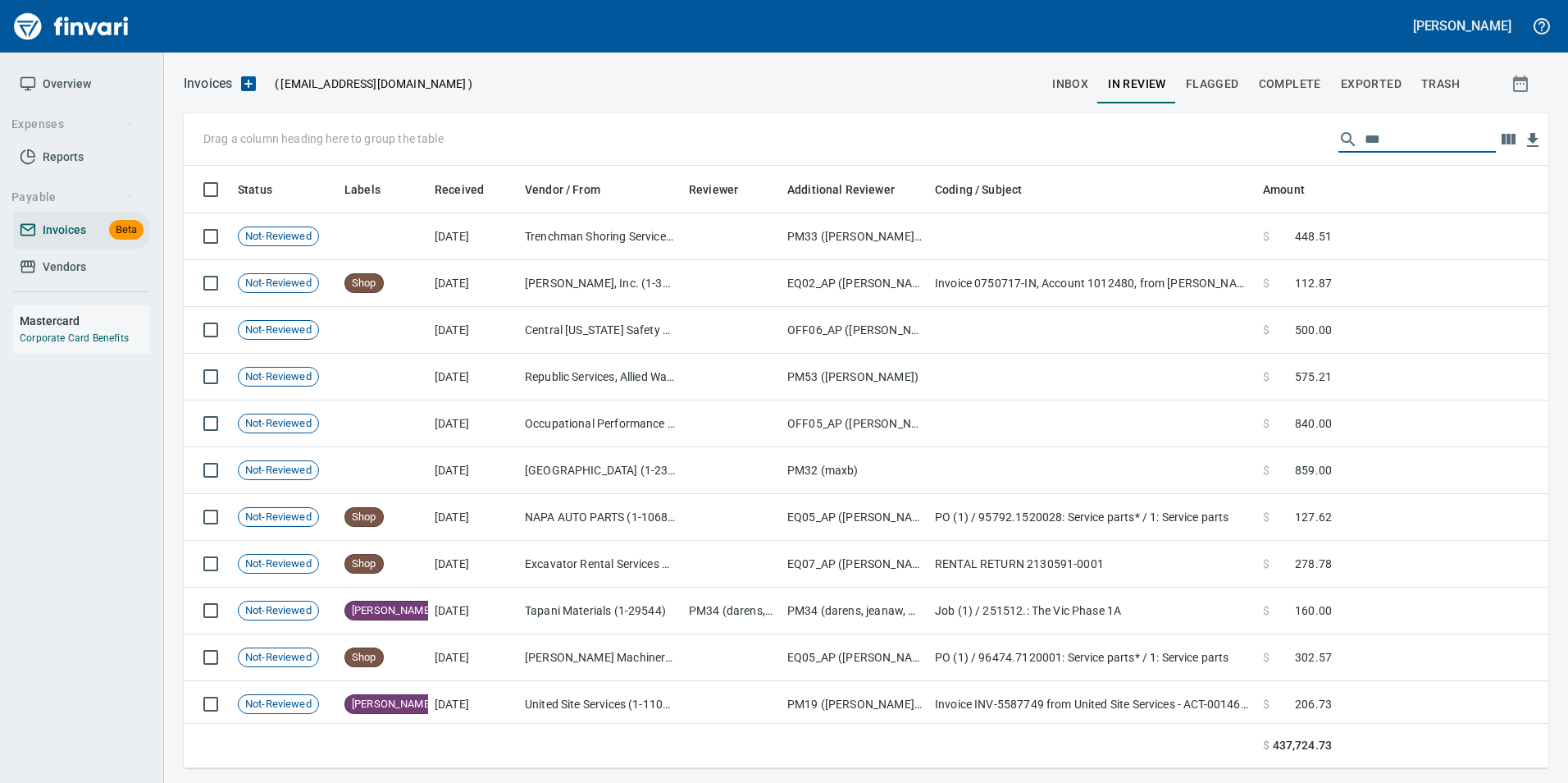
scroll to position [590, 1340]
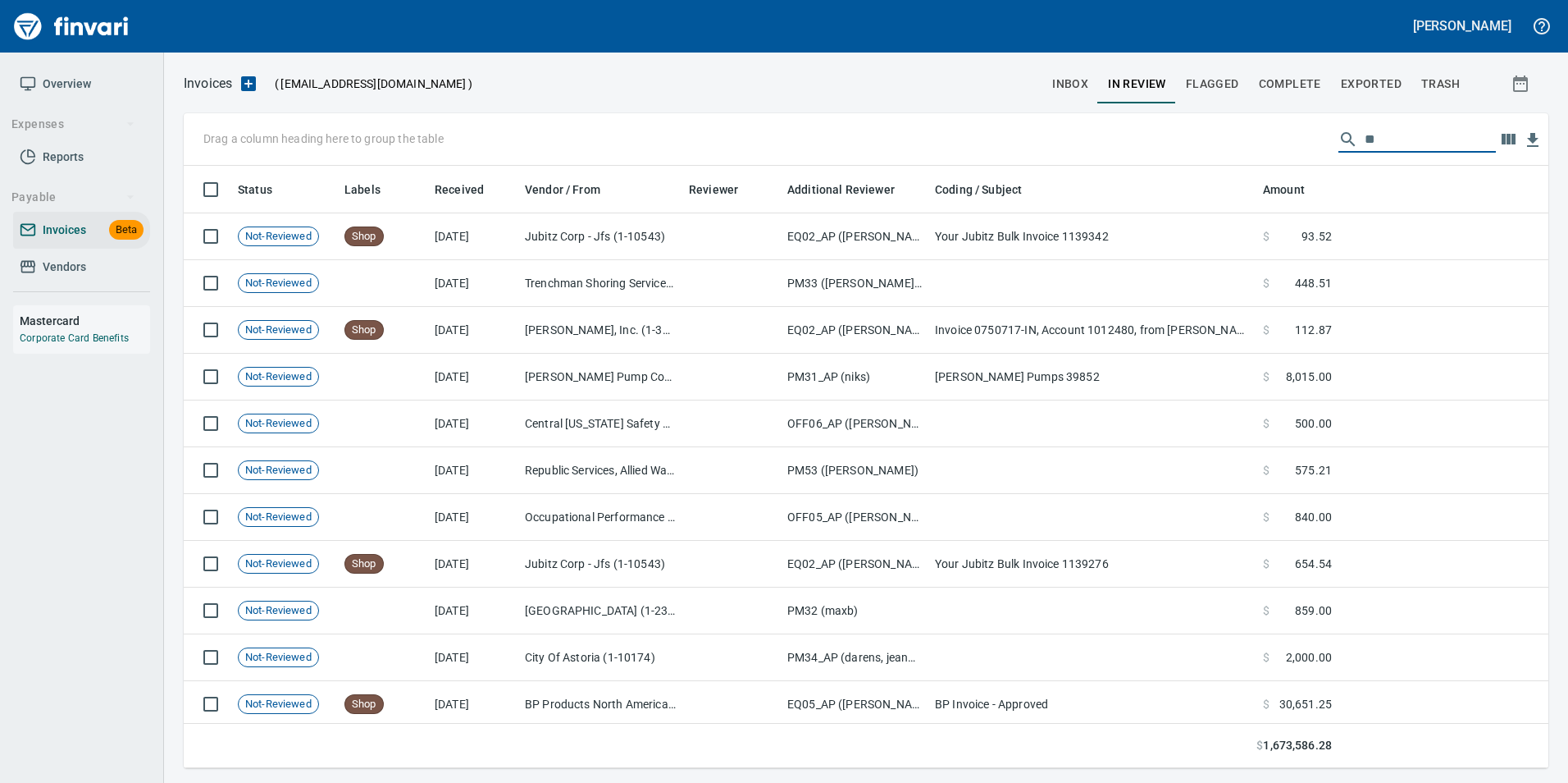
type input "*"
click at [1072, 85] on span "inbox" at bounding box center [1071, 83] width 36 height 21
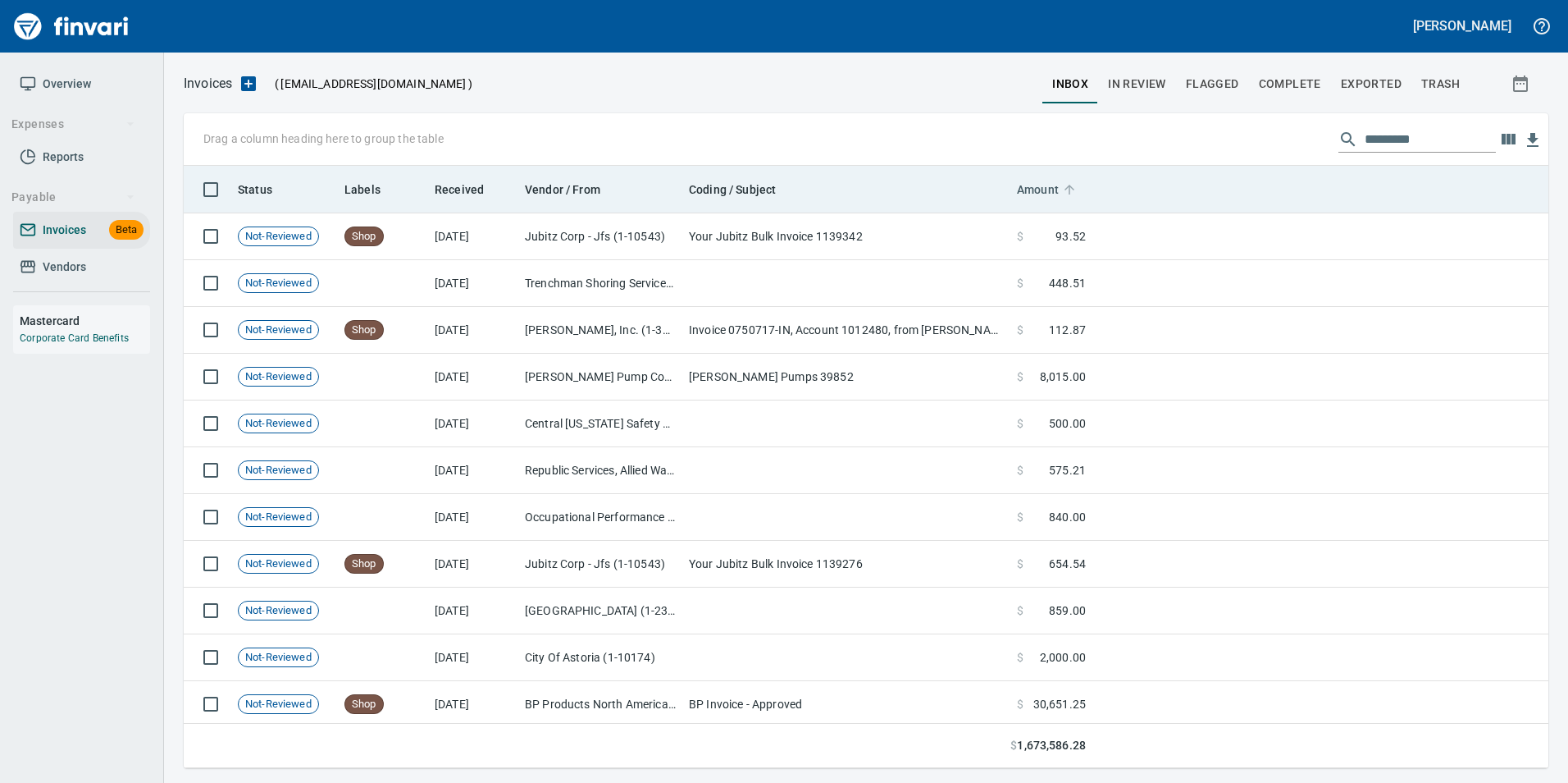
scroll to position [590, 1340]
